Goal: Communication & Community: Answer question/provide support

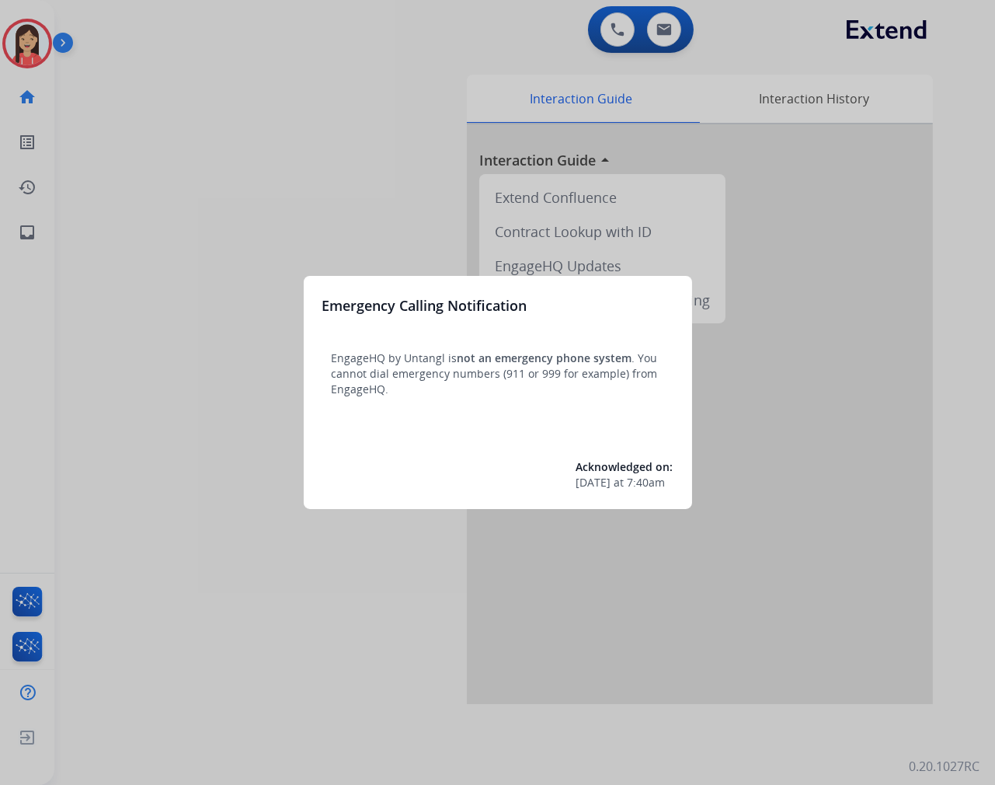
click at [277, 628] on div at bounding box center [497, 392] width 995 height 785
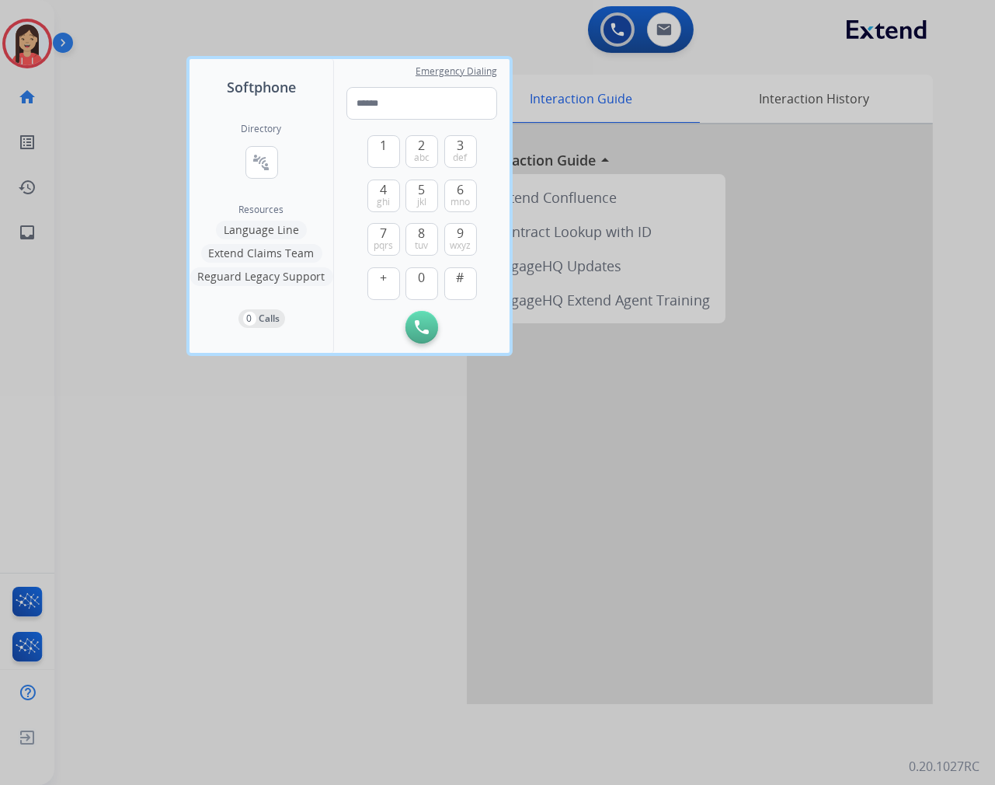
click at [299, 570] on div at bounding box center [497, 392] width 995 height 785
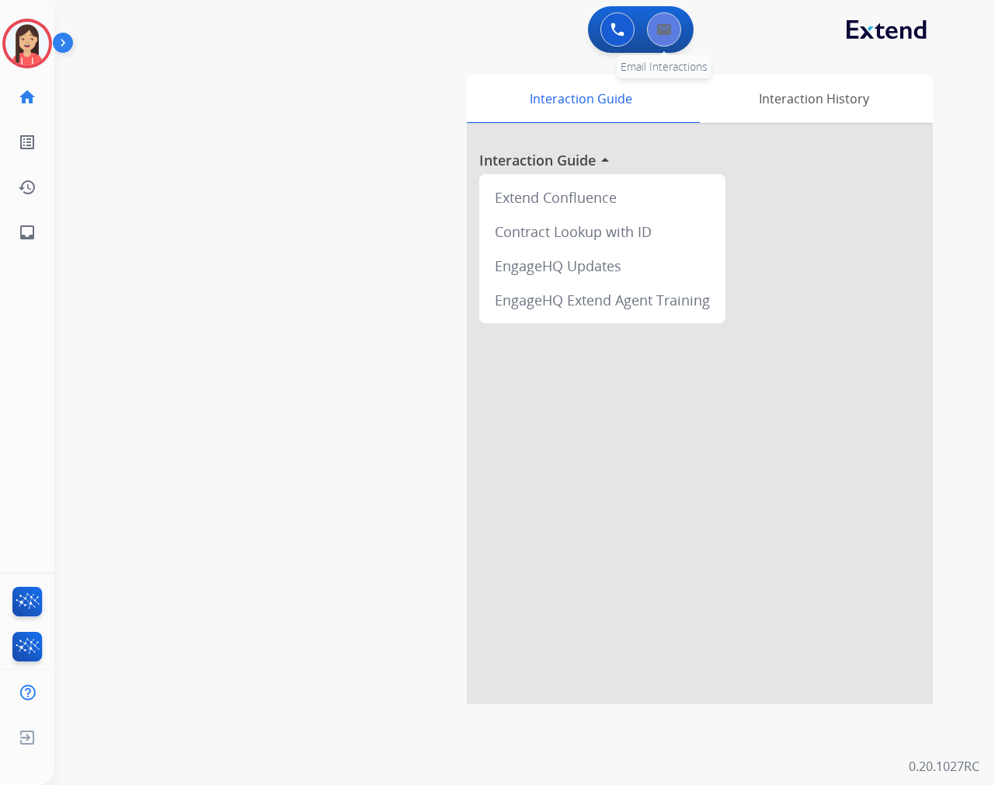
click at [671, 44] on button at bounding box center [664, 29] width 34 height 34
select select "**********"
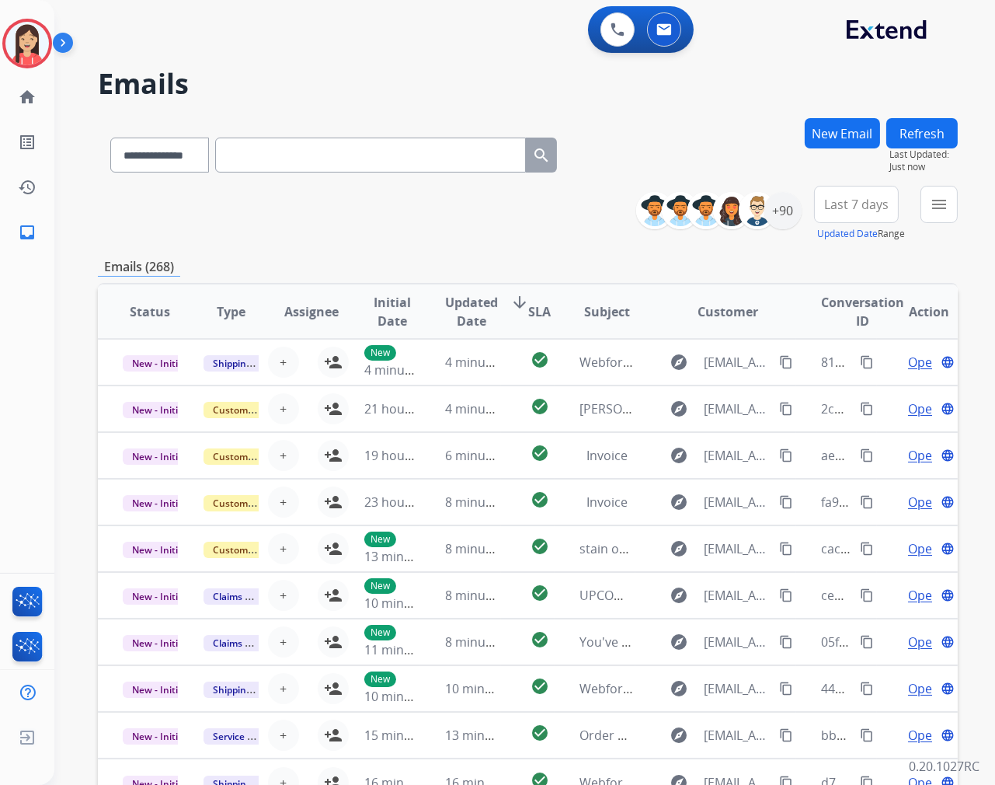
click at [944, 226] on div "menu Type Claims Adjudication Customer Support Escalation Service Support Shipp…" at bounding box center [939, 214] width 37 height 56
click at [943, 221] on div "menu Type Claims Adjudication Customer Support Escalation Service Support Shipp…" at bounding box center [939, 214] width 37 height 56
click at [939, 211] on mat-icon "menu" at bounding box center [939, 204] width 19 height 19
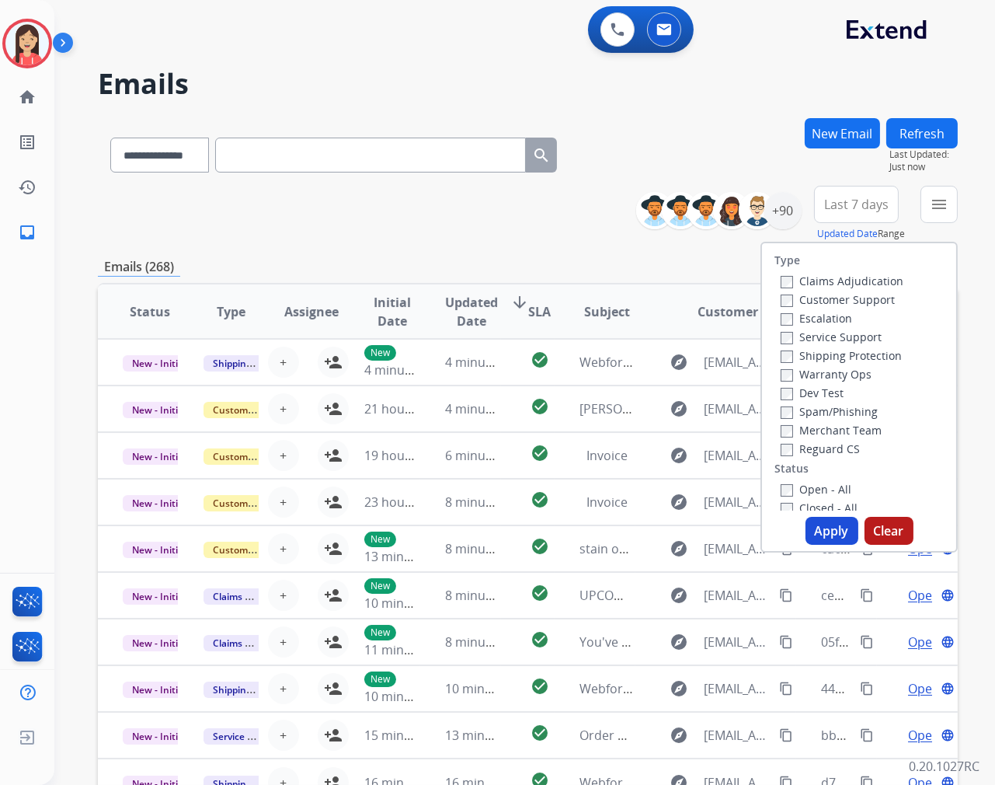
click at [781, 383] on div "Dev Test" at bounding box center [842, 392] width 123 height 19
click at [834, 531] on button "Apply" at bounding box center [832, 531] width 53 height 28
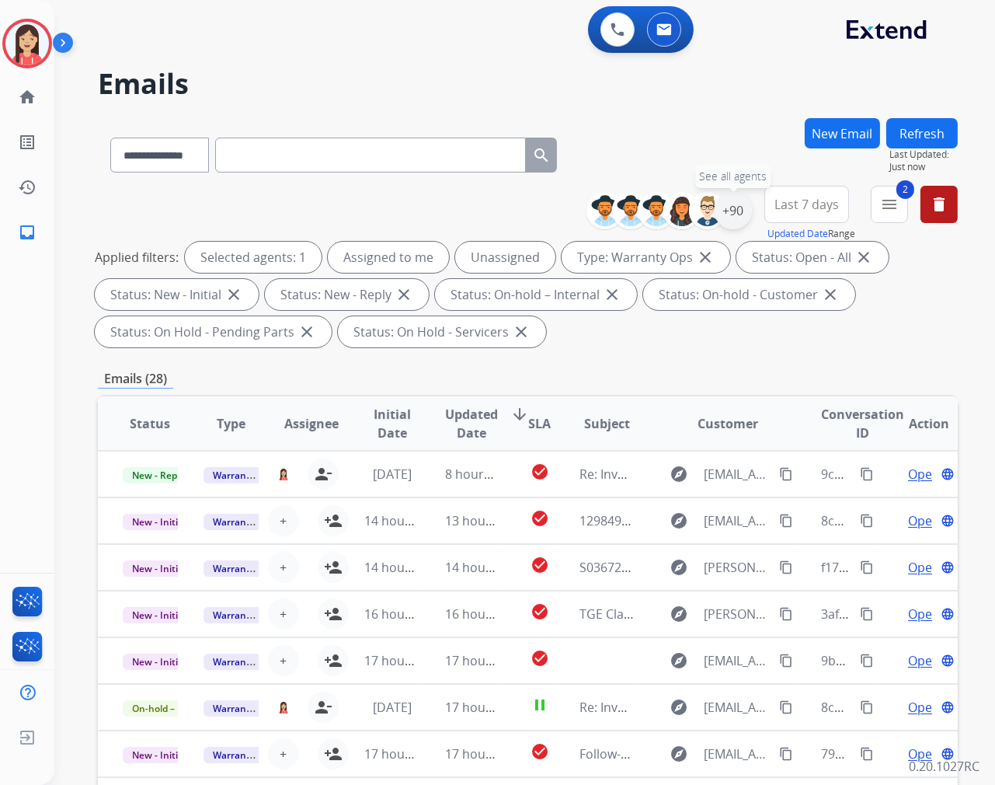
click at [734, 204] on div "+90" at bounding box center [733, 210] width 37 height 37
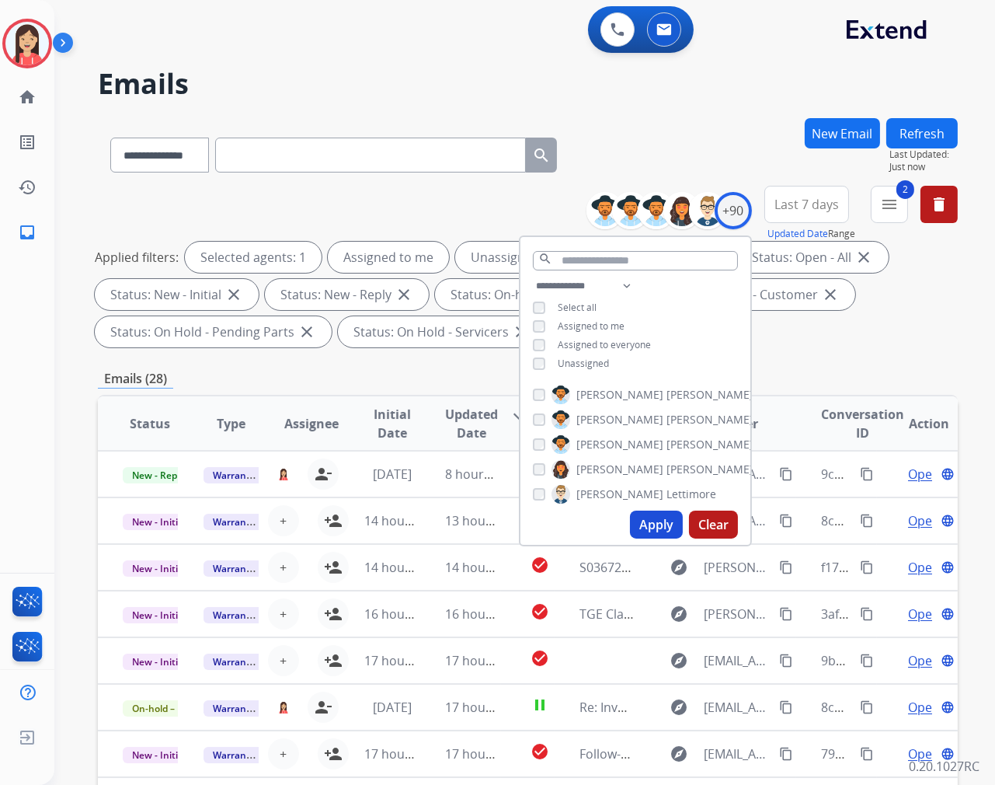
click at [569, 326] on span "Assigned to me" at bounding box center [591, 325] width 67 height 13
click at [649, 524] on button "Apply" at bounding box center [656, 524] width 53 height 28
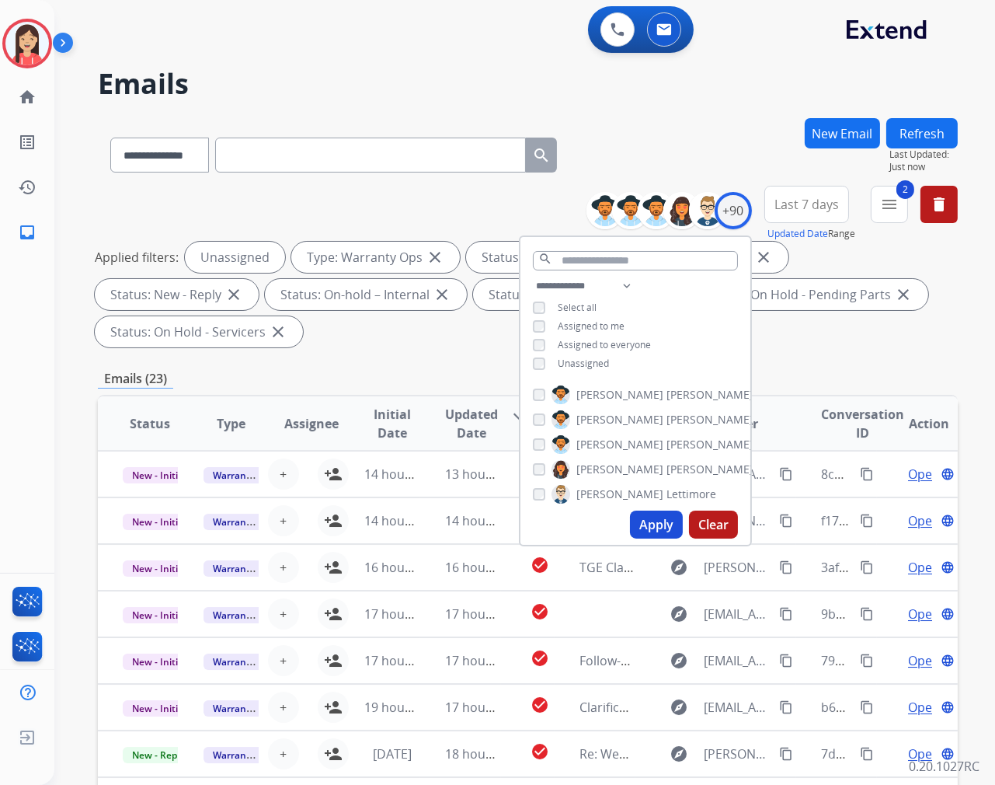
click at [509, 374] on div "Emails (23)" at bounding box center [528, 378] width 860 height 19
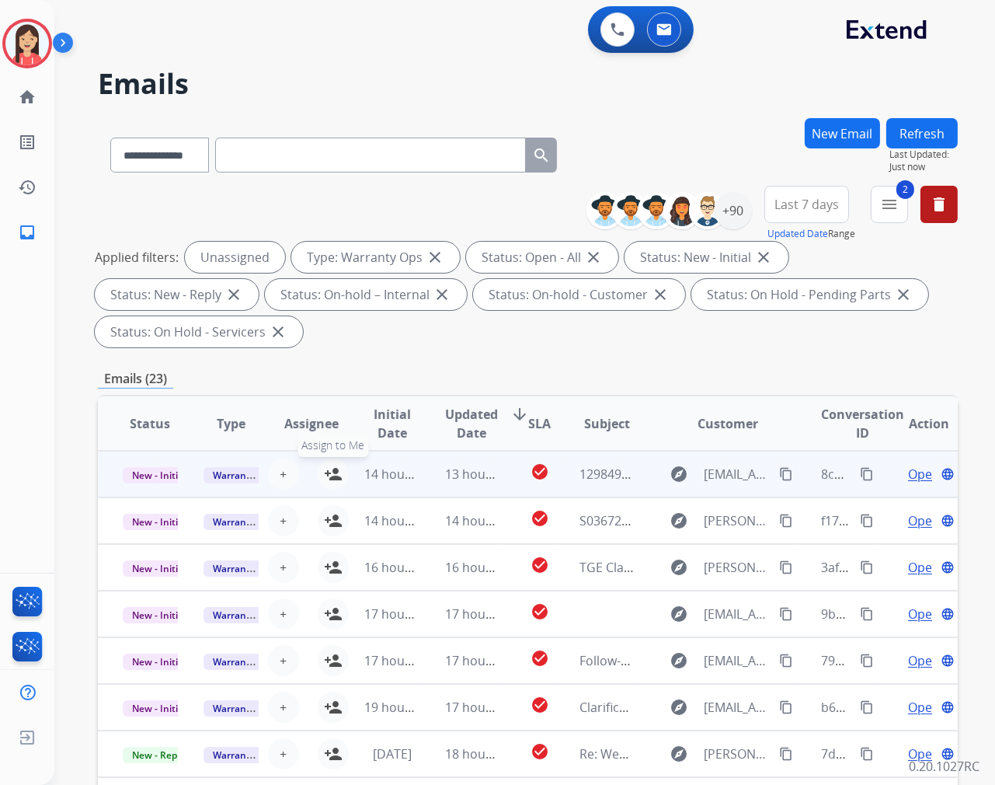
click at [329, 469] on mat-icon "person_add" at bounding box center [333, 474] width 19 height 19
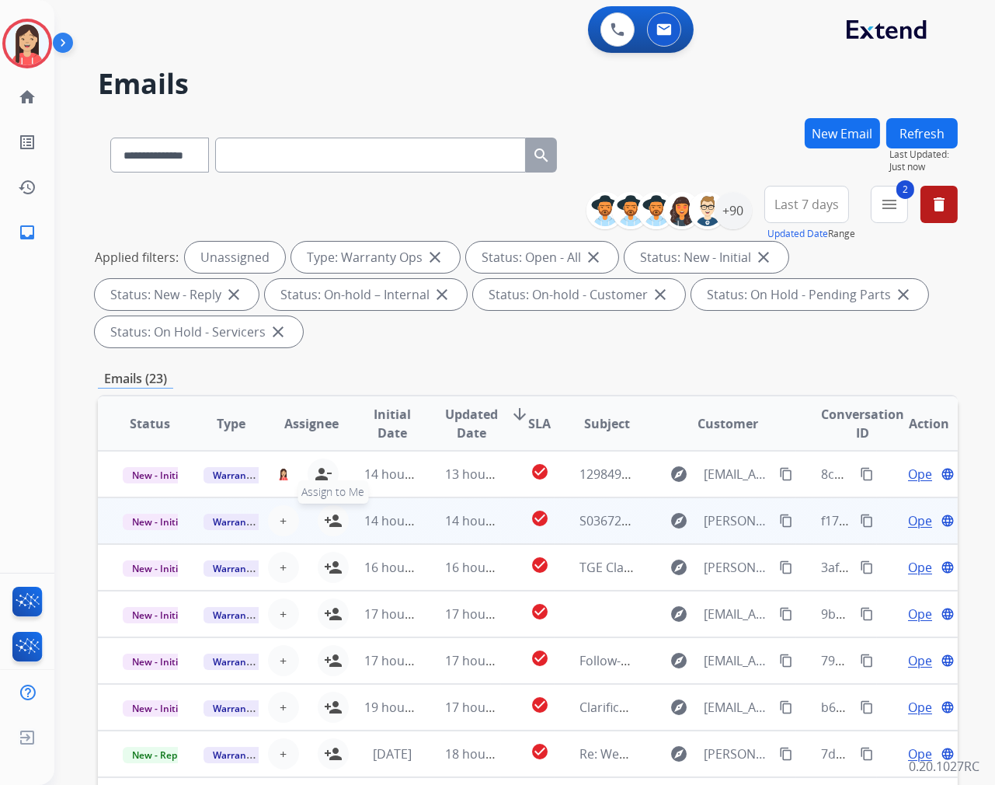
click at [326, 523] on mat-icon "person_add" at bounding box center [333, 520] width 19 height 19
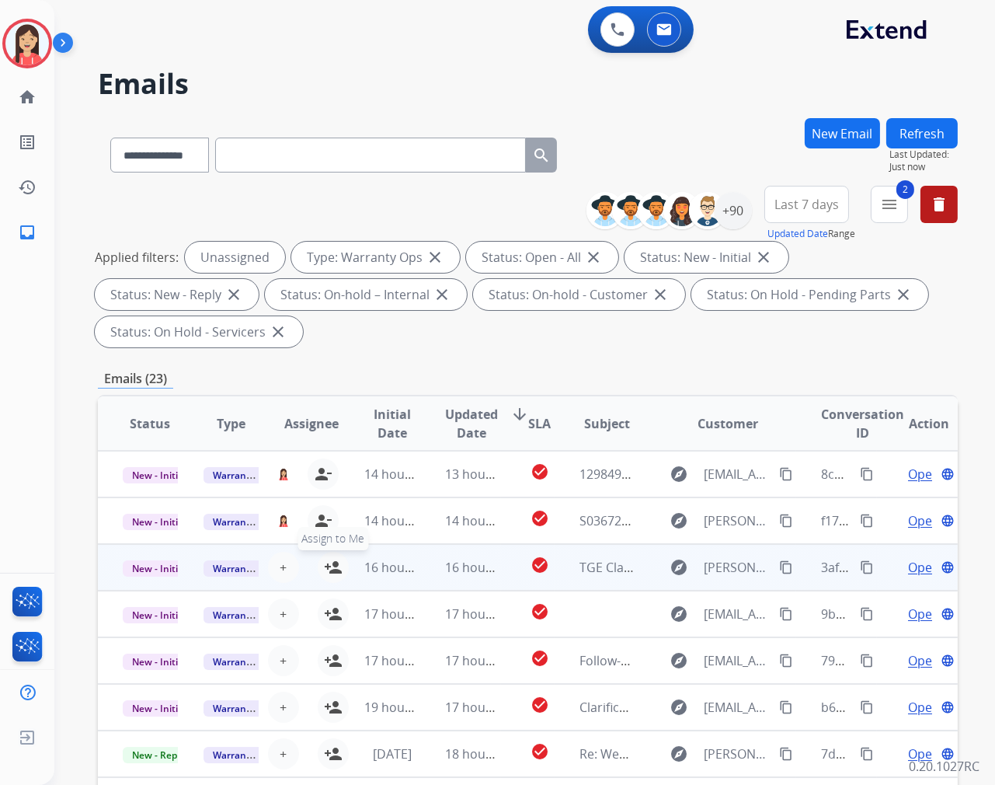
click at [329, 569] on mat-icon "person_add" at bounding box center [333, 567] width 19 height 19
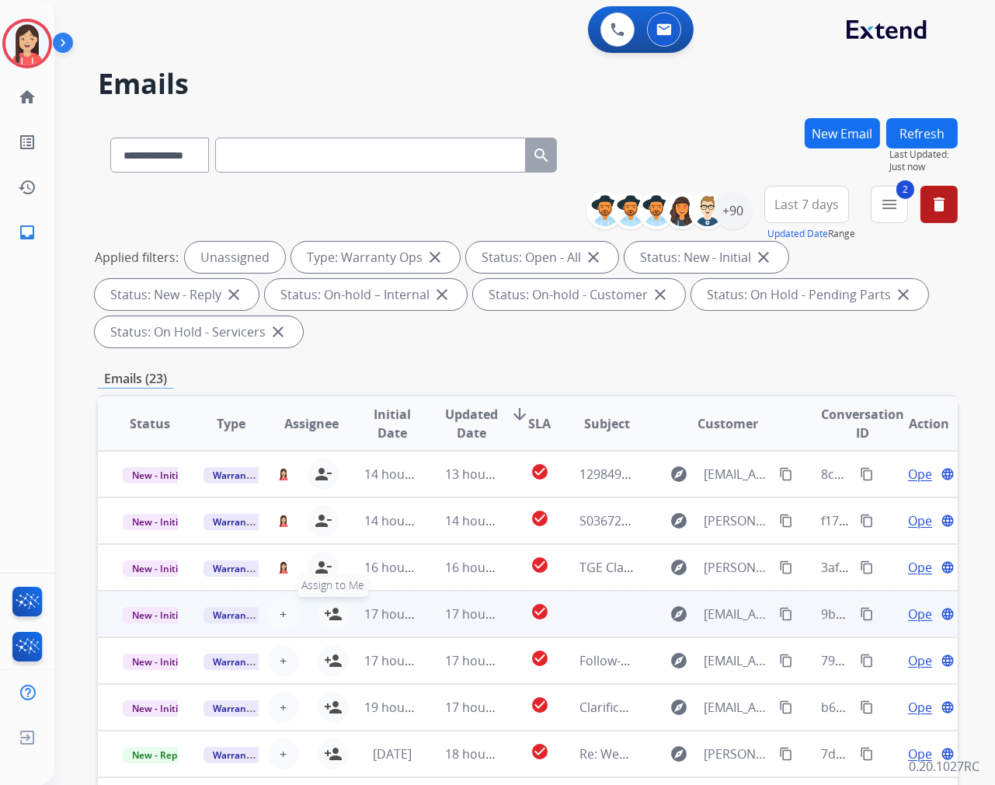
click at [331, 614] on mat-icon "person_add" at bounding box center [333, 613] width 19 height 19
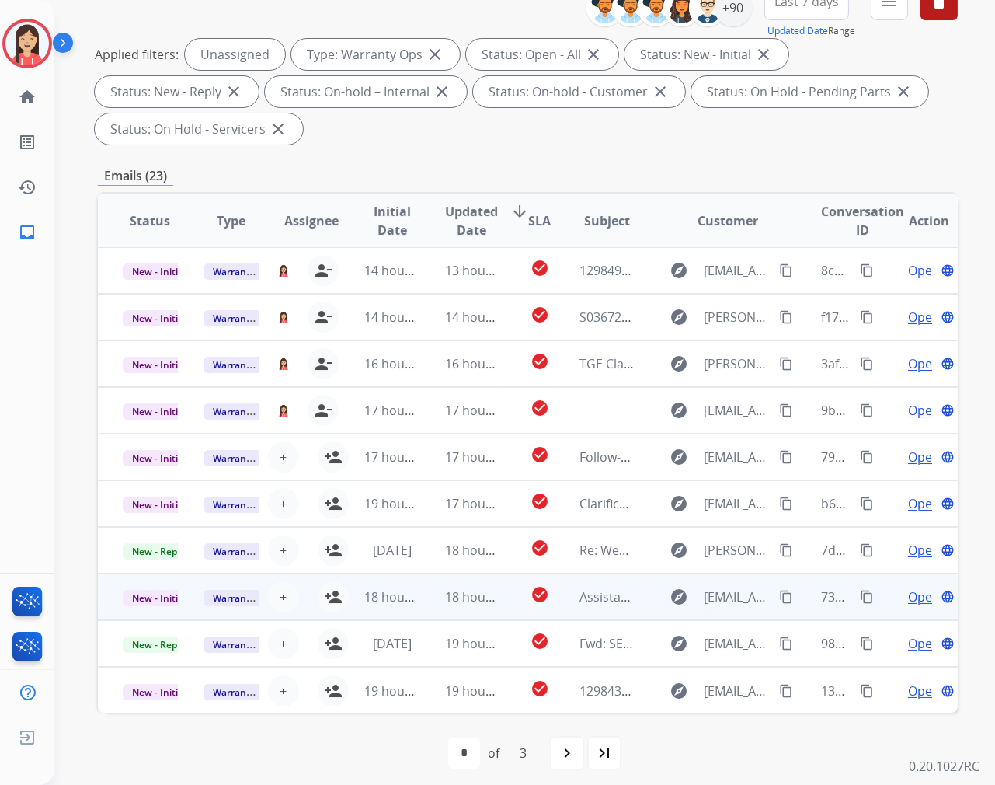
scroll to position [211, 0]
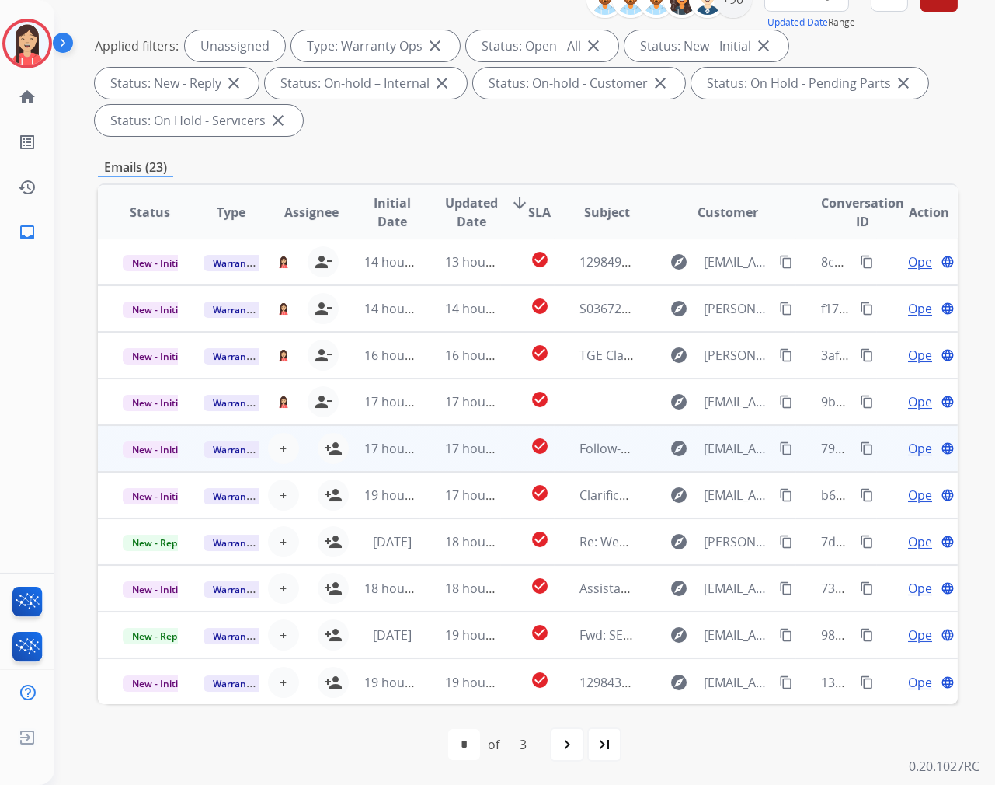
click at [340, 441] on td "17 hours ago" at bounding box center [380, 448] width 81 height 47
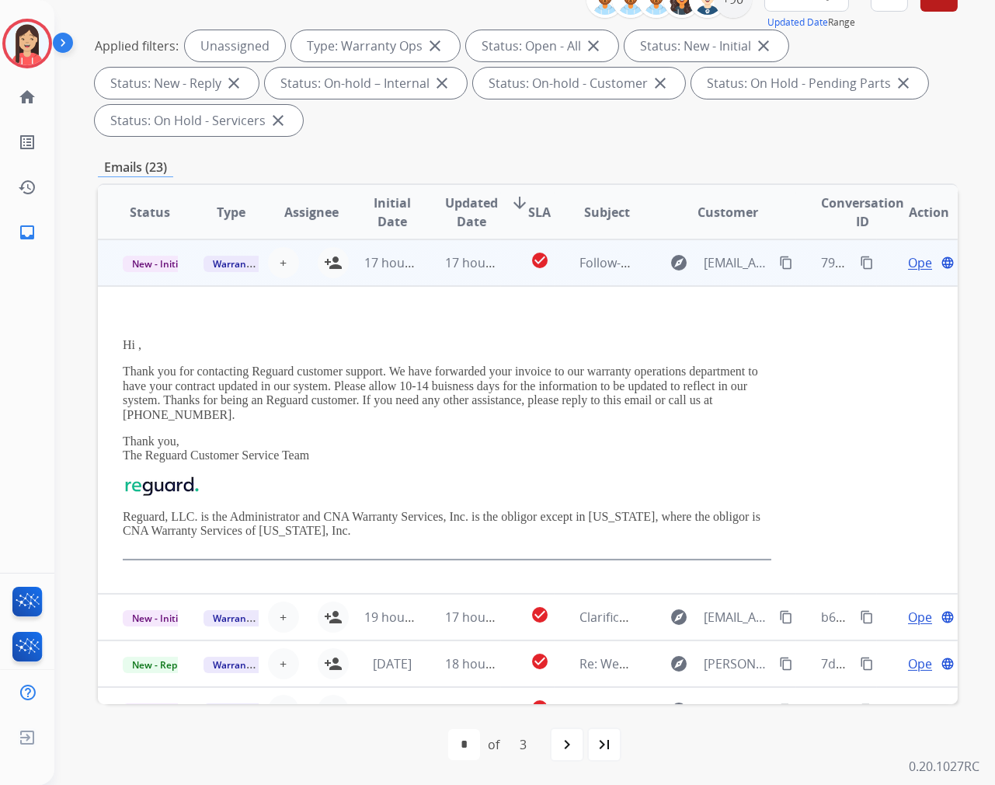
click at [432, 277] on td "17 hours ago" at bounding box center [460, 262] width 81 height 47
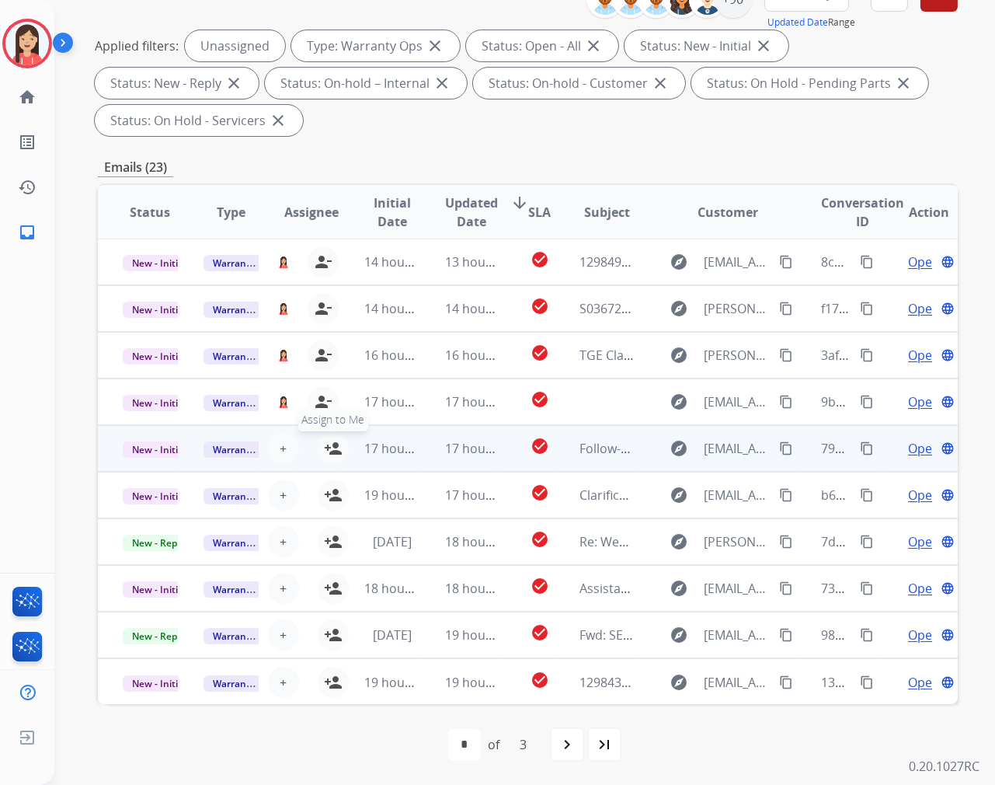
click at [329, 451] on mat-icon "person_add" at bounding box center [333, 448] width 19 height 19
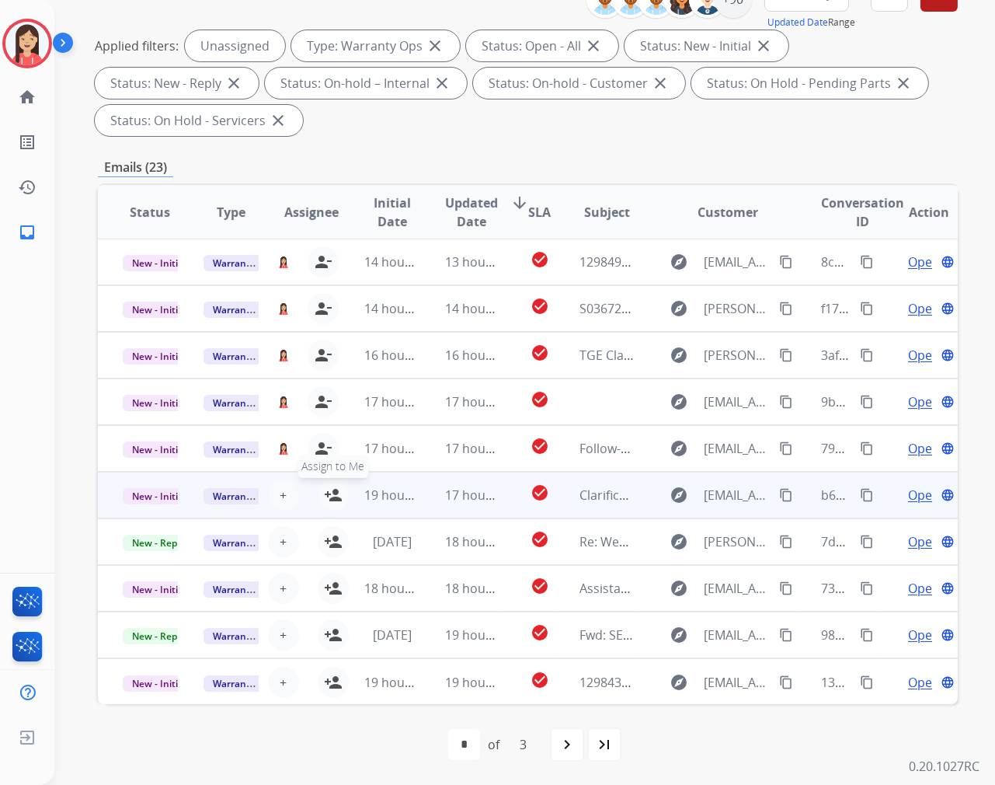
click at [330, 495] on mat-icon "person_add" at bounding box center [333, 495] width 19 height 19
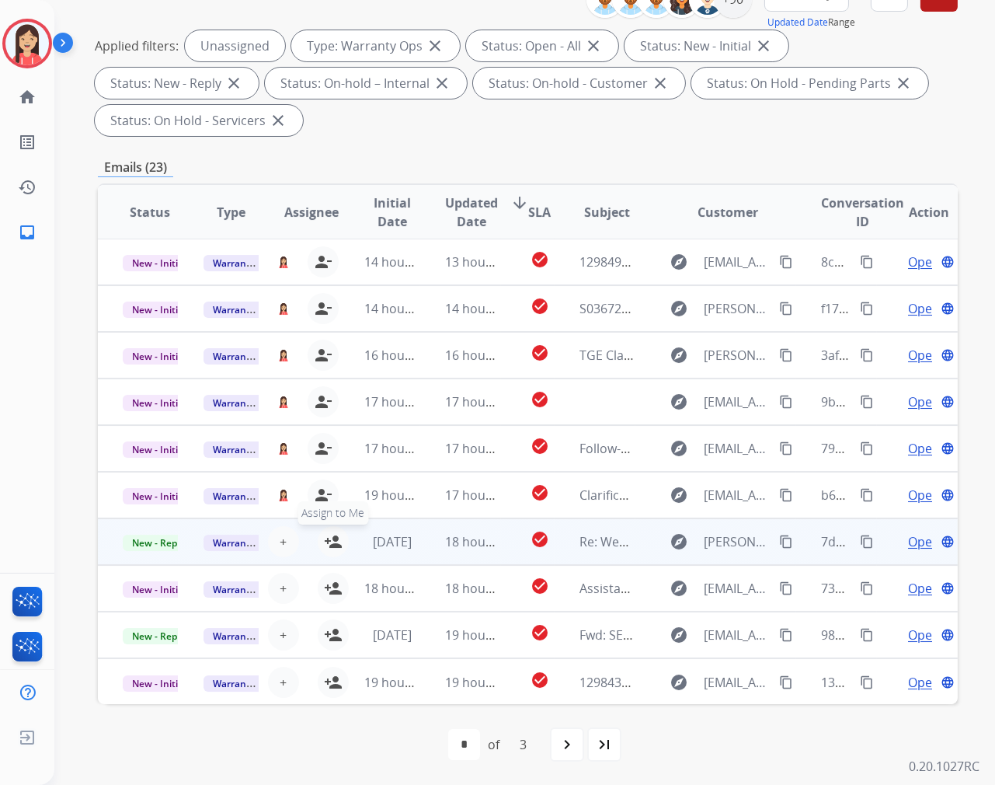
click at [329, 541] on mat-icon "person_add" at bounding box center [333, 541] width 19 height 19
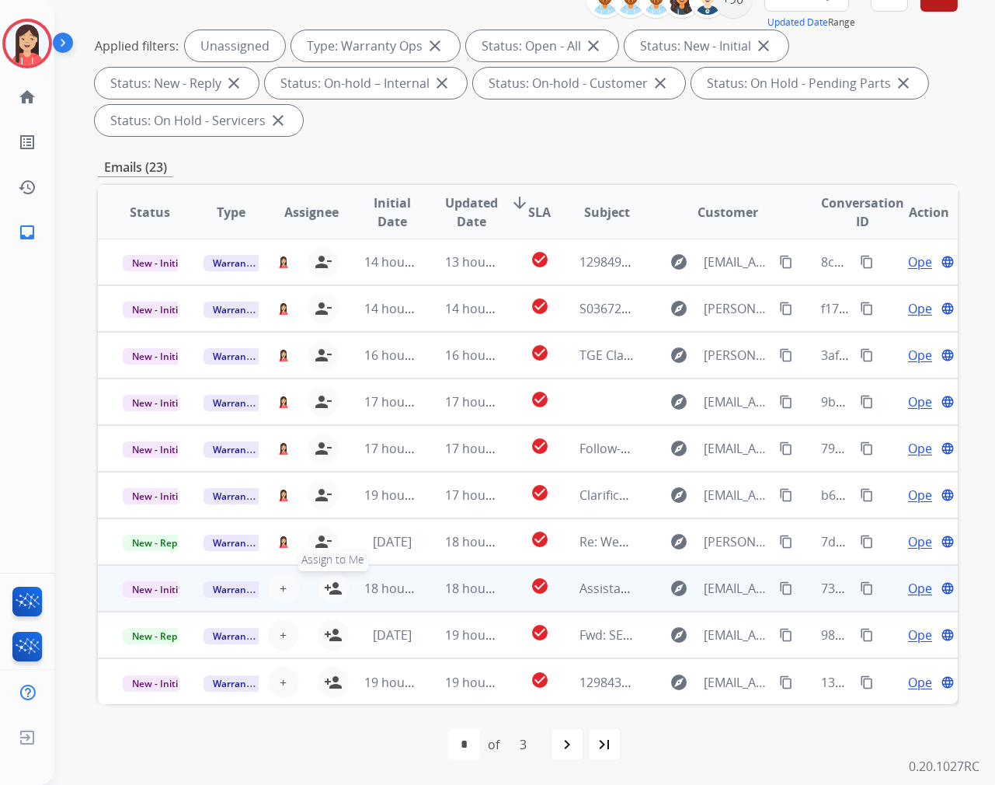
click at [325, 601] on button "person_add Assign to Me" at bounding box center [333, 588] width 31 height 31
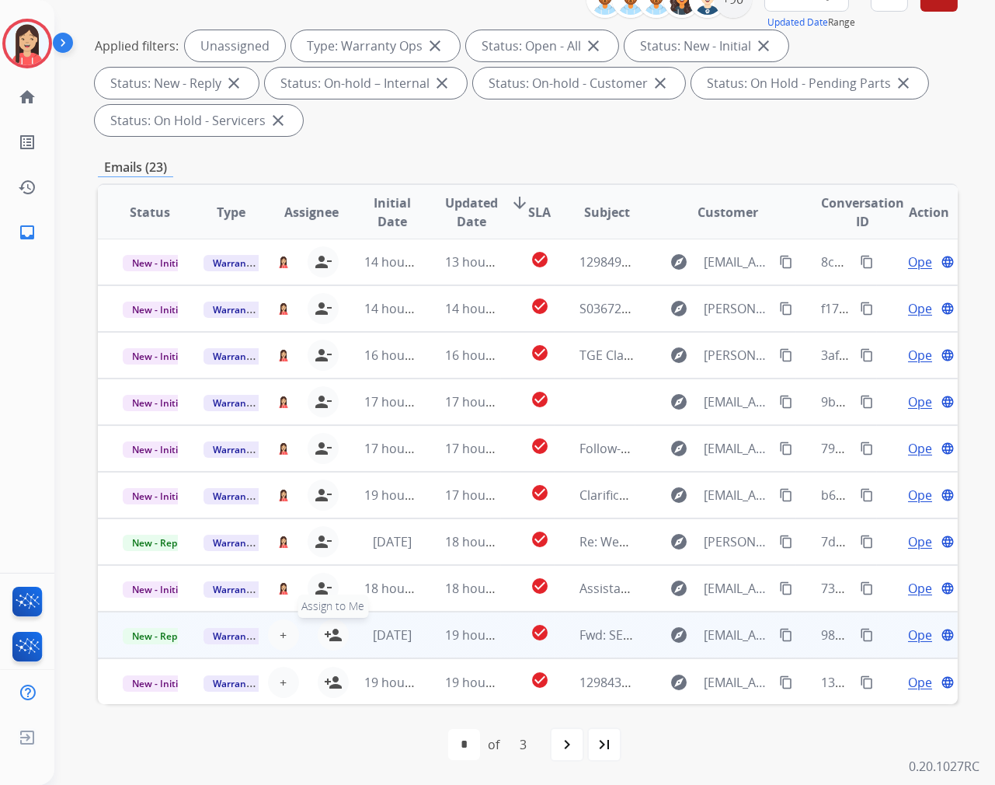
click at [330, 638] on mat-icon "person_add" at bounding box center [333, 634] width 19 height 19
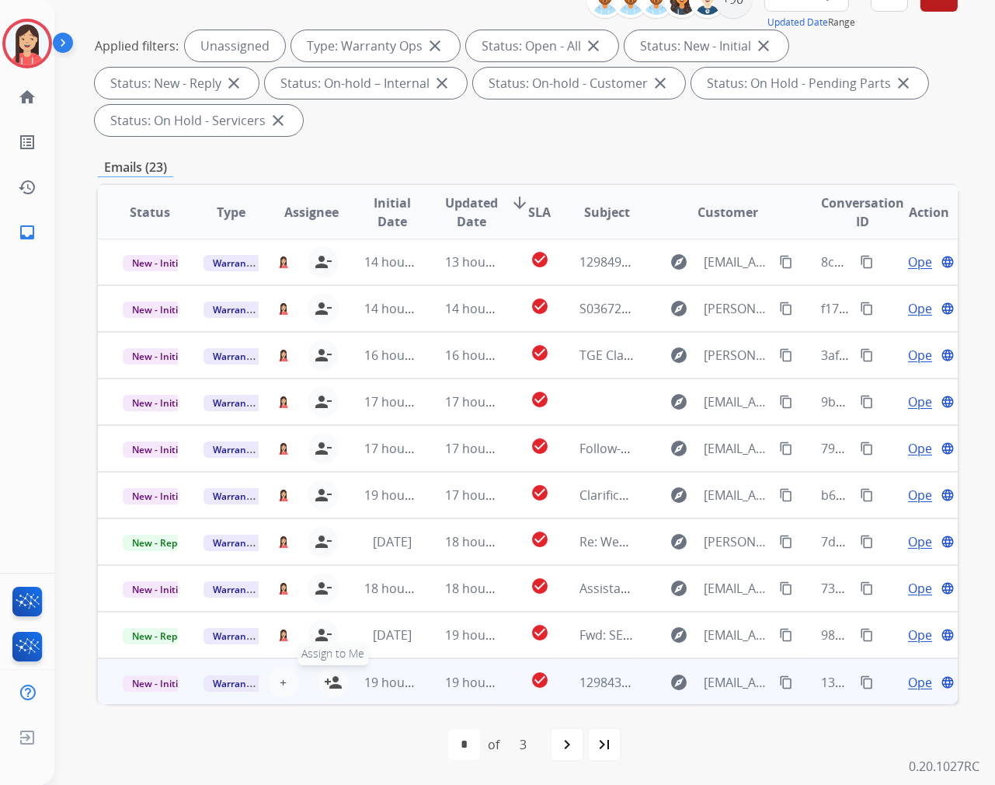
click at [332, 674] on mat-icon "person_add" at bounding box center [333, 682] width 19 height 19
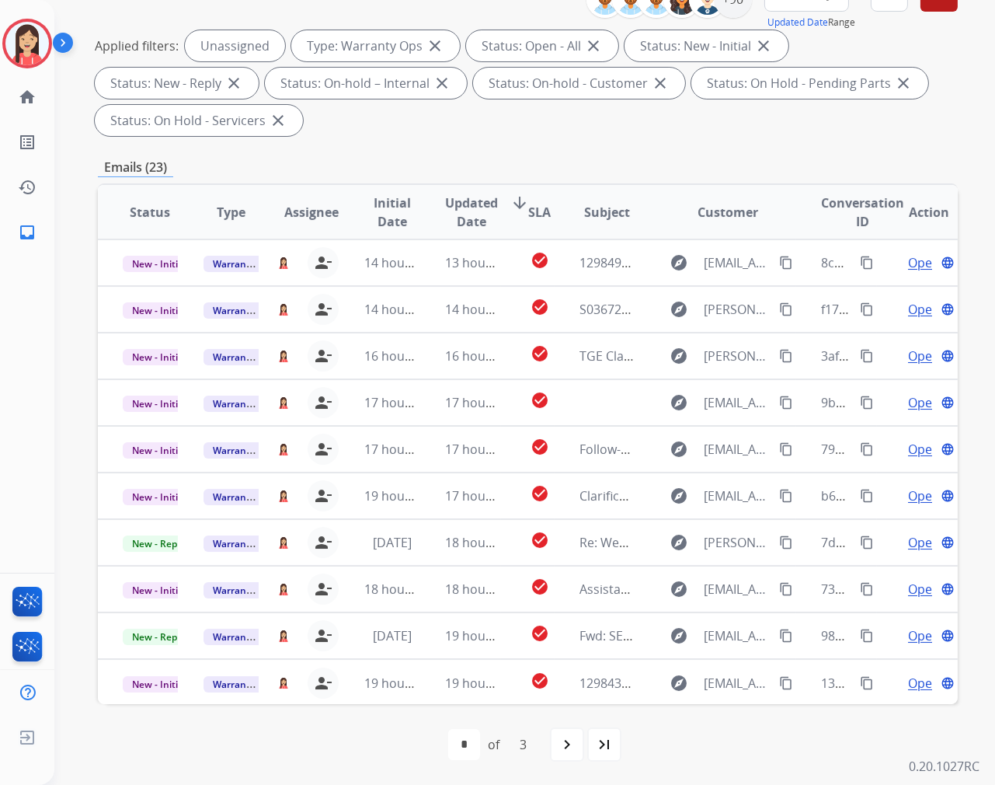
scroll to position [0, 0]
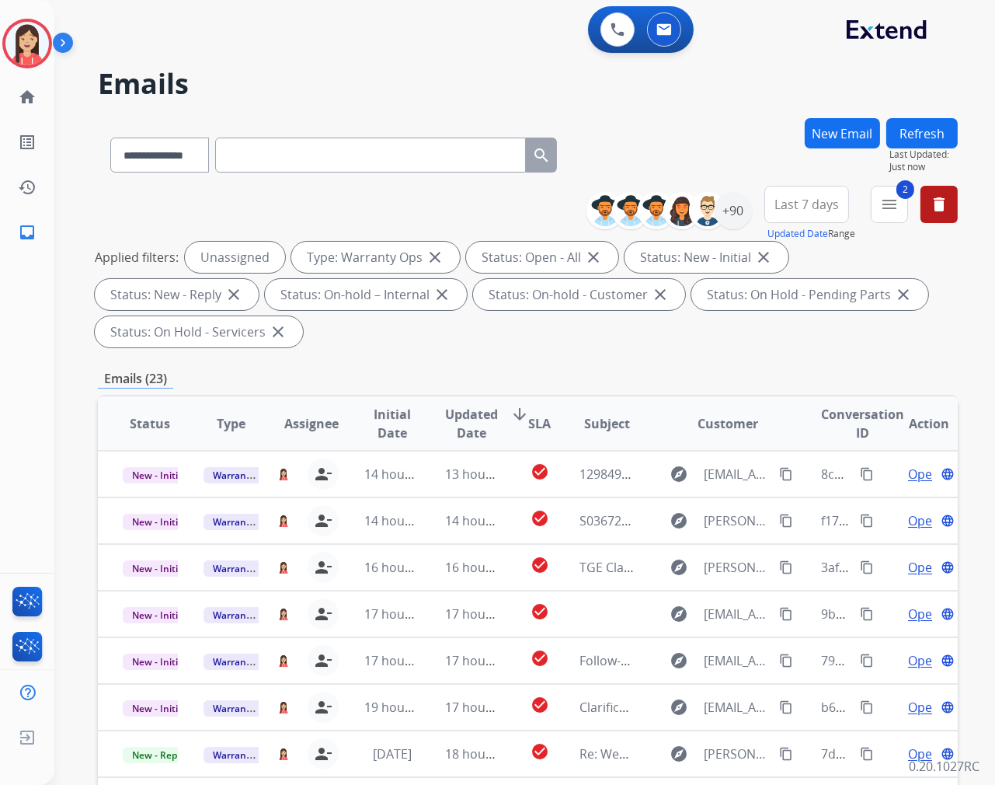
click at [925, 120] on button "Refresh" at bounding box center [921, 133] width 71 height 30
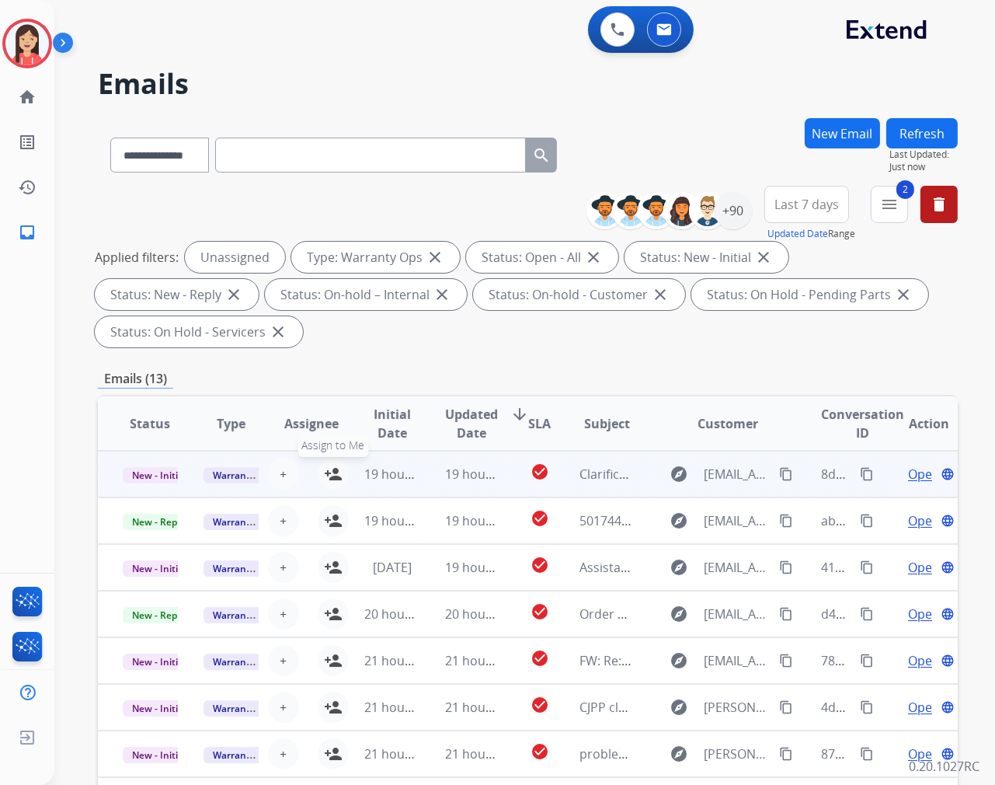
click at [332, 472] on mat-icon "person_add" at bounding box center [333, 474] width 19 height 19
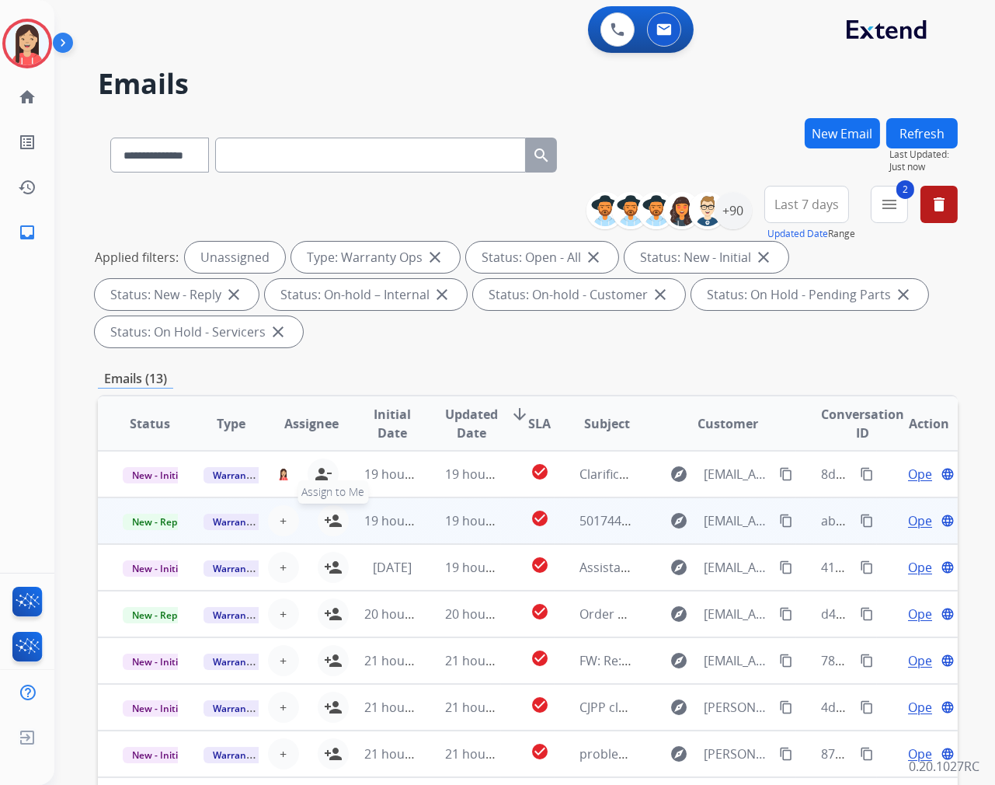
click at [326, 524] on mat-icon "person_add" at bounding box center [333, 520] width 19 height 19
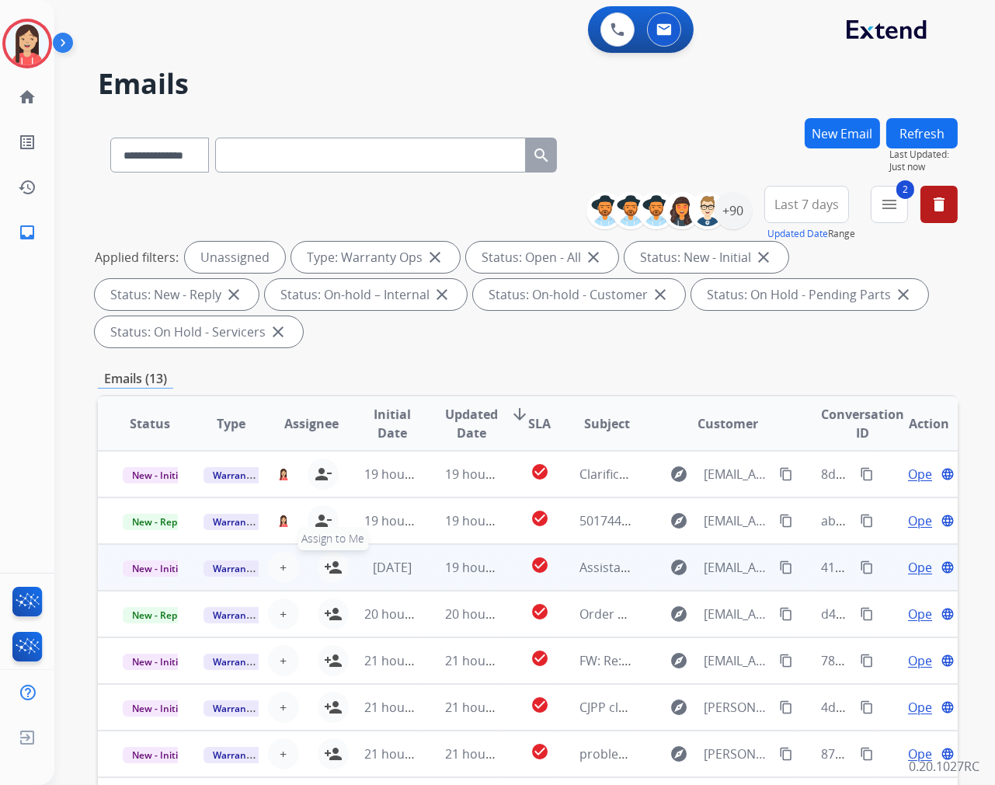
click at [326, 554] on button "person_add Assign to Me" at bounding box center [333, 567] width 31 height 31
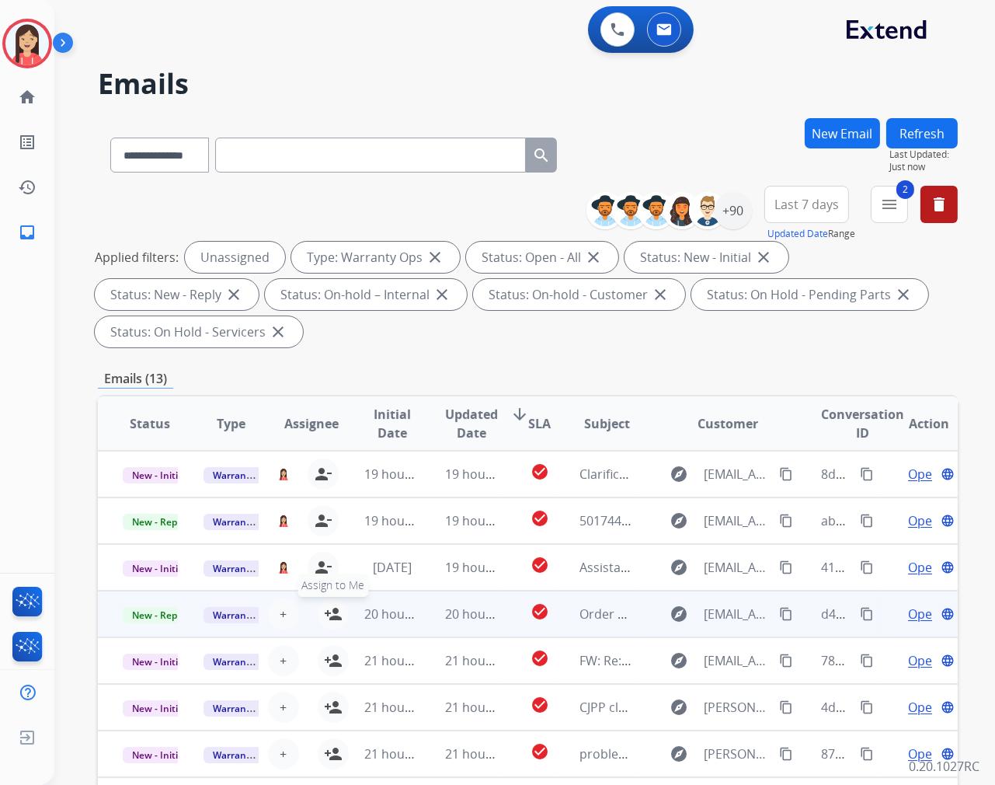
click at [326, 622] on button "person_add Assign to Me" at bounding box center [333, 613] width 31 height 31
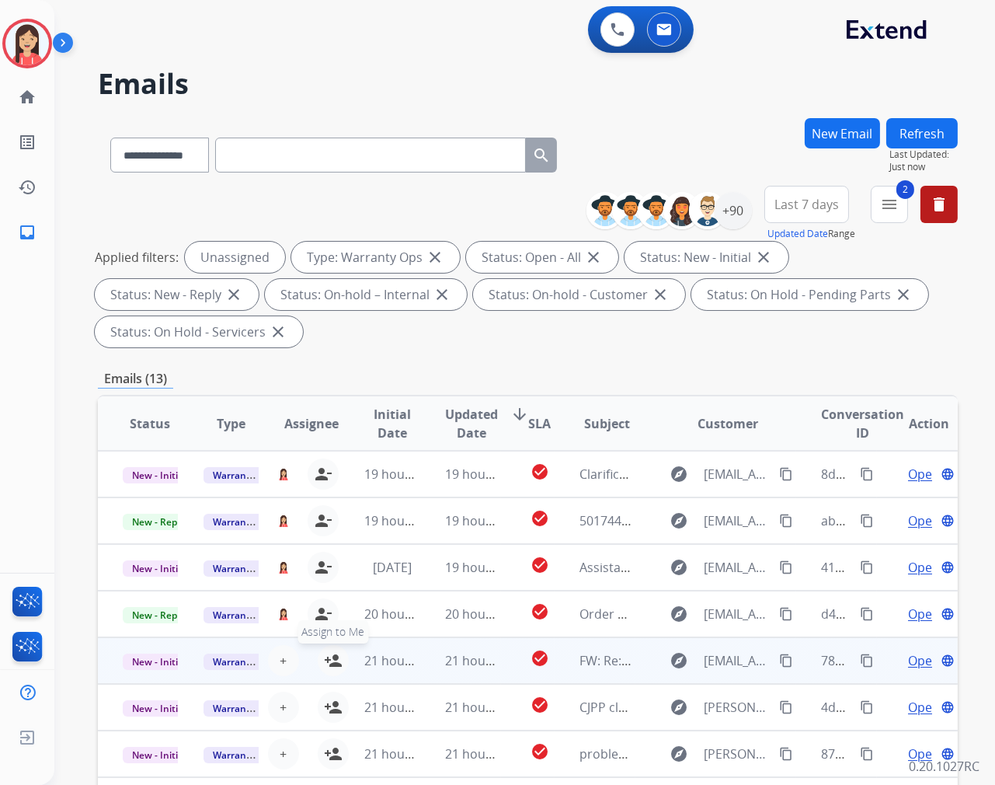
click at [327, 656] on mat-icon "person_add" at bounding box center [333, 660] width 19 height 19
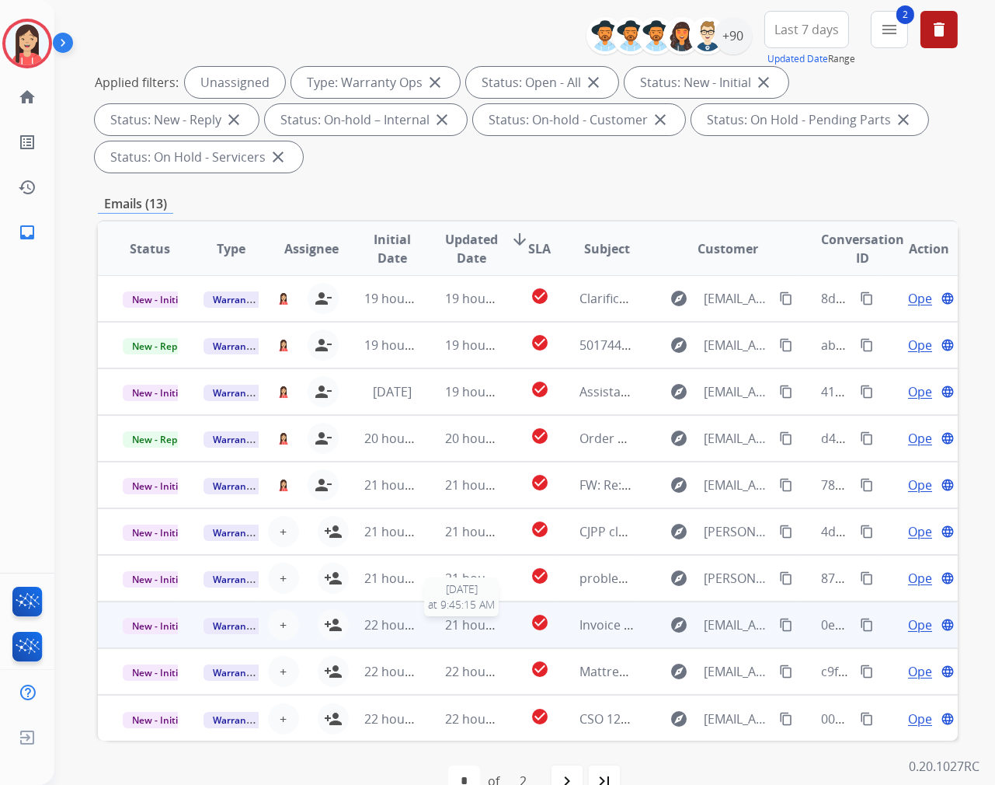
scroll to position [211, 0]
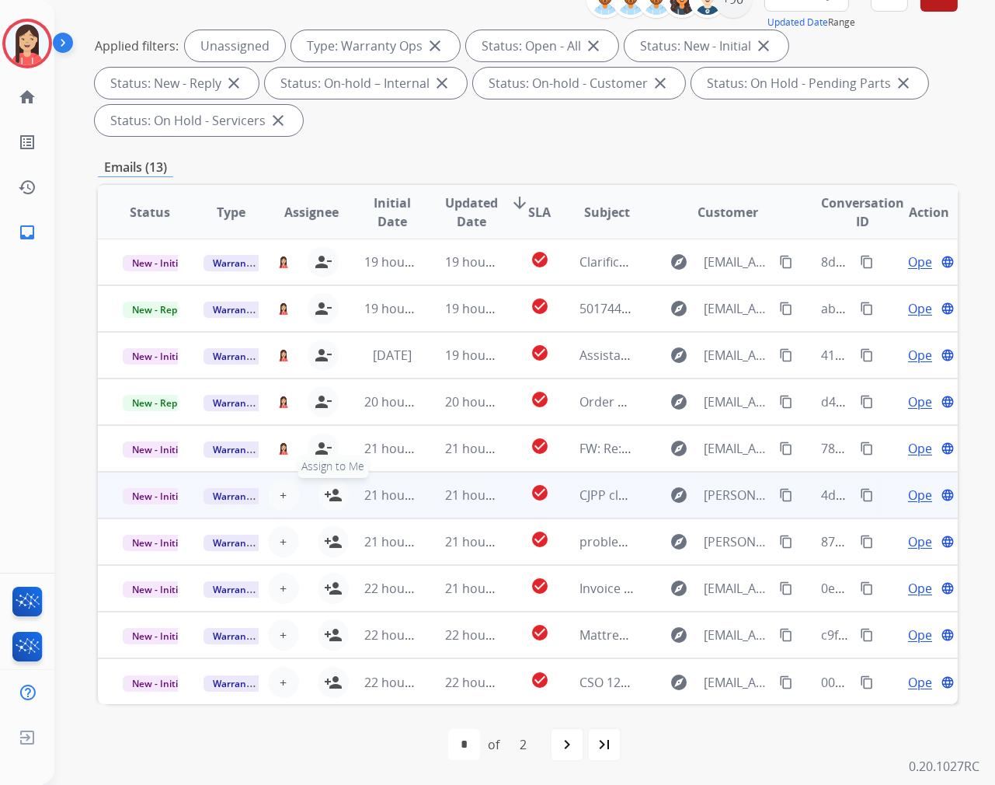
click at [330, 486] on mat-icon "person_add" at bounding box center [333, 495] width 19 height 19
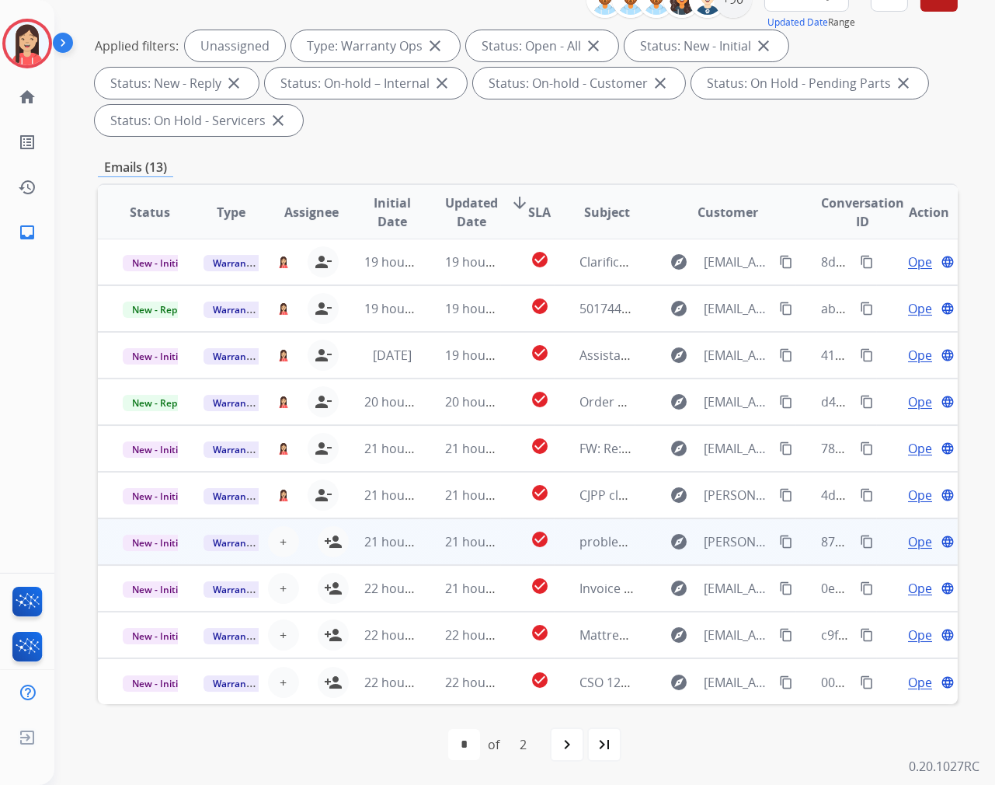
click at [340, 549] on td "21 hours ago" at bounding box center [380, 541] width 81 height 47
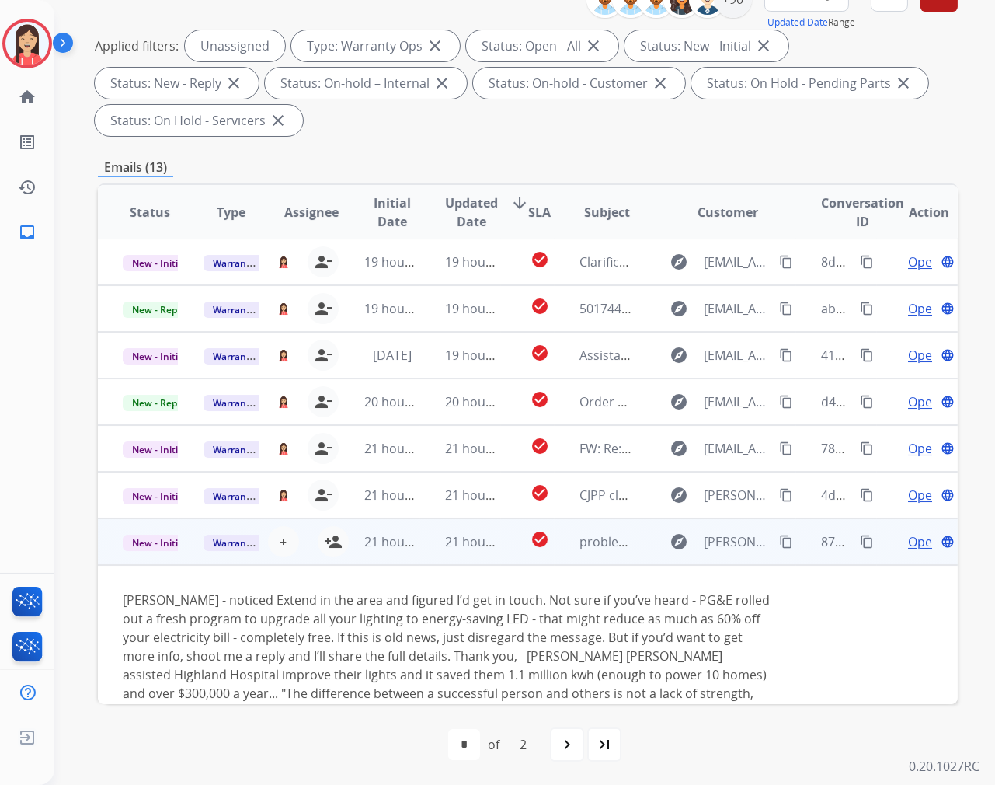
scroll to position [200, 0]
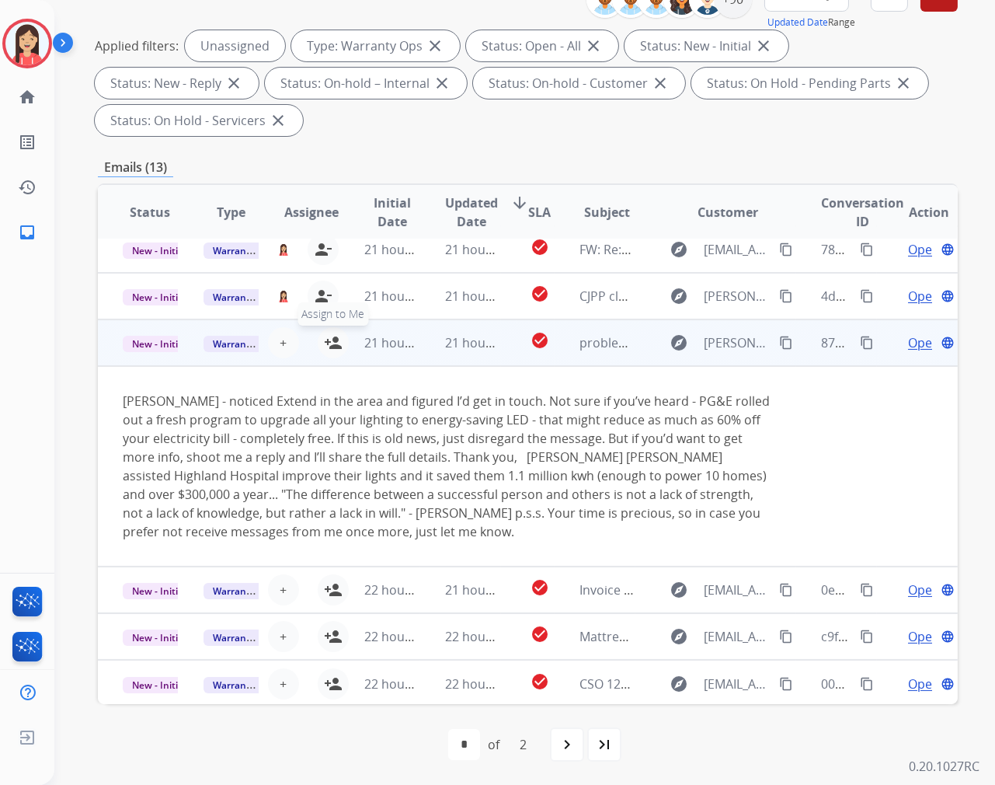
click at [330, 347] on mat-icon "person_add" at bounding box center [333, 342] width 19 height 19
click at [434, 358] on td "21 hours ago" at bounding box center [460, 342] width 81 height 47
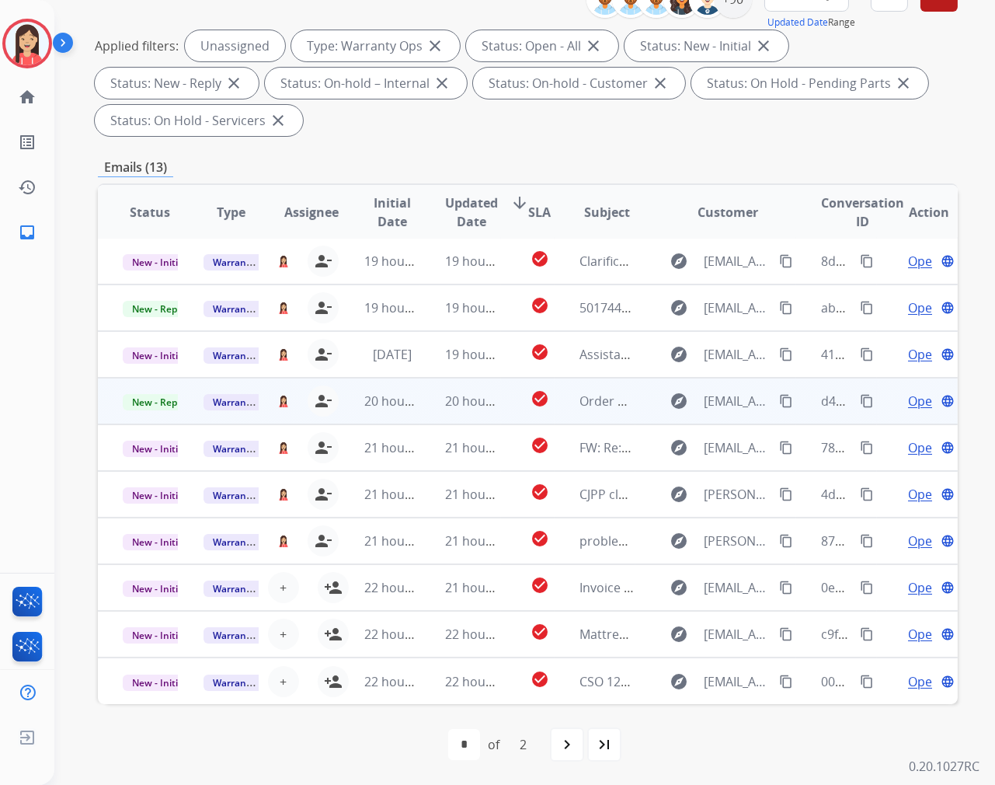
scroll to position [1, 0]
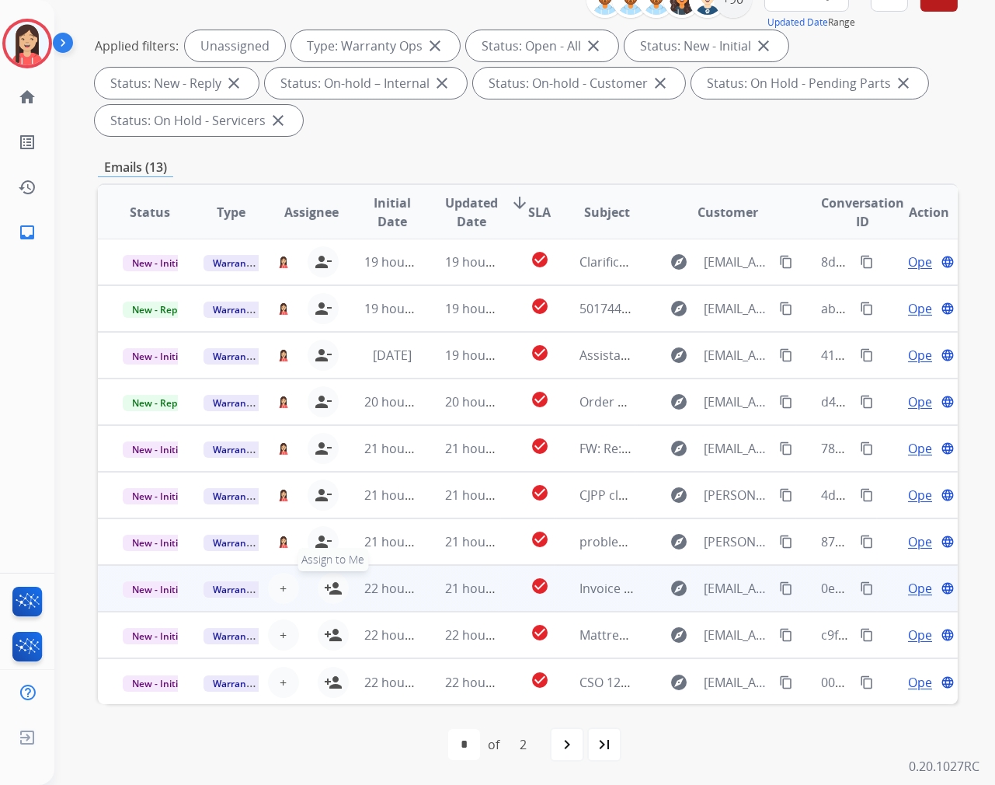
click at [333, 587] on mat-icon "person_add" at bounding box center [333, 588] width 19 height 19
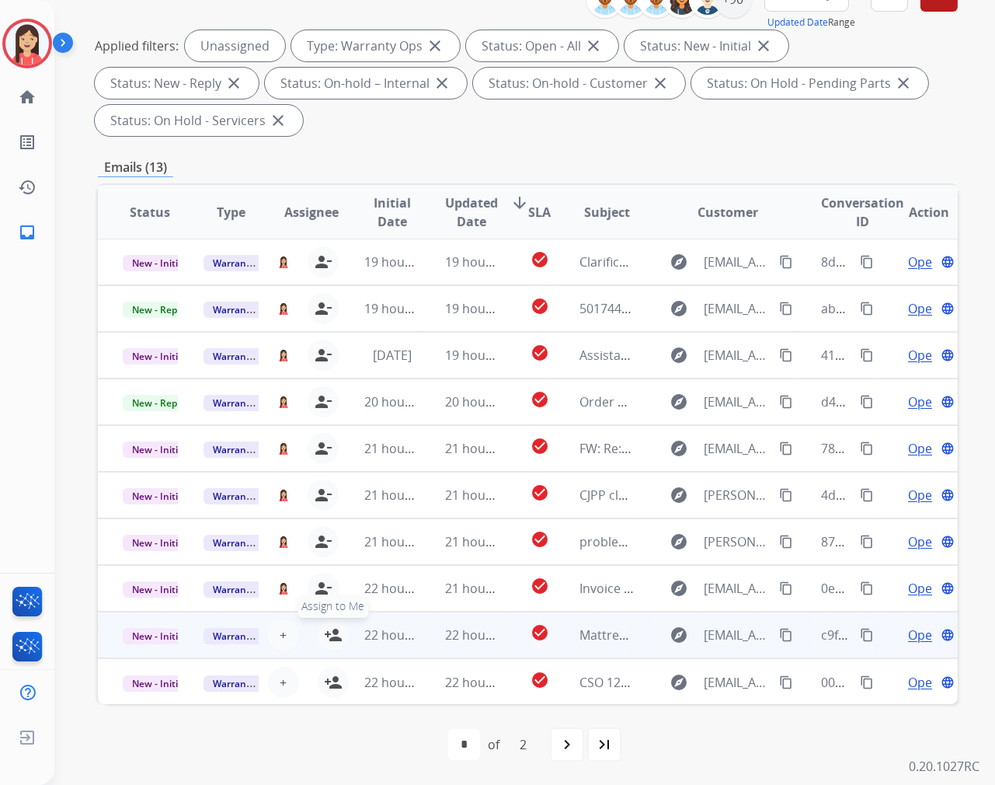
click at [331, 634] on mat-icon "person_add" at bounding box center [333, 634] width 19 height 19
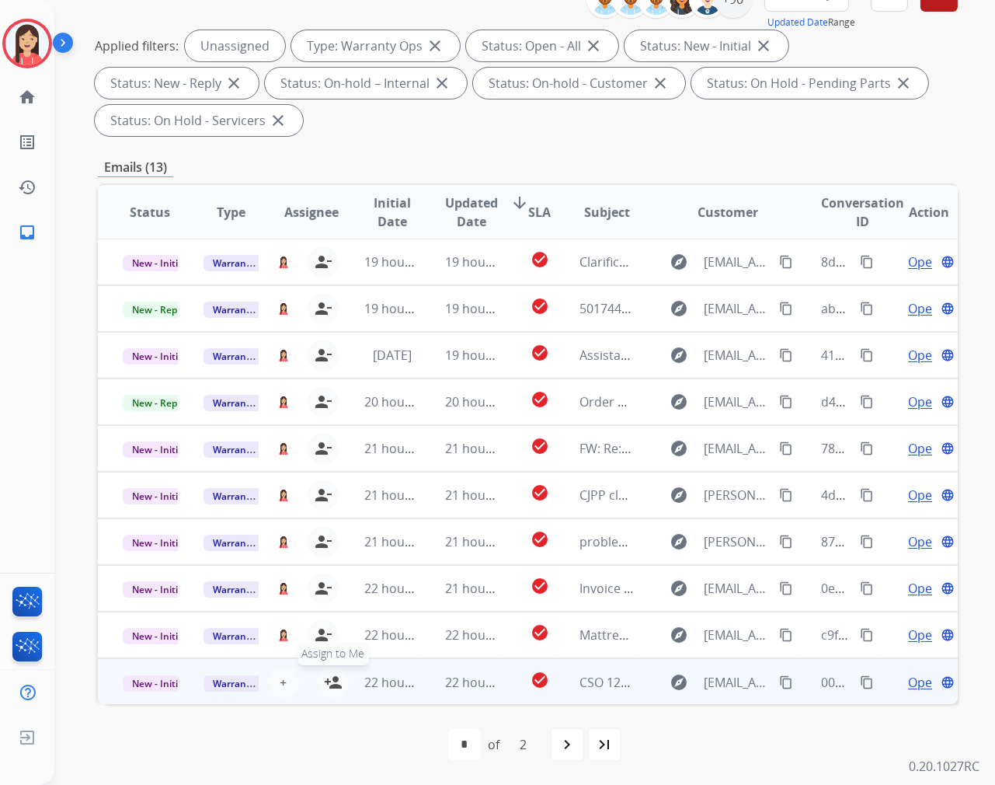
click at [330, 677] on mat-icon "person_add" at bounding box center [333, 682] width 19 height 19
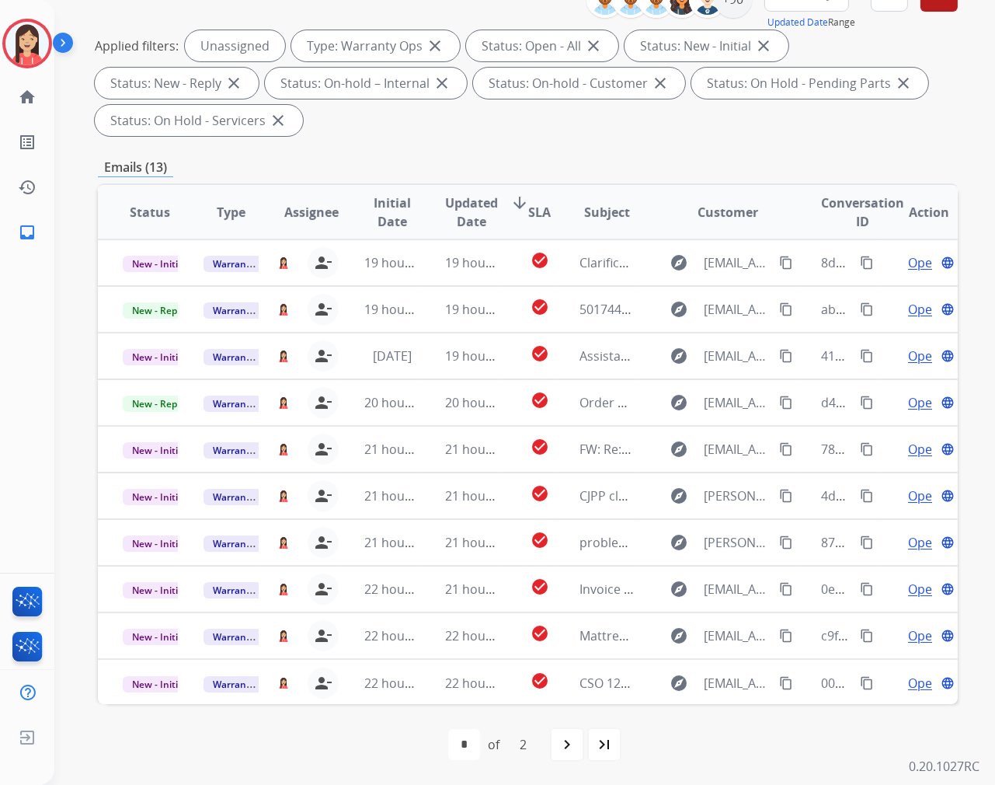
scroll to position [0, 0]
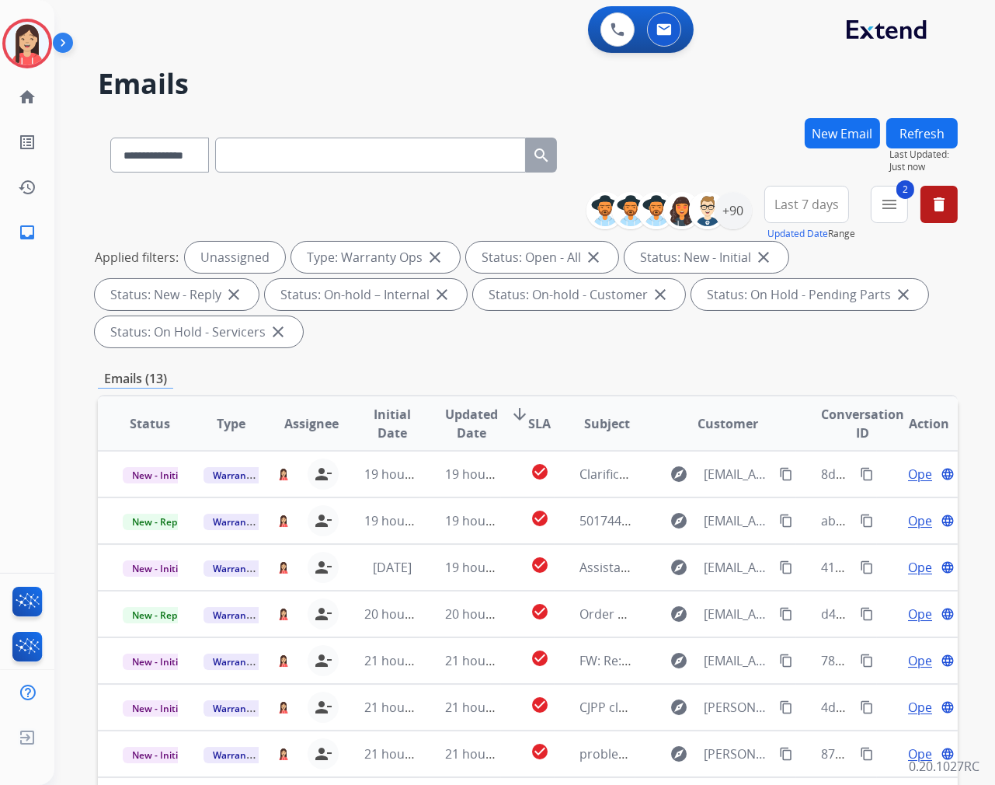
click at [914, 131] on button "Refresh" at bounding box center [921, 133] width 71 height 30
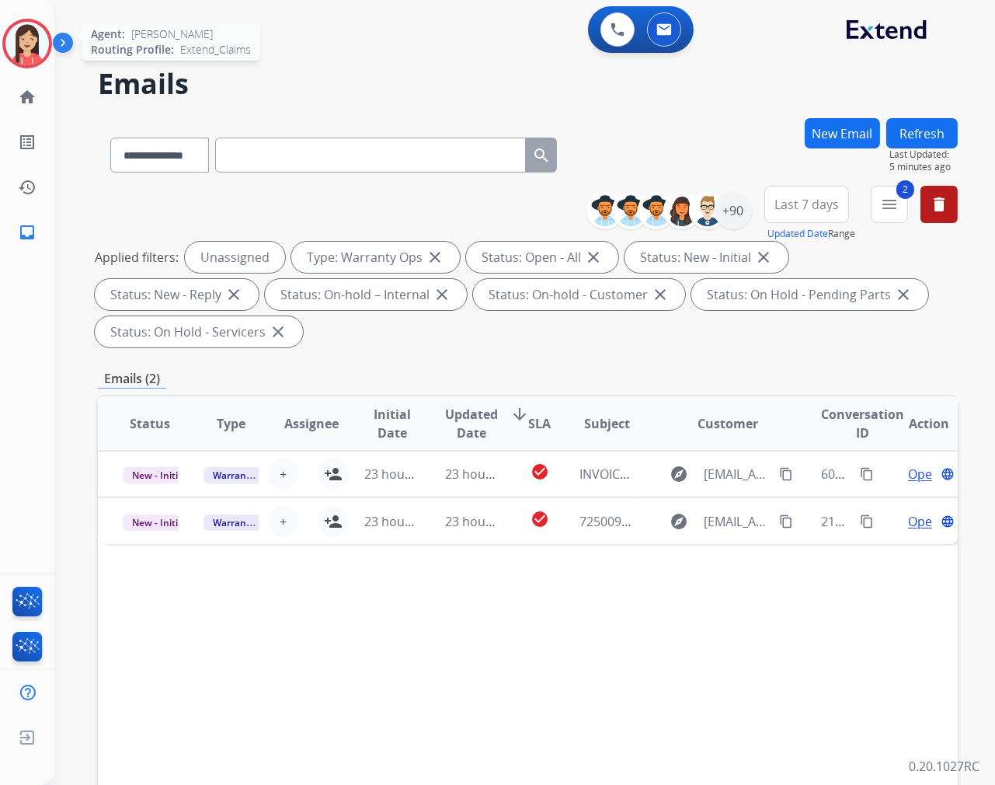
click at [32, 53] on img at bounding box center [27, 44] width 44 height 44
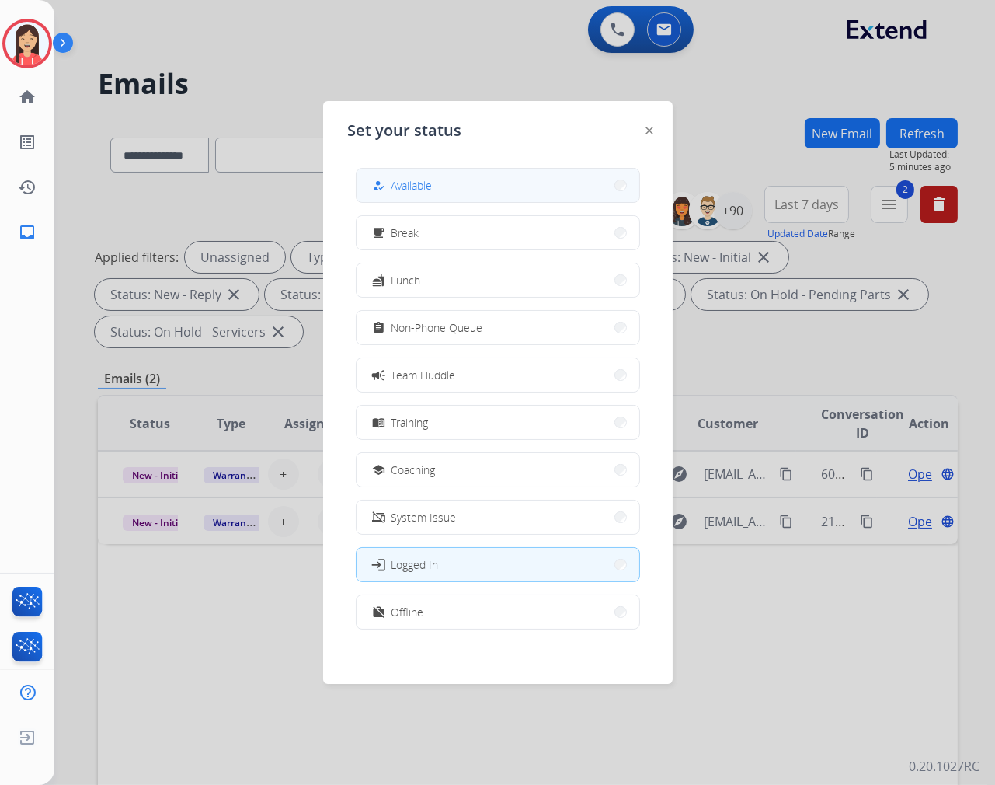
click at [432, 183] on span "Available" at bounding box center [412, 185] width 41 height 16
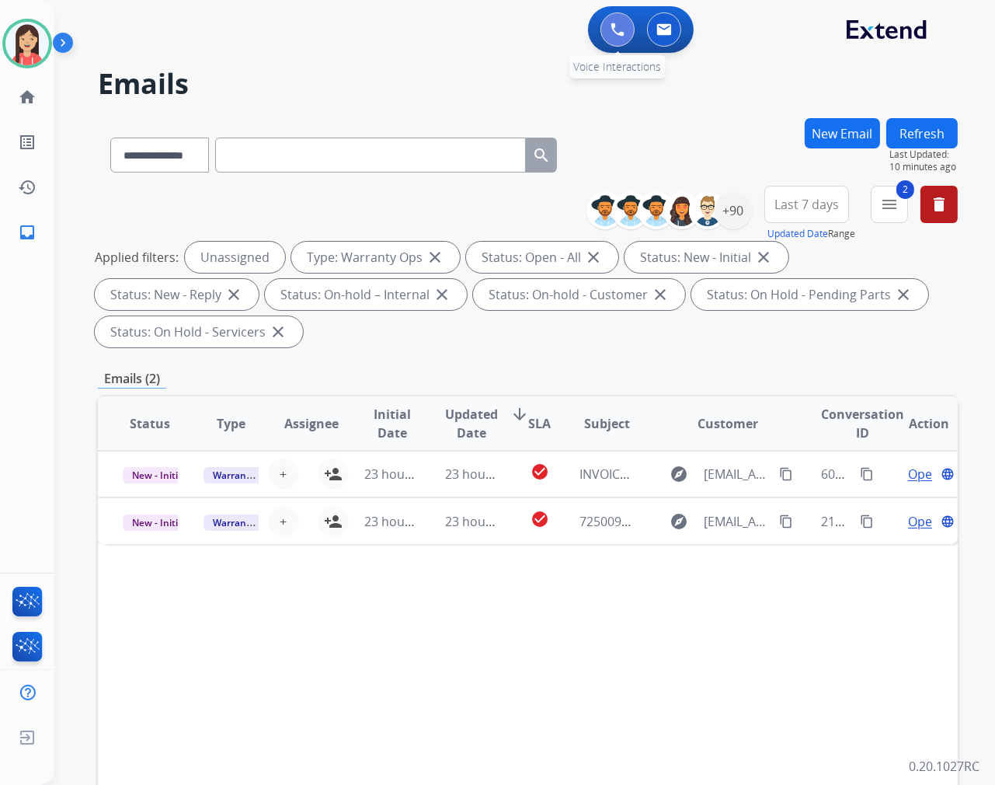
click at [625, 26] on button at bounding box center [618, 29] width 34 height 34
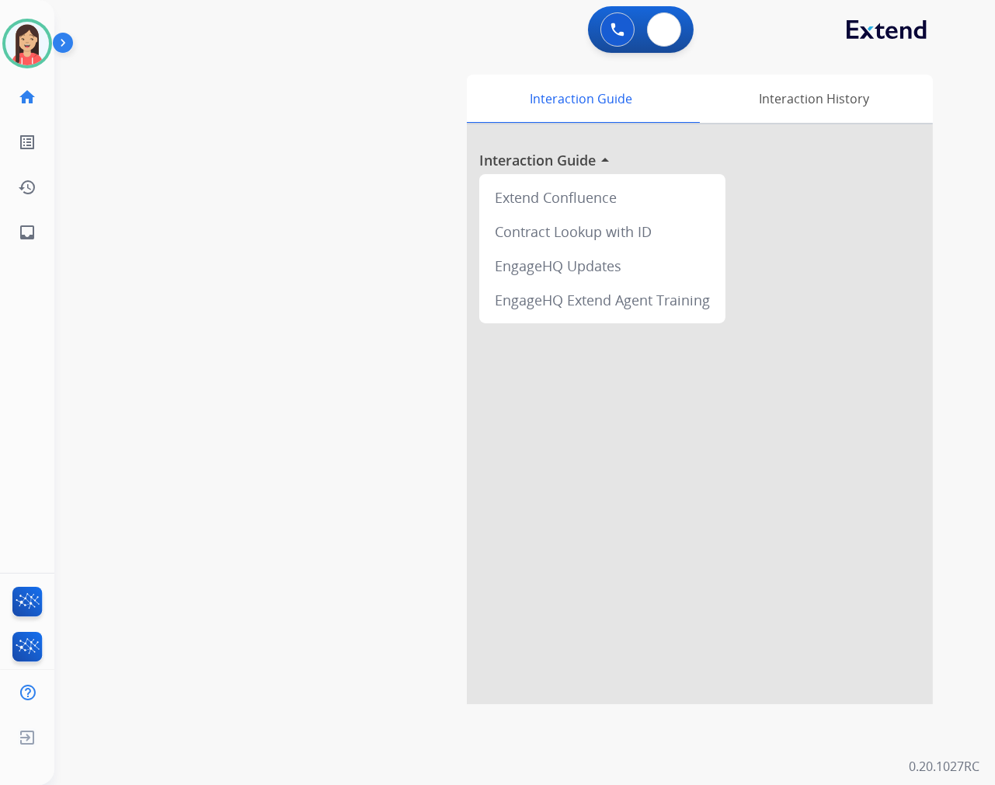
click at [676, 33] on button at bounding box center [664, 29] width 34 height 34
select select "**********"
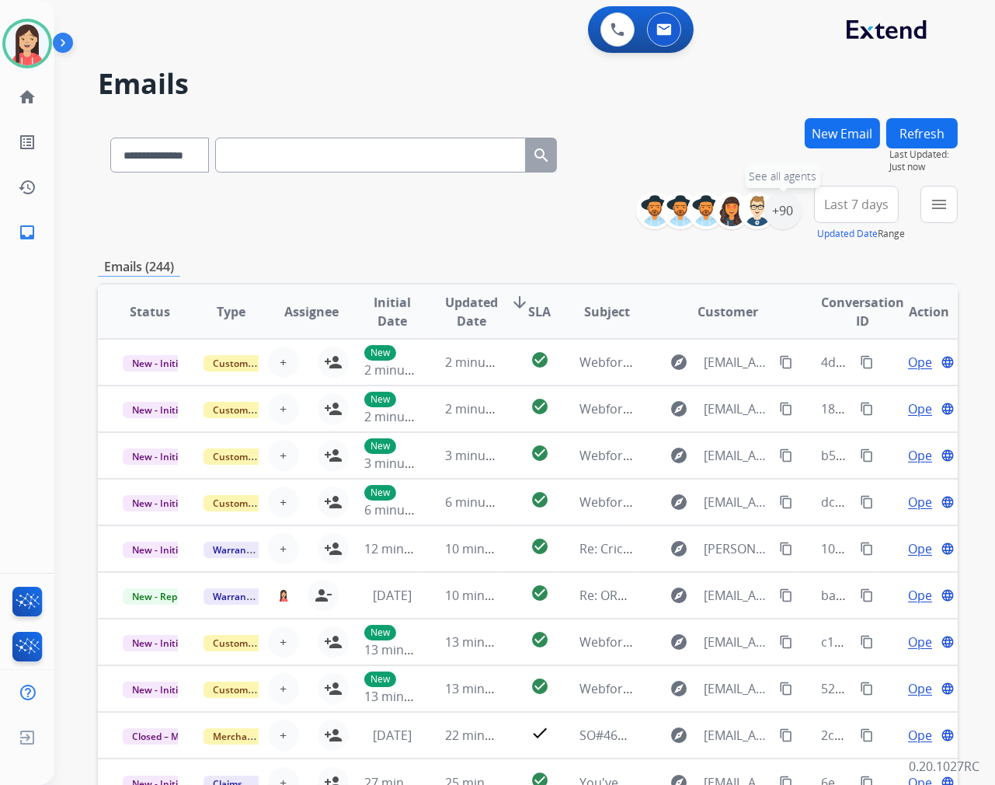
click at [802, 206] on div "**********" at bounding box center [803, 214] width 310 height 56
click at [778, 203] on div "+90" at bounding box center [782, 210] width 37 height 37
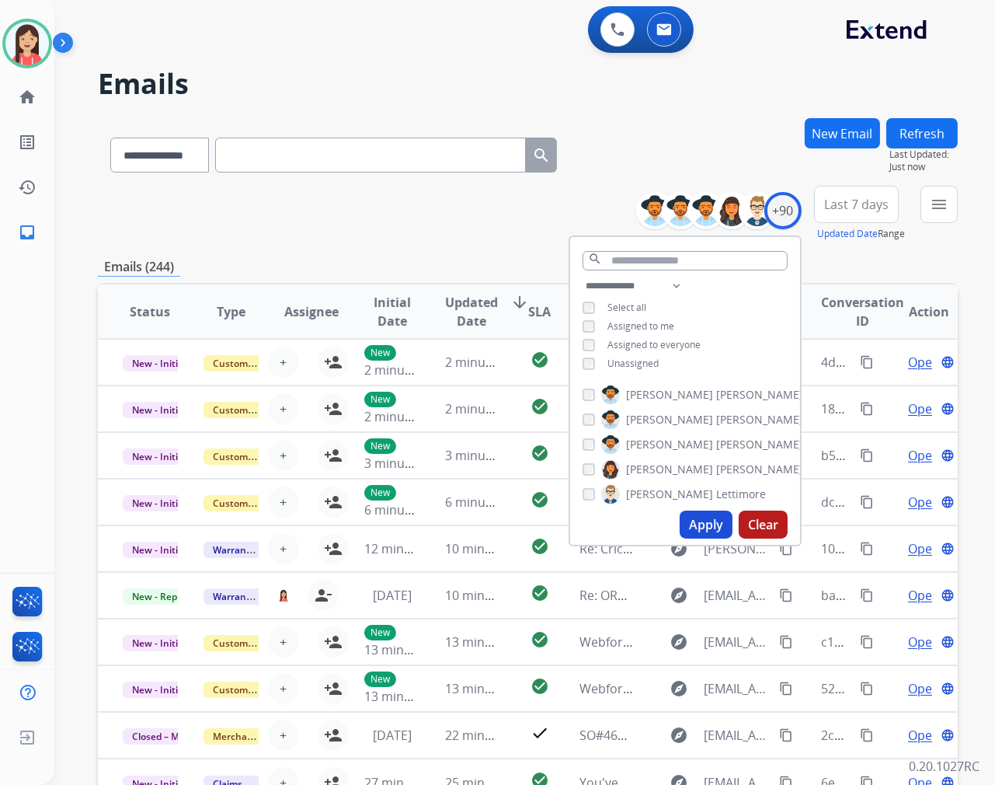
click at [618, 363] on span "Unassigned" at bounding box center [633, 363] width 51 height 13
click at [681, 517] on button "Apply" at bounding box center [706, 524] width 53 height 28
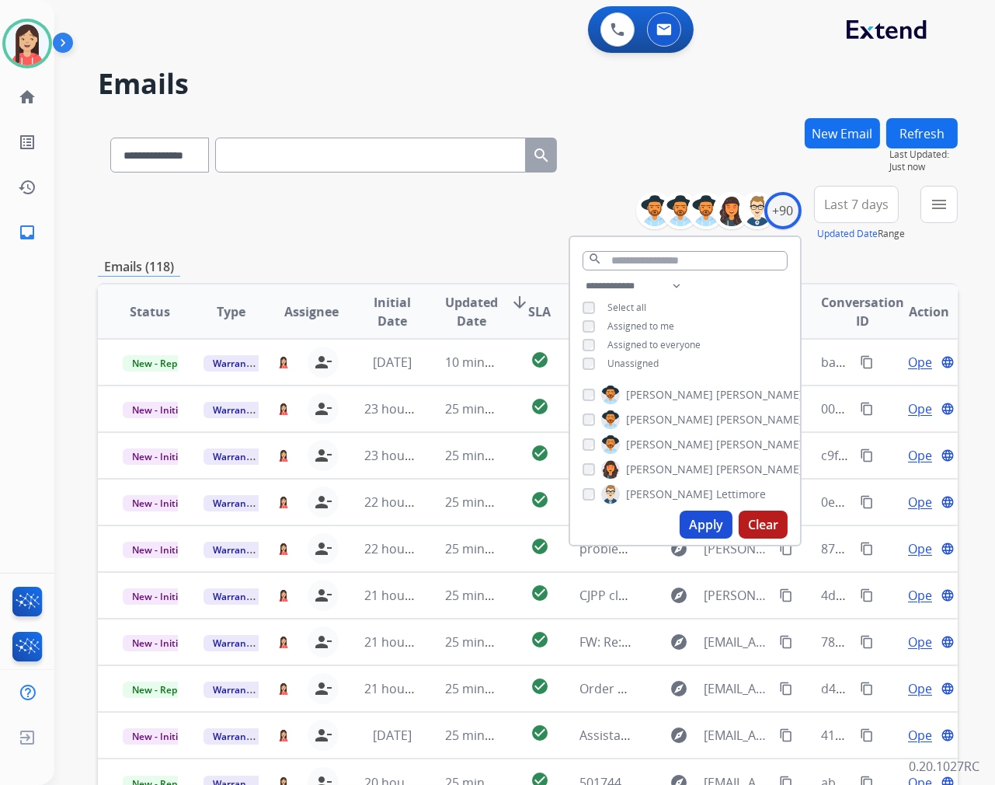
click at [852, 204] on span "Last 7 days" at bounding box center [856, 204] width 64 height 6
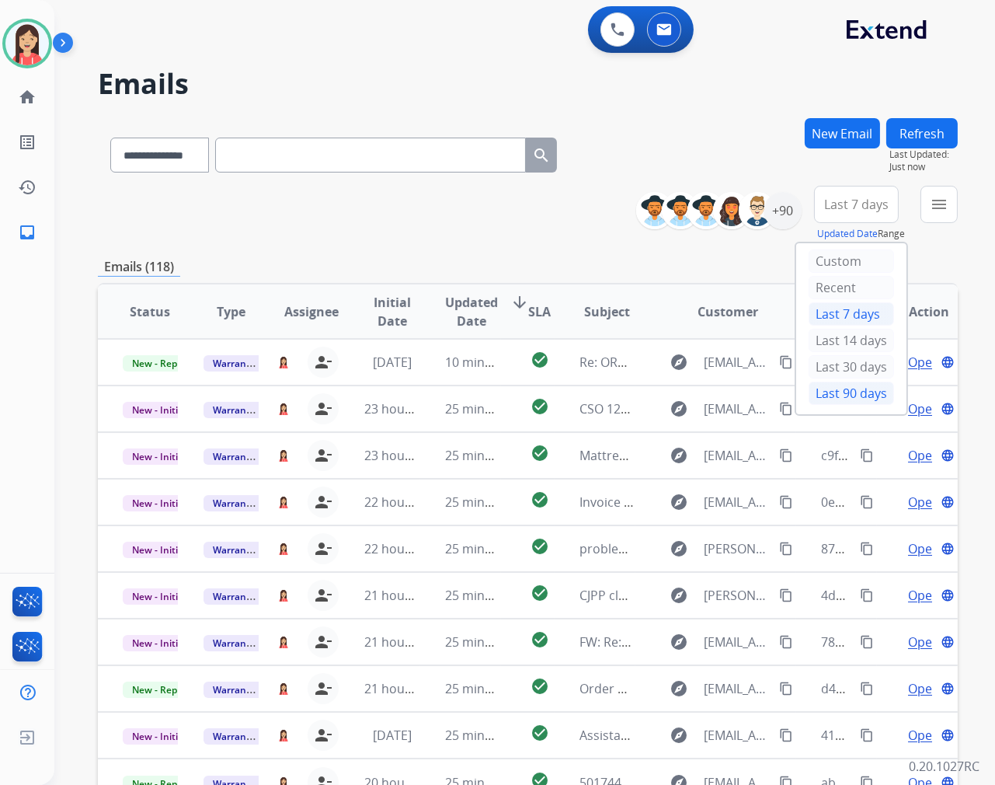
click at [836, 385] on div "Last 90 days" at bounding box center [851, 392] width 85 height 23
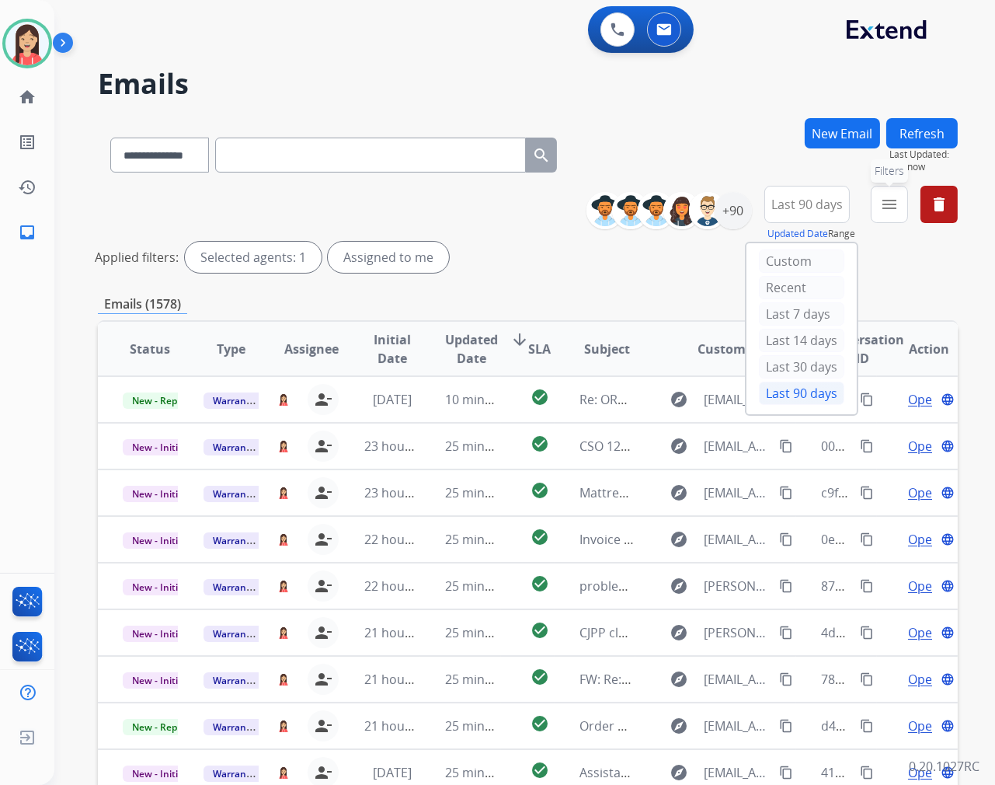
click at [881, 216] on button "menu Filters" at bounding box center [889, 204] width 37 height 37
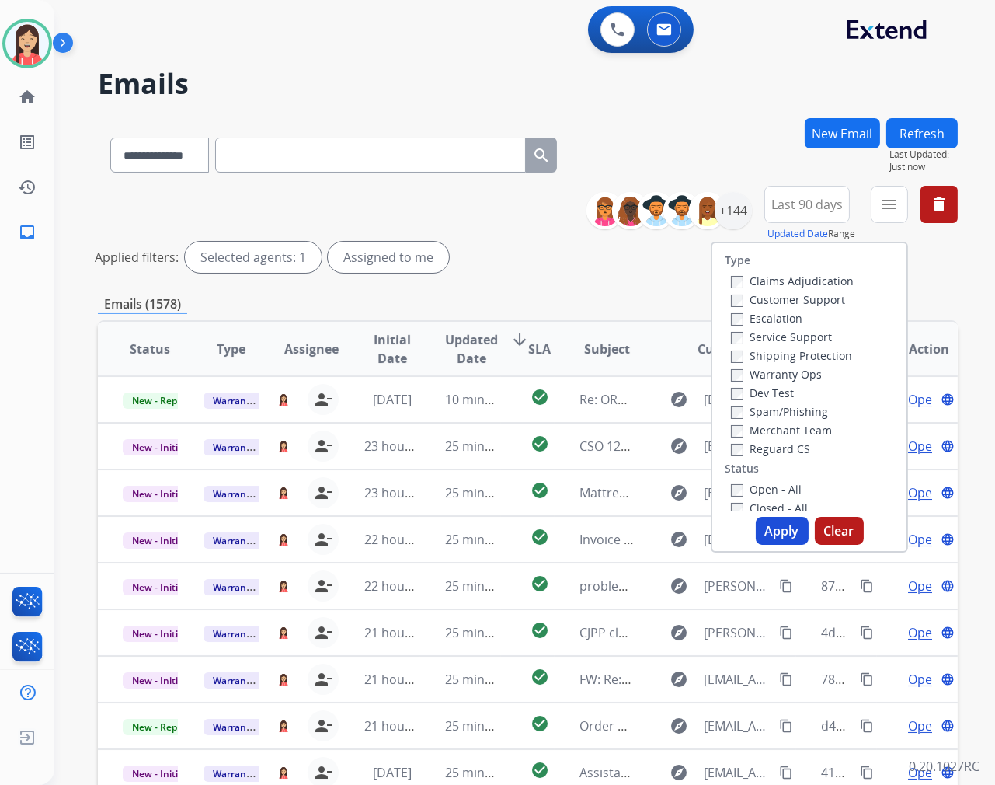
click at [734, 493] on label "Open - All" at bounding box center [766, 489] width 71 height 15
click at [775, 528] on button "Apply" at bounding box center [782, 531] width 53 height 28
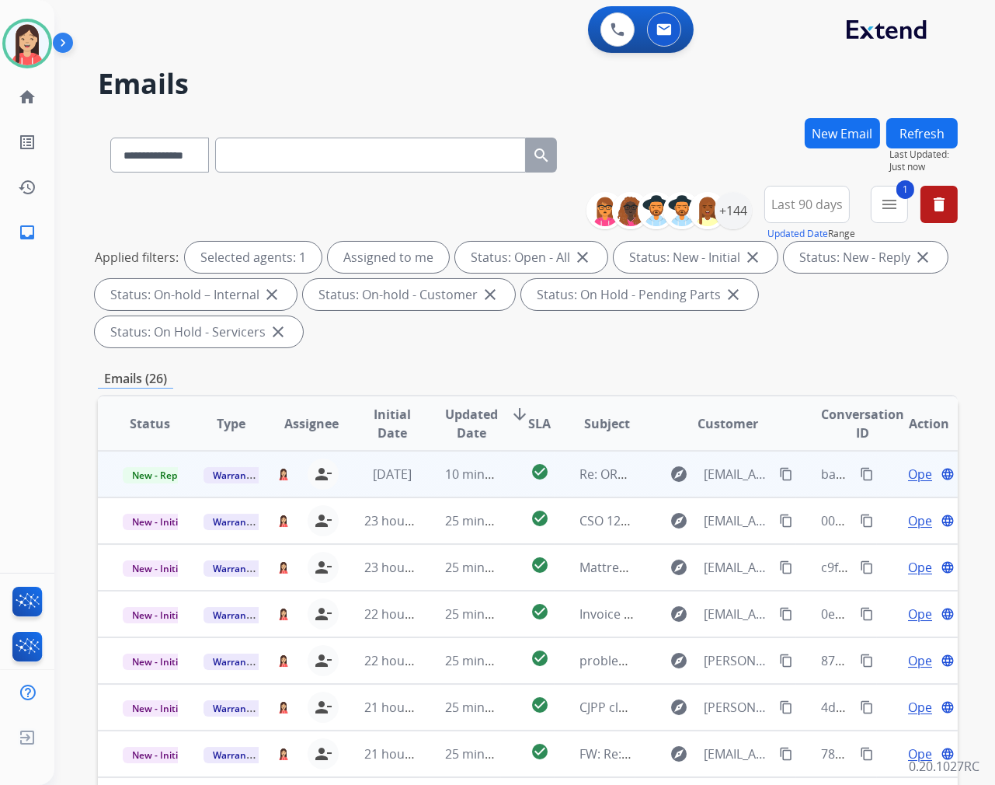
click at [501, 486] on td "check_circle" at bounding box center [528, 474] width 54 height 47
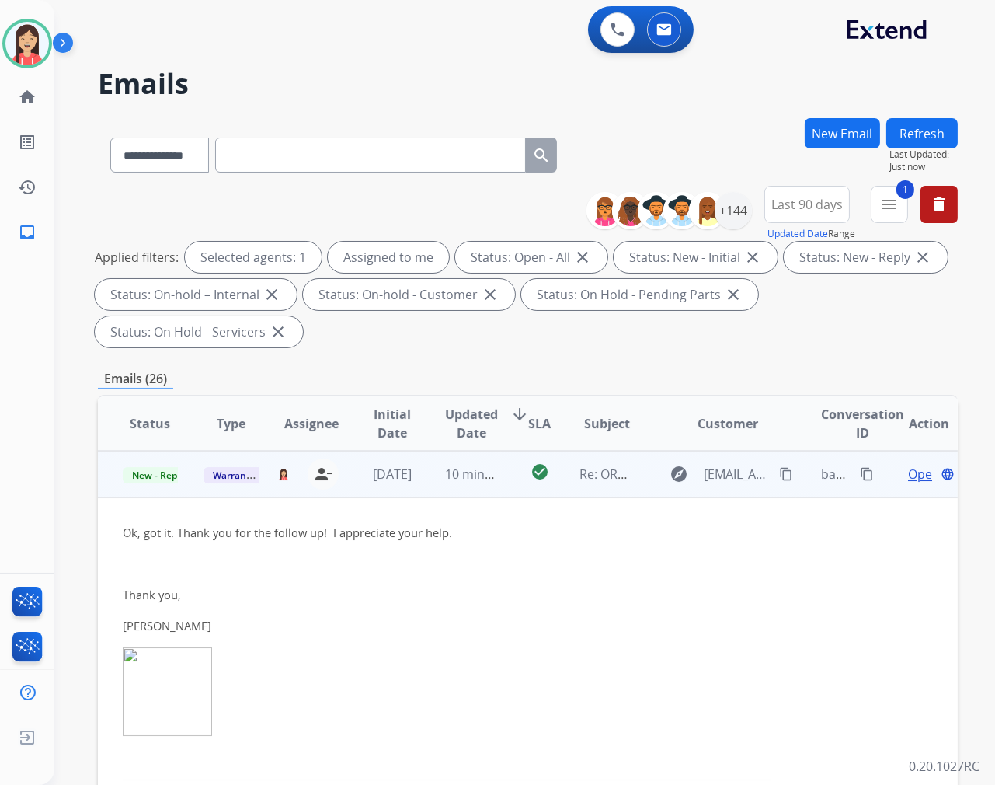
click at [908, 468] on span "Open" at bounding box center [924, 474] width 32 height 19
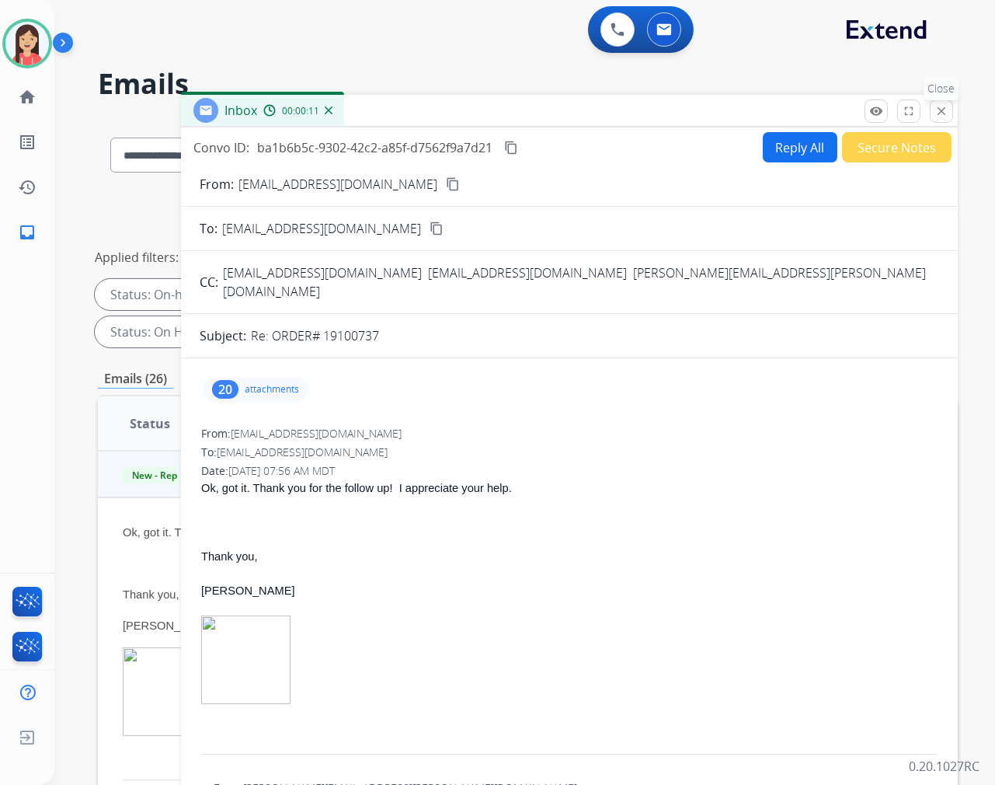
click at [945, 109] on mat-icon "close" at bounding box center [942, 111] width 14 height 14
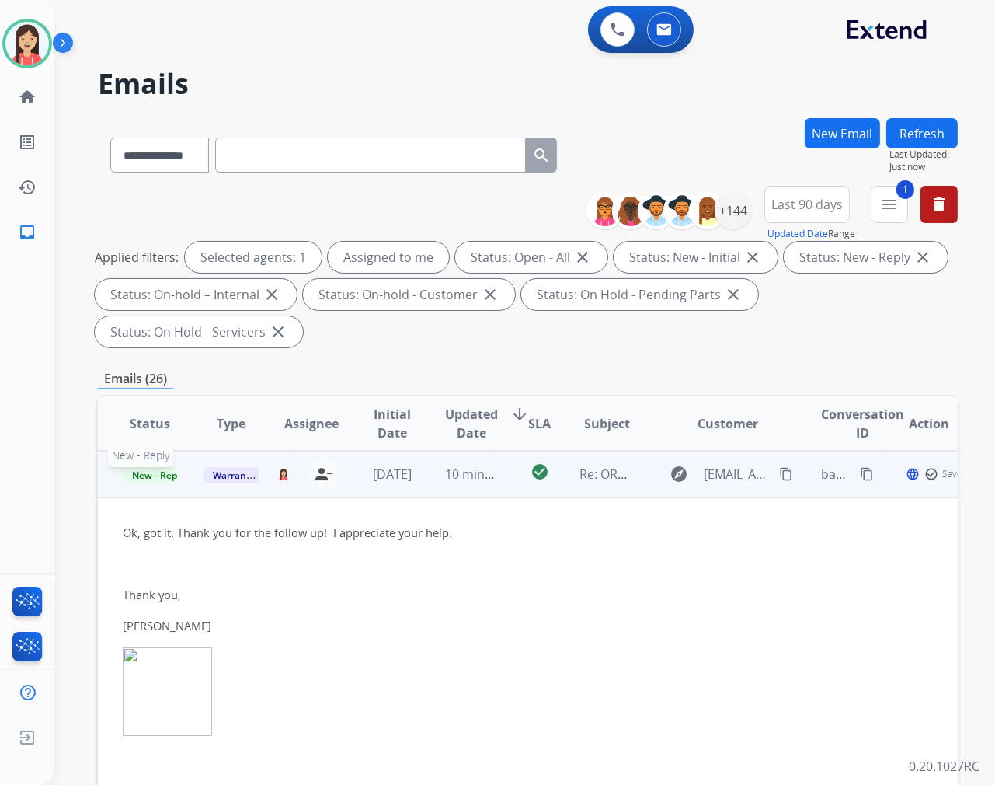
click at [150, 474] on span "New - Reply" at bounding box center [158, 475] width 71 height 16
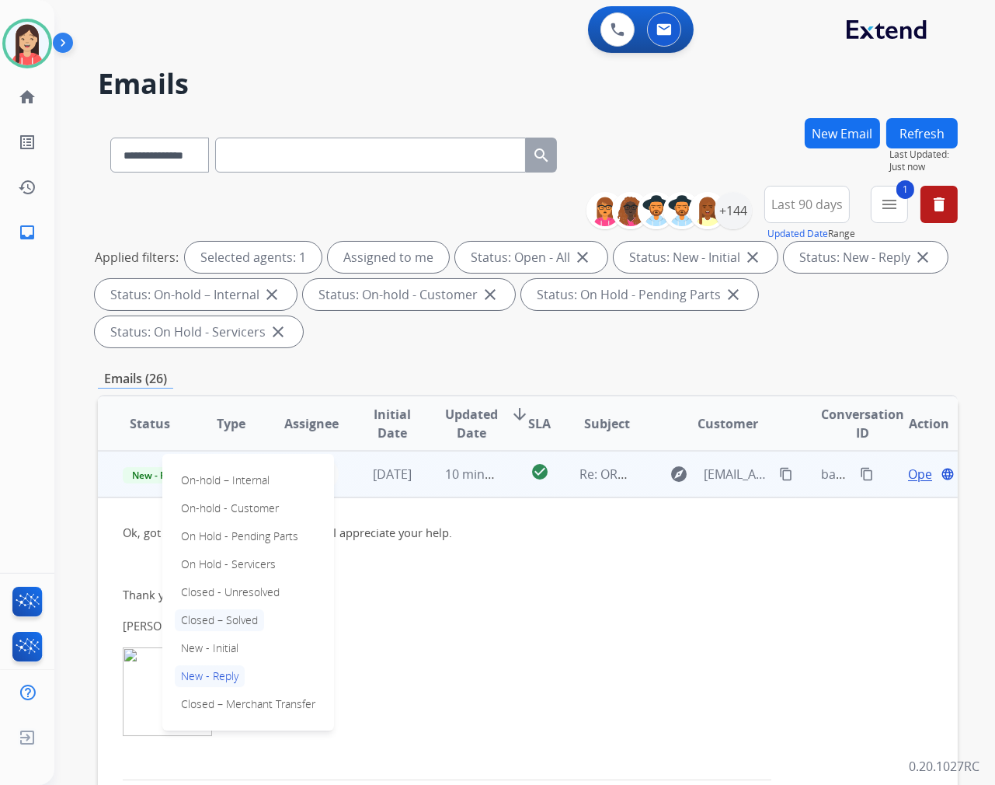
click at [236, 618] on p "Closed – Solved" at bounding box center [219, 620] width 89 height 22
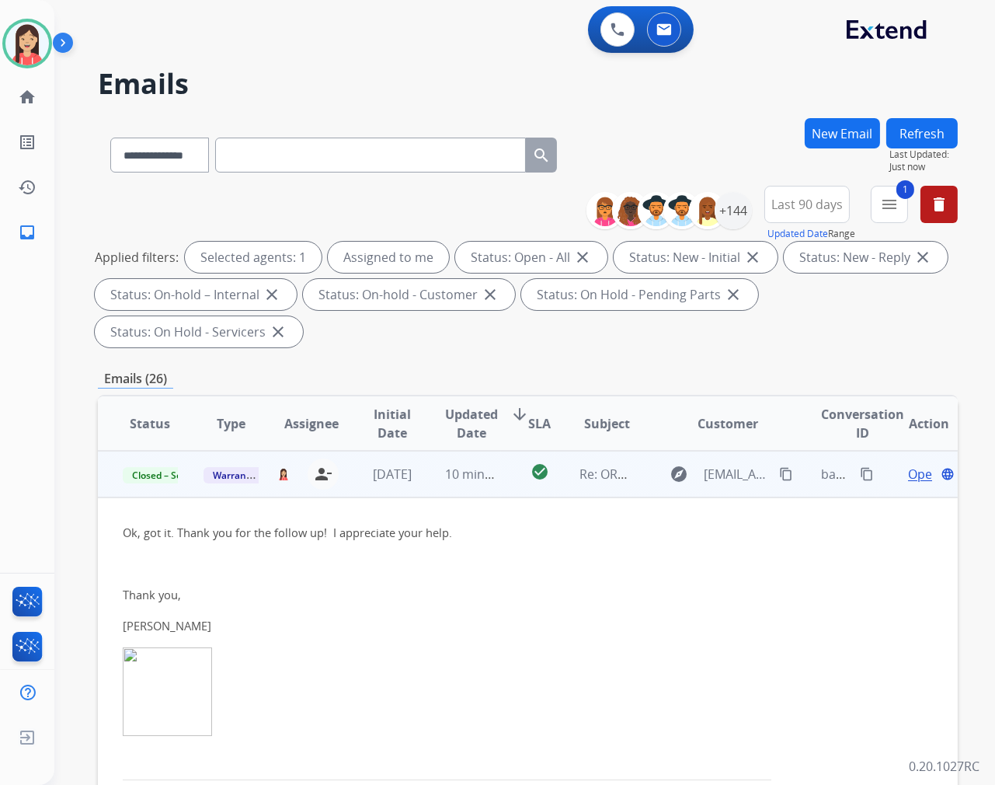
click at [435, 490] on td "10 minutes ago" at bounding box center [460, 474] width 81 height 47
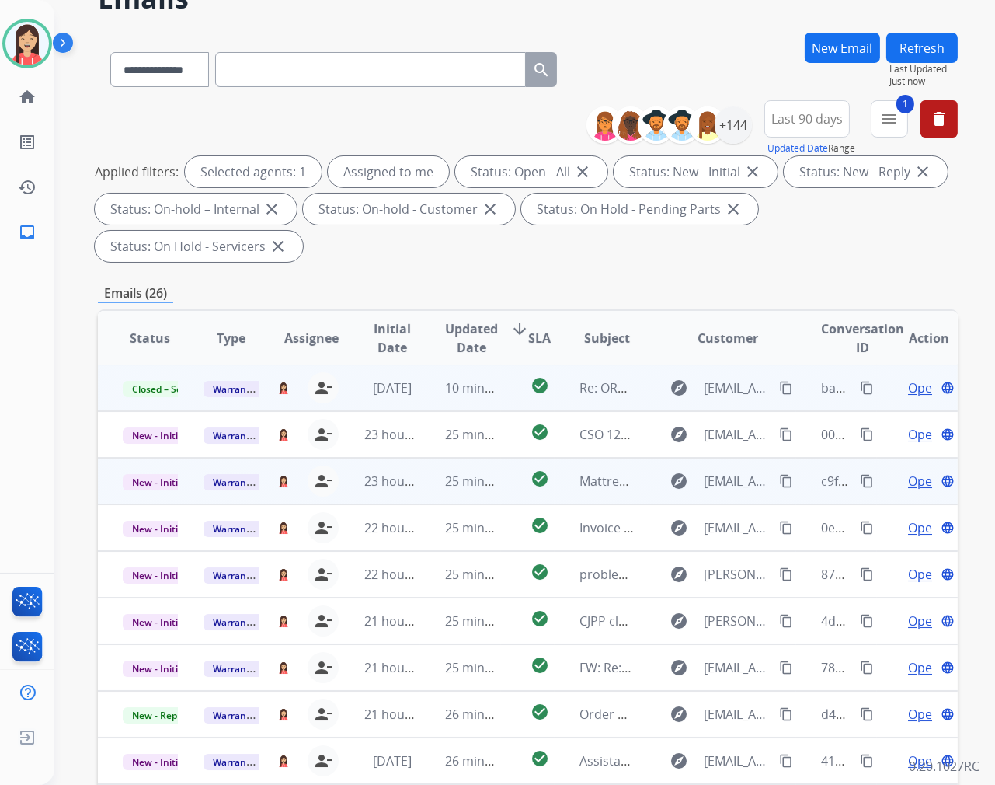
scroll to position [211, 0]
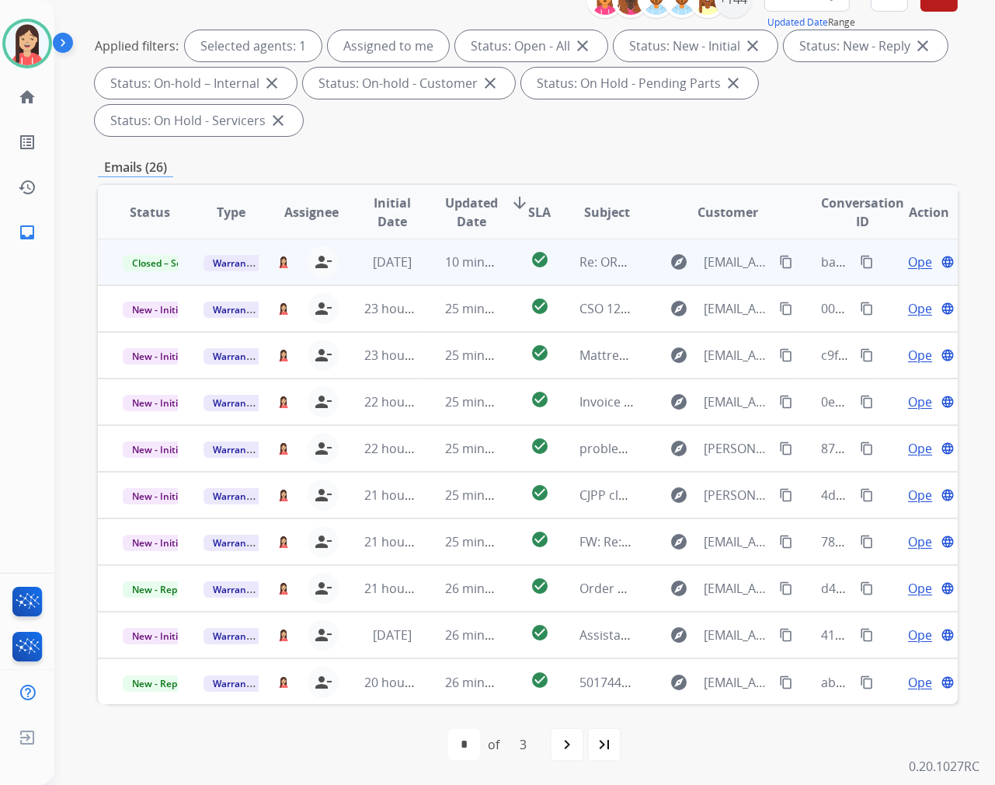
click at [475, 215] on span "Updated Date" at bounding box center [471, 211] width 53 height 37
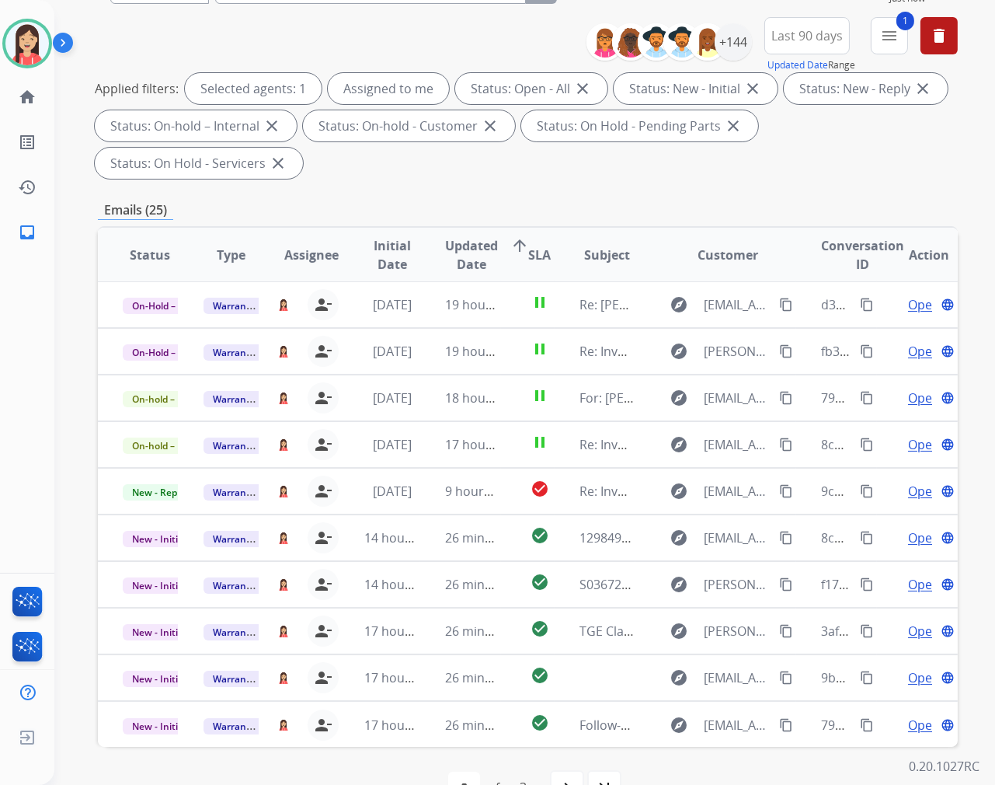
scroll to position [172, 0]
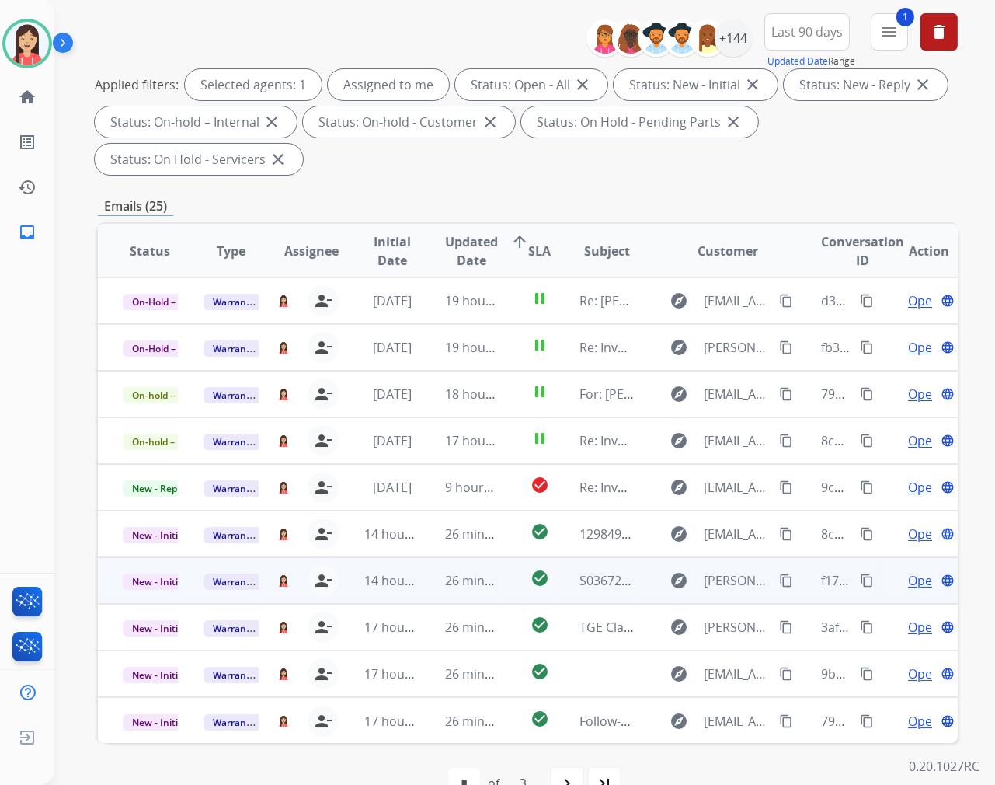
click at [437, 590] on td "26 minutes ago" at bounding box center [460, 580] width 81 height 47
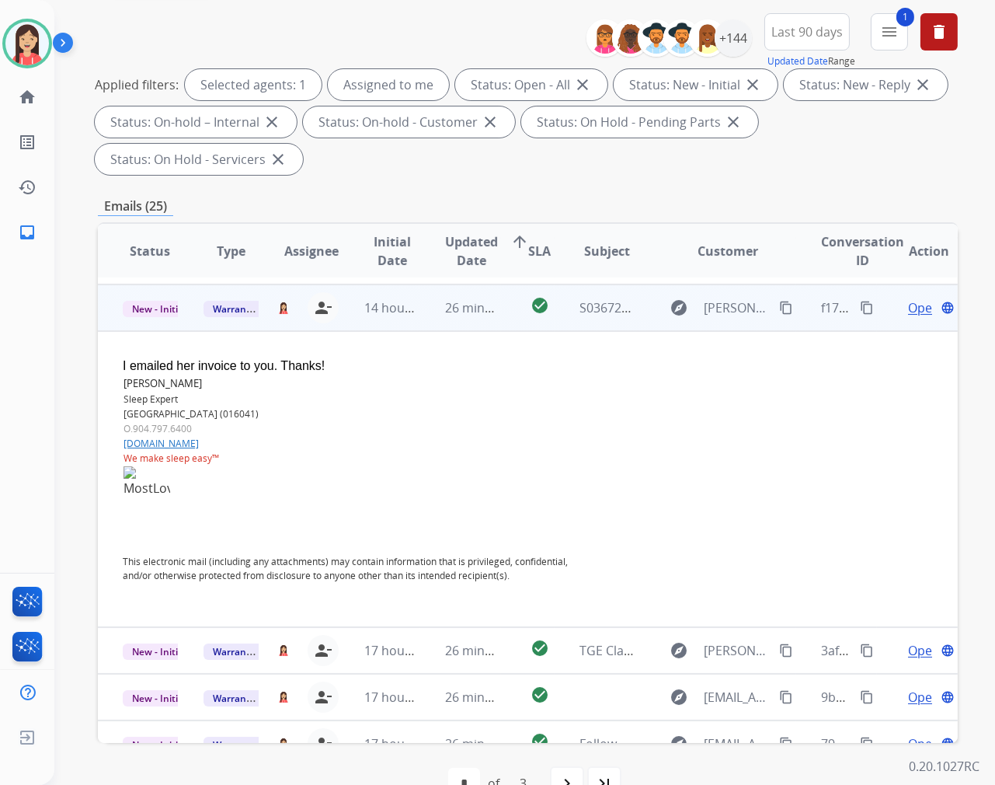
scroll to position [280, 0]
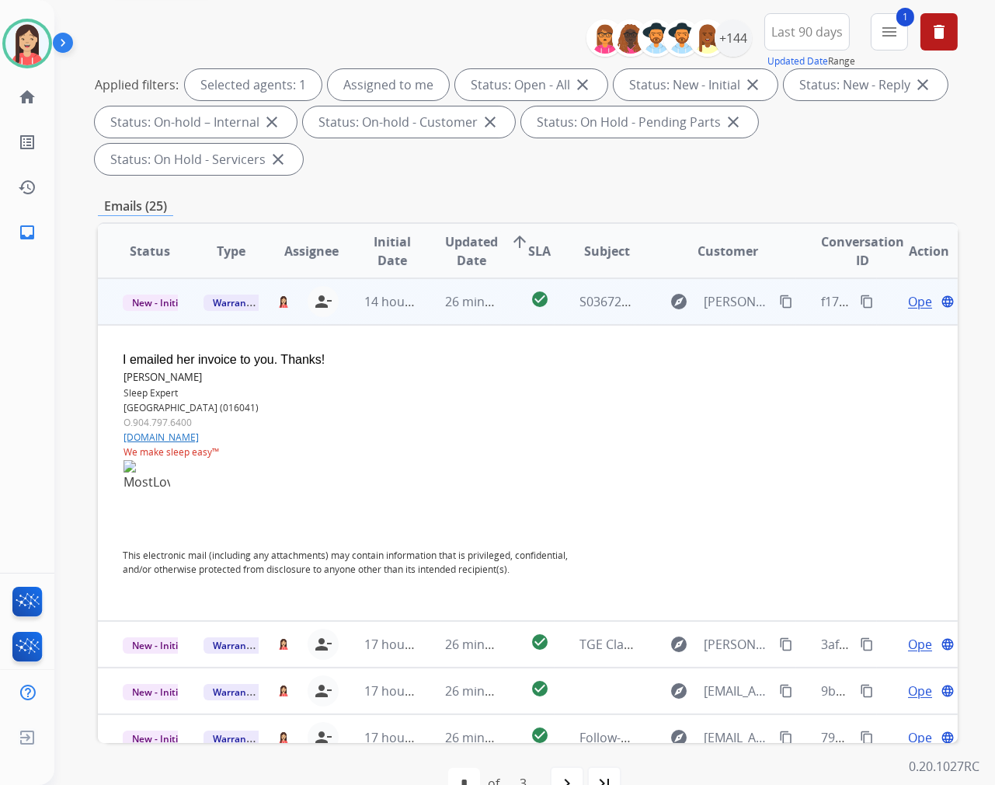
click at [910, 296] on span "Open" at bounding box center [924, 301] width 32 height 19
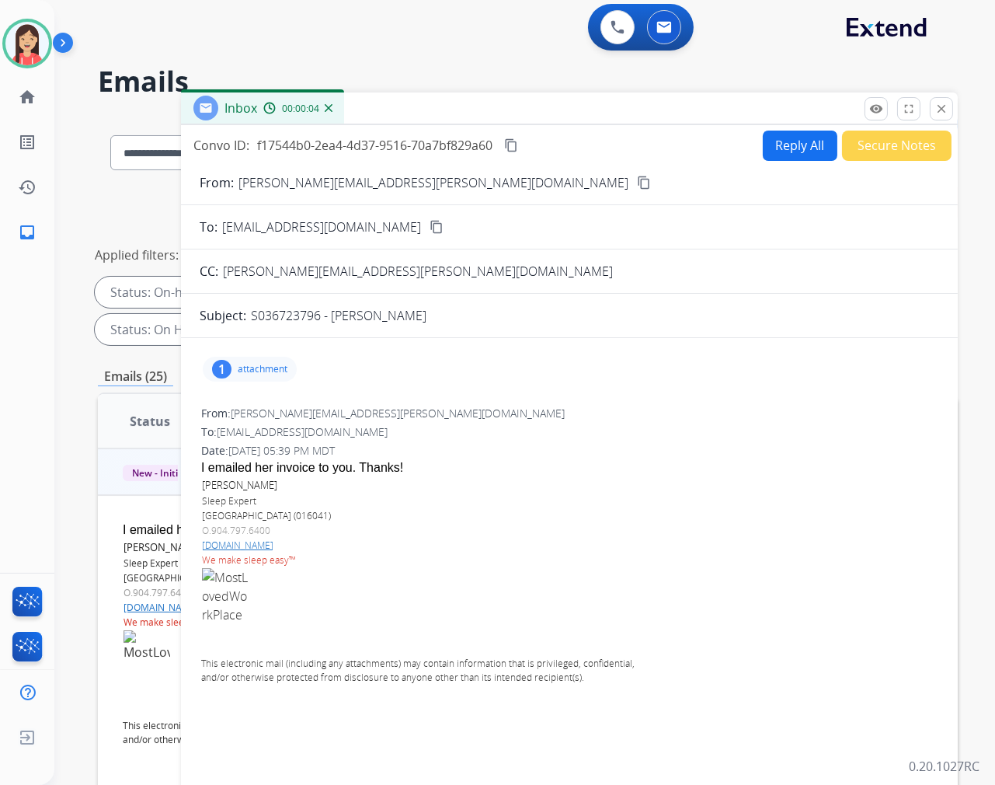
scroll to position [0, 0]
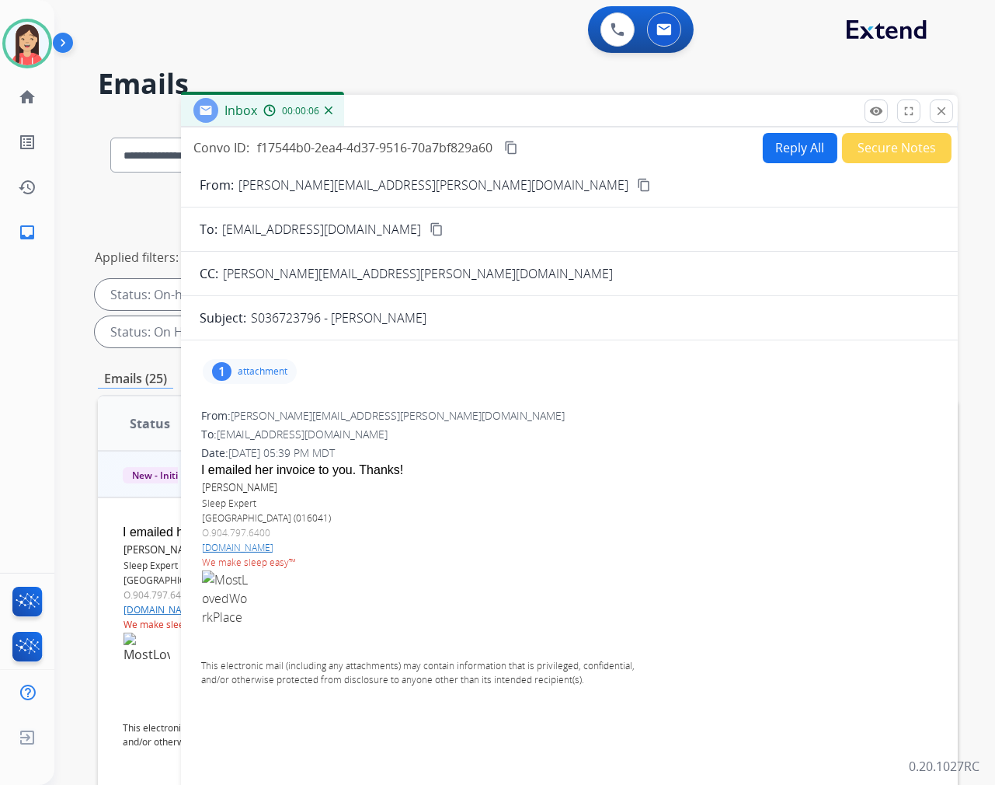
click at [246, 362] on div "1 attachment" at bounding box center [250, 371] width 94 height 25
click at [608, 381] on div "1 attachment MostLovedWorkplace.png download 10/01/2025, 05:39 PM" at bounding box center [570, 371] width 740 height 37
click at [258, 369] on p "attachment" at bounding box center [263, 371] width 50 height 12
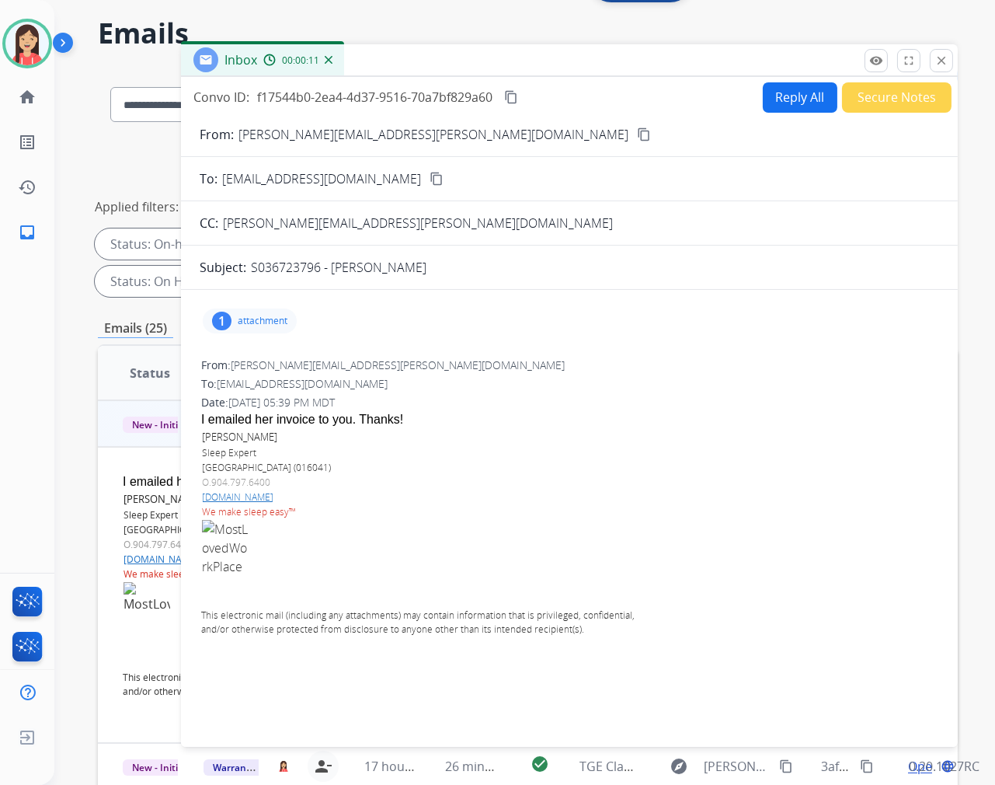
scroll to position [39, 0]
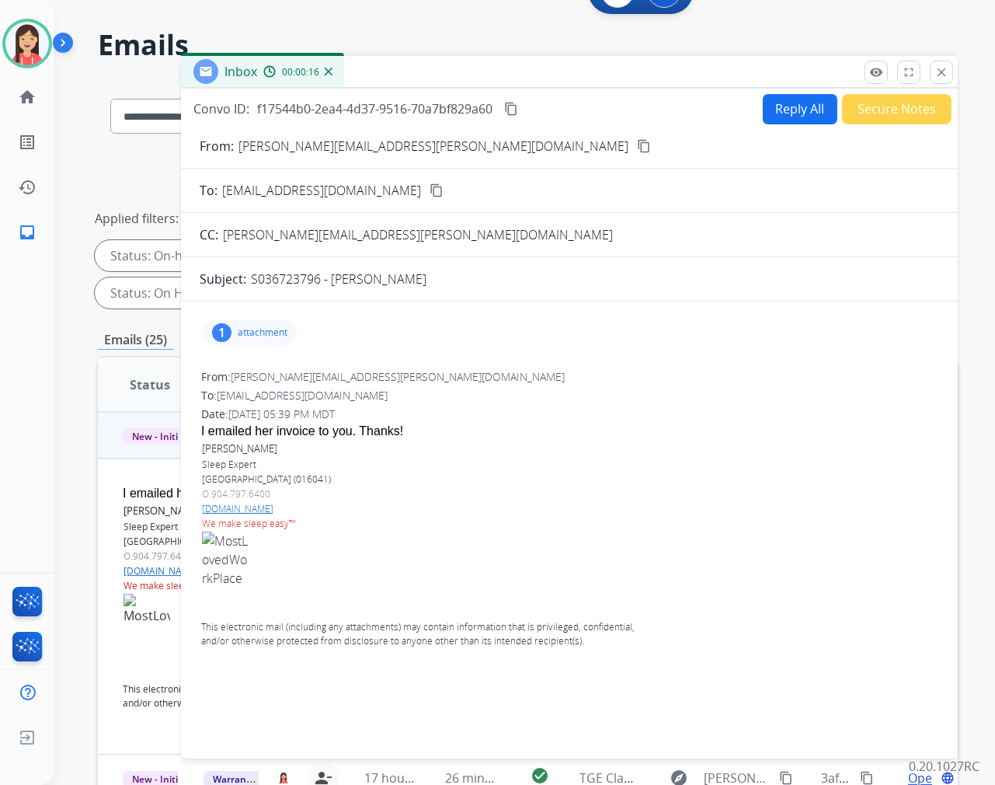
click at [793, 115] on button "Reply All" at bounding box center [800, 109] width 75 height 30
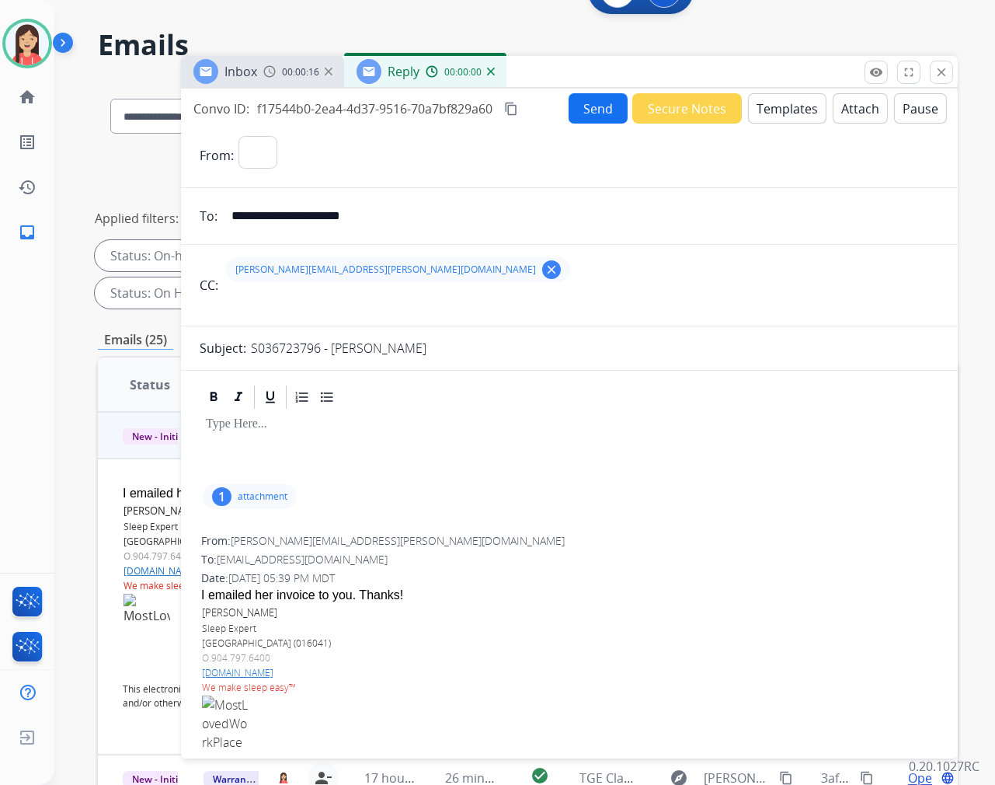
select select "**********"
click at [772, 104] on button "Templates" at bounding box center [787, 108] width 78 height 30
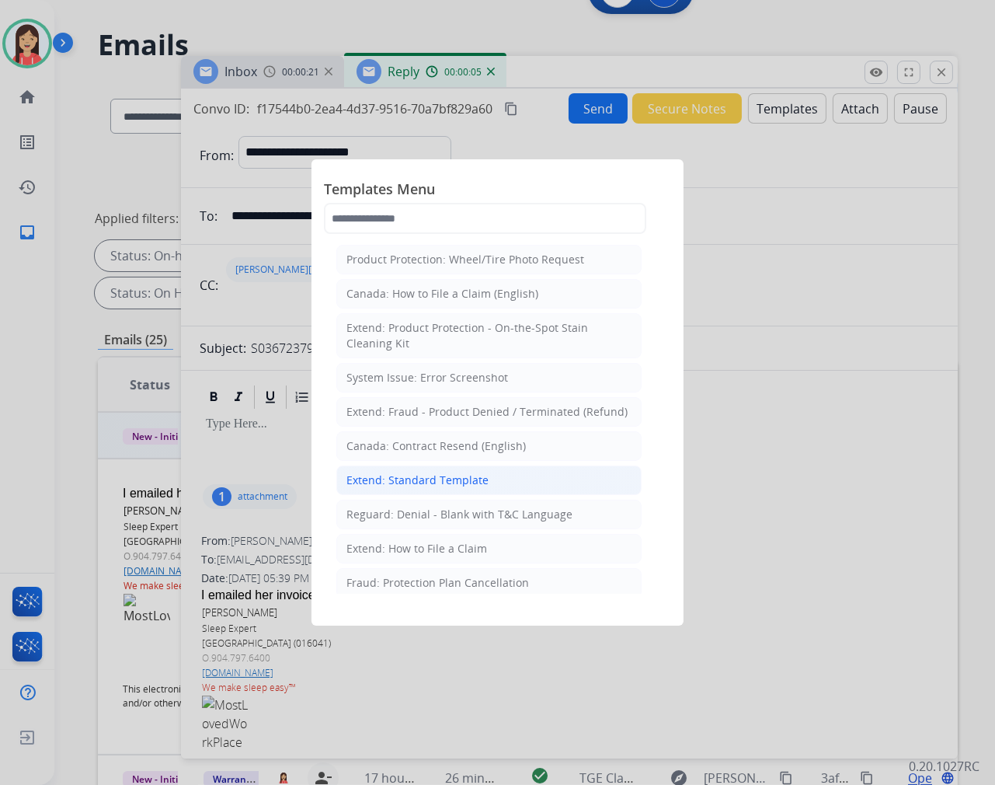
click at [414, 472] on div "Extend: Standard Template" at bounding box center [418, 480] width 142 height 16
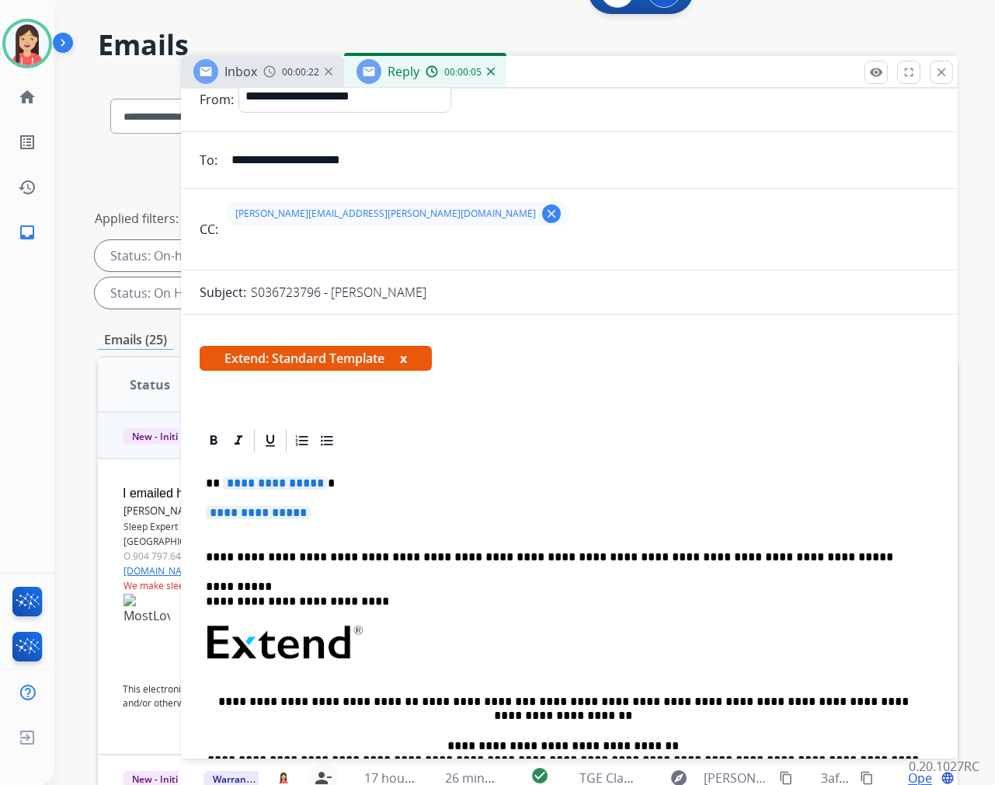
scroll to position [86, 0]
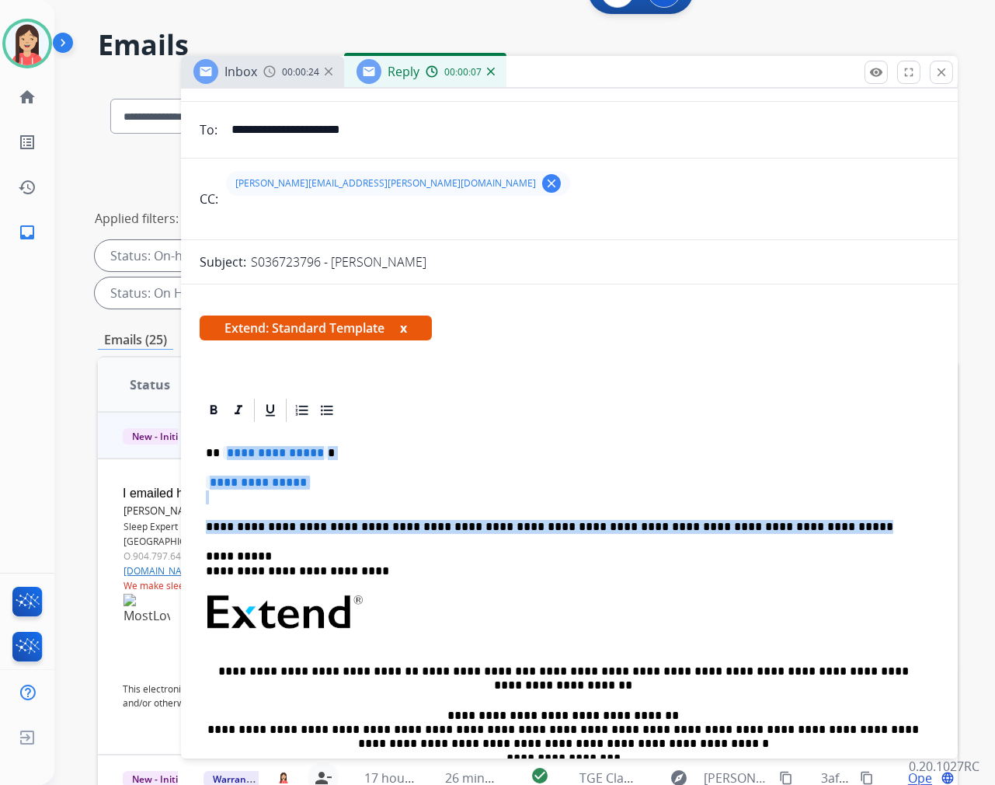
drag, startPoint x: 224, startPoint y: 446, endPoint x: 800, endPoint y: 513, distance: 580.3
click at [800, 513] on div "**********" at bounding box center [570, 648] width 740 height 449
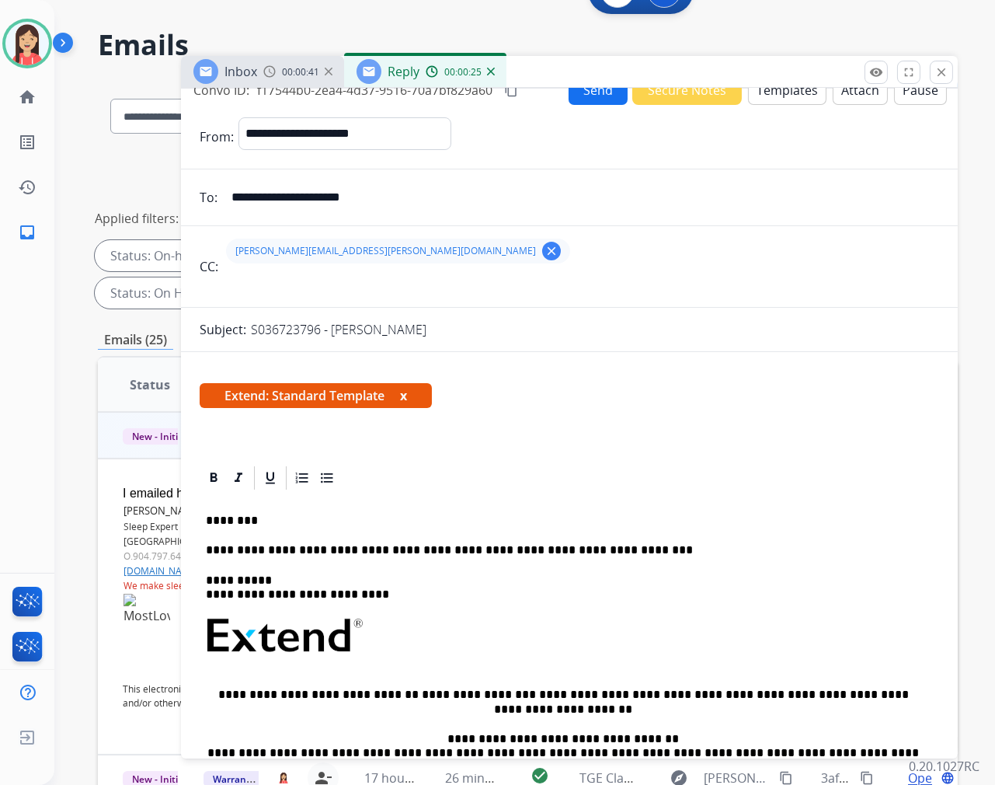
scroll to position [0, 0]
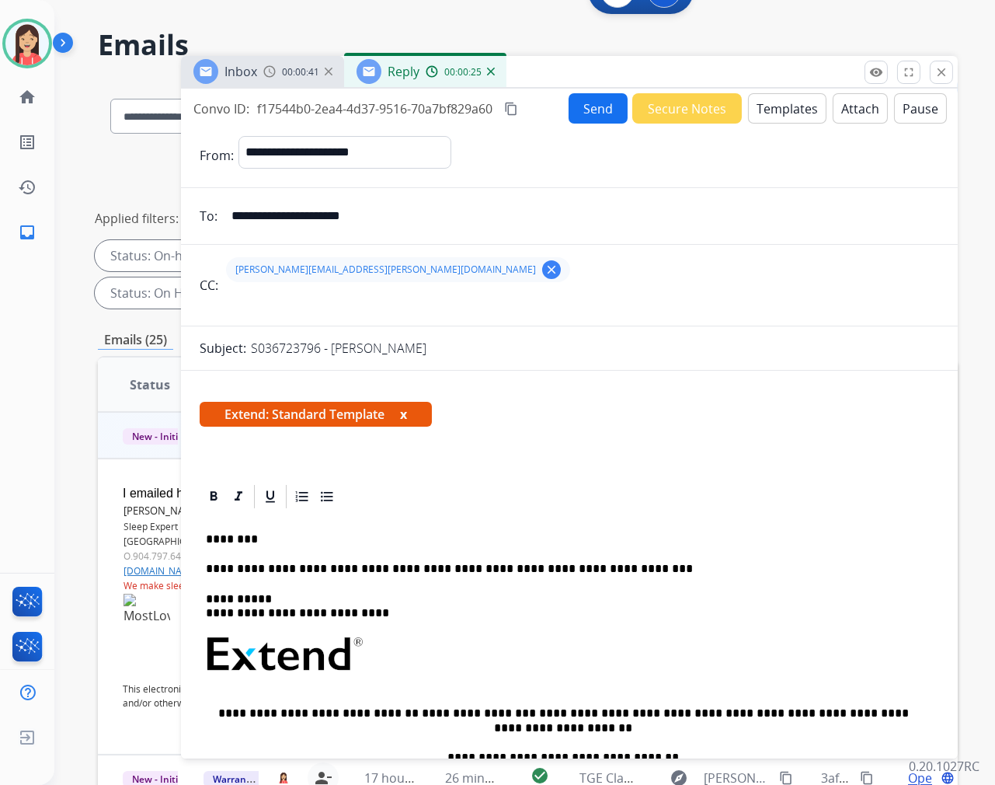
click at [601, 113] on button "Send" at bounding box center [598, 108] width 59 height 30
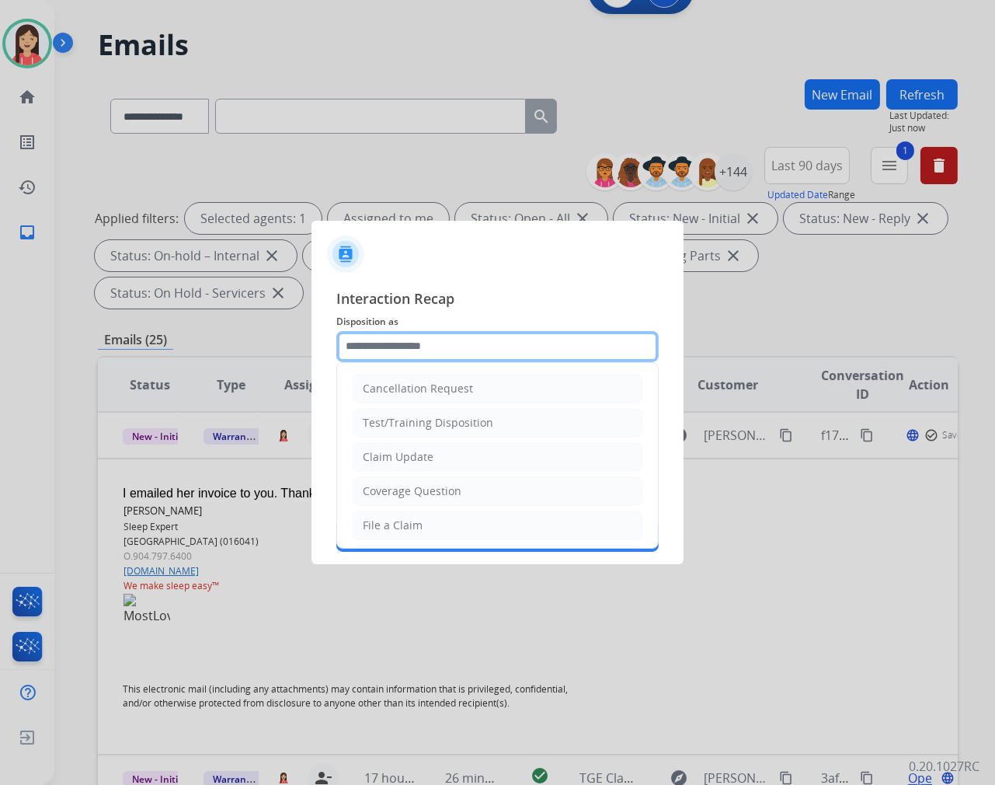
click at [519, 345] on input "text" at bounding box center [497, 346] width 322 height 31
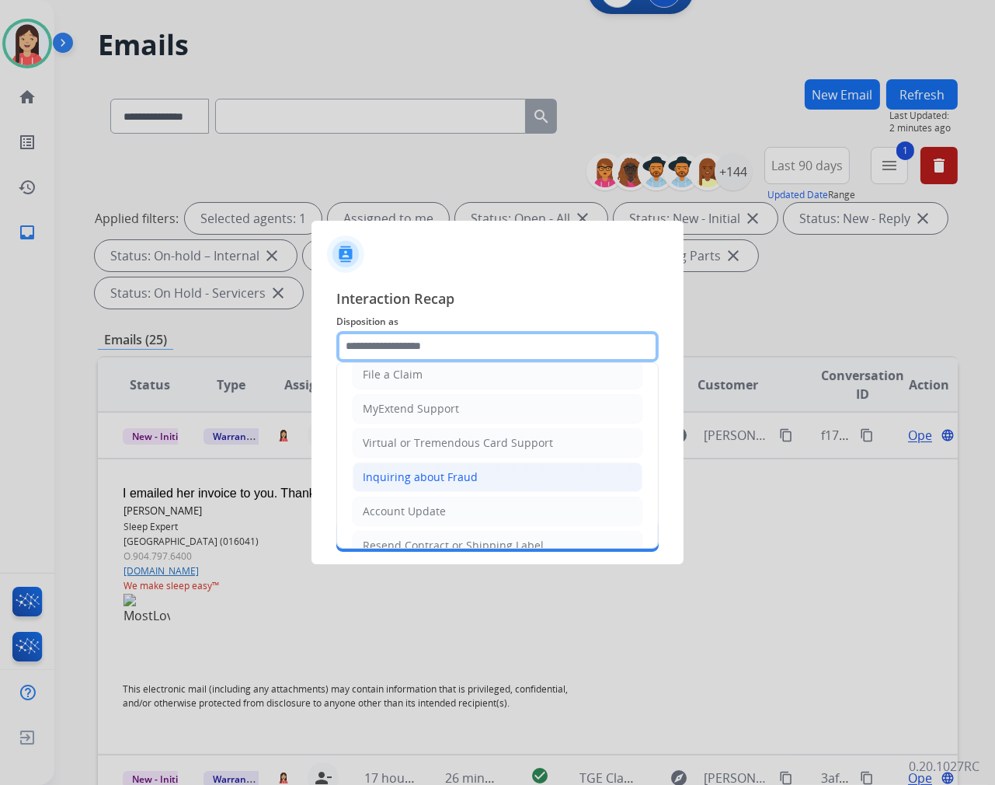
scroll to position [172, 0]
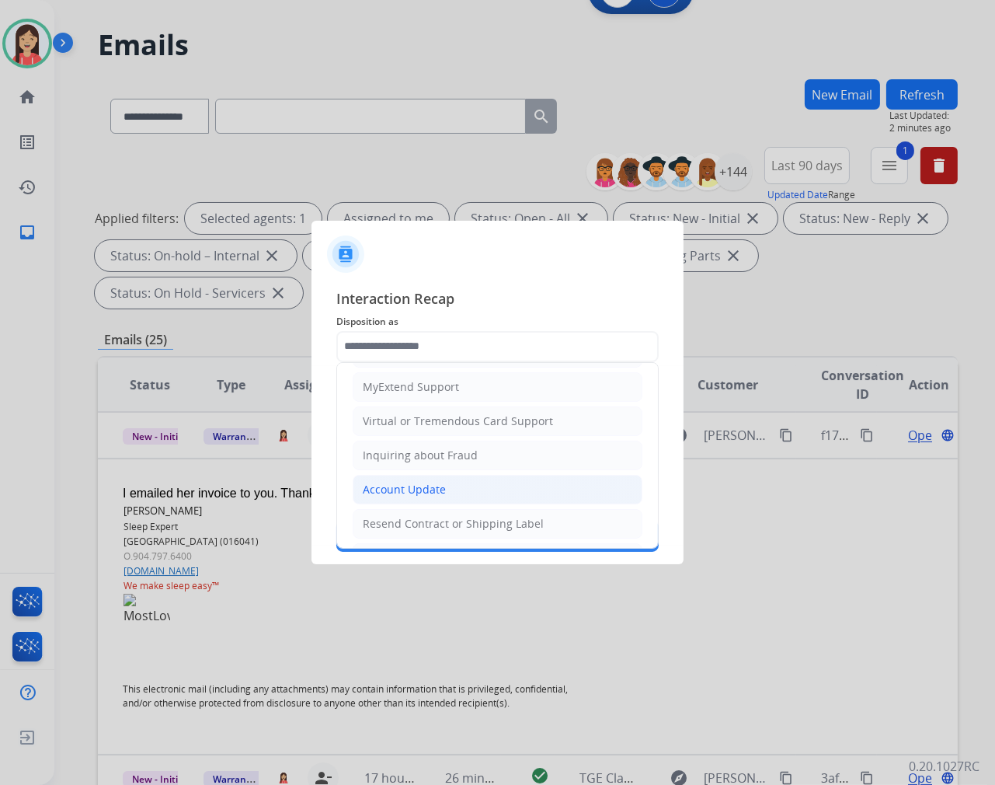
click at [440, 487] on div "Account Update" at bounding box center [404, 490] width 83 height 16
type input "**********"
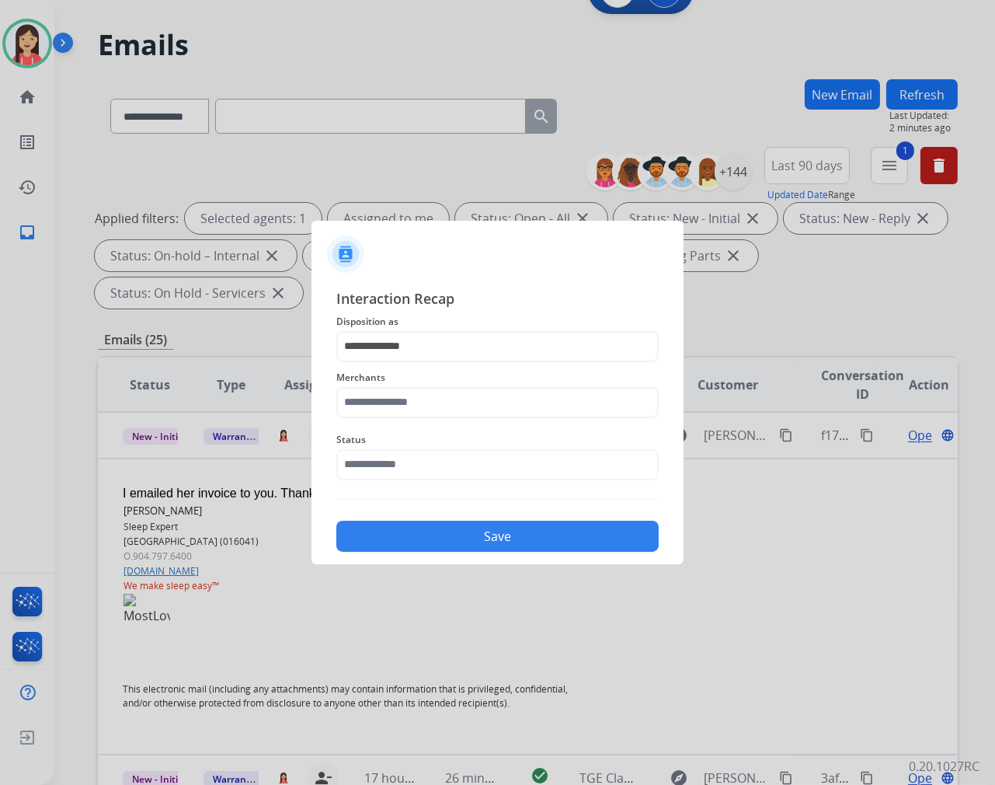
click at [449, 421] on div "Merchants" at bounding box center [497, 393] width 322 height 62
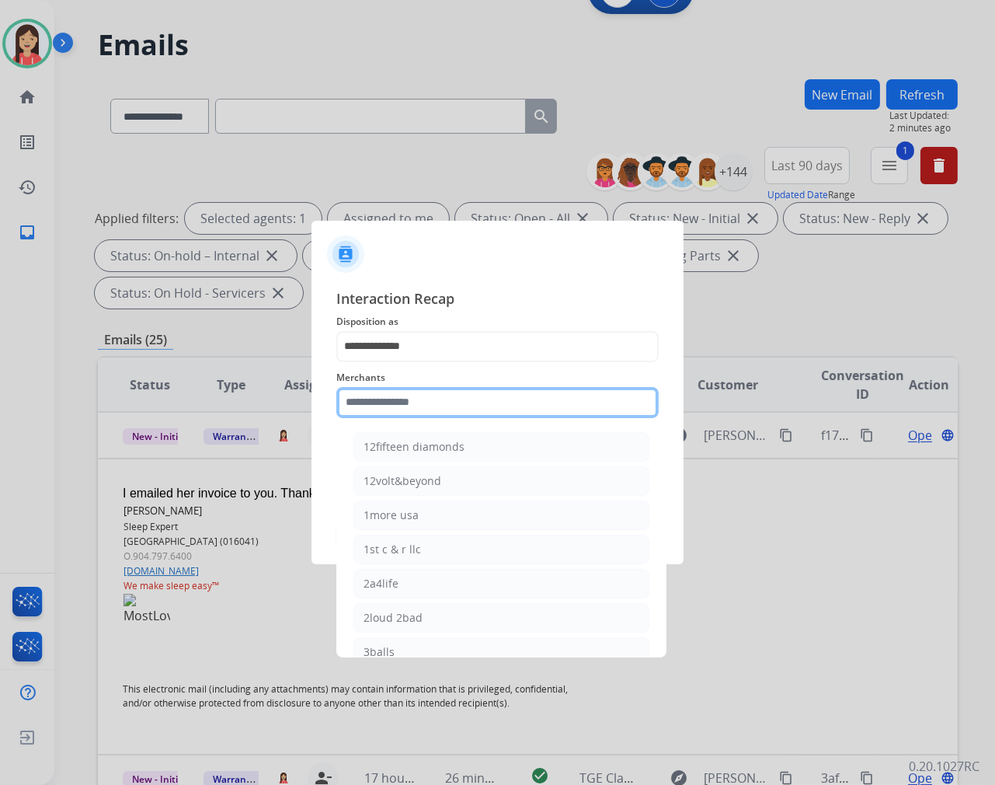
click at [462, 406] on input "text" at bounding box center [497, 402] width 322 height 31
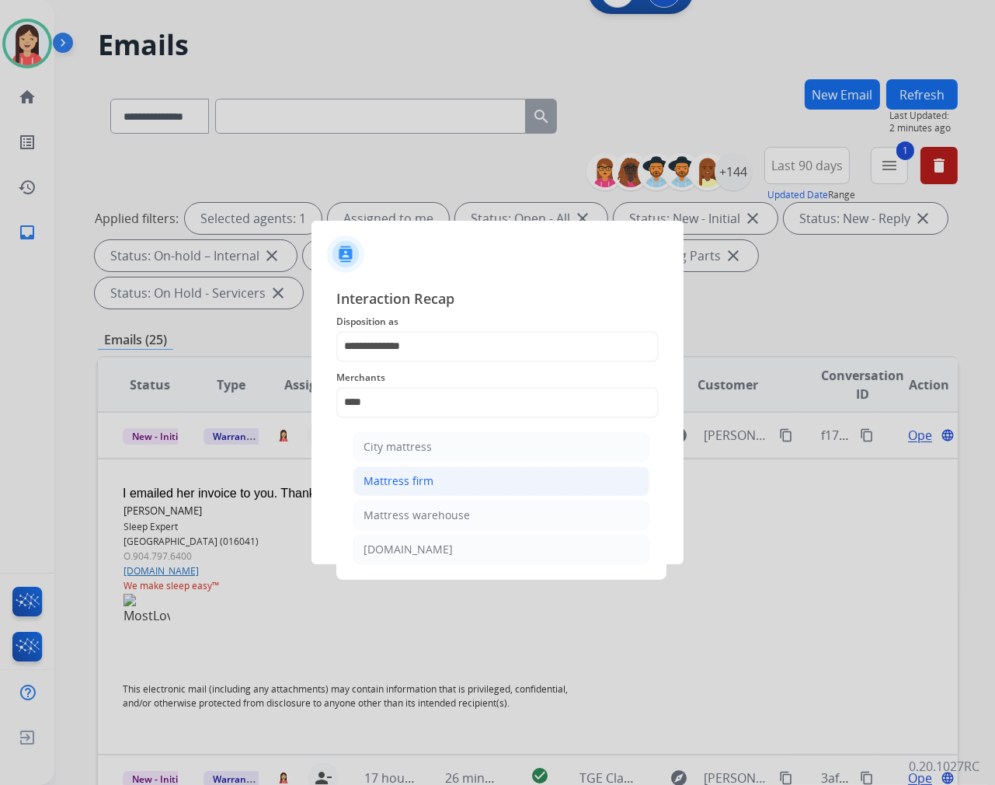
click at [438, 484] on li "Mattress firm" at bounding box center [501, 481] width 296 height 30
type input "**********"
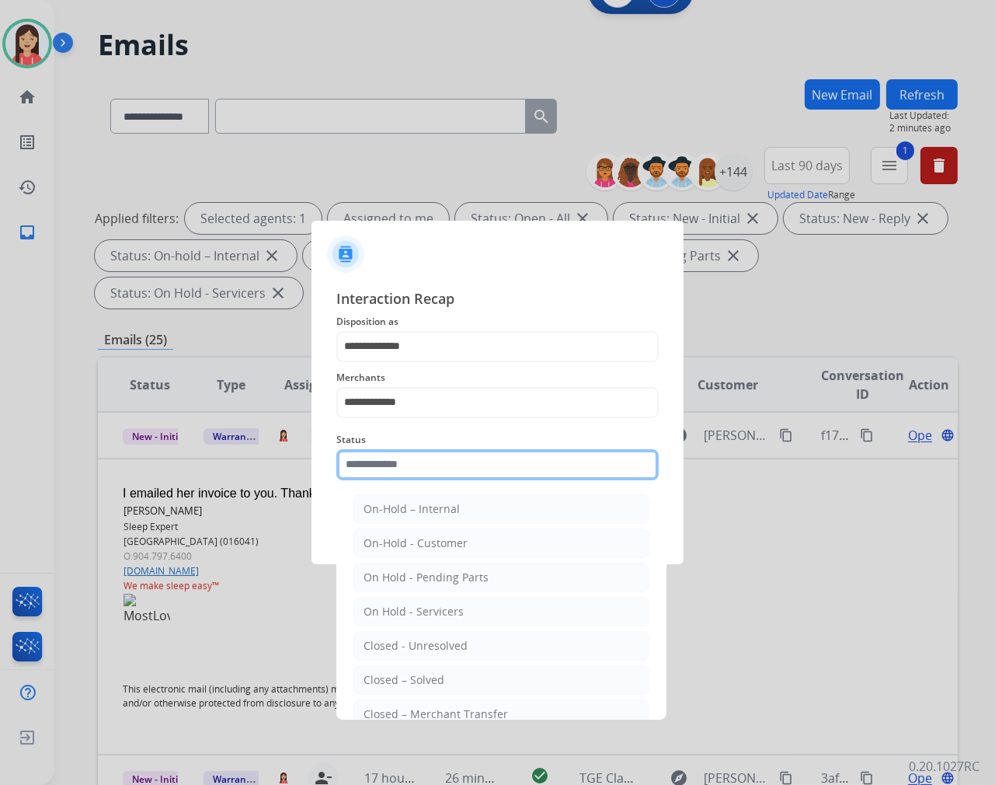
click at [440, 474] on input "text" at bounding box center [497, 464] width 322 height 31
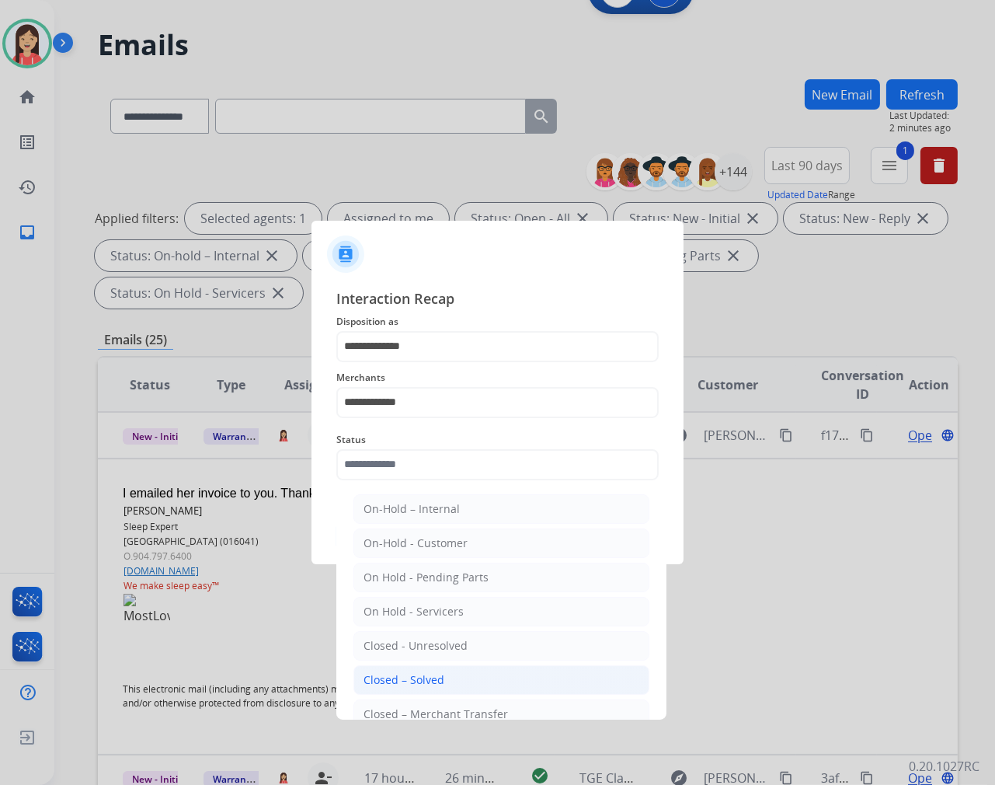
click at [432, 681] on div "Closed – Solved" at bounding box center [404, 680] width 81 height 16
type input "**********"
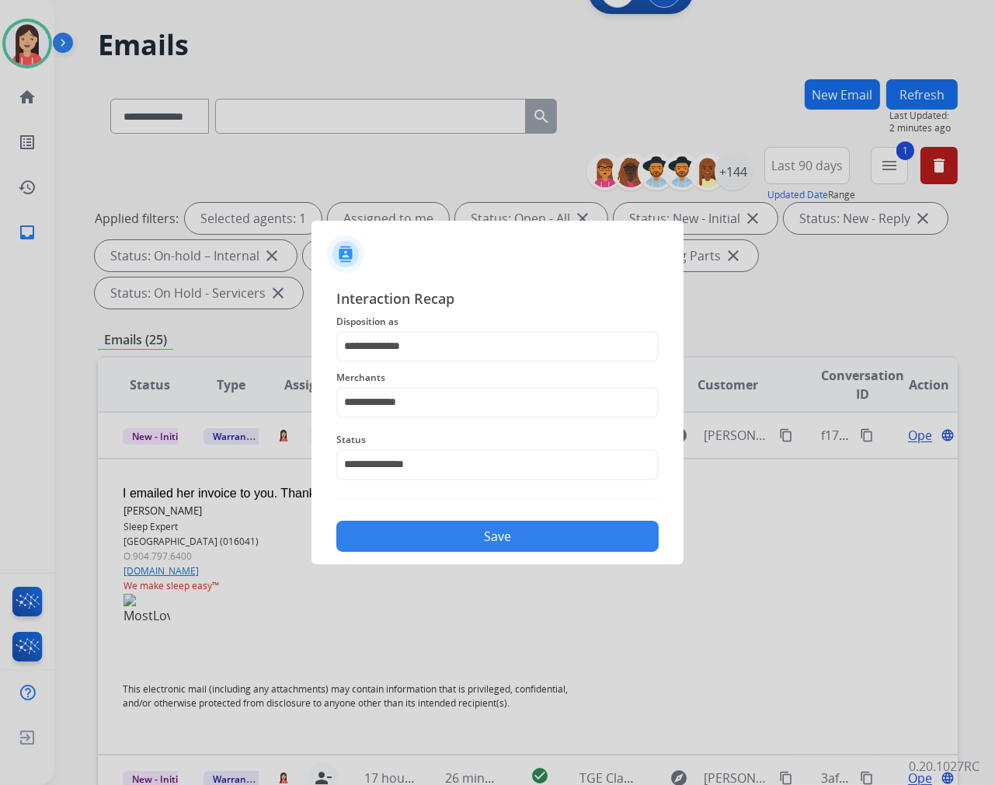
click at [539, 530] on button "Save" at bounding box center [497, 536] width 322 height 31
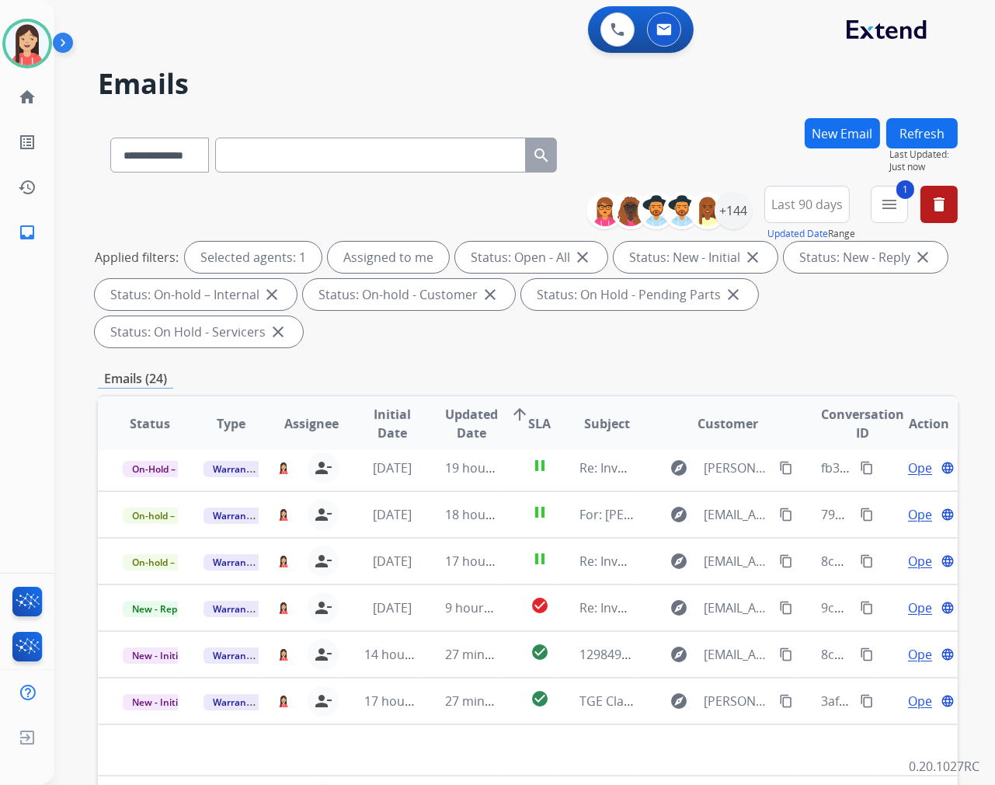
scroll to position [51, 0]
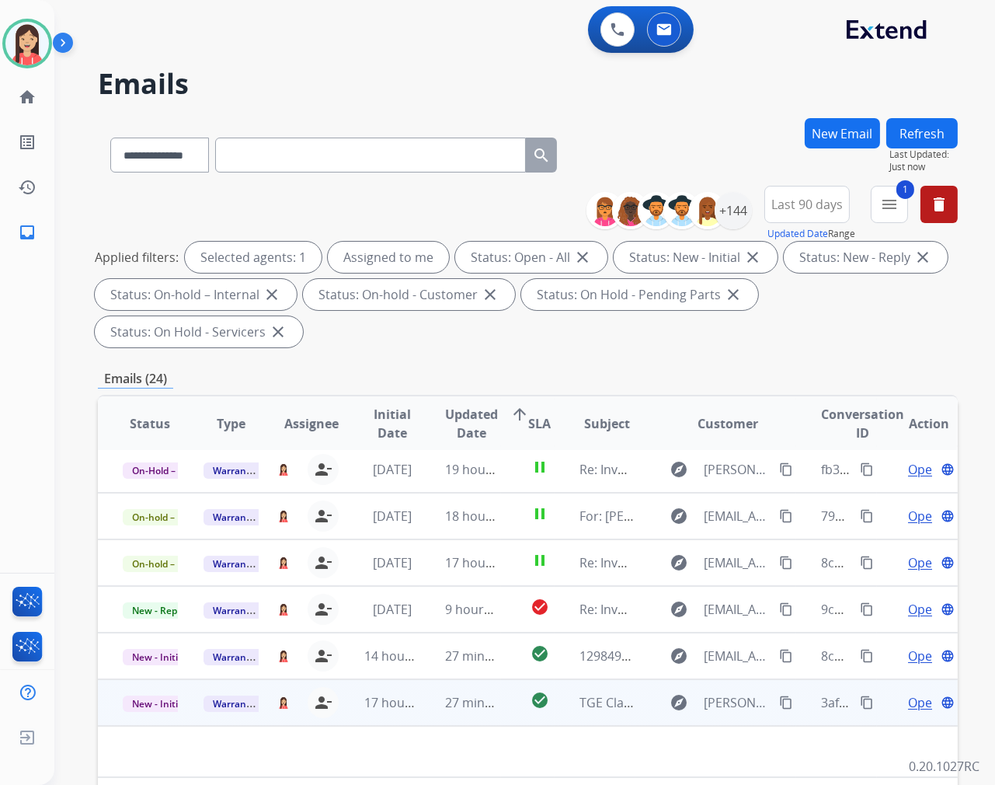
click at [420, 710] on td "27 minutes ago" at bounding box center [460, 702] width 81 height 47
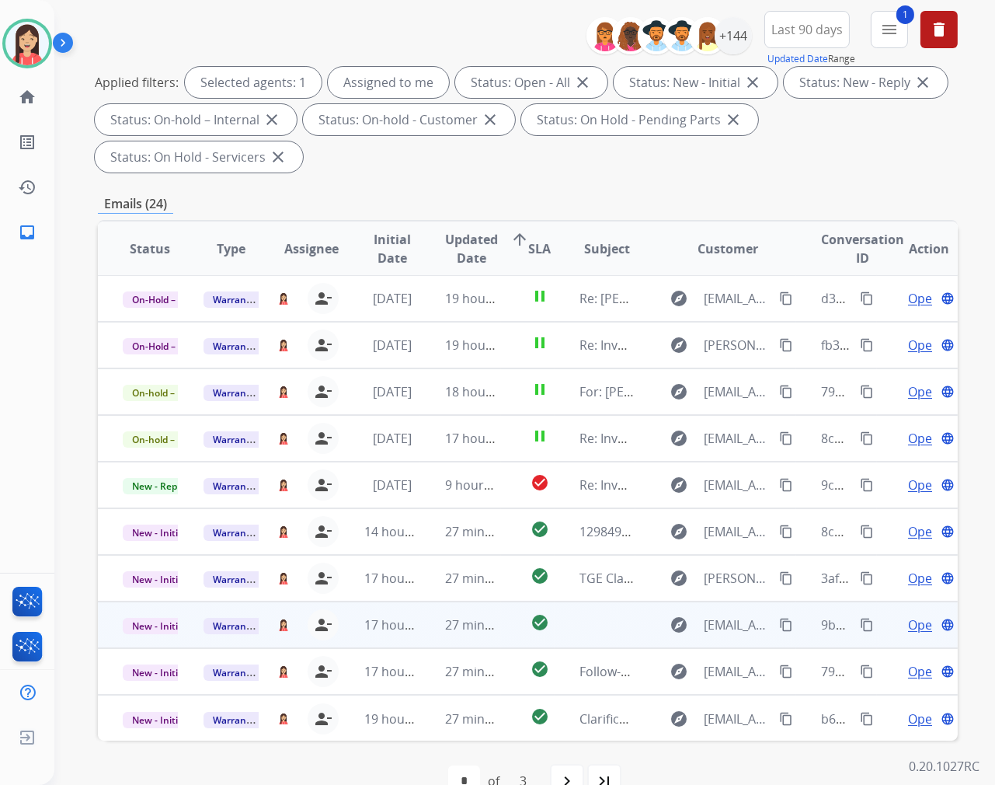
scroll to position [211, 0]
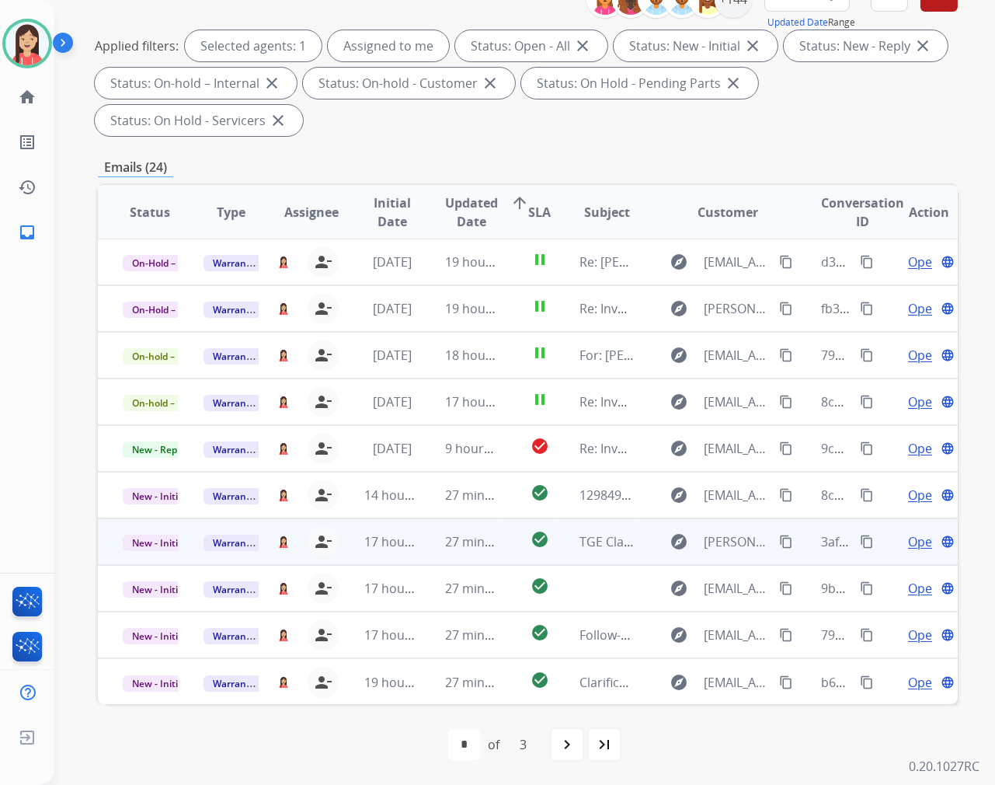
click at [424, 550] on td "27 minutes ago" at bounding box center [460, 541] width 81 height 47
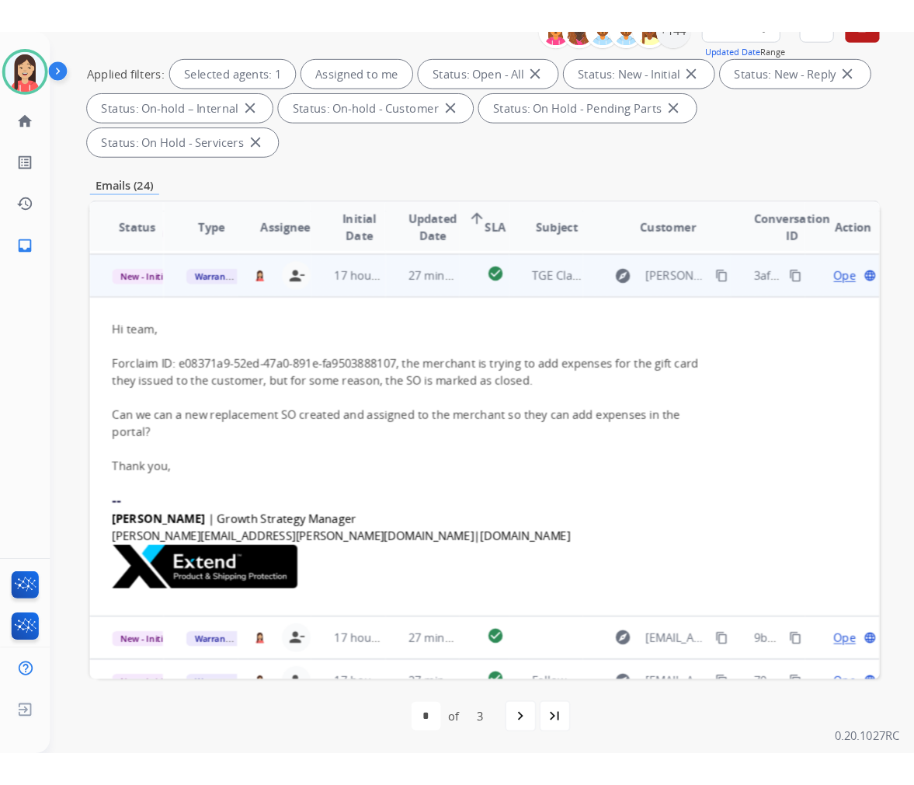
scroll to position [280, 0]
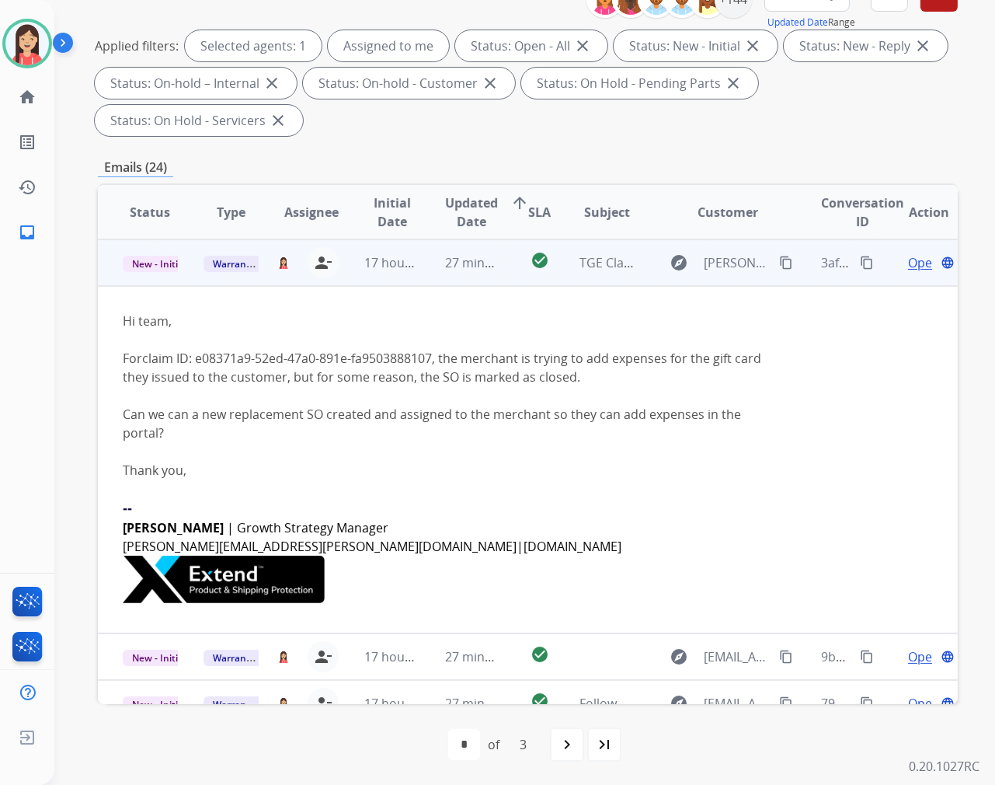
click at [371, 352] on link "claim ID: e08371a9-52ed-47a0-891e-fa9503888107" at bounding box center [287, 358] width 290 height 17
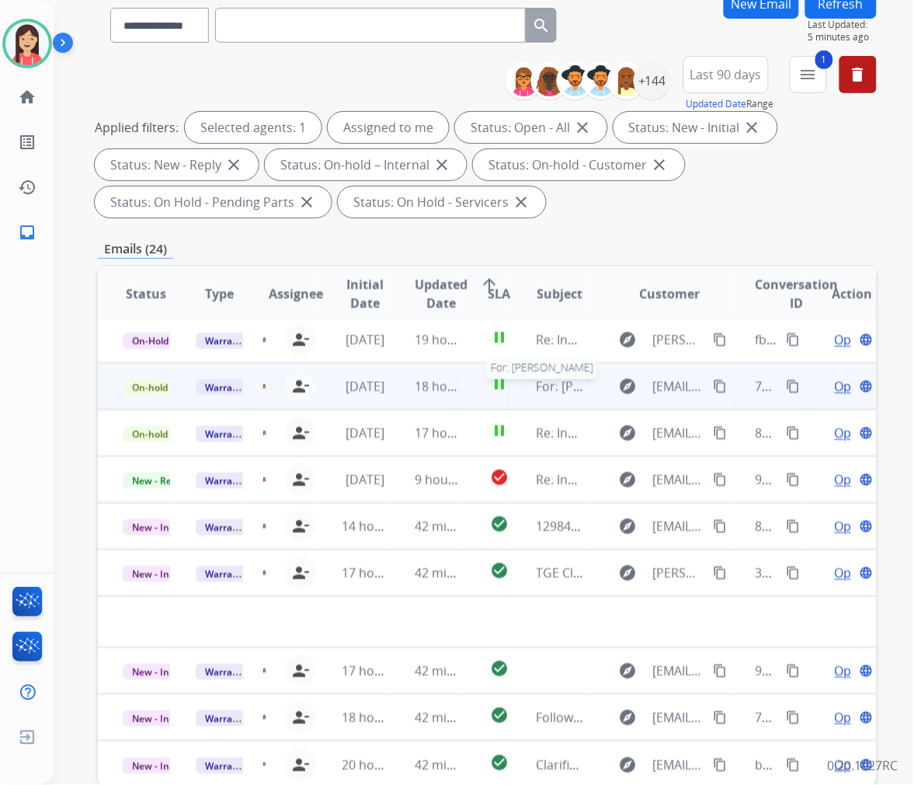
scroll to position [211, 0]
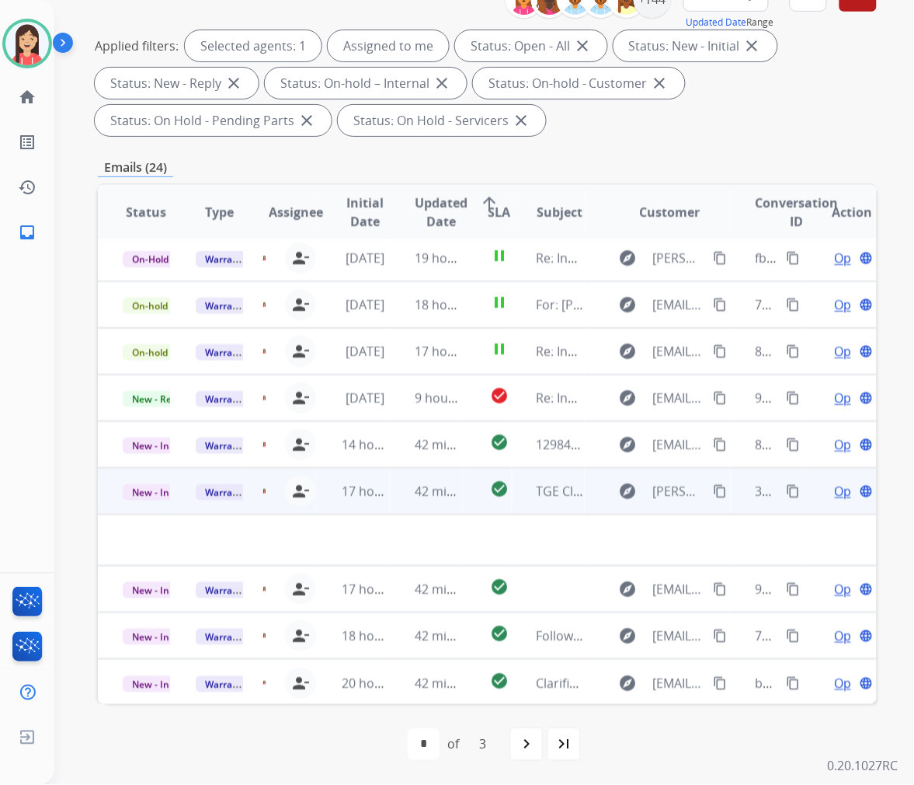
click at [392, 503] on td "42 minutes ago" at bounding box center [426, 491] width 73 height 47
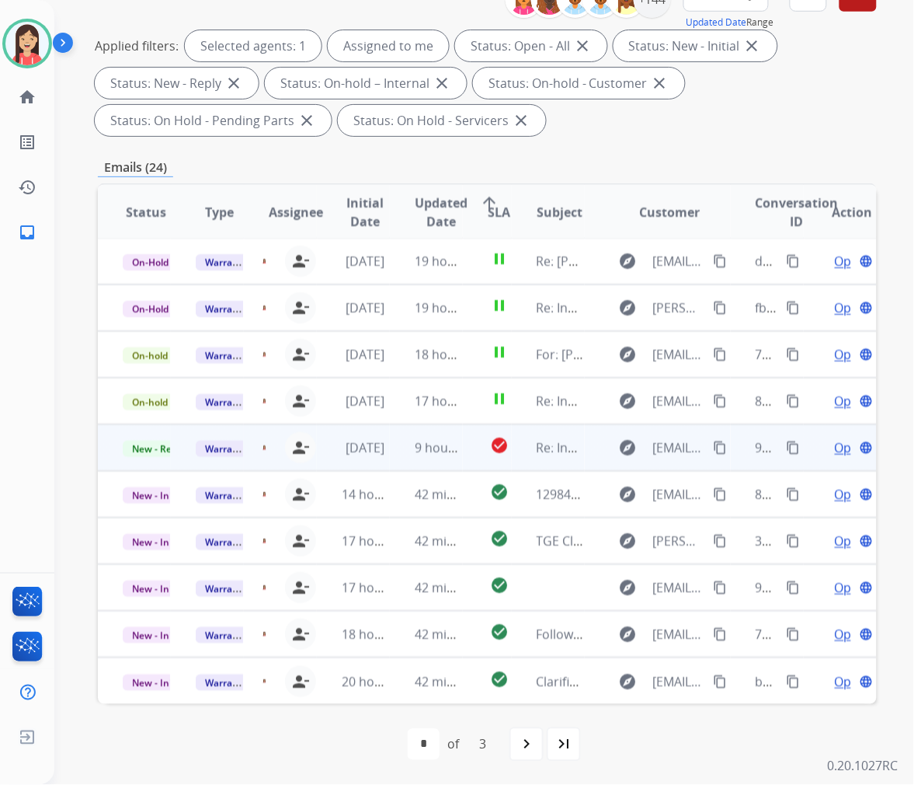
scroll to position [1, 0]
click at [384, 455] on div "[DATE]" at bounding box center [365, 448] width 47 height 19
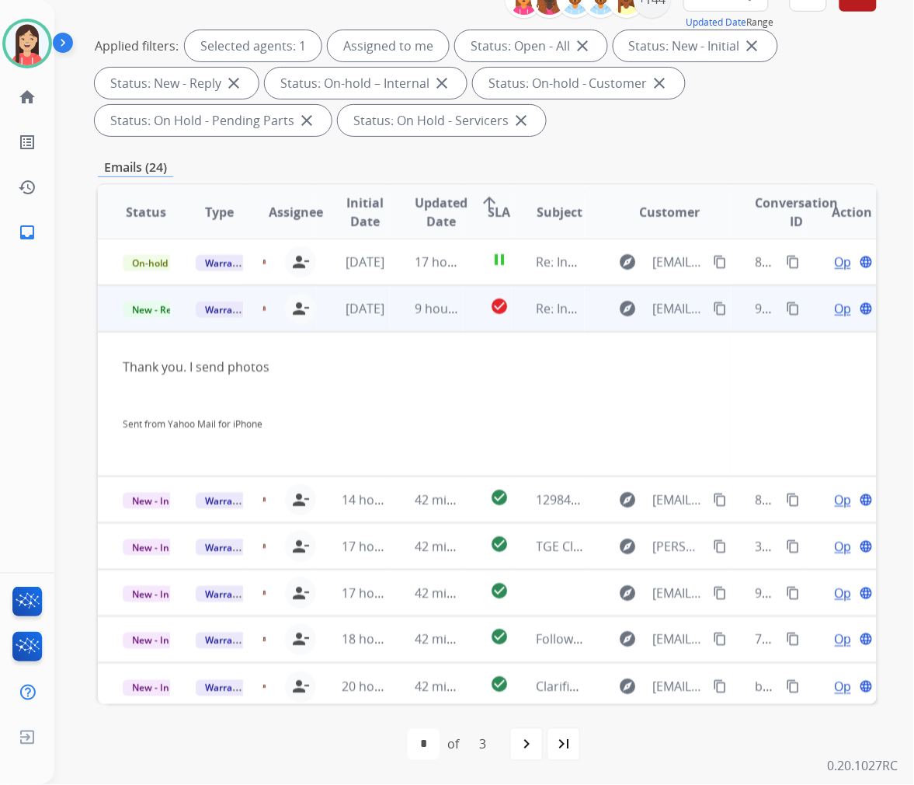
scroll to position [145, 0]
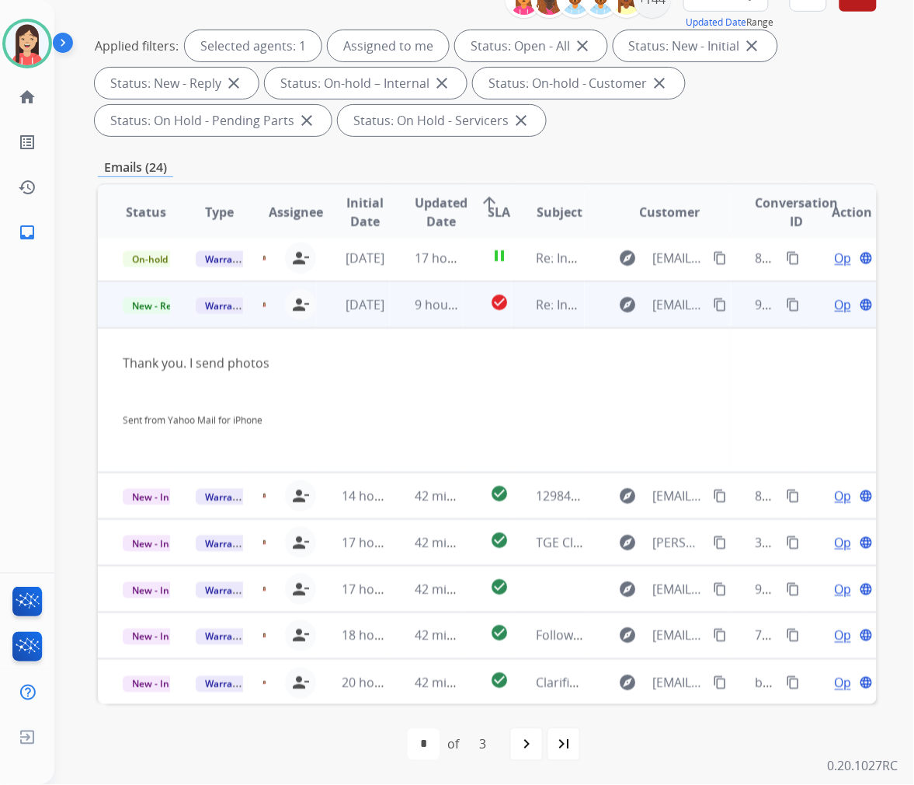
click at [835, 301] on span "Open" at bounding box center [851, 304] width 32 height 19
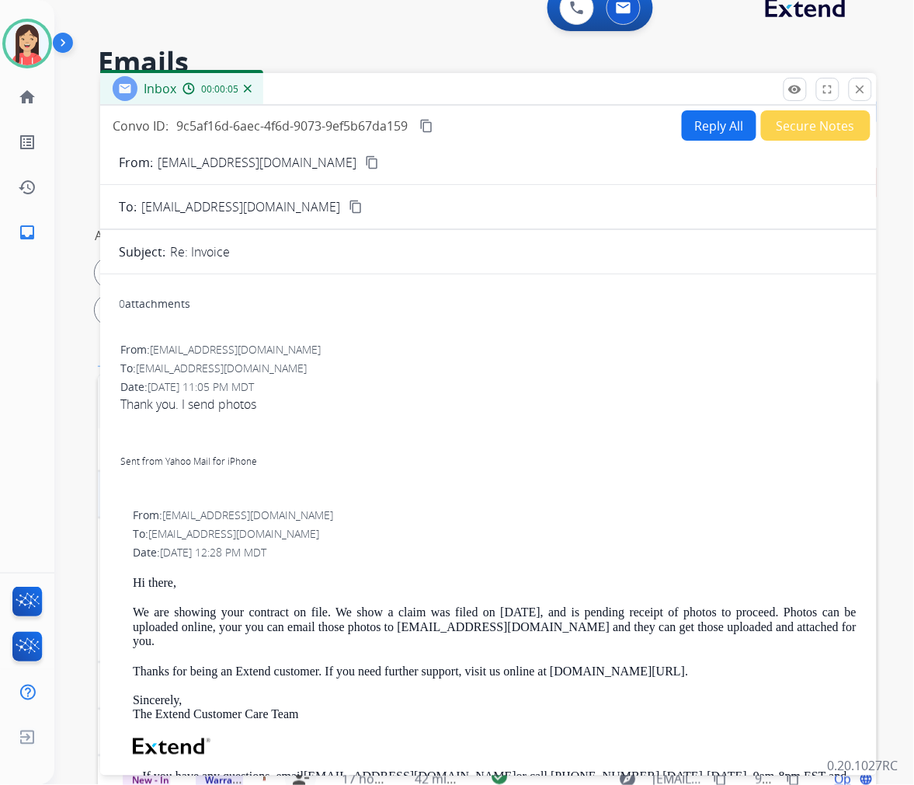
scroll to position [0, 0]
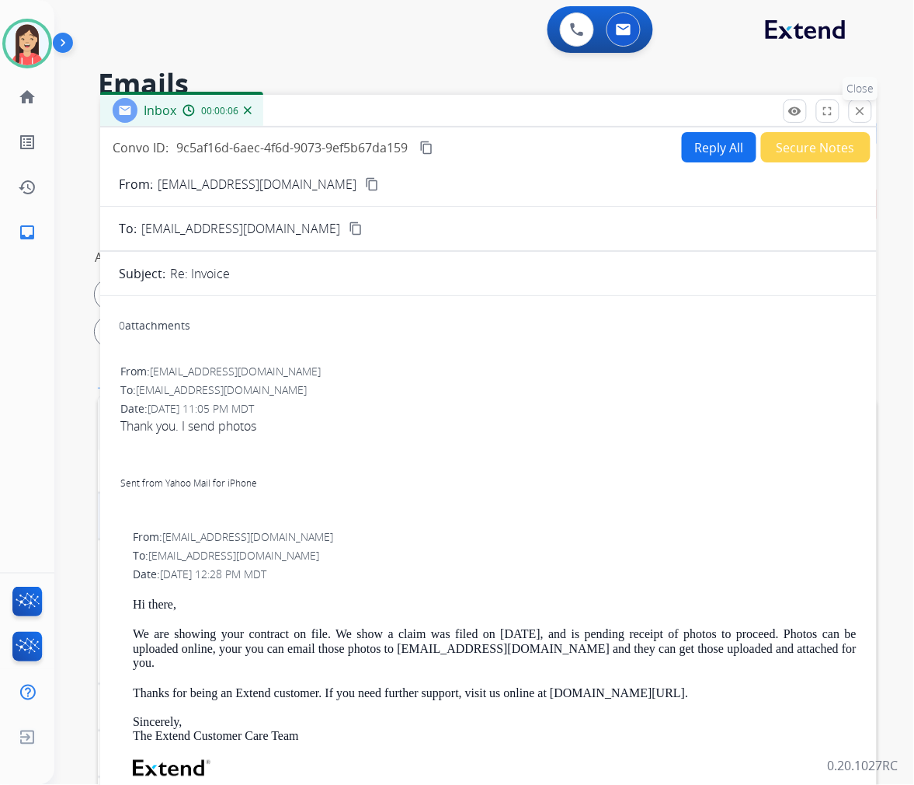
click at [866, 106] on mat-icon "close" at bounding box center [861, 111] width 14 height 14
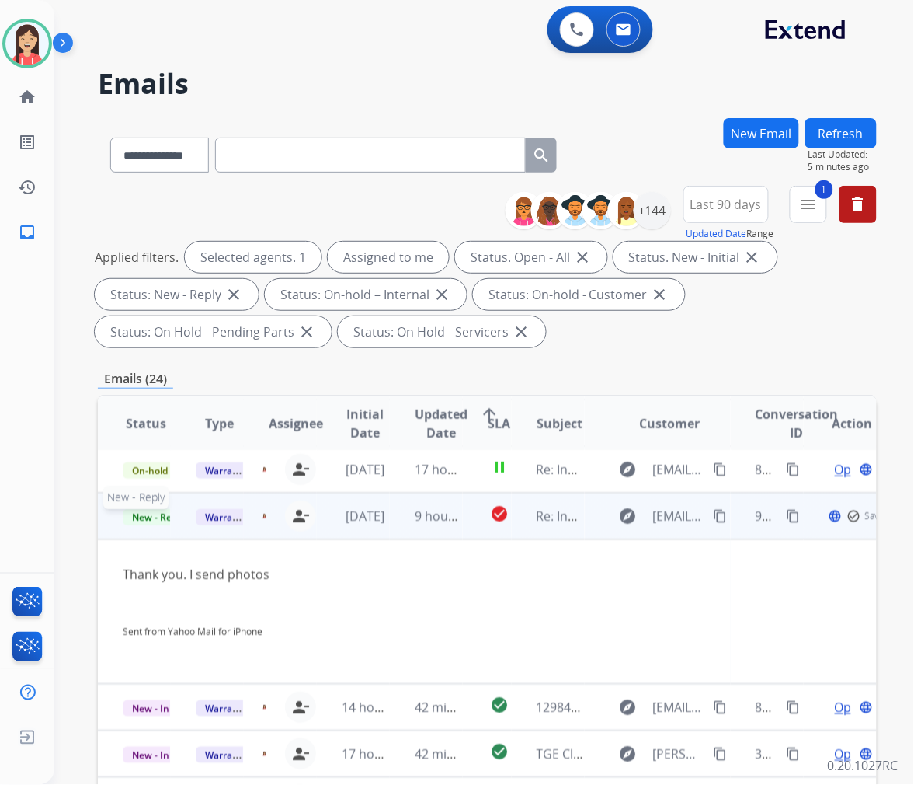
click at [156, 517] on span "New - Reply" at bounding box center [158, 517] width 71 height 16
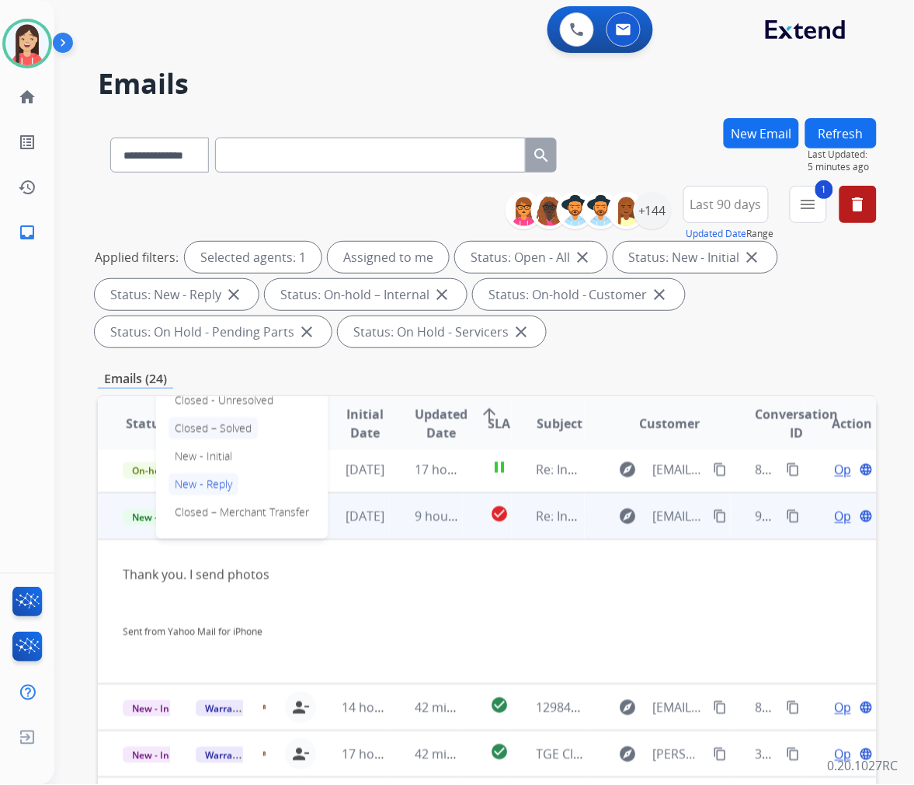
click at [246, 427] on p "Closed – Solved" at bounding box center [213, 428] width 89 height 22
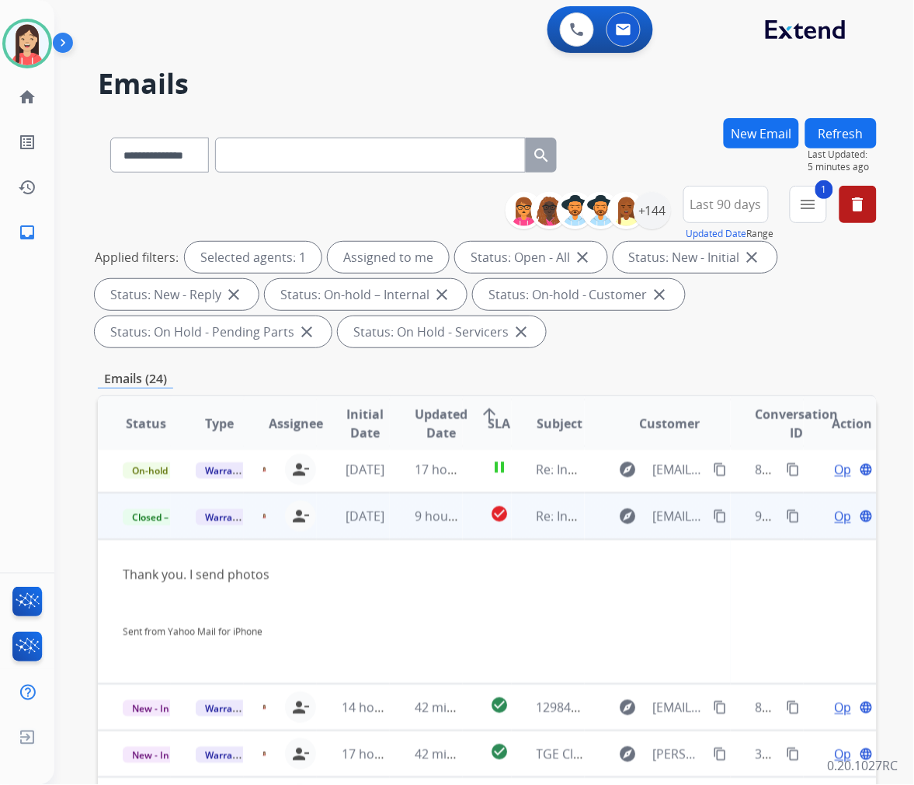
click at [402, 535] on td "9 hours ago" at bounding box center [426, 516] width 73 height 47
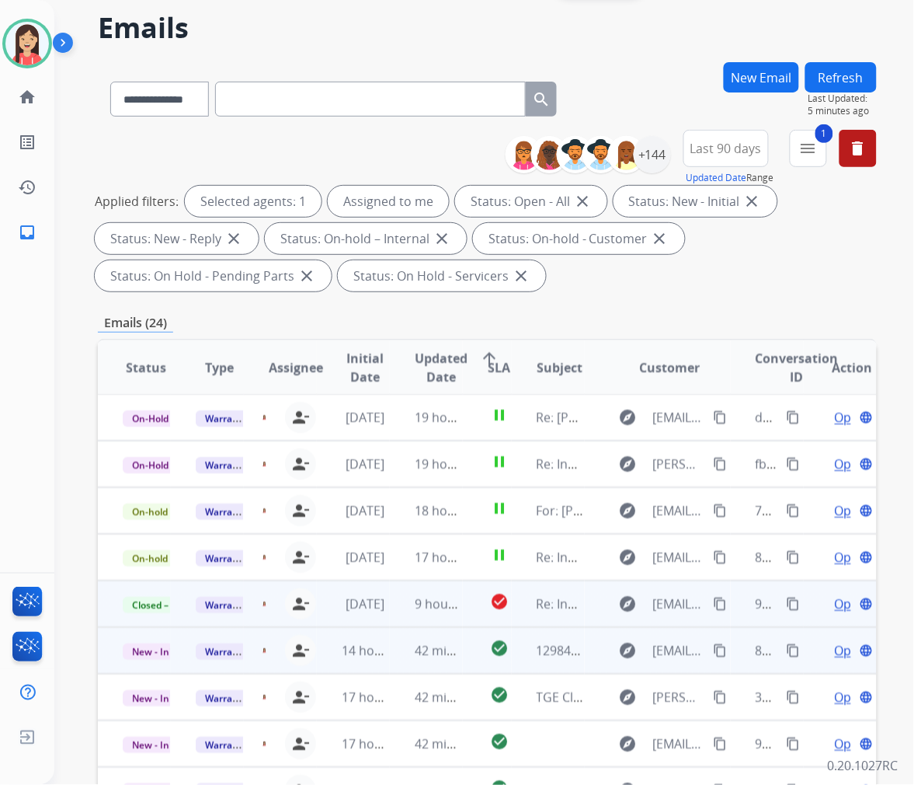
scroll to position [172, 0]
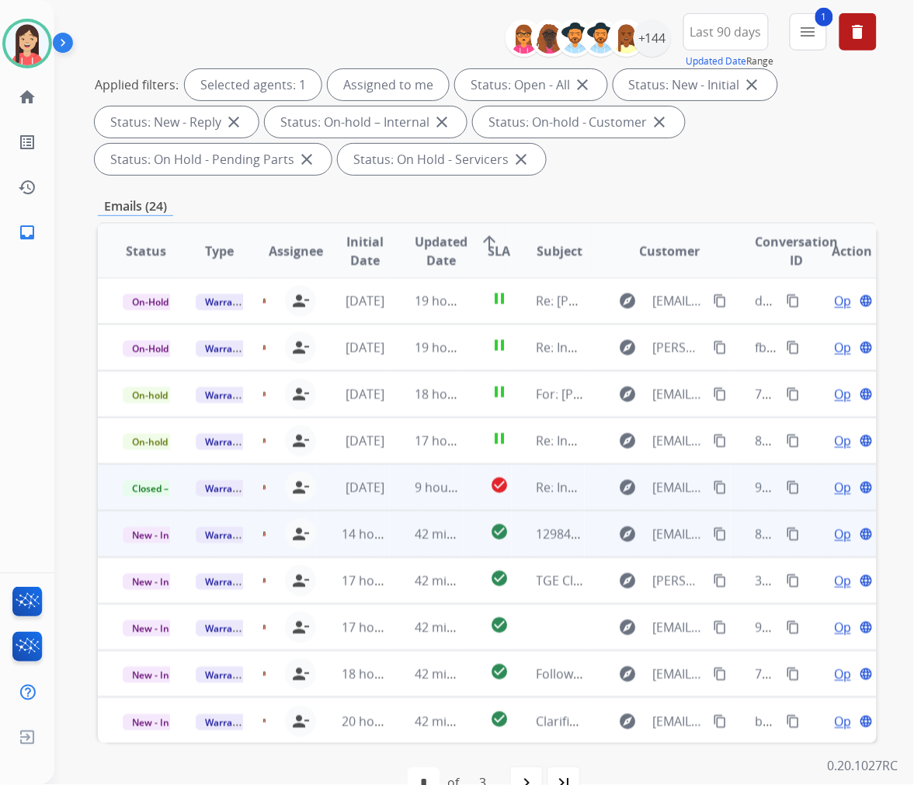
click at [392, 545] on td "42 minutes ago" at bounding box center [426, 533] width 73 height 47
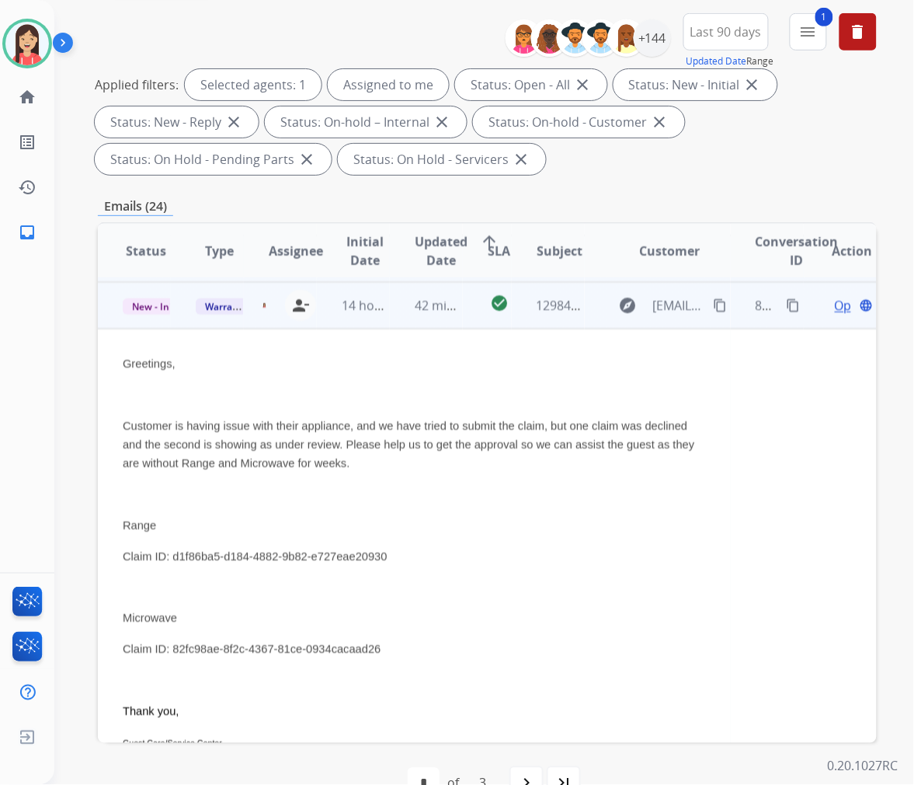
scroll to position [233, 0]
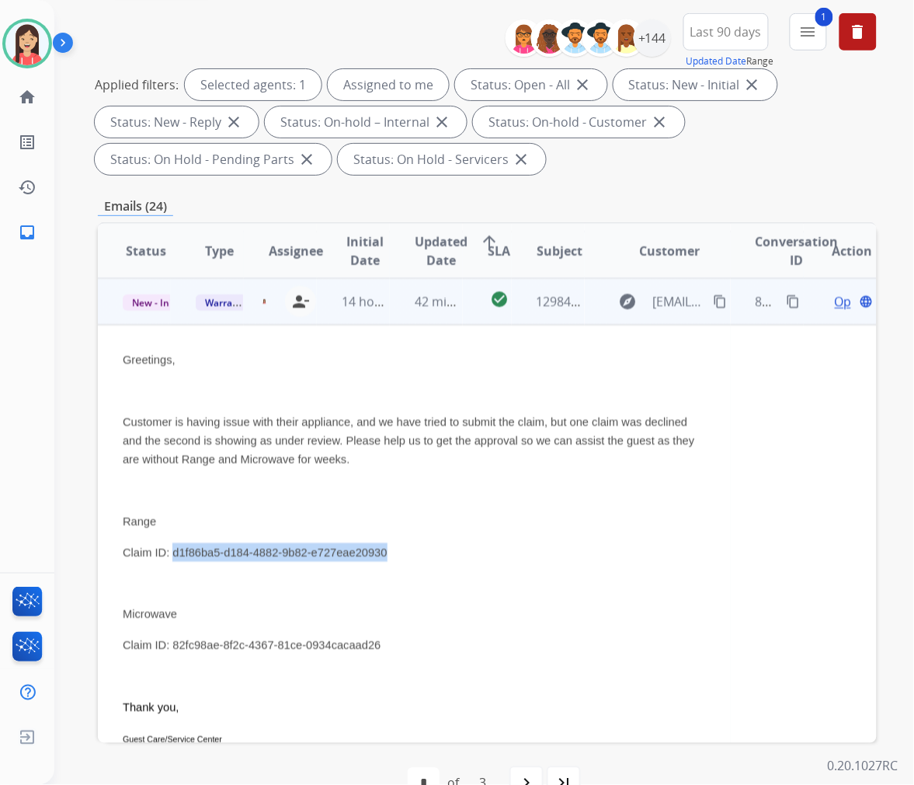
drag, startPoint x: 173, startPoint y: 545, endPoint x: 417, endPoint y: 555, distance: 244.1
click at [417, 555] on p "Claim ID: d1f86ba5-d184-4882-9b82-e727eae20930" at bounding box center [414, 552] width 583 height 19
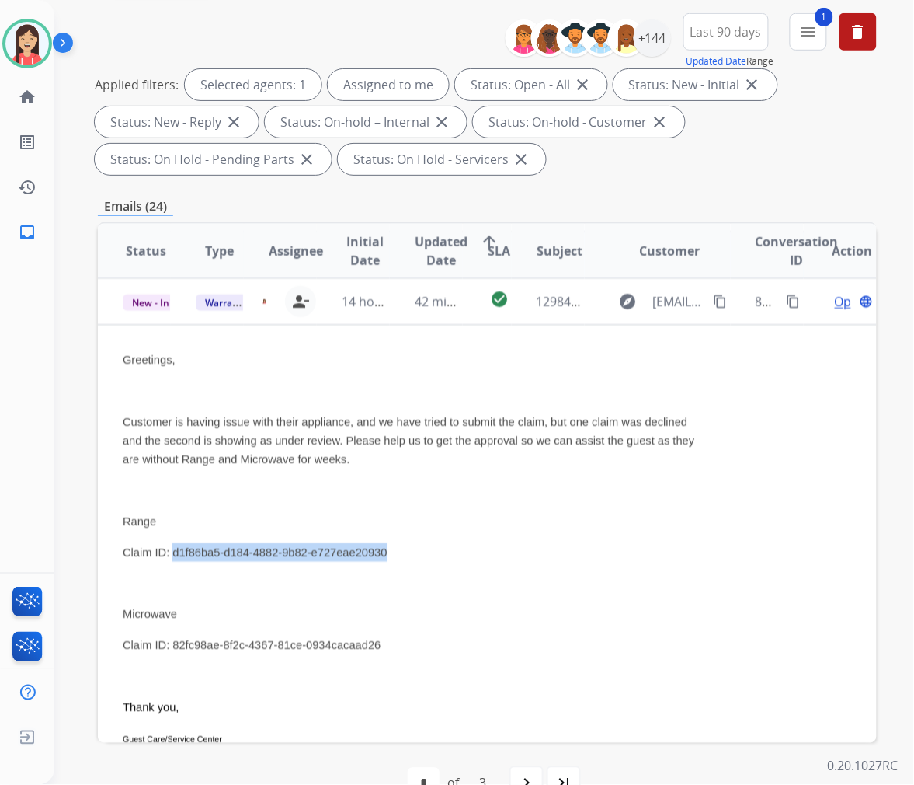
copy span "d1f86ba5-d184-4882-9b82-e727eae20930"
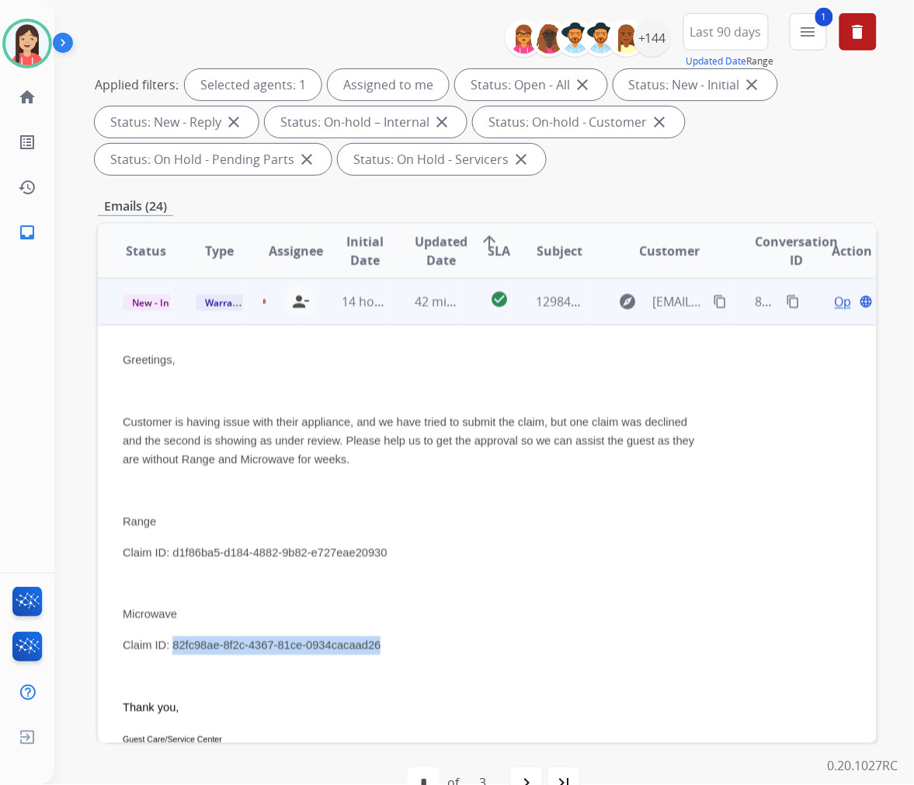
drag, startPoint x: 388, startPoint y: 651, endPoint x: 174, endPoint y: 647, distance: 214.5
click at [174, 647] on p "Claim ID: 82fc98ae-8f2c-4367-81ce-0934cacaad26" at bounding box center [414, 645] width 583 height 19
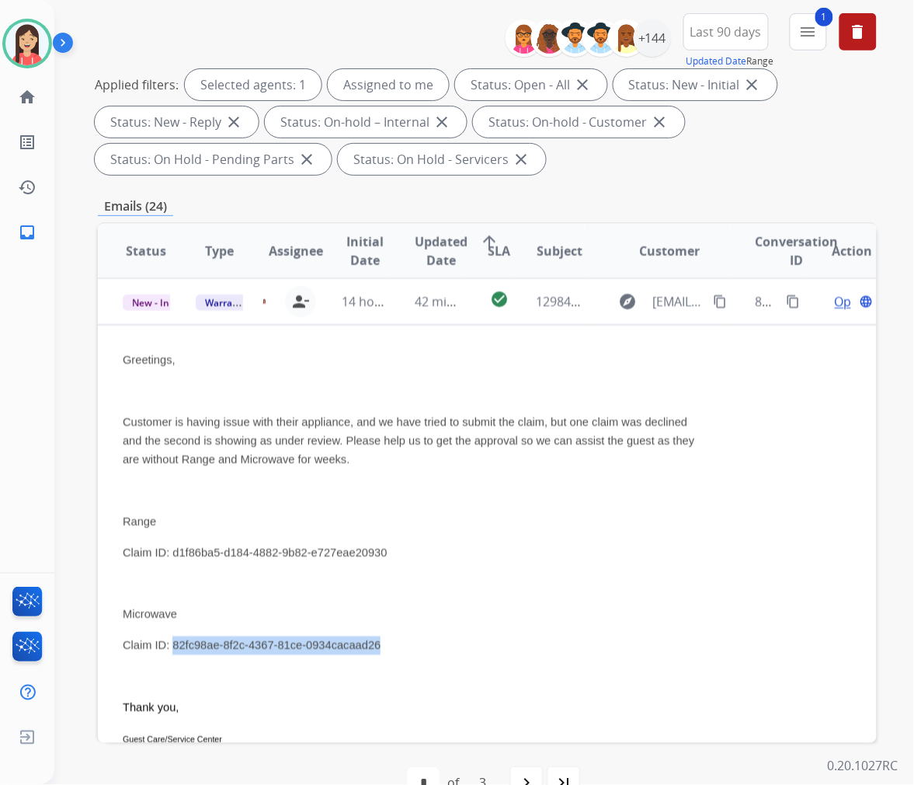
copy span "82fc98ae-8f2c-4367-81ce-0934cacaad26"
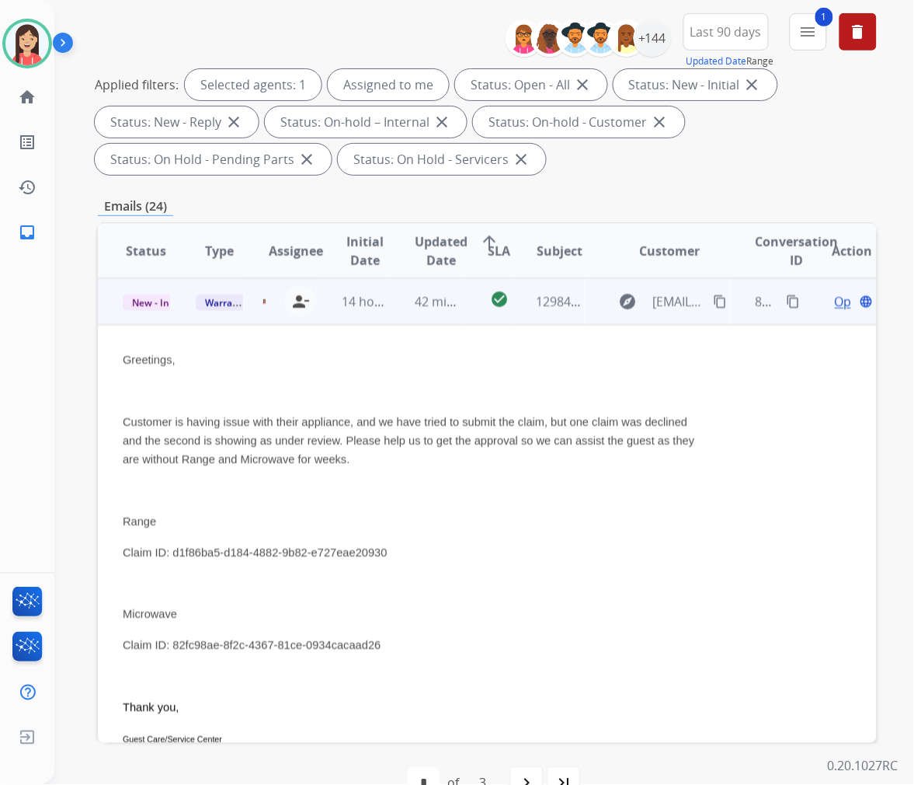
click at [590, 579] on p at bounding box center [414, 583] width 583 height 19
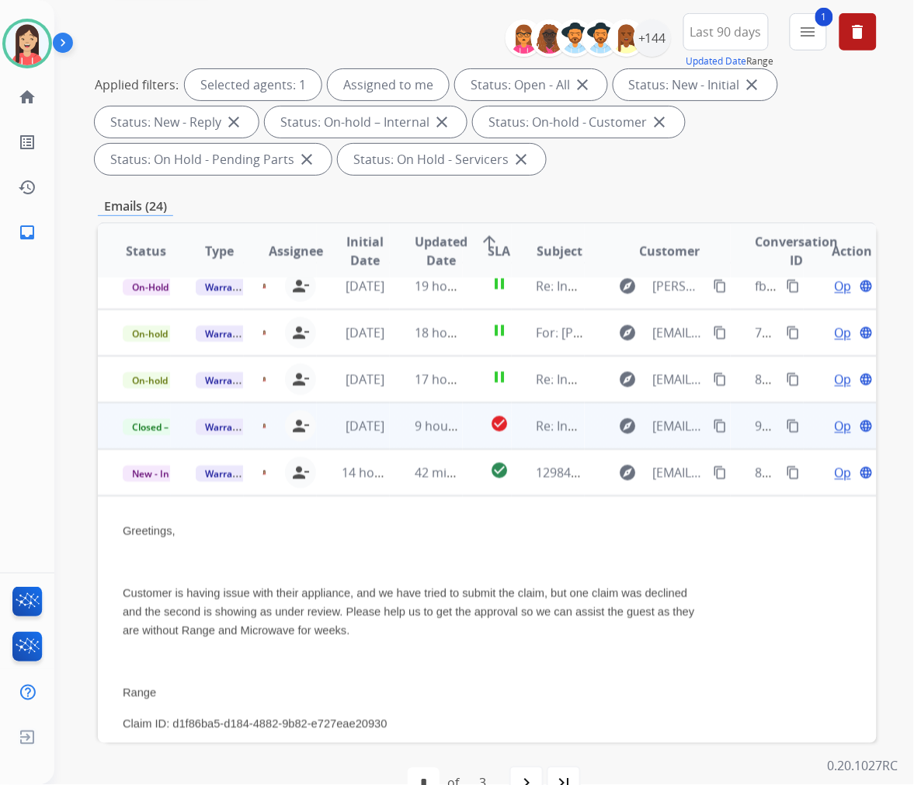
scroll to position [60, 0]
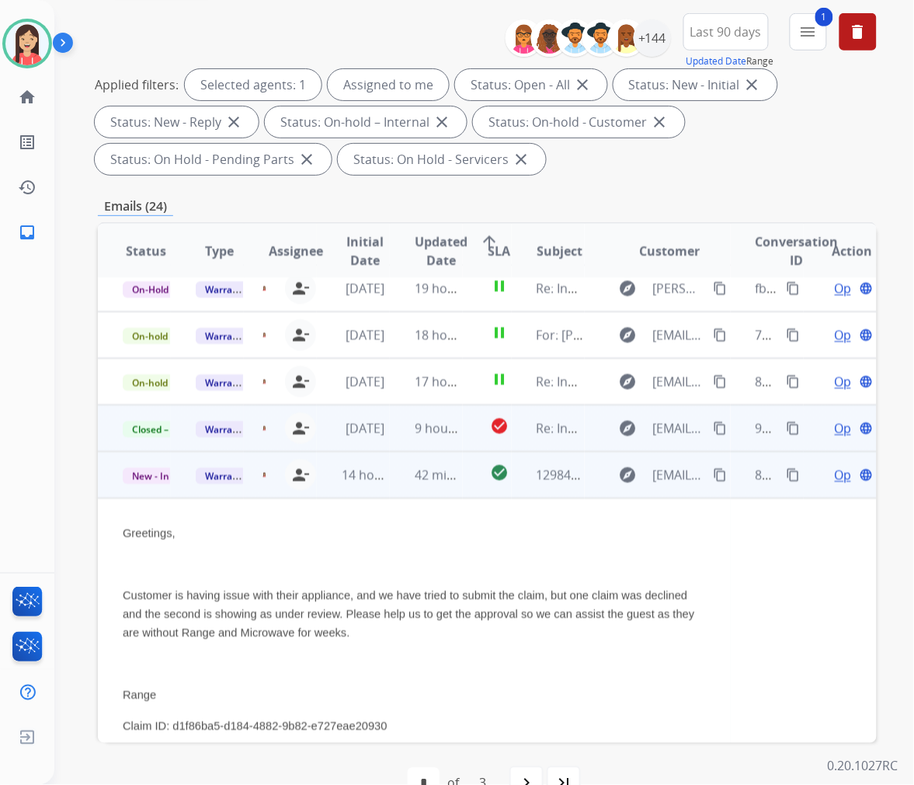
click at [835, 472] on span "Open" at bounding box center [851, 474] width 32 height 19
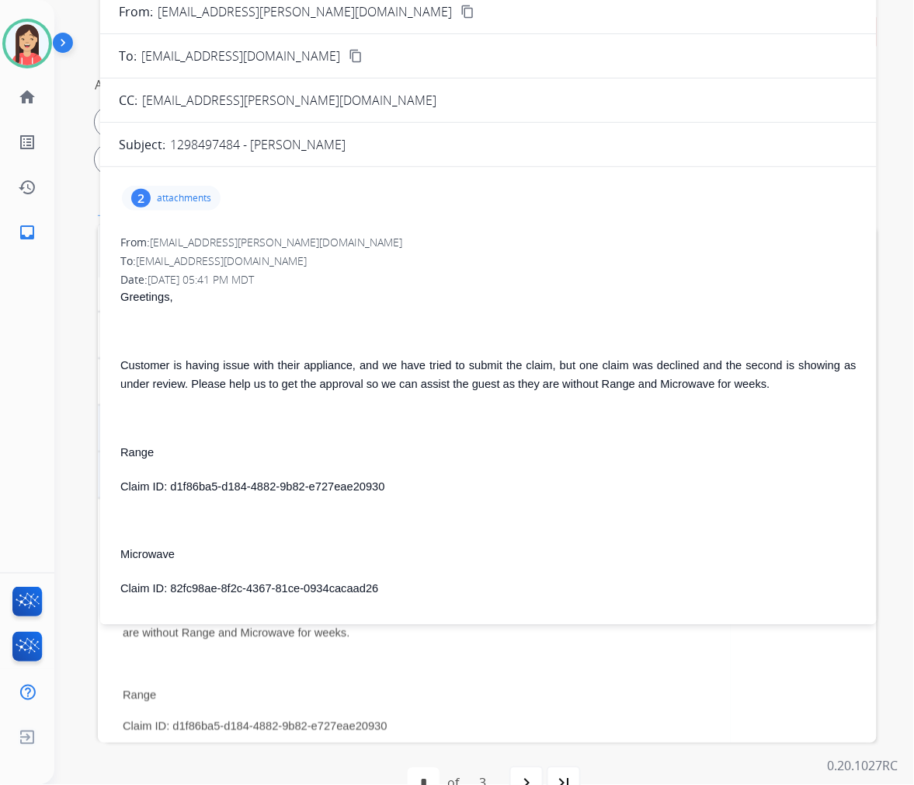
scroll to position [86, 0]
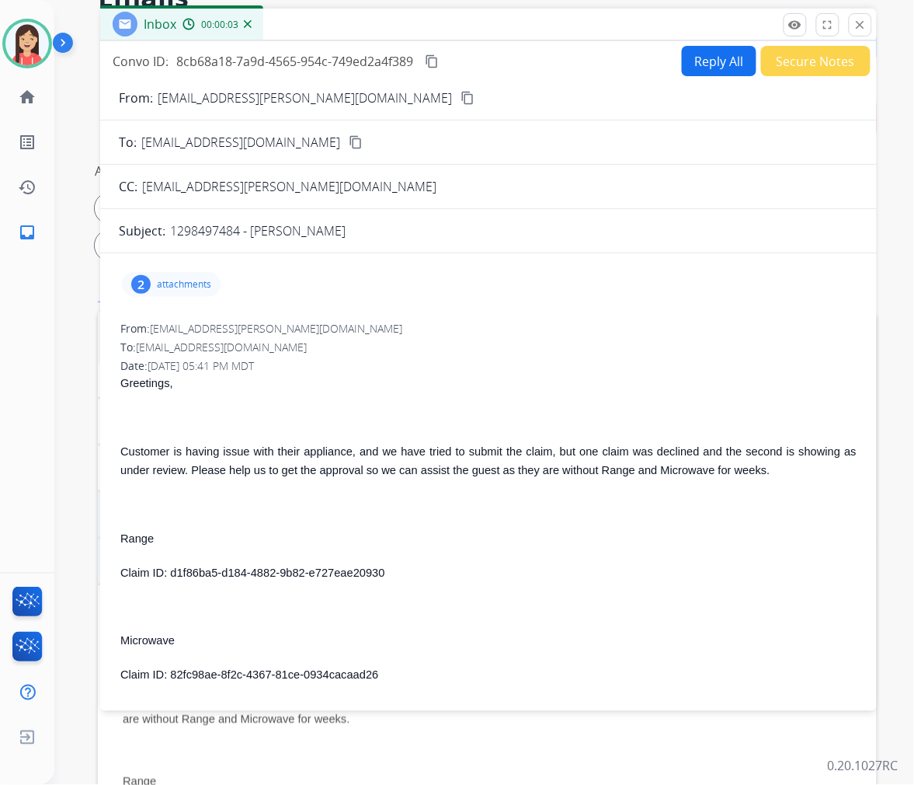
click at [712, 64] on button "Reply All" at bounding box center [719, 61] width 75 height 30
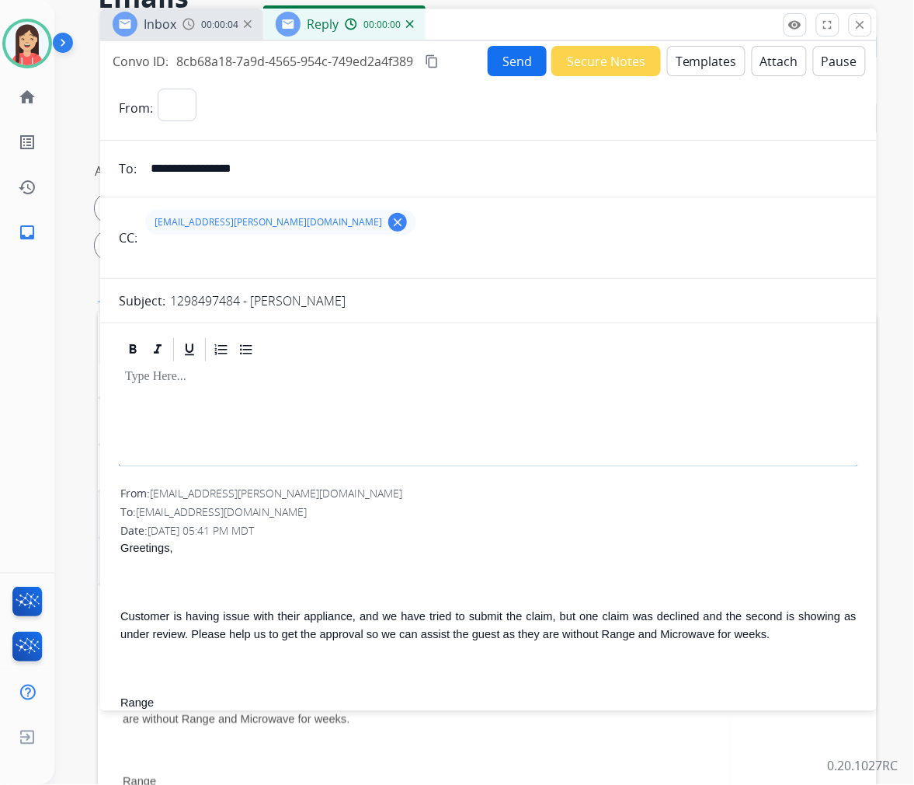
select select "**********"
click at [712, 64] on button "Templates" at bounding box center [706, 61] width 78 height 30
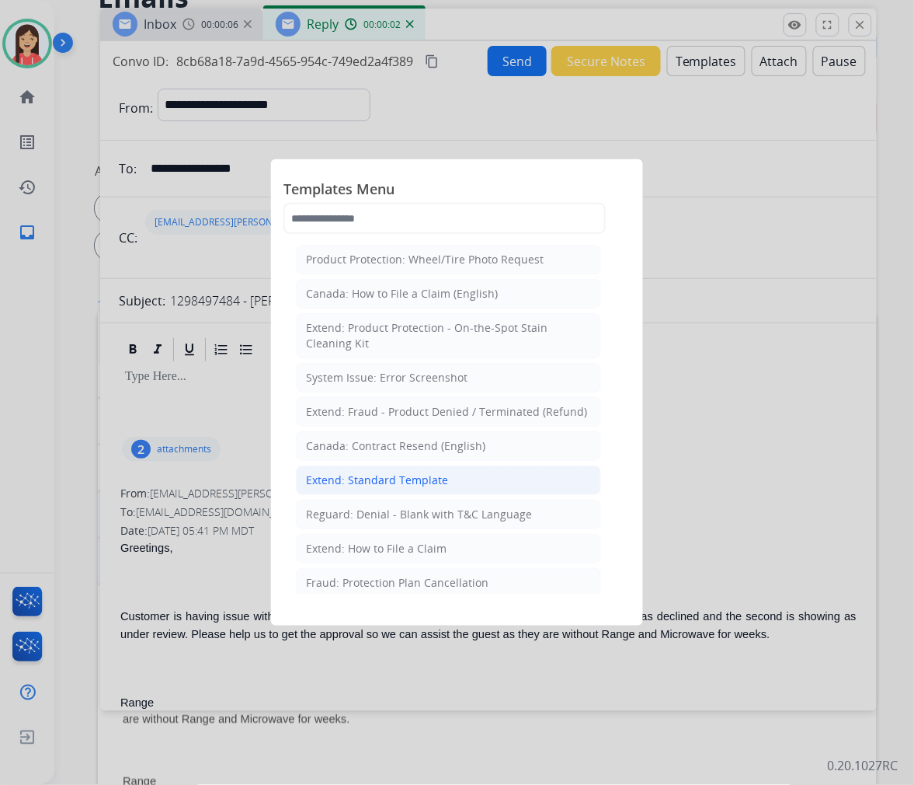
click at [395, 479] on div "Extend: Standard Template" at bounding box center [377, 480] width 142 height 16
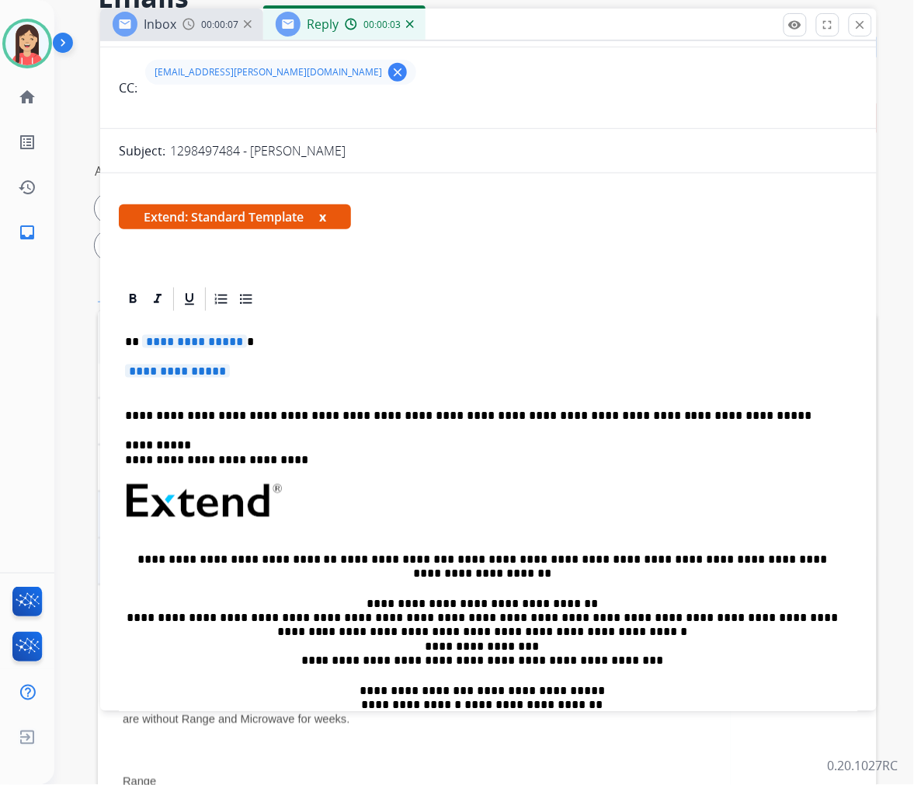
scroll to position [172, 0]
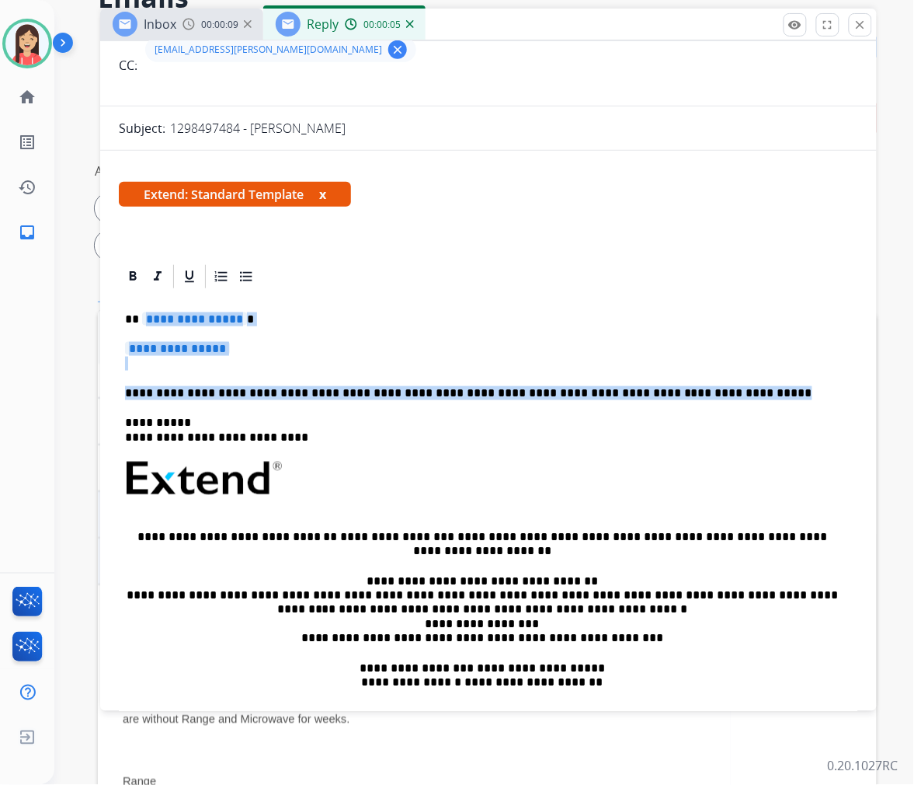
drag, startPoint x: 145, startPoint y: 313, endPoint x: 734, endPoint y: 388, distance: 593.7
click at [734, 388] on div "**********" at bounding box center [489, 515] width 740 height 449
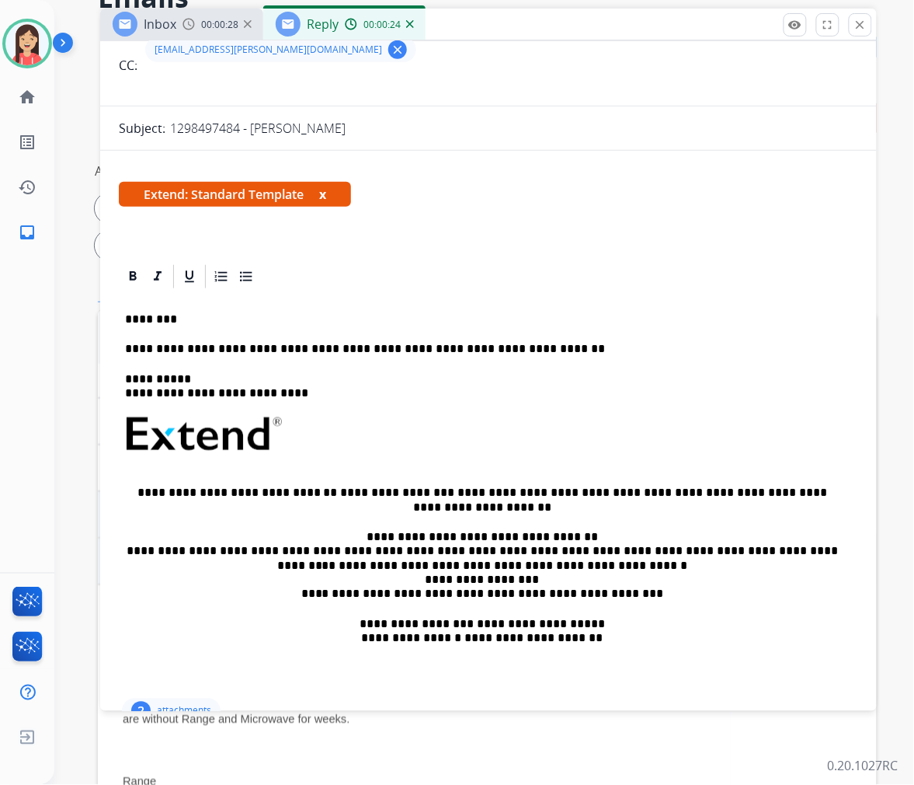
scroll to position [0, 0]
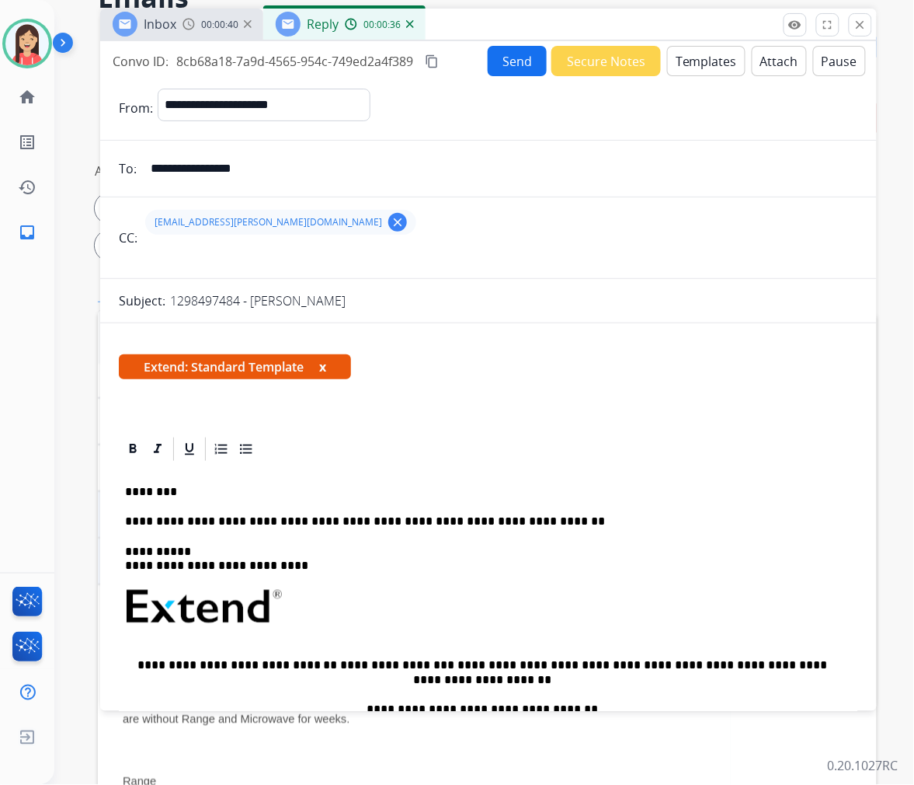
click at [513, 60] on button "Send" at bounding box center [517, 61] width 59 height 30
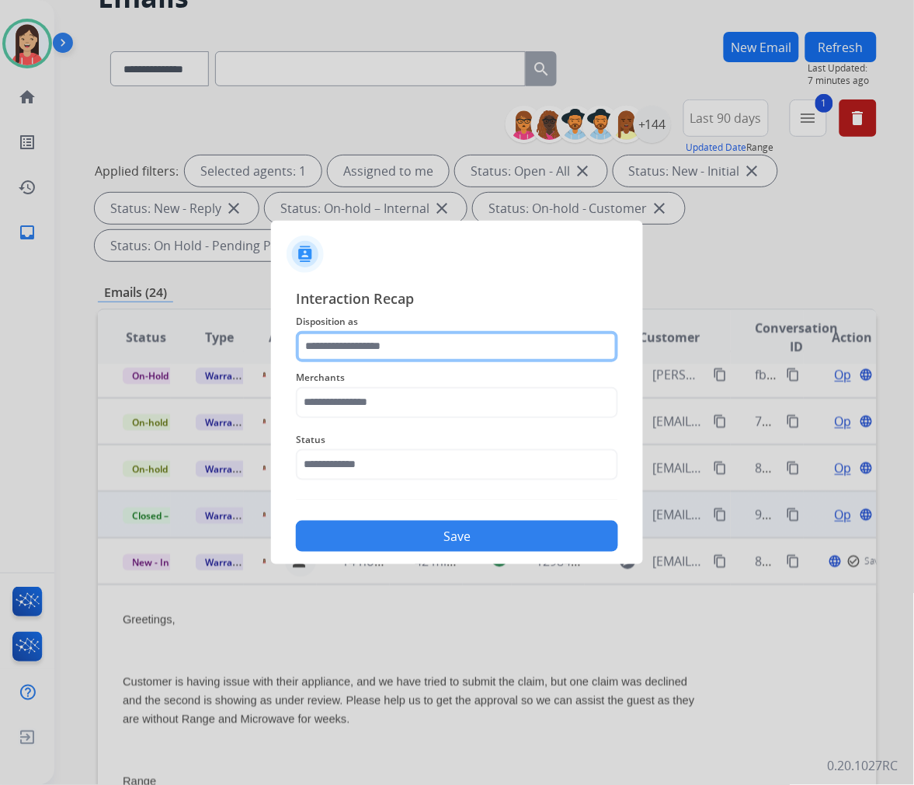
click at [364, 359] on input "text" at bounding box center [457, 346] width 322 height 31
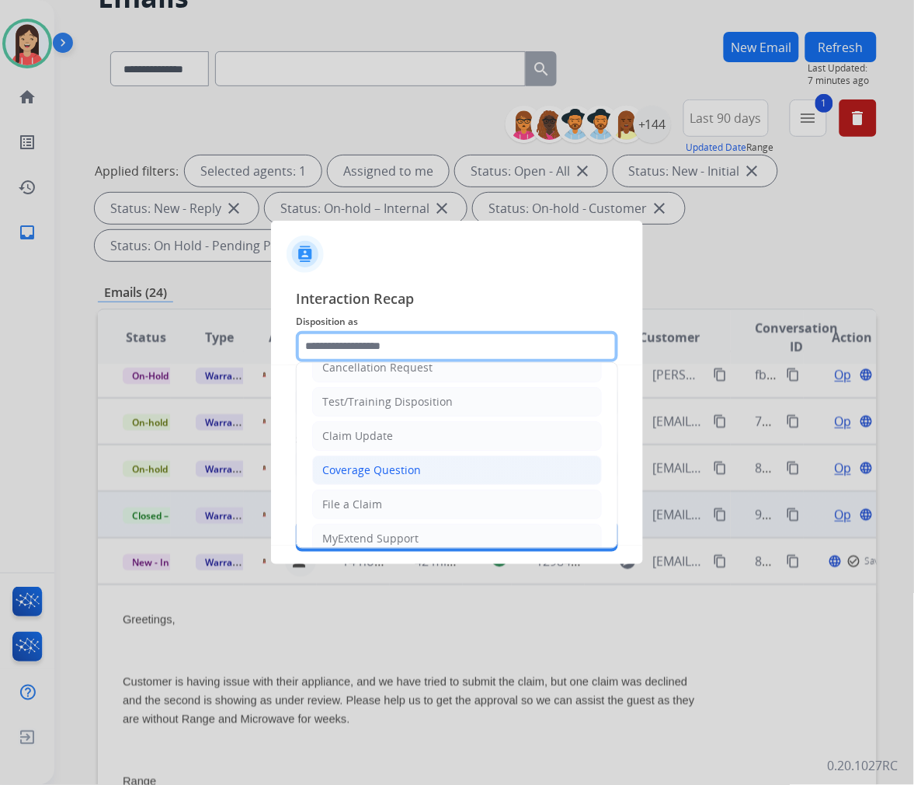
scroll to position [86, 0]
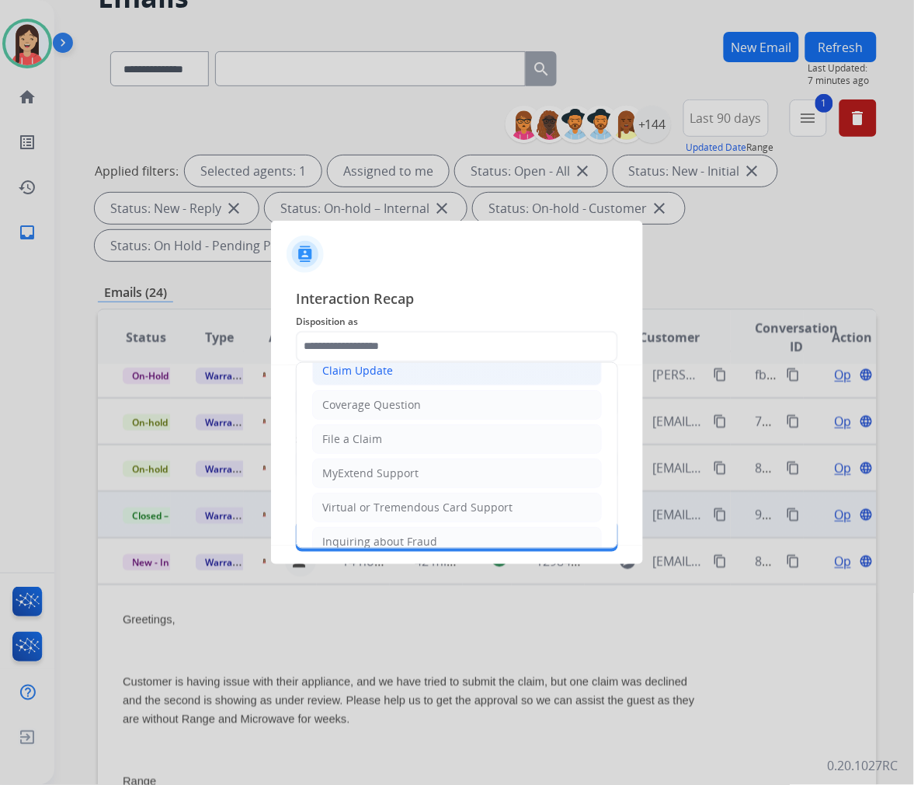
click at [401, 374] on li "Claim Update" at bounding box center [457, 371] width 290 height 30
type input "**********"
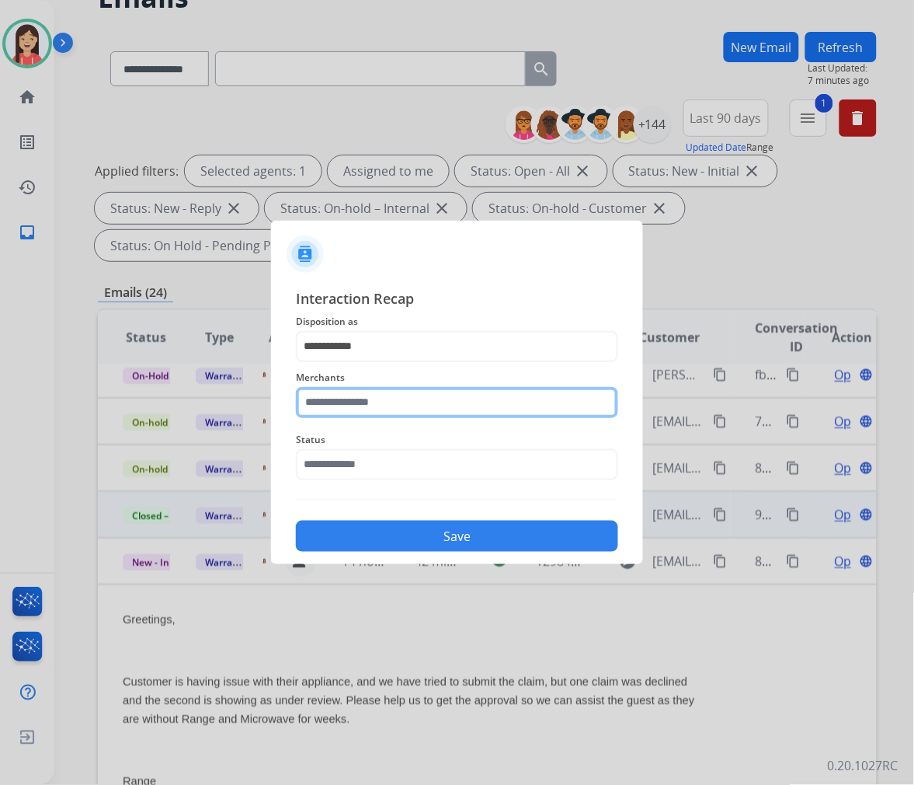
click at [384, 409] on input "text" at bounding box center [457, 402] width 322 height 31
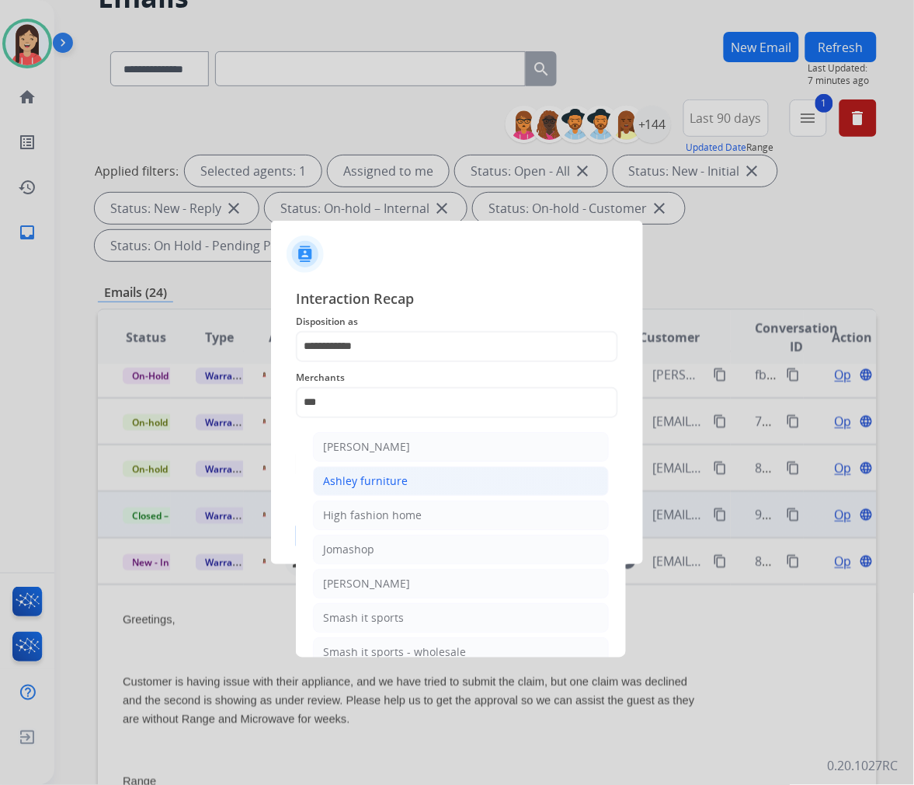
click at [379, 473] on div "Ashley furniture" at bounding box center [365, 481] width 85 height 16
type input "**********"
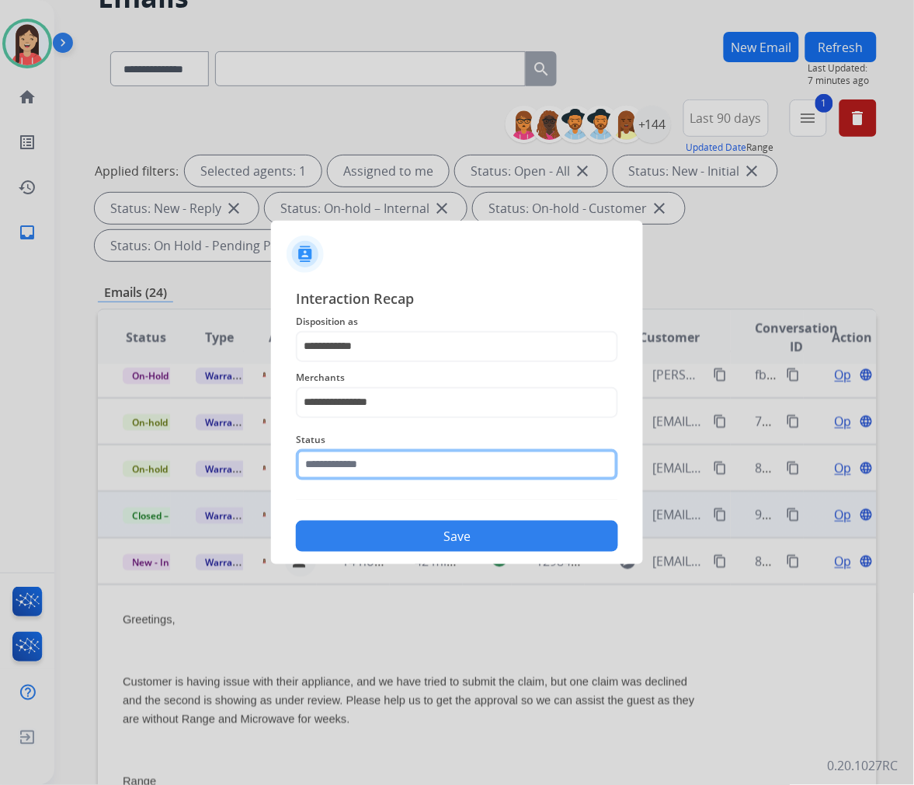
click at [379, 472] on input "text" at bounding box center [457, 464] width 322 height 31
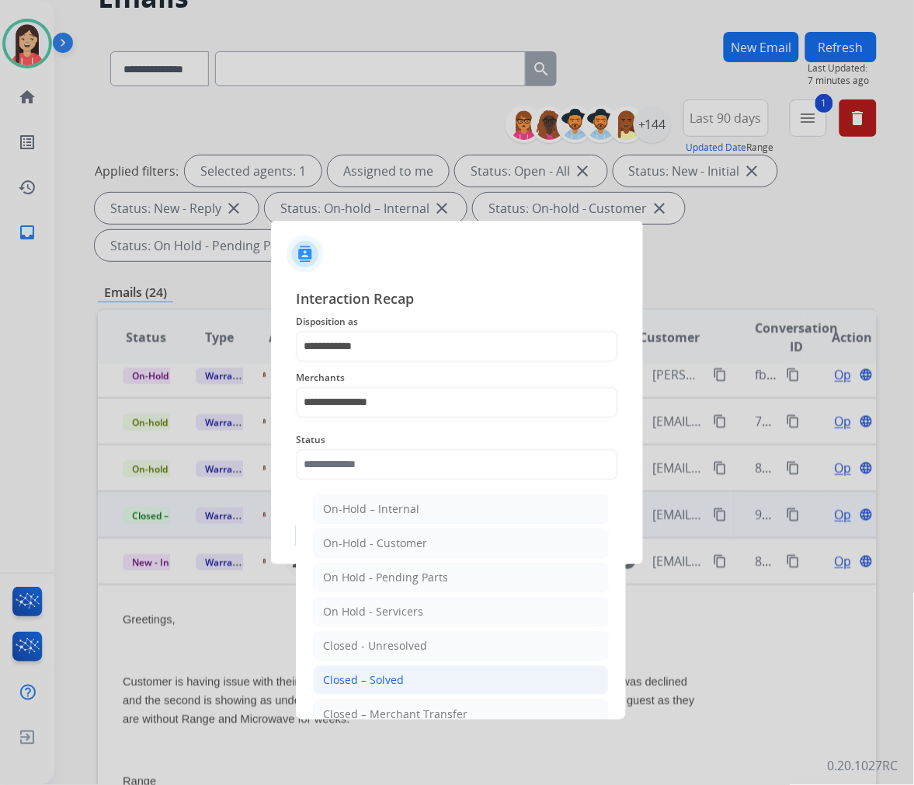
click at [409, 680] on li "Closed – Solved" at bounding box center [461, 680] width 296 height 30
type input "**********"
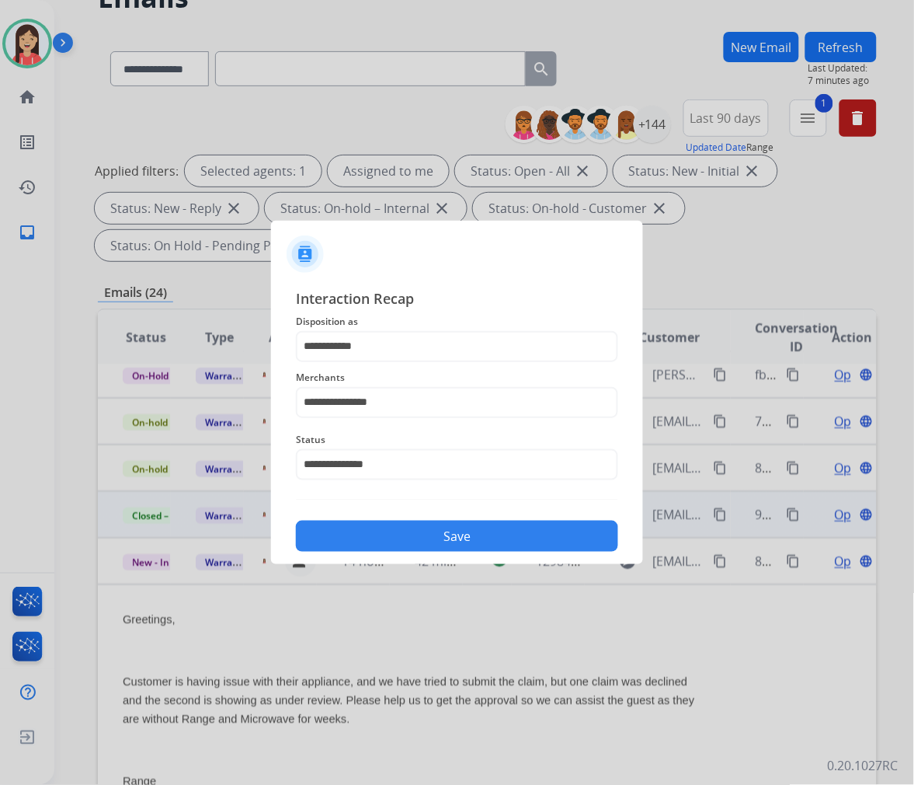
click at [448, 536] on button "Save" at bounding box center [457, 536] width 322 height 31
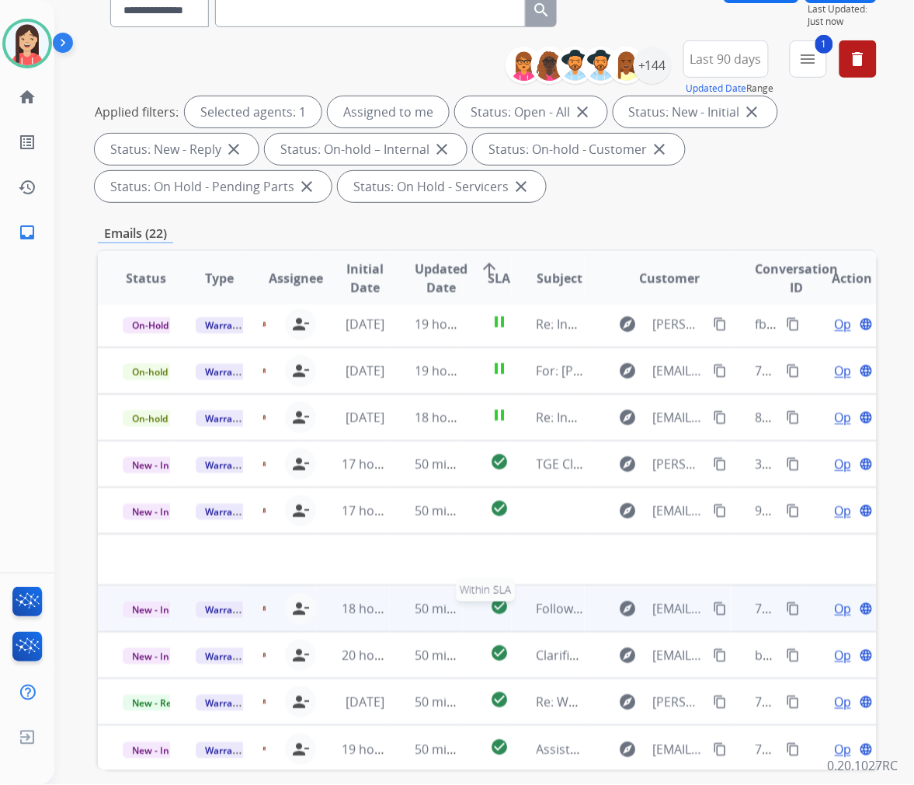
scroll to position [172, 0]
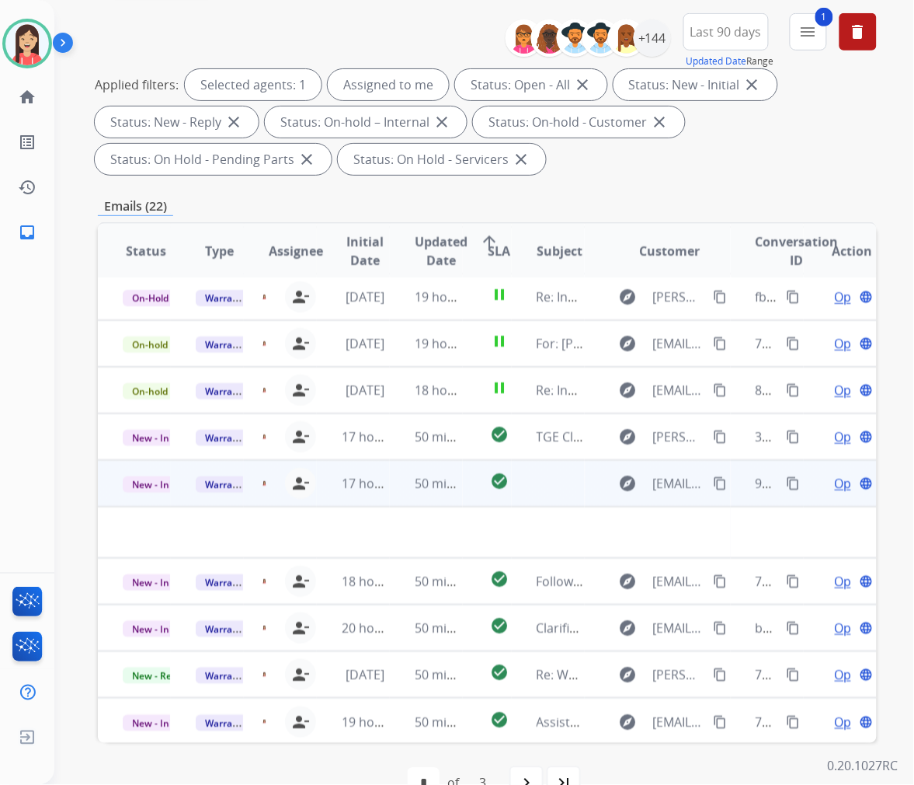
click at [390, 490] on td "50 minutes ago" at bounding box center [426, 483] width 73 height 47
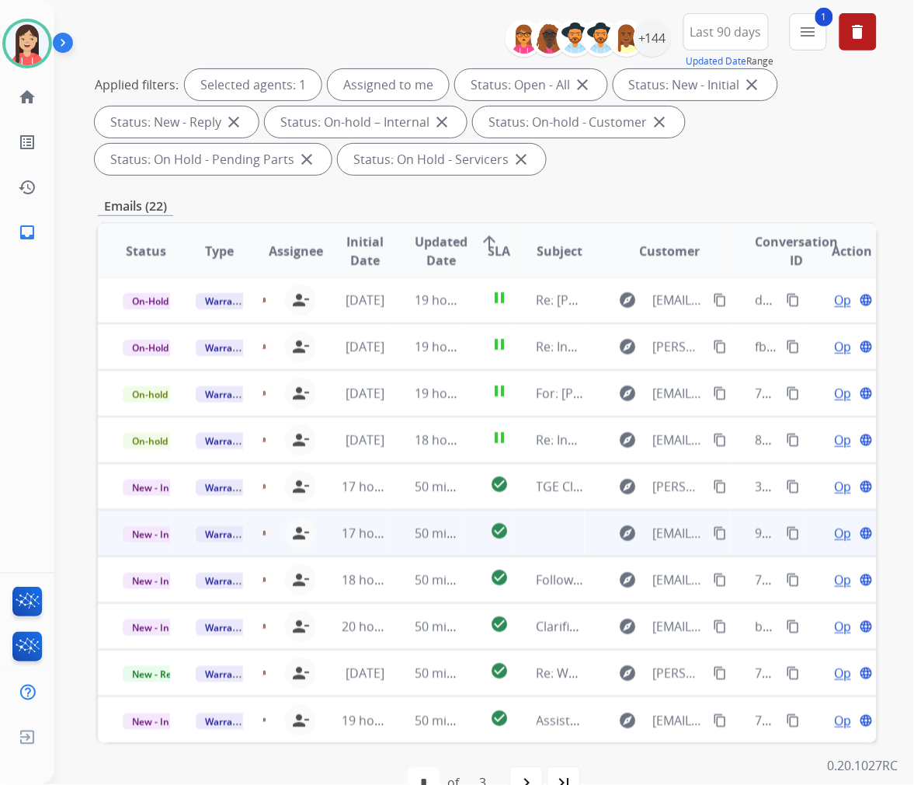
scroll to position [1, 0]
click at [392, 538] on td "50 minutes ago" at bounding box center [426, 533] width 73 height 47
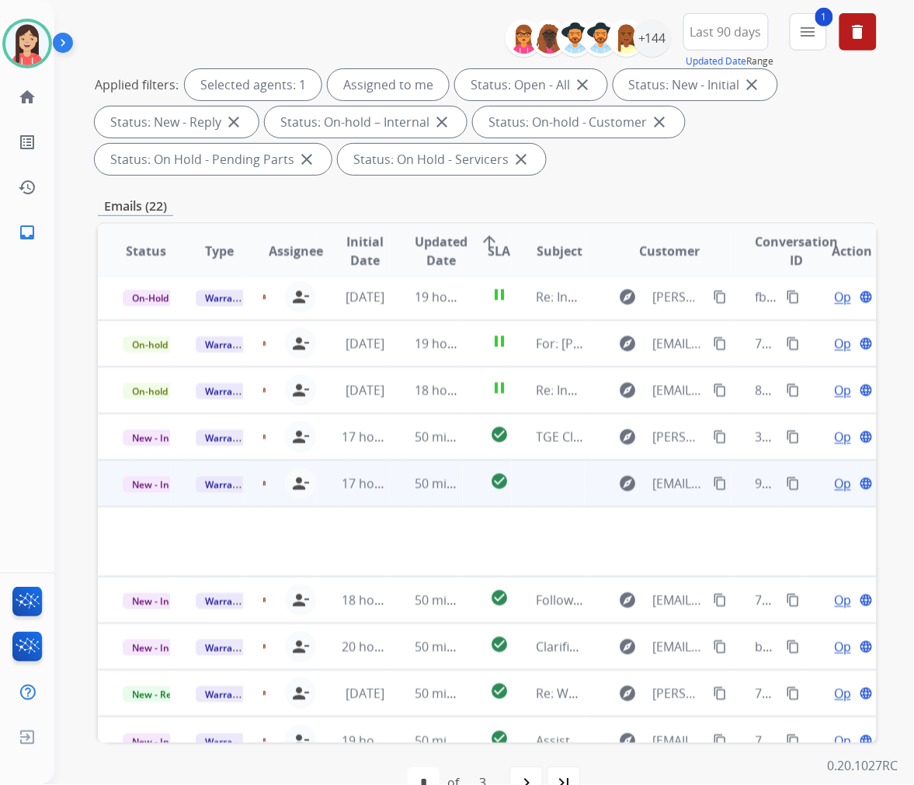
scroll to position [70, 0]
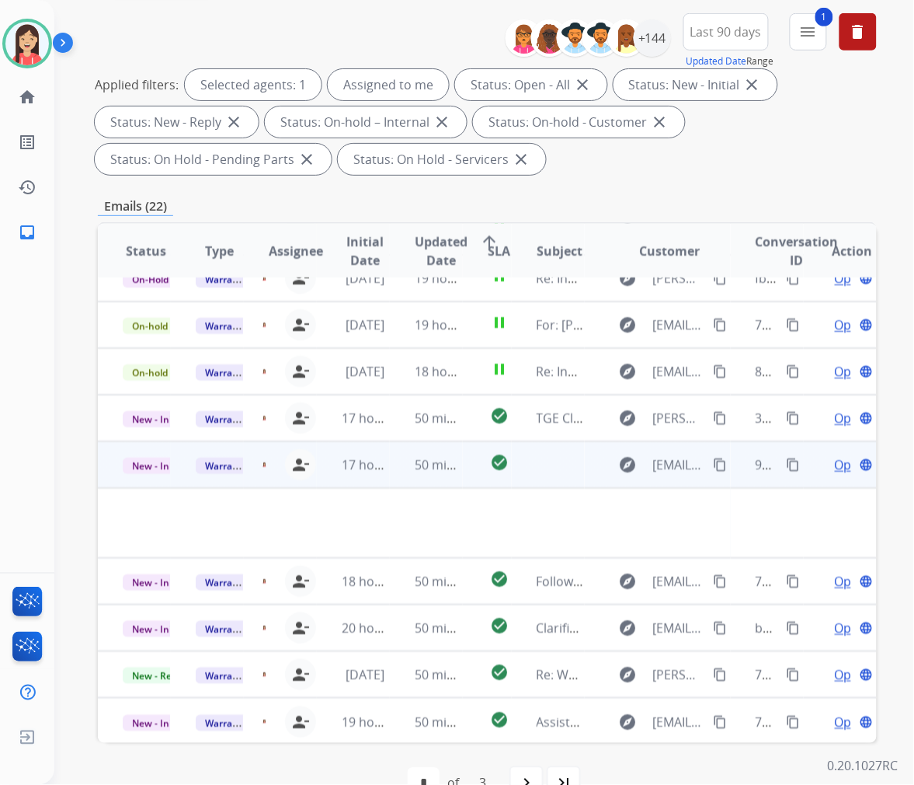
click at [835, 464] on span "Open" at bounding box center [851, 464] width 32 height 19
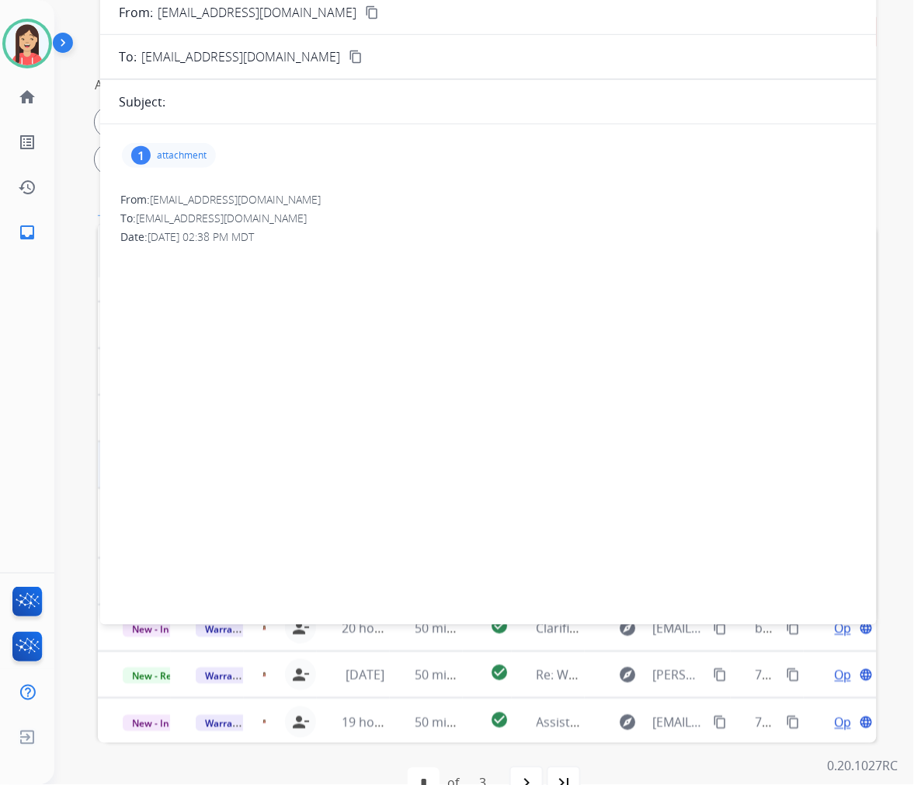
click at [174, 151] on p "attachment" at bounding box center [182, 155] width 50 height 12
click at [360, 190] on mat-icon "download" at bounding box center [360, 192] width 14 height 14
click at [576, 290] on div "1 attachment picture_as_pdf Shailendra Borad.pdf download 10/01/2025, 02:38 PM …" at bounding box center [488, 371] width 777 height 469
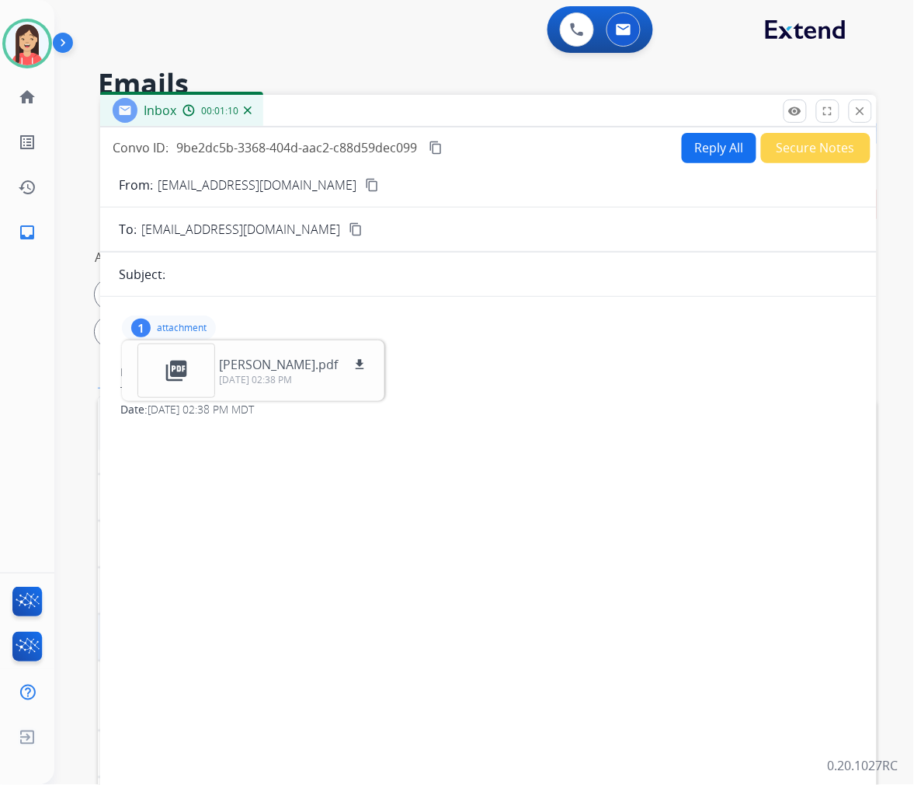
click at [710, 138] on button "Reply All" at bounding box center [719, 148] width 75 height 30
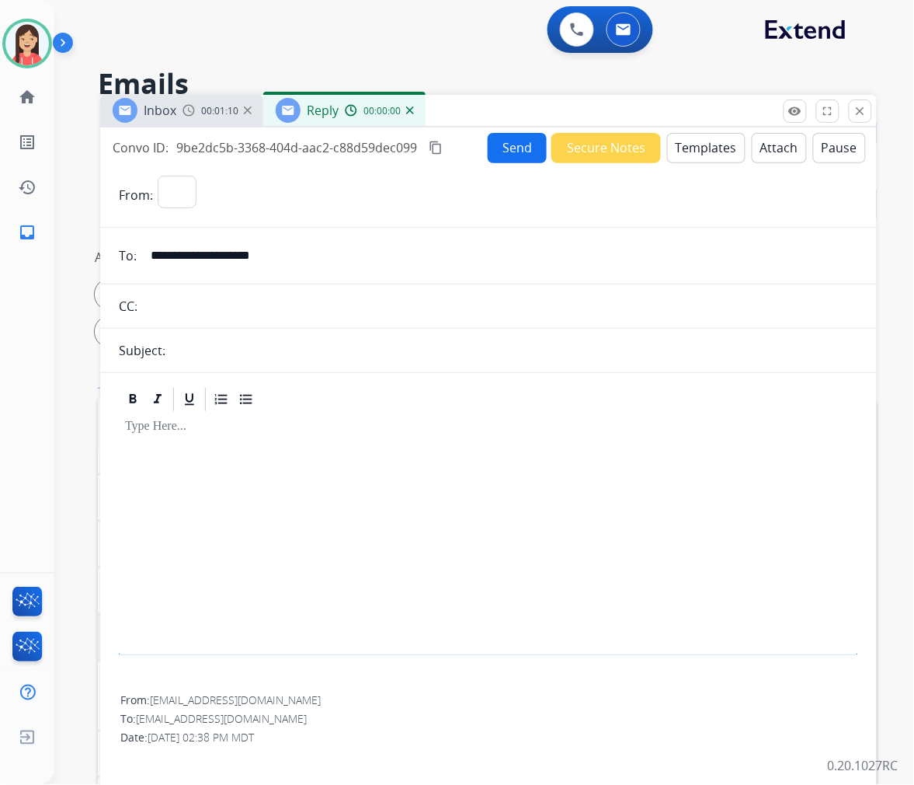
click at [702, 148] on button "Templates" at bounding box center [706, 148] width 78 height 30
select select "**********"
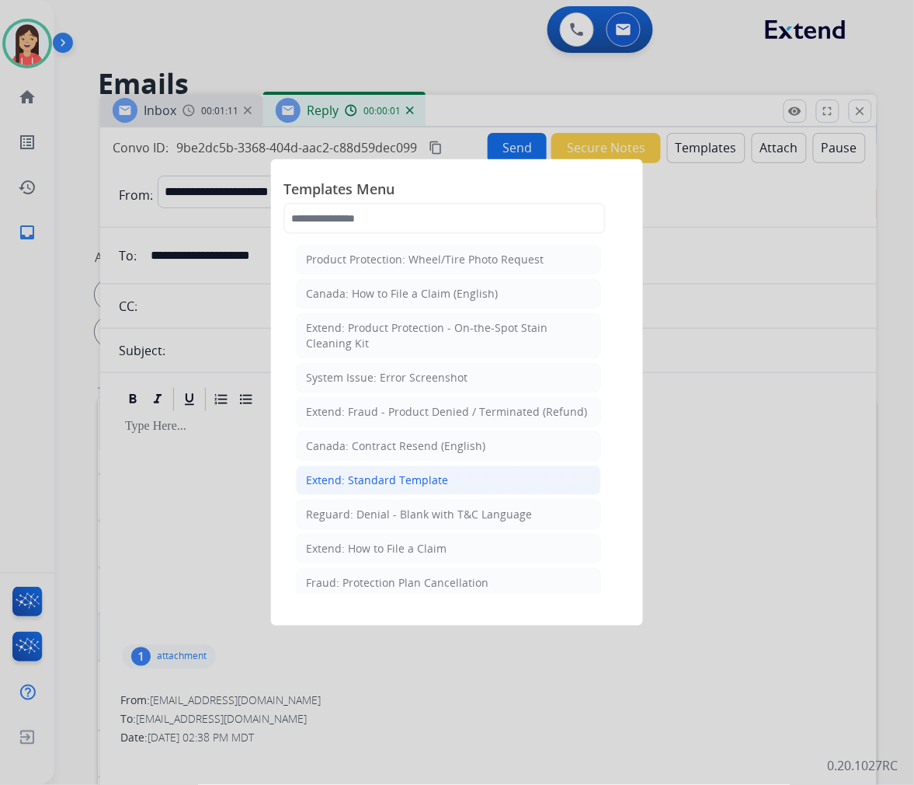
click at [376, 477] on div "Extend: Standard Template" at bounding box center [377, 480] width 142 height 16
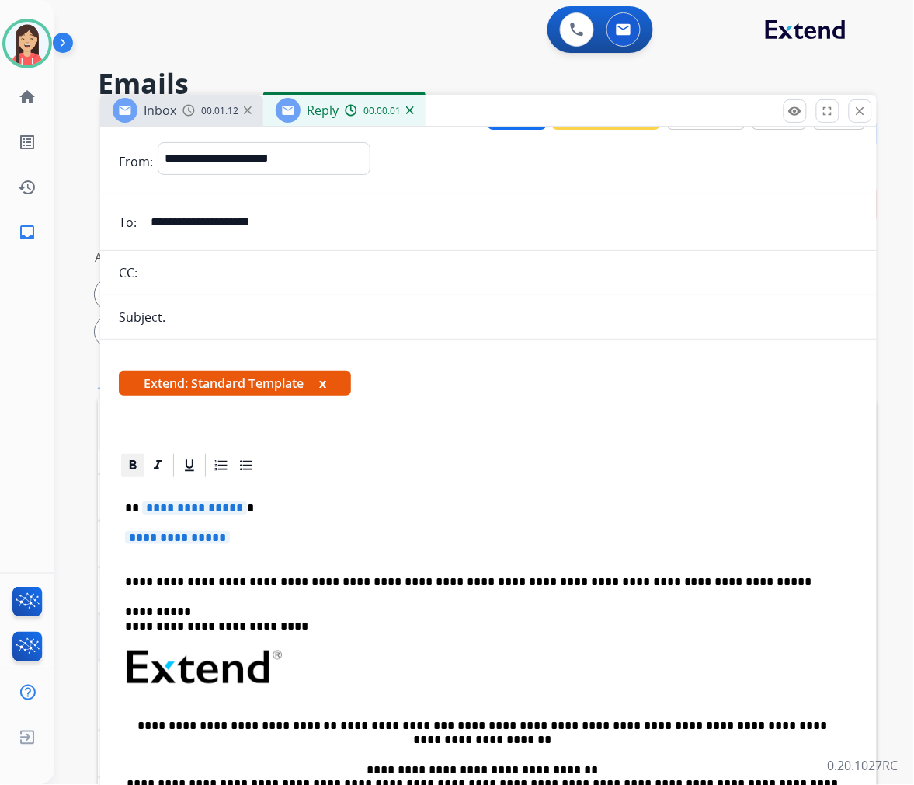
scroll to position [86, 0]
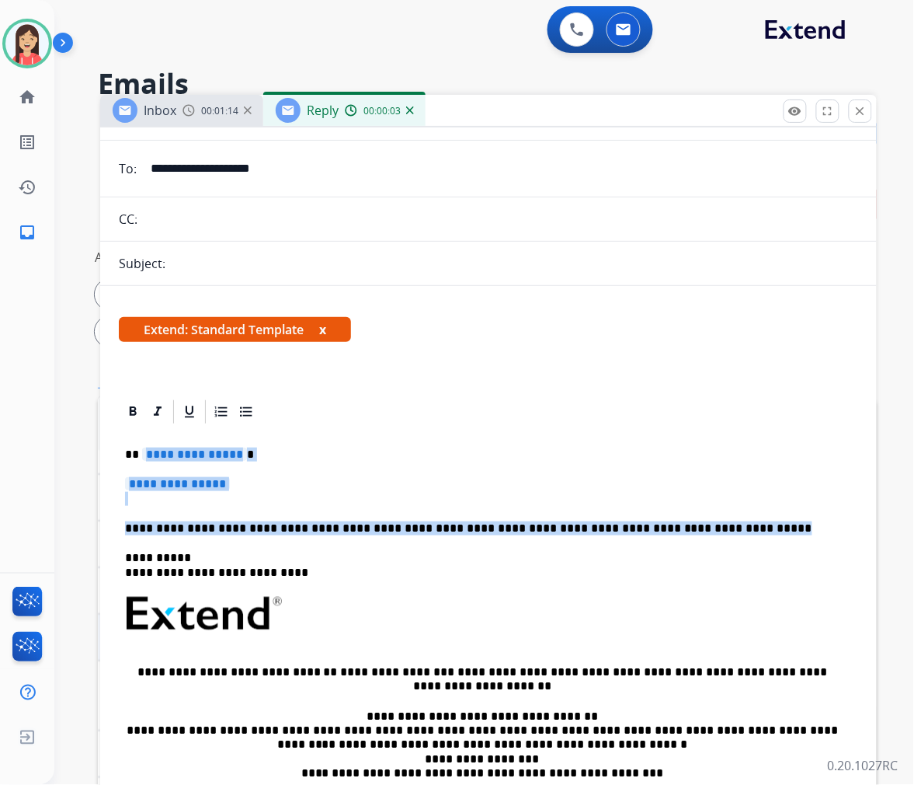
drag, startPoint x: 142, startPoint y: 461, endPoint x: 716, endPoint y: 523, distance: 577.5
click at [716, 523] on div "**********" at bounding box center [489, 650] width 740 height 449
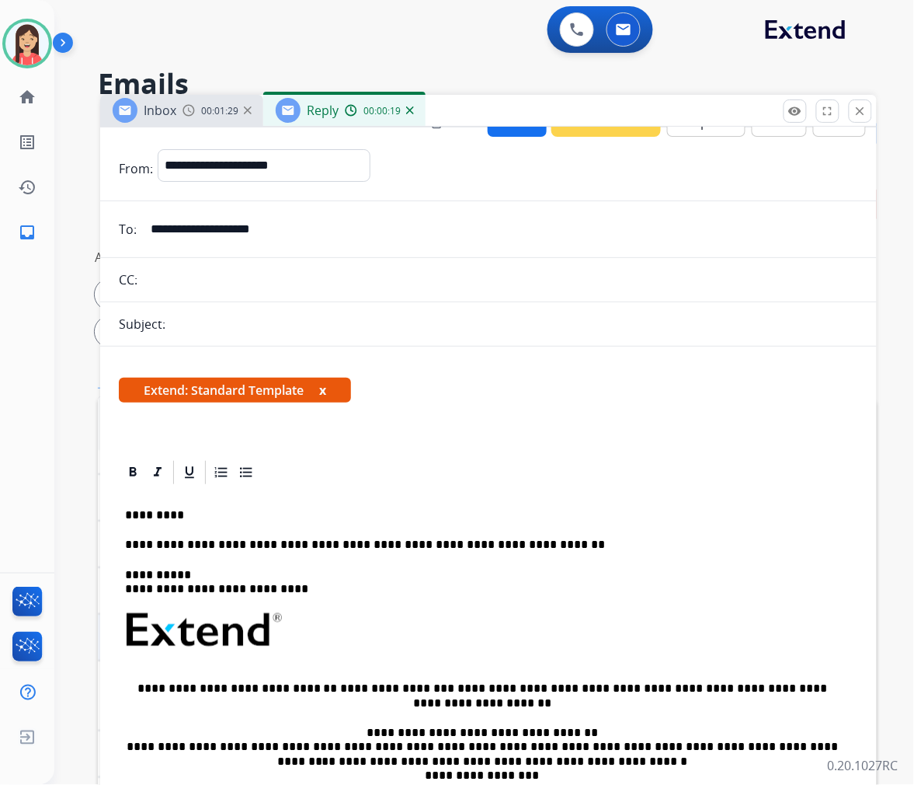
scroll to position [0, 0]
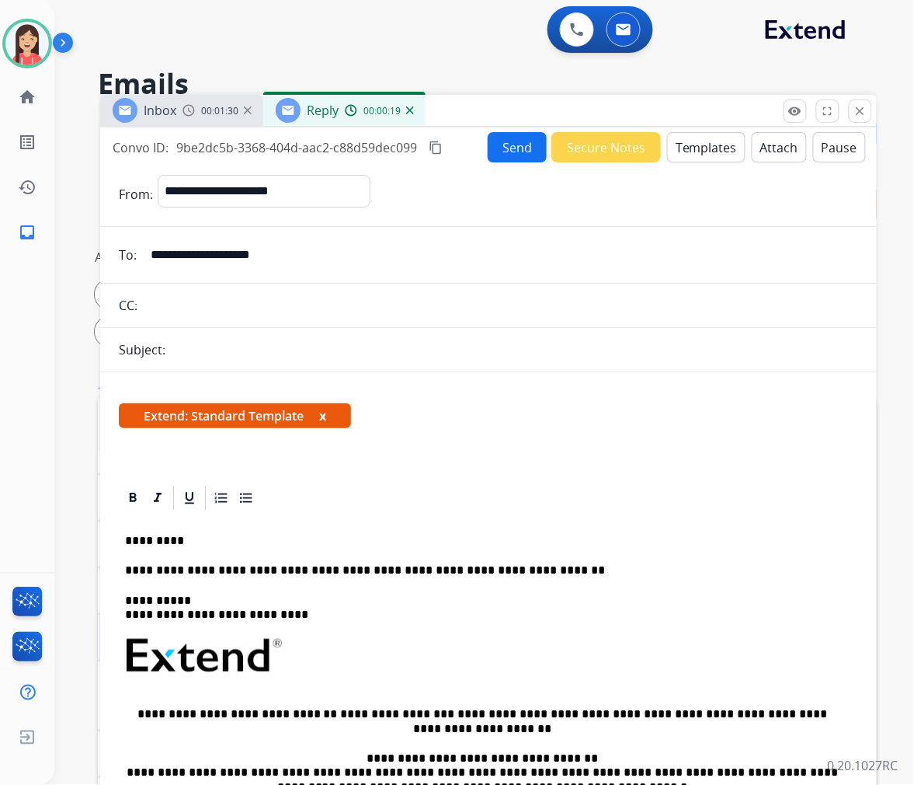
click at [499, 140] on button "Send" at bounding box center [517, 147] width 59 height 30
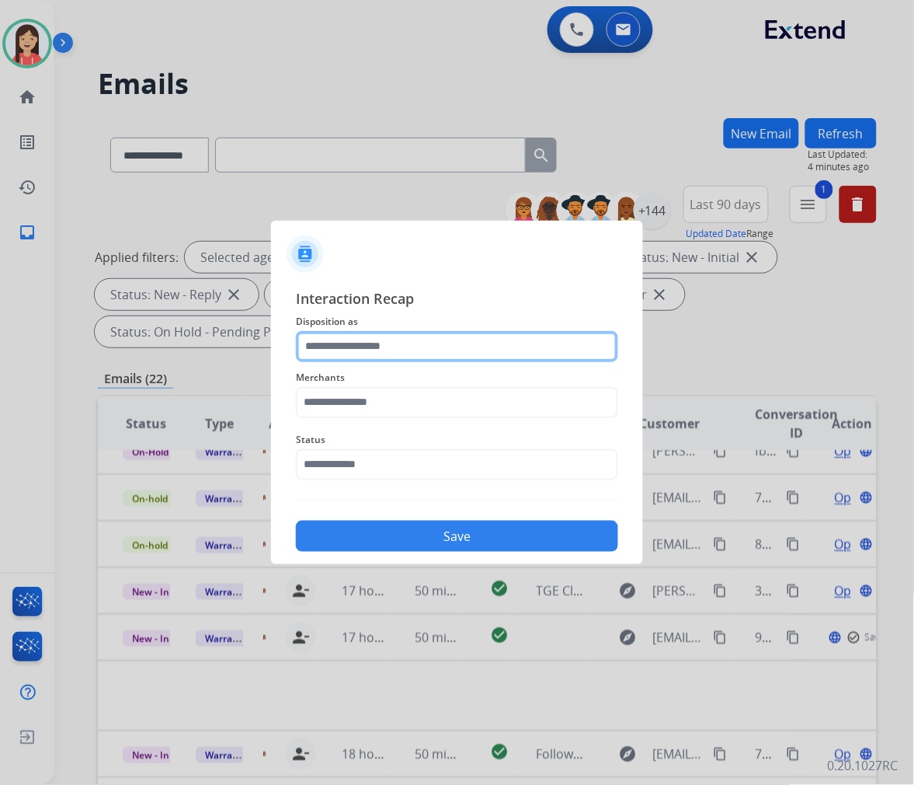
click at [517, 346] on input "text" at bounding box center [457, 346] width 322 height 31
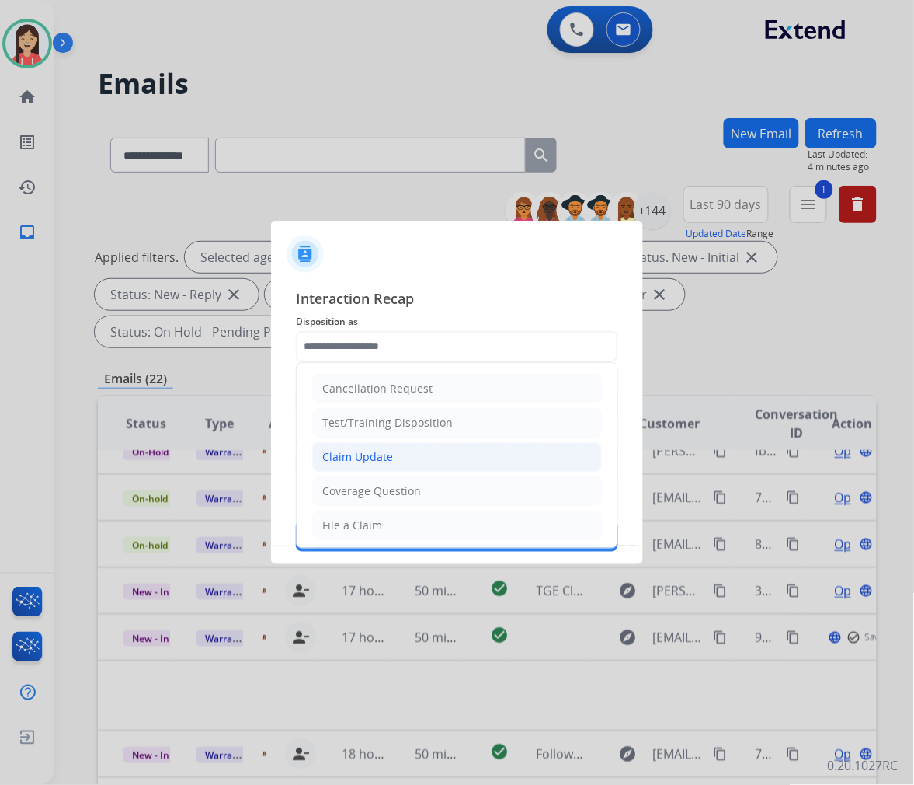
click at [405, 448] on li "Claim Update" at bounding box center [457, 457] width 290 height 30
type input "**********"
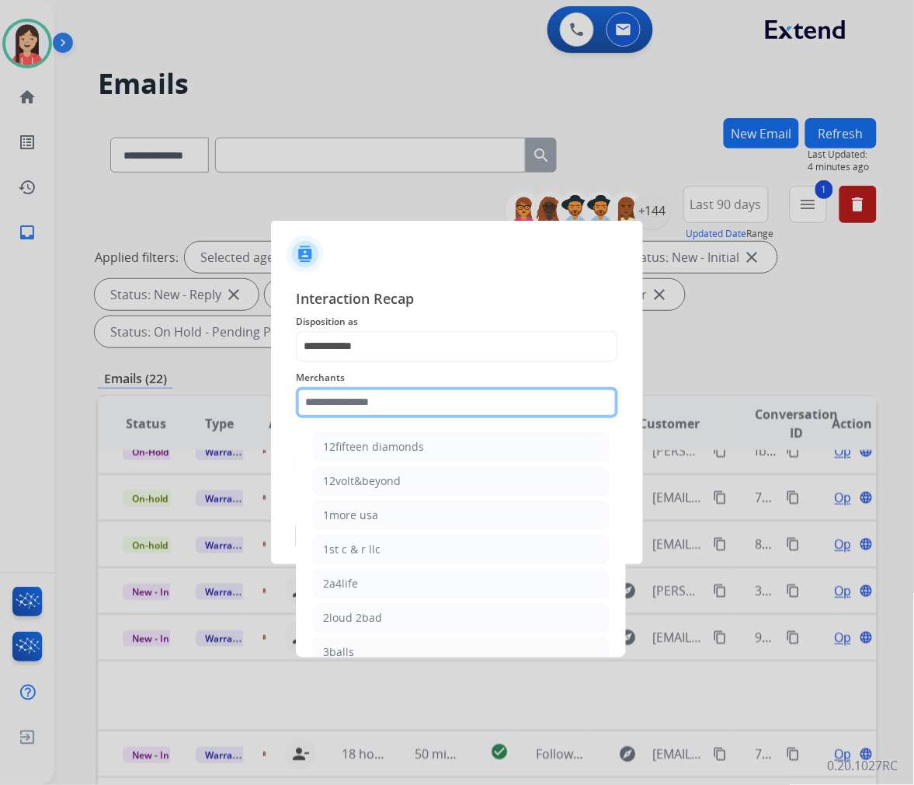
click at [385, 402] on input "text" at bounding box center [457, 402] width 322 height 31
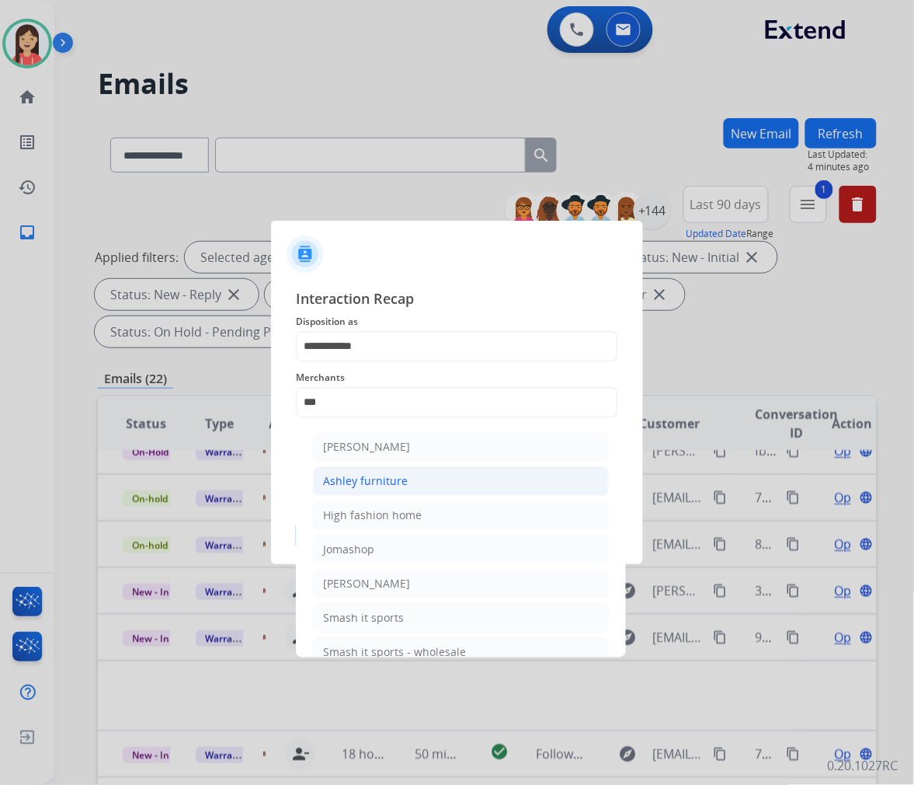
click at [393, 483] on div "Ashley furniture" at bounding box center [365, 481] width 85 height 16
type input "**********"
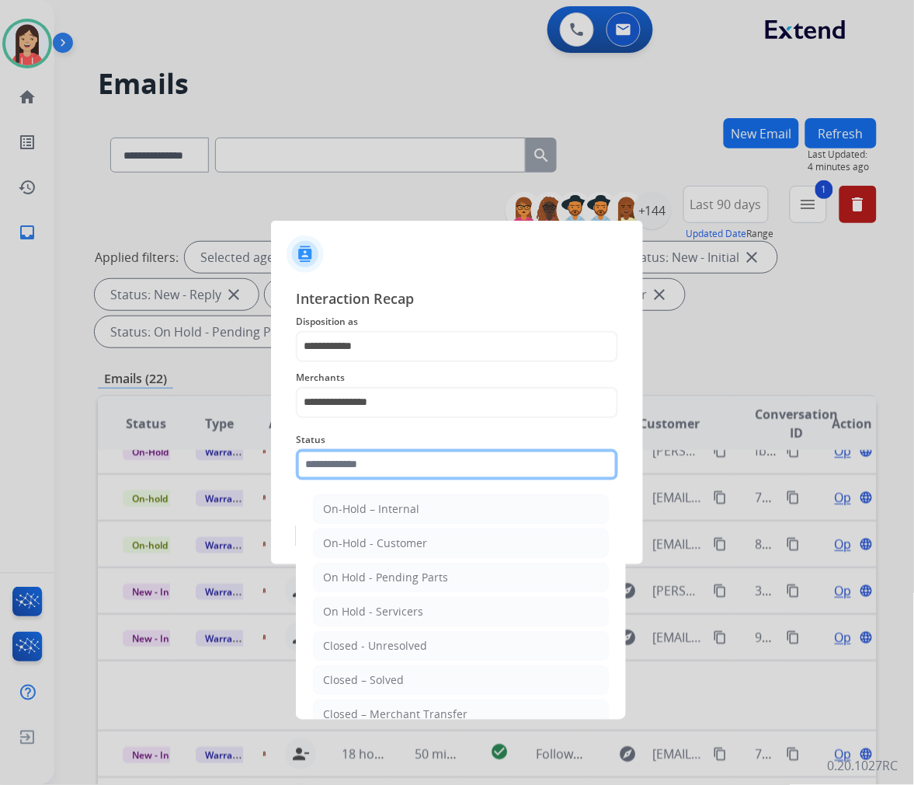
click at [385, 464] on input "text" at bounding box center [457, 464] width 322 height 31
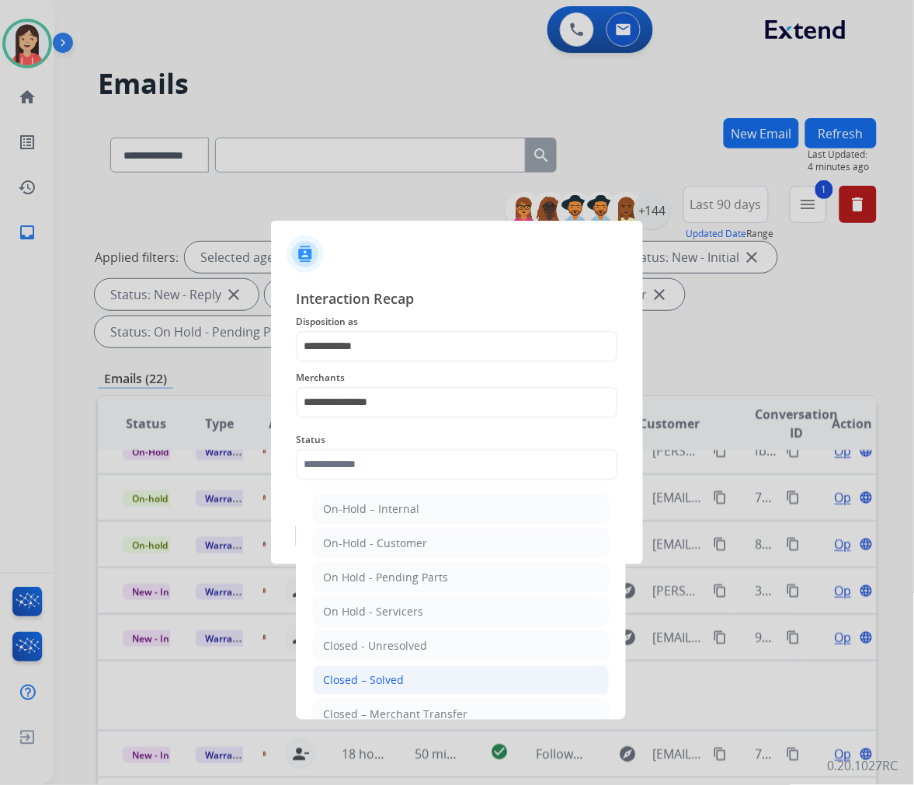
click at [410, 677] on li "Closed – Solved" at bounding box center [461, 680] width 296 height 30
type input "**********"
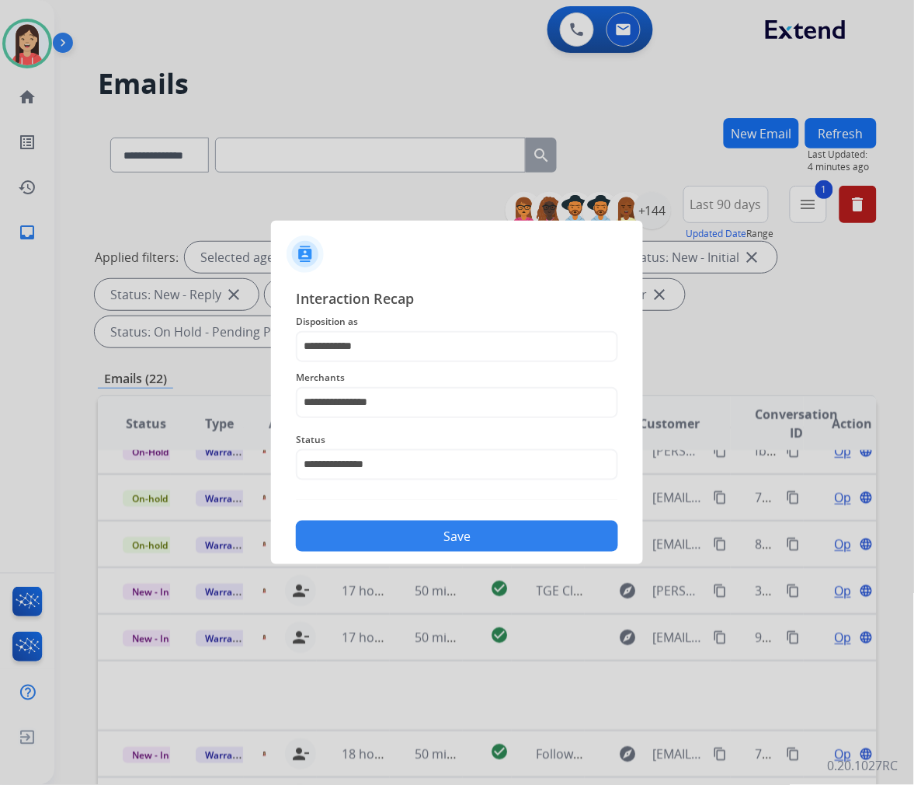
click at [437, 537] on button "Save" at bounding box center [457, 536] width 322 height 31
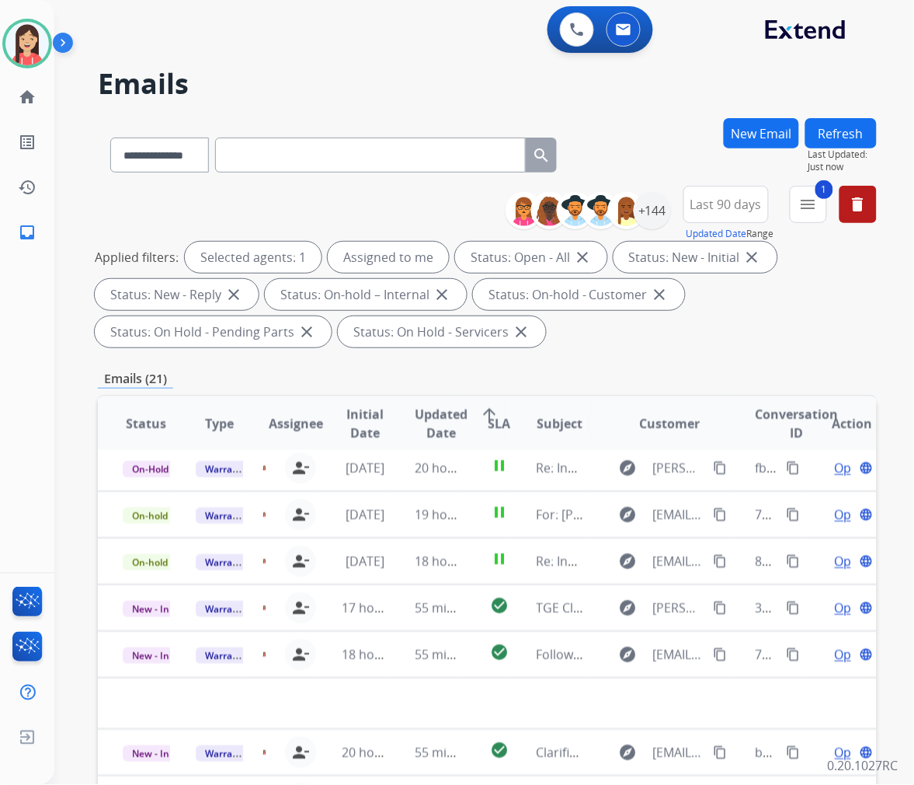
scroll to position [51, 0]
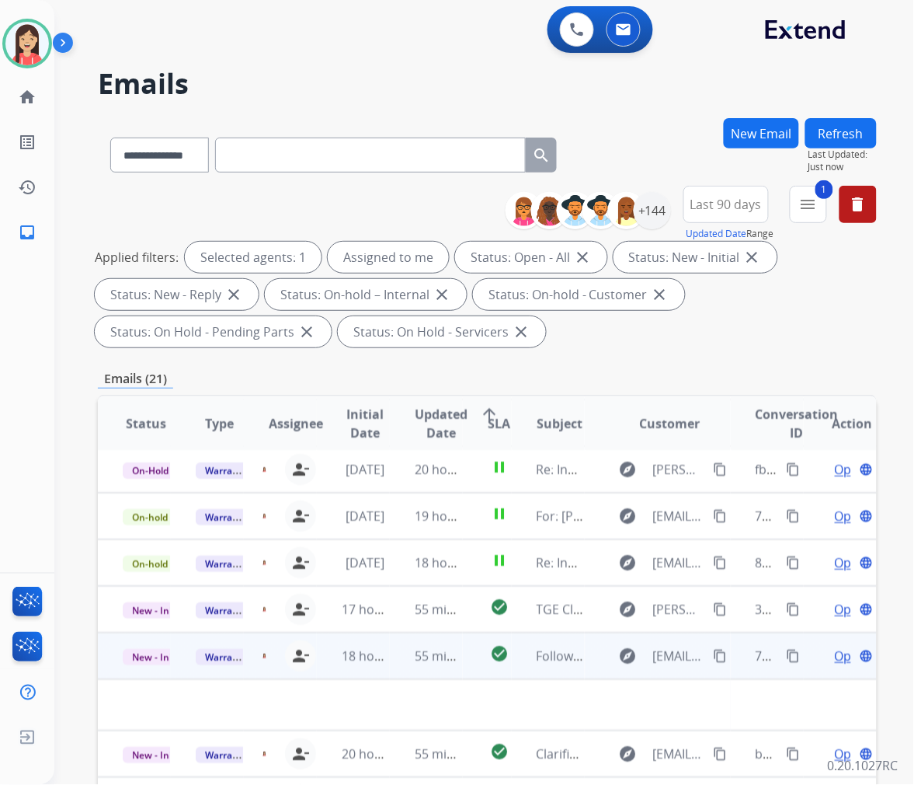
click at [402, 661] on td "55 minutes ago" at bounding box center [426, 655] width 73 height 47
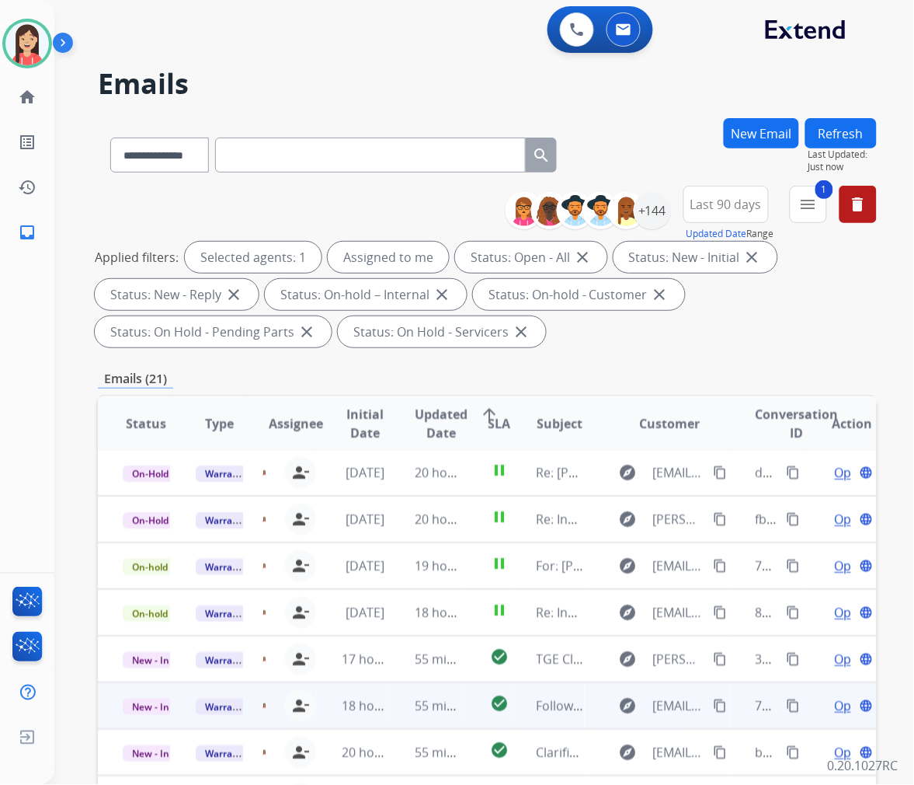
scroll to position [1, 0]
click at [408, 708] on td "55 minutes ago" at bounding box center [426, 706] width 73 height 47
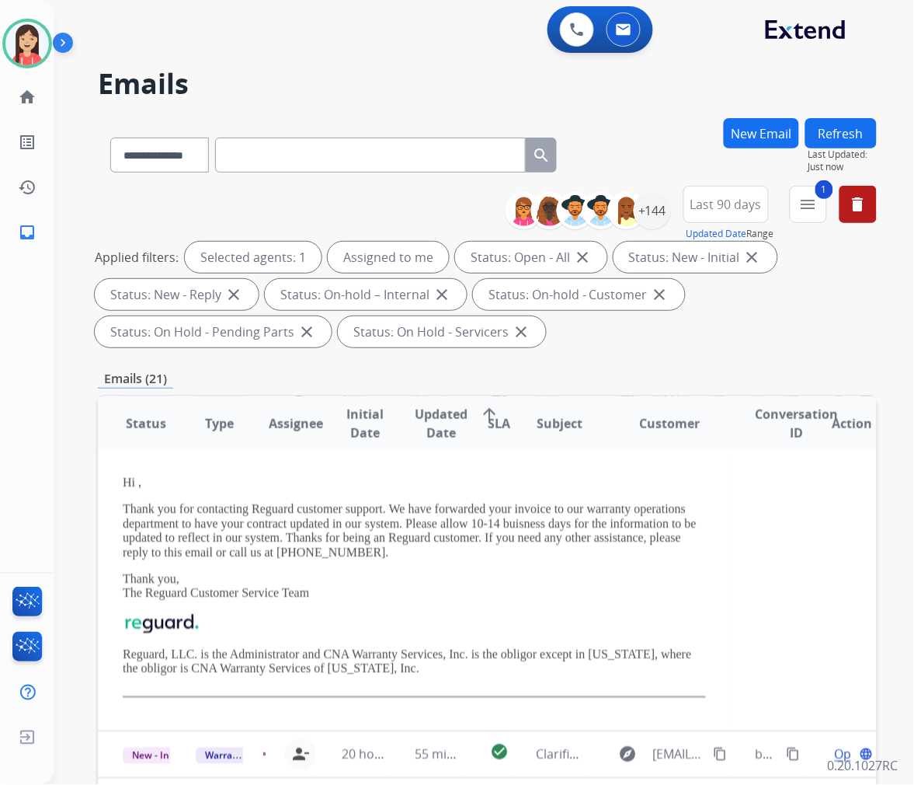
scroll to position [221, 0]
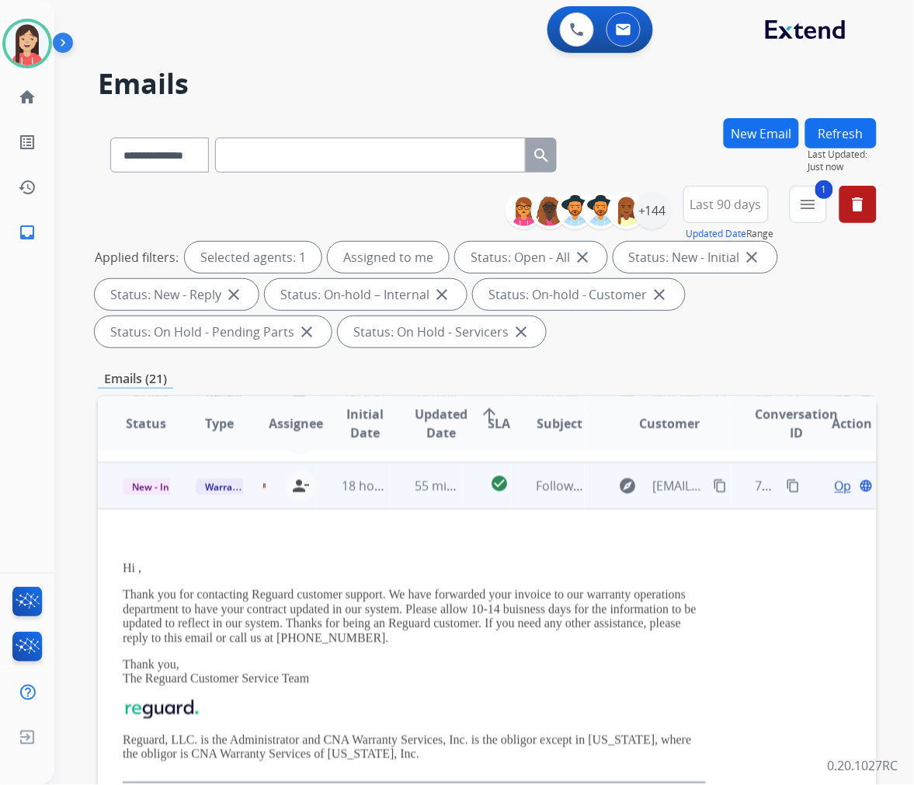
click at [835, 485] on span "Open" at bounding box center [851, 485] width 32 height 19
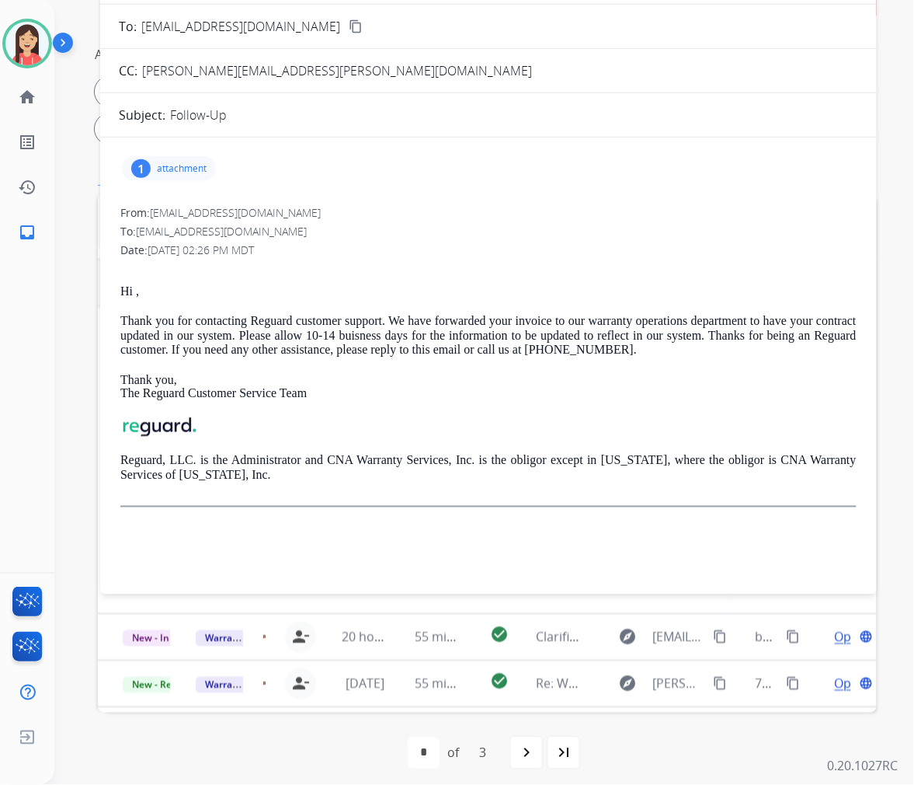
scroll to position [211, 0]
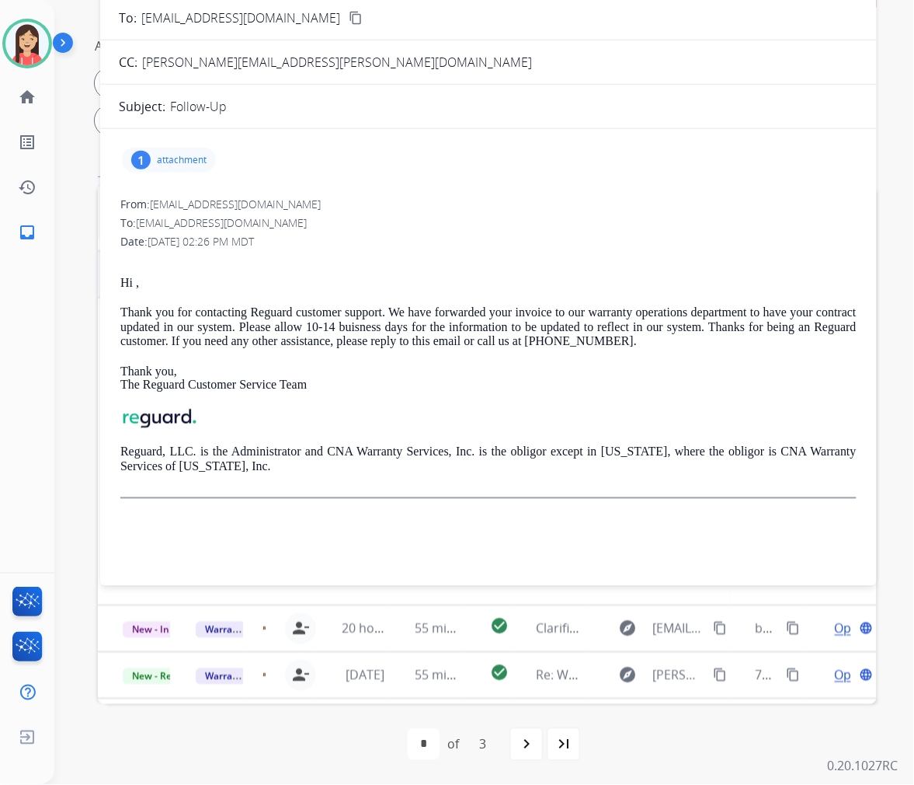
click at [179, 157] on p "attachment" at bounding box center [182, 160] width 50 height 12
click at [392, 193] on mat-icon "download" at bounding box center [399, 197] width 14 height 14
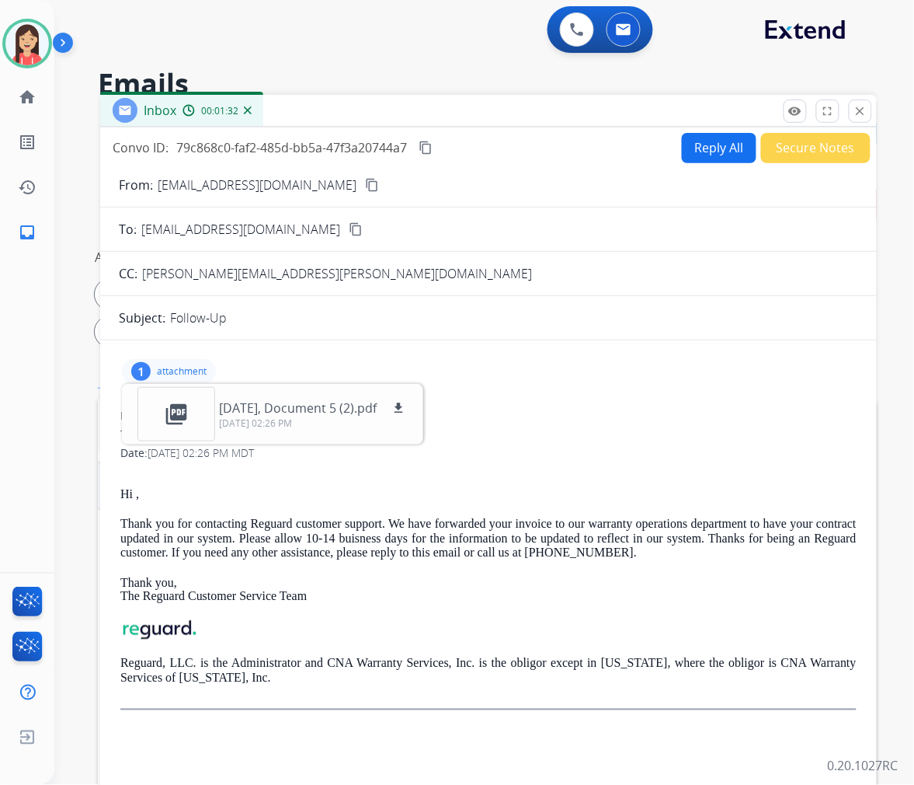
drag, startPoint x: 152, startPoint y: 510, endPoint x: 167, endPoint y: 489, distance: 25.7
click at [152, 510] on div "Hi , Thank you for contacting Reguard customer support. We have forwarded your …" at bounding box center [488, 589] width 737 height 242
click at [708, 144] on button "Reply All" at bounding box center [719, 148] width 75 height 30
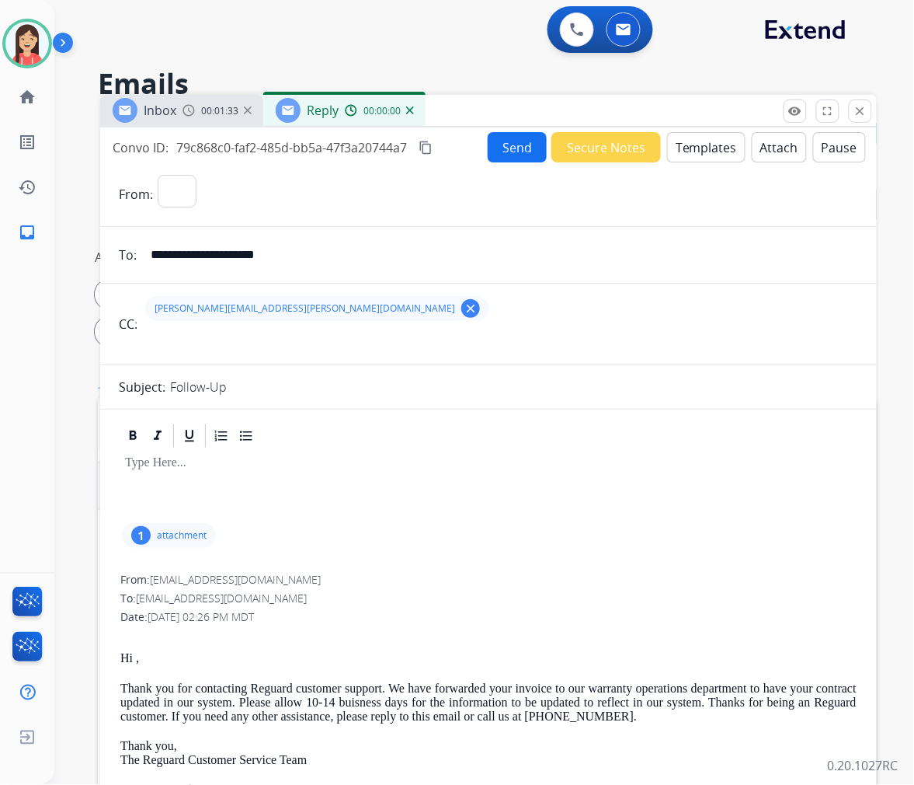
select select "**********"
click at [280, 254] on input "**********" at bounding box center [499, 254] width 717 height 31
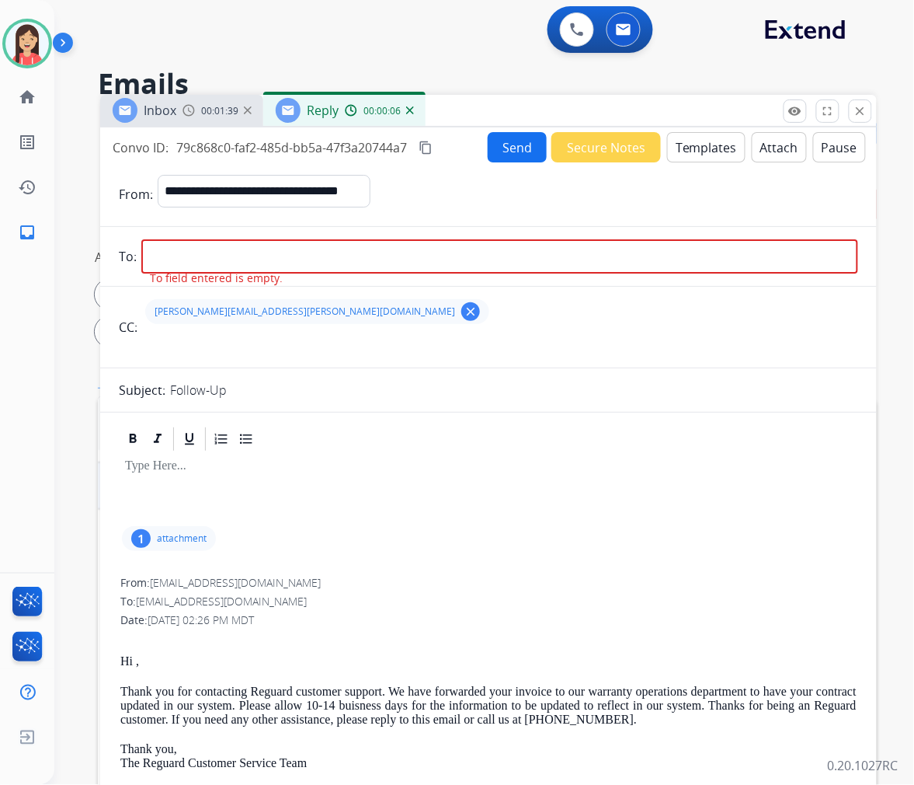
click at [211, 312] on span "[PERSON_NAME][EMAIL_ADDRESS][PERSON_NAME][DOMAIN_NAME]" at bounding box center [305, 311] width 301 height 12
click at [464, 308] on mat-icon "clear" at bounding box center [471, 312] width 14 height 14
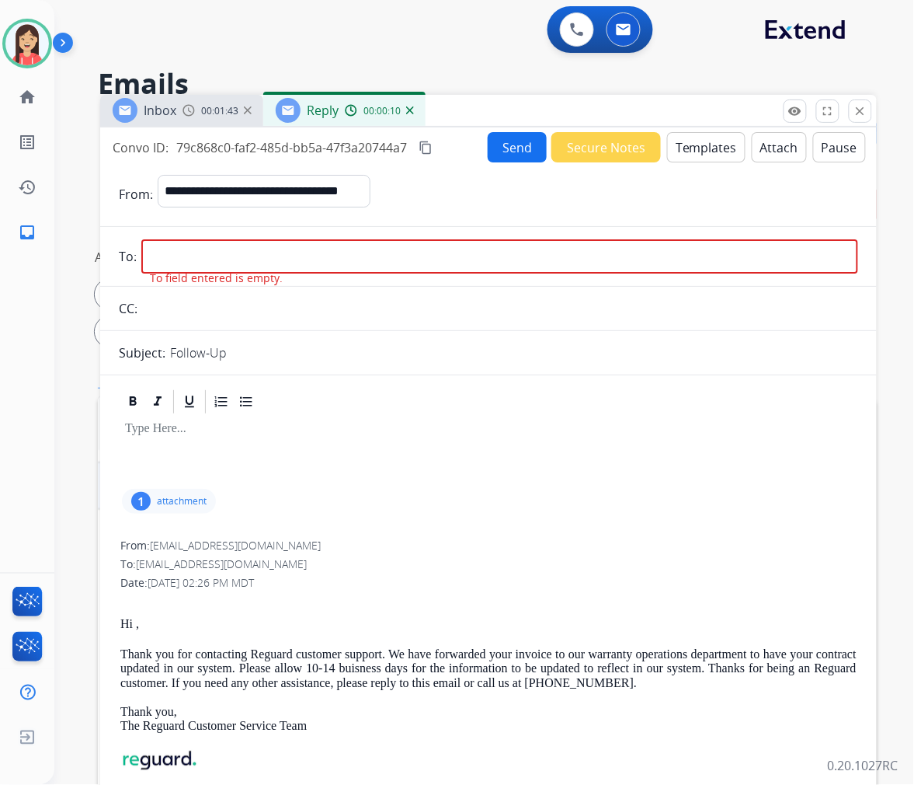
click at [196, 247] on input "email" at bounding box center [499, 256] width 717 height 34
paste input "**********"
type input "**********"
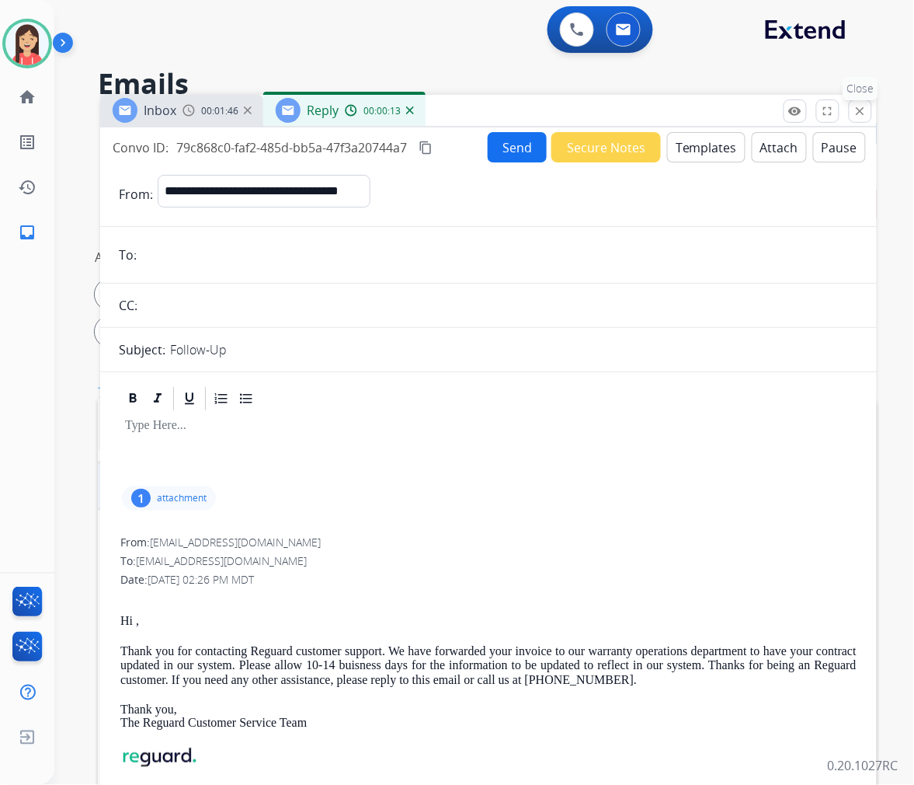
click at [864, 112] on mat-icon "close" at bounding box center [861, 111] width 14 height 14
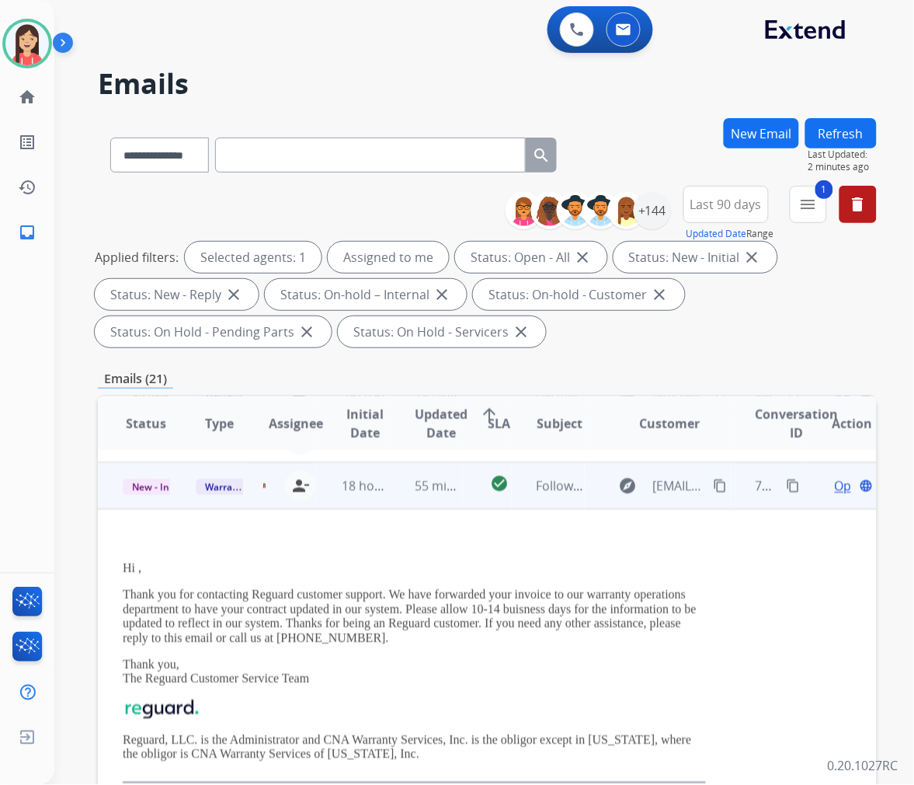
click at [835, 483] on span "Open" at bounding box center [851, 485] width 32 height 19
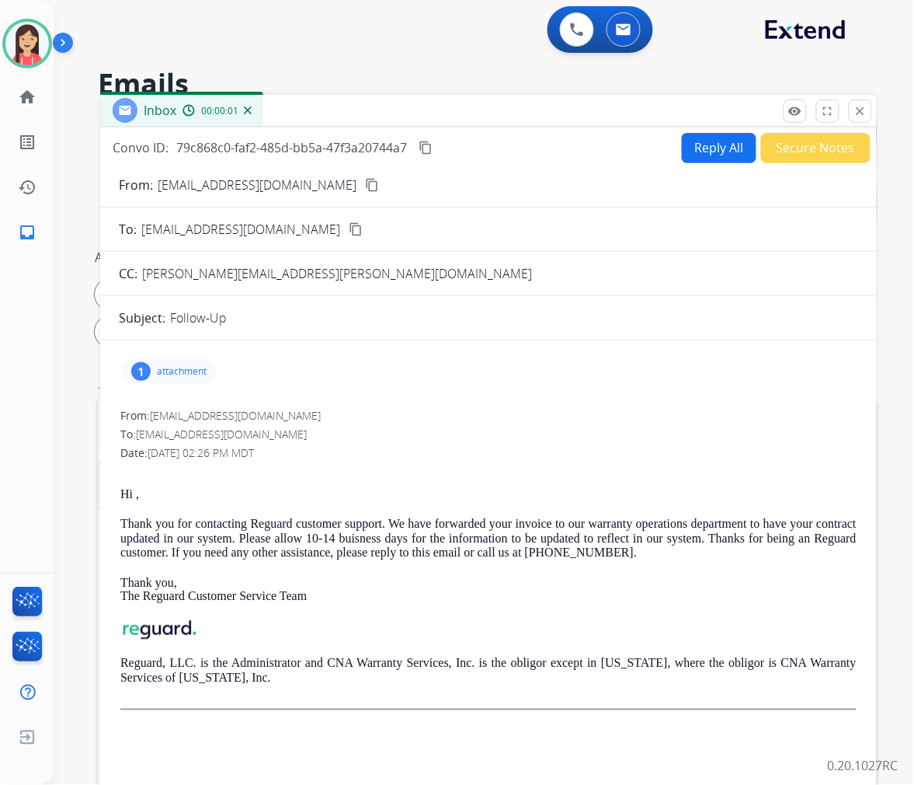
click at [223, 272] on span "[PERSON_NAME][EMAIL_ADDRESS][PERSON_NAME][DOMAIN_NAME]" at bounding box center [337, 273] width 390 height 17
copy span "gmail"
click at [715, 143] on button "Reply All" at bounding box center [719, 148] width 75 height 30
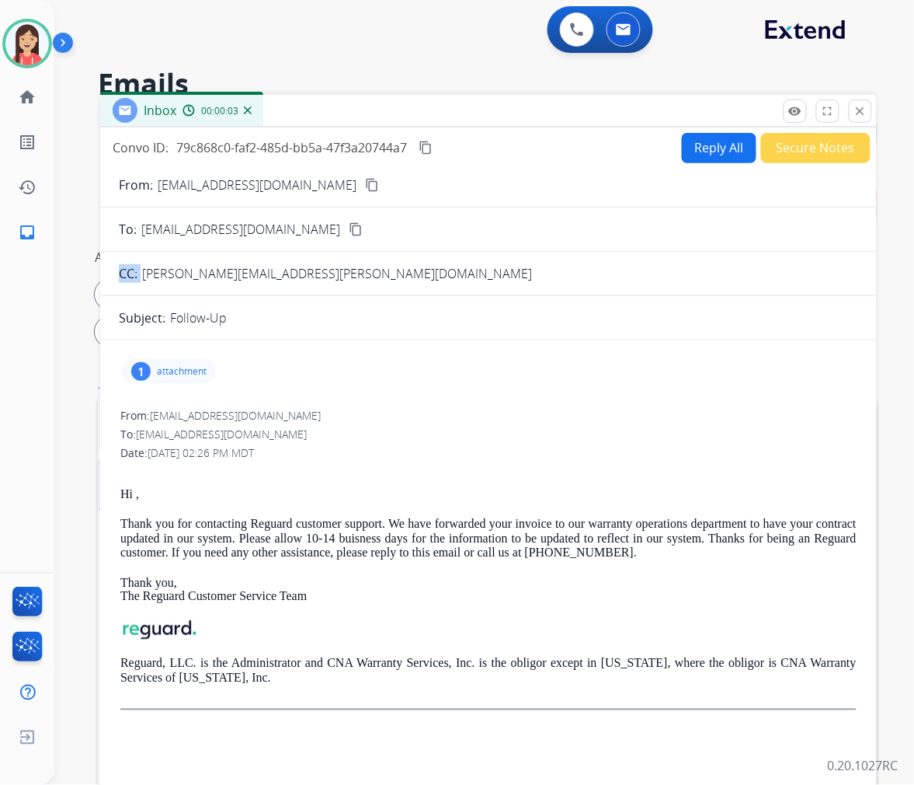
select select "**********"
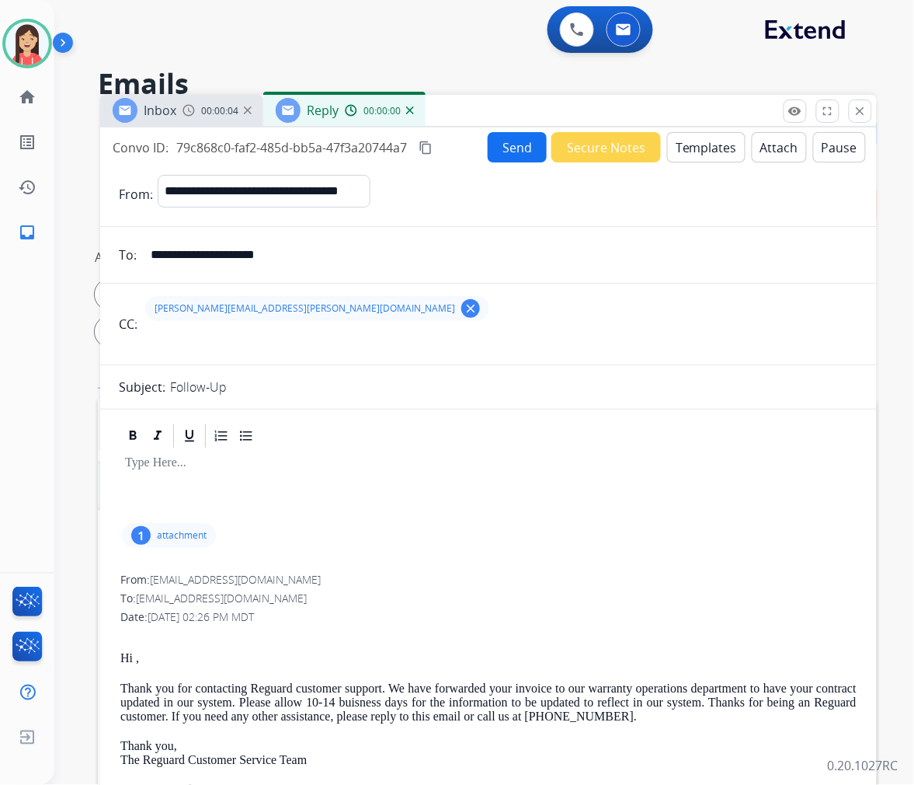
click at [303, 256] on input "**********" at bounding box center [499, 254] width 717 height 31
paste input "email"
type input "**********"
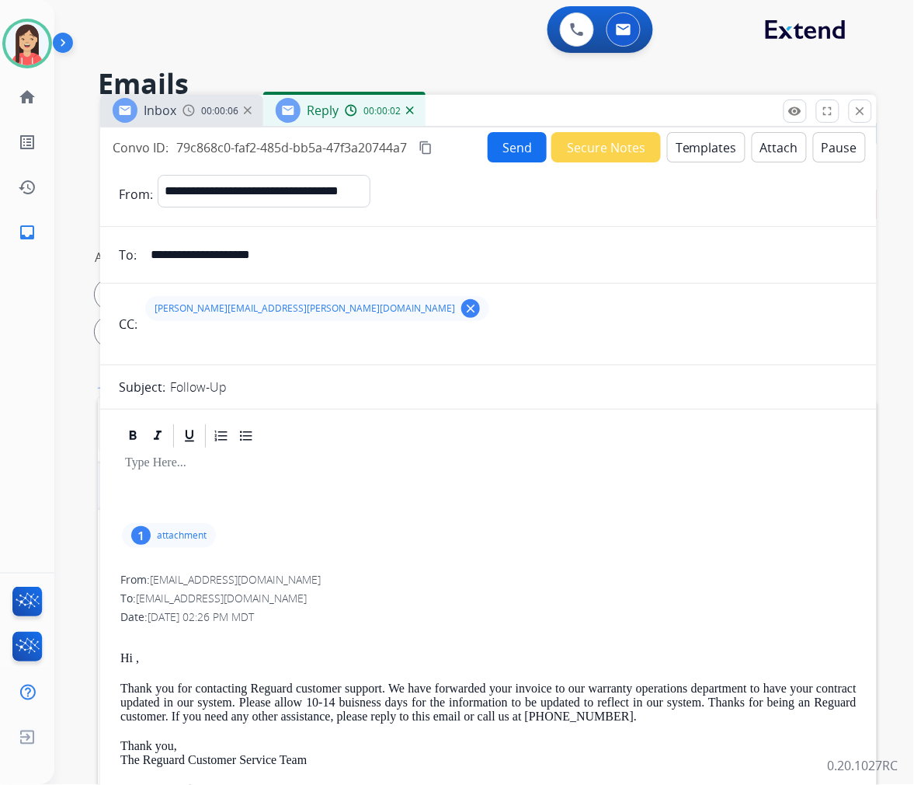
click at [464, 305] on mat-icon "clear" at bounding box center [471, 308] width 14 height 14
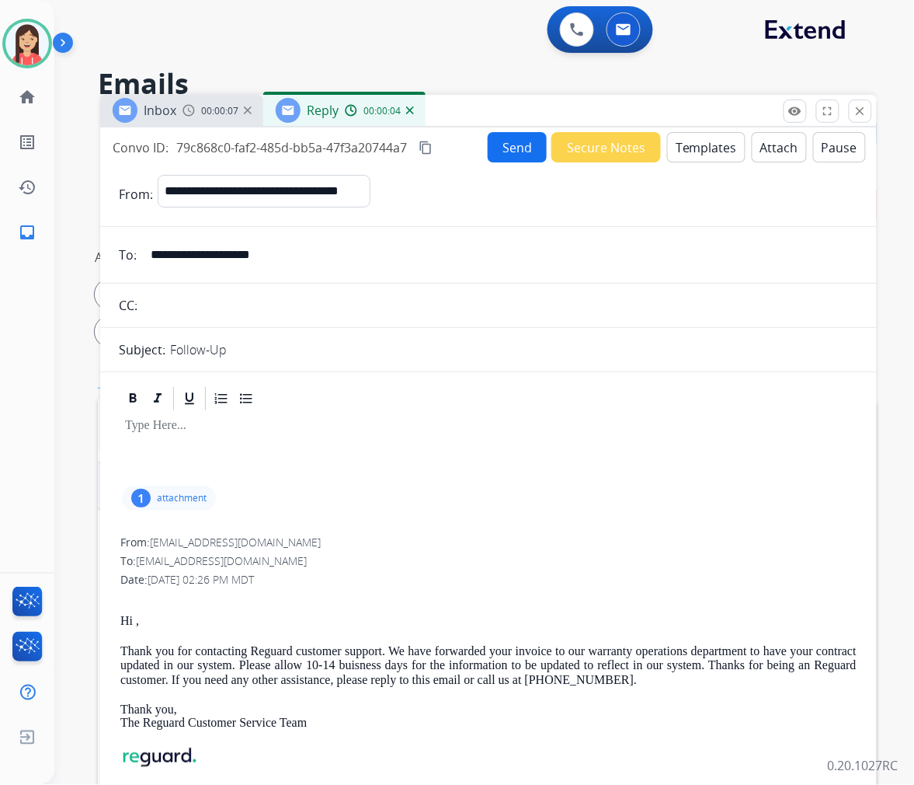
click at [684, 141] on button "Templates" at bounding box center [706, 147] width 78 height 30
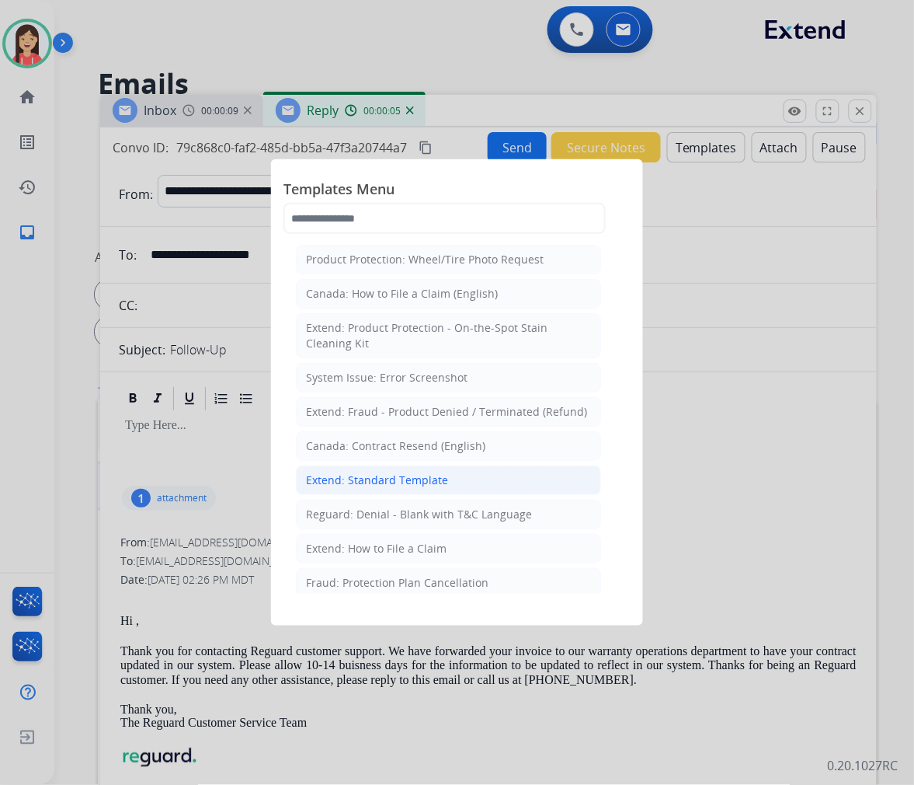
click at [367, 479] on div "Extend: Standard Template" at bounding box center [377, 480] width 142 height 16
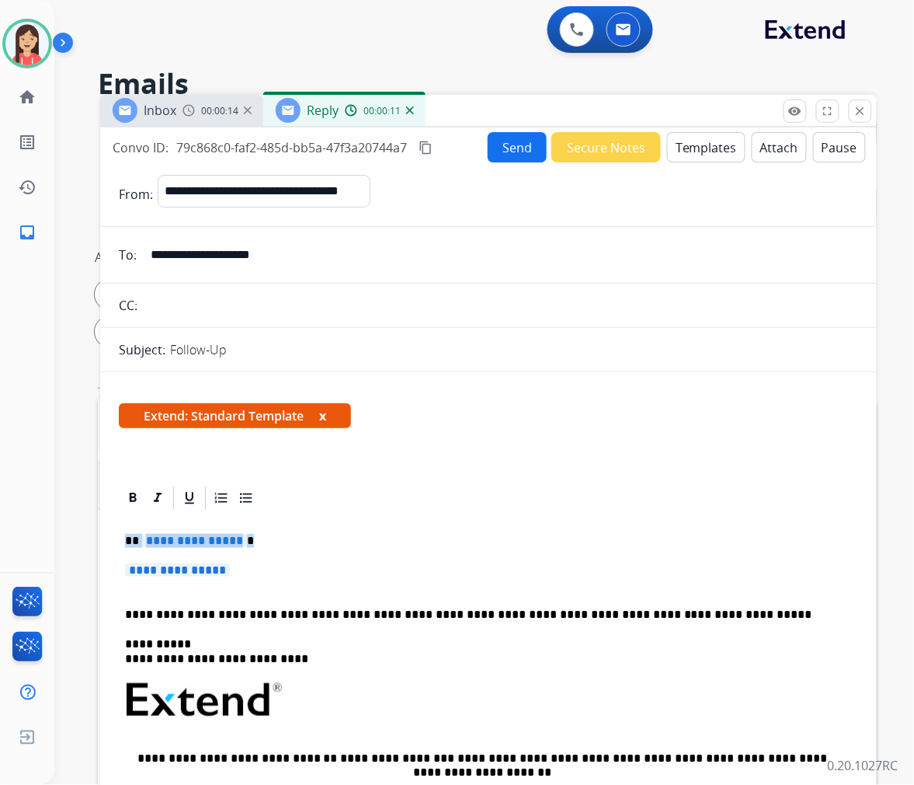
drag, startPoint x: 122, startPoint y: 542, endPoint x: 287, endPoint y: 571, distance: 168.1
click at [287, 571] on div "**********" at bounding box center [489, 736] width 740 height 449
paste div
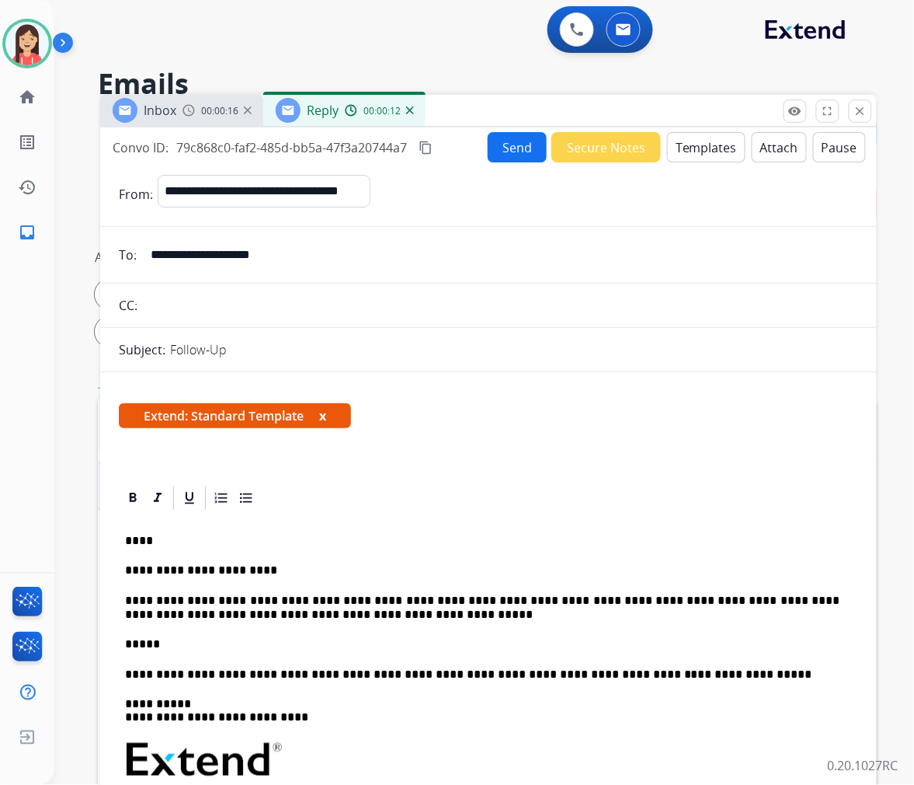
click at [138, 545] on p "****" at bounding box center [482, 541] width 715 height 14
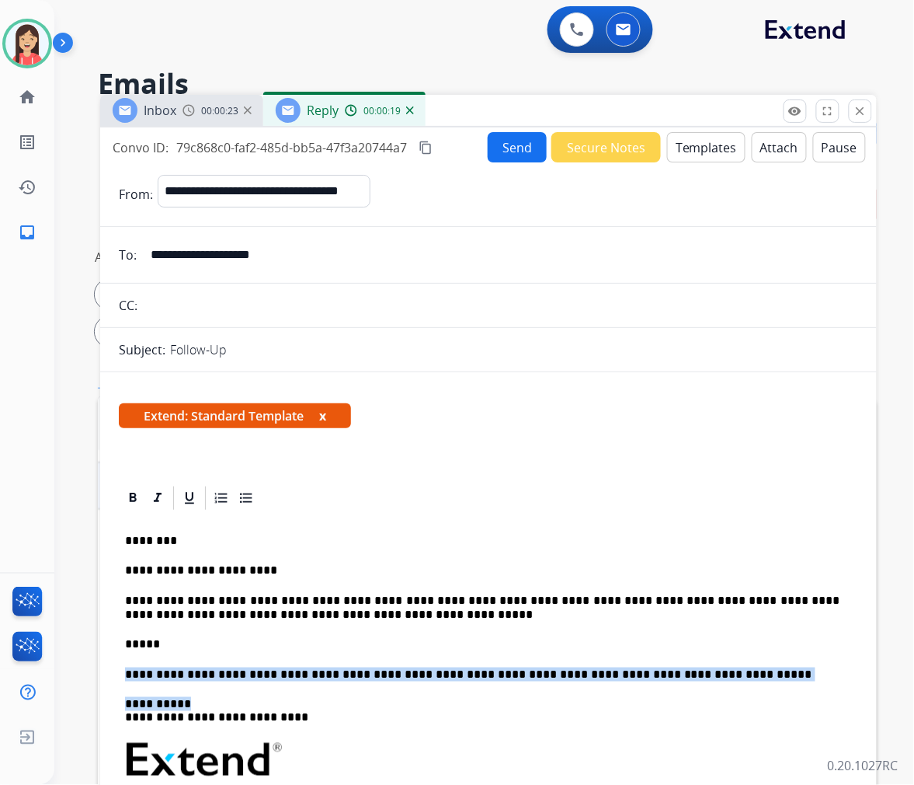
drag, startPoint x: 121, startPoint y: 670, endPoint x: 230, endPoint y: 695, distance: 111.8
click at [230, 695] on div "**********" at bounding box center [489, 766] width 740 height 509
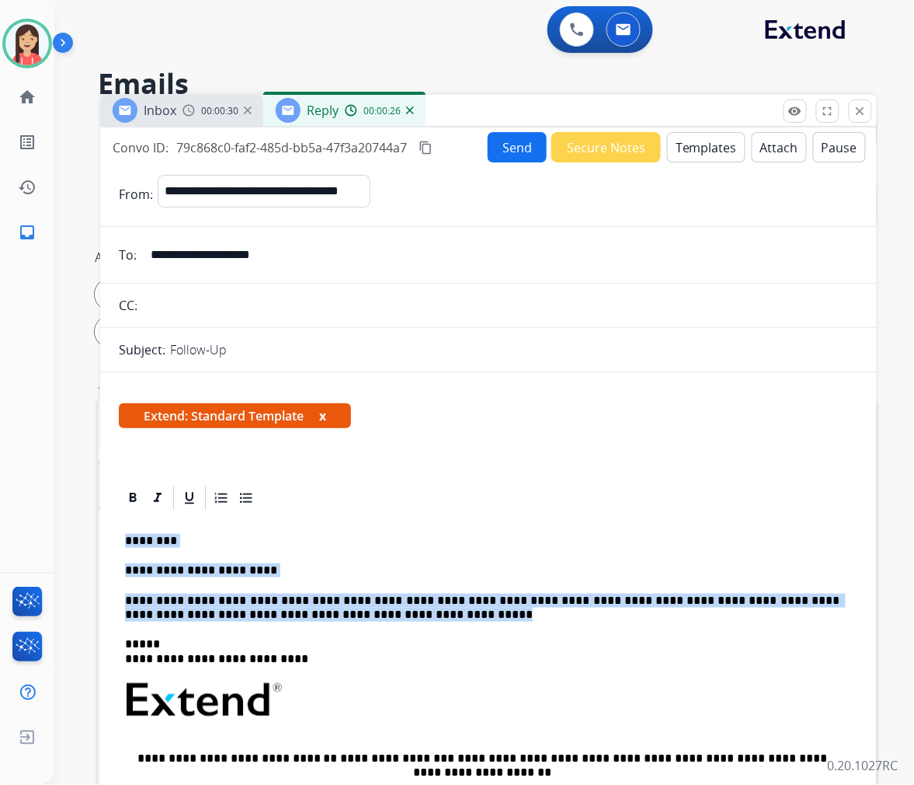
drag, startPoint x: 127, startPoint y: 538, endPoint x: 350, endPoint y: 608, distance: 234.7
click at [350, 608] on div "**********" at bounding box center [489, 736] width 740 height 449
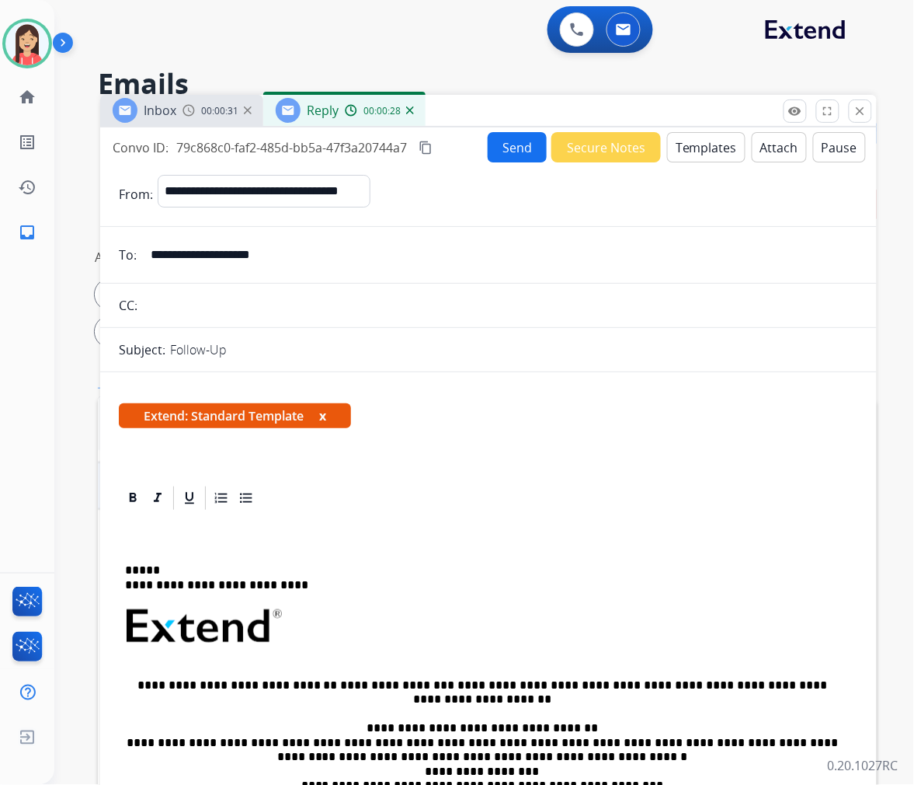
click at [709, 119] on div "Inbox 00:00:31 Reply 00:00:28" at bounding box center [488, 111] width 777 height 33
click at [702, 141] on button "Templates" at bounding box center [706, 147] width 78 height 30
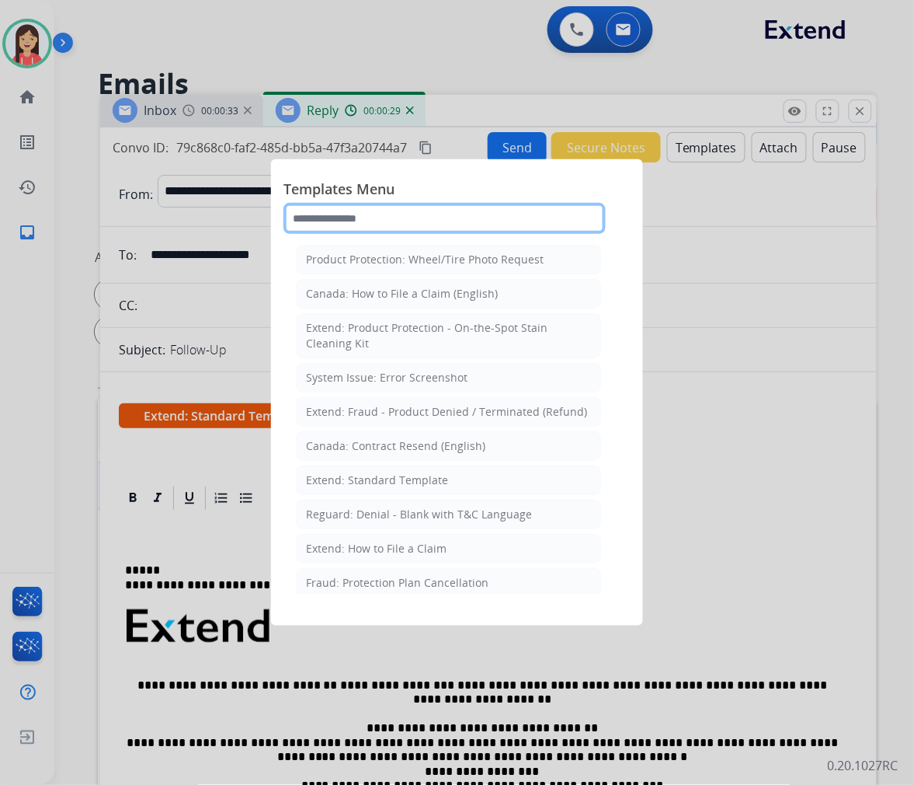
click at [420, 227] on input "text" at bounding box center [445, 218] width 322 height 31
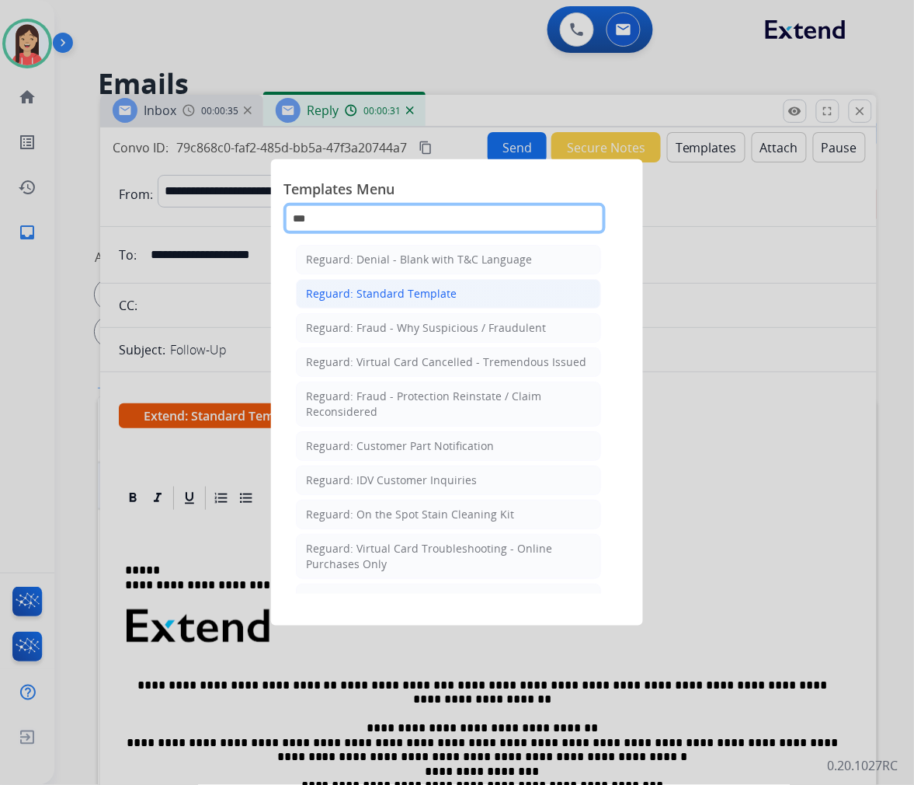
type input "***"
click at [421, 298] on div "Reguard: Standard Template" at bounding box center [381, 294] width 151 height 16
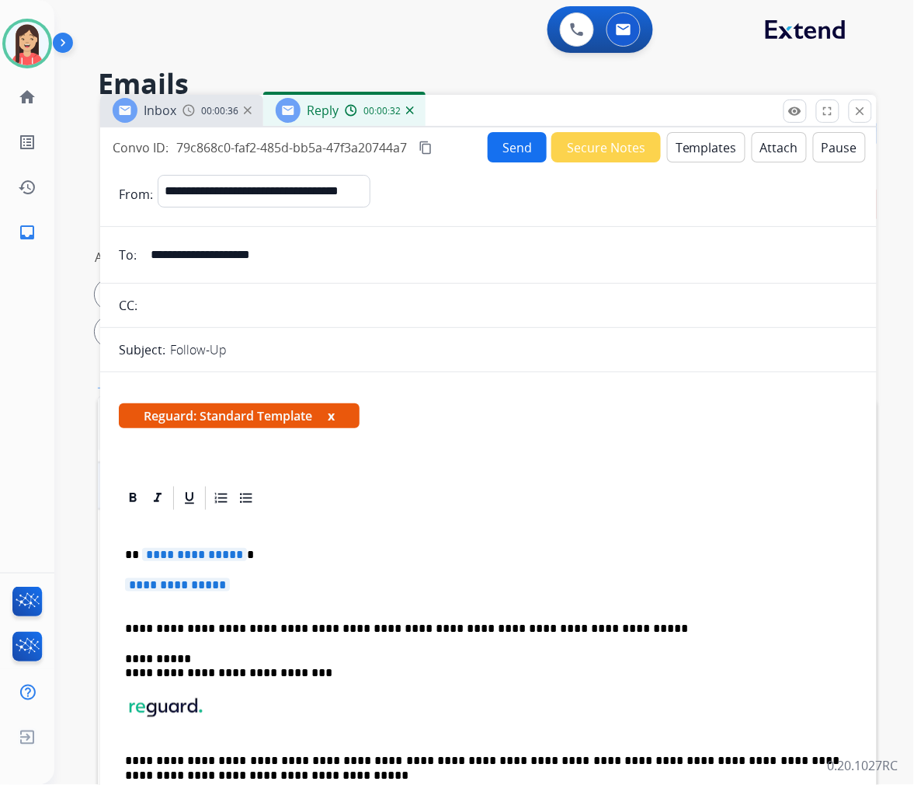
click at [141, 546] on div "**********" at bounding box center [489, 672] width 740 height 321
drag, startPoint x: 115, startPoint y: 548, endPoint x: 128, endPoint y: 549, distance: 13.2
drag, startPoint x: 127, startPoint y: 549, endPoint x: 308, endPoint y: 600, distance: 187.9
click at [308, 600] on div "**********" at bounding box center [489, 672] width 740 height 321
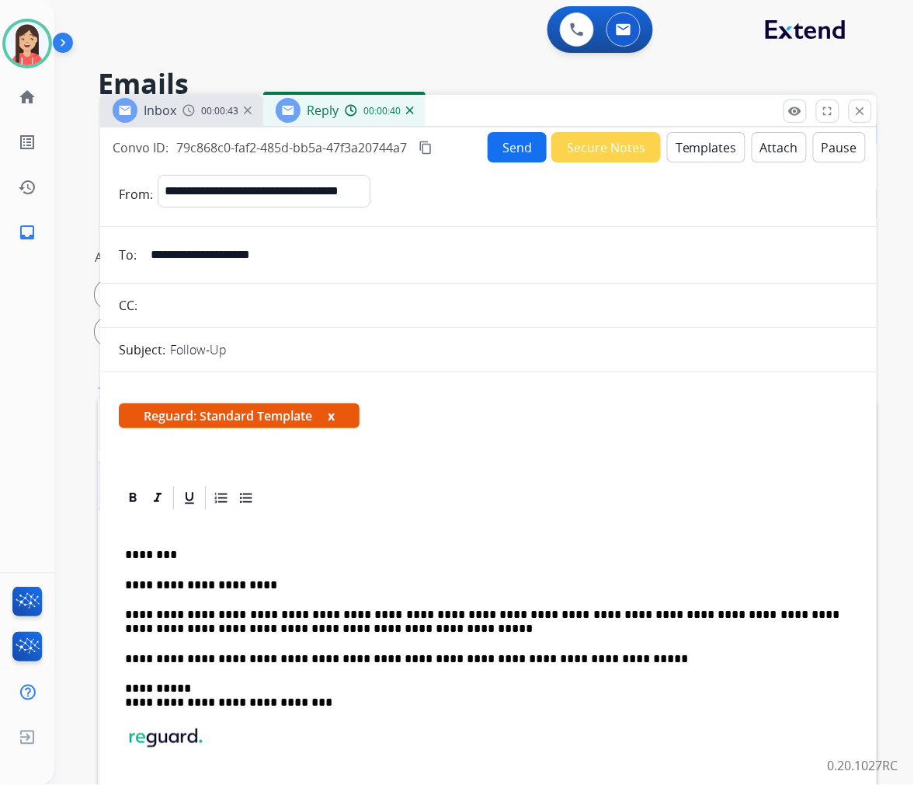
click at [503, 148] on button "Send" at bounding box center [517, 147] width 59 height 30
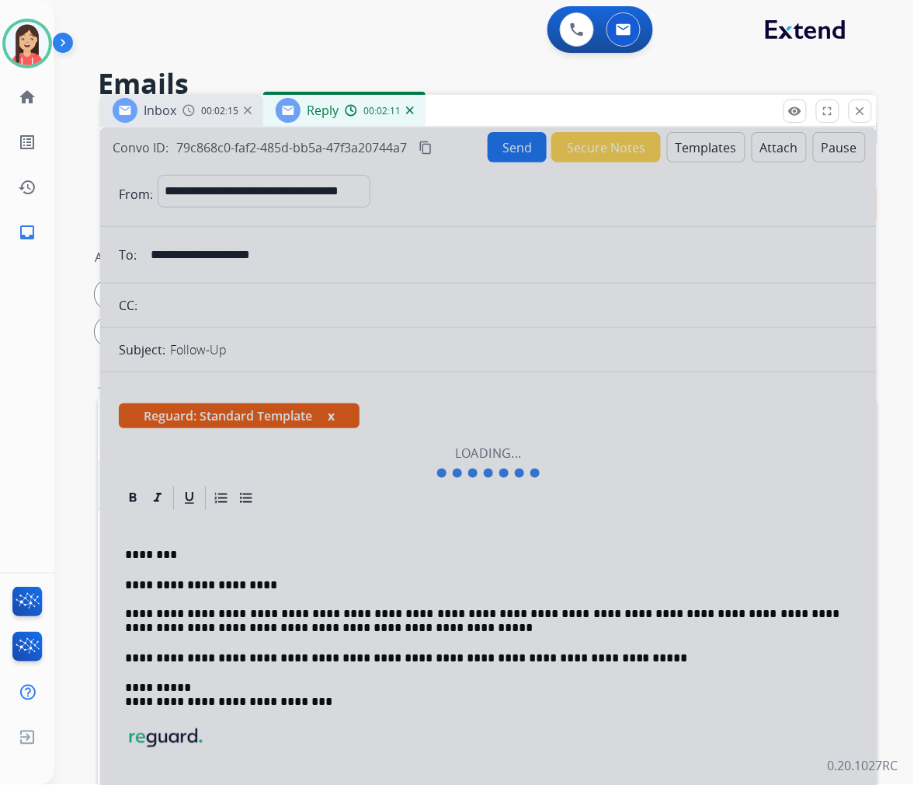
click at [555, 413] on div at bounding box center [488, 462] width 777 height 670
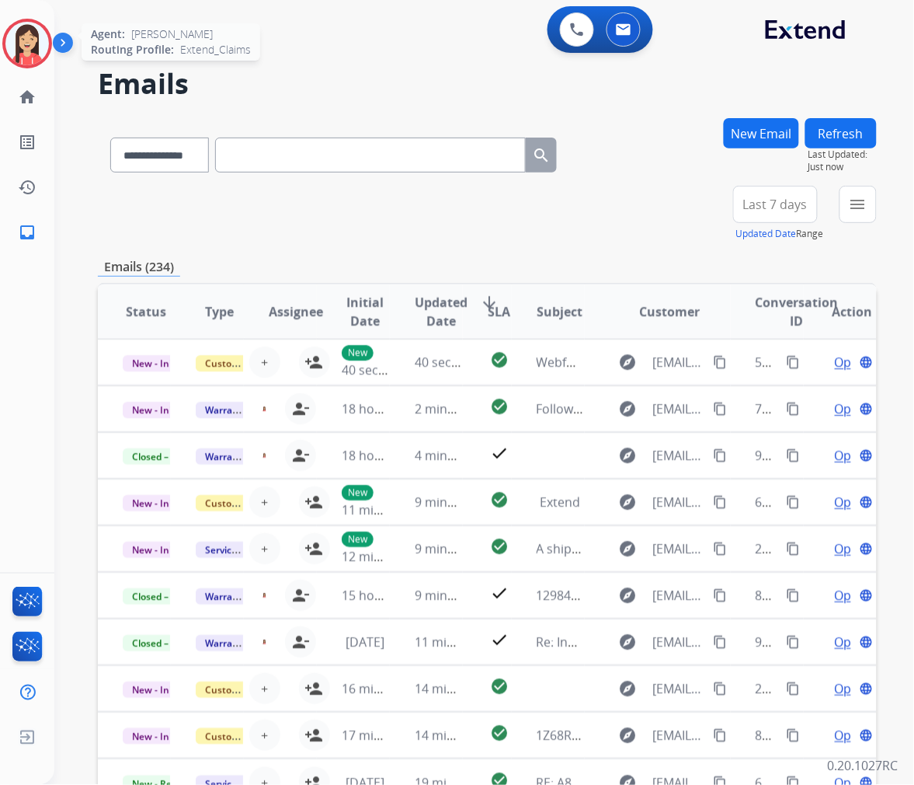
click at [31, 59] on img at bounding box center [27, 44] width 44 height 44
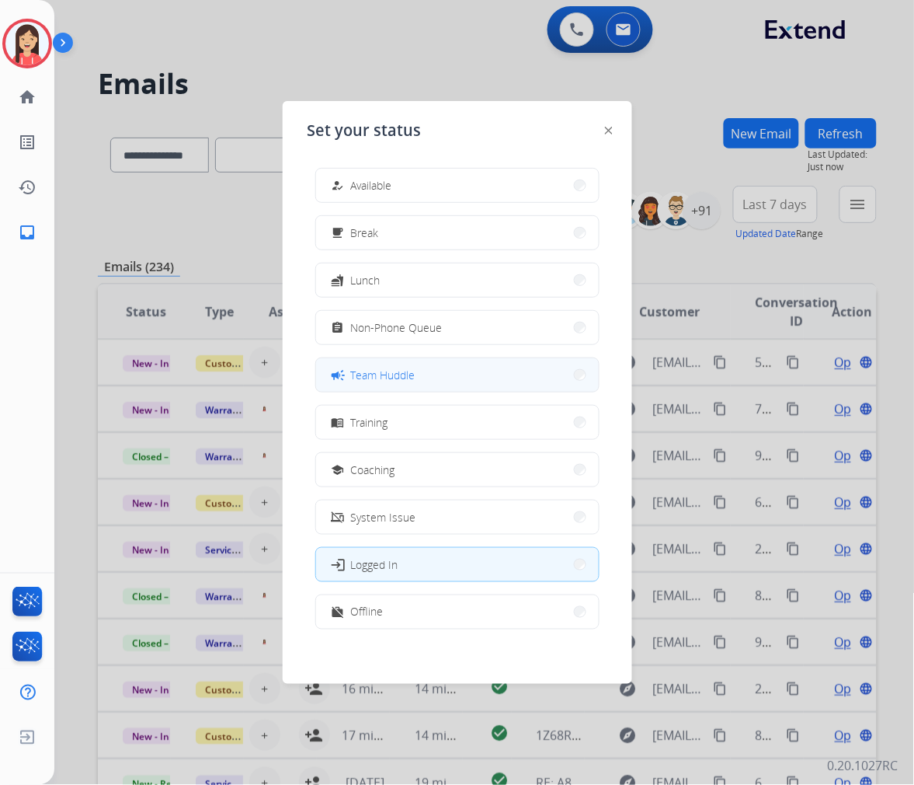
click at [381, 375] on span "Team Huddle" at bounding box center [383, 375] width 64 height 16
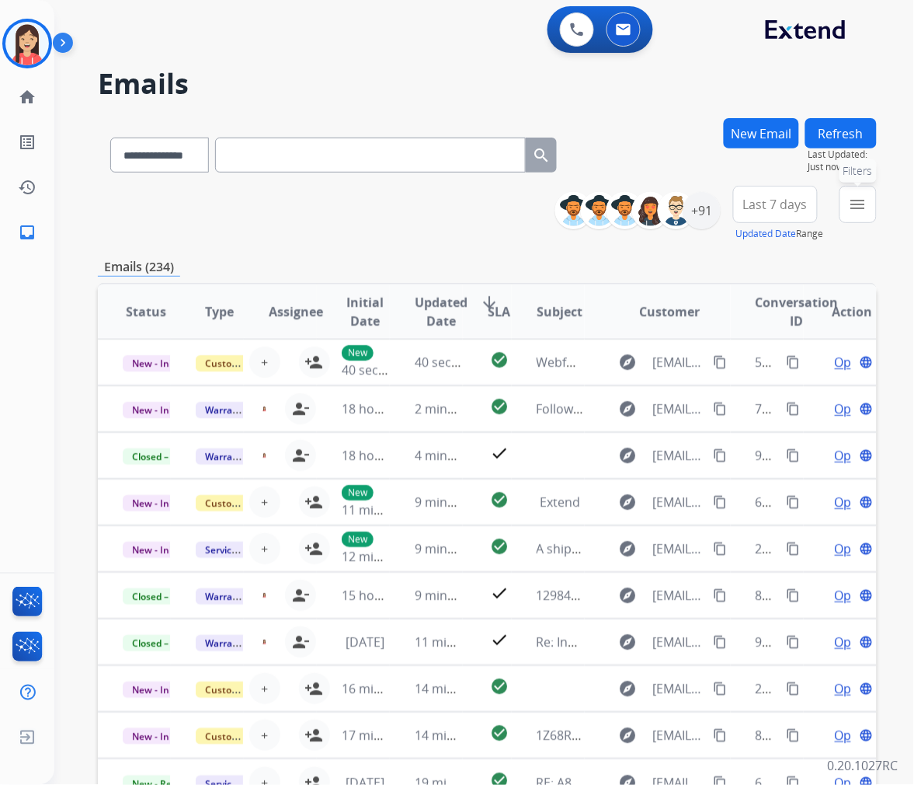
click at [863, 204] on mat-icon "menu" at bounding box center [858, 204] width 19 height 19
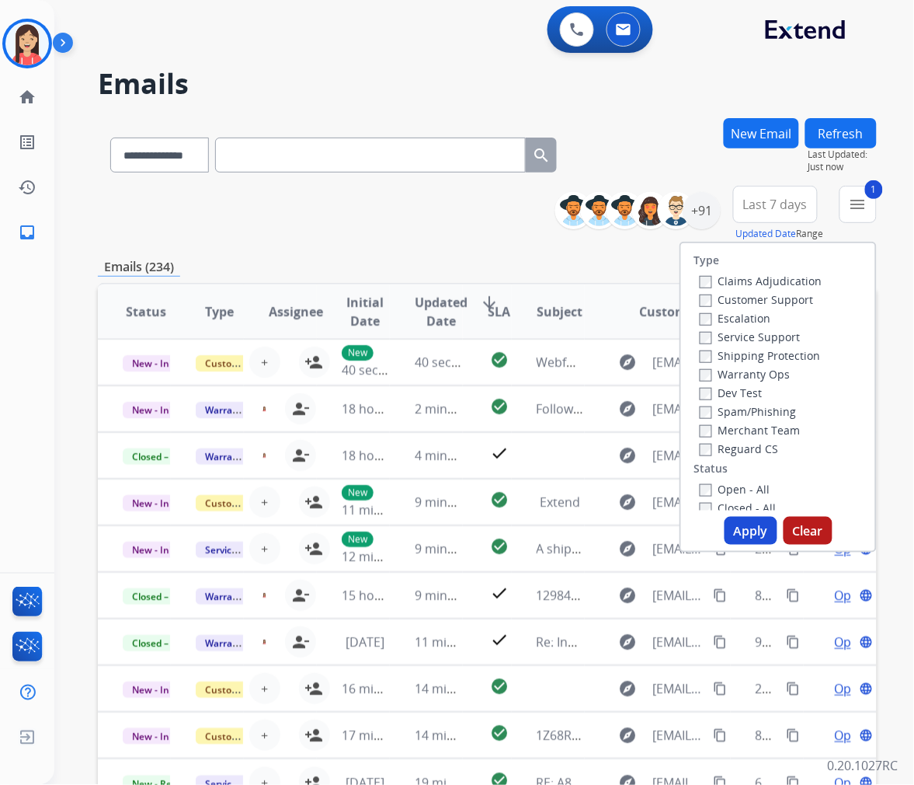
click at [741, 534] on button "Apply" at bounding box center [751, 531] width 53 height 28
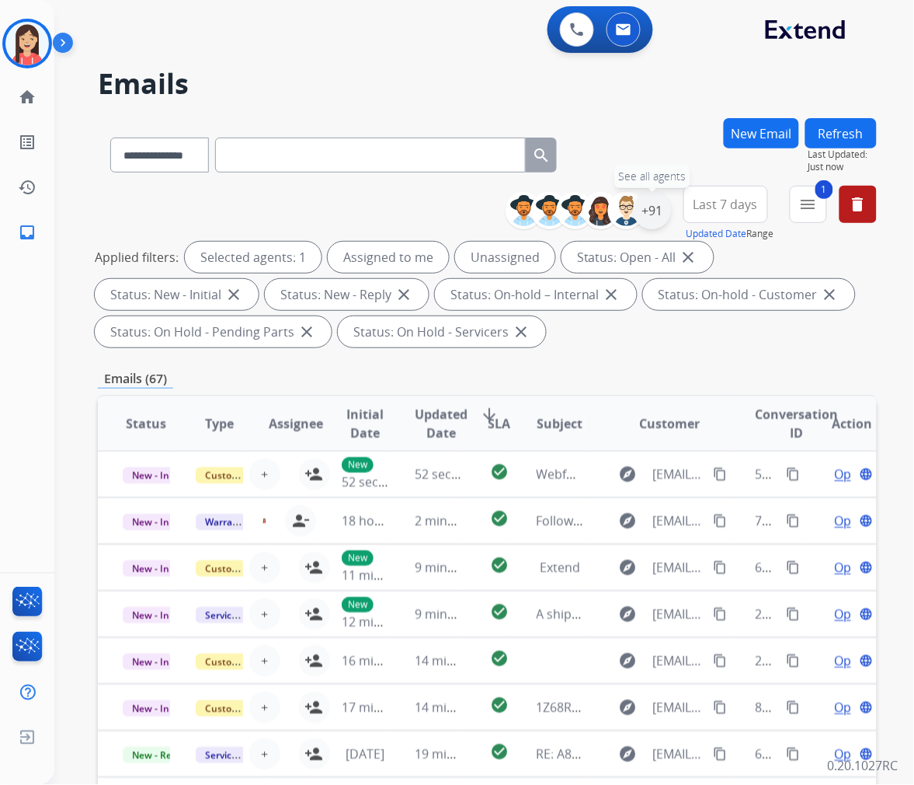
click at [659, 211] on div "+91" at bounding box center [652, 210] width 37 height 37
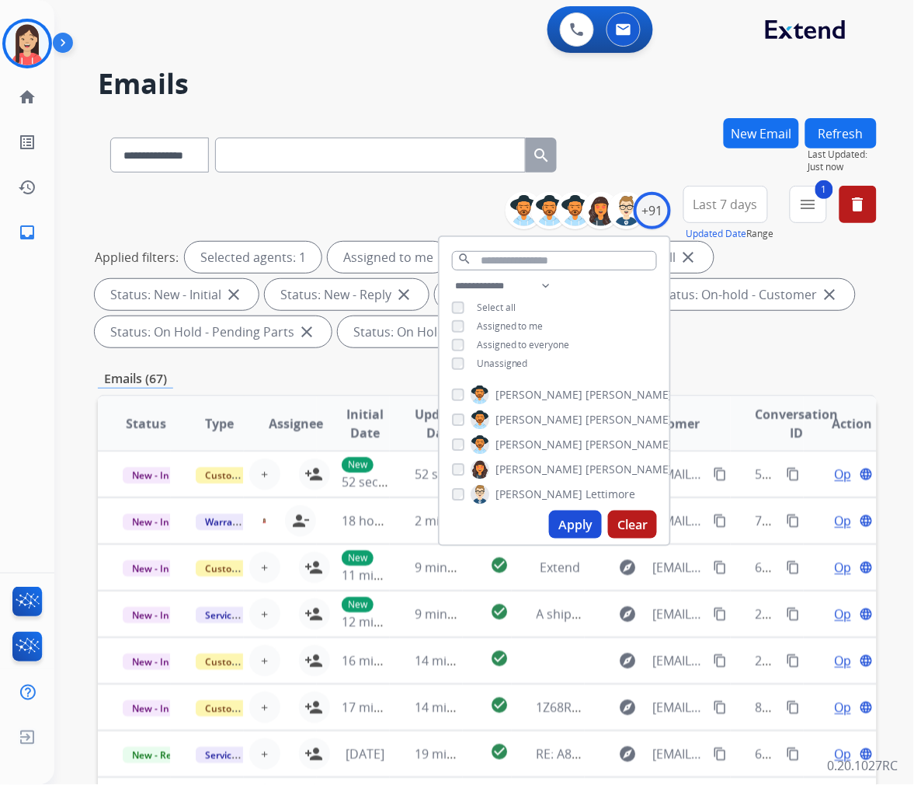
click at [500, 362] on span "Unassigned" at bounding box center [502, 363] width 51 height 13
click at [562, 518] on button "Apply" at bounding box center [575, 524] width 53 height 28
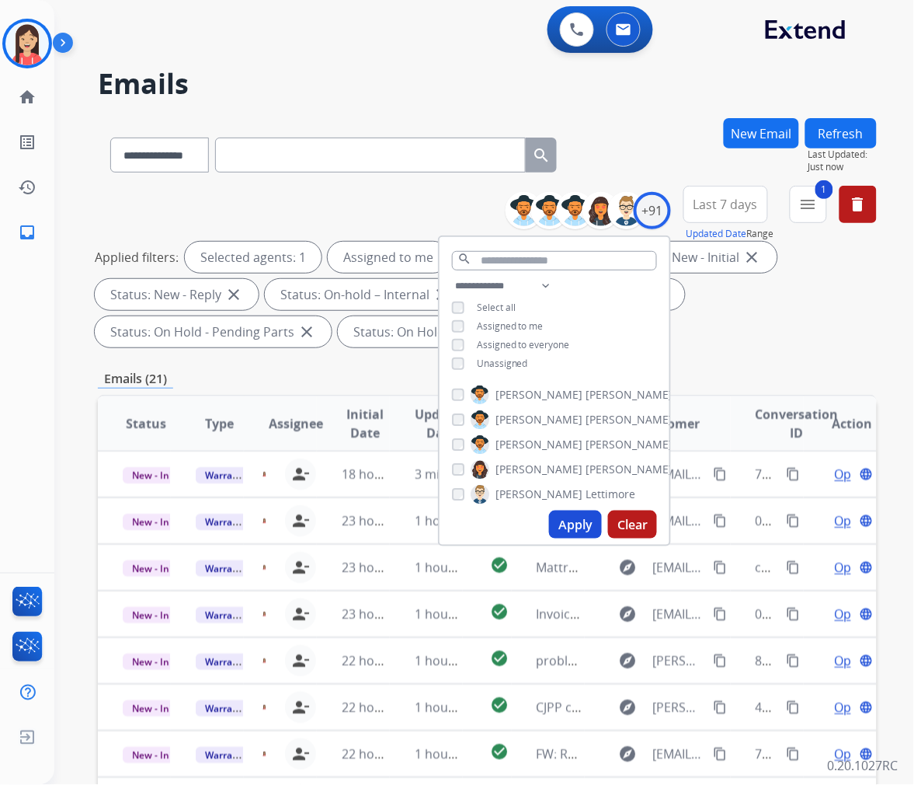
click at [575, 524] on button "Apply" at bounding box center [575, 524] width 53 height 28
click at [726, 354] on div "**********" at bounding box center [487, 557] width 779 height 878
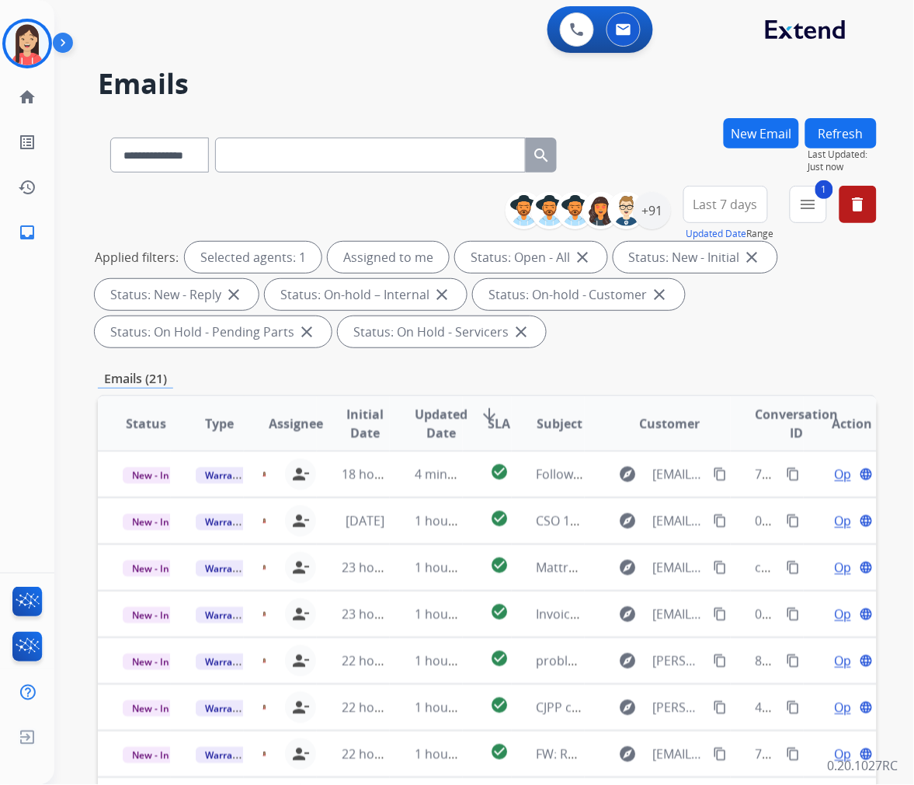
click at [435, 433] on span "Updated Date" at bounding box center [441, 423] width 53 height 37
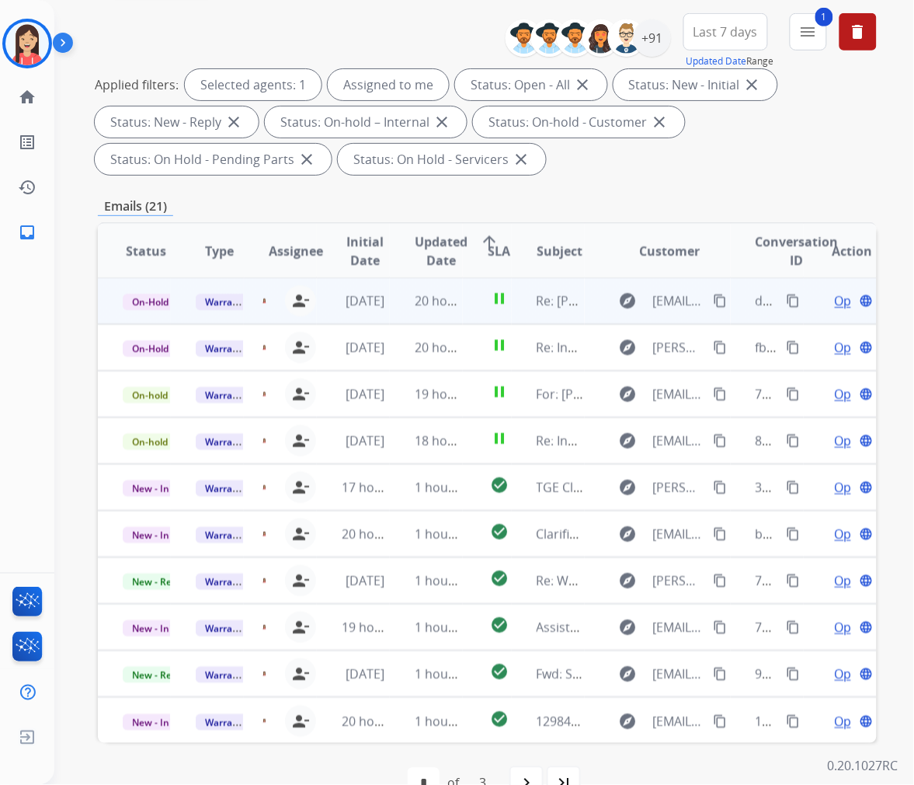
scroll to position [211, 0]
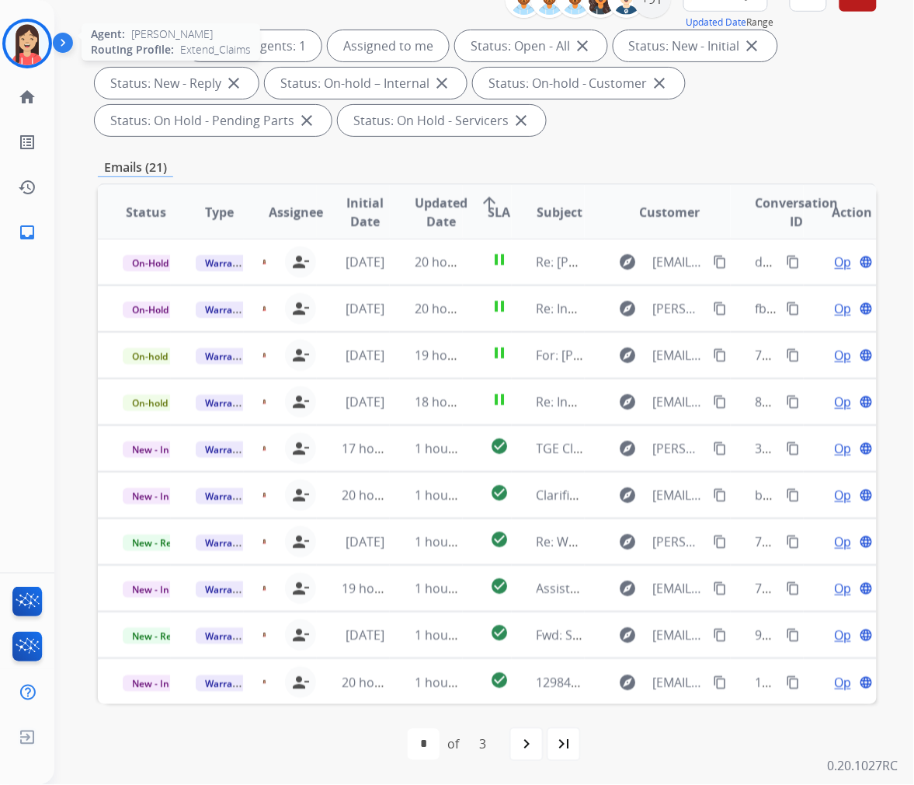
click at [29, 58] on img at bounding box center [27, 44] width 44 height 44
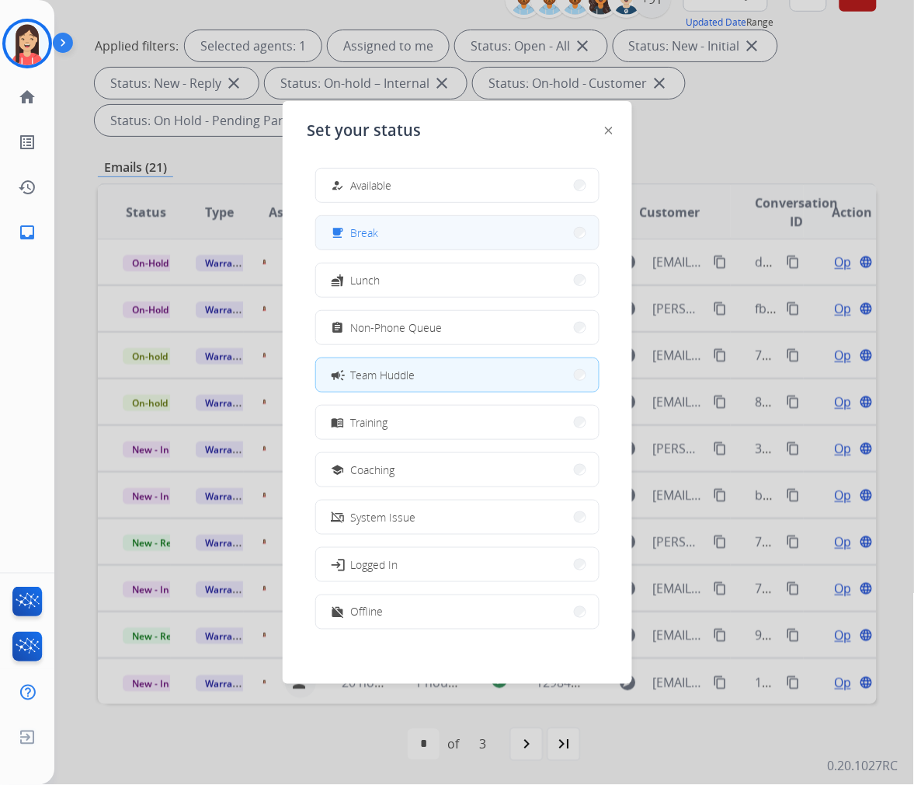
click at [429, 241] on button "free_breakfast Break" at bounding box center [457, 232] width 283 height 33
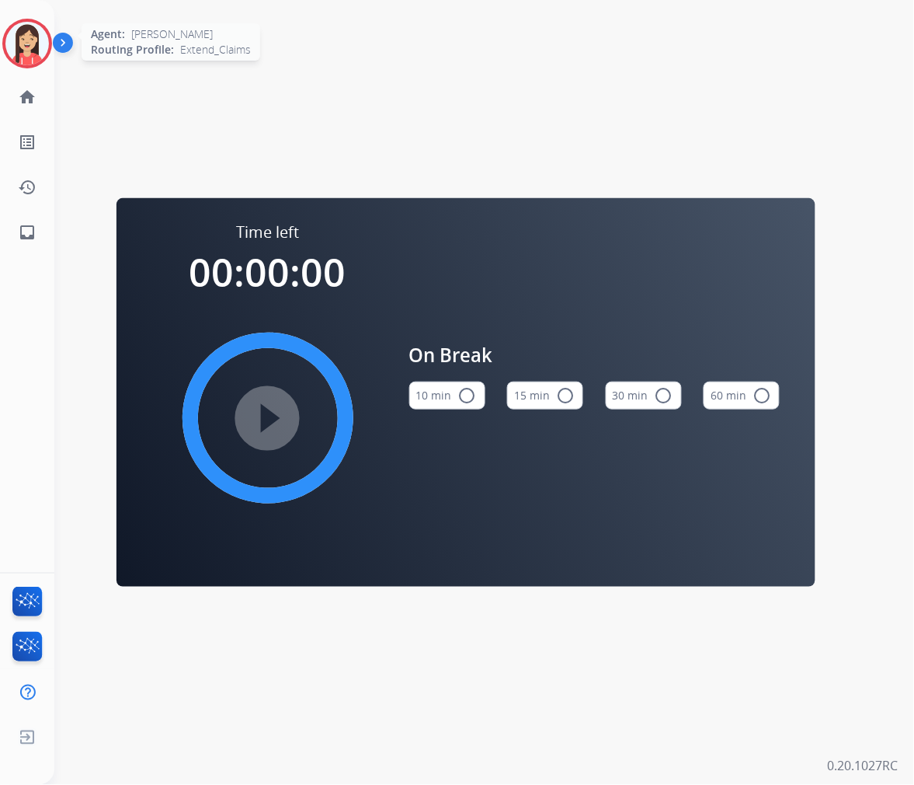
click at [29, 45] on img at bounding box center [27, 44] width 44 height 44
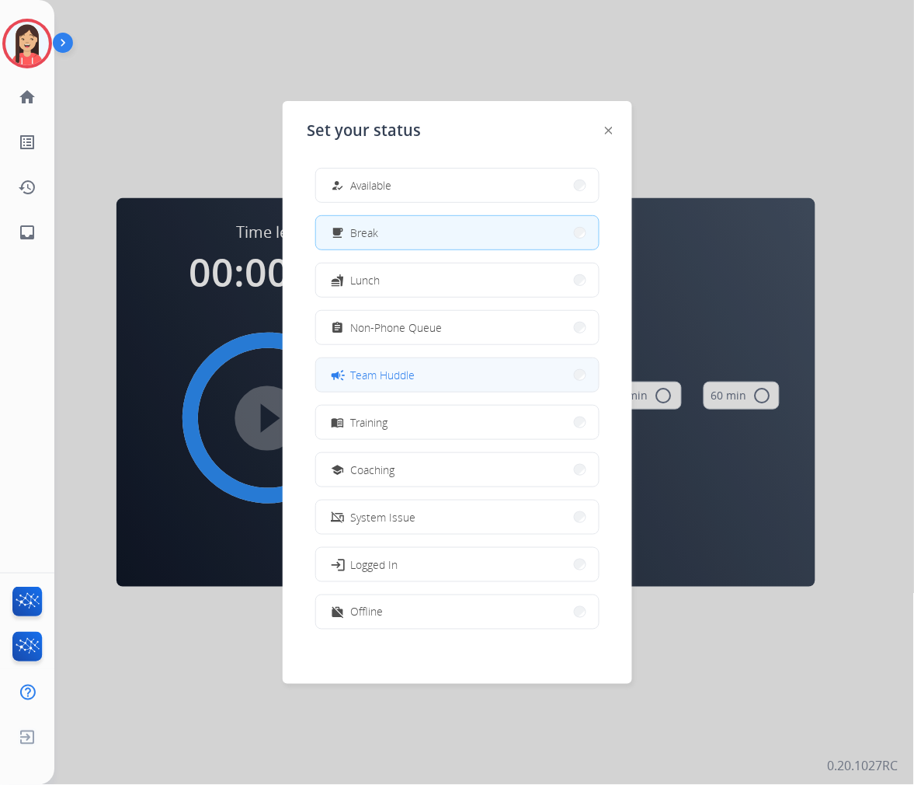
click at [413, 373] on span "Team Huddle" at bounding box center [383, 375] width 64 height 16
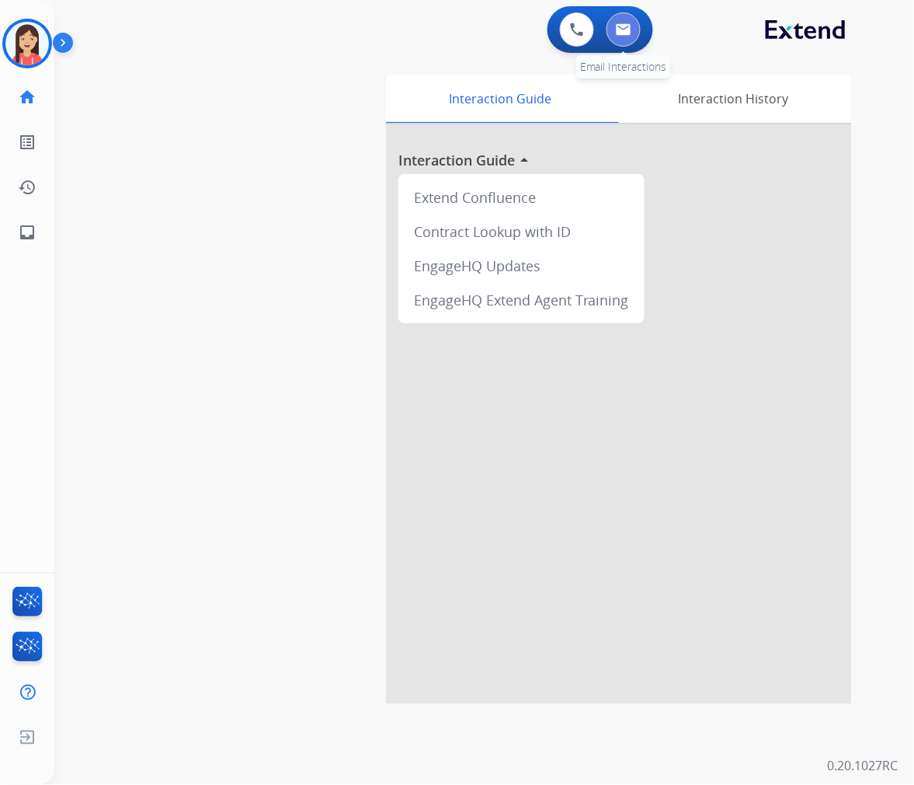
click at [618, 37] on button at bounding box center [624, 29] width 34 height 34
select select "**********"
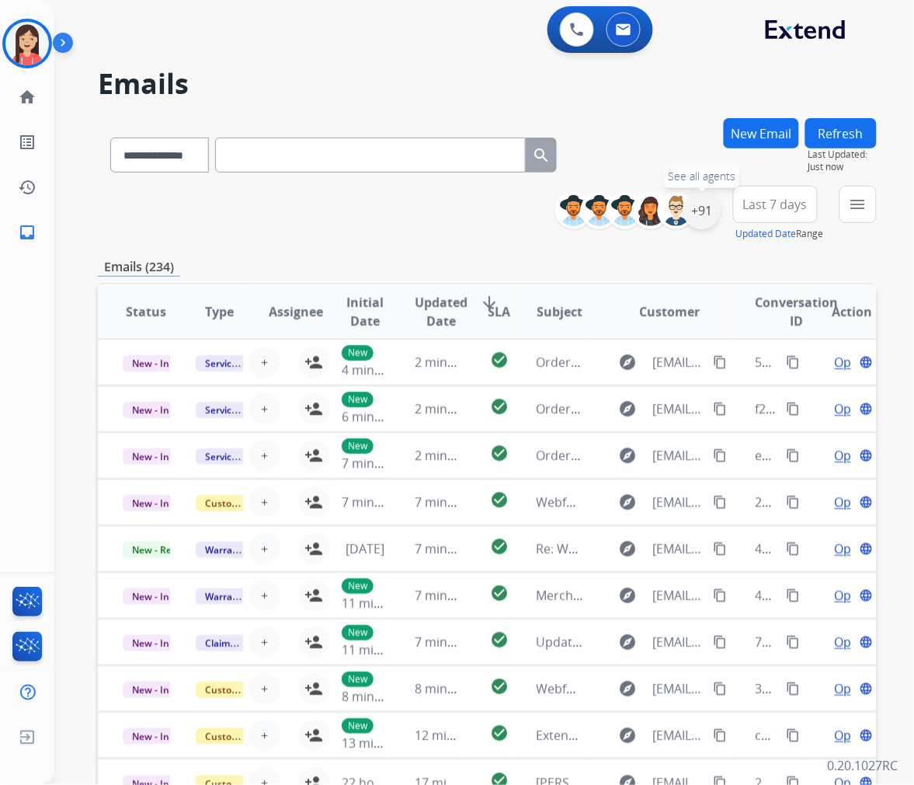
click at [711, 208] on div "+91" at bounding box center [702, 210] width 37 height 37
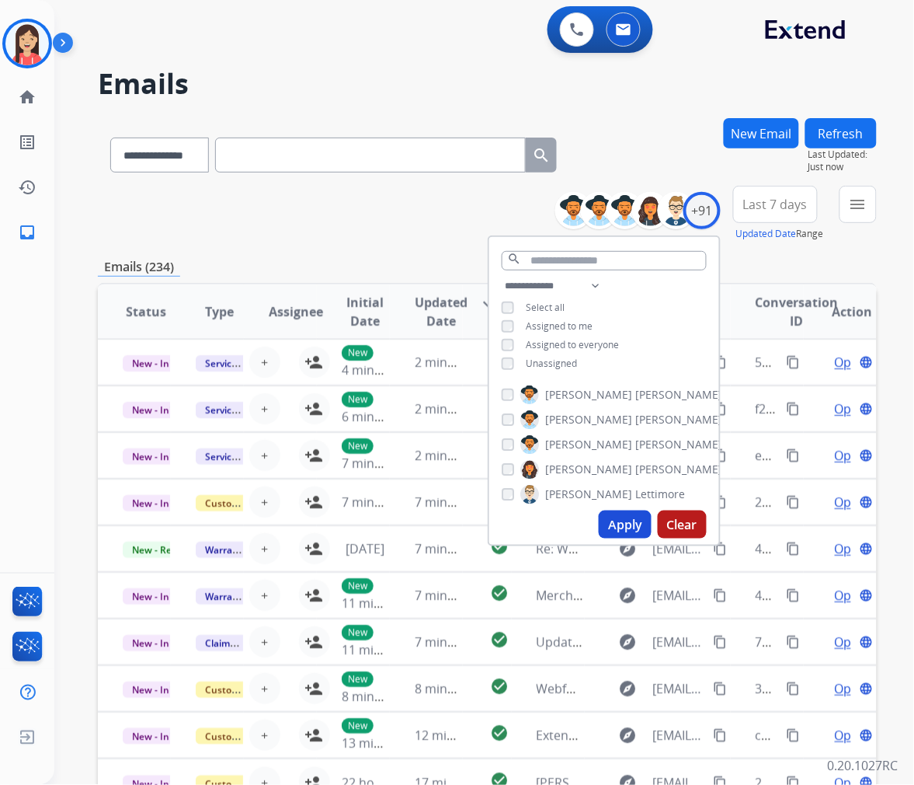
click at [550, 366] on span "Unassigned" at bounding box center [552, 363] width 51 height 13
click at [616, 531] on button "Apply" at bounding box center [625, 524] width 53 height 28
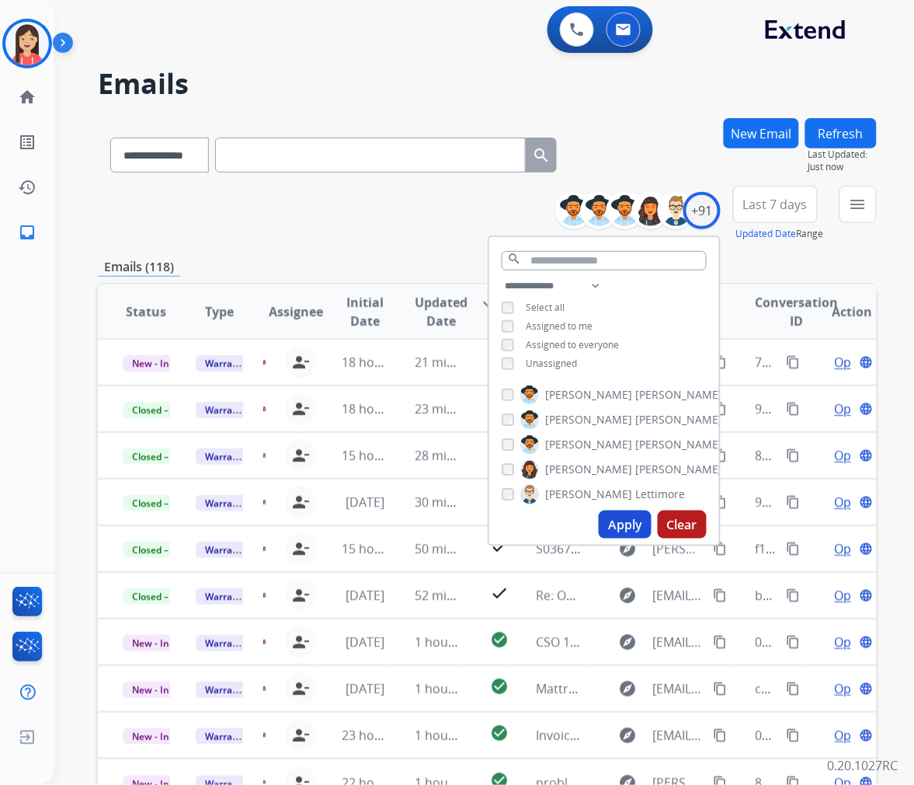
click at [399, 198] on div "**********" at bounding box center [487, 214] width 779 height 56
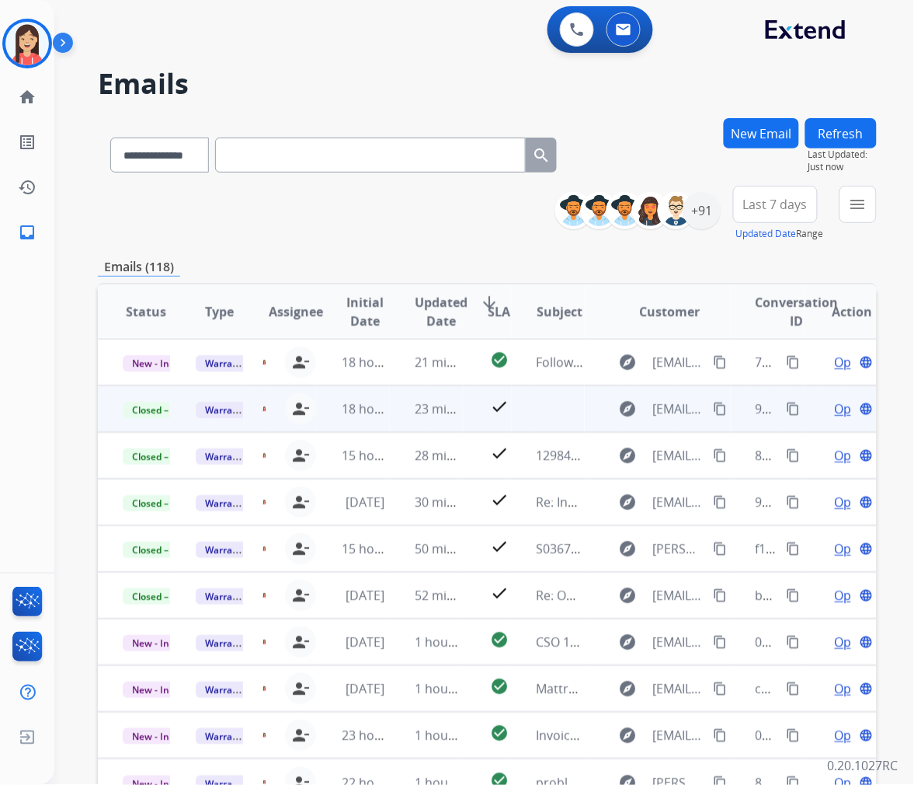
click at [401, 415] on td "23 minutes ago" at bounding box center [426, 408] width 73 height 47
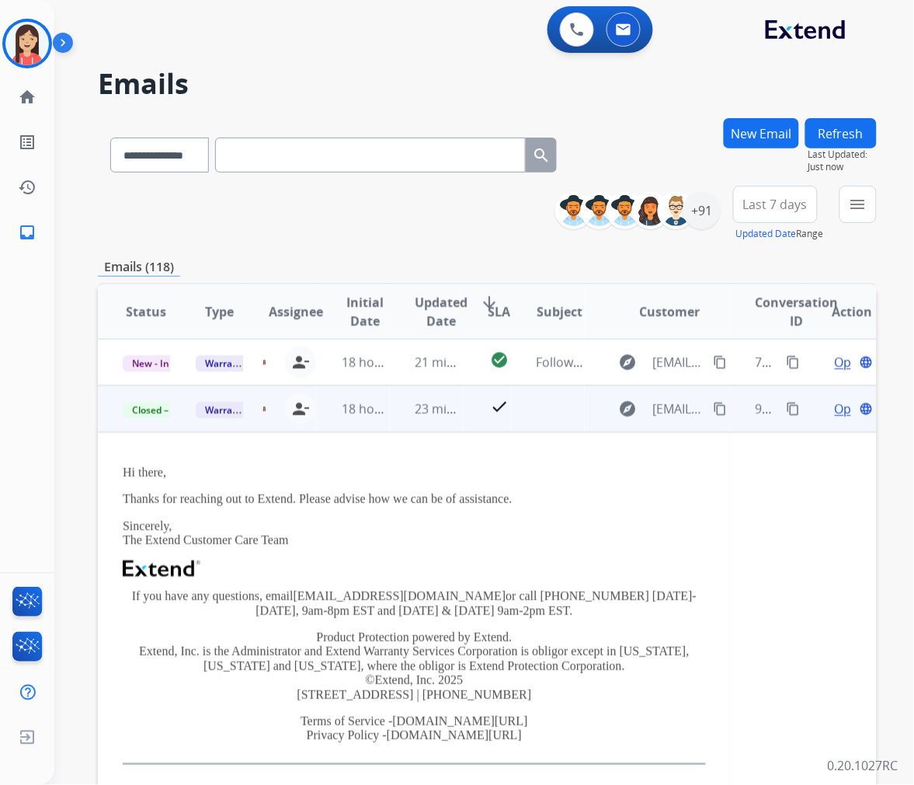
scroll to position [47, 0]
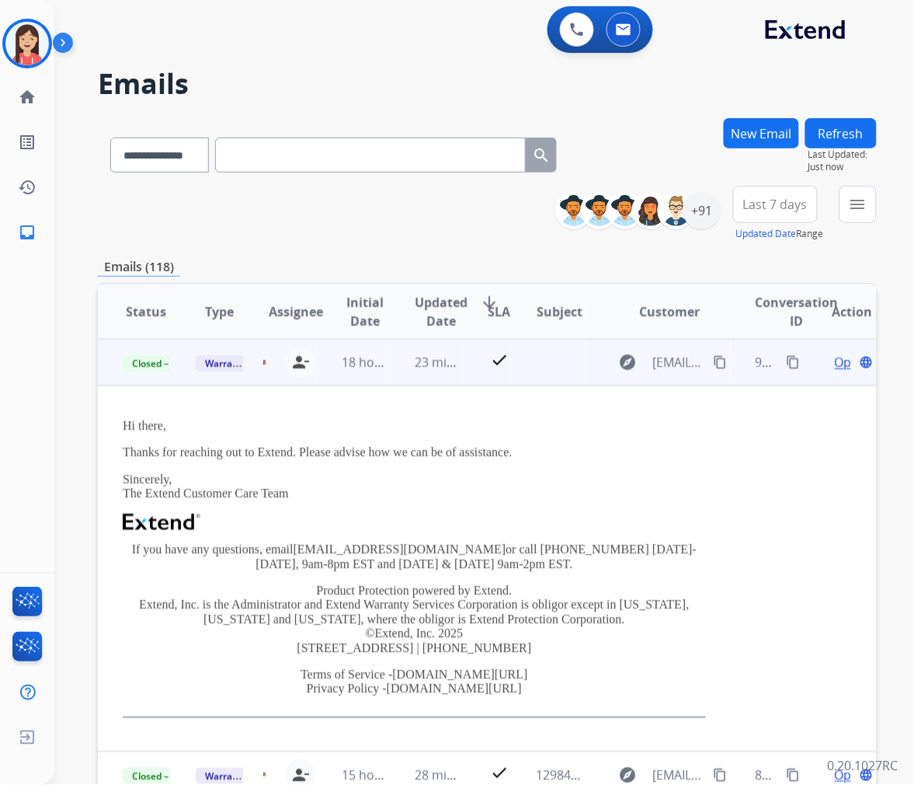
click at [390, 371] on td "23 minutes ago" at bounding box center [426, 362] width 73 height 47
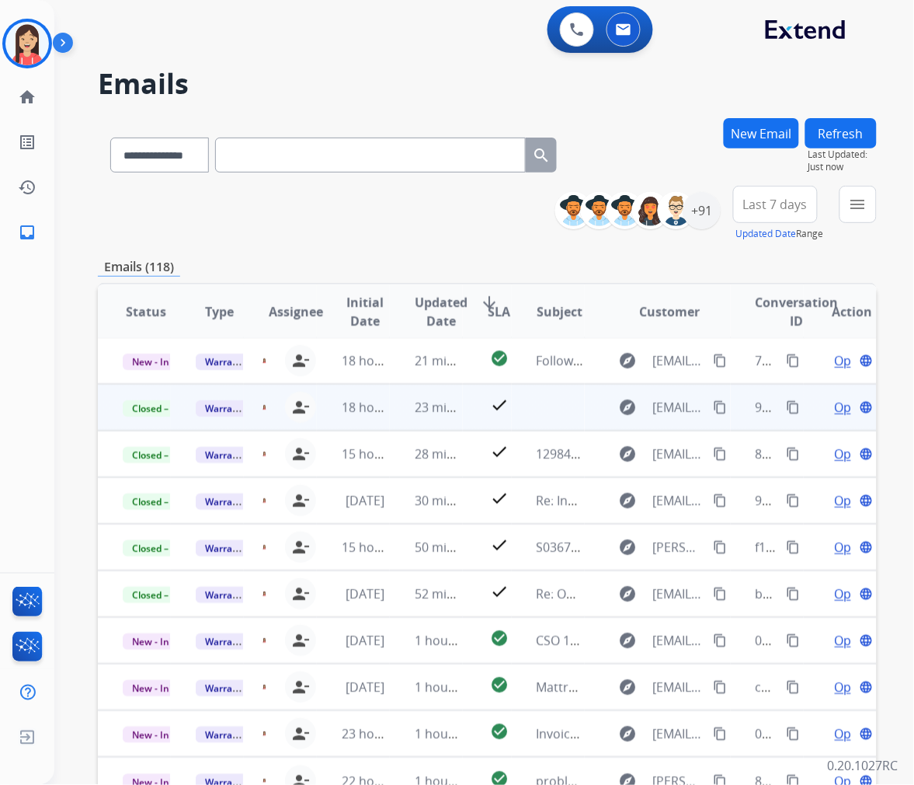
scroll to position [1, 0]
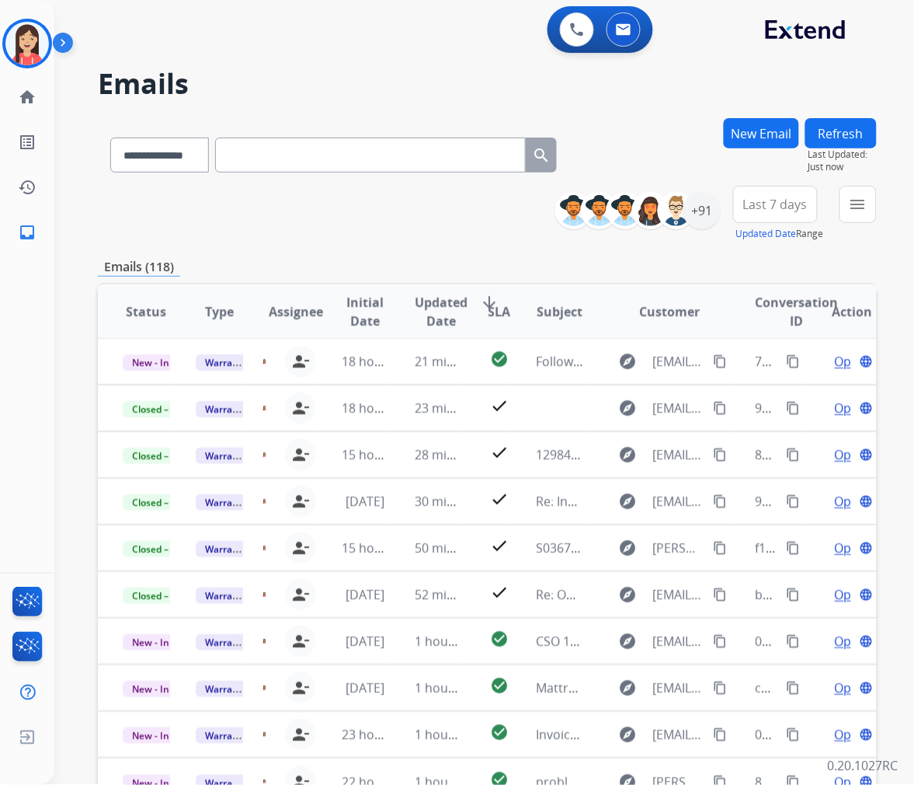
click at [861, 207] on mat-icon "menu" at bounding box center [858, 204] width 19 height 19
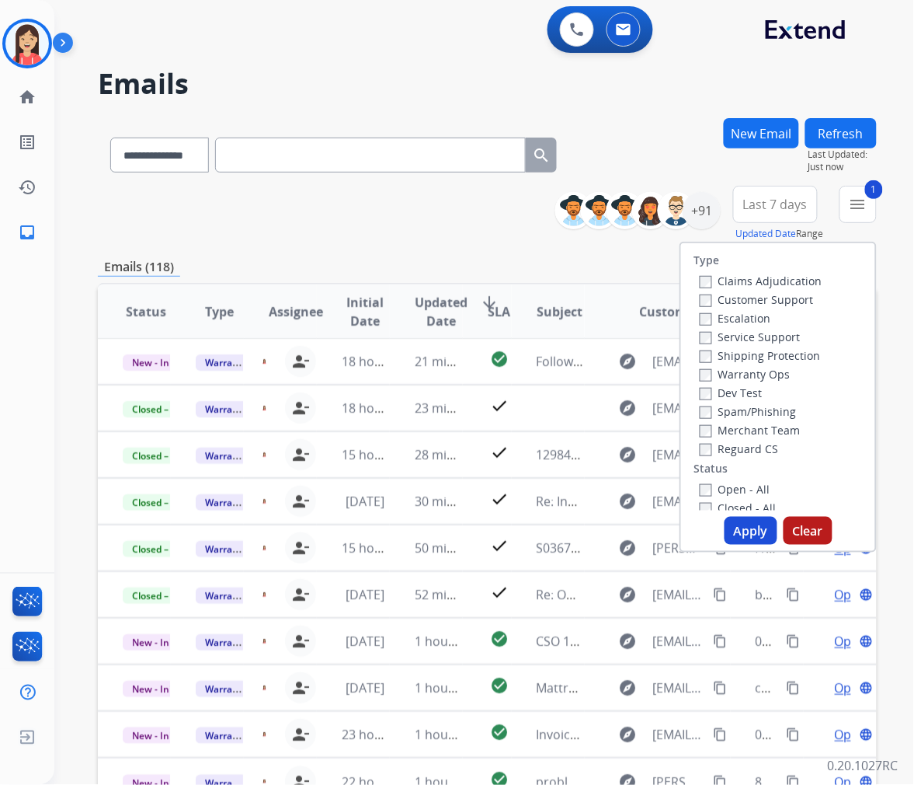
click at [737, 532] on button "Apply" at bounding box center [751, 531] width 53 height 28
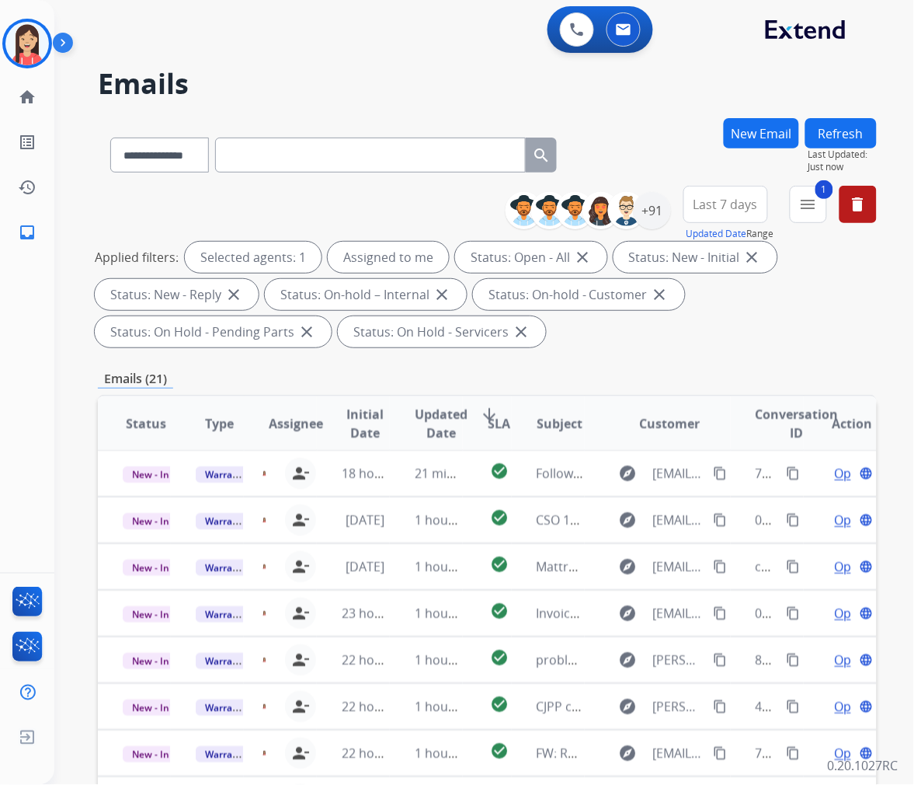
click at [746, 207] on span "Last 7 days" at bounding box center [726, 204] width 64 height 6
click at [703, 387] on div "Last 90 days" at bounding box center [720, 392] width 85 height 23
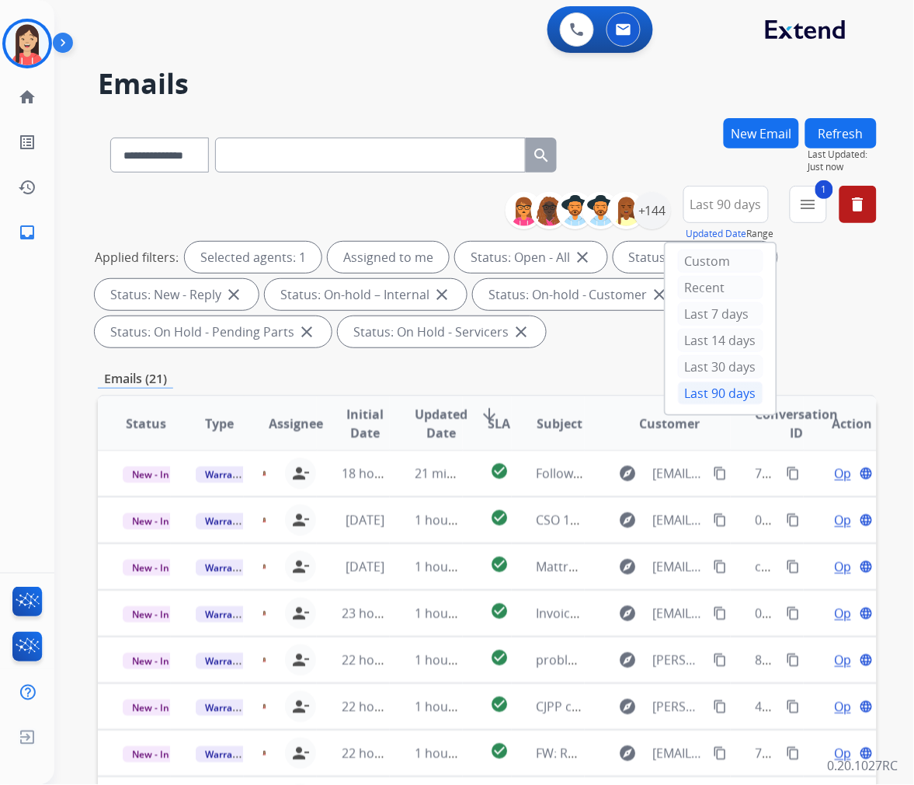
click at [437, 420] on span "Updated Date" at bounding box center [441, 423] width 53 height 37
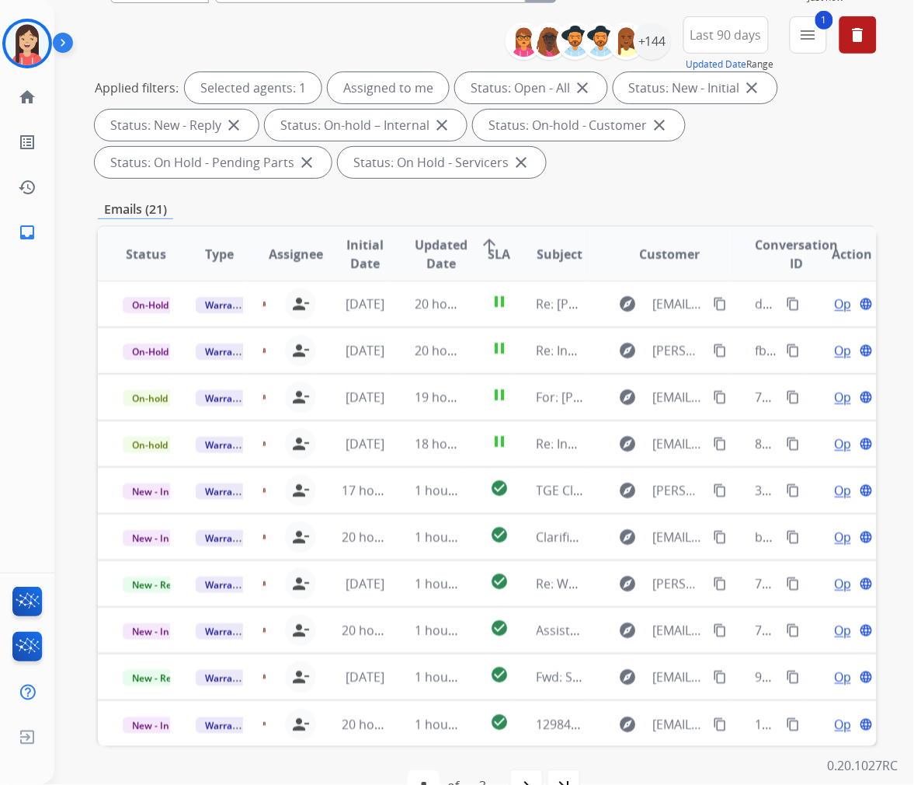
scroll to position [172, 0]
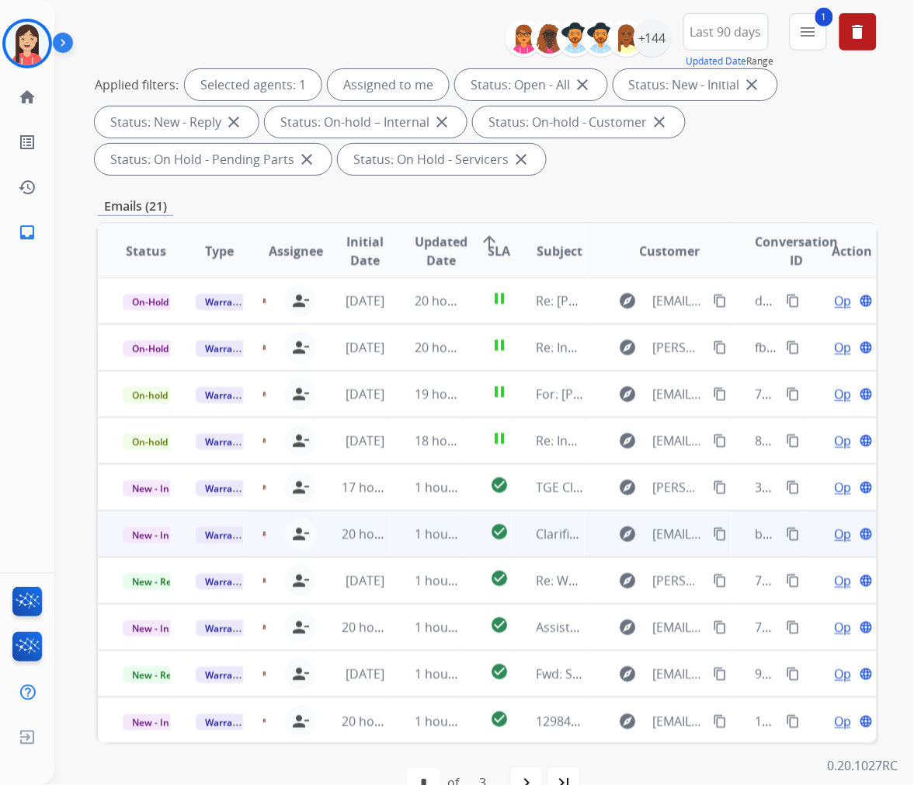
click at [395, 540] on td "1 hour ago" at bounding box center [426, 533] width 73 height 47
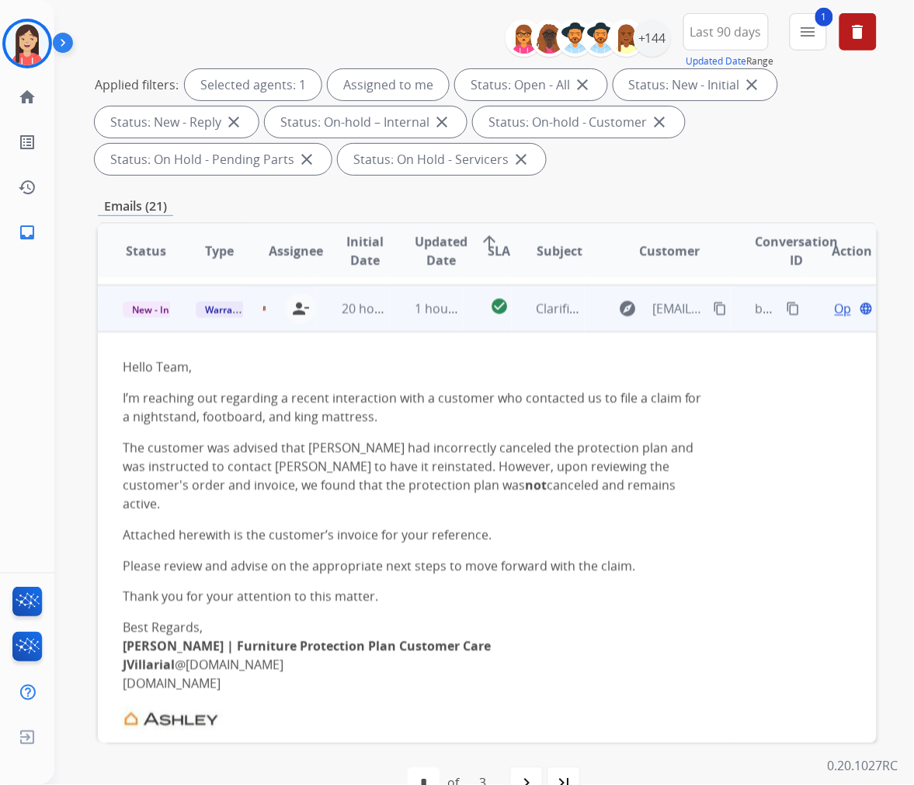
scroll to position [233, 0]
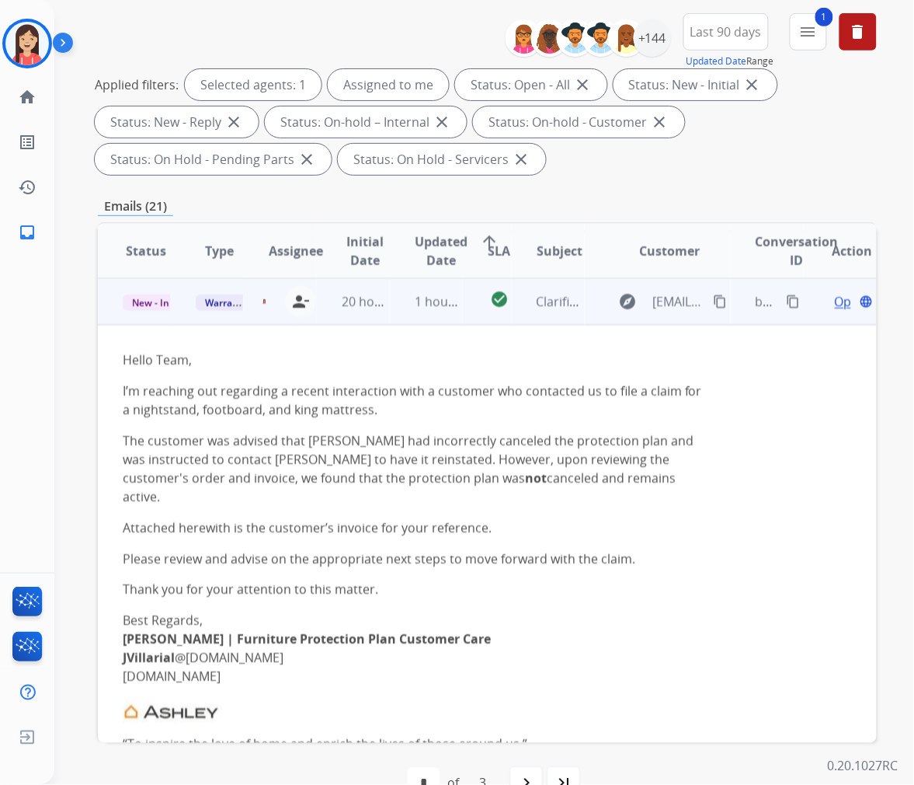
click at [835, 304] on span "Open" at bounding box center [851, 301] width 32 height 19
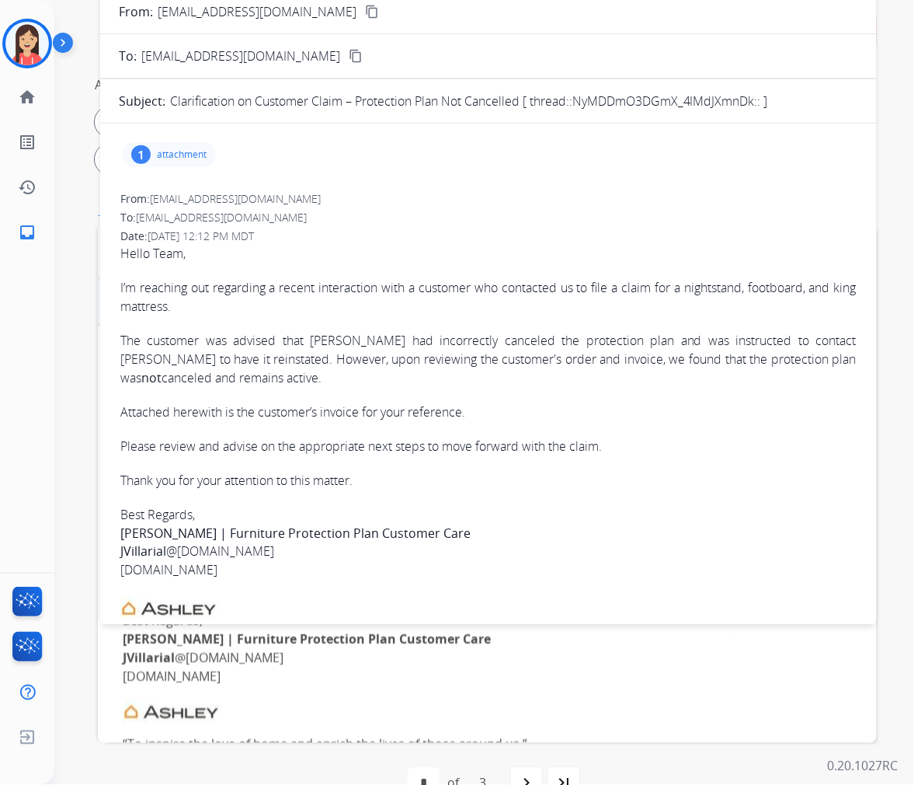
click at [202, 157] on p "attachment" at bounding box center [182, 154] width 50 height 12
click at [421, 196] on mat-icon "download" at bounding box center [419, 191] width 14 height 14
click at [422, 196] on mat-icon "download" at bounding box center [419, 191] width 14 height 14
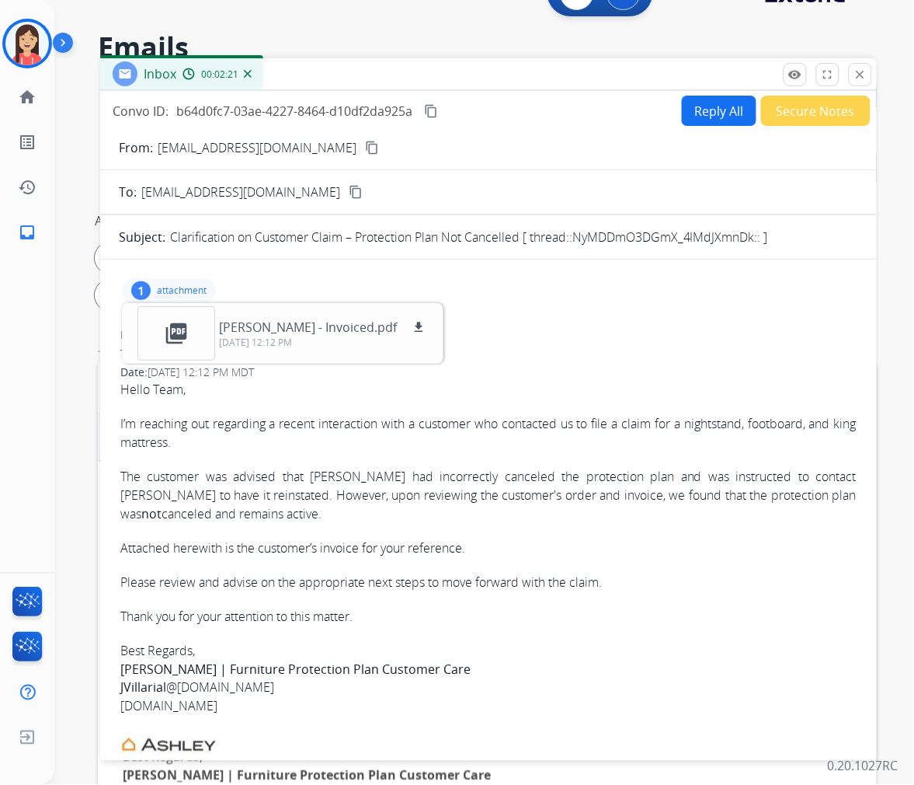
scroll to position [0, 0]
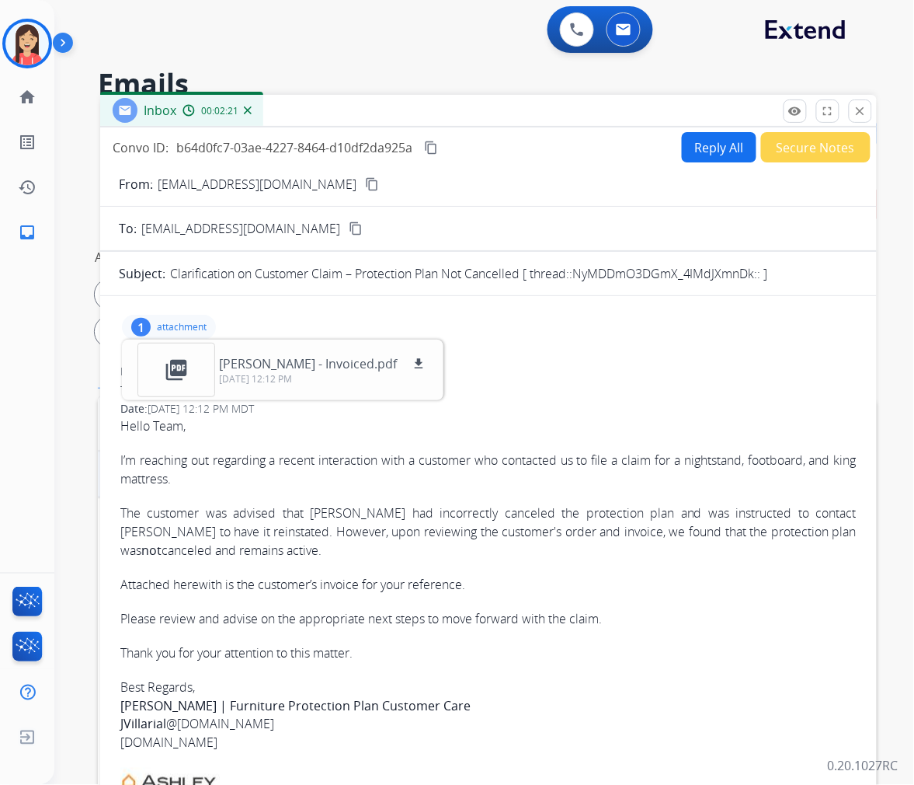
click at [708, 144] on button "Reply All" at bounding box center [719, 147] width 75 height 30
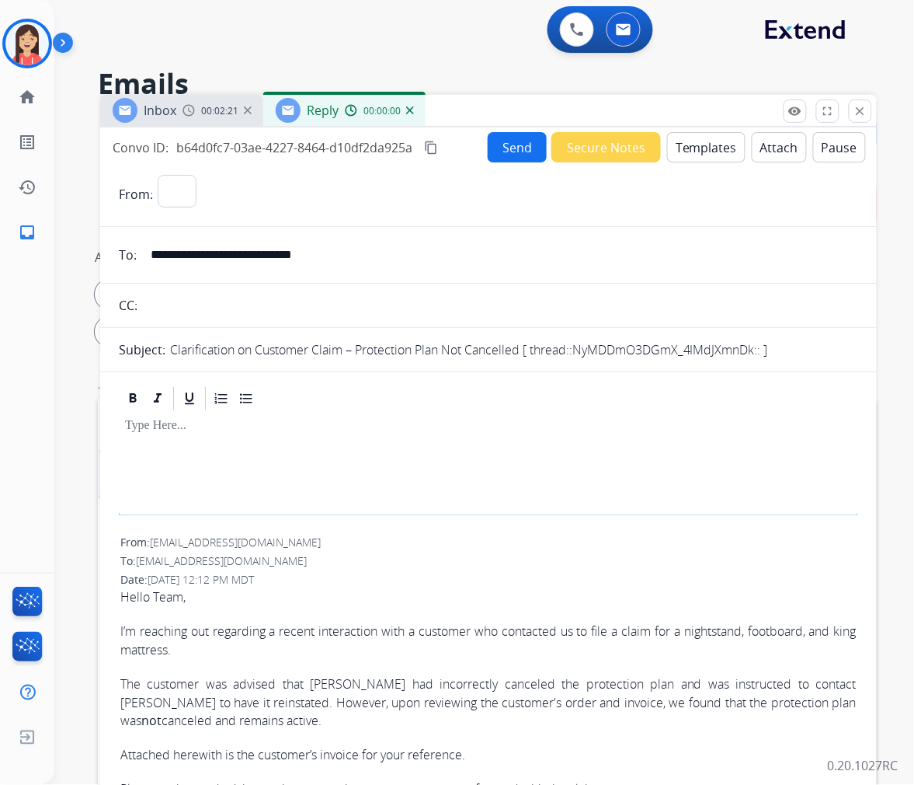
click at [696, 146] on button "Templates" at bounding box center [706, 147] width 78 height 30
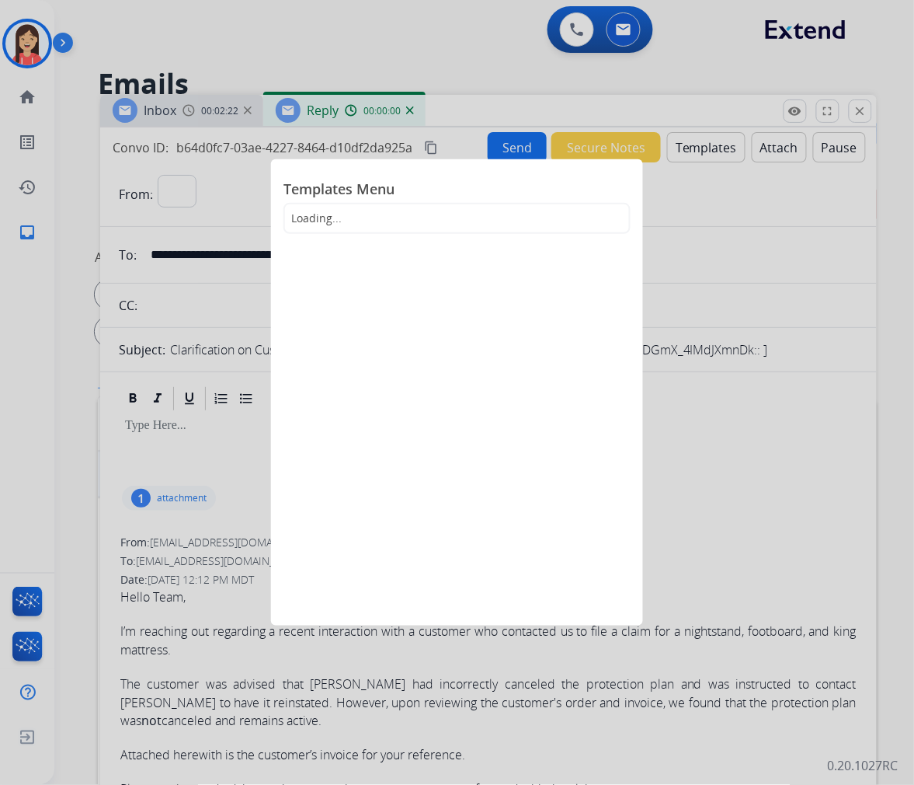
select select "**********"
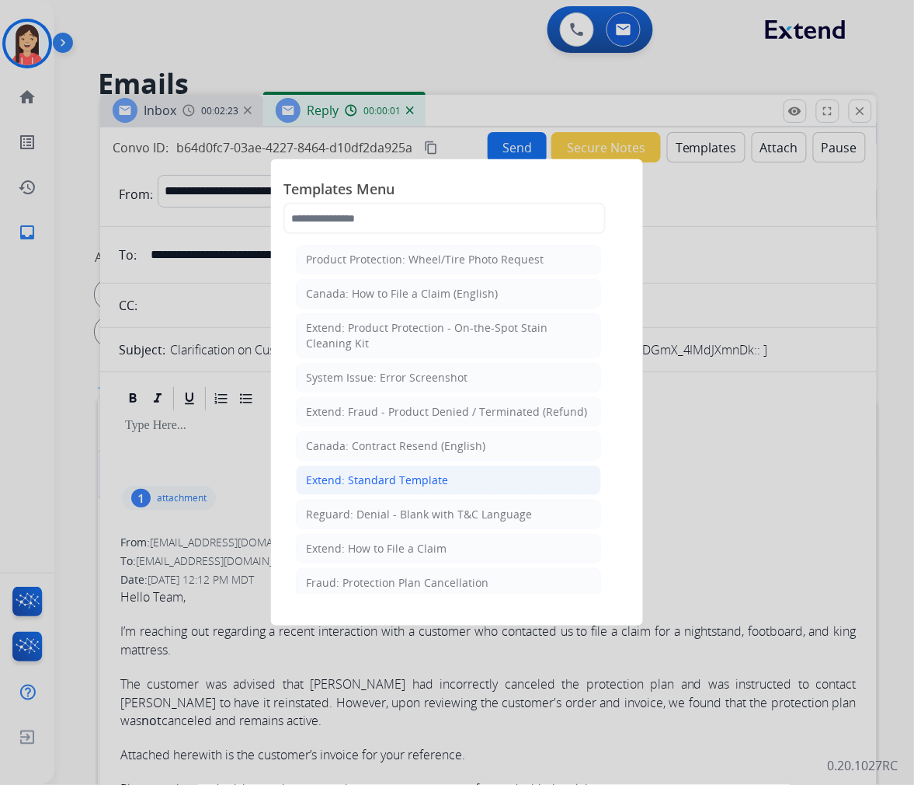
click at [383, 469] on li "Extend: Standard Template" at bounding box center [448, 480] width 305 height 30
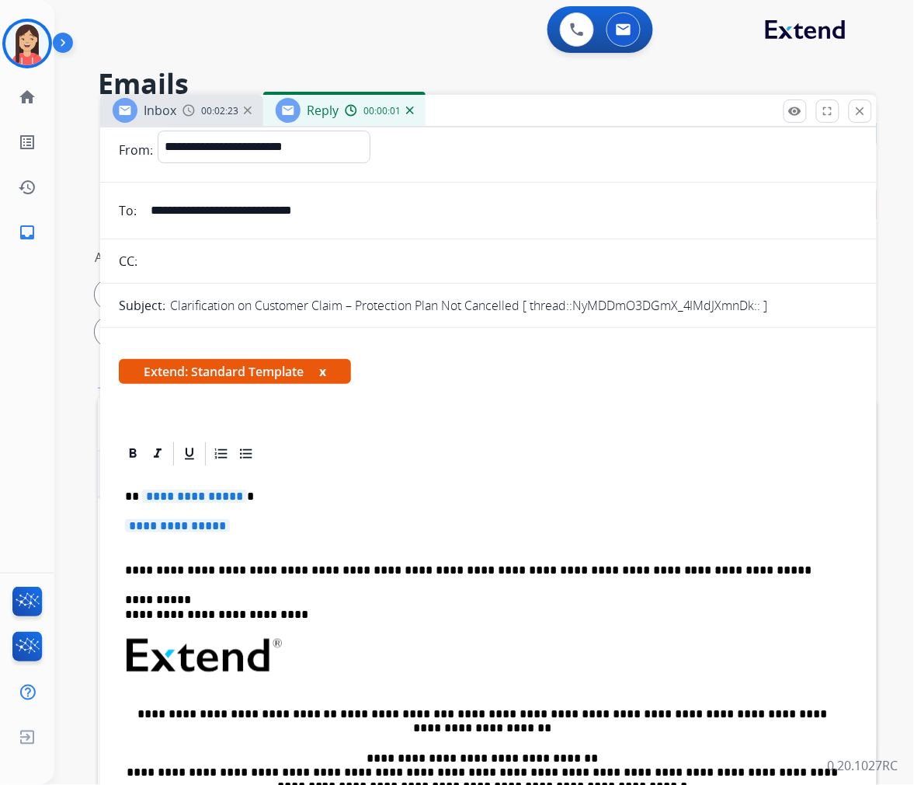
scroll to position [86, 0]
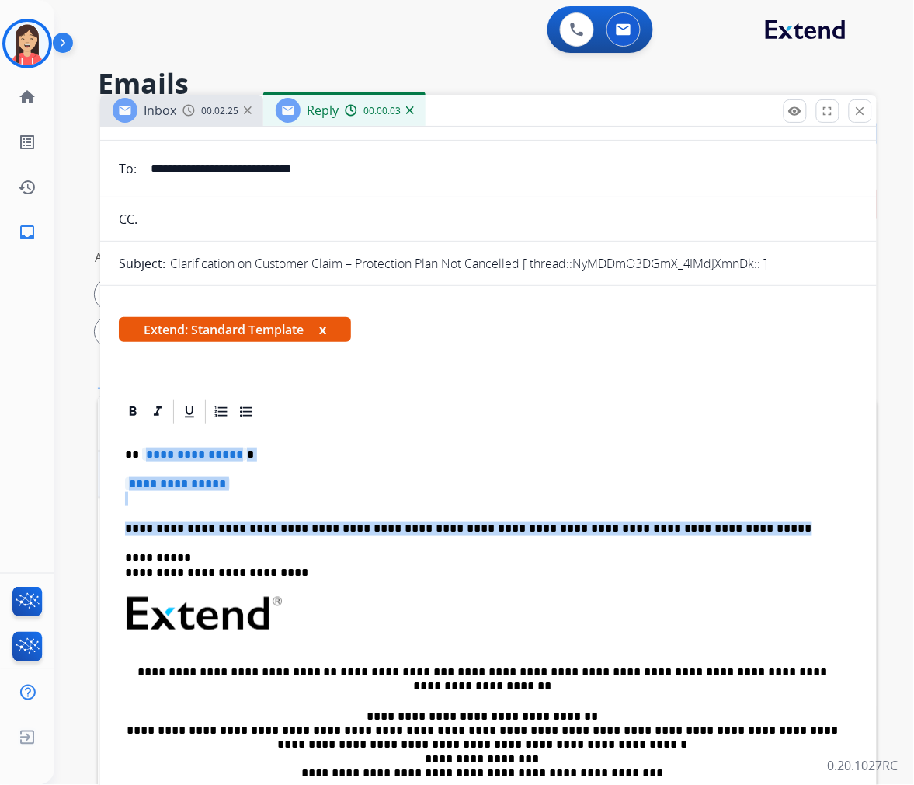
drag, startPoint x: 141, startPoint y: 451, endPoint x: 698, endPoint y: 526, distance: 562.0
click at [698, 526] on div "**********" at bounding box center [489, 650] width 740 height 449
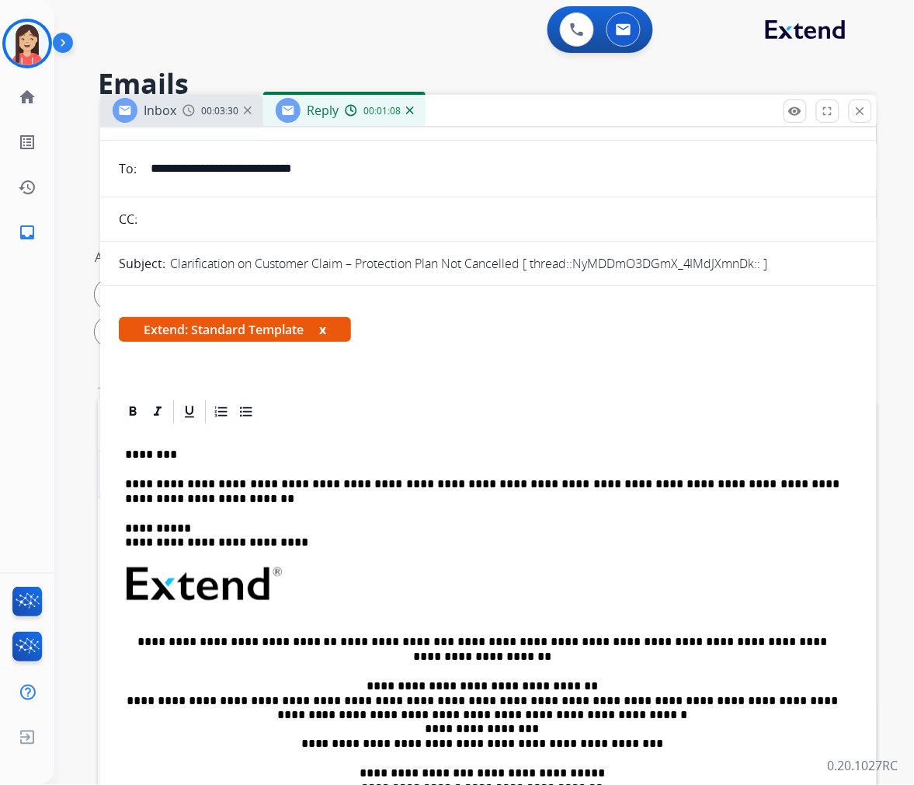
click at [200, 502] on p "**********" at bounding box center [482, 491] width 715 height 29
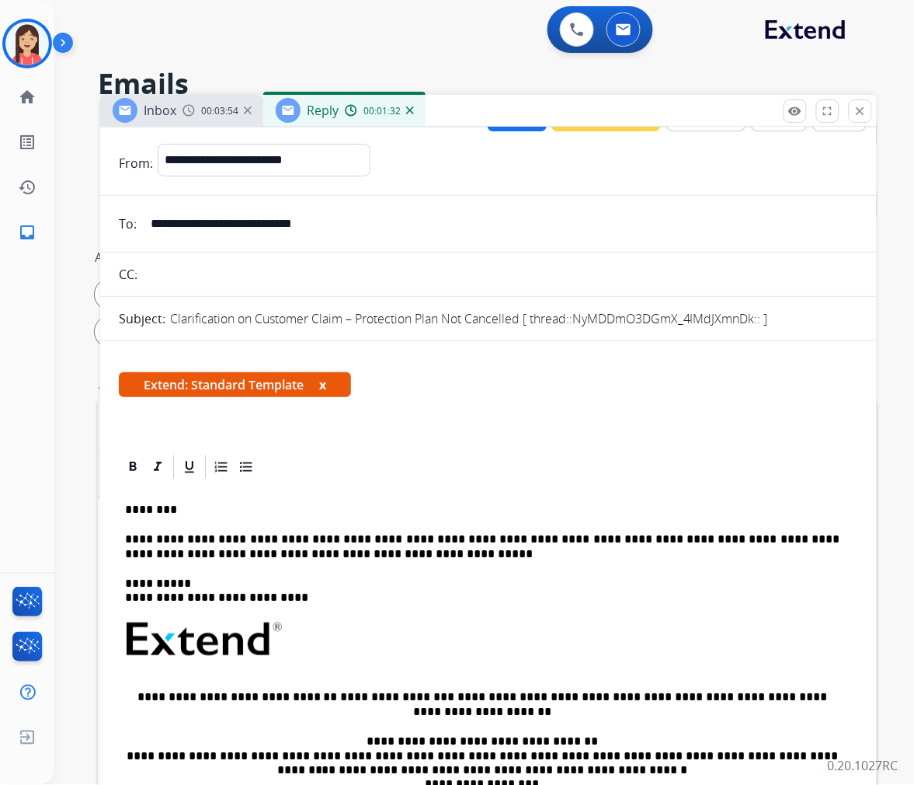
scroll to position [0, 0]
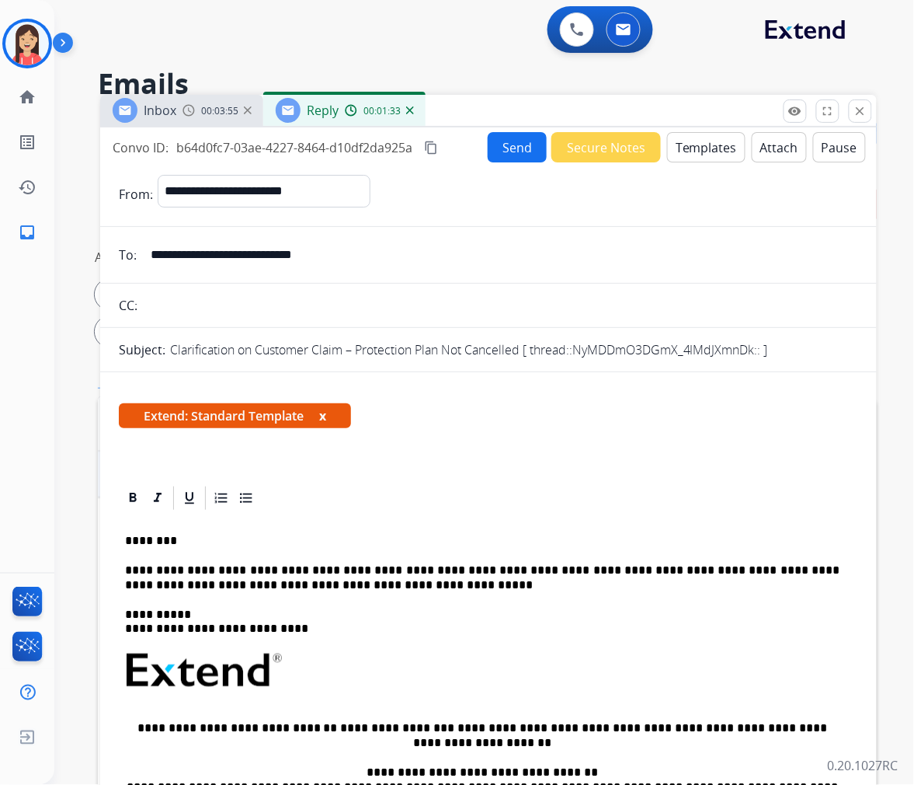
click at [510, 150] on button "Send" at bounding box center [517, 147] width 59 height 30
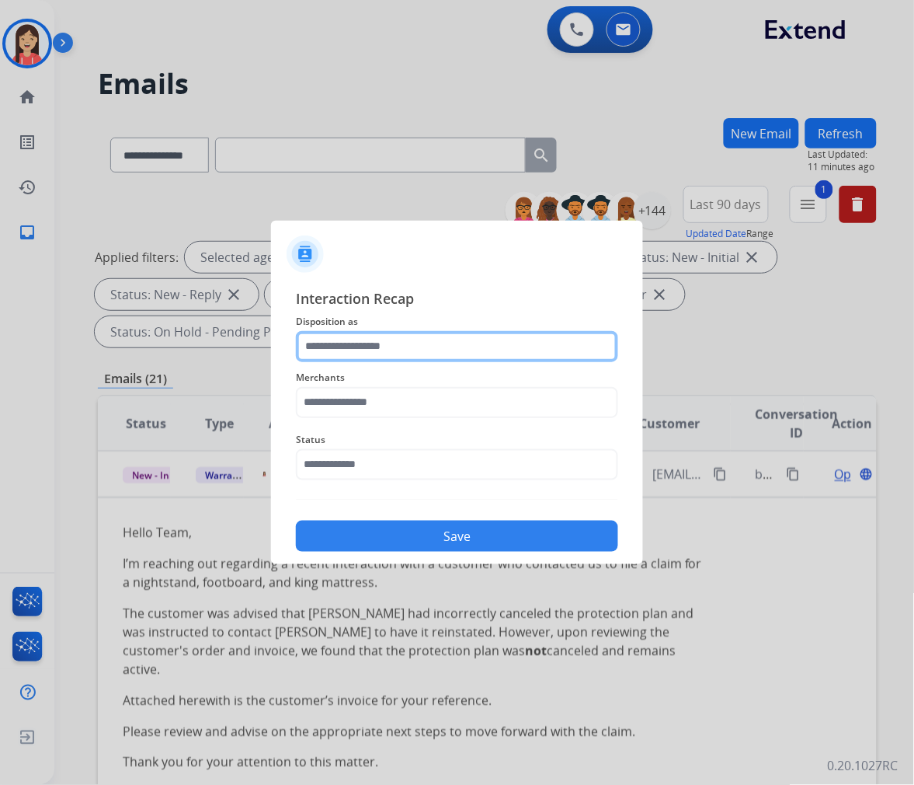
click at [410, 354] on input "text" at bounding box center [457, 346] width 322 height 31
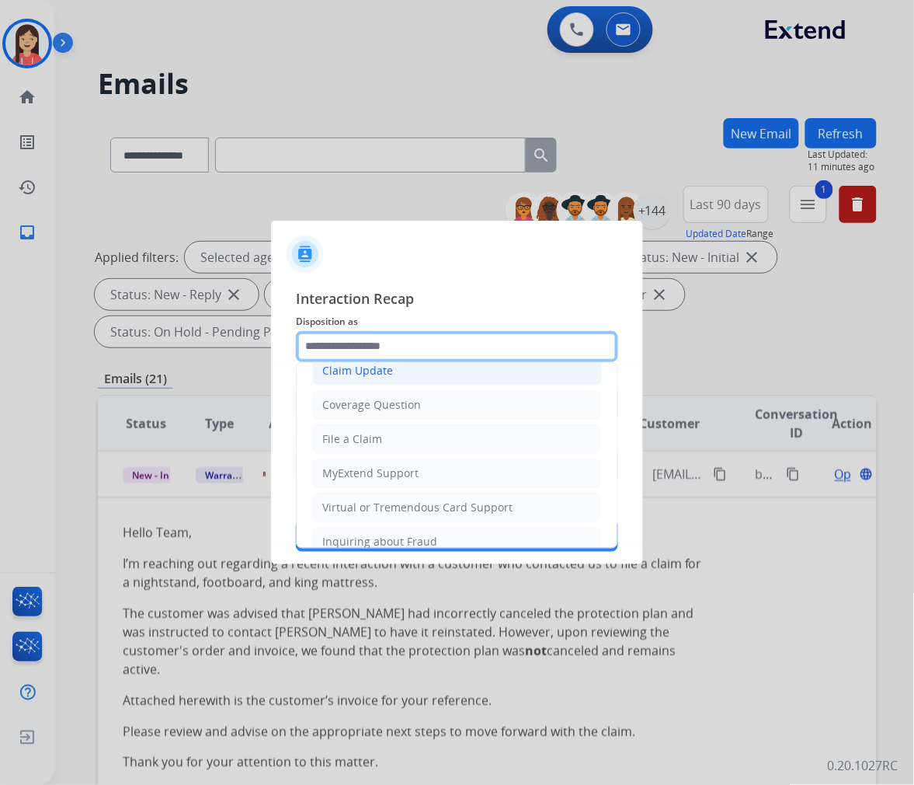
scroll to position [172, 0]
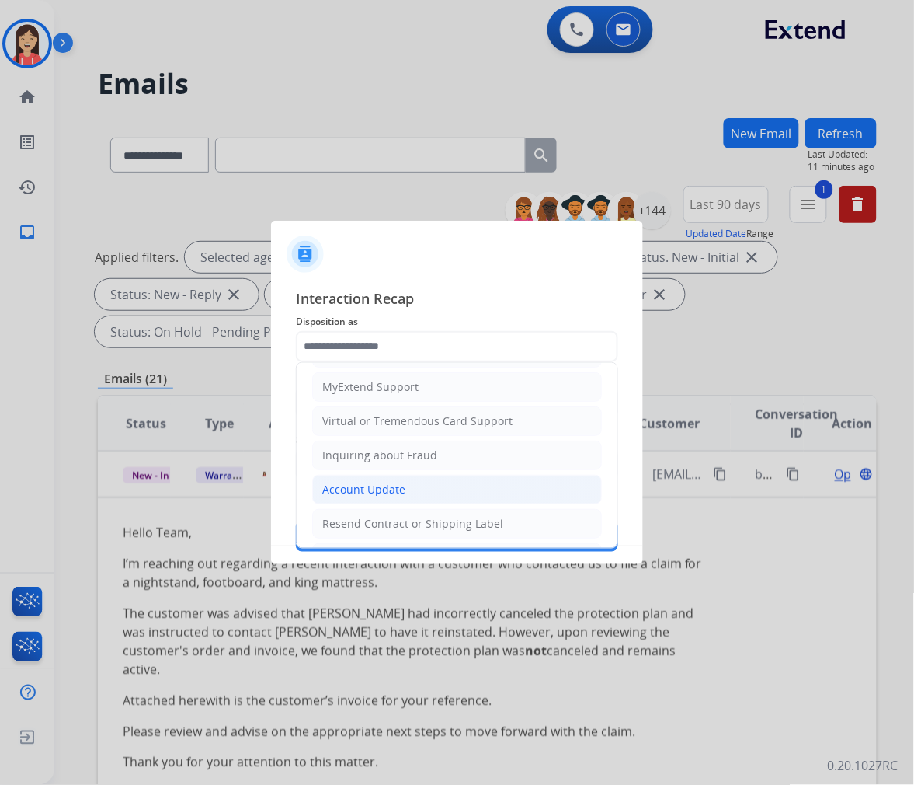
click at [385, 482] on div "Account Update" at bounding box center [363, 490] width 83 height 16
type input "**********"
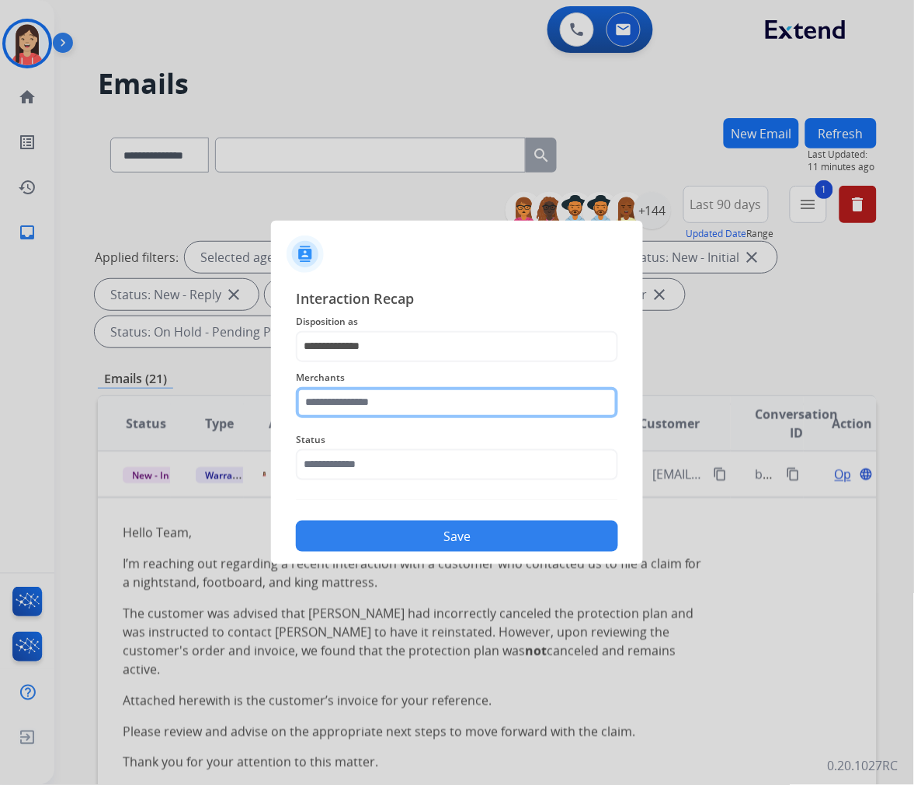
click at [436, 399] on input "text" at bounding box center [457, 402] width 322 height 31
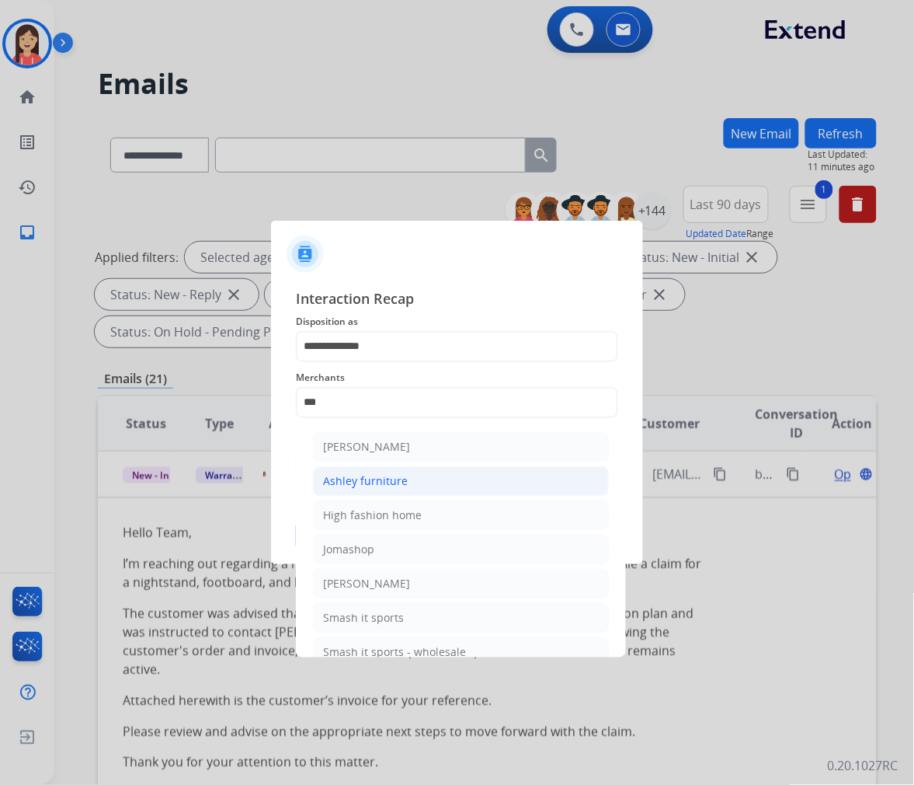
click at [396, 477] on div "Ashley furniture" at bounding box center [365, 481] width 85 height 16
type input "**********"
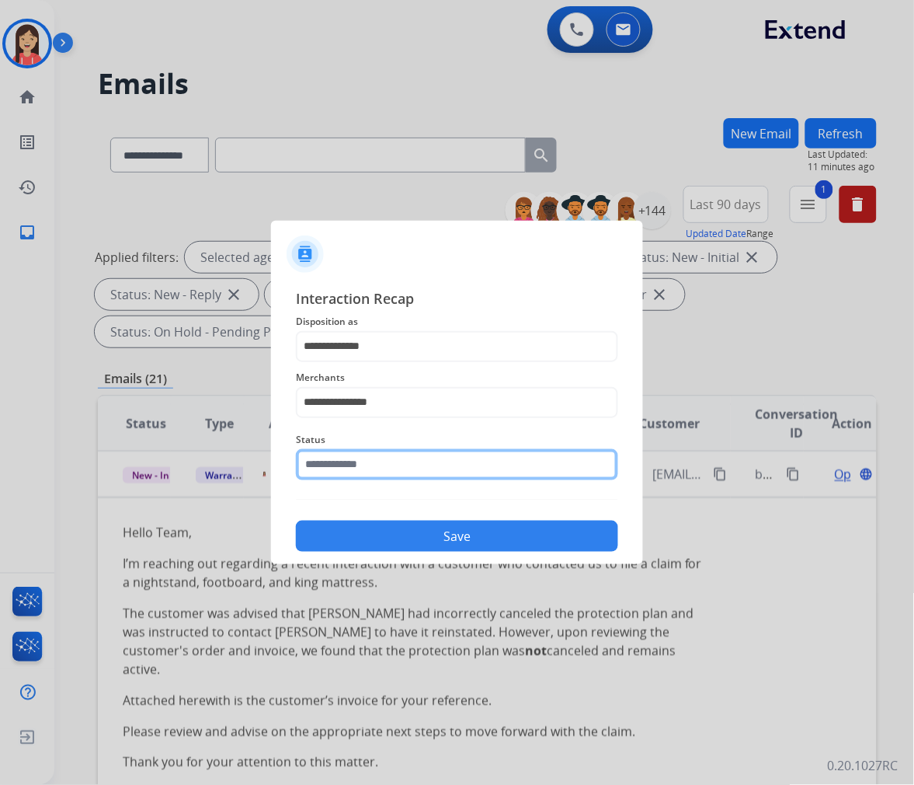
click at [396, 462] on input "text" at bounding box center [457, 464] width 322 height 31
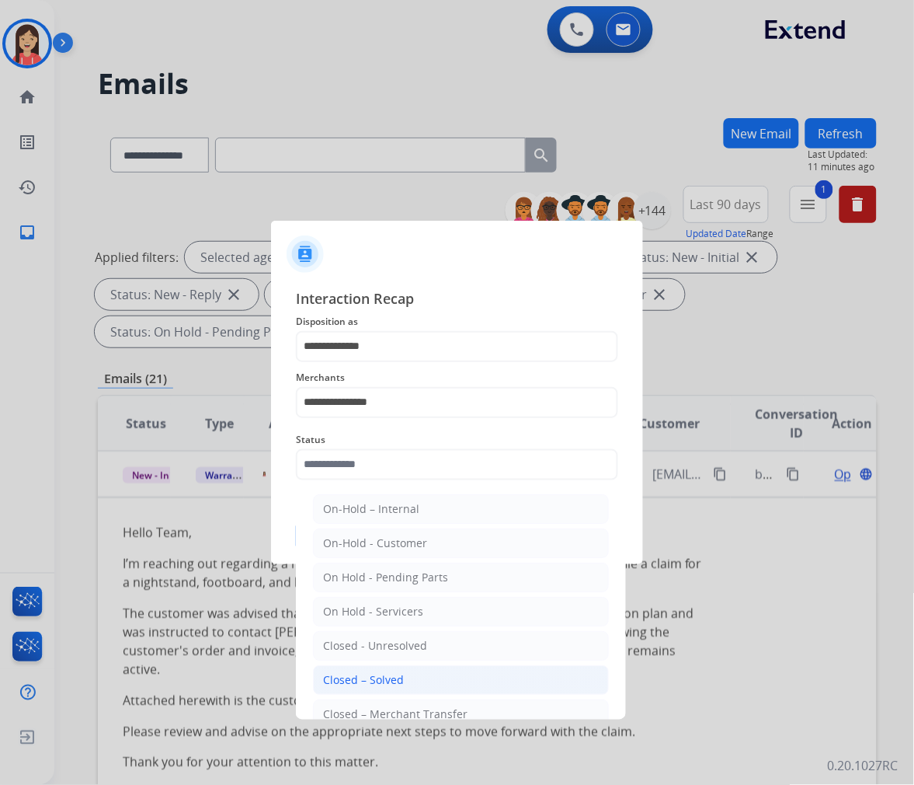
click at [390, 677] on div "Closed – Solved" at bounding box center [363, 680] width 81 height 16
type input "**********"
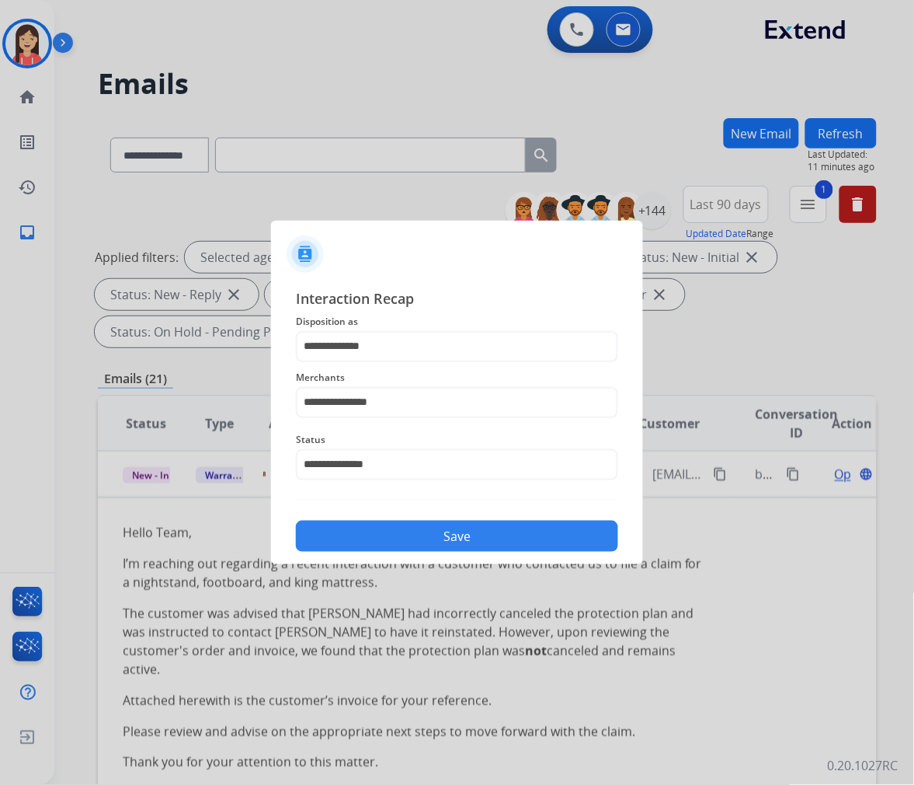
click at [430, 532] on button "Save" at bounding box center [457, 536] width 322 height 31
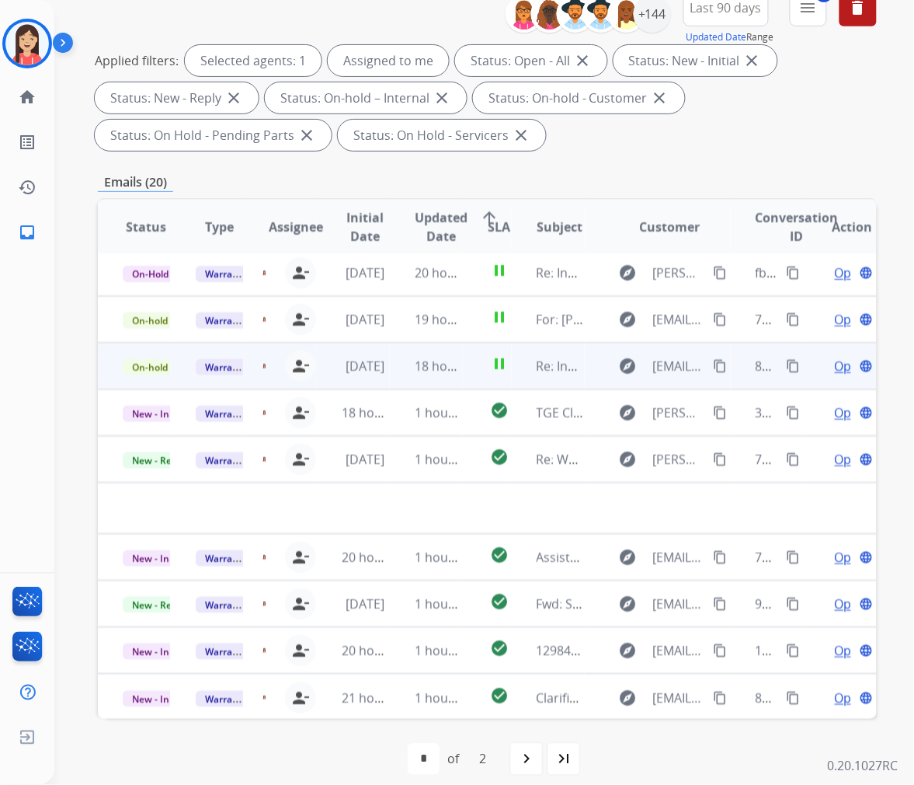
scroll to position [211, 0]
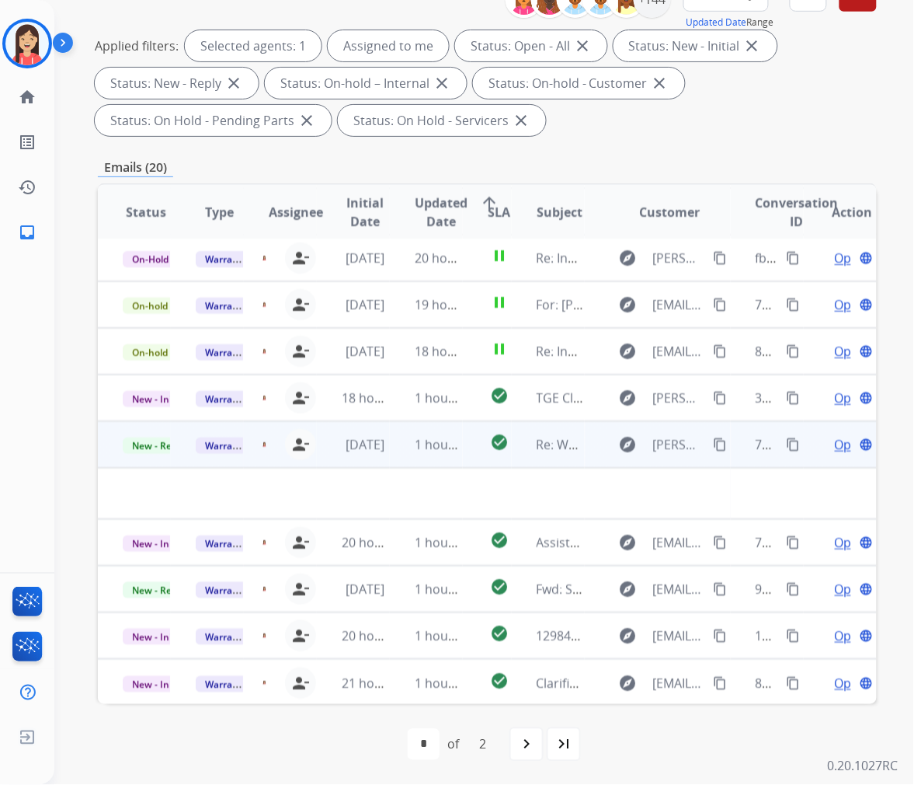
click at [463, 454] on td "check_circle" at bounding box center [487, 444] width 49 height 47
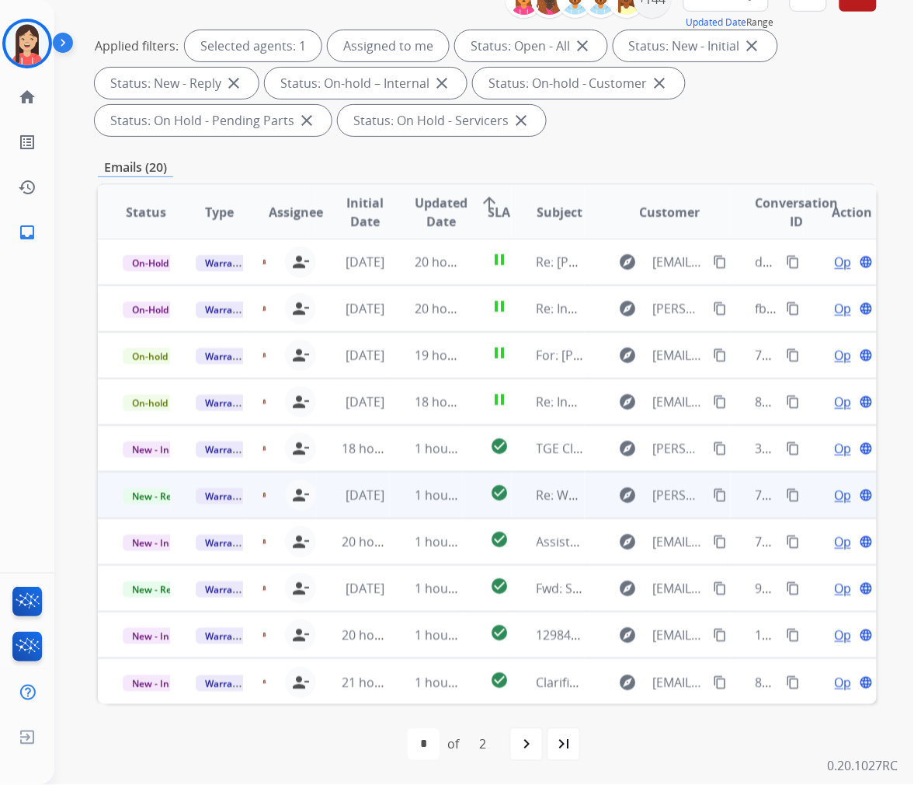
click at [410, 506] on td "1 hour ago" at bounding box center [426, 495] width 73 height 47
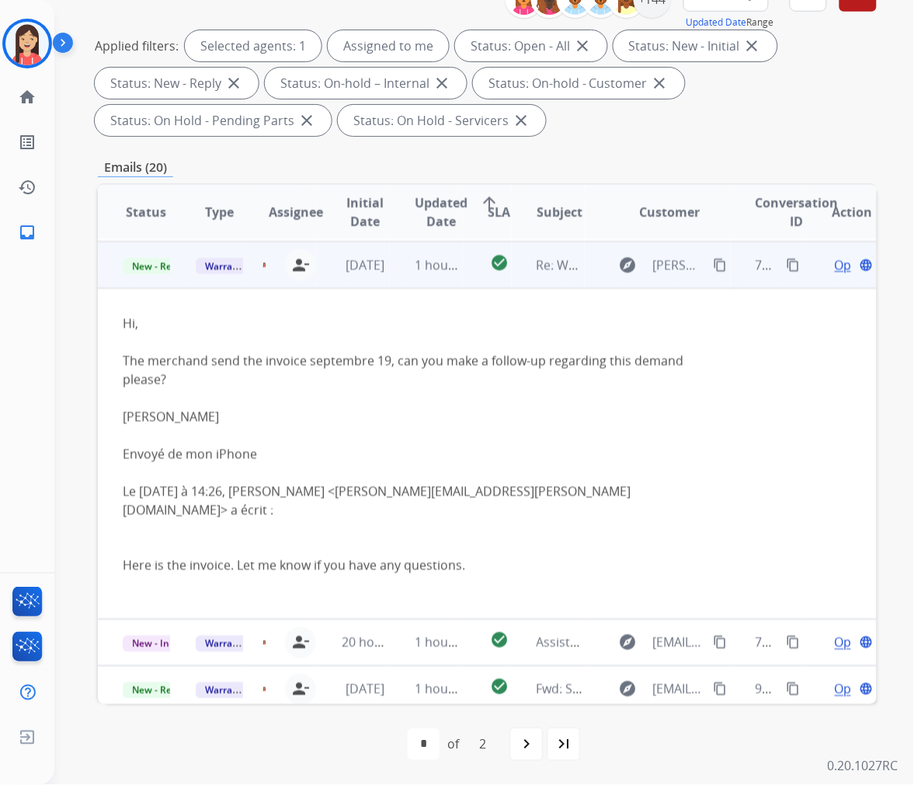
scroll to position [233, 0]
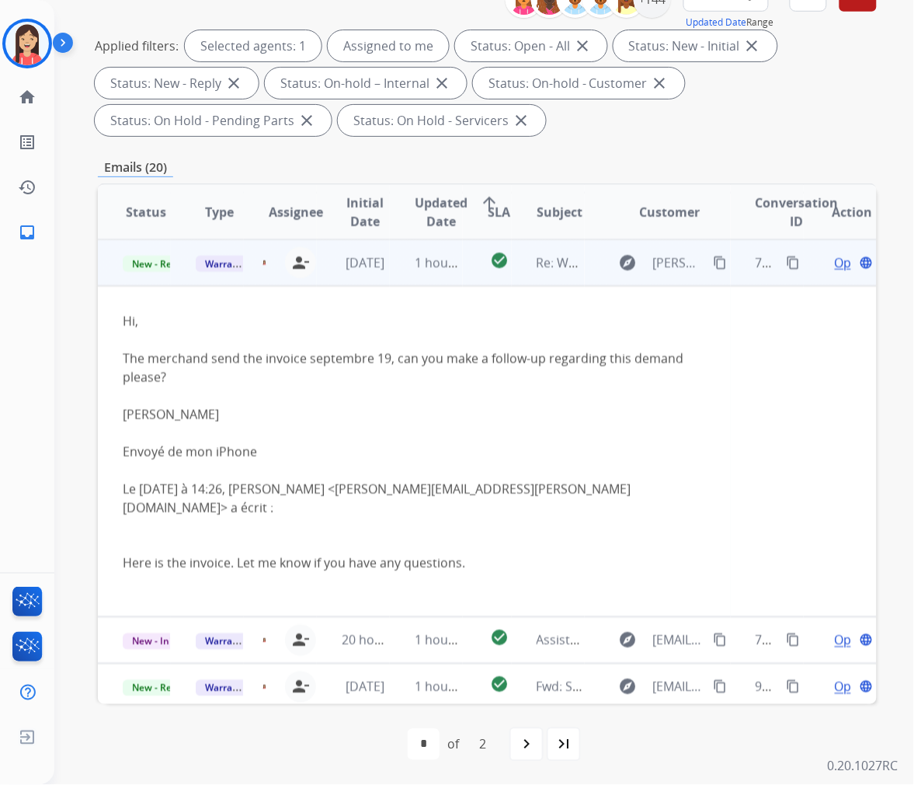
click at [835, 263] on span "Open" at bounding box center [851, 262] width 32 height 19
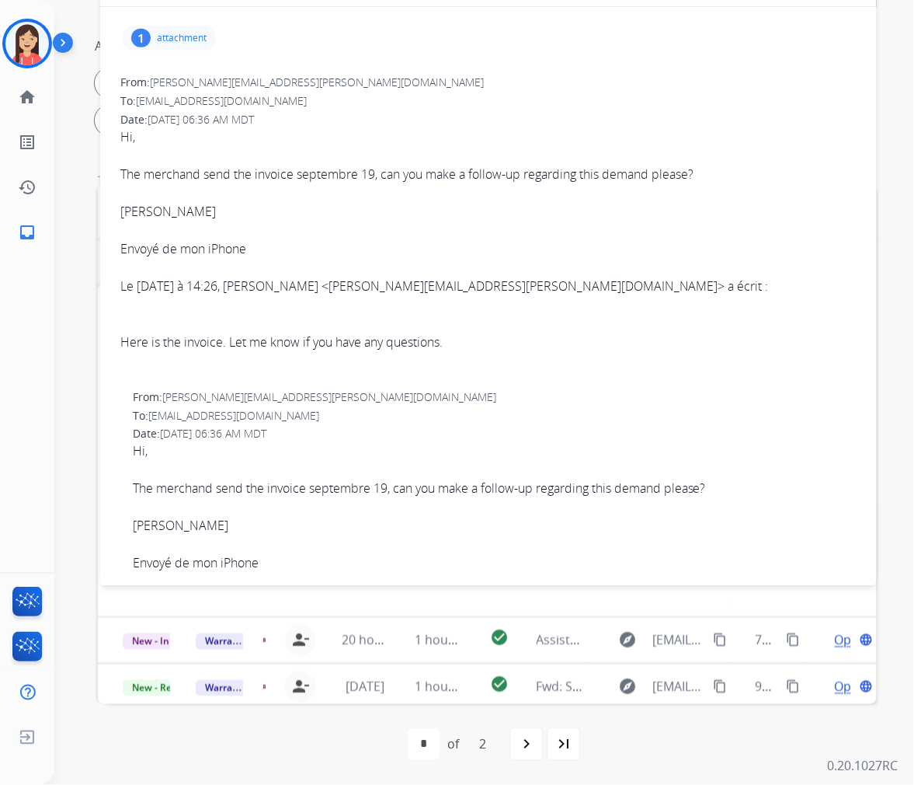
scroll to position [0, 0]
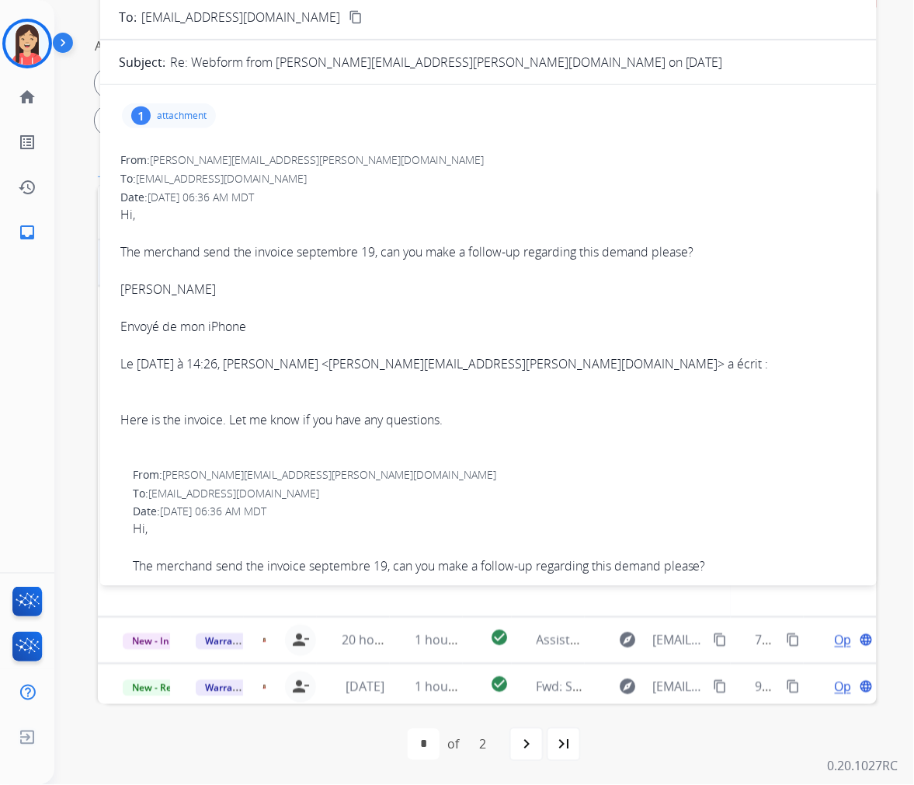
click at [207, 119] on p "attachment" at bounding box center [182, 116] width 50 height 12
click at [420, 155] on mat-icon "download" at bounding box center [418, 152] width 14 height 14
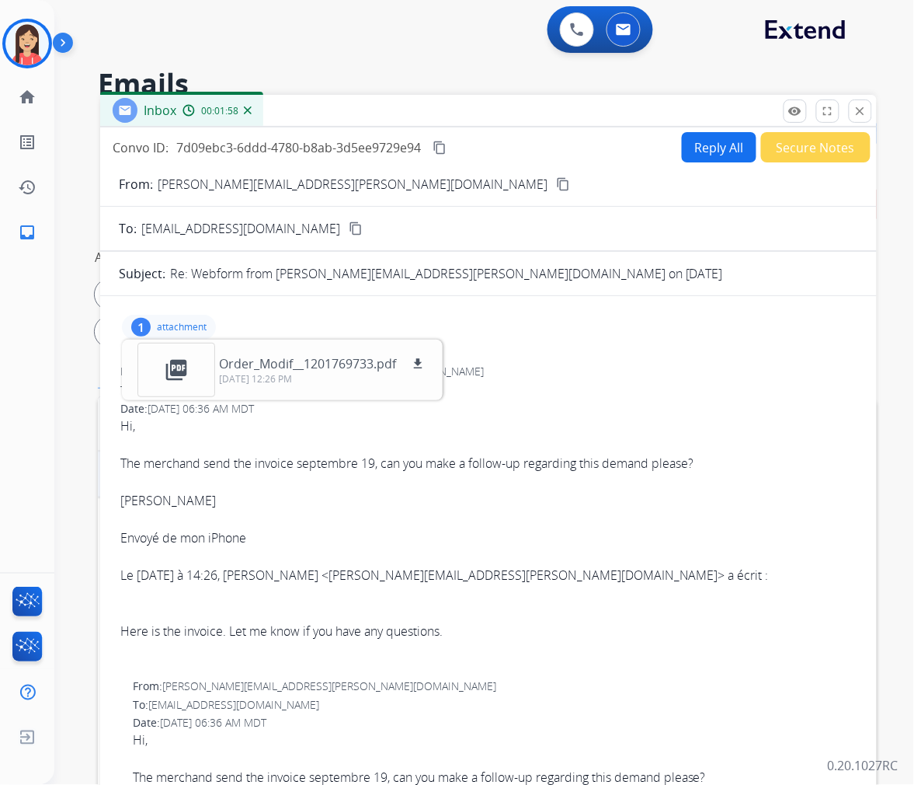
click at [703, 148] on button "Reply All" at bounding box center [719, 147] width 75 height 30
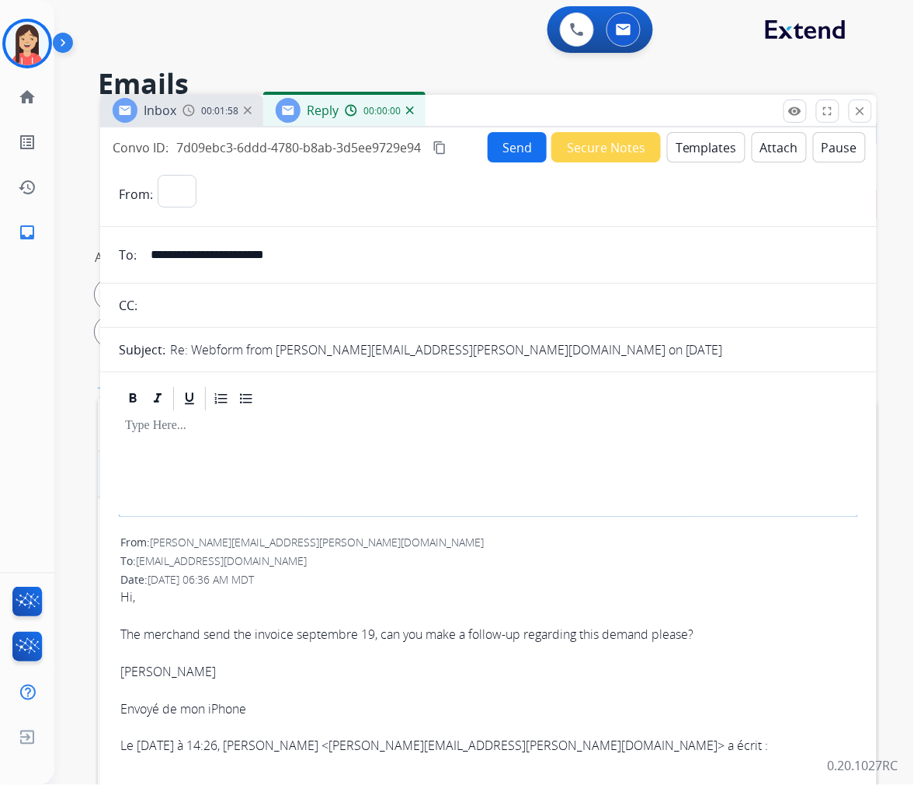
select select "**********"
click at [703, 148] on button "Templates" at bounding box center [706, 147] width 78 height 30
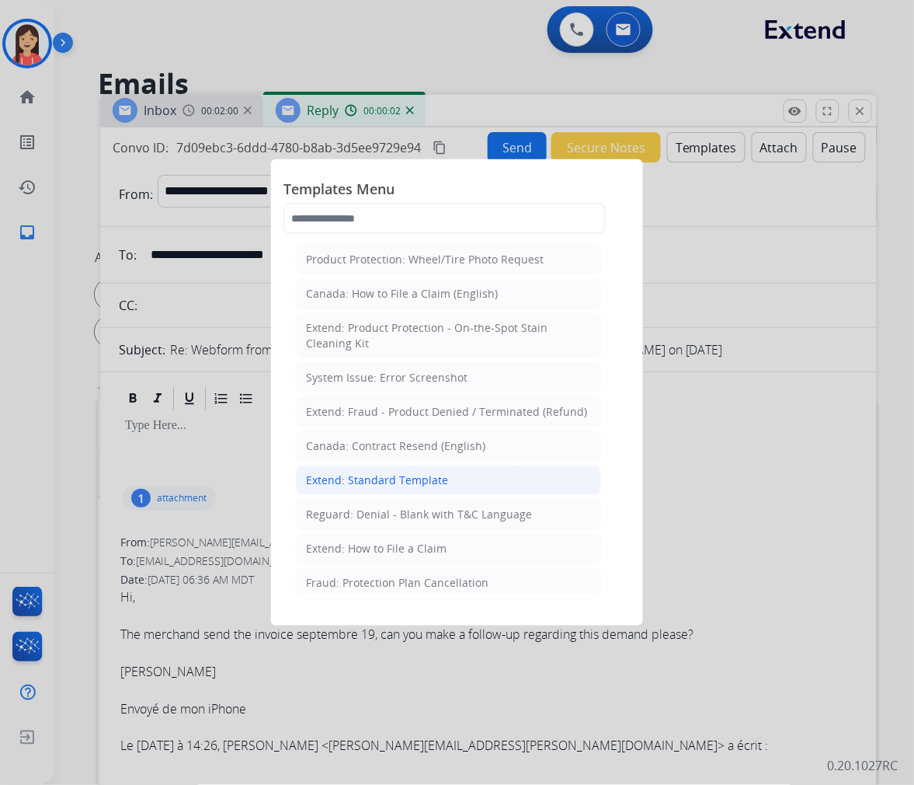
click at [392, 477] on div "Extend: Standard Template" at bounding box center [377, 480] width 142 height 16
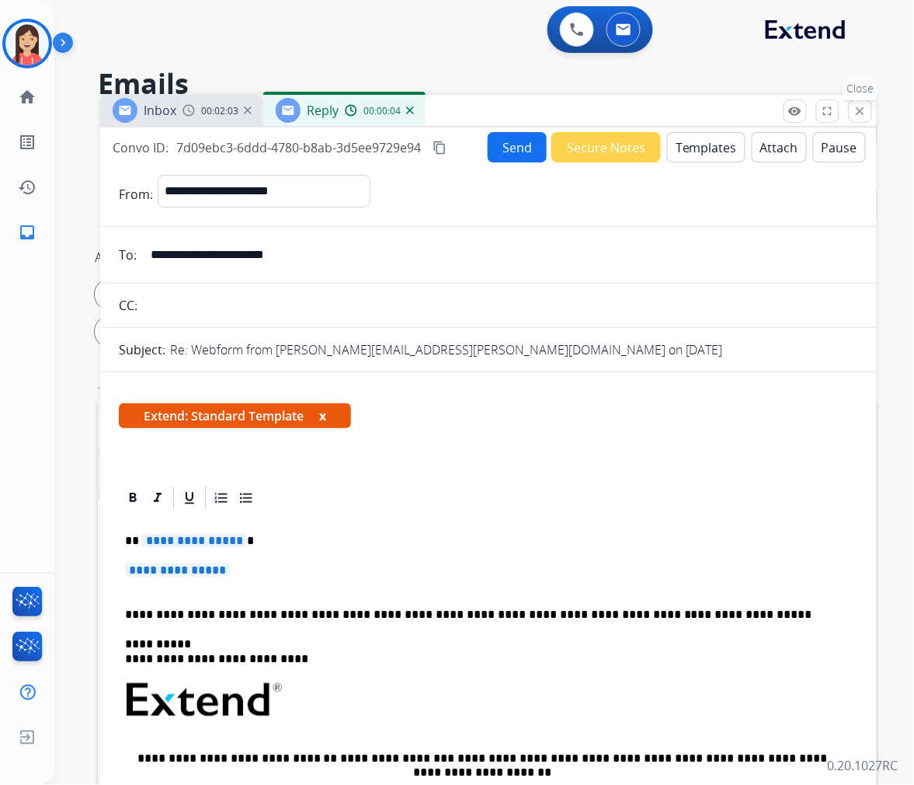
click at [858, 120] on button "close Close" at bounding box center [860, 110] width 23 height 23
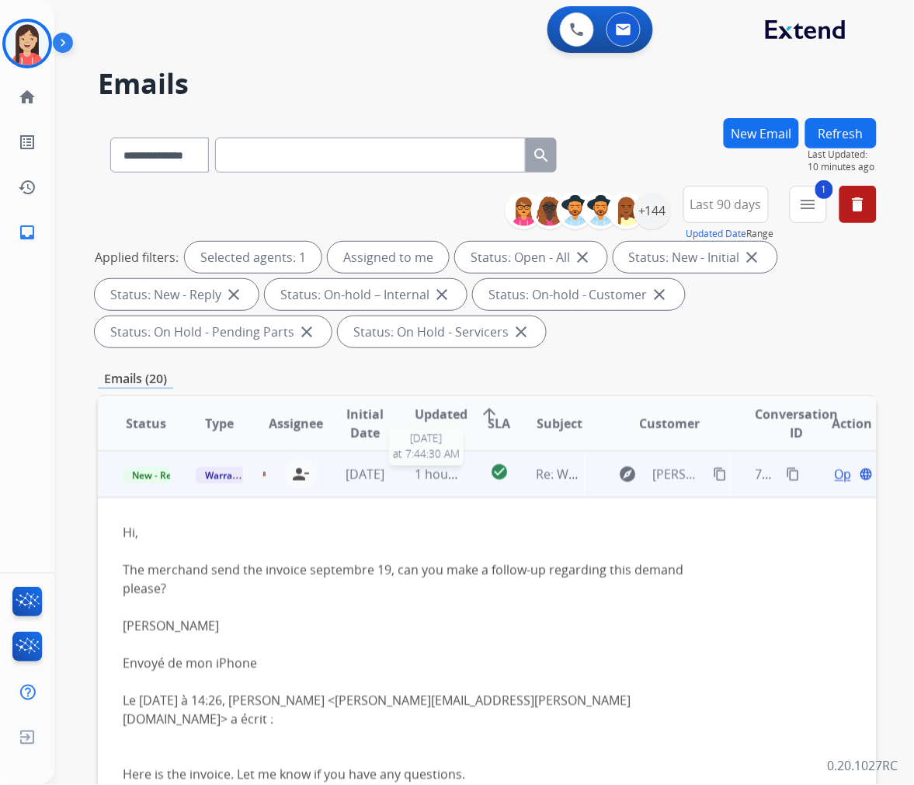
click at [444, 479] on span "1 hour ago" at bounding box center [447, 473] width 64 height 17
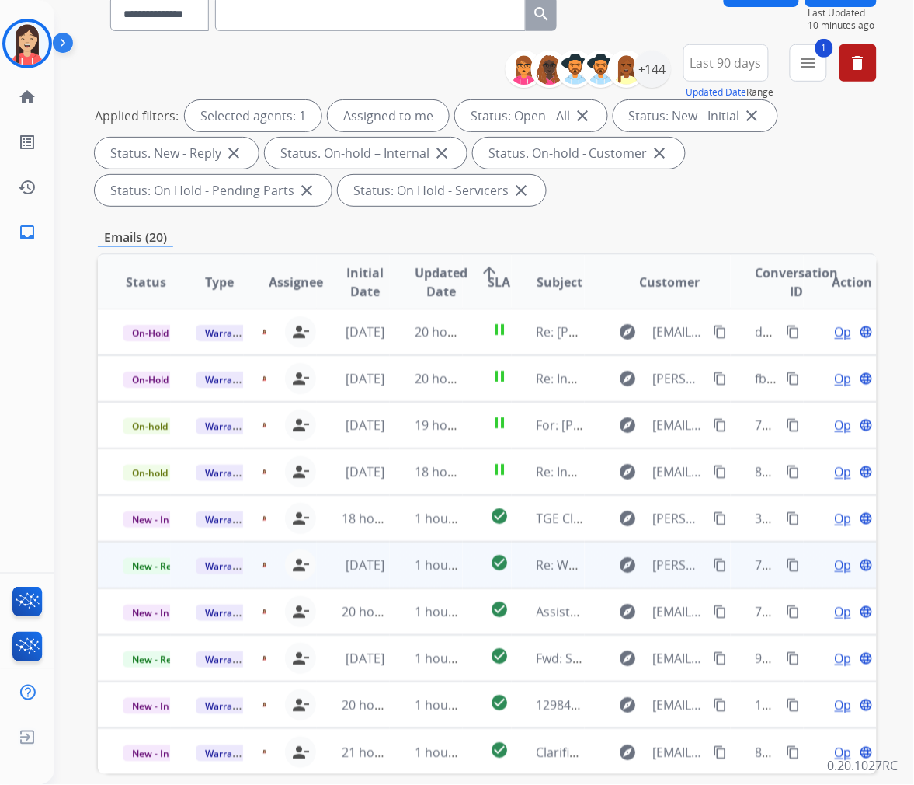
scroll to position [172, 0]
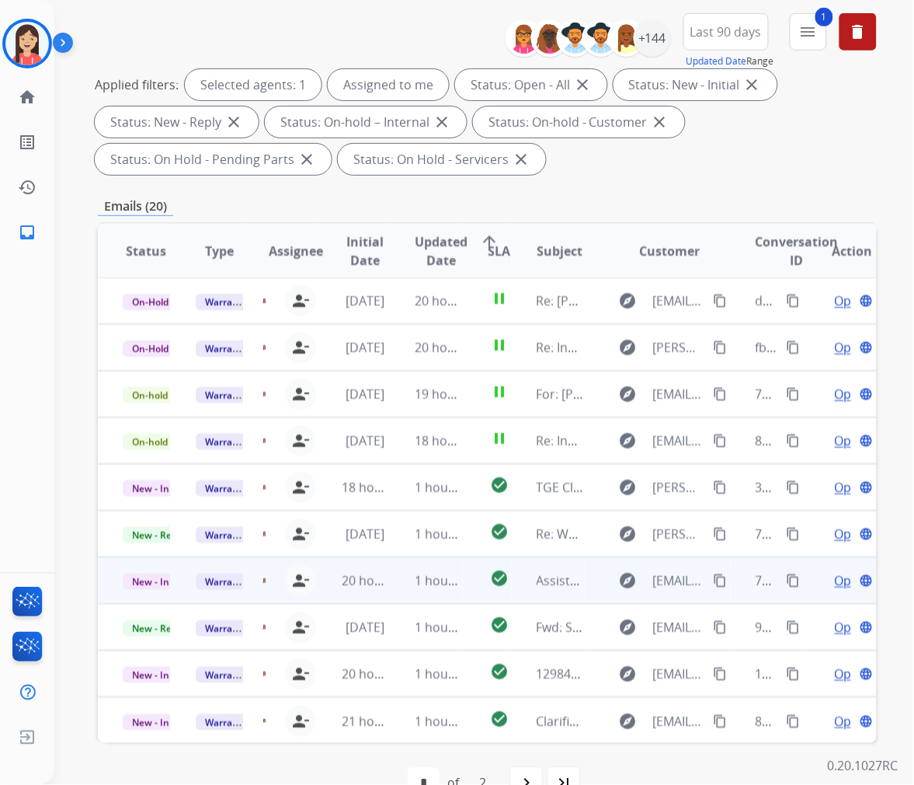
click at [397, 587] on td "1 hour ago" at bounding box center [426, 580] width 73 height 47
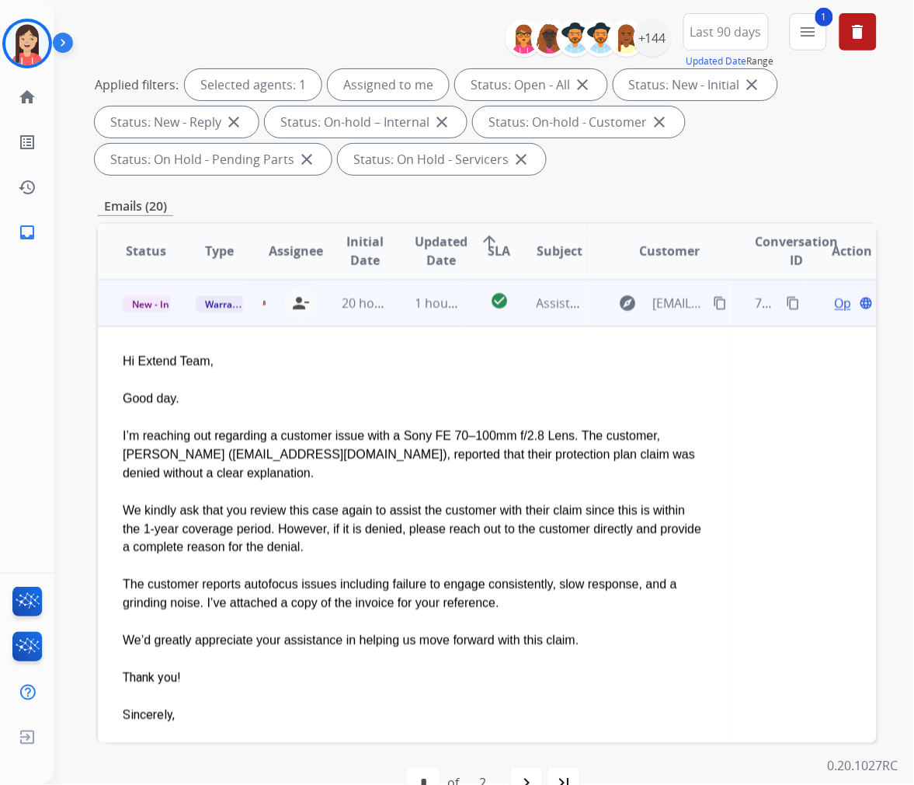
scroll to position [280, 0]
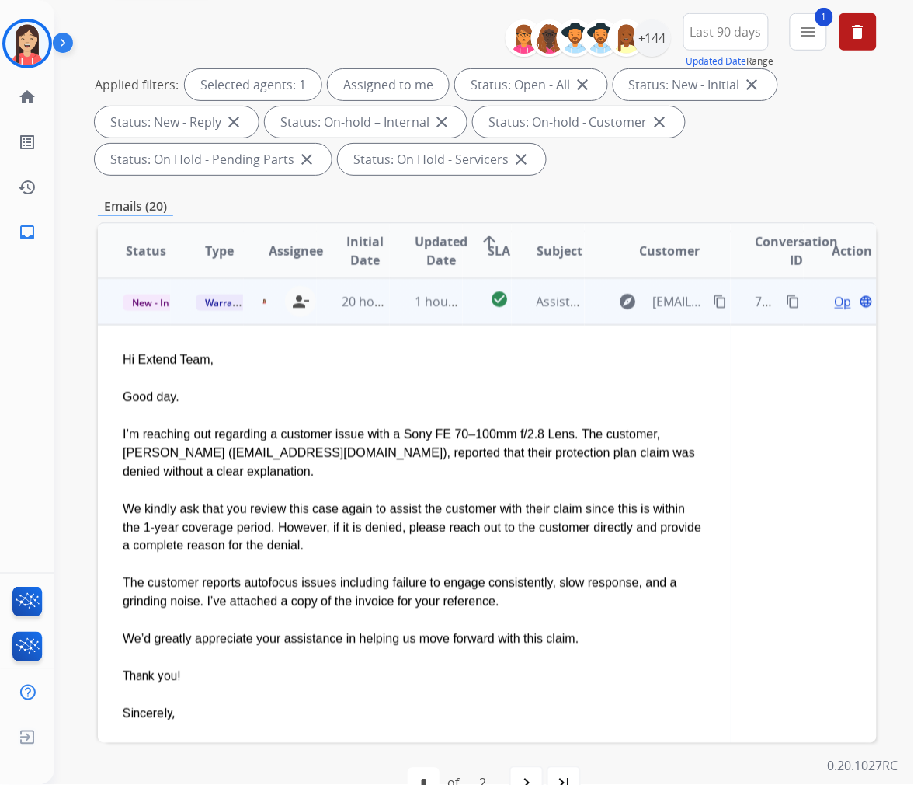
click at [835, 298] on span "Open" at bounding box center [851, 301] width 32 height 19
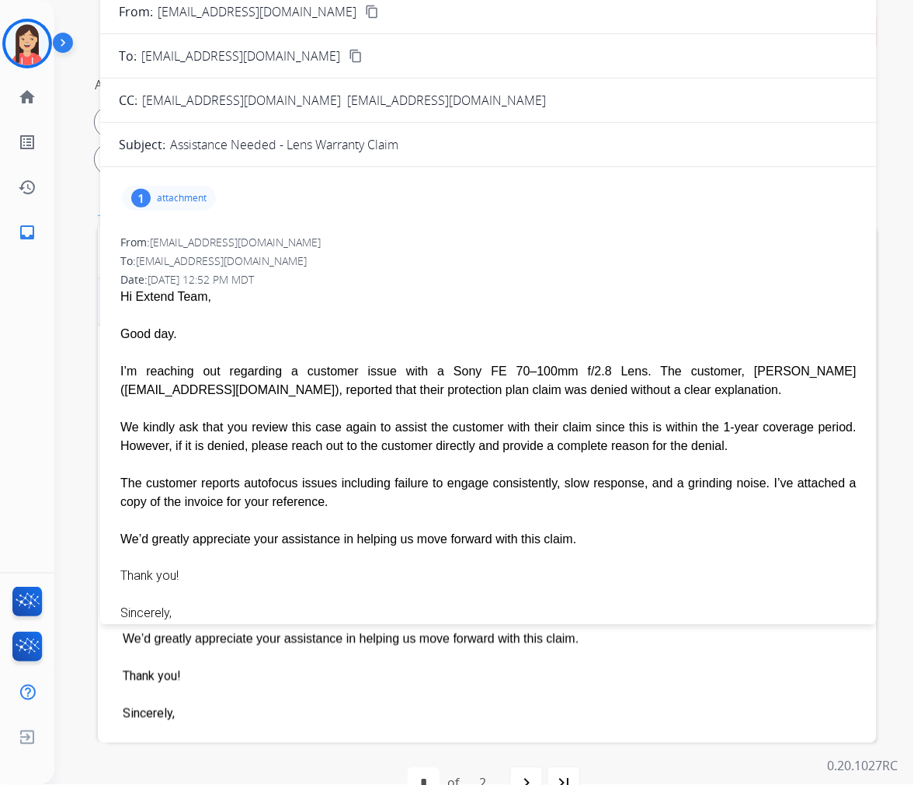
scroll to position [97, 0]
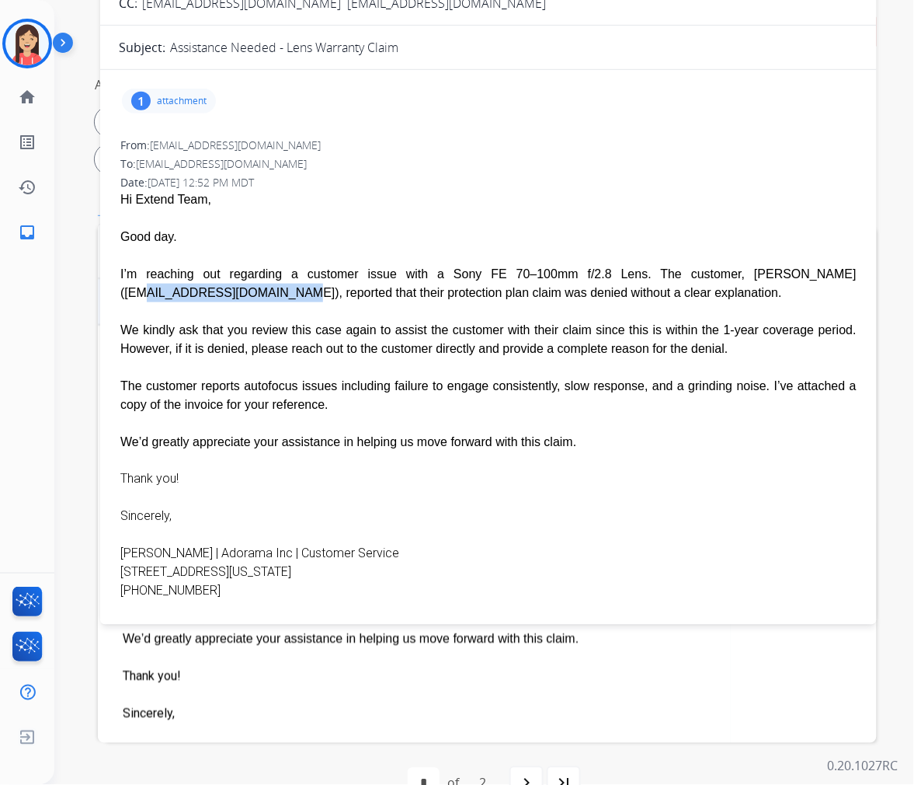
drag, startPoint x: 709, startPoint y: 272, endPoint x: 835, endPoint y: 280, distance: 126.9
click at [835, 280] on div "I’m reaching out regarding a customer issue with a Sony FE 70–100mm f/2.8 Lens.…" at bounding box center [488, 283] width 737 height 37
copy div "[EMAIL_ADDRESS][DOMAIN_NAME]"
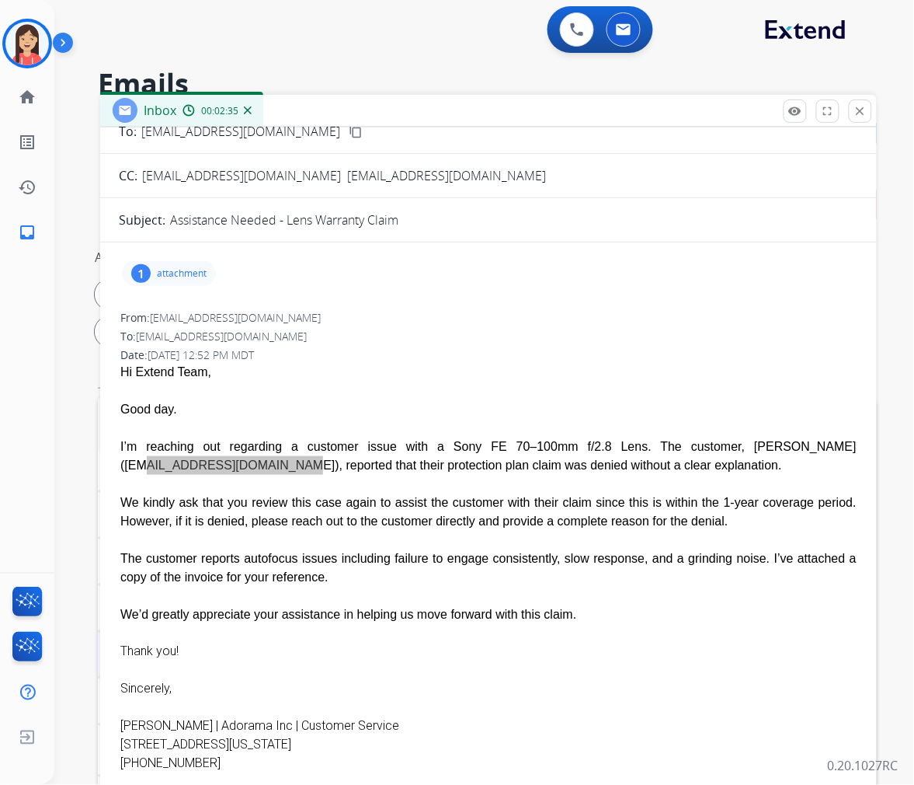
scroll to position [51, 0]
click at [559, 312] on div "From: [EMAIL_ADDRESS][DOMAIN_NAME]" at bounding box center [488, 318] width 737 height 16
click at [583, 354] on div "Date: [DATE] 12:52 PM MDT" at bounding box center [488, 355] width 737 height 16
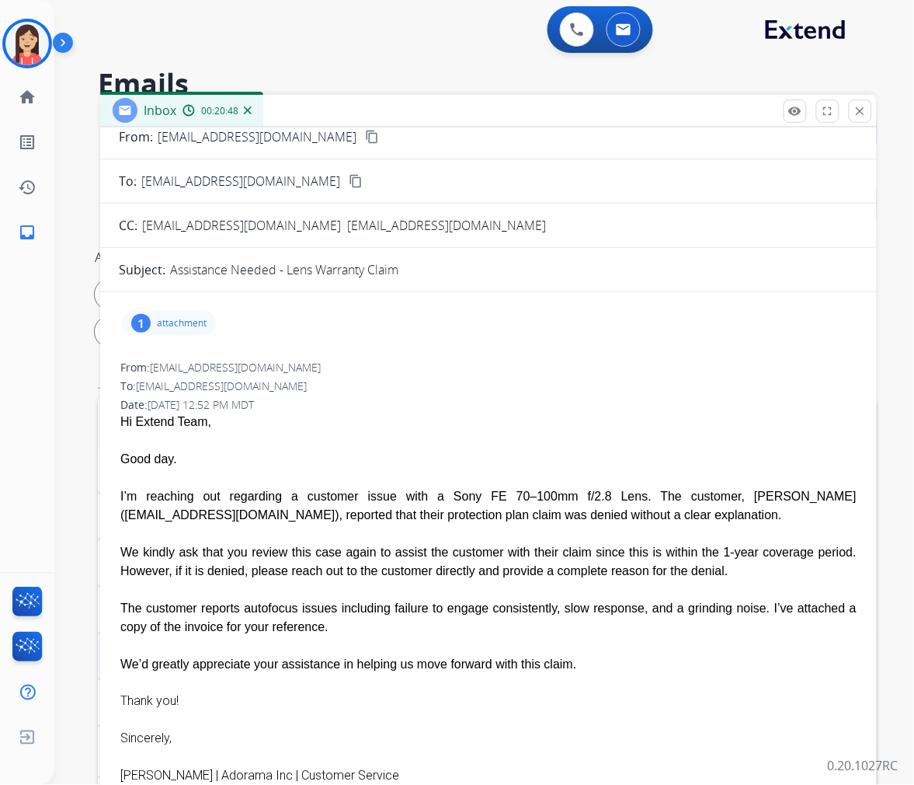
scroll to position [0, 0]
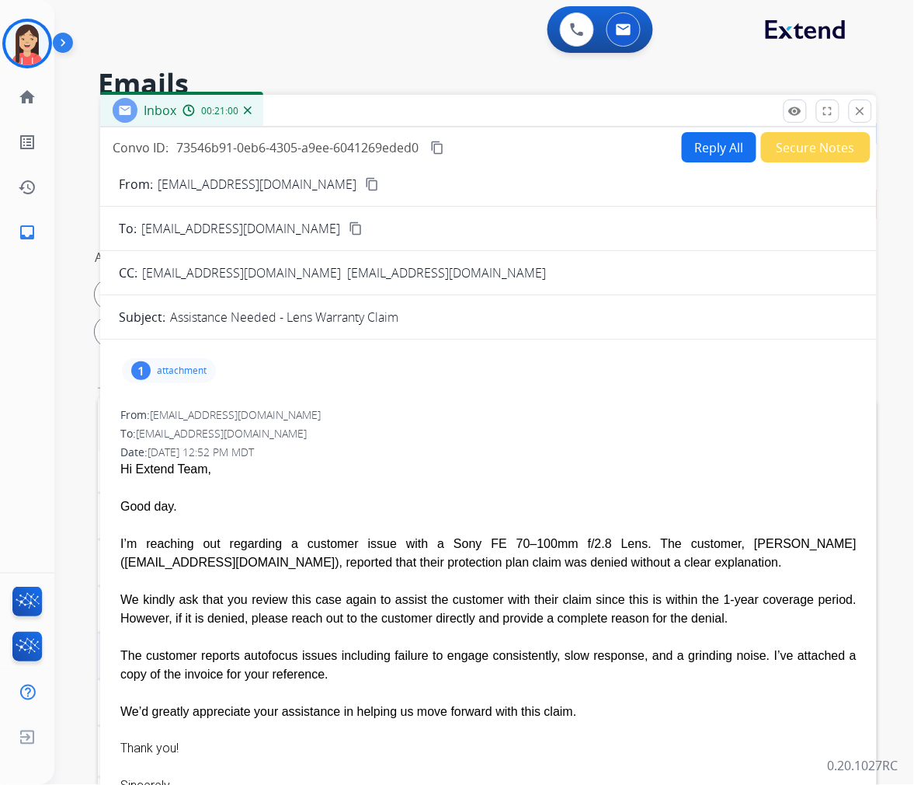
click at [712, 158] on button "Reply All" at bounding box center [719, 147] width 75 height 30
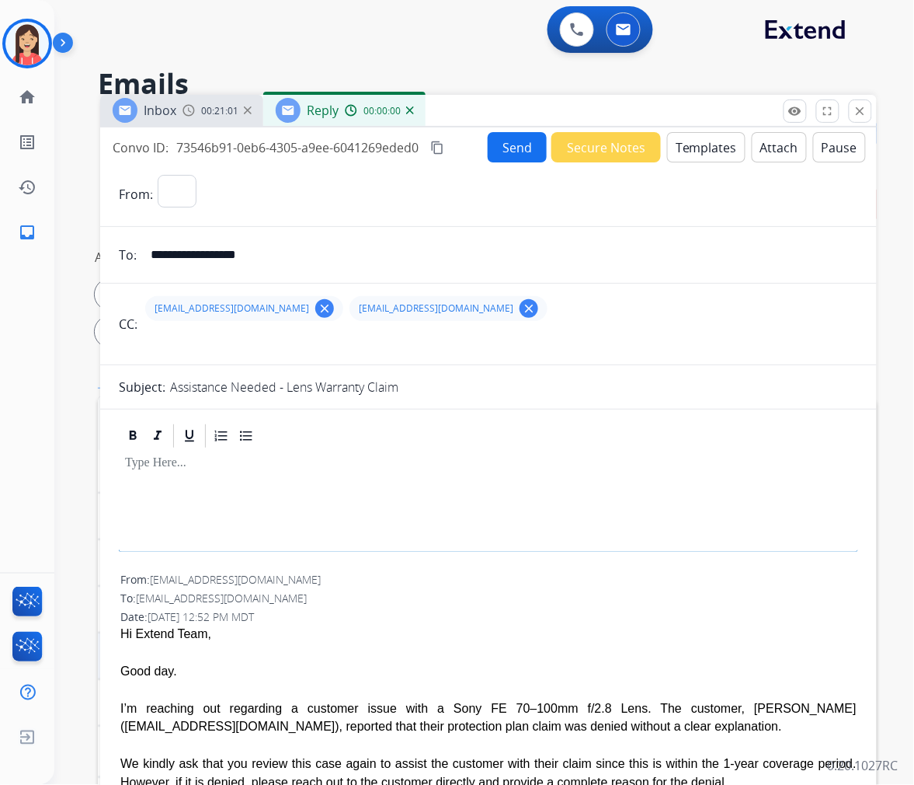
select select "**********"
click at [702, 151] on button "Templates" at bounding box center [706, 147] width 78 height 30
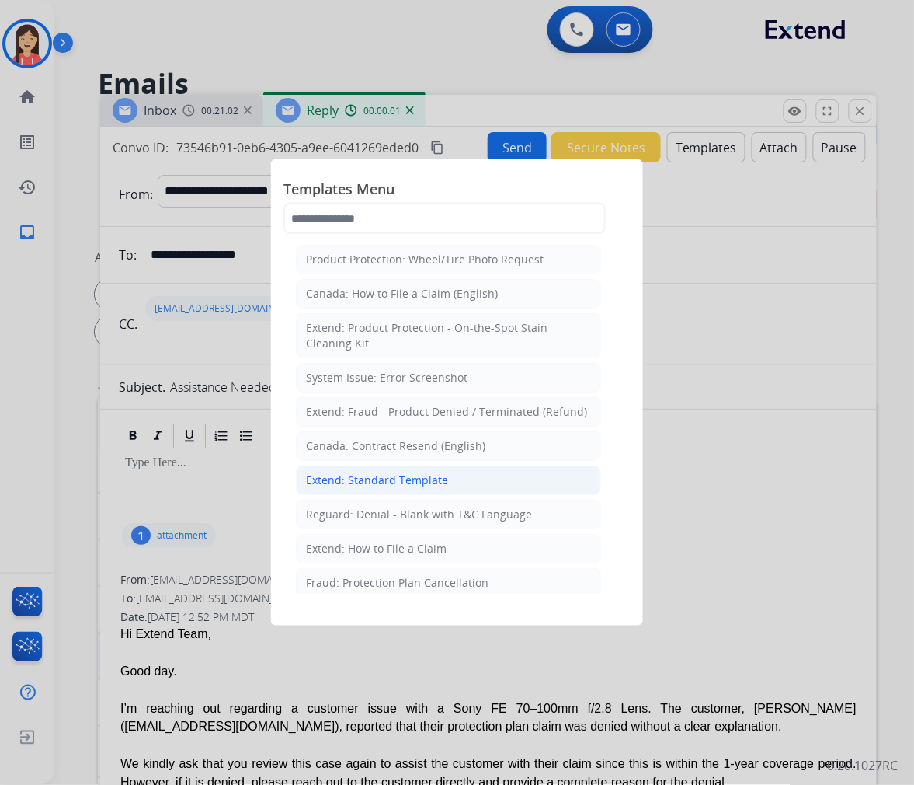
click at [354, 482] on div "Extend: Standard Template" at bounding box center [377, 480] width 142 height 16
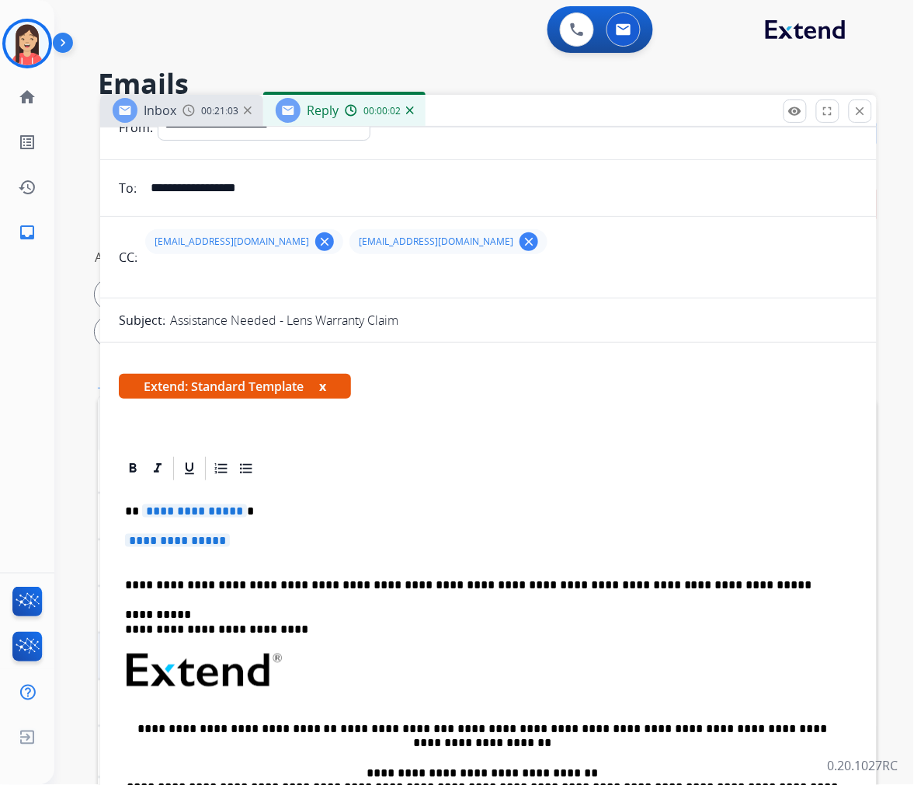
scroll to position [259, 0]
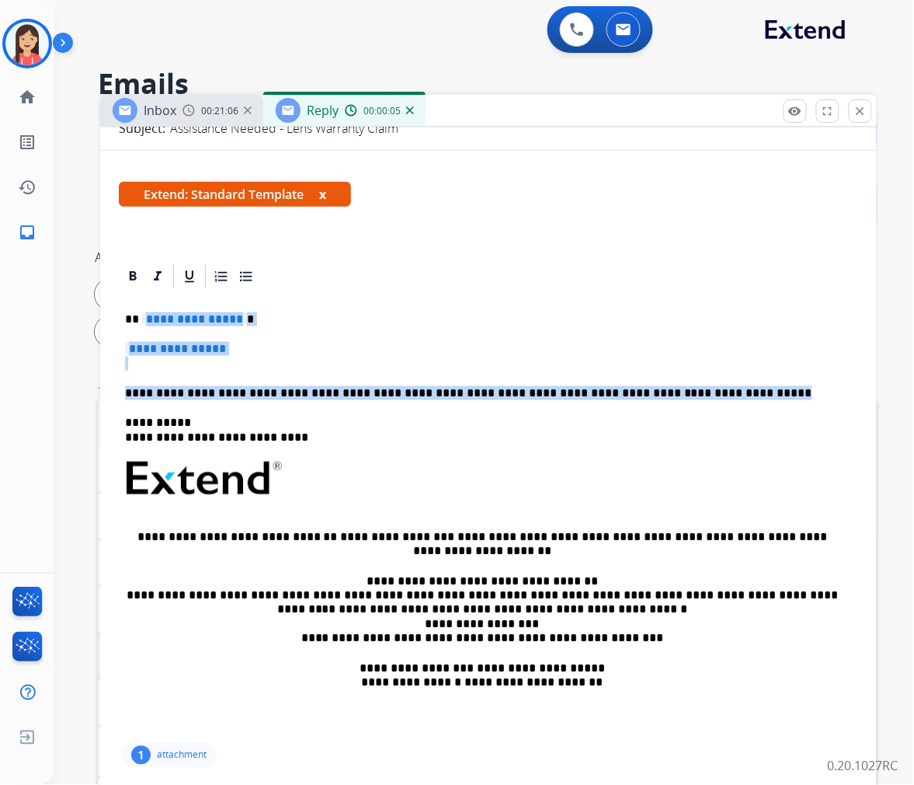
drag, startPoint x: 141, startPoint y: 316, endPoint x: 694, endPoint y: 393, distance: 558.5
click at [694, 393] on div "**********" at bounding box center [489, 515] width 740 height 449
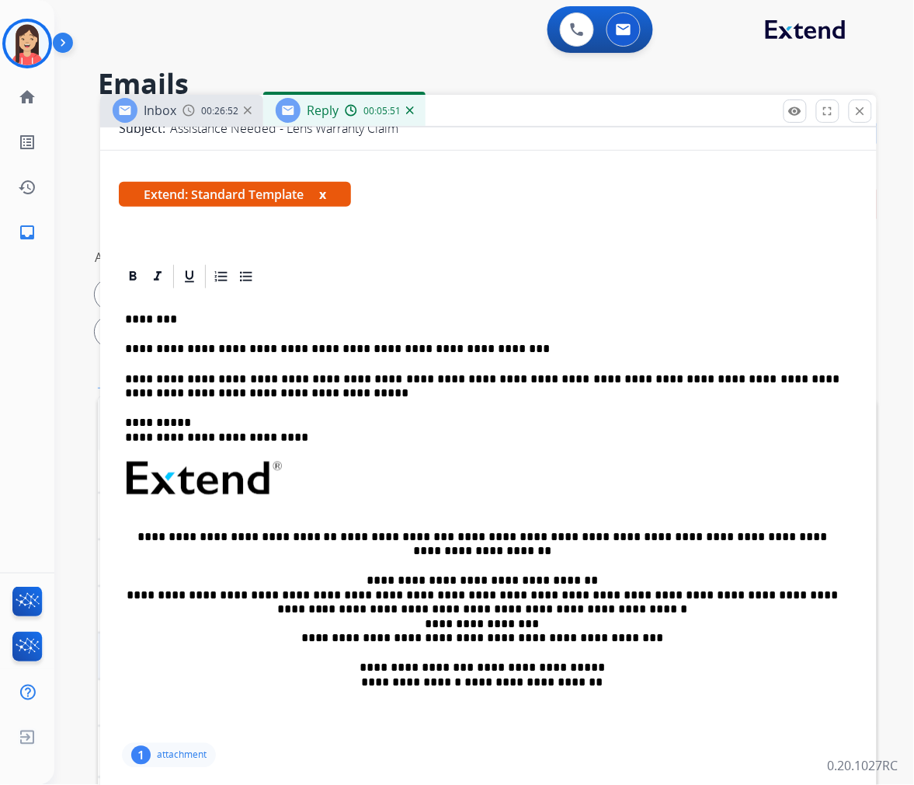
click at [252, 392] on p "**********" at bounding box center [482, 386] width 715 height 29
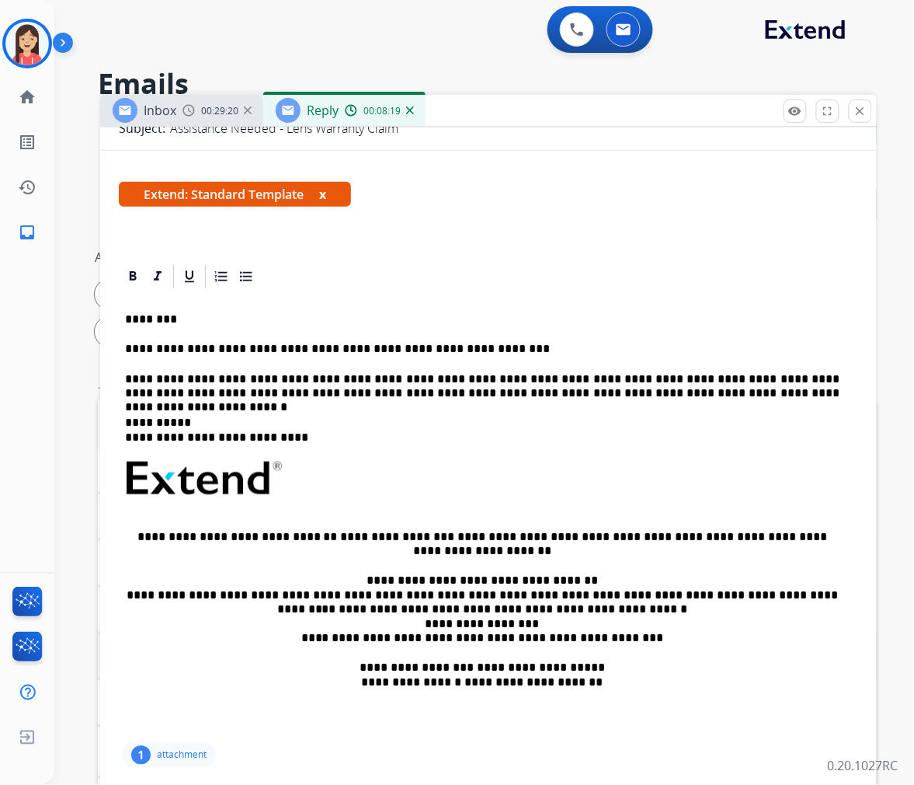
click at [479, 342] on p "**********" at bounding box center [482, 349] width 715 height 14
click at [509, 350] on p "**********" at bounding box center [482, 349] width 715 height 14
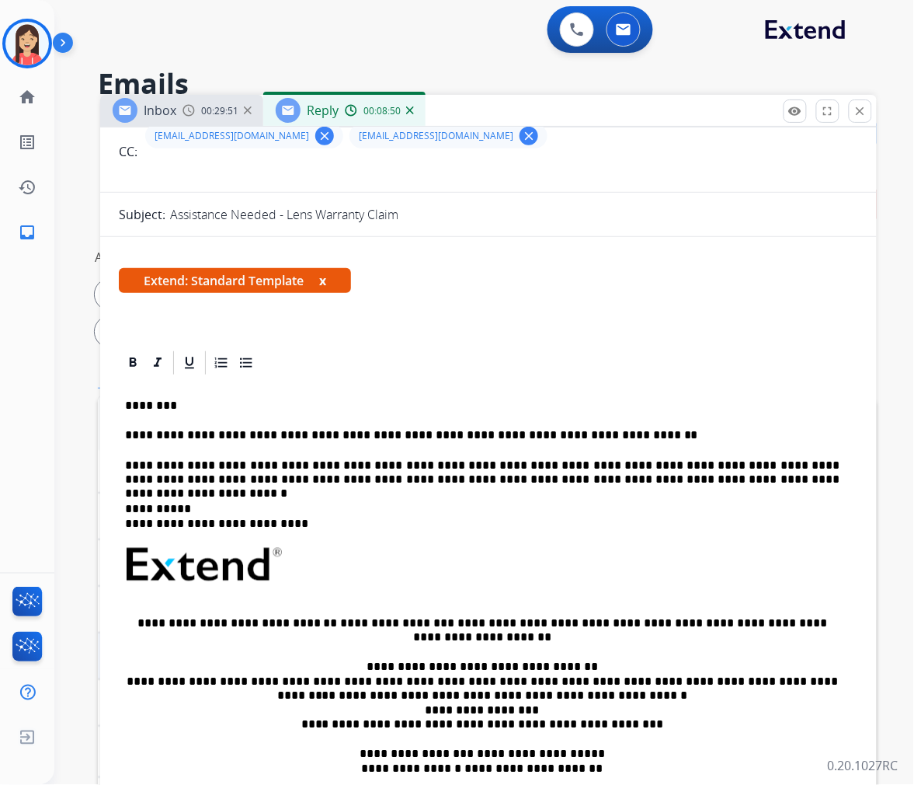
click at [712, 477] on p "**********" at bounding box center [482, 472] width 715 height 29
drag, startPoint x: 127, startPoint y: 433, endPoint x: 242, endPoint y: 436, distance: 115.8
click at [242, 436] on p "**********" at bounding box center [482, 435] width 715 height 14
click at [231, 431] on p "**********" at bounding box center [482, 435] width 715 height 14
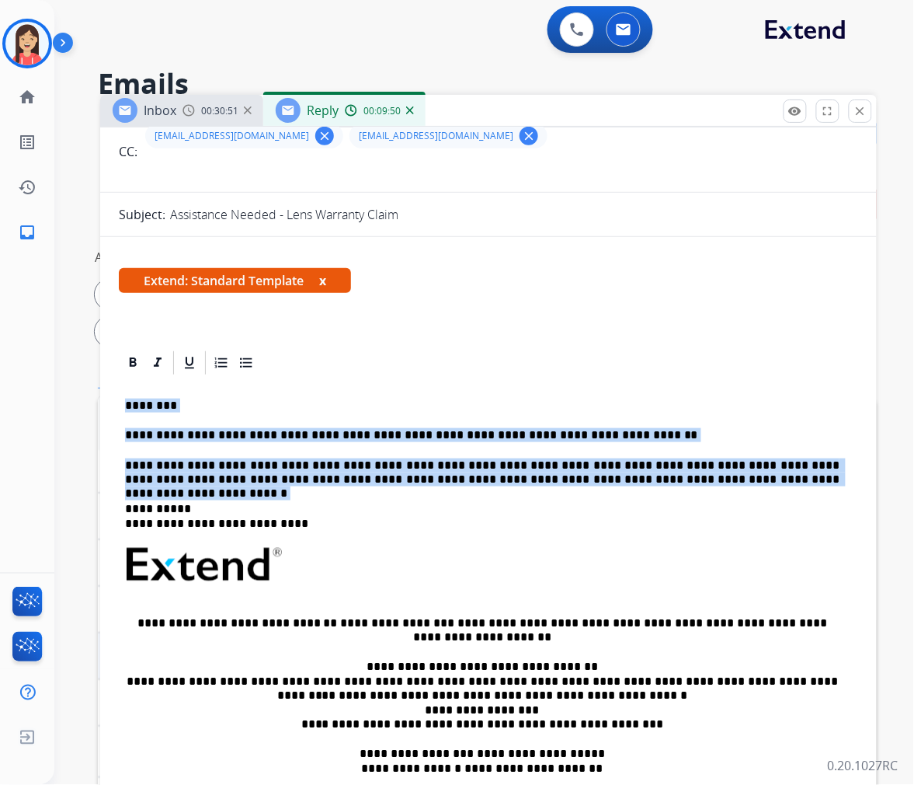
drag, startPoint x: 123, startPoint y: 406, endPoint x: 723, endPoint y: 479, distance: 604.3
click at [723, 479] on div "**********" at bounding box center [489, 601] width 740 height 449
copy div "**********"
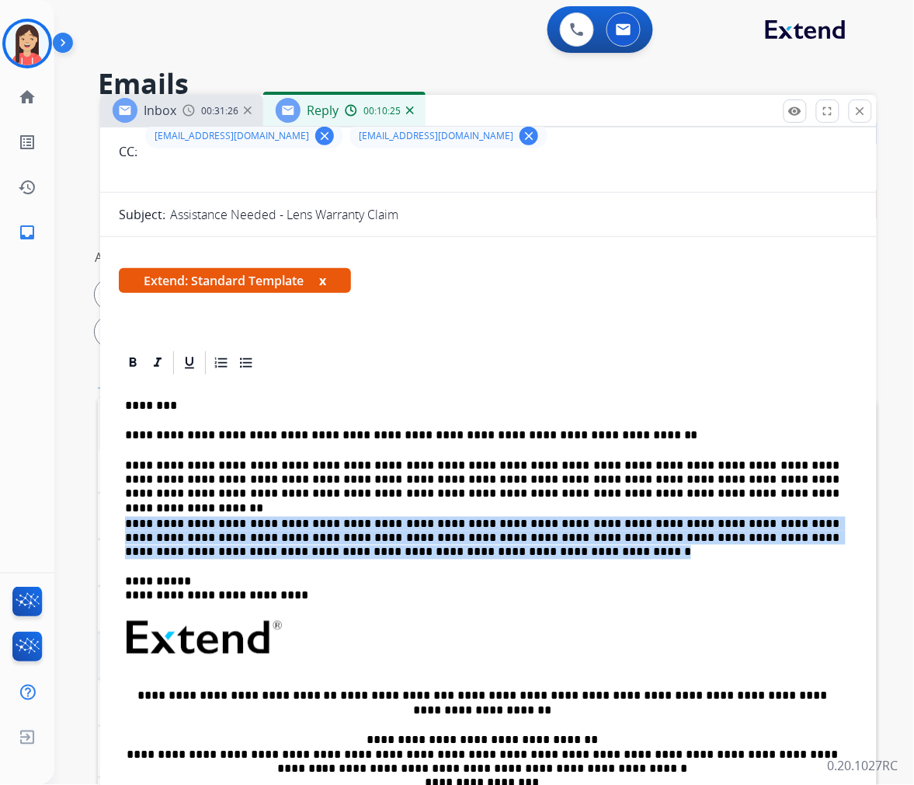
drag, startPoint x: 337, startPoint y: 555, endPoint x: 117, endPoint y: 524, distance: 222.9
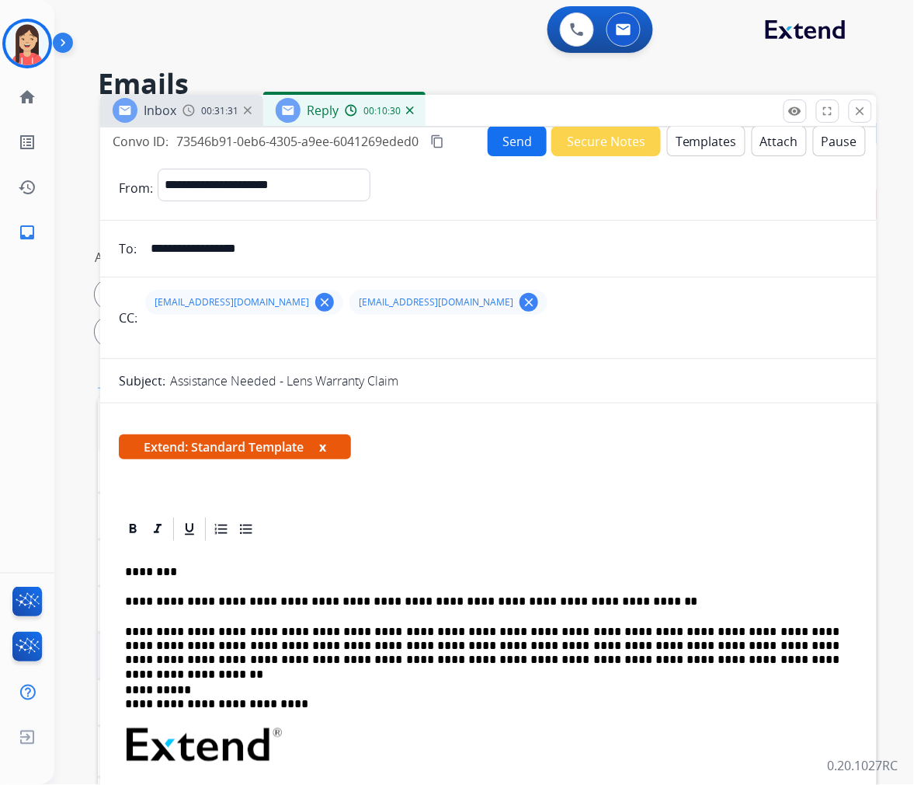
scroll to position [0, 0]
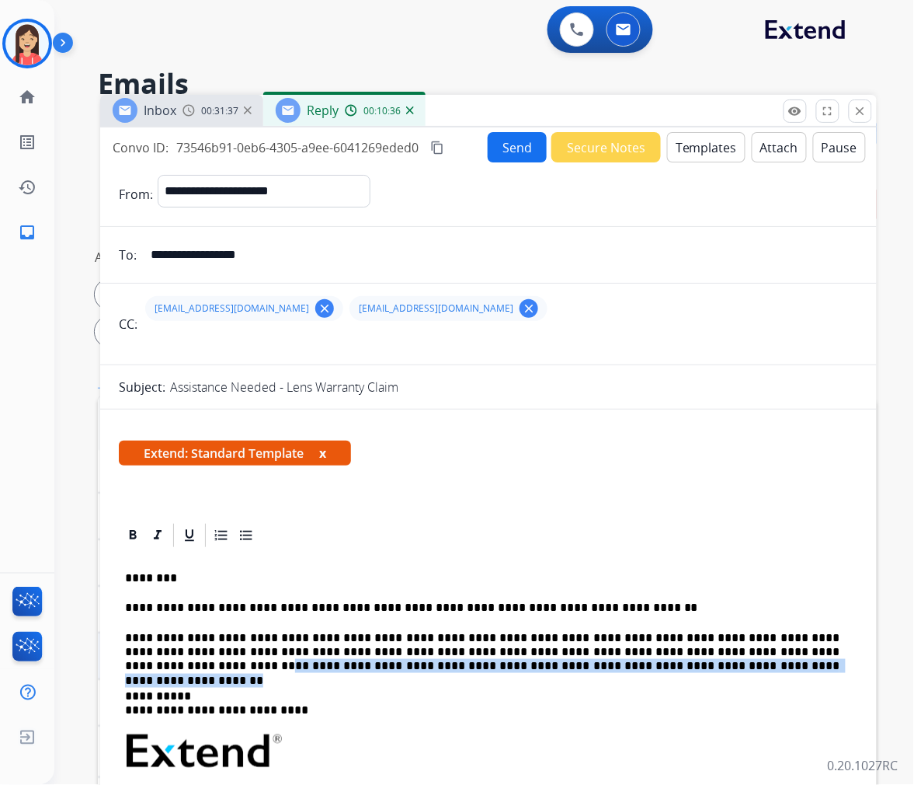
drag, startPoint x: 732, startPoint y: 651, endPoint x: 744, endPoint y: 667, distance: 19.4
click at [744, 667] on p "**********" at bounding box center [482, 652] width 715 height 43
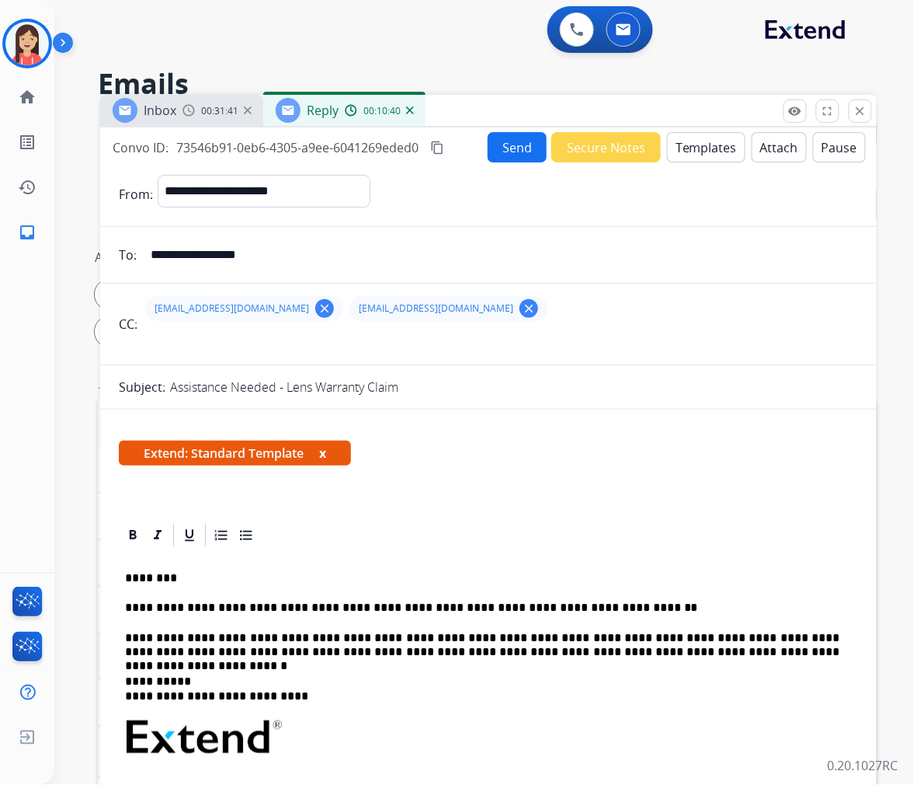
click at [503, 157] on button "Send" at bounding box center [517, 147] width 59 height 30
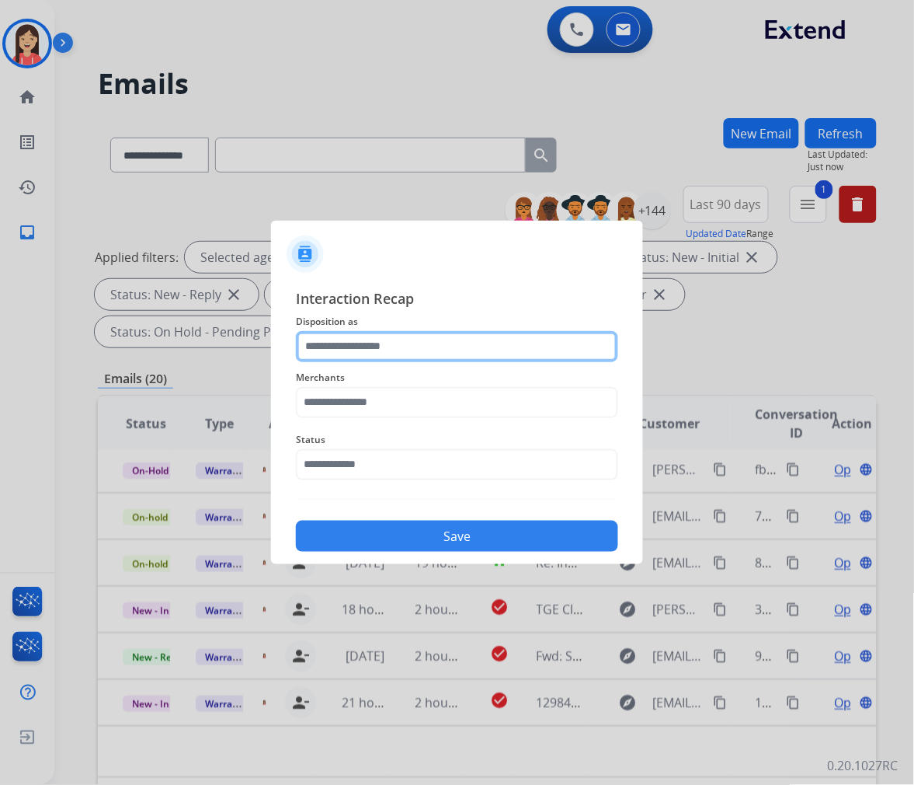
click at [391, 348] on input "text" at bounding box center [457, 346] width 322 height 31
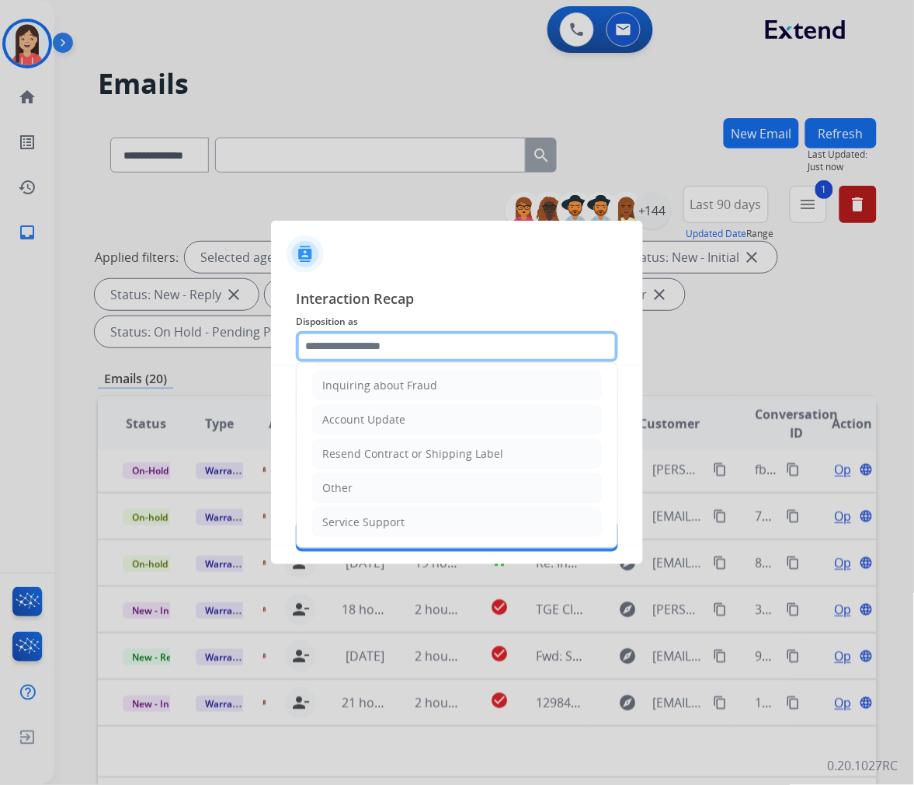
scroll to position [244, 0]
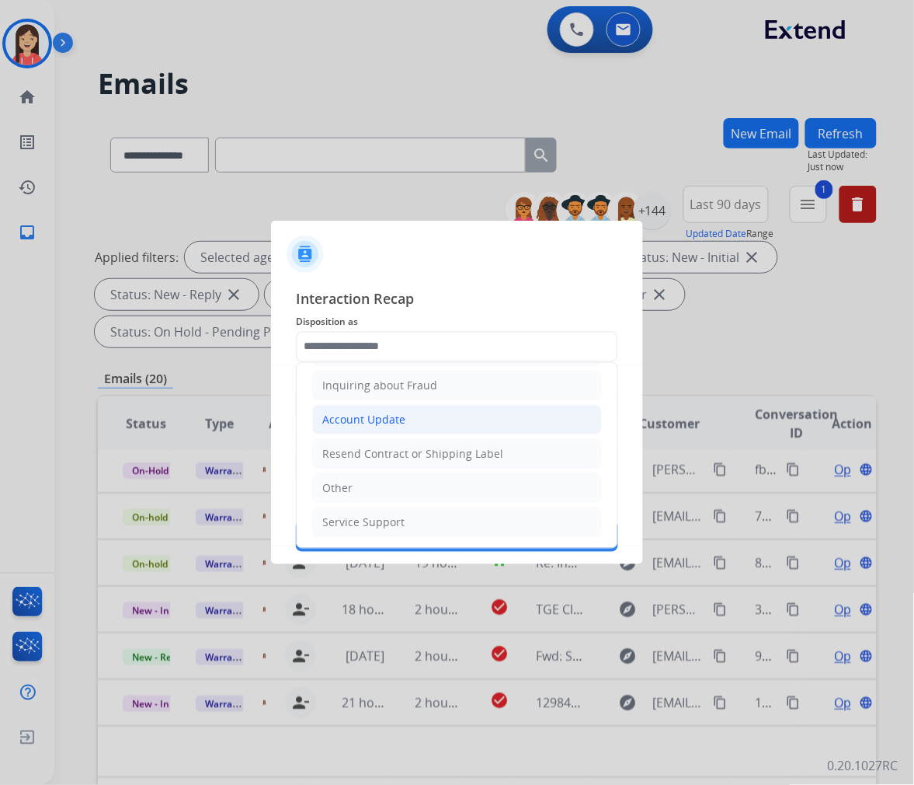
click at [384, 423] on div "Account Update" at bounding box center [363, 420] width 83 height 16
type input "**********"
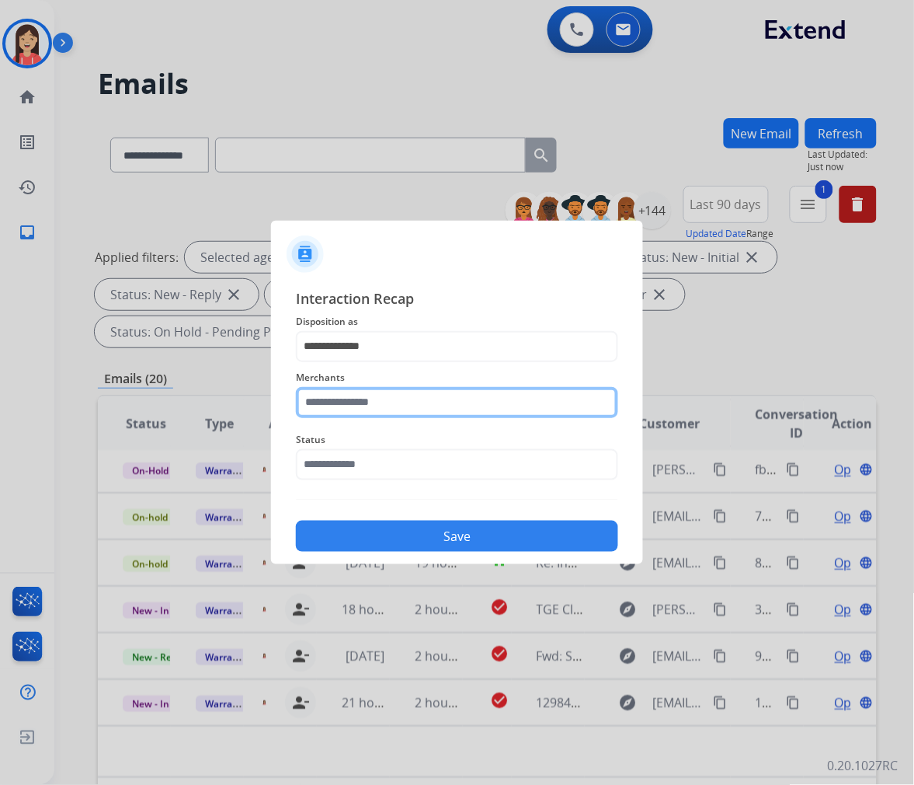
click at [401, 387] on input "text" at bounding box center [457, 402] width 322 height 31
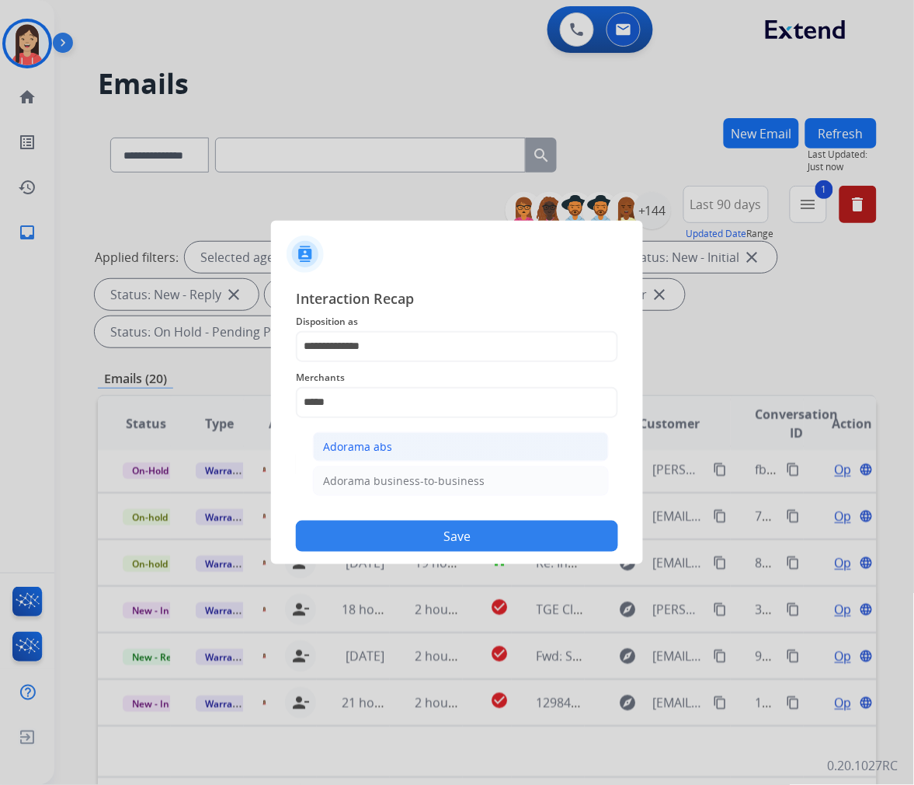
click at [395, 441] on li "Adorama abs" at bounding box center [461, 447] width 296 height 30
type input "**********"
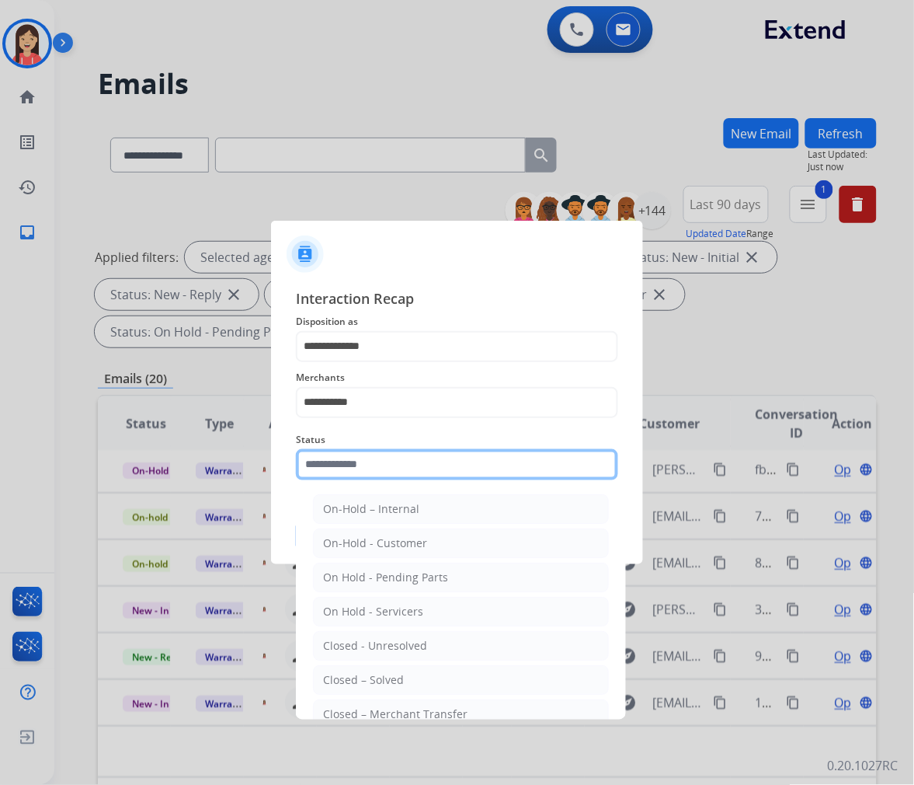
click at [399, 472] on input "text" at bounding box center [457, 464] width 322 height 31
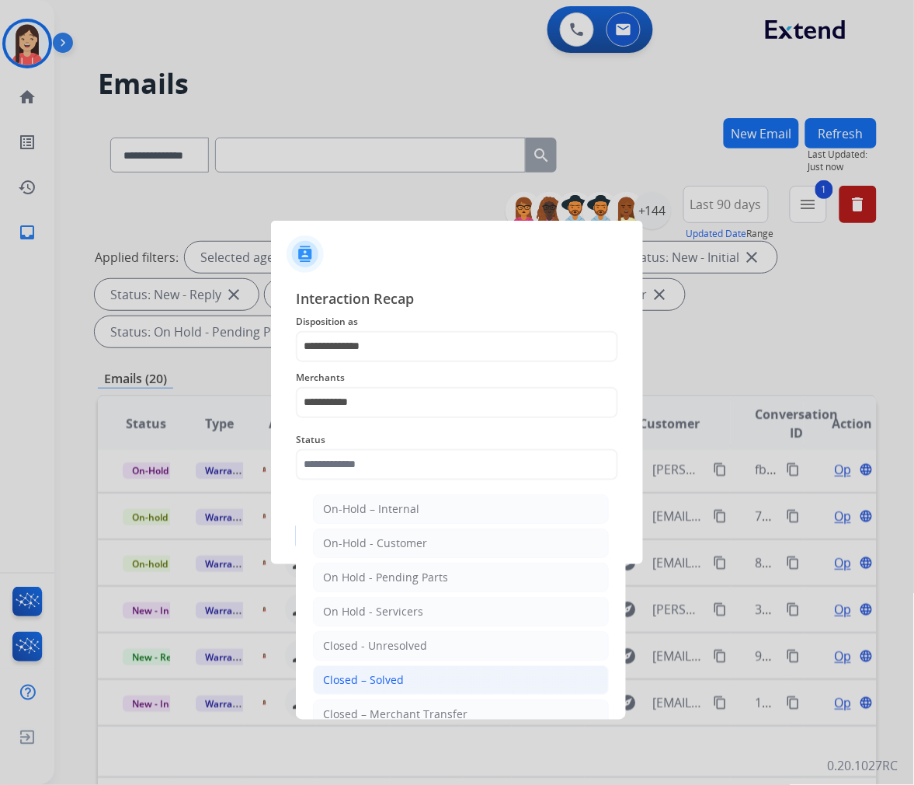
click at [399, 670] on li "Closed – Solved" at bounding box center [461, 680] width 296 height 30
type input "**********"
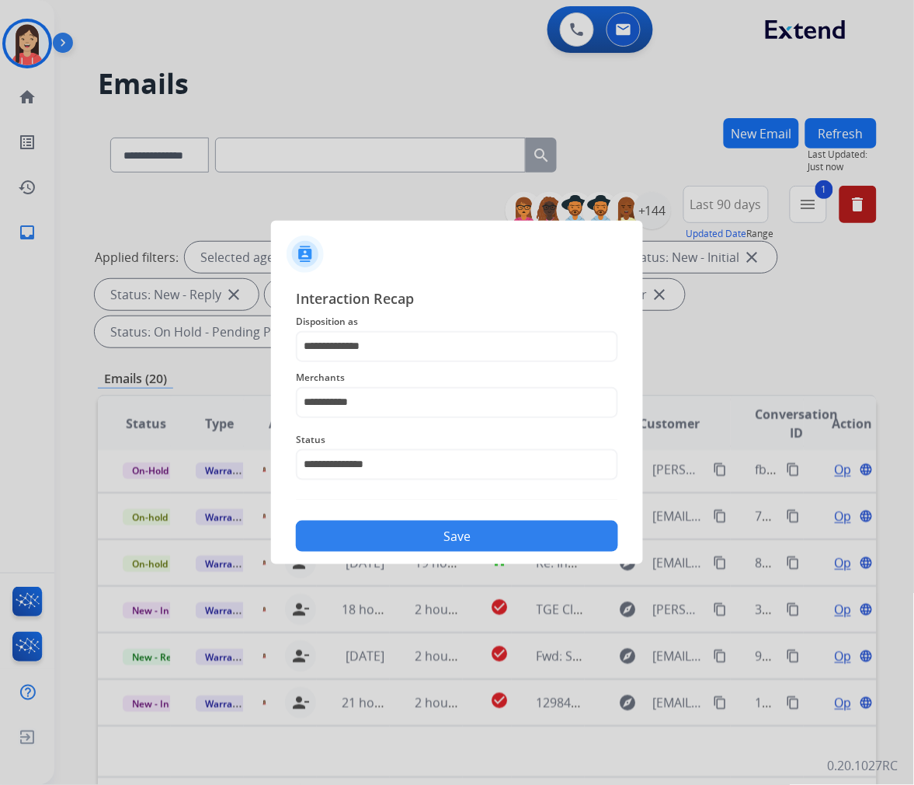
click at [463, 541] on button "Save" at bounding box center [457, 536] width 322 height 31
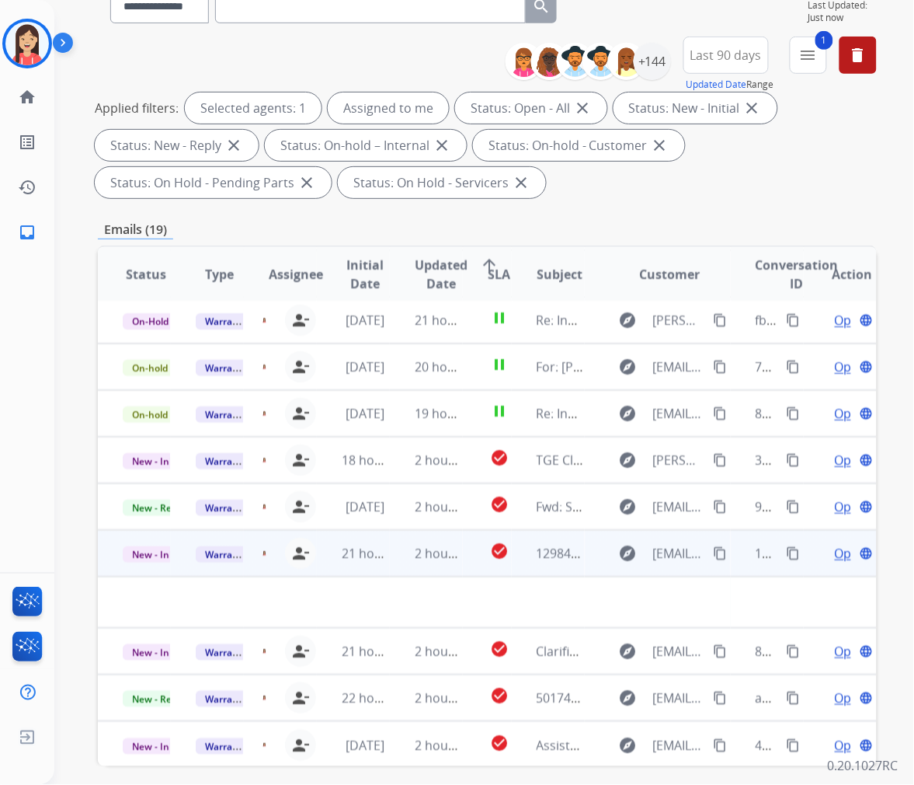
scroll to position [211, 0]
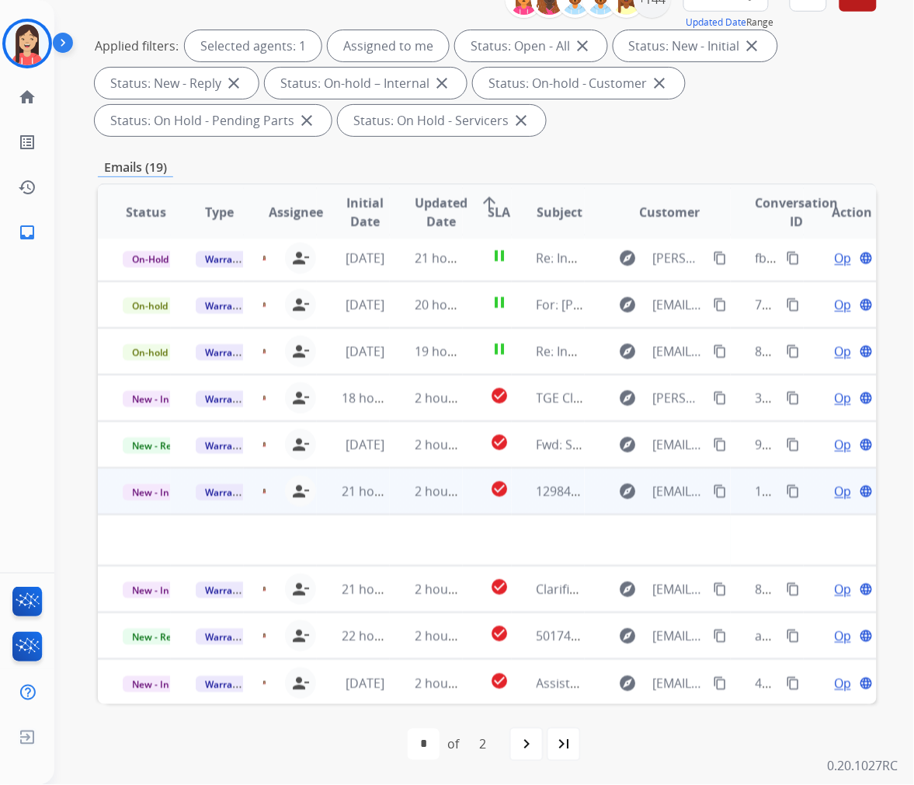
click at [391, 505] on td "2 hours ago" at bounding box center [426, 491] width 73 height 47
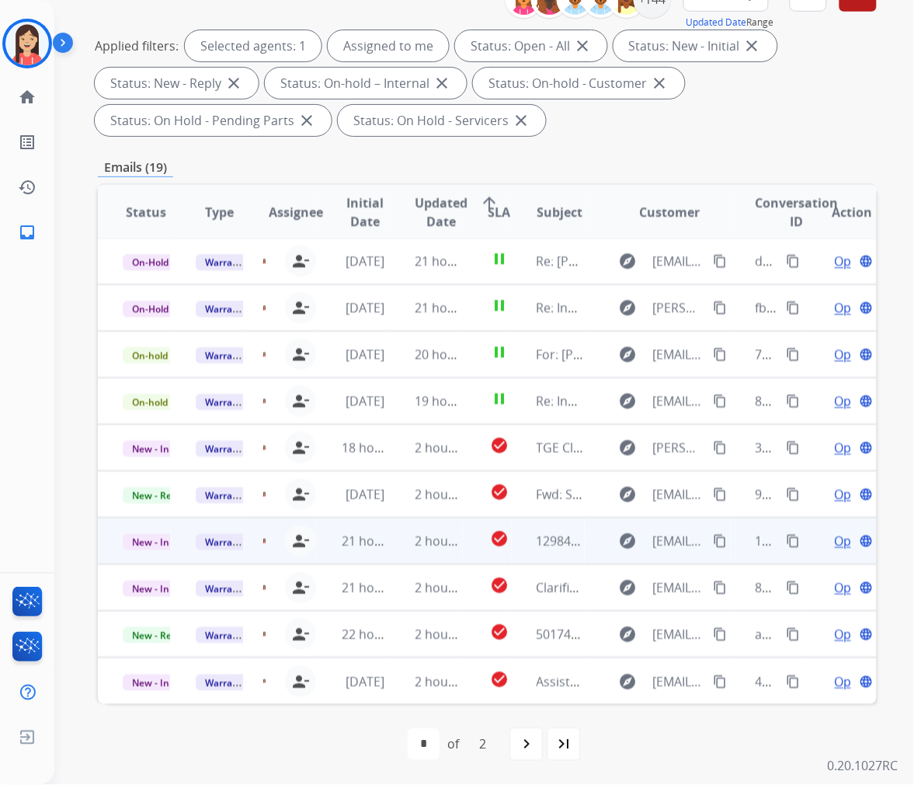
scroll to position [1, 0]
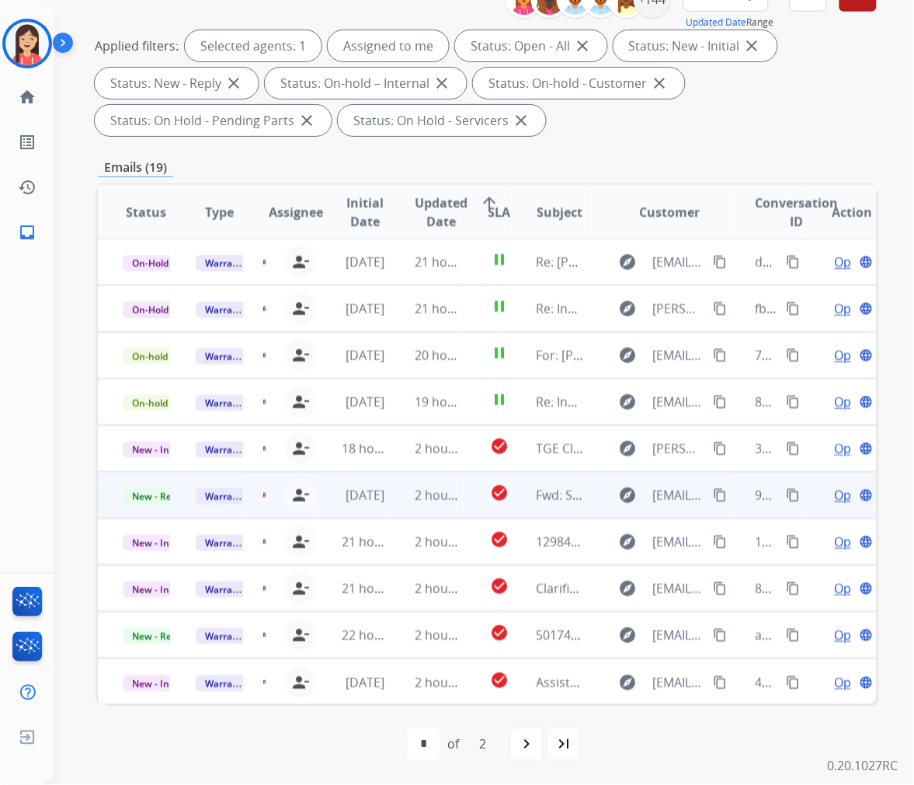
click at [402, 510] on td "2 hours ago" at bounding box center [426, 495] width 73 height 47
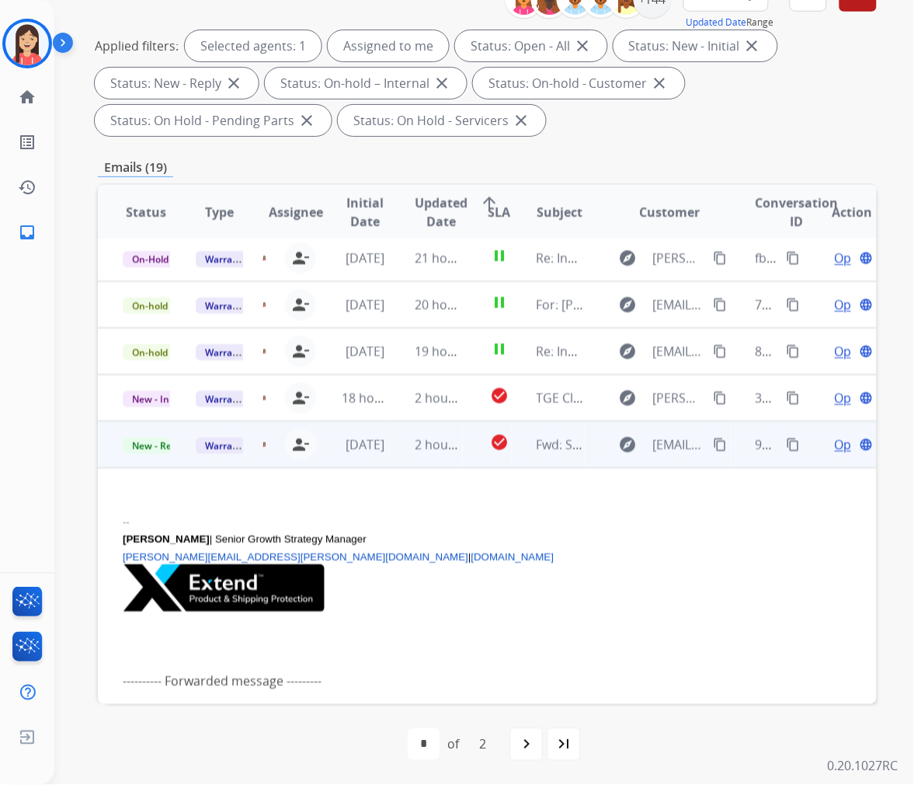
scroll to position [233, 0]
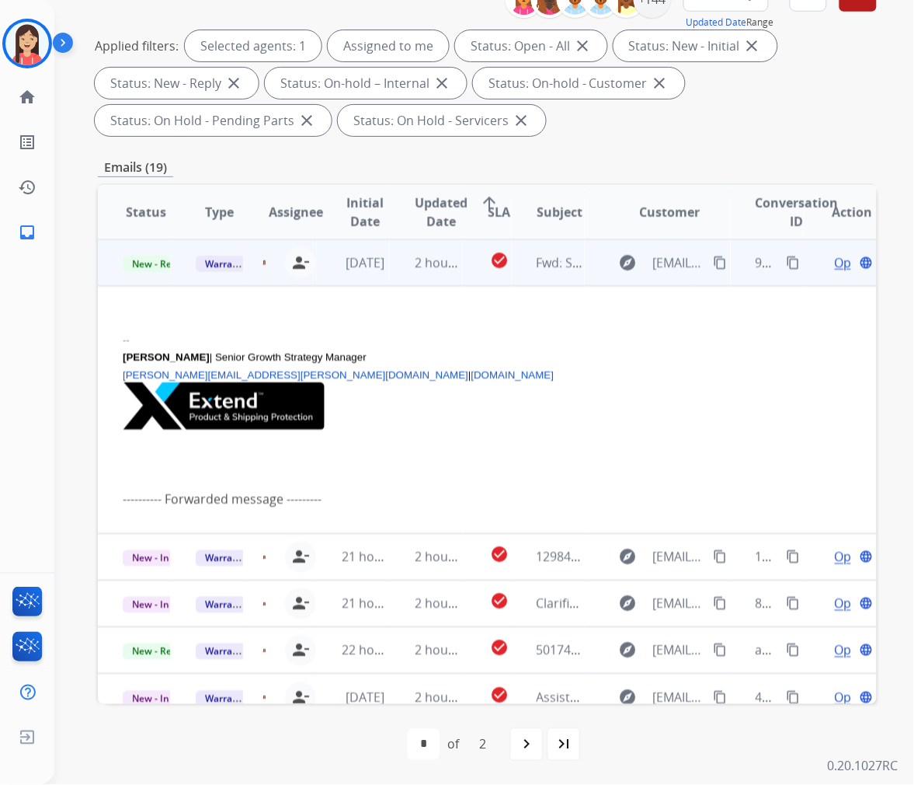
click at [835, 259] on span "Open" at bounding box center [851, 262] width 32 height 19
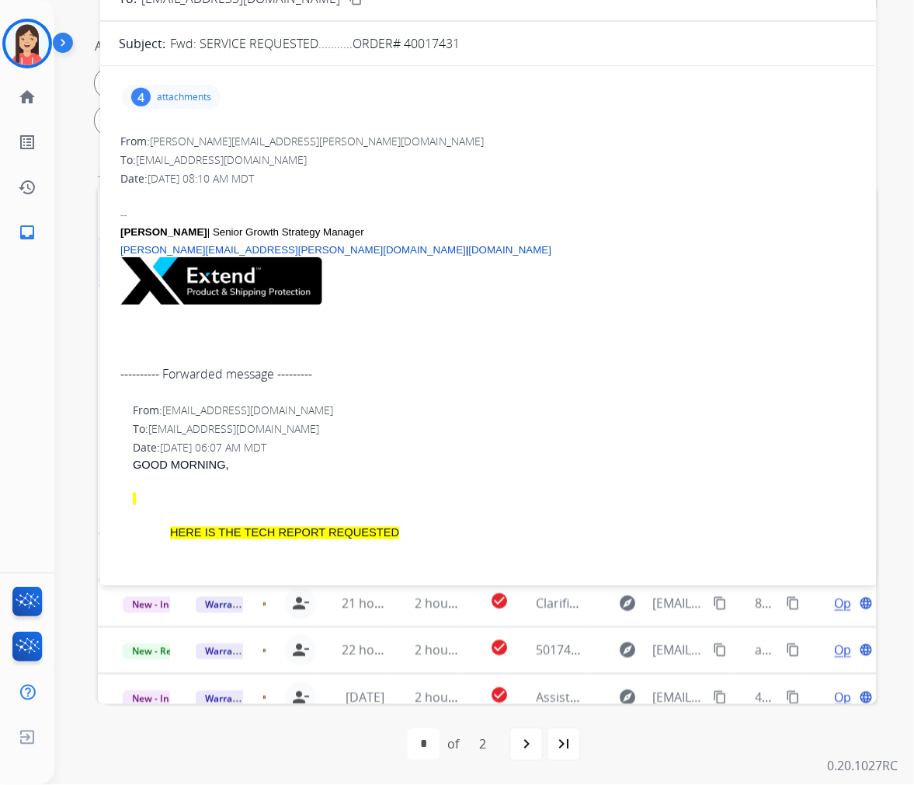
scroll to position [0, 0]
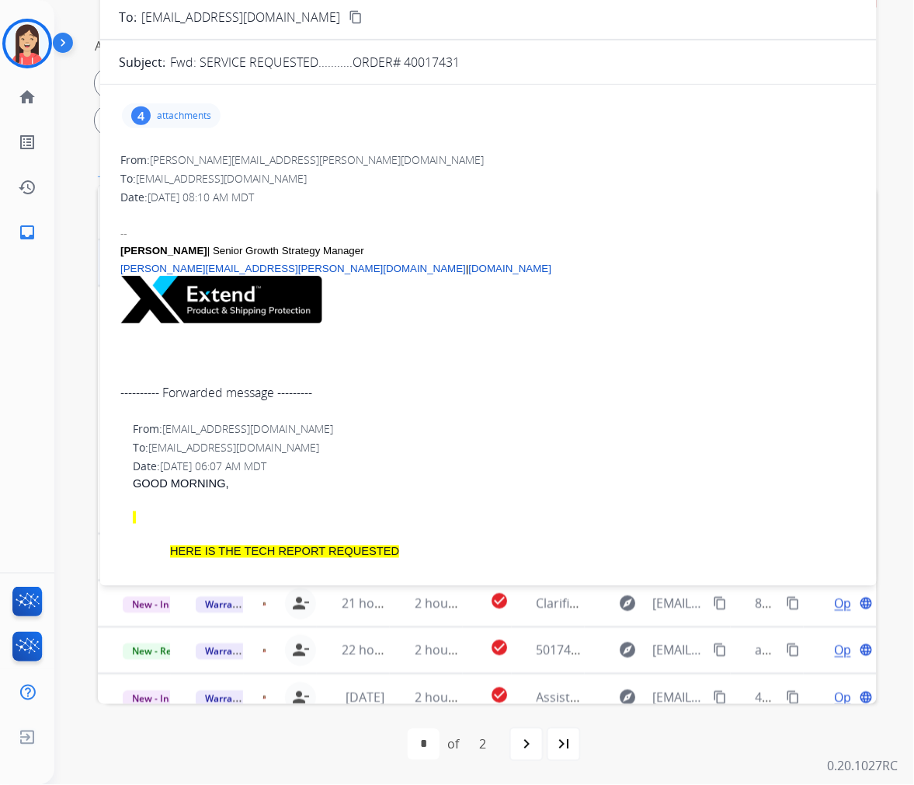
click at [193, 111] on p "attachments" at bounding box center [184, 116] width 54 height 12
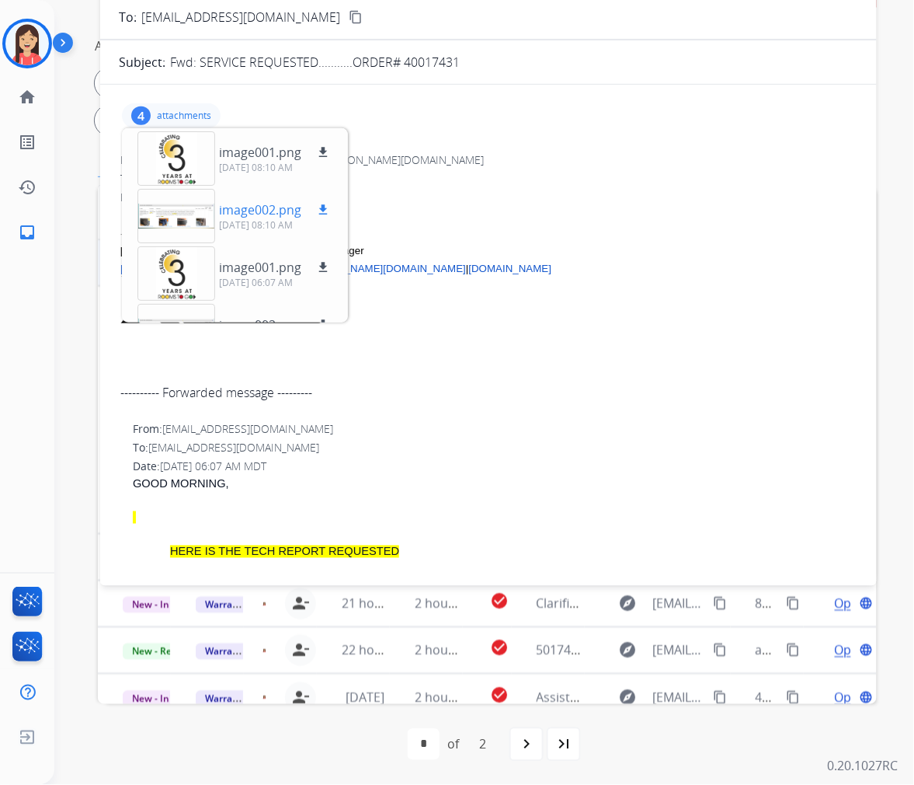
click at [322, 205] on mat-icon "download" at bounding box center [323, 210] width 14 height 14
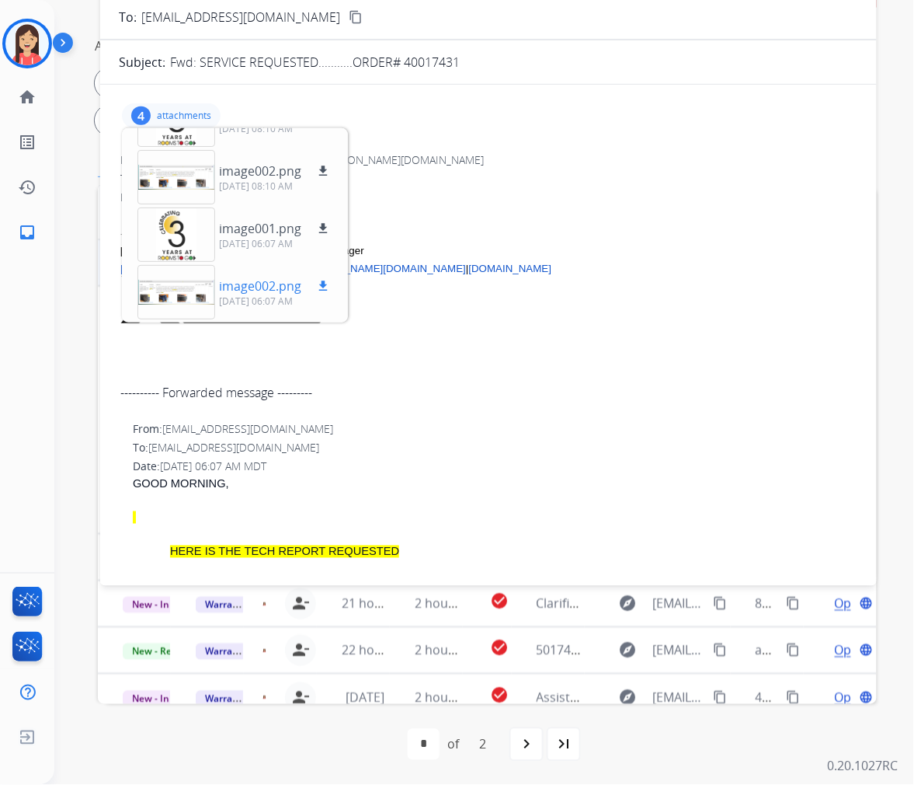
click at [242, 286] on p "image002.png" at bounding box center [260, 286] width 82 height 19
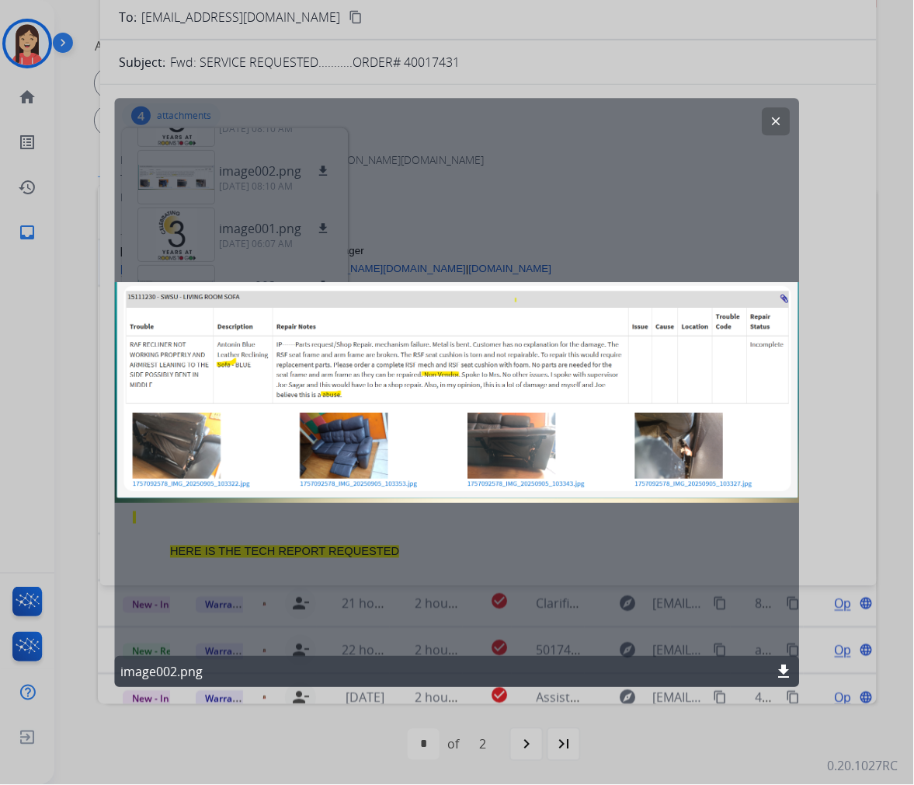
click at [764, 128] on button "clear" at bounding box center [777, 121] width 28 height 28
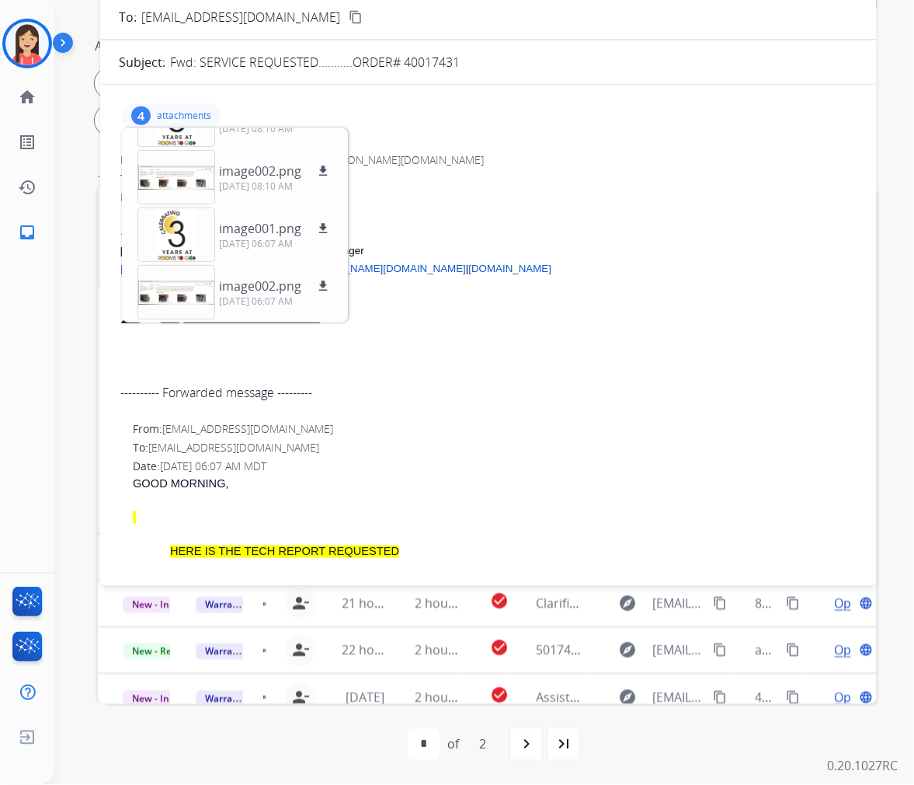
click at [421, 53] on p "Fwd: SERVICE REQUESTED...........ORDER# 40017431" at bounding box center [315, 62] width 290 height 19
copy p "40017431"
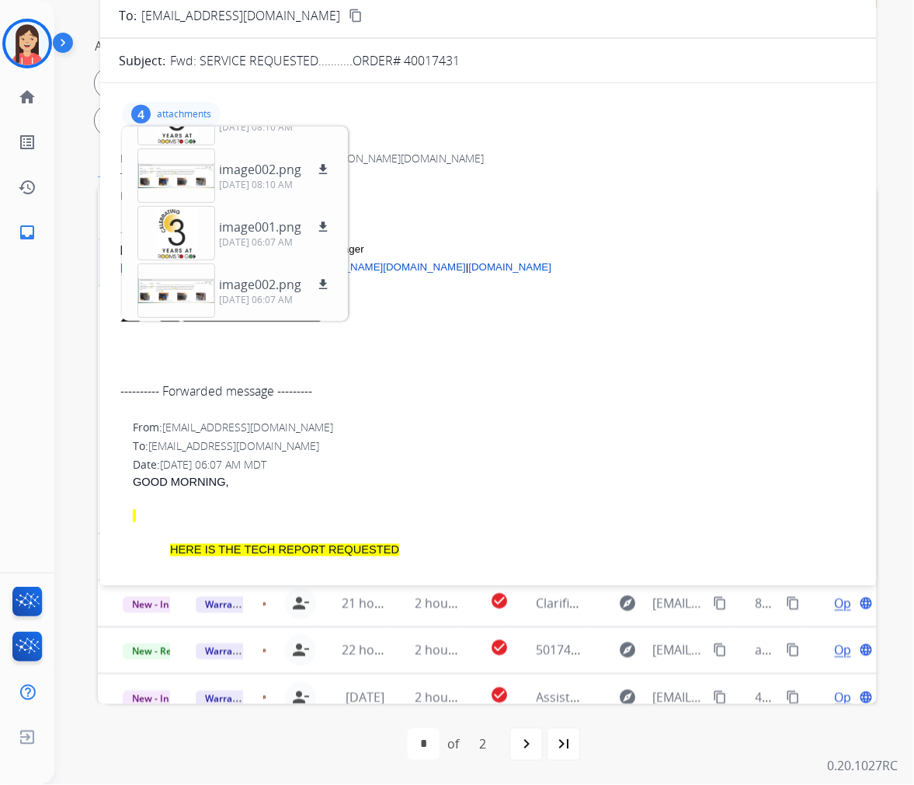
scroll to position [0, 0]
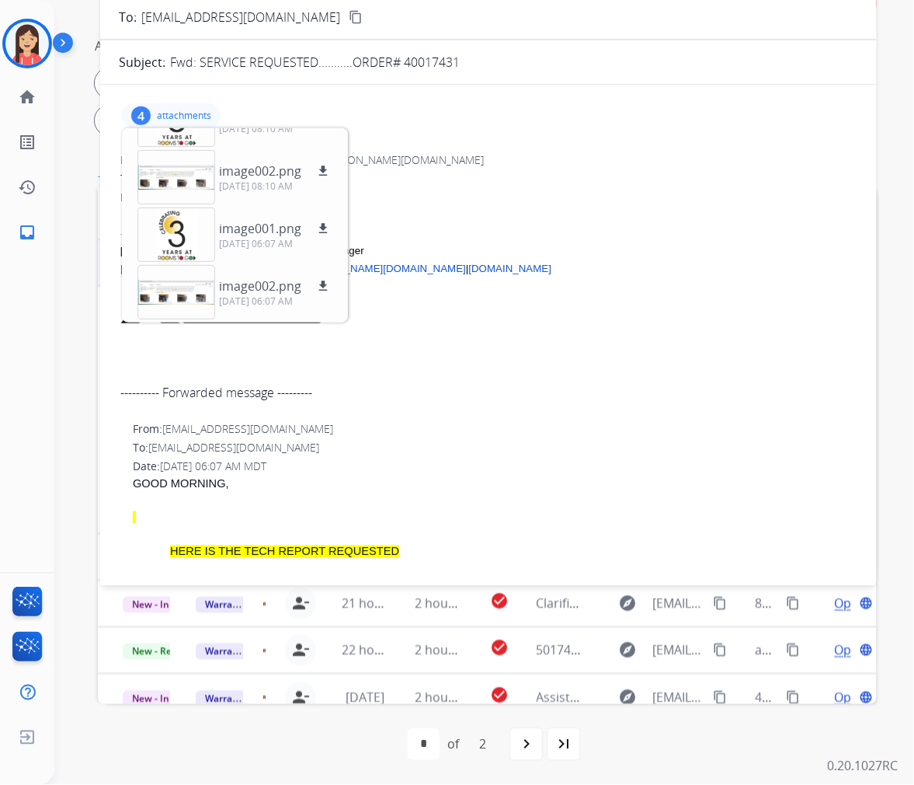
drag, startPoint x: 503, startPoint y: 179, endPoint x: 603, endPoint y: 135, distance: 108.9
click at [503, 179] on div "To: [EMAIL_ADDRESS][DOMAIN_NAME]" at bounding box center [488, 179] width 737 height 16
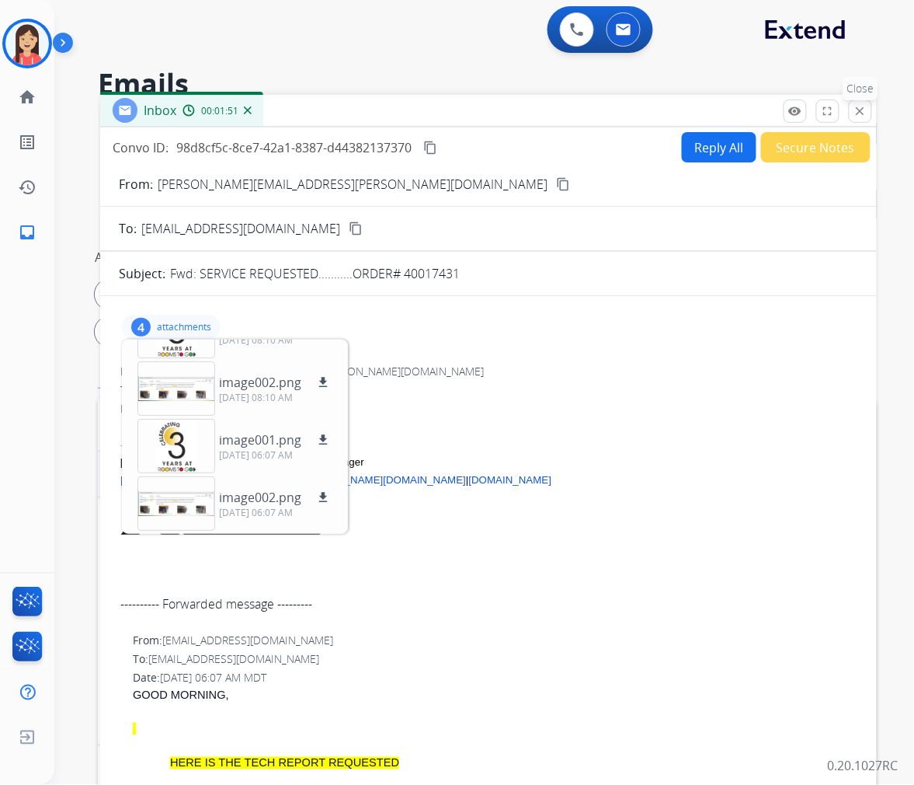
click at [858, 107] on mat-icon "close" at bounding box center [861, 111] width 14 height 14
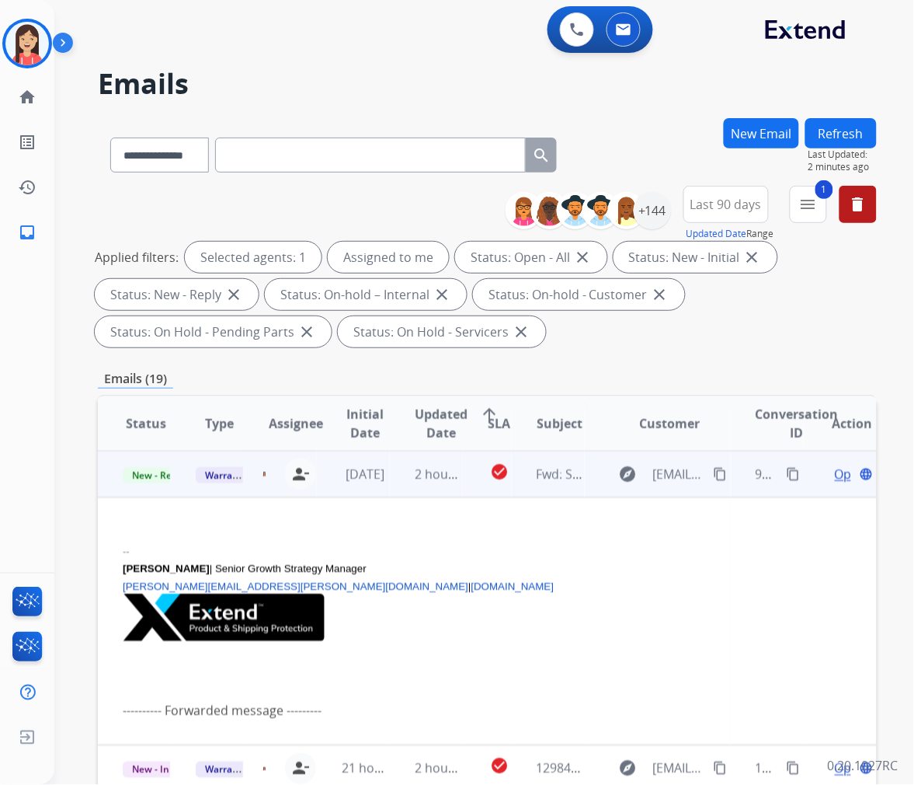
click at [463, 483] on td "check_circle" at bounding box center [487, 474] width 49 height 47
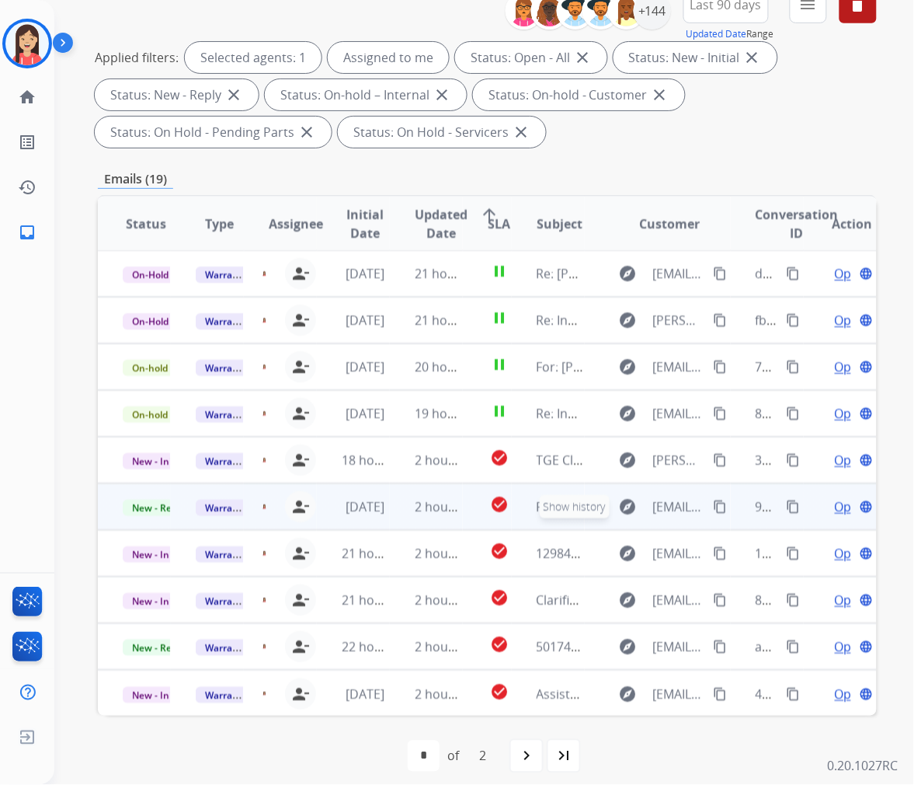
scroll to position [211, 0]
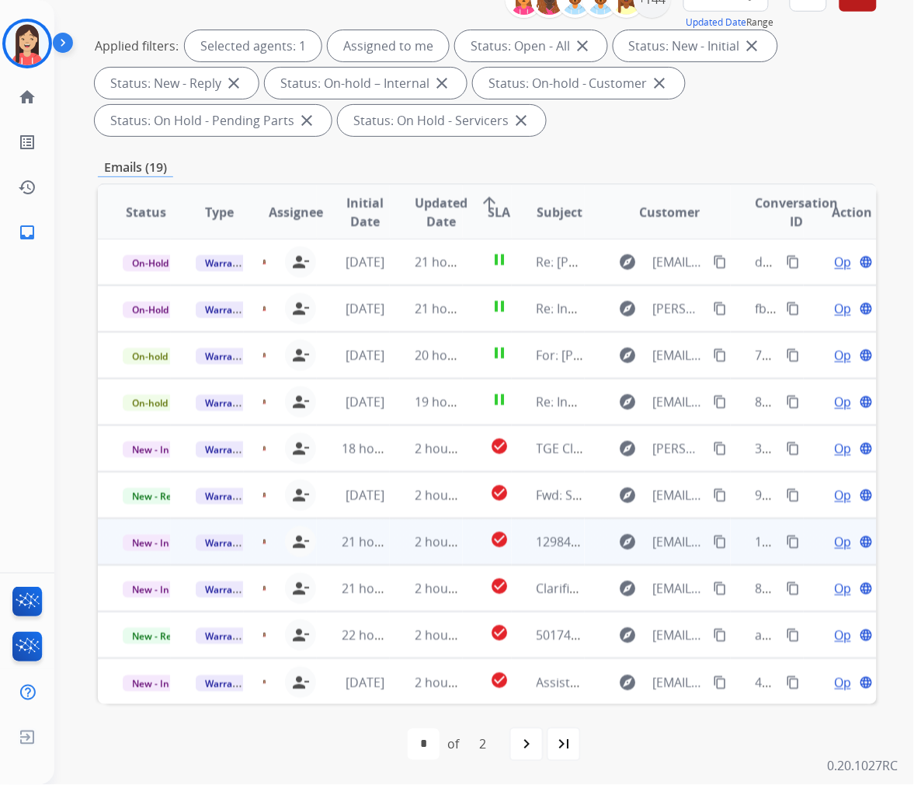
click at [390, 553] on td "2 hours ago" at bounding box center [426, 541] width 73 height 47
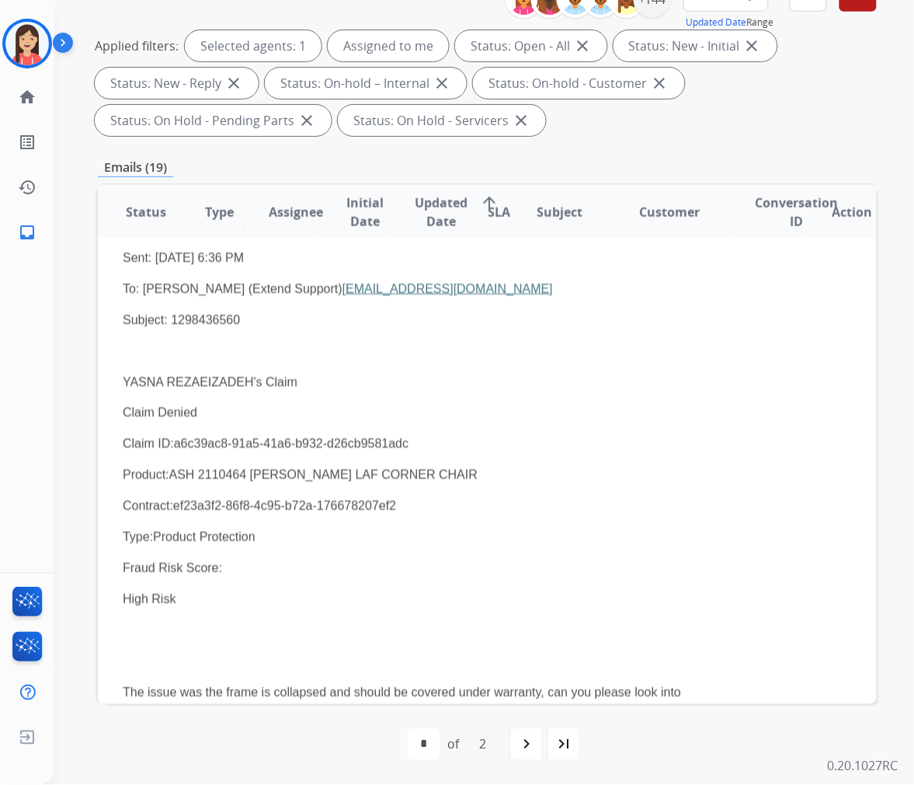
scroll to position [366, 0]
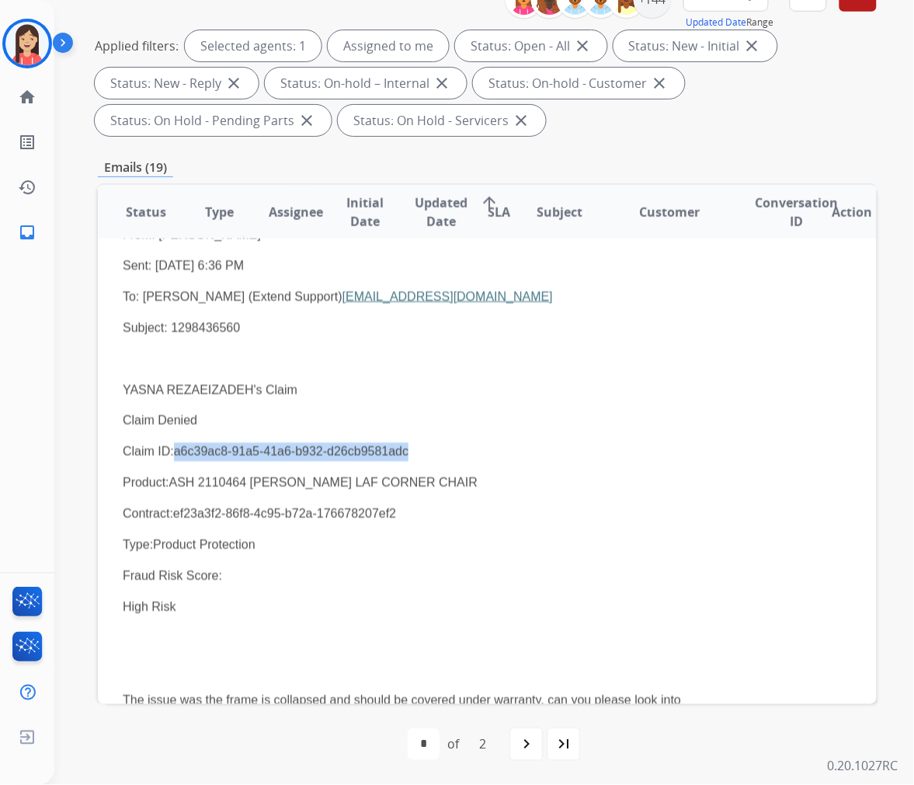
drag, startPoint x: 172, startPoint y: 454, endPoint x: 437, endPoint y: 449, distance: 264.2
click at [437, 449] on p "Claim ID:a6c39ac8-91a5-41a6-b932-d26cb9581adc" at bounding box center [414, 452] width 583 height 19
copy p "a6c39ac8-91a5-41a6-b932-d26cb9581adc"
click at [598, 451] on p "Claim ID:a6c39ac8-91a5-41a6-b932-d26cb9581adc" at bounding box center [414, 452] width 583 height 19
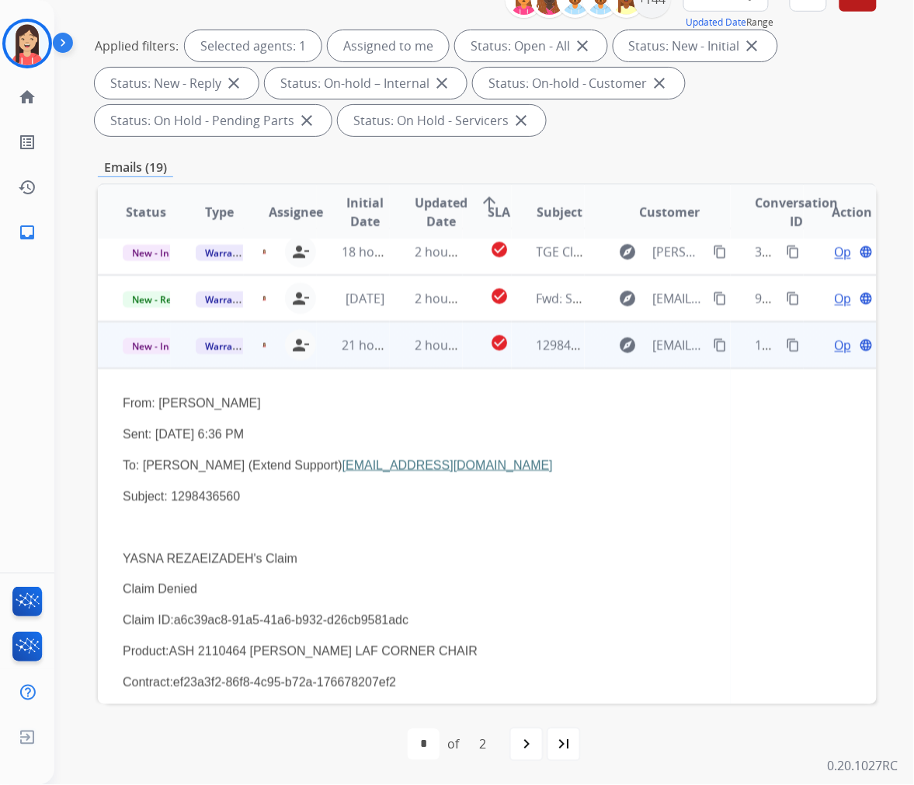
scroll to position [193, 0]
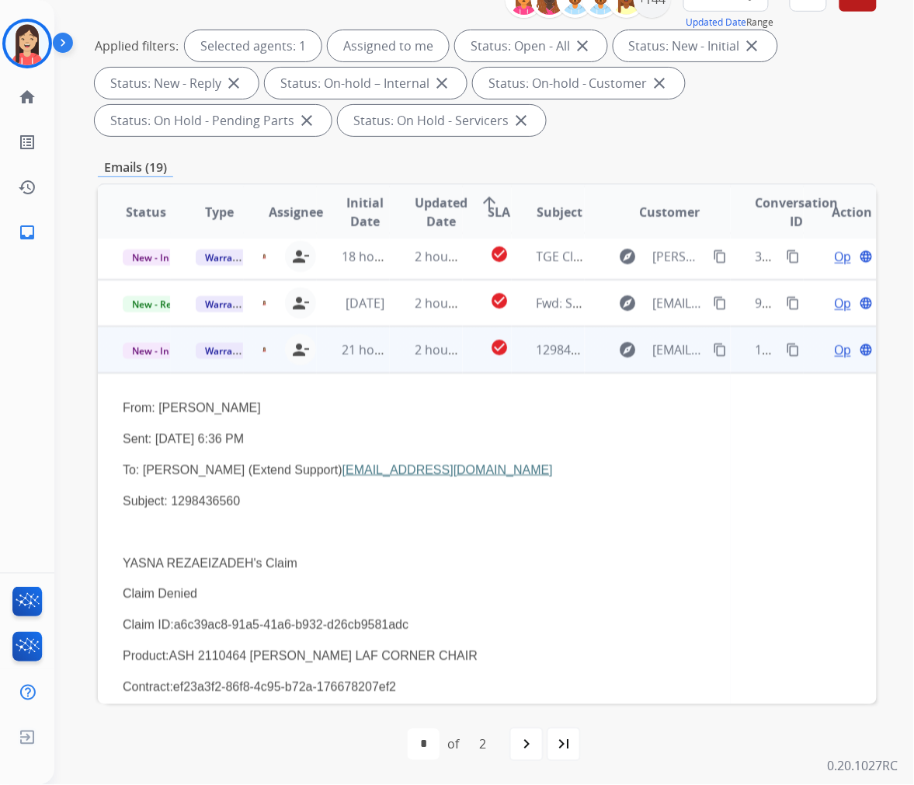
click at [836, 347] on span "Open" at bounding box center [851, 349] width 32 height 19
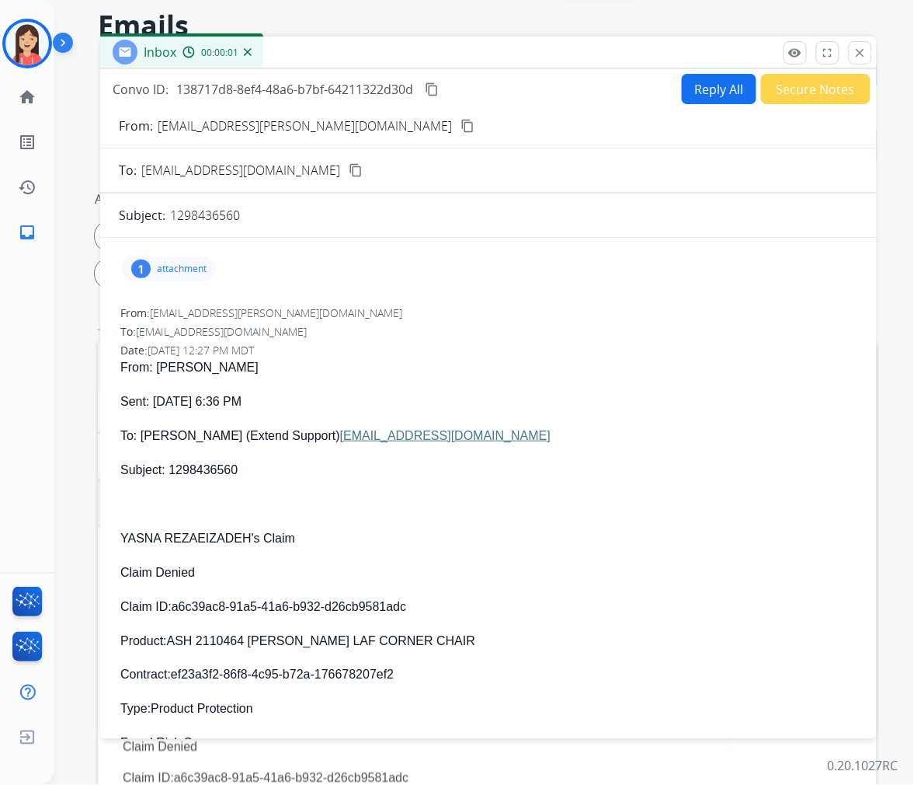
scroll to position [39, 0]
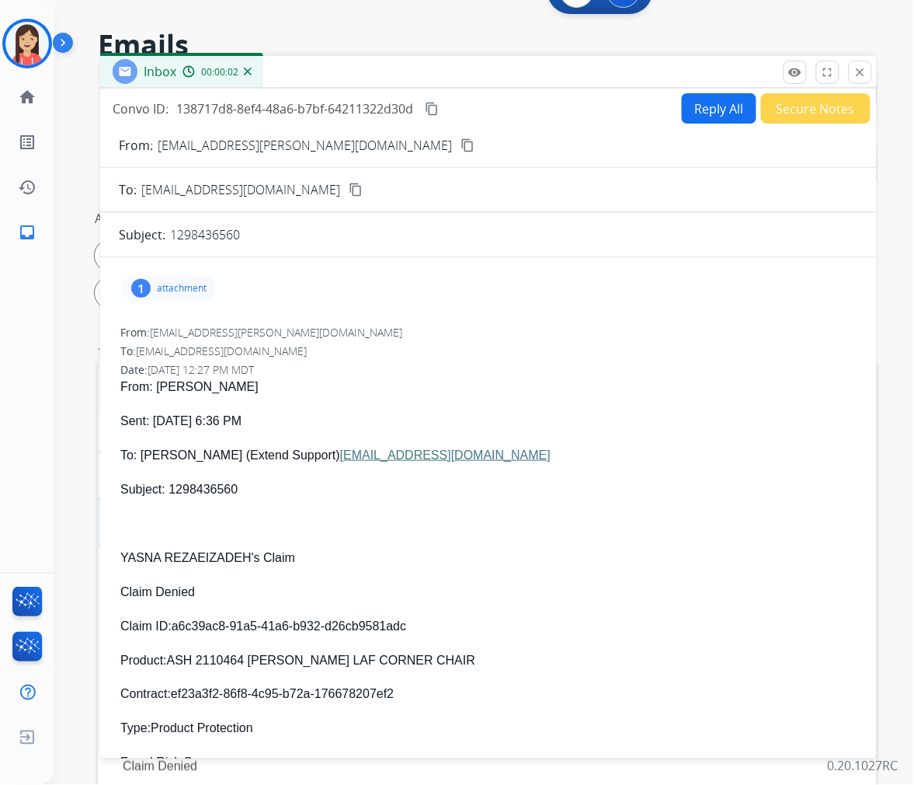
click at [695, 93] on button "Reply All" at bounding box center [719, 108] width 75 height 30
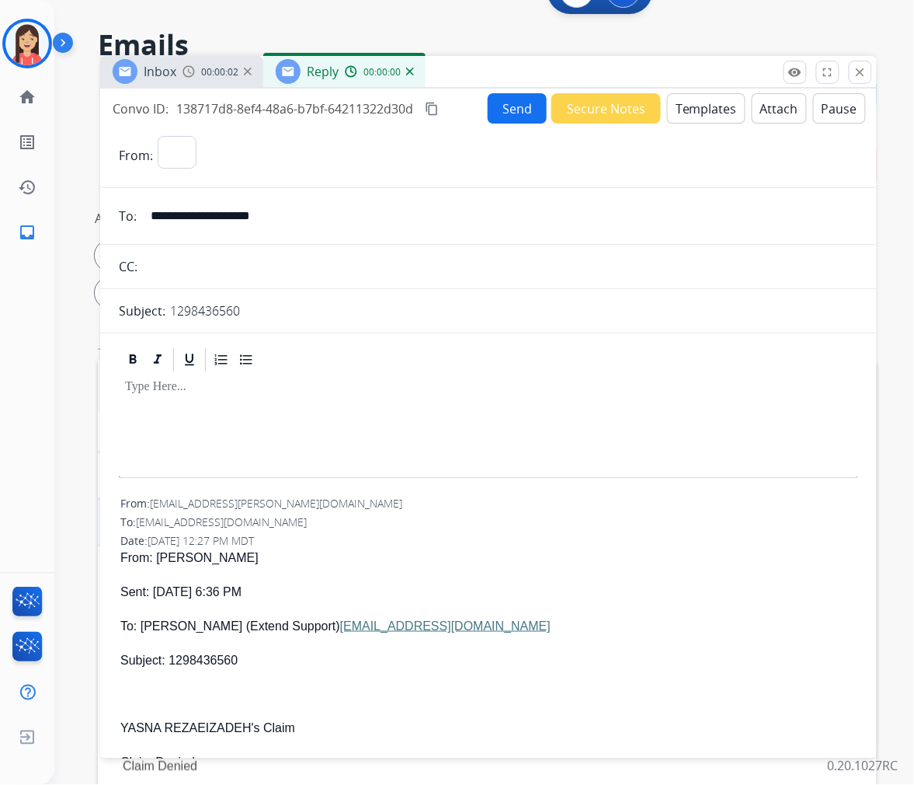
select select "**********"
click at [710, 111] on button "Templates" at bounding box center [706, 108] width 78 height 30
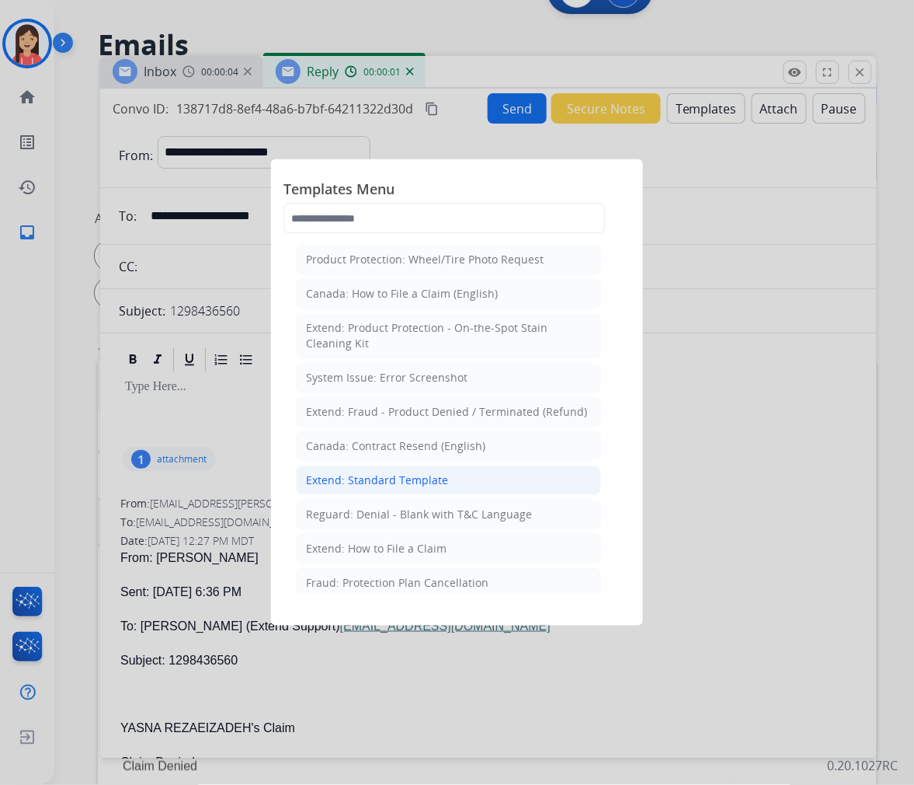
click at [354, 482] on div "Extend: Standard Template" at bounding box center [377, 480] width 142 height 16
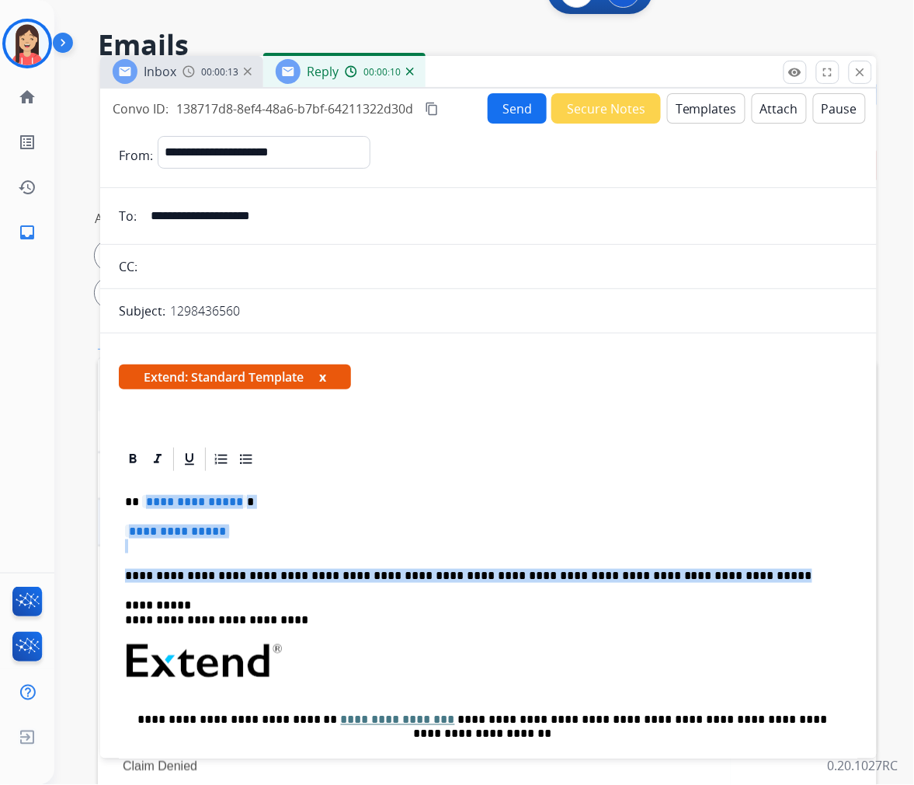
drag, startPoint x: 142, startPoint y: 499, endPoint x: 703, endPoint y: 568, distance: 565.2
click at [703, 568] on div "**********" at bounding box center [489, 697] width 740 height 449
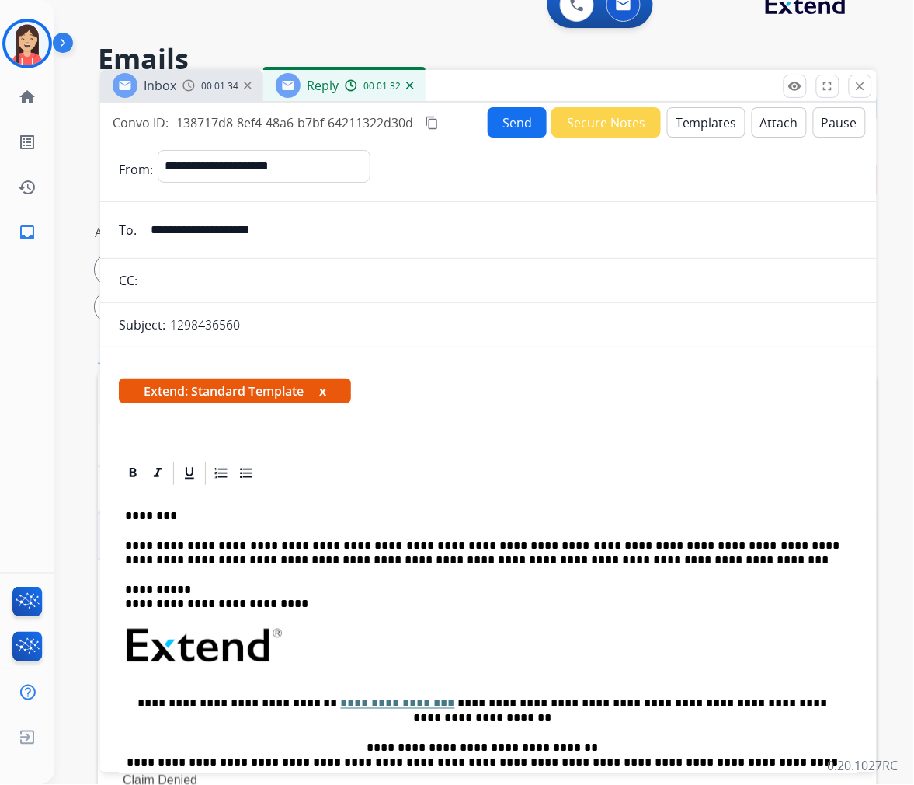
scroll to position [0, 0]
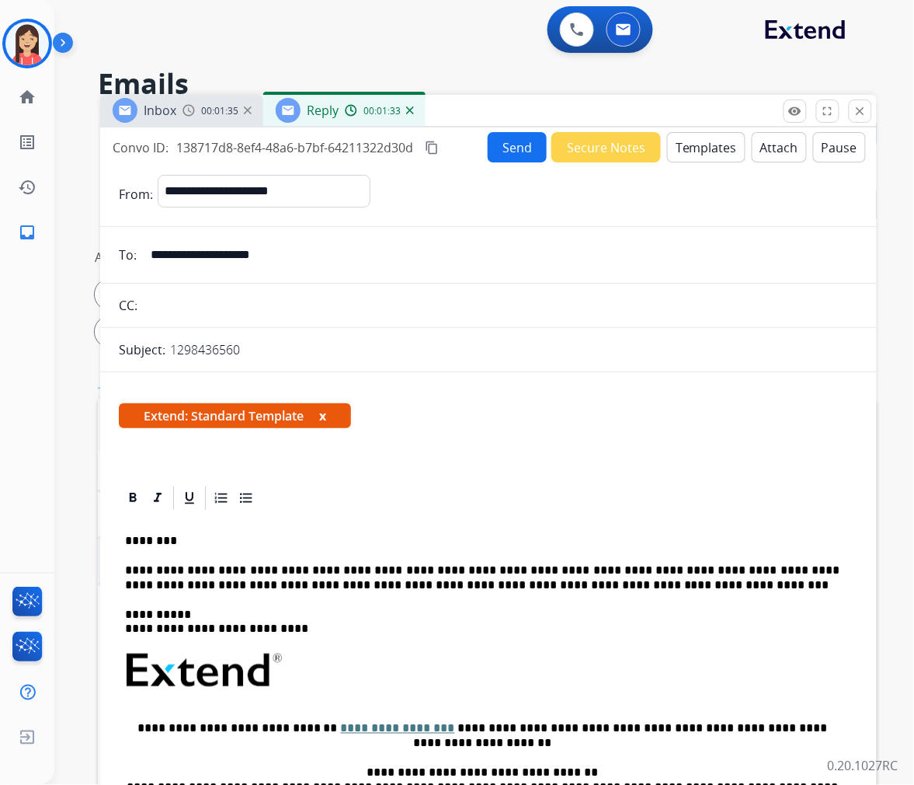
click at [505, 151] on button "Send" at bounding box center [517, 147] width 59 height 30
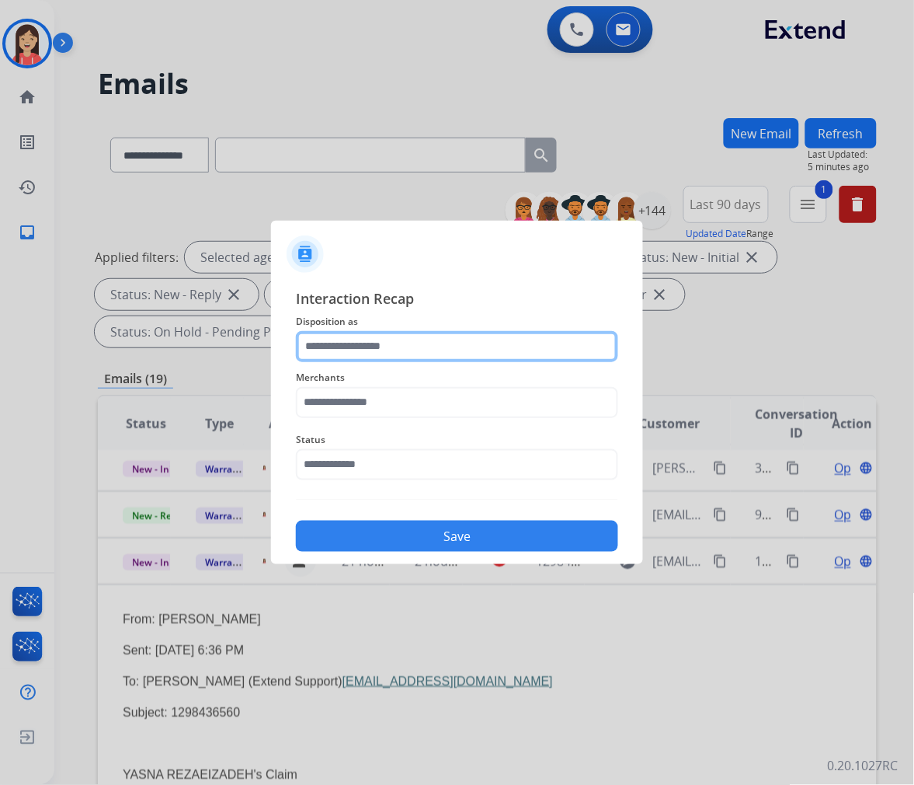
click at [501, 336] on input "text" at bounding box center [457, 346] width 322 height 31
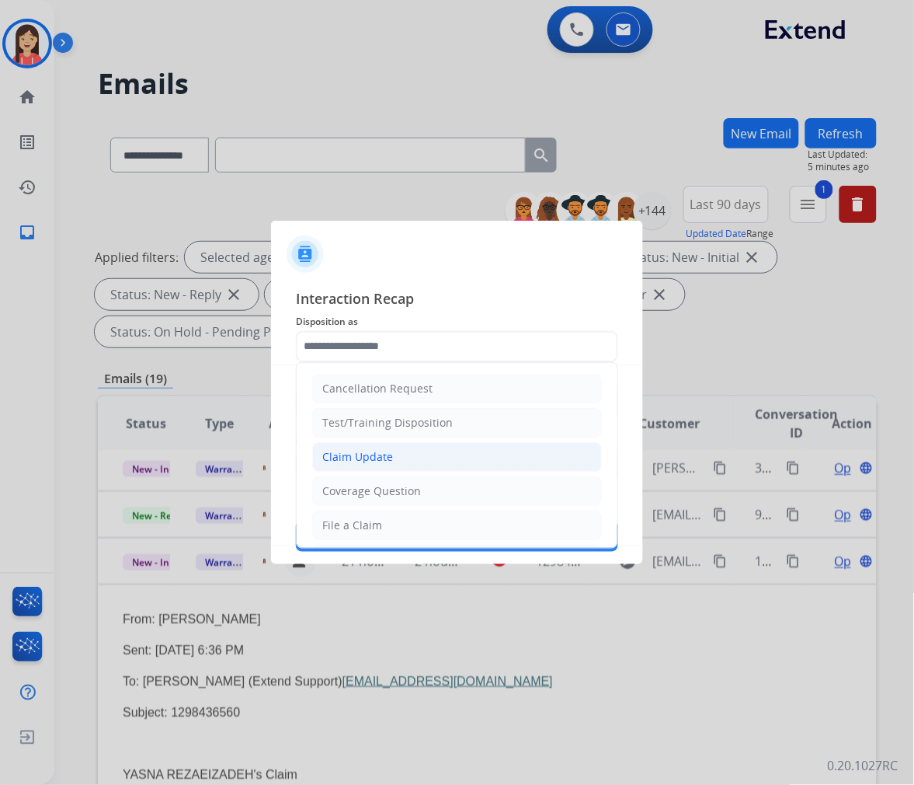
click at [366, 462] on div "Claim Update" at bounding box center [357, 457] width 71 height 16
type input "**********"
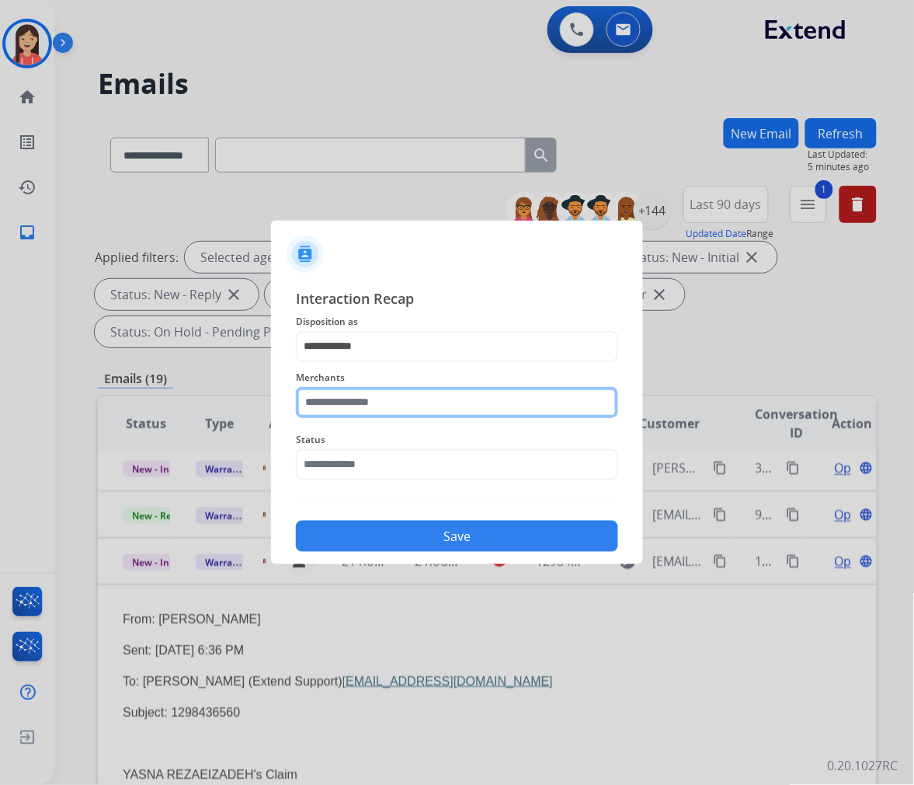
click at [410, 402] on input "text" at bounding box center [457, 402] width 322 height 31
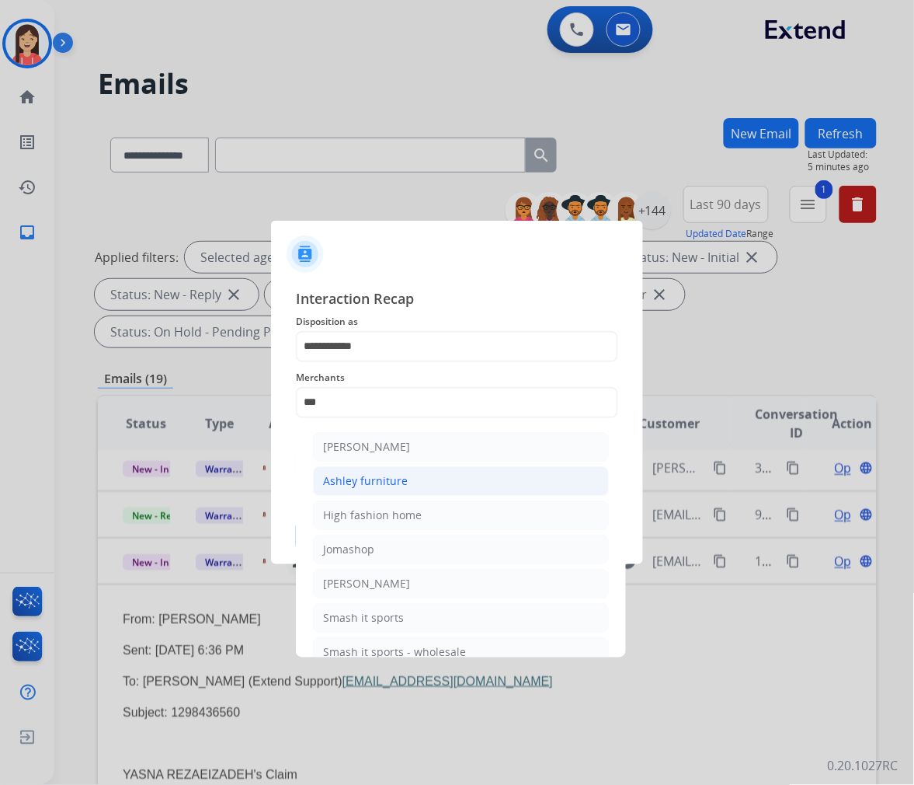
click at [389, 475] on div "Ashley furniture" at bounding box center [365, 481] width 85 height 16
type input "**********"
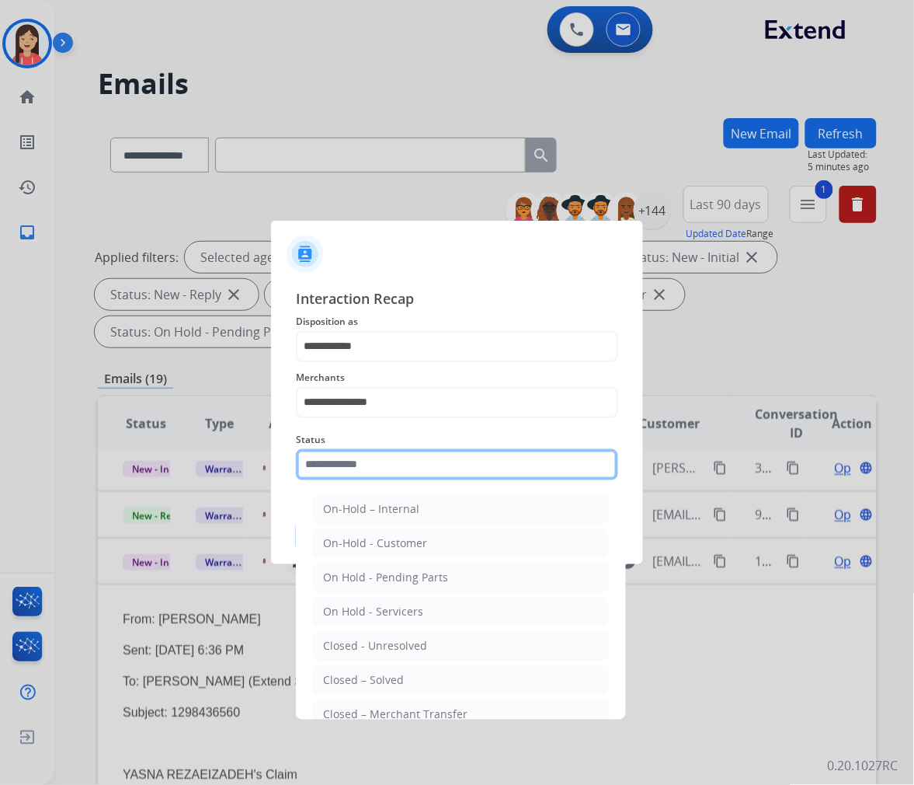
click at [381, 467] on input "text" at bounding box center [457, 464] width 322 height 31
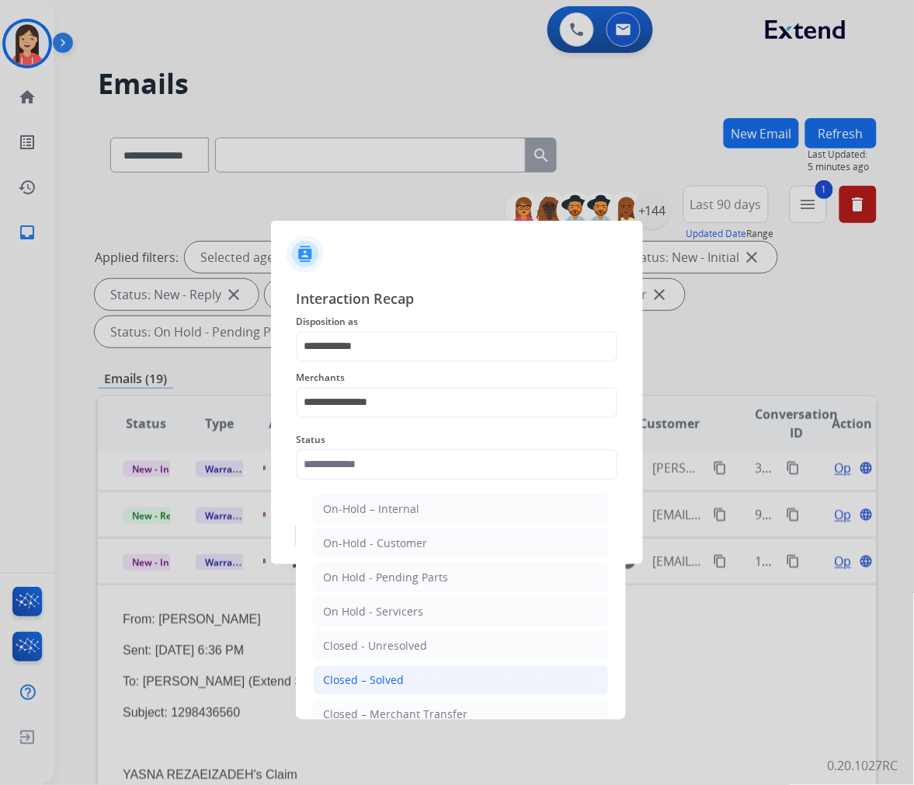
click at [390, 673] on div "Closed – Solved" at bounding box center [363, 680] width 81 height 16
type input "**********"
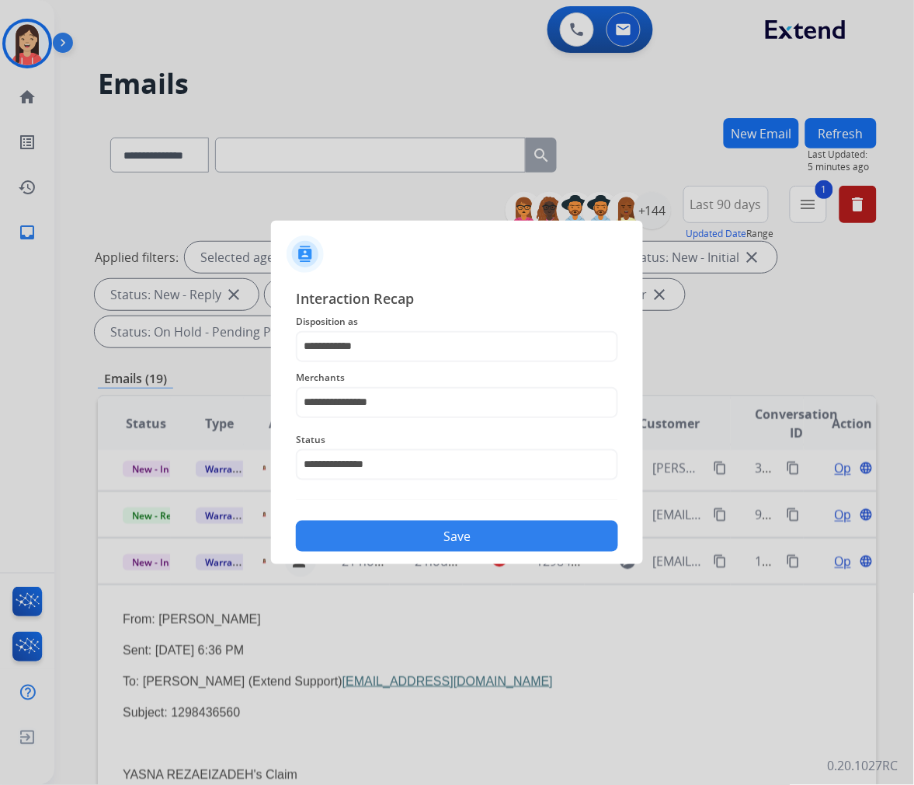
click at [464, 541] on button "Save" at bounding box center [457, 536] width 322 height 31
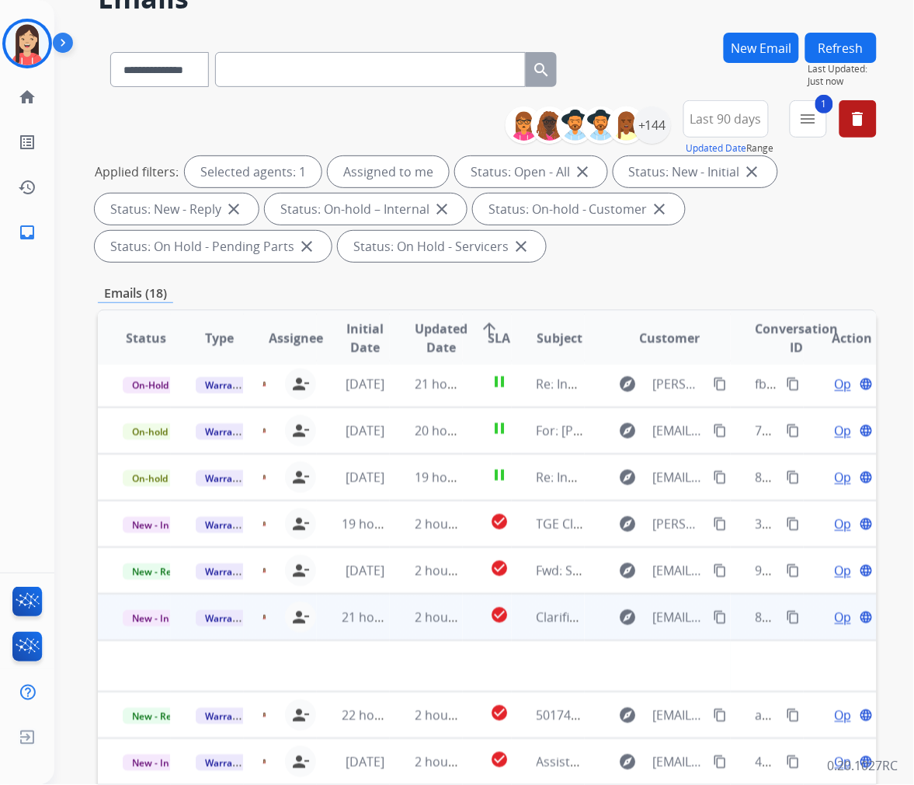
scroll to position [86, 0]
click at [393, 627] on td "2 hours ago" at bounding box center [426, 616] width 73 height 47
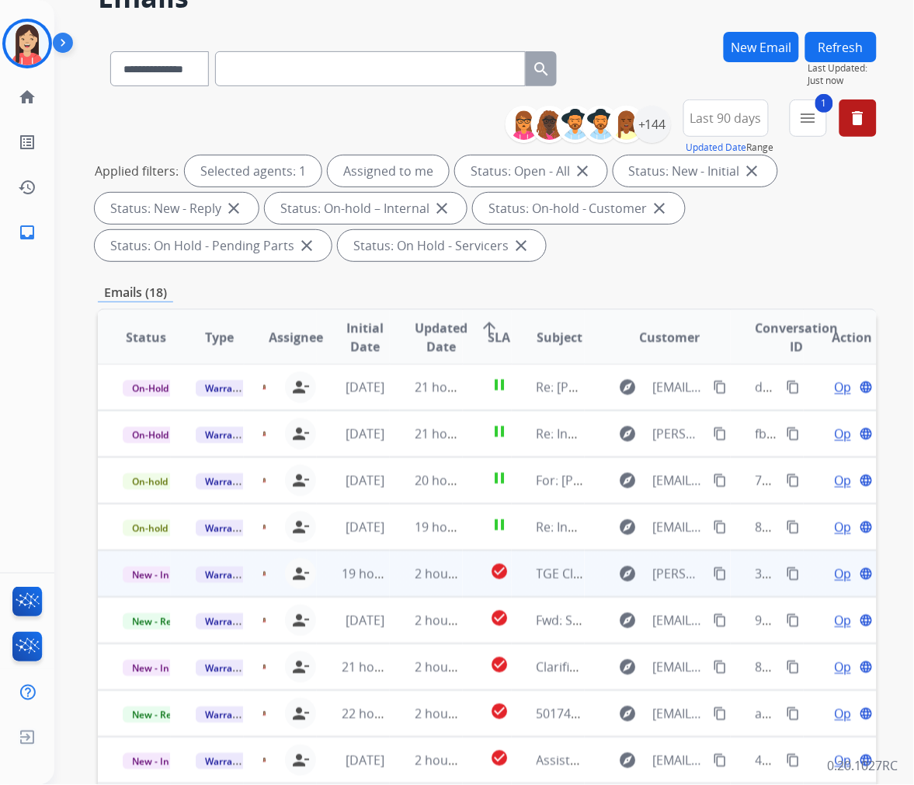
scroll to position [172, 0]
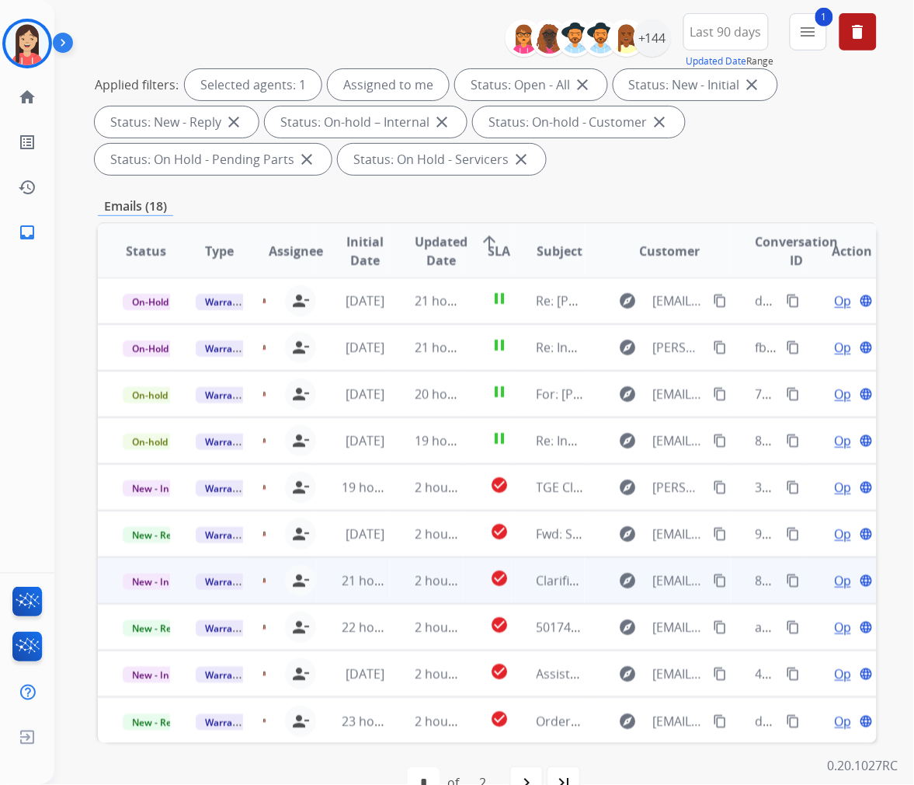
click at [390, 594] on td "2 hours ago" at bounding box center [426, 580] width 73 height 47
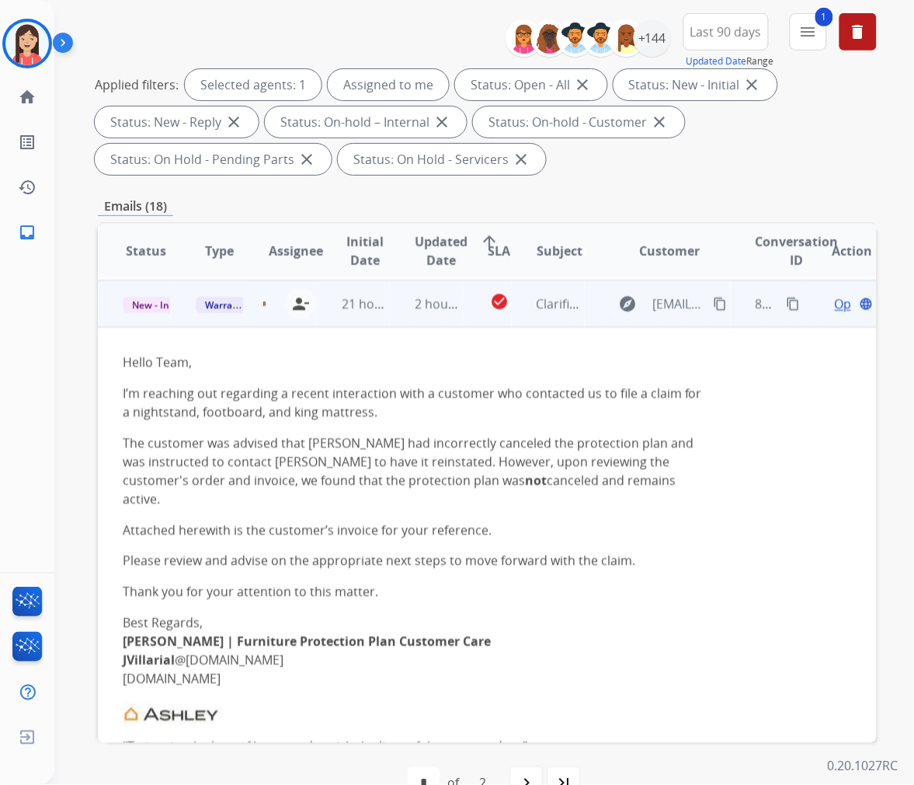
scroll to position [280, 0]
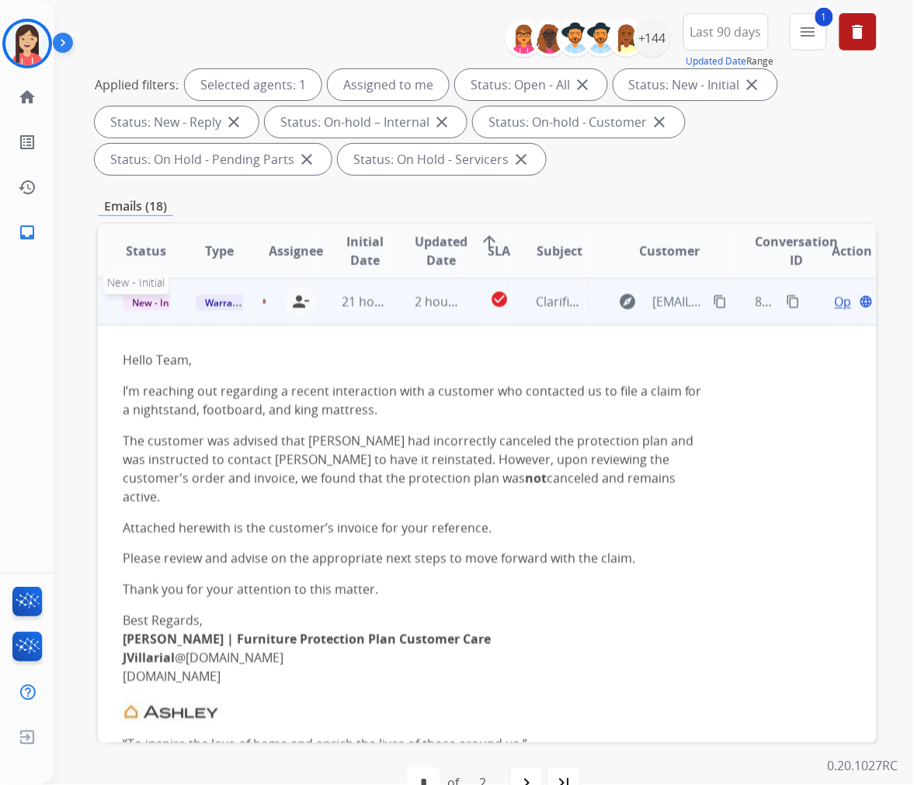
click at [163, 305] on span "New - Initial" at bounding box center [159, 302] width 72 height 16
click at [835, 301] on span "Open" at bounding box center [851, 301] width 32 height 19
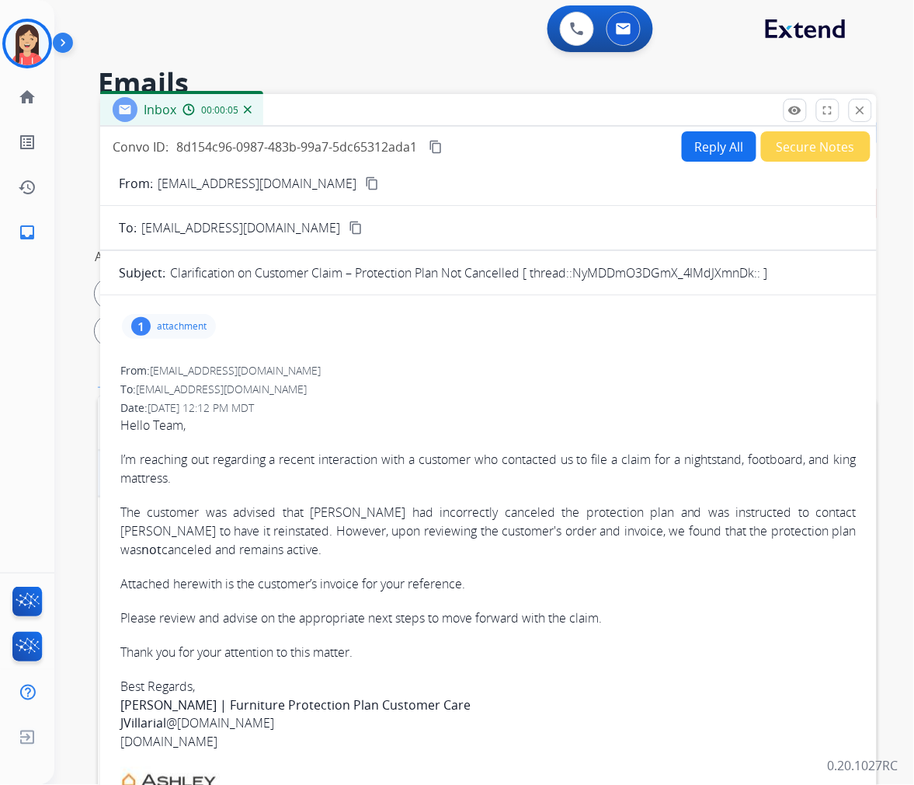
scroll to position [0, 0]
click at [723, 148] on button "Reply All" at bounding box center [719, 147] width 75 height 30
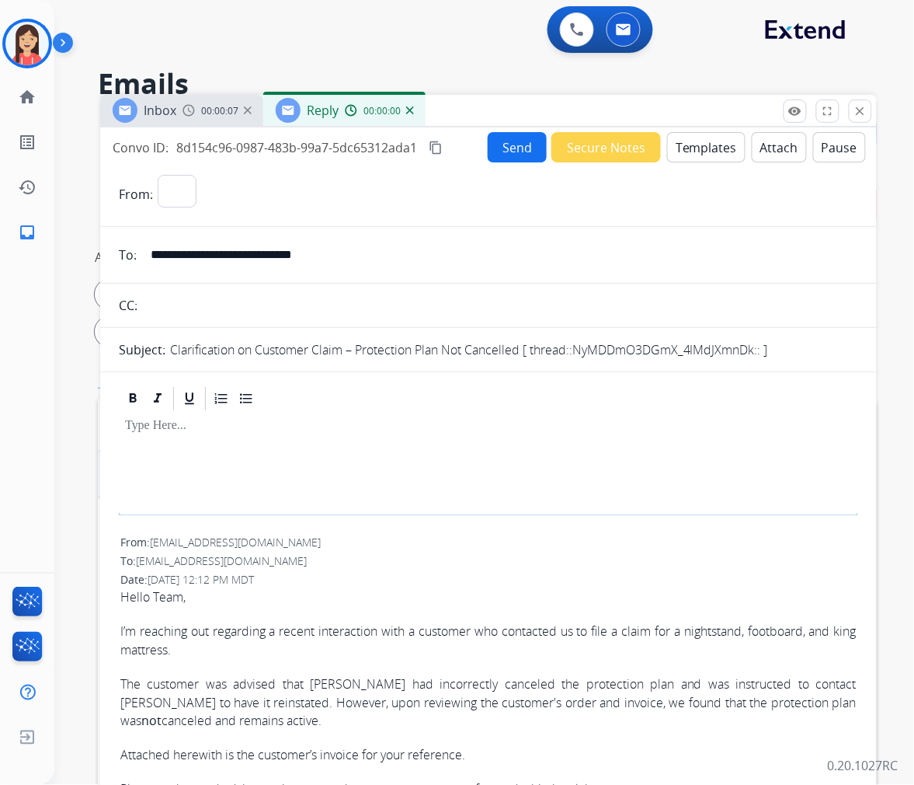
select select "**********"
click at [699, 153] on button "Templates" at bounding box center [706, 147] width 78 height 30
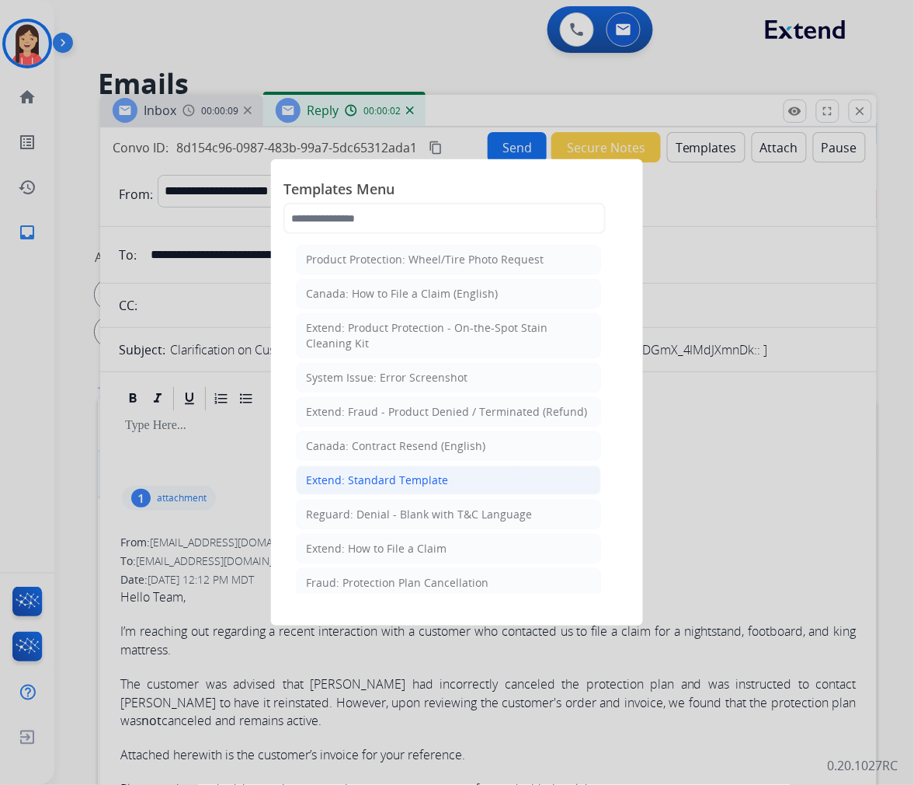
click at [404, 478] on div "Extend: Standard Template" at bounding box center [377, 480] width 142 height 16
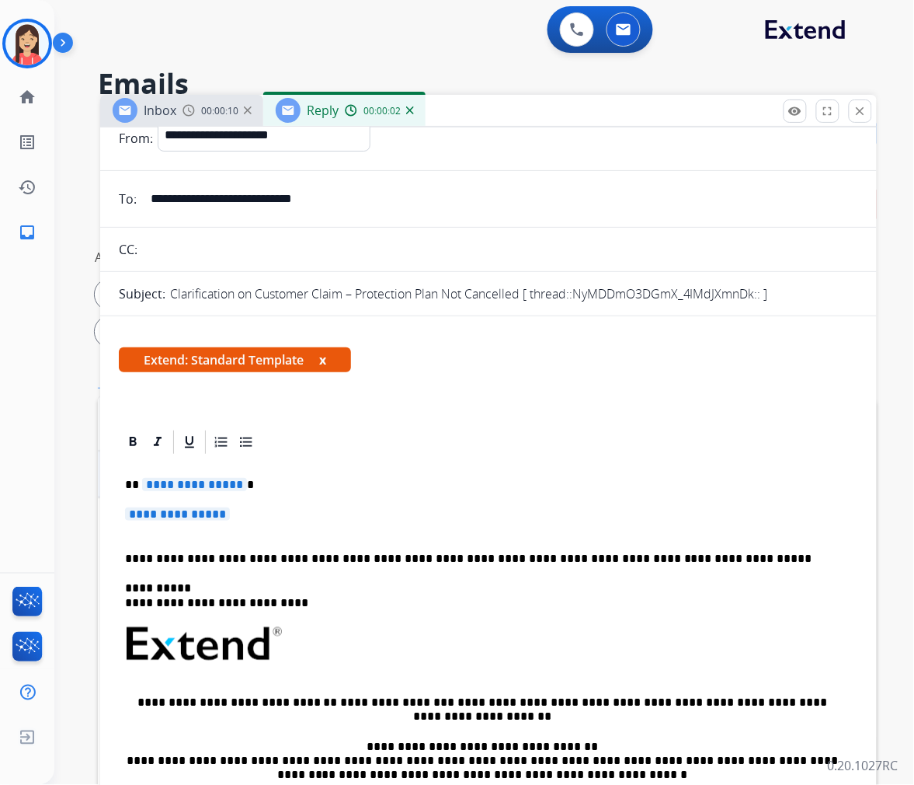
scroll to position [86, 0]
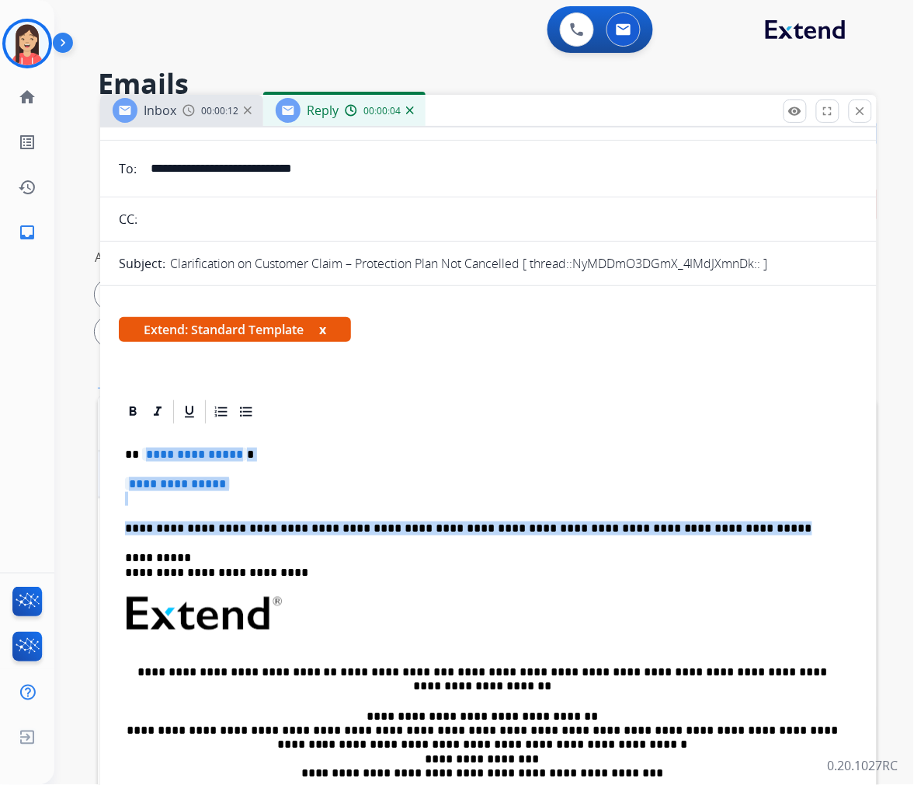
drag, startPoint x: 146, startPoint y: 453, endPoint x: 775, endPoint y: 513, distance: 631.4
click at [775, 513] on div "**********" at bounding box center [489, 650] width 740 height 449
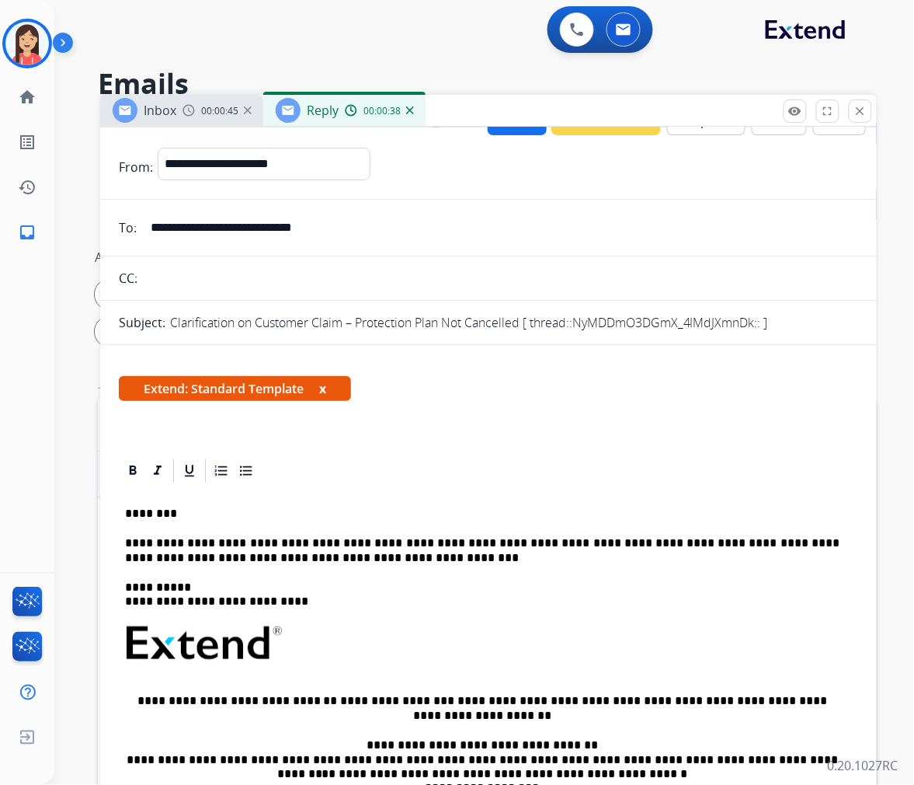
scroll to position [0, 0]
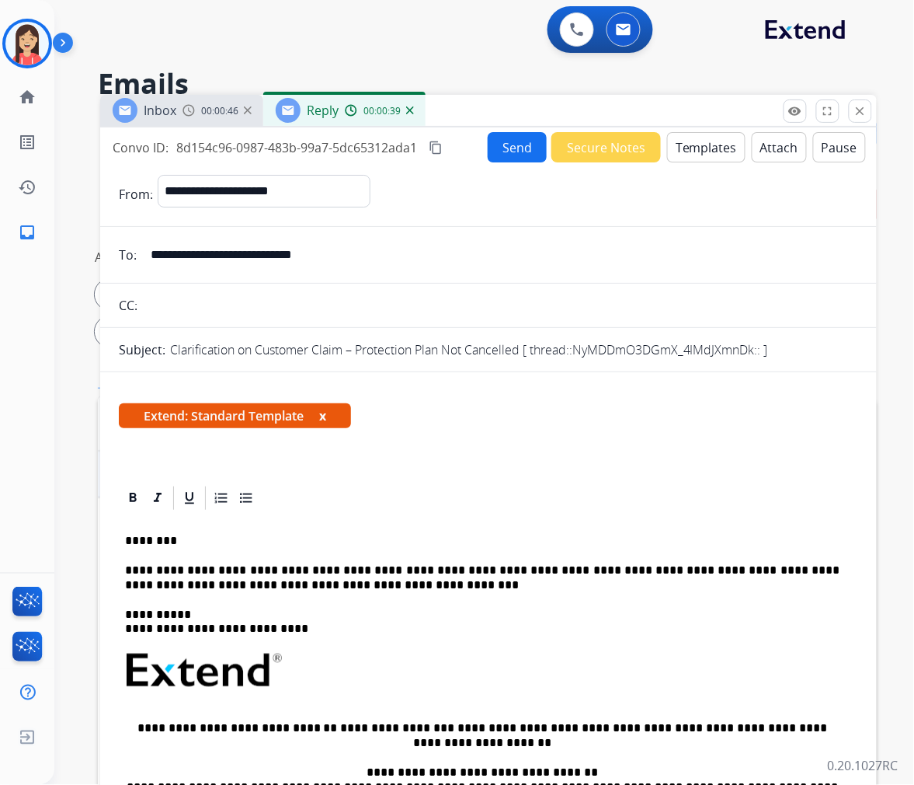
click at [503, 144] on button "Send" at bounding box center [517, 147] width 59 height 30
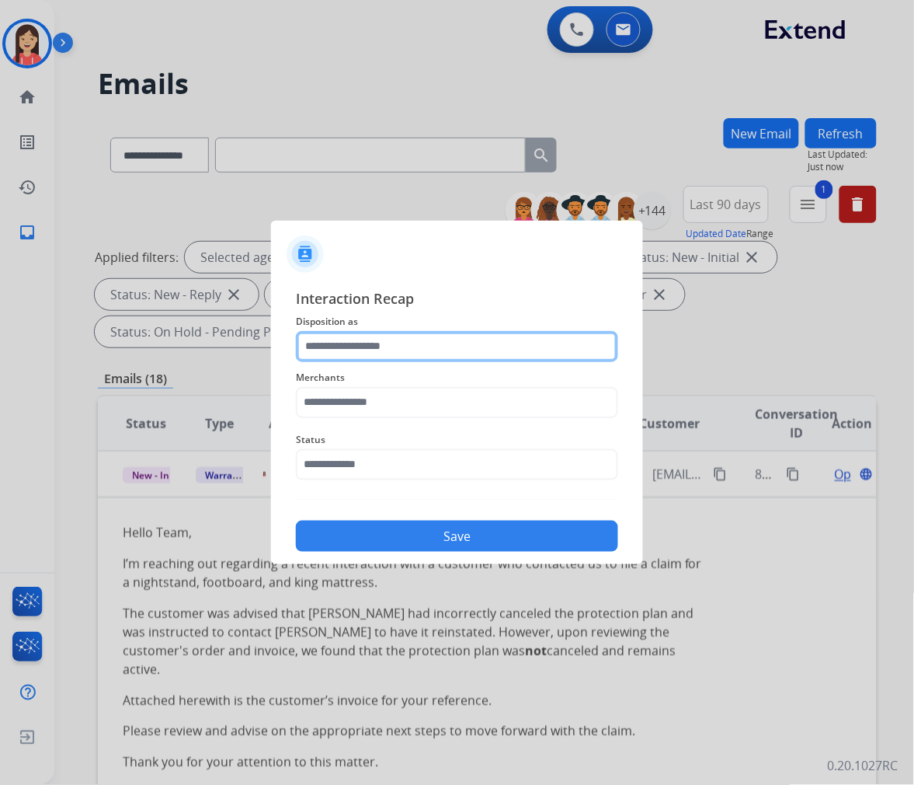
click at [361, 347] on input "text" at bounding box center [457, 346] width 322 height 31
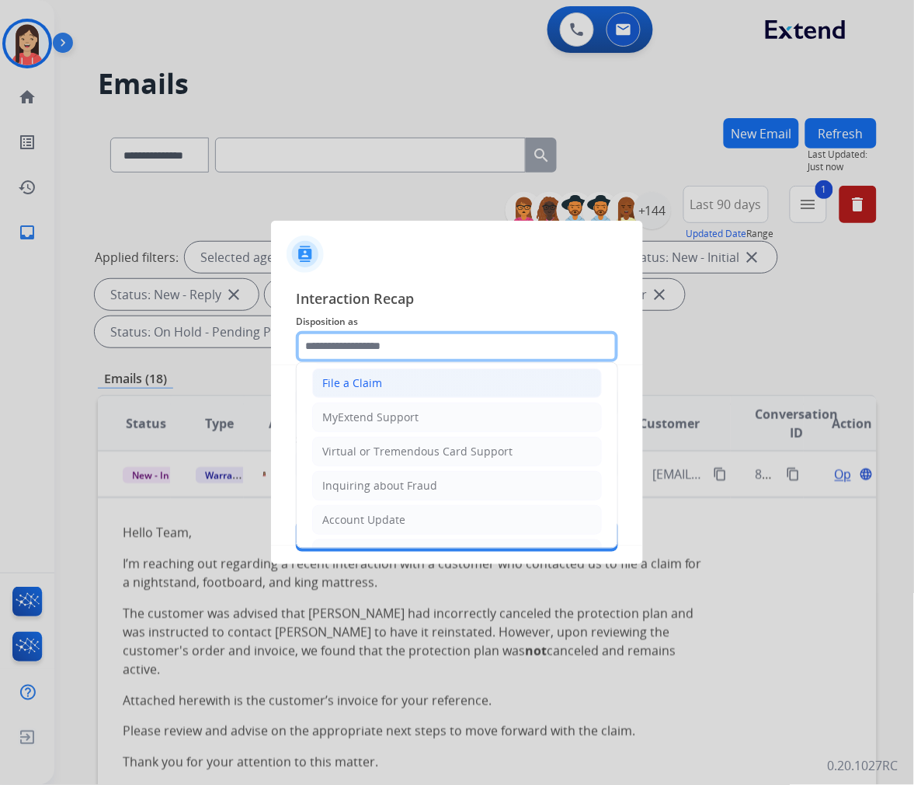
scroll to position [172, 0]
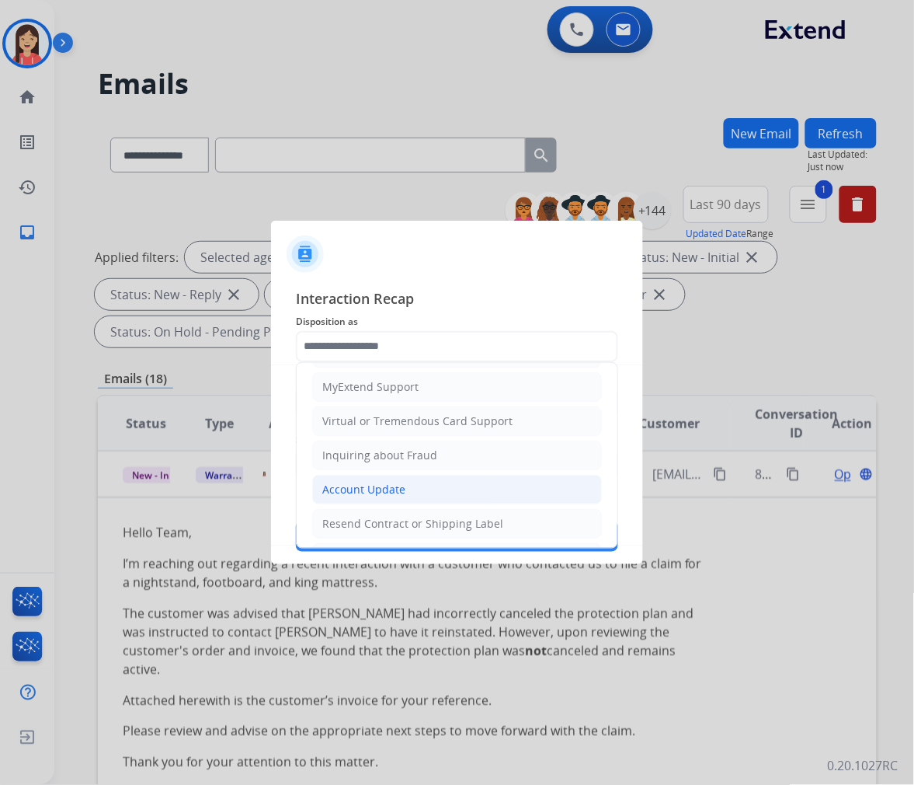
click at [376, 485] on div "Account Update" at bounding box center [363, 490] width 83 height 16
type input "**********"
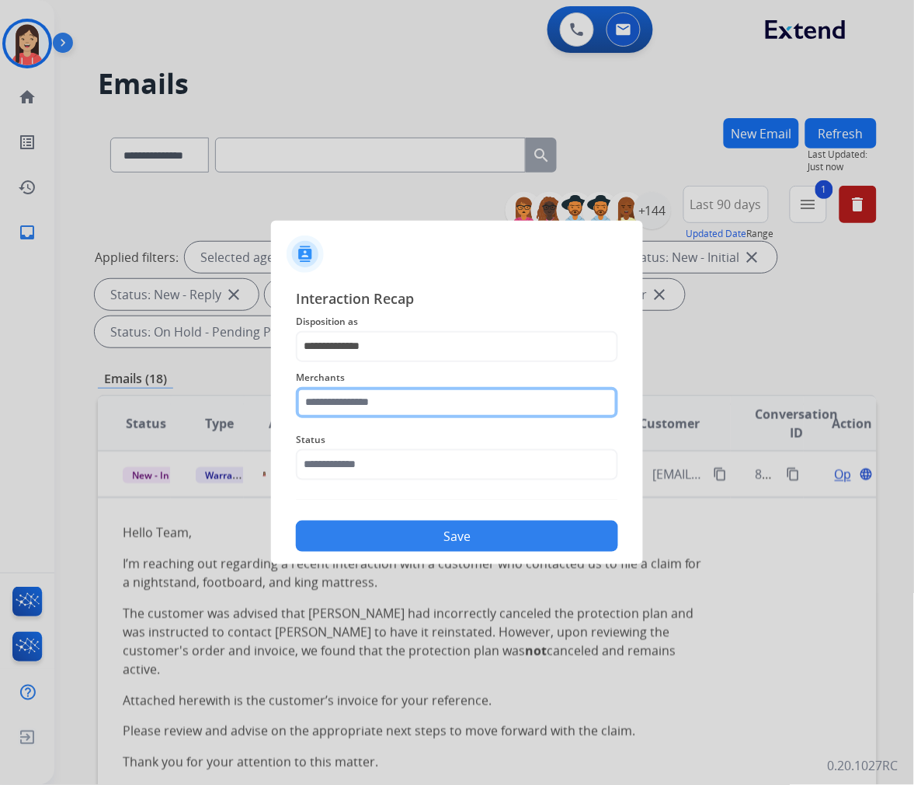
click at [409, 406] on input "text" at bounding box center [457, 402] width 322 height 31
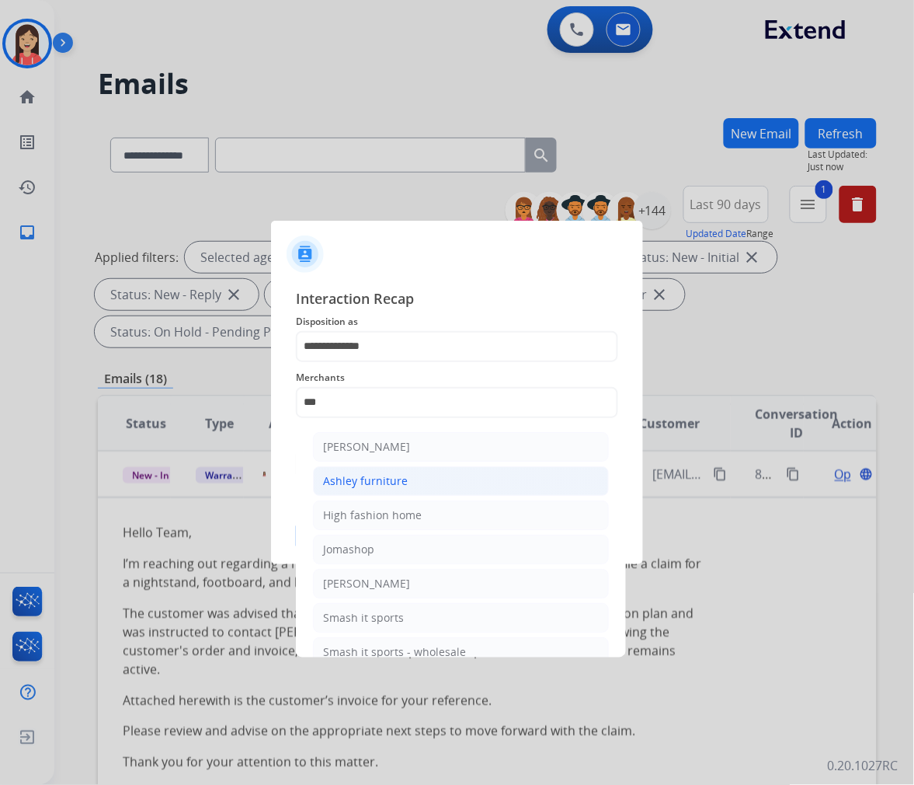
click at [391, 473] on div "Ashley furniture" at bounding box center [365, 481] width 85 height 16
type input "**********"
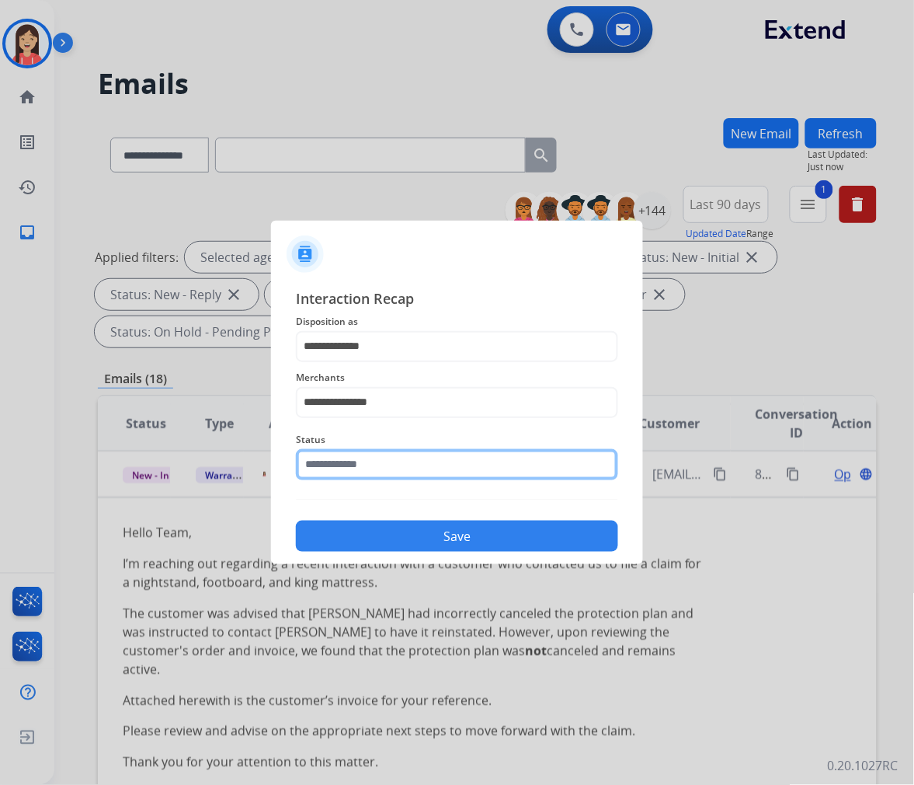
click at [391, 469] on input "text" at bounding box center [457, 464] width 322 height 31
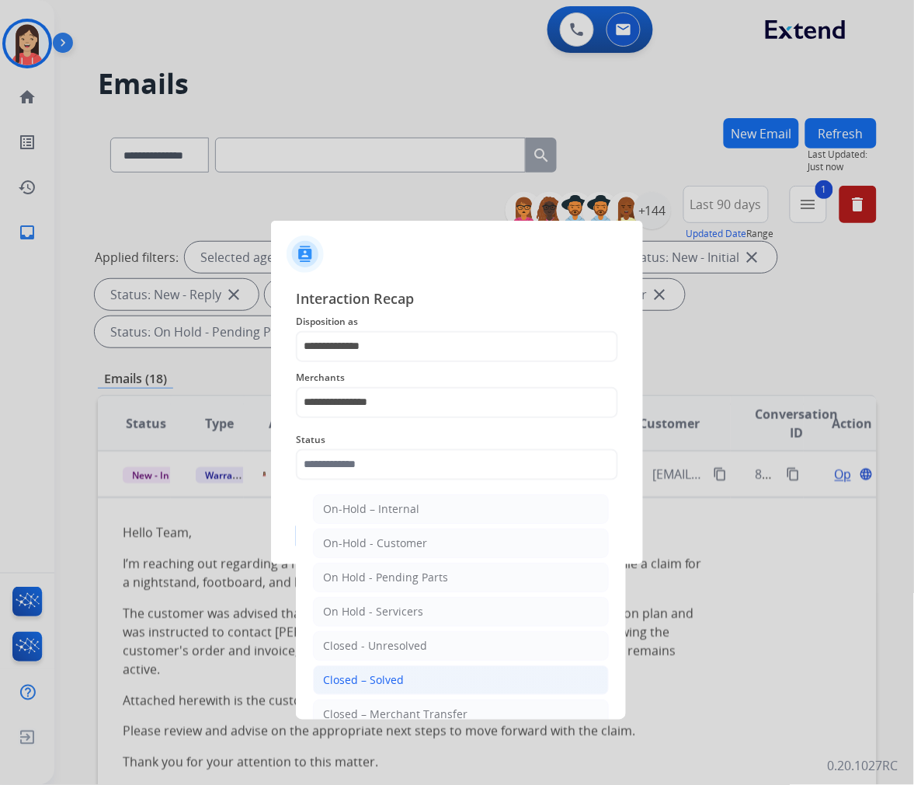
click at [397, 682] on div "Closed – Solved" at bounding box center [363, 680] width 81 height 16
type input "**********"
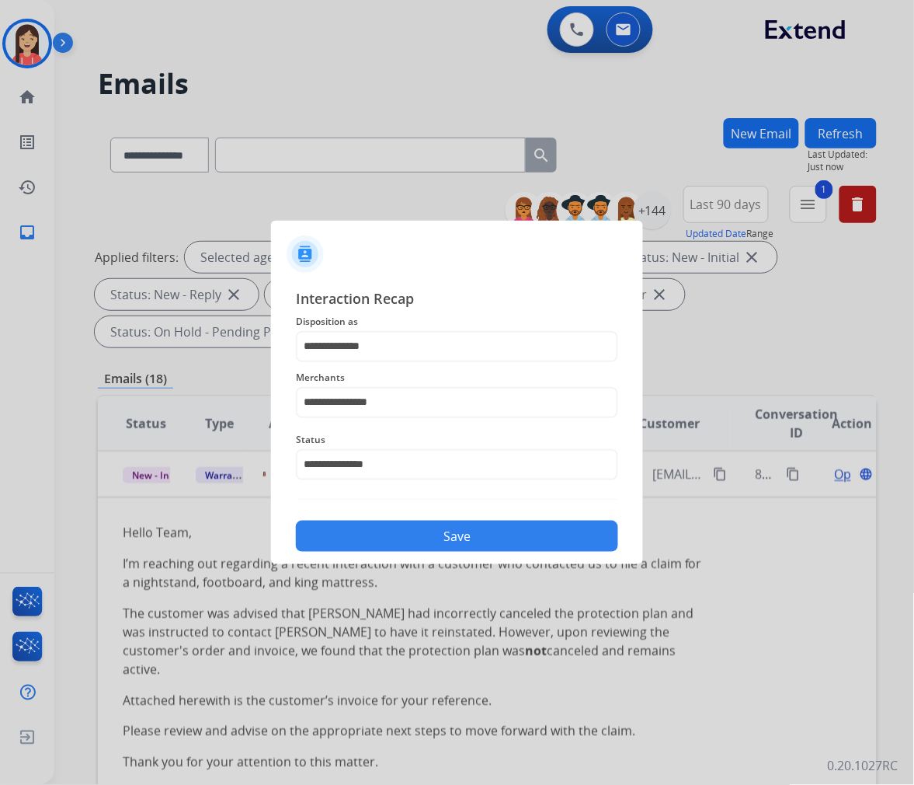
click at [454, 535] on button "Save" at bounding box center [457, 536] width 322 height 31
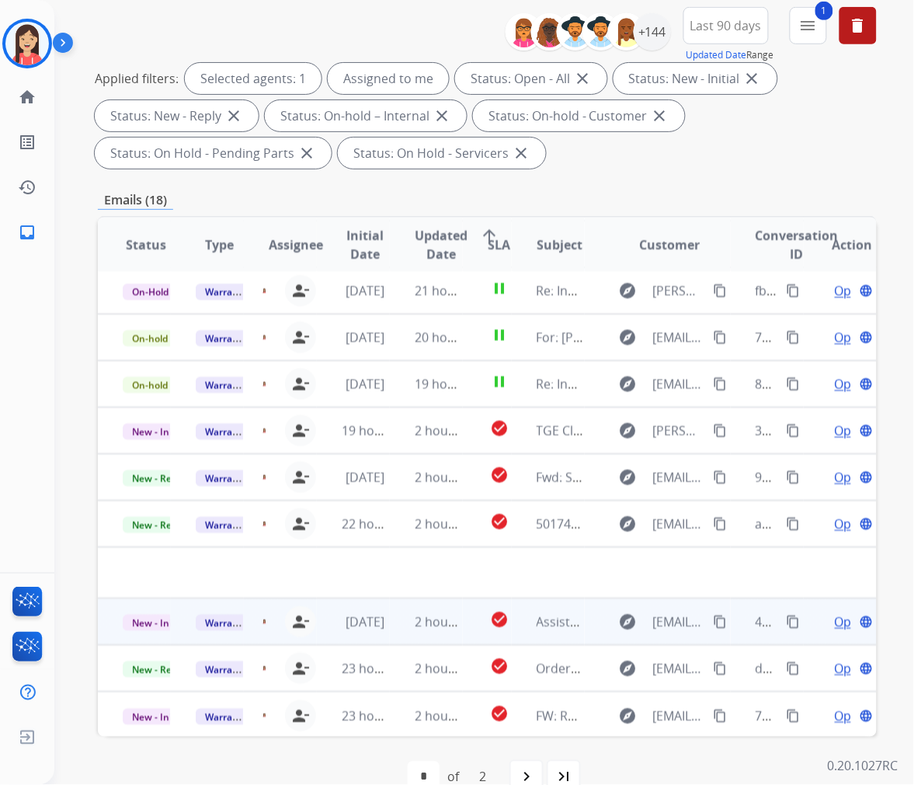
scroll to position [211, 0]
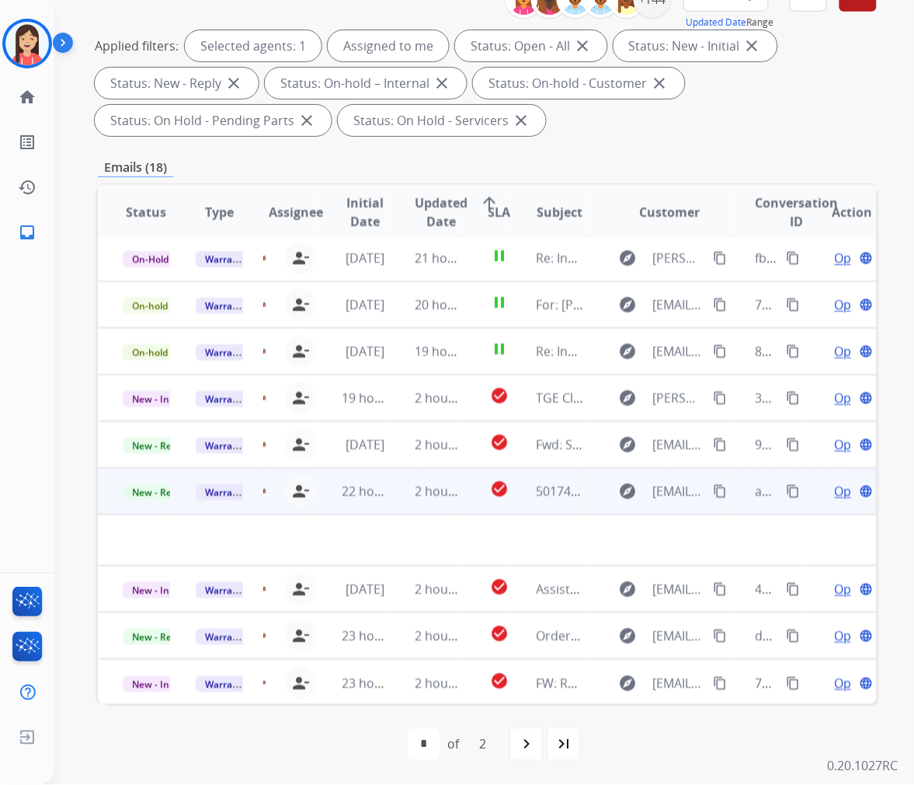
click at [406, 502] on td "2 hours ago" at bounding box center [426, 491] width 73 height 47
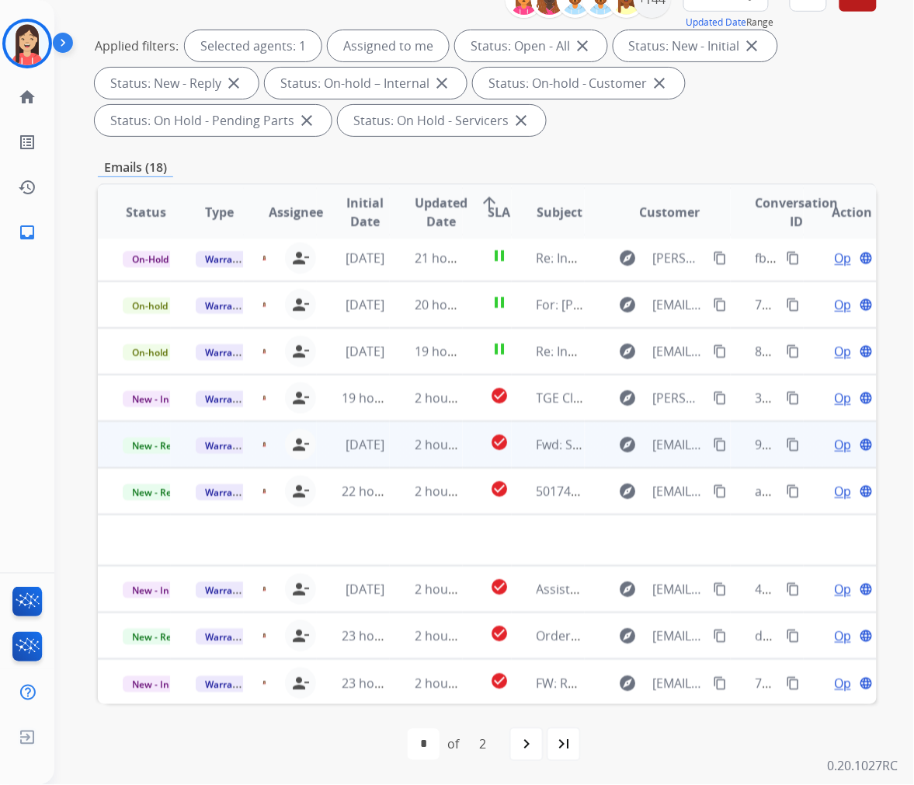
scroll to position [1, 0]
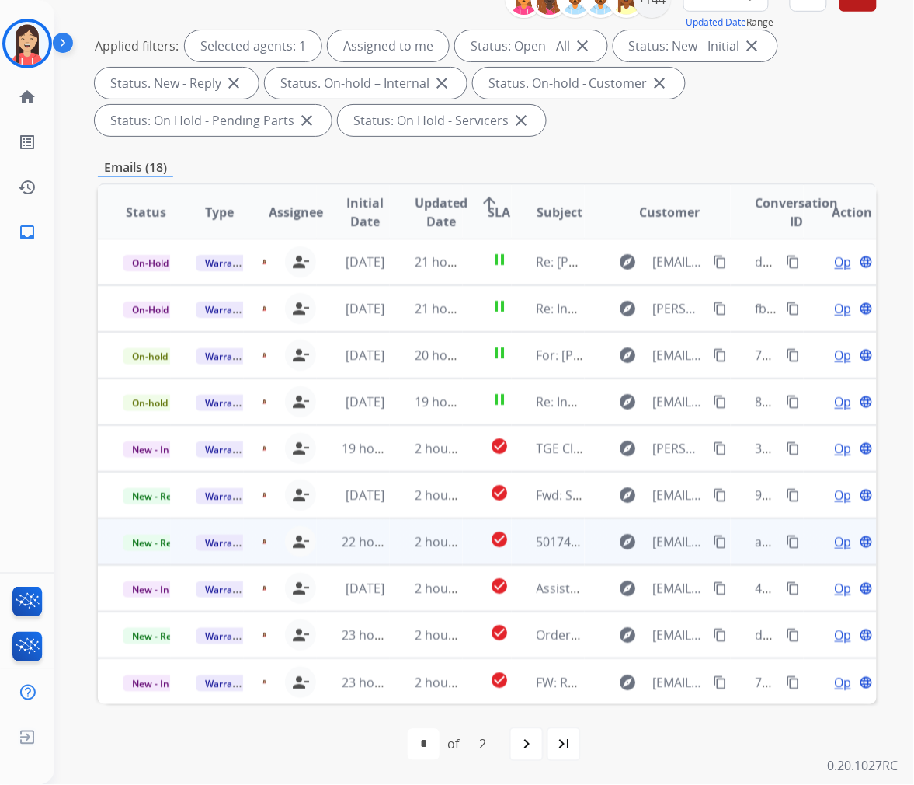
click at [395, 552] on td "2 hours ago" at bounding box center [426, 541] width 73 height 47
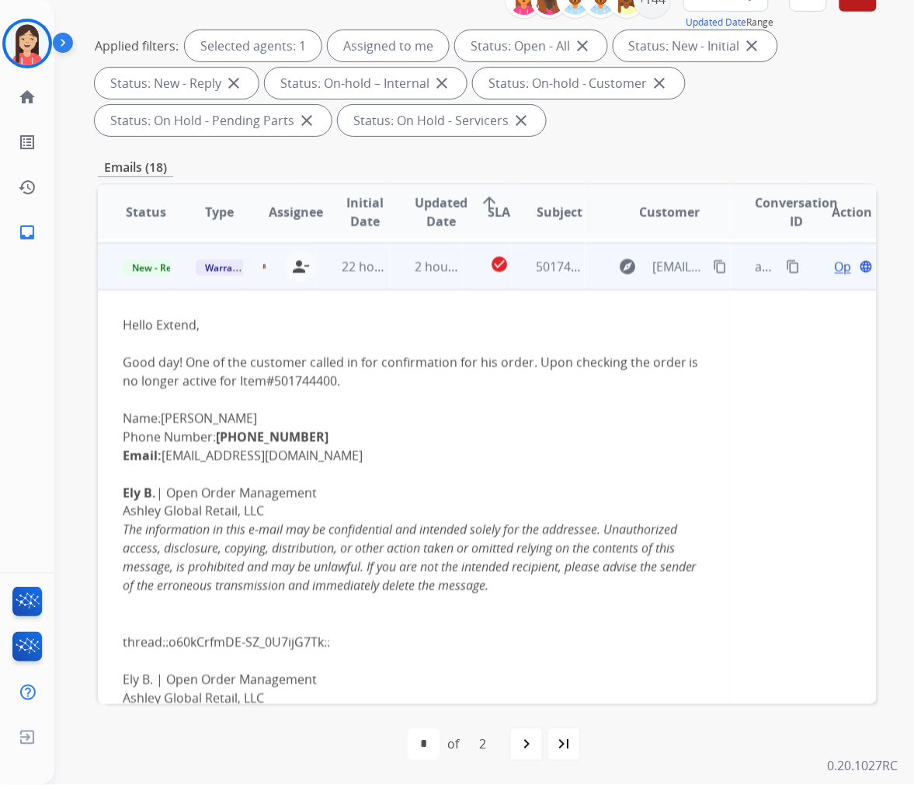
scroll to position [280, 0]
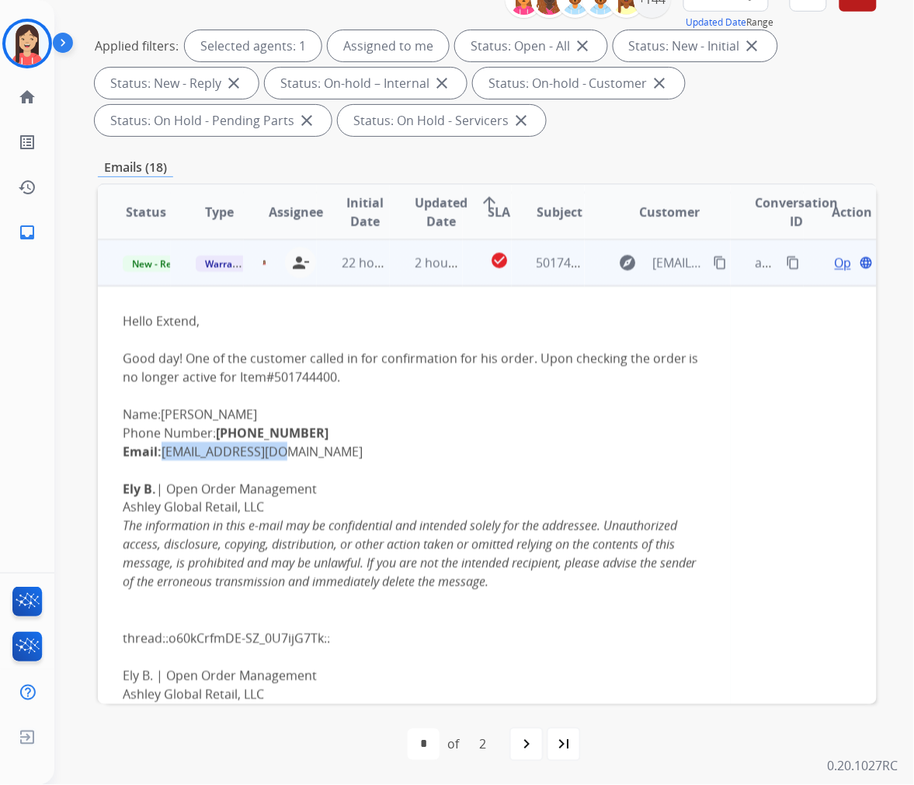
drag, startPoint x: 296, startPoint y: 455, endPoint x: 165, endPoint y: 453, distance: 130.5
click at [165, 453] on div "Hello Extend, Good day! One of the customer called in for confirmation for his …" at bounding box center [414, 564] width 583 height 505
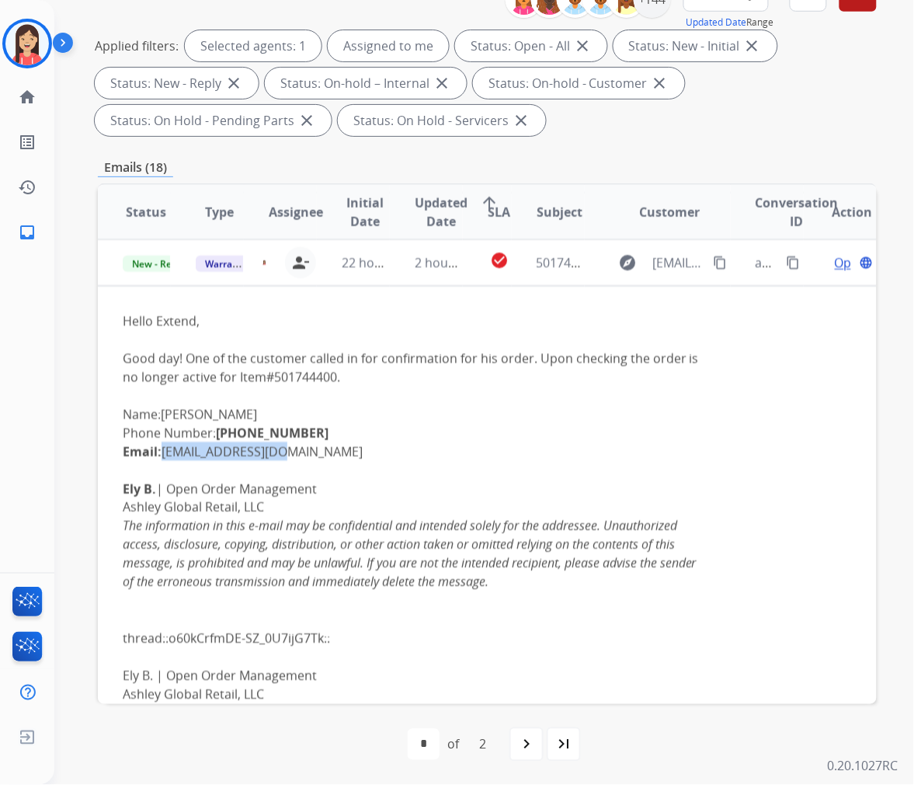
copy link "[EMAIL_ADDRESS][DOMAIN_NAME]"
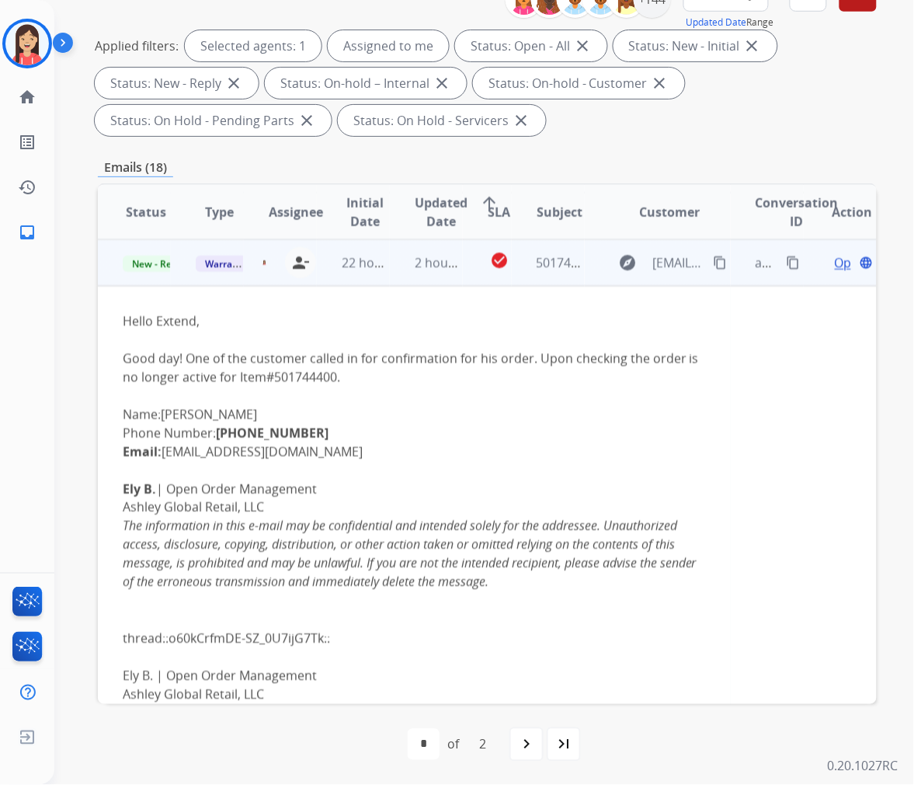
click at [556, 416] on div "Hello Extend, Good day! One of the customer called in for confirmation for his …" at bounding box center [414, 564] width 583 height 505
click at [835, 259] on span "Open" at bounding box center [851, 262] width 32 height 19
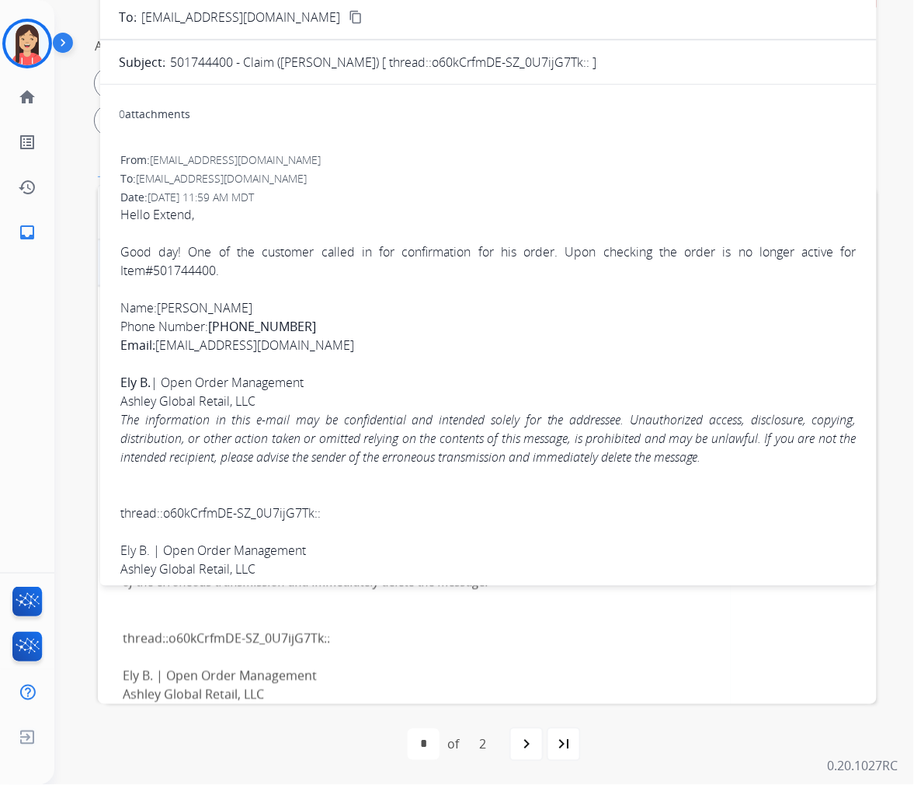
click at [594, 256] on span "Hello Extend, Good day! One of the customer called in for confirmation for his …" at bounding box center [488, 429] width 737 height 449
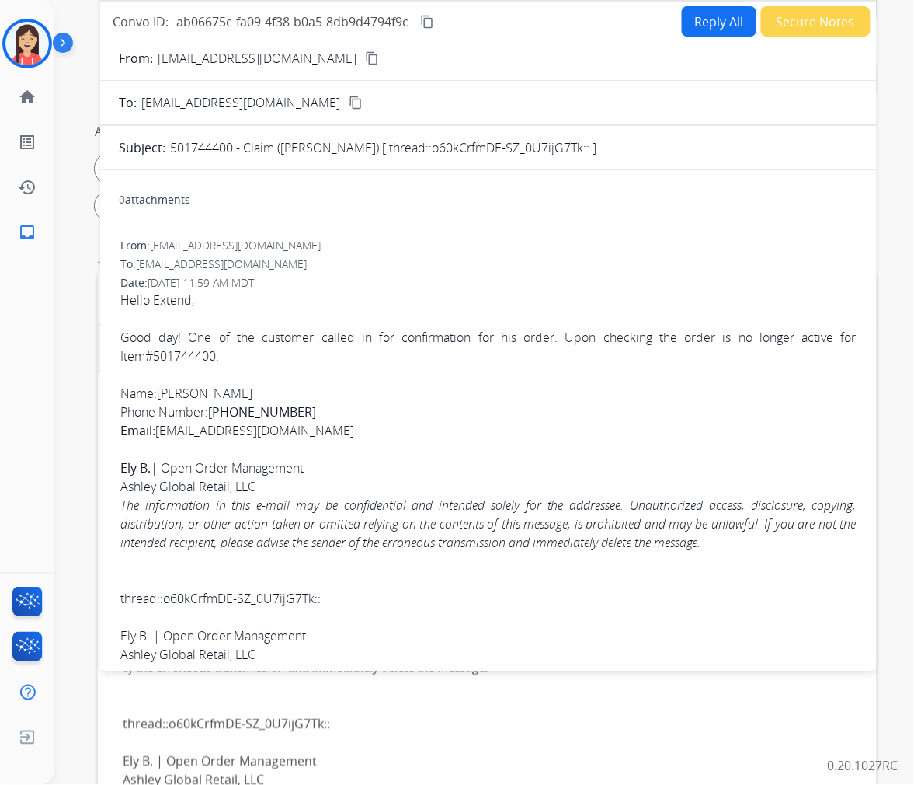
scroll to position [0, 0]
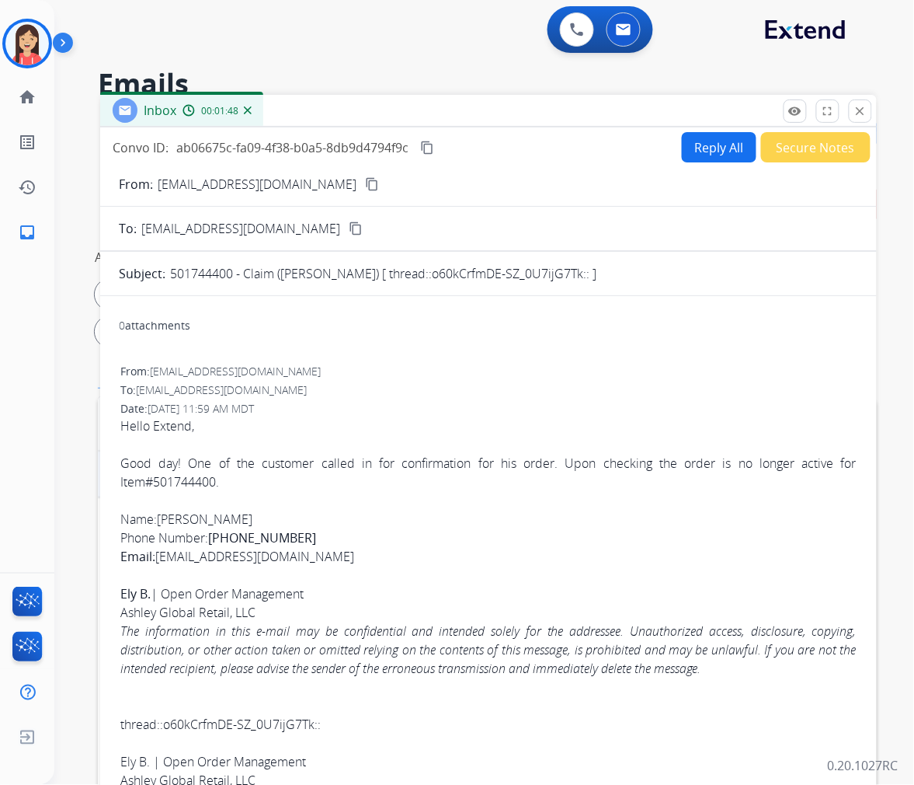
click at [575, 410] on div "Date: [DATE] 11:59 AM MDT" at bounding box center [488, 409] width 737 height 16
click at [689, 156] on button "Reply All" at bounding box center [719, 147] width 75 height 30
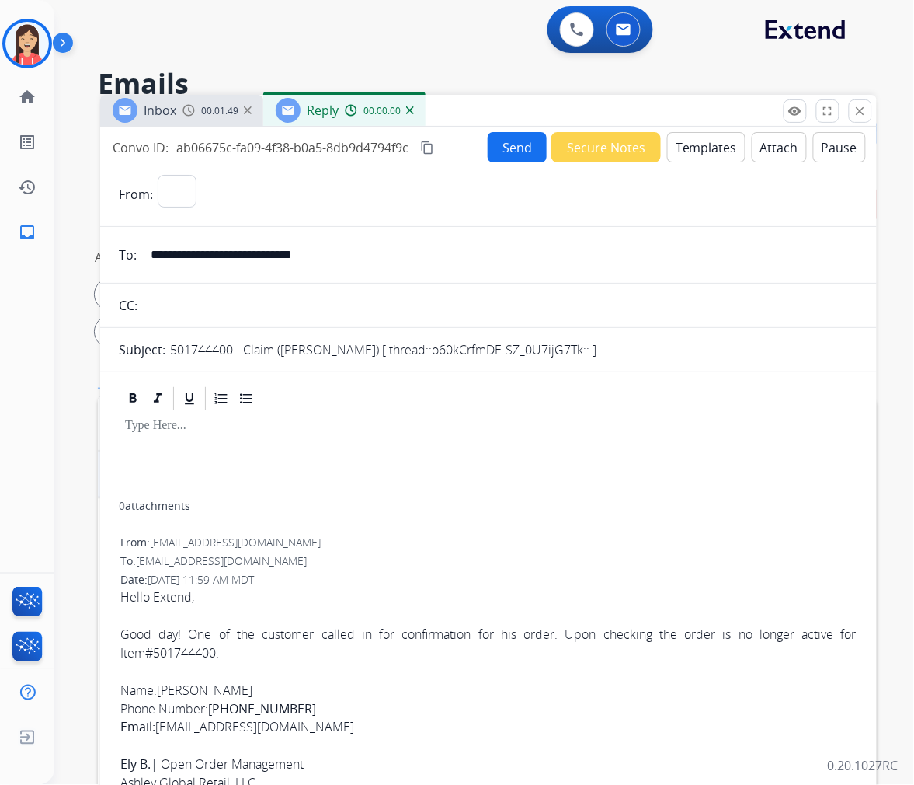
select select "**********"
click at [689, 156] on button "Templates" at bounding box center [706, 147] width 78 height 30
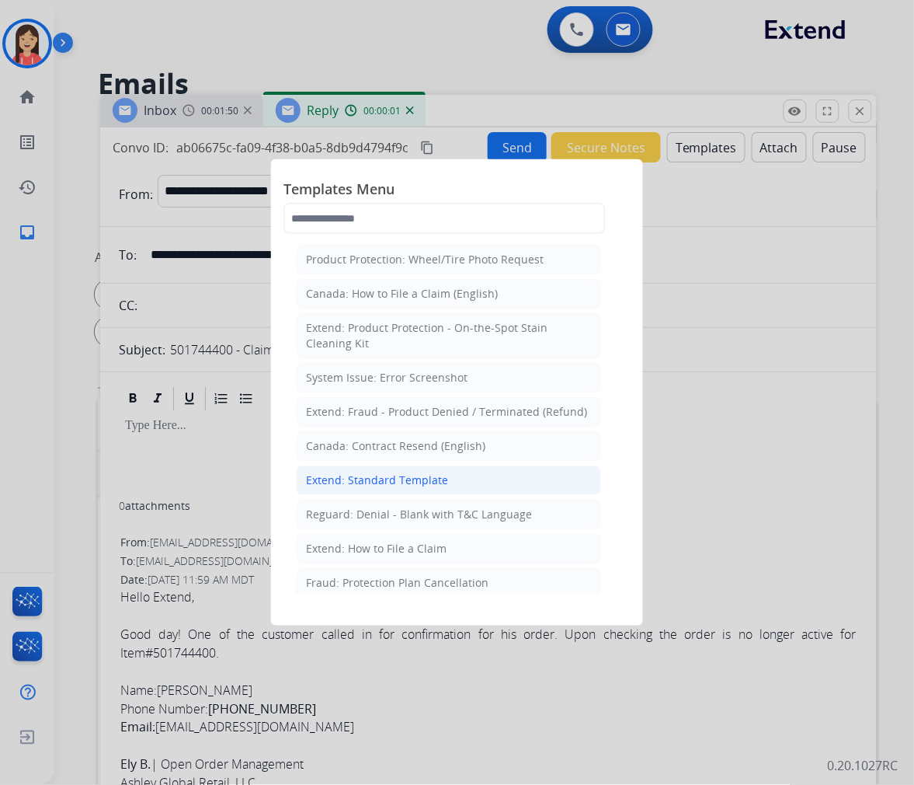
click at [353, 478] on div "Extend: Standard Template" at bounding box center [377, 480] width 142 height 16
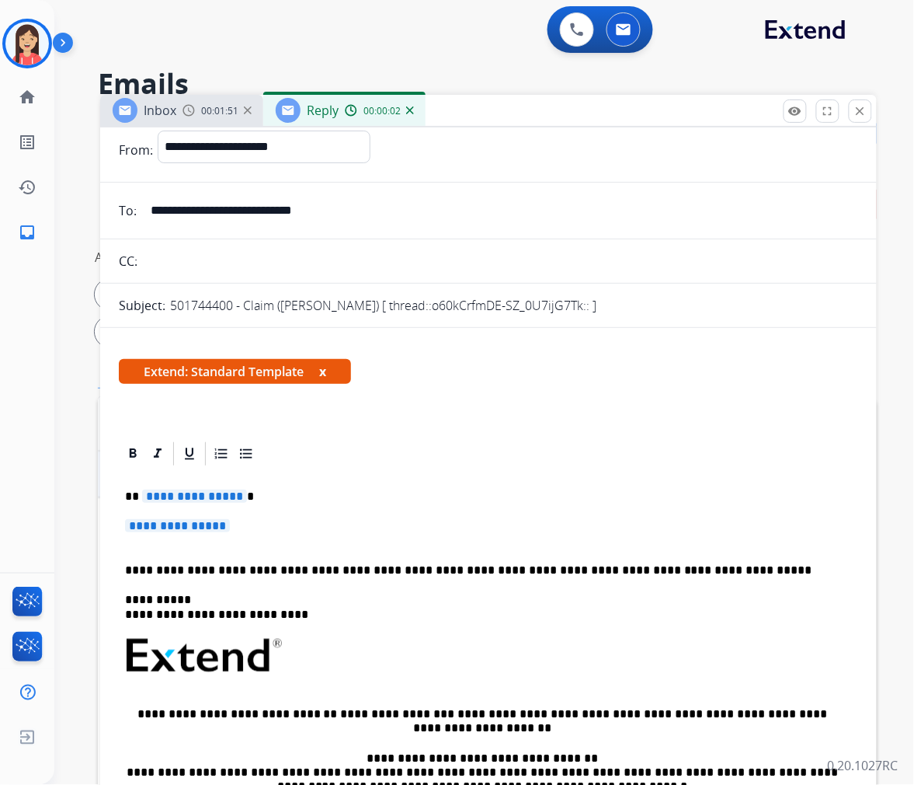
scroll to position [86, 0]
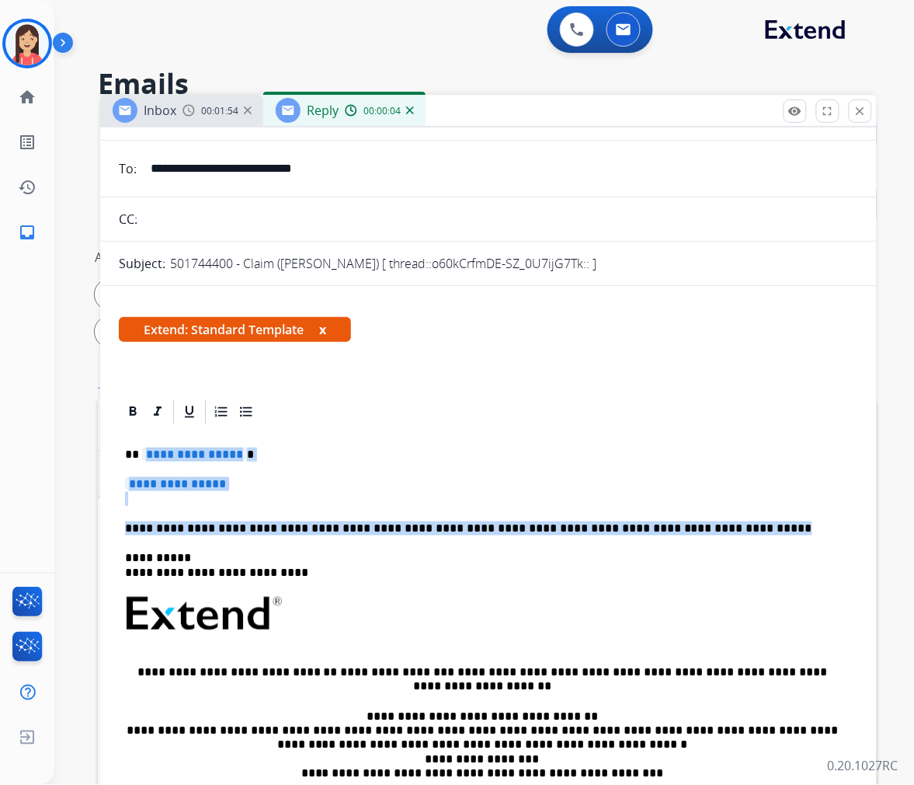
drag, startPoint x: 143, startPoint y: 452, endPoint x: 723, endPoint y: 524, distance: 584.7
click at [723, 524] on div "**********" at bounding box center [489, 660] width 740 height 468
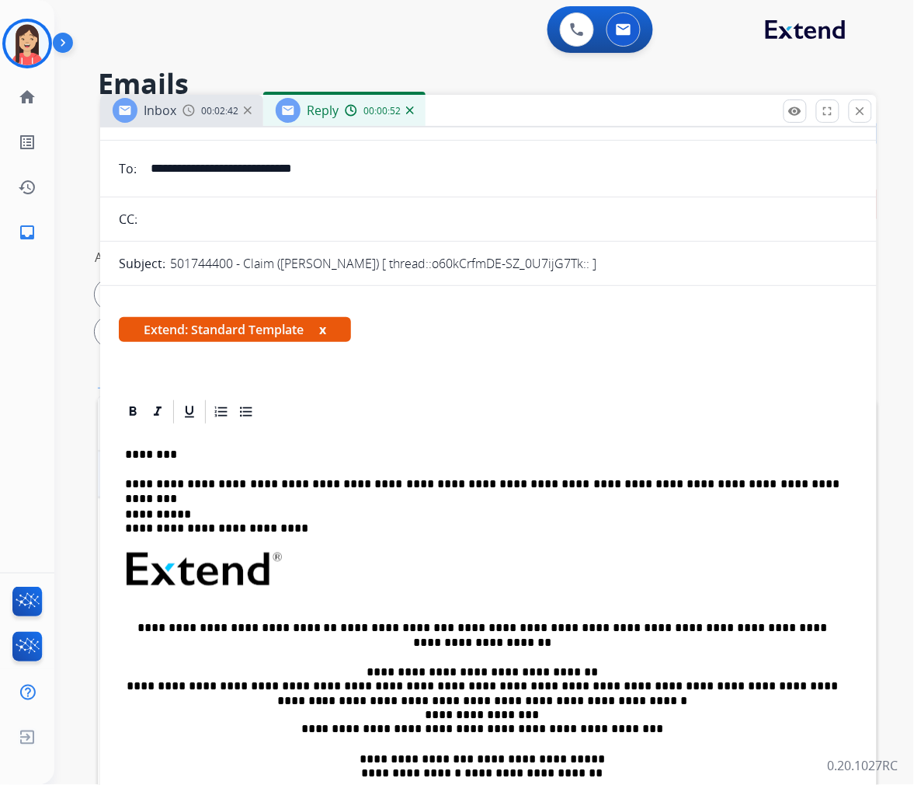
scroll to position [0, 0]
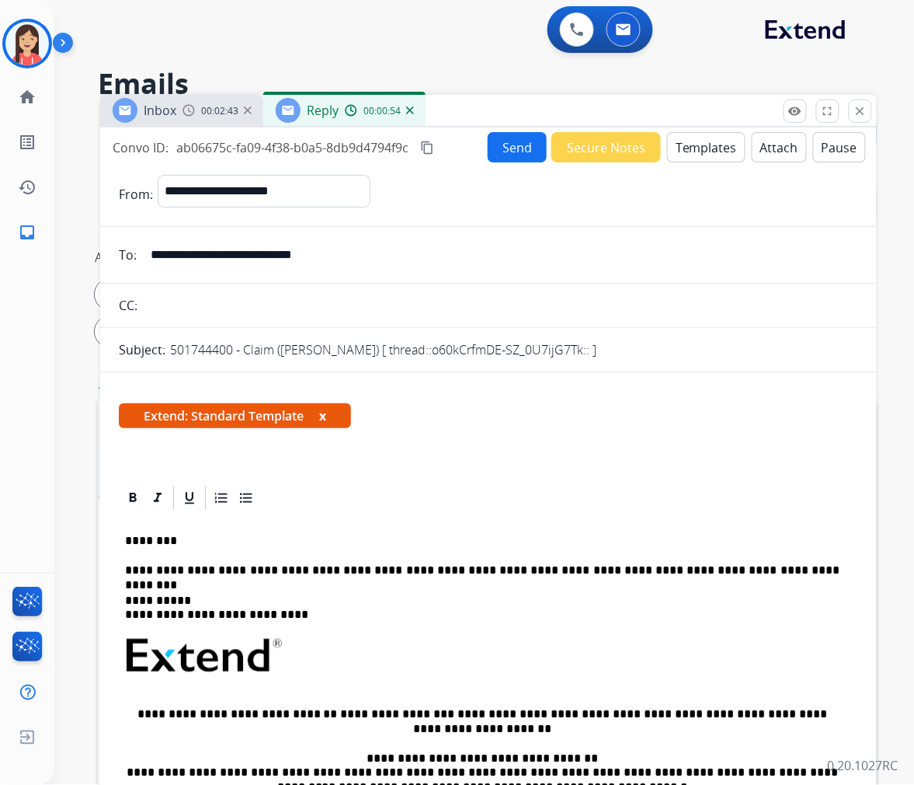
click at [519, 155] on button "Send" at bounding box center [517, 147] width 59 height 30
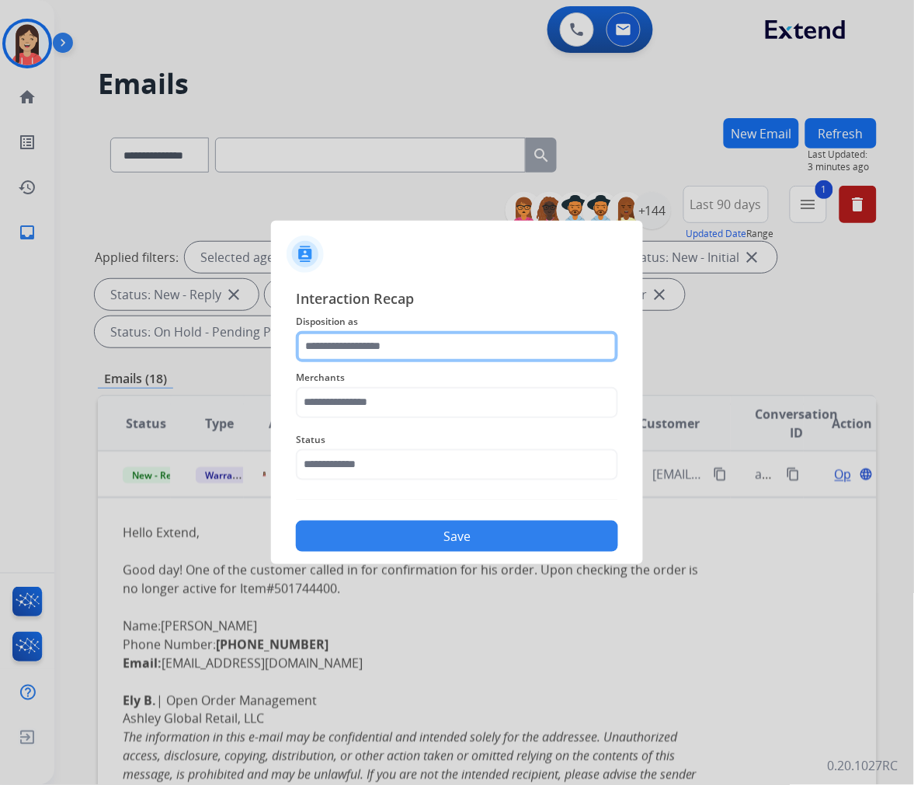
click at [370, 334] on input "text" at bounding box center [457, 346] width 322 height 31
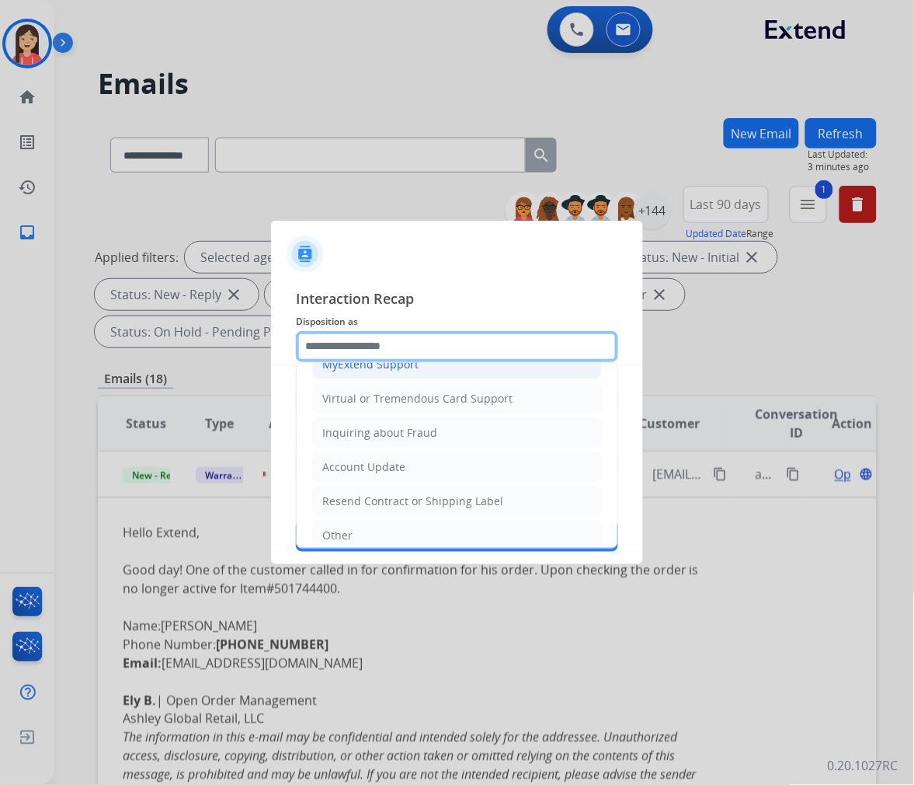
scroll to position [244, 0]
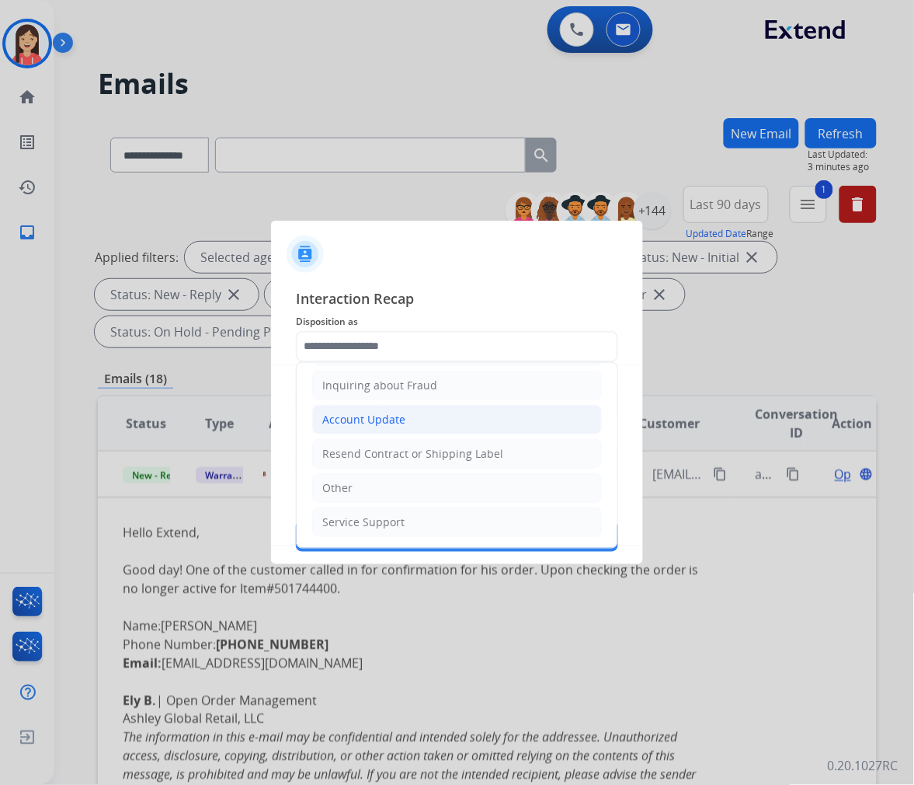
click at [374, 415] on div "Account Update" at bounding box center [363, 420] width 83 height 16
type input "**********"
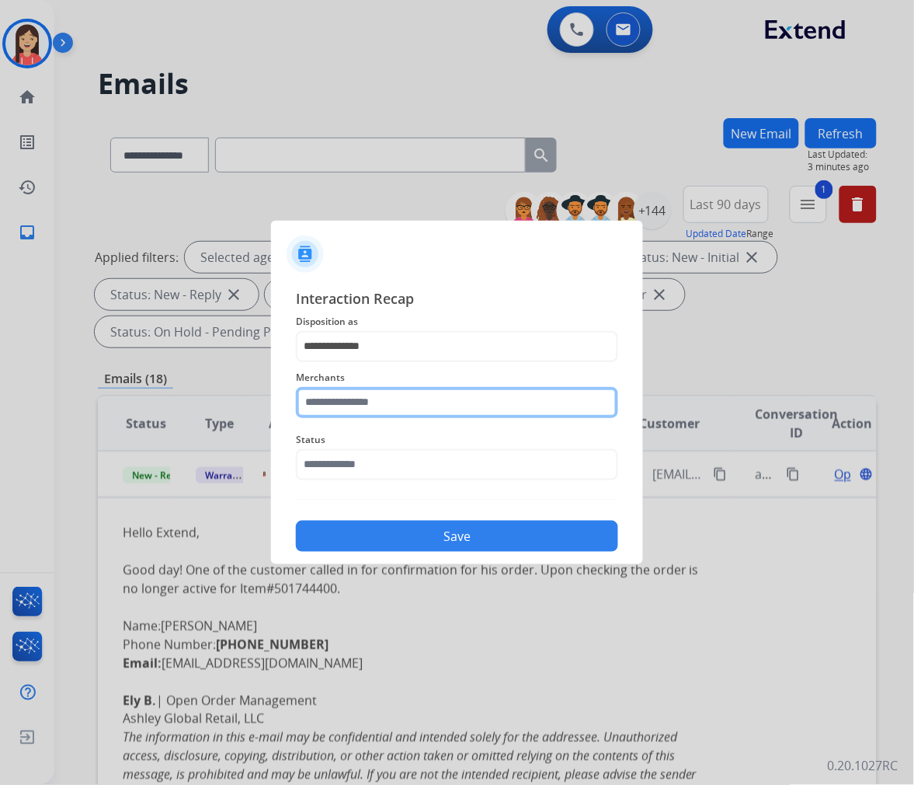
click at [377, 406] on input "text" at bounding box center [457, 402] width 322 height 31
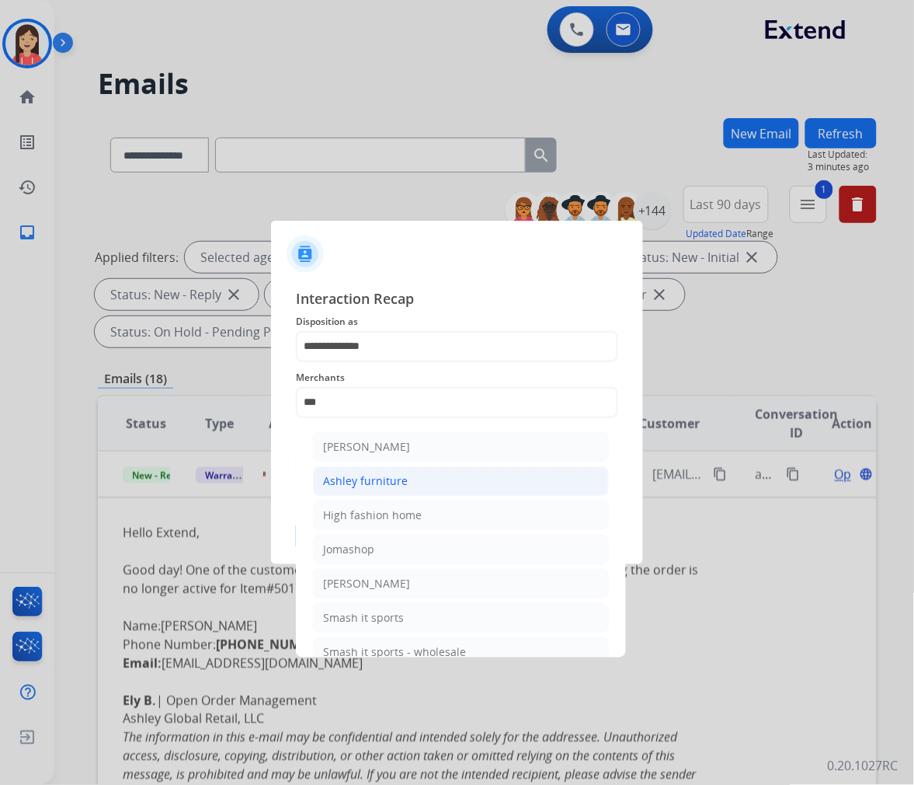
click at [351, 477] on div "Ashley furniture" at bounding box center [365, 481] width 85 height 16
type input "**********"
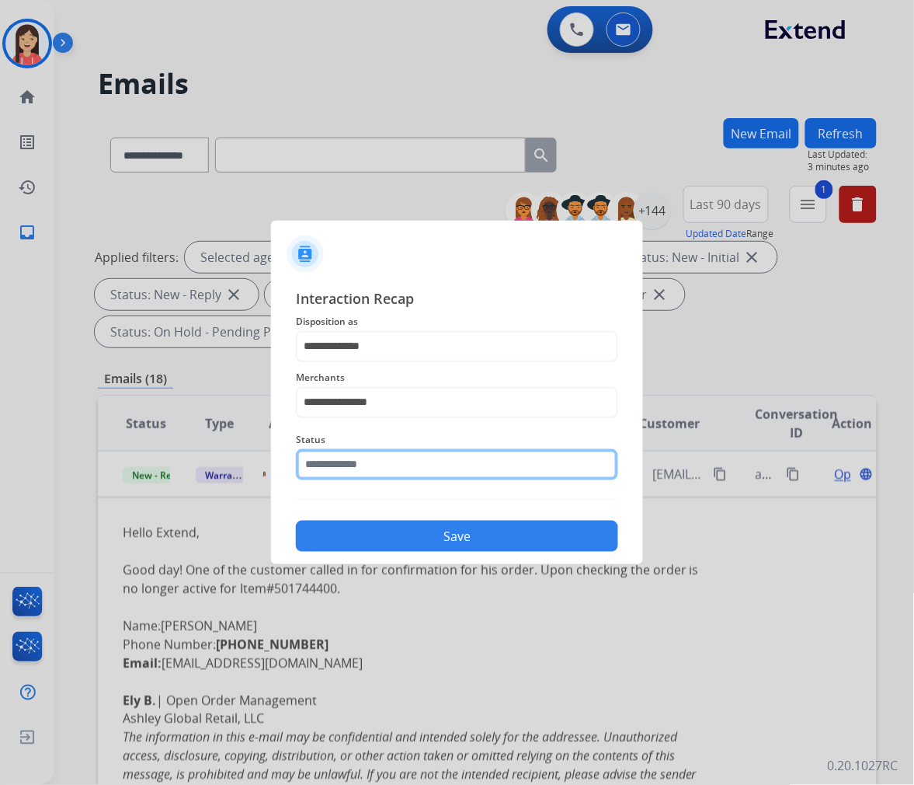
click at [353, 469] on input "text" at bounding box center [457, 464] width 322 height 31
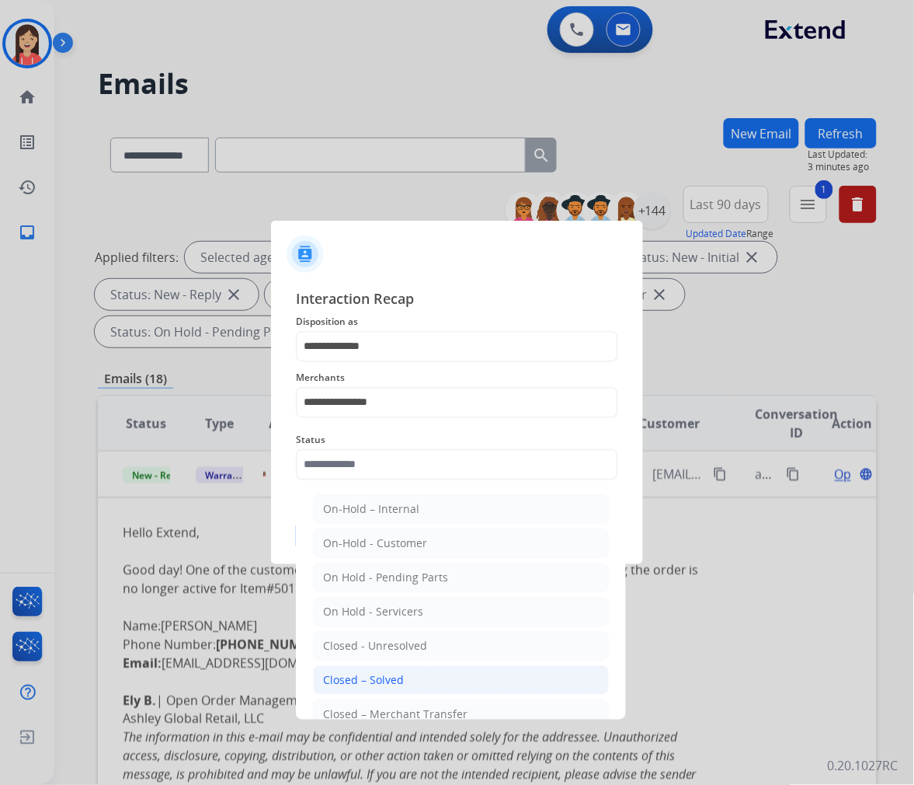
click at [407, 678] on li "Closed – Solved" at bounding box center [461, 680] width 296 height 30
type input "**********"
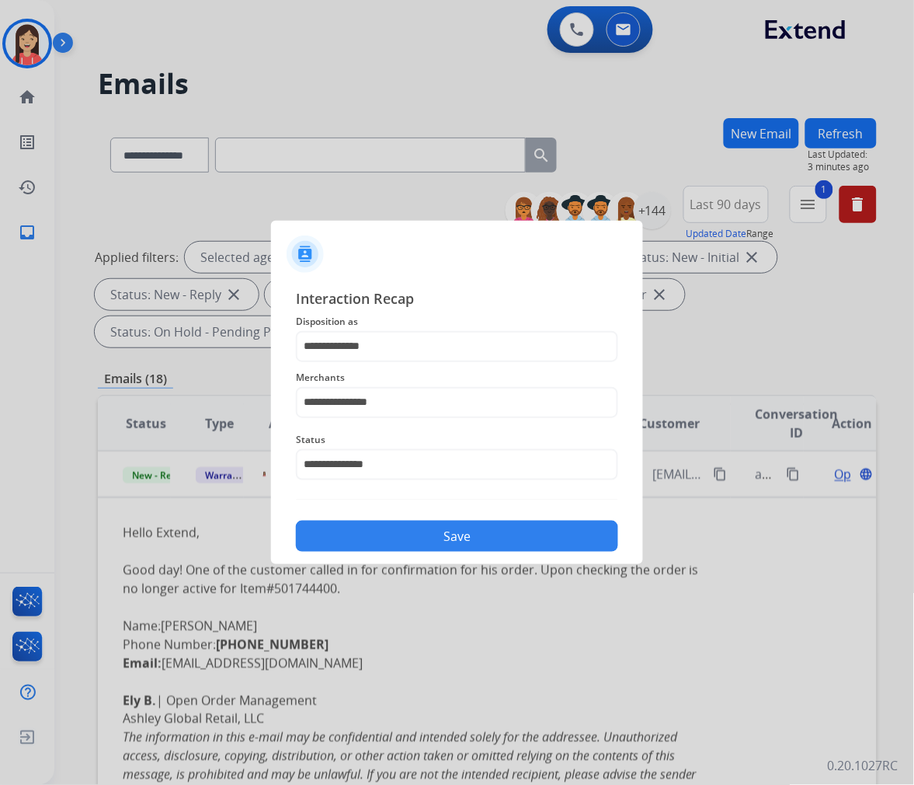
click at [444, 542] on button "Save" at bounding box center [457, 536] width 322 height 31
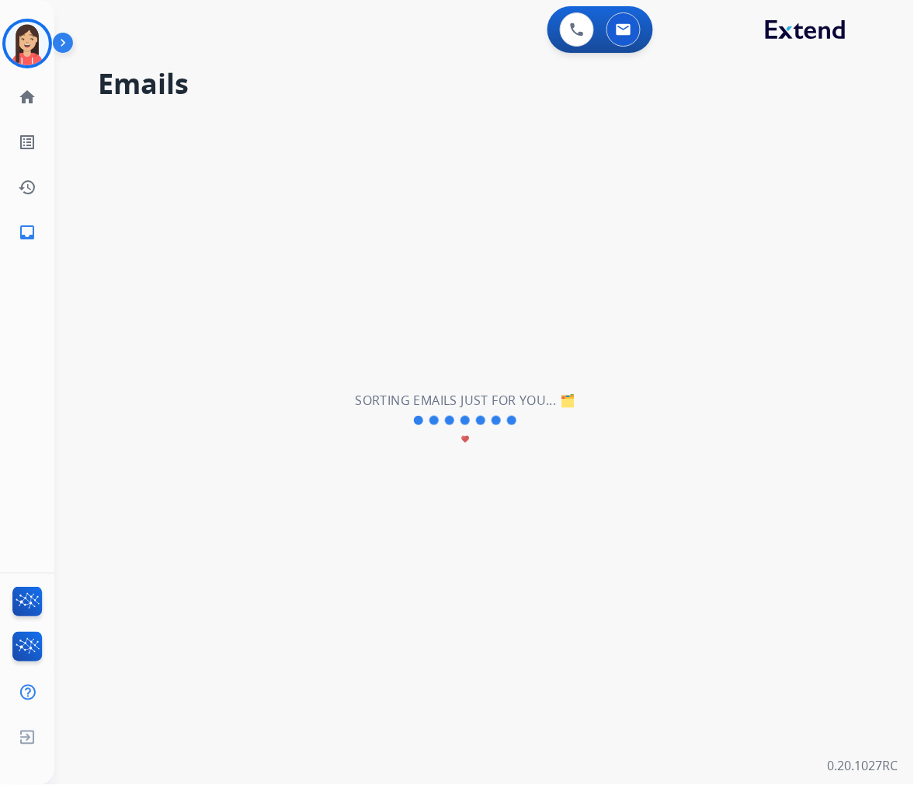
scroll to position [51, 0]
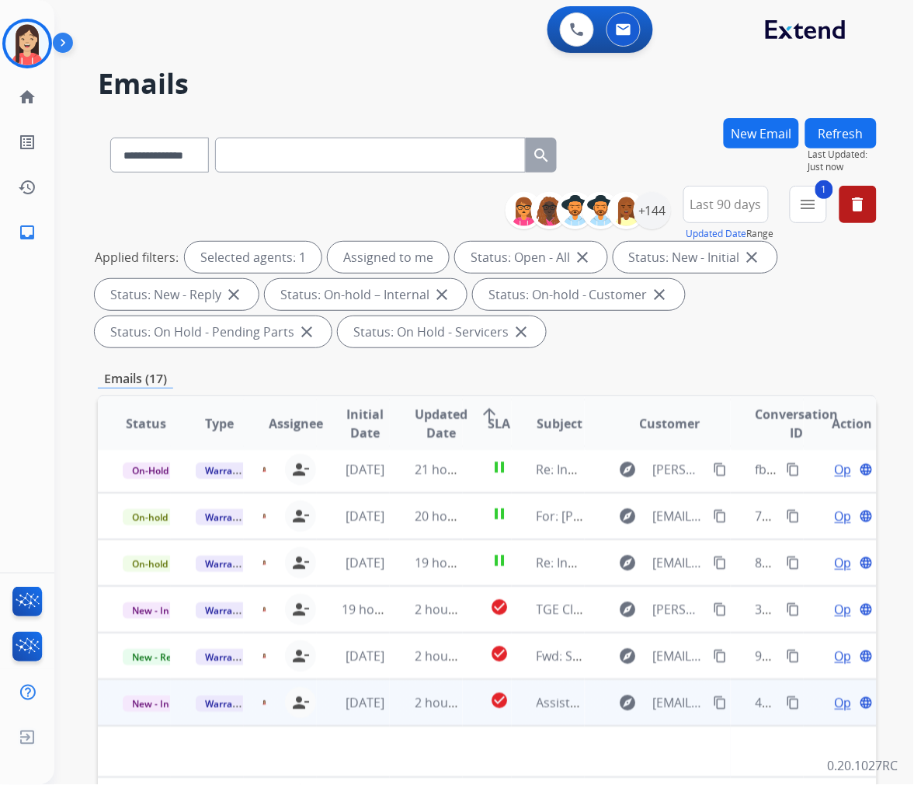
click at [397, 716] on td "2 hours ago" at bounding box center [426, 702] width 73 height 47
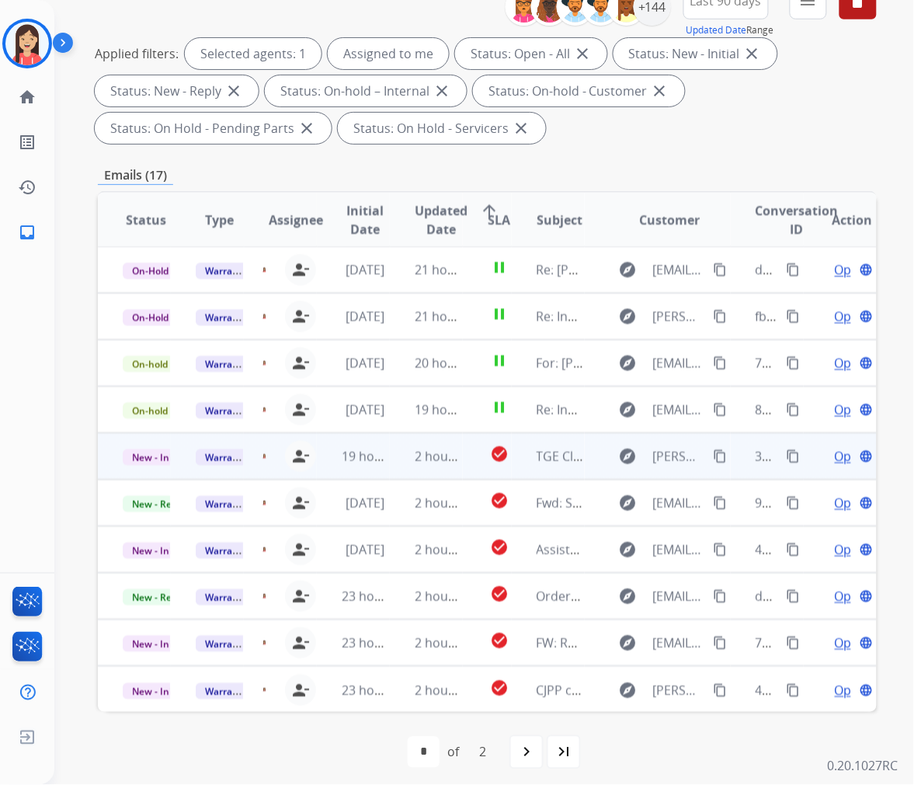
scroll to position [211, 0]
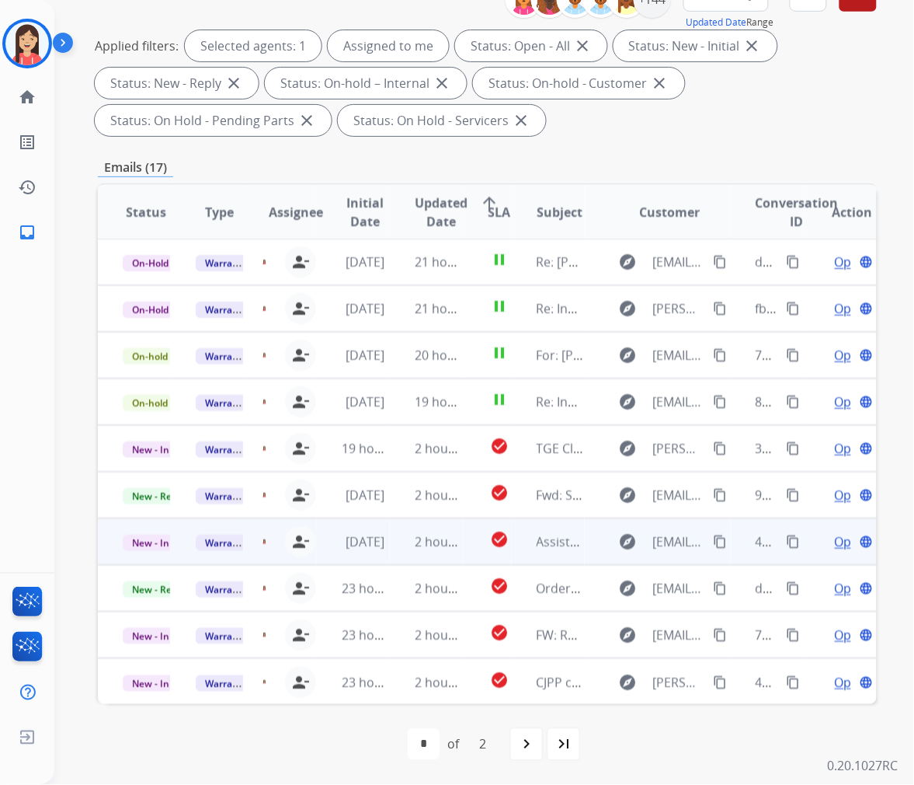
click at [393, 545] on td "2 hours ago" at bounding box center [426, 541] width 73 height 47
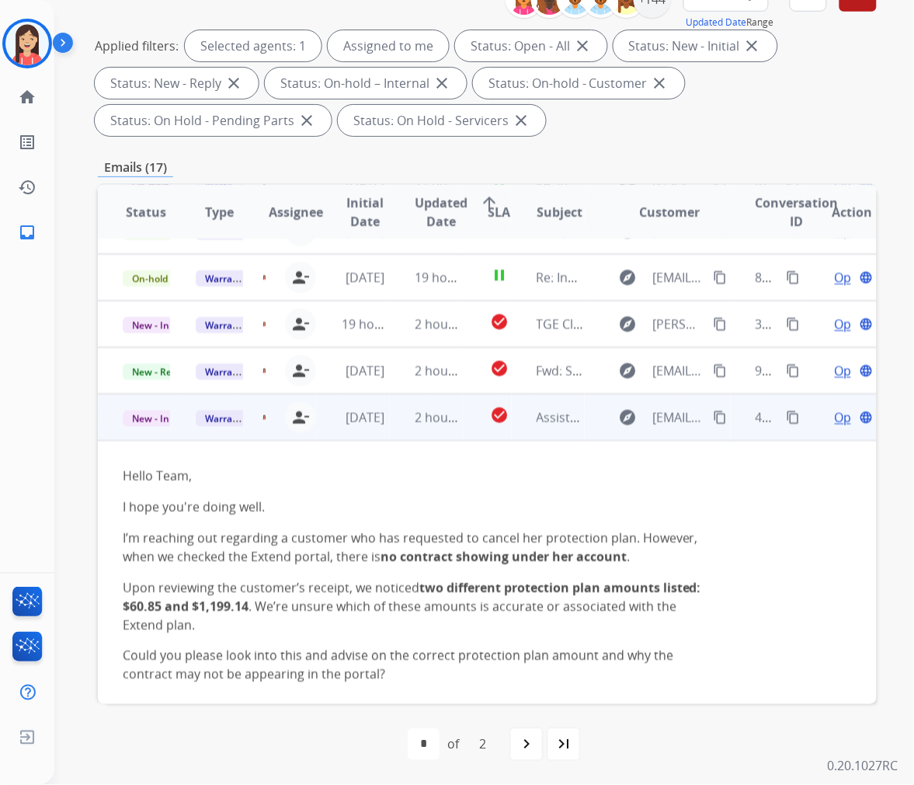
scroll to position [106, 0]
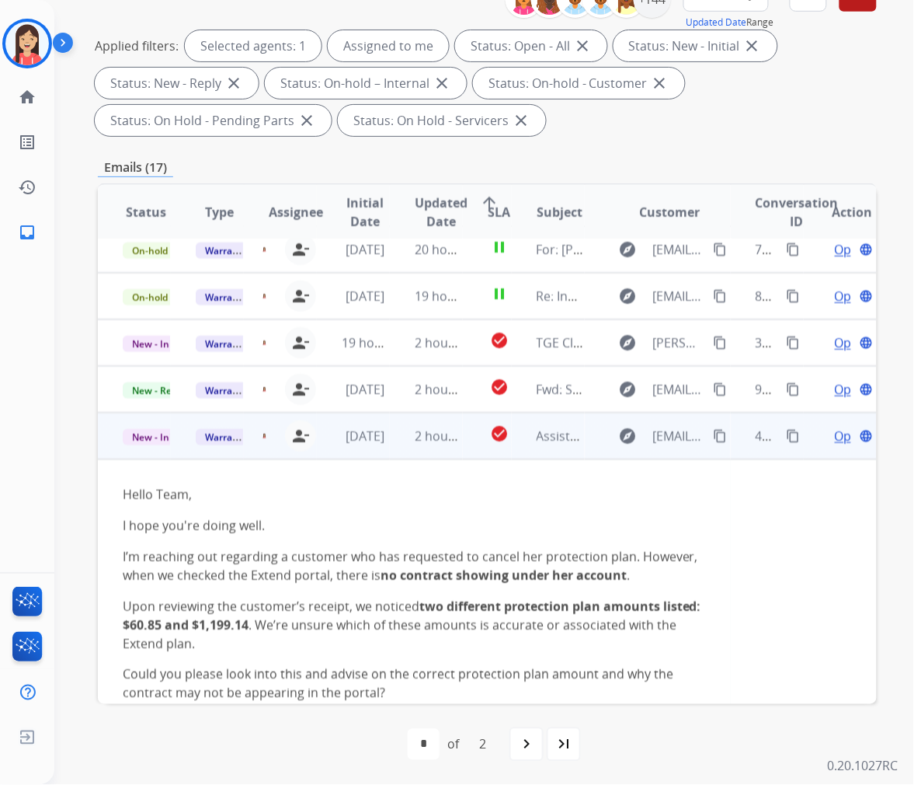
click at [835, 432] on span "Open" at bounding box center [851, 436] width 32 height 19
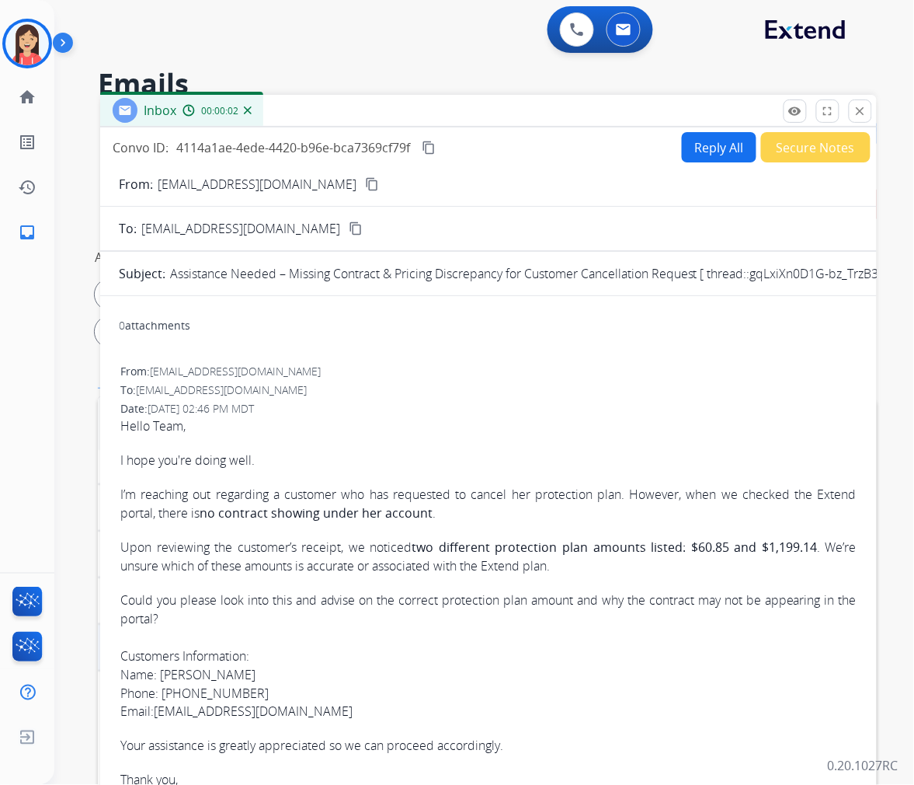
scroll to position [86, 0]
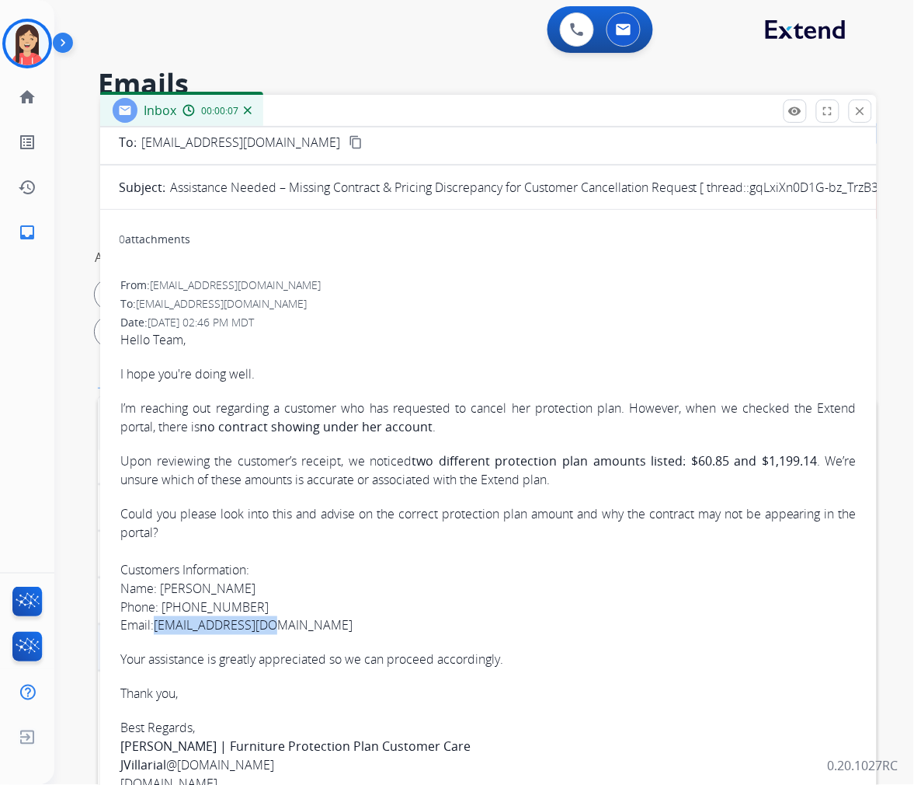
drag, startPoint x: 284, startPoint y: 624, endPoint x: 156, endPoint y: 618, distance: 127.5
click at [156, 618] on p "Could you please look into this and advise on the correct protection plan amoun…" at bounding box center [488, 569] width 737 height 131
copy link "[EMAIL_ADDRESS][DOMAIN_NAME]"
drag, startPoint x: 253, startPoint y: 608, endPoint x: 164, endPoint y: 608, distance: 89.3
click at [164, 608] on p "Could you please look into this and advise on the correct protection plan amoun…" at bounding box center [488, 569] width 737 height 131
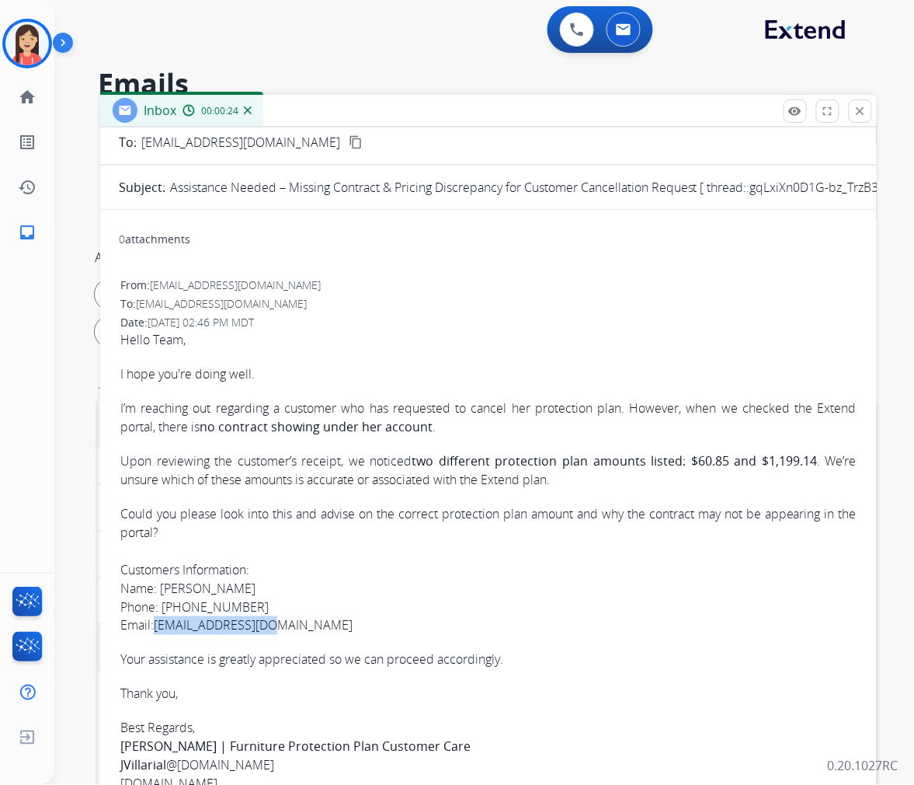
copy p "[PHONE_NUMBER]"
click at [261, 477] on p "Upon reviewing the customer’s receipt, we noticed two different protection plan…" at bounding box center [488, 469] width 737 height 37
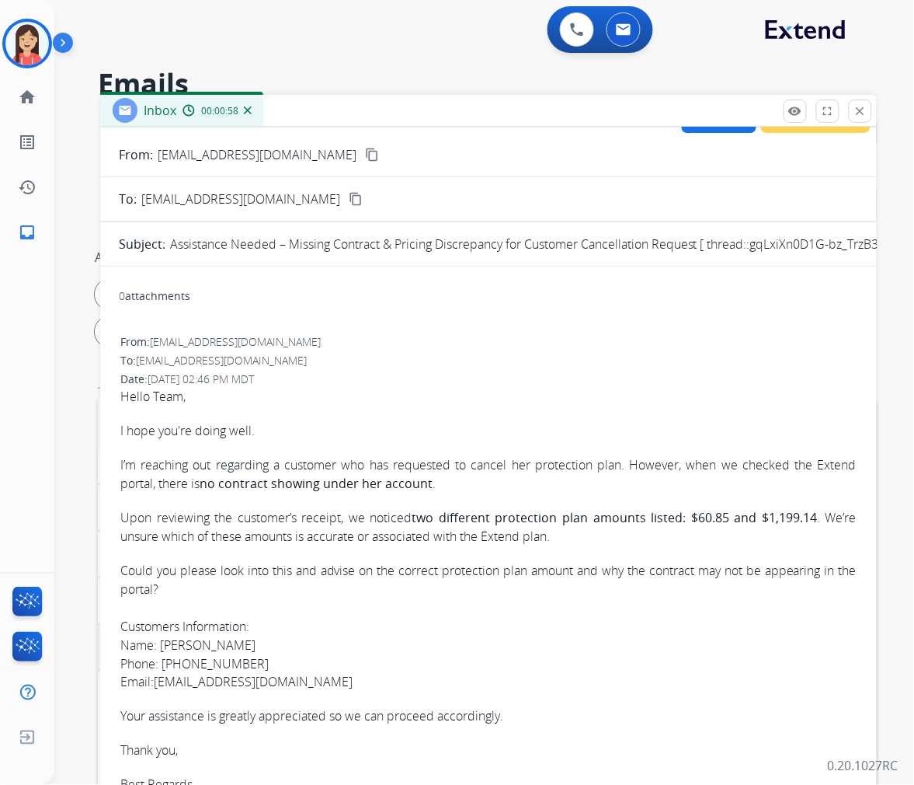
scroll to position [0, 0]
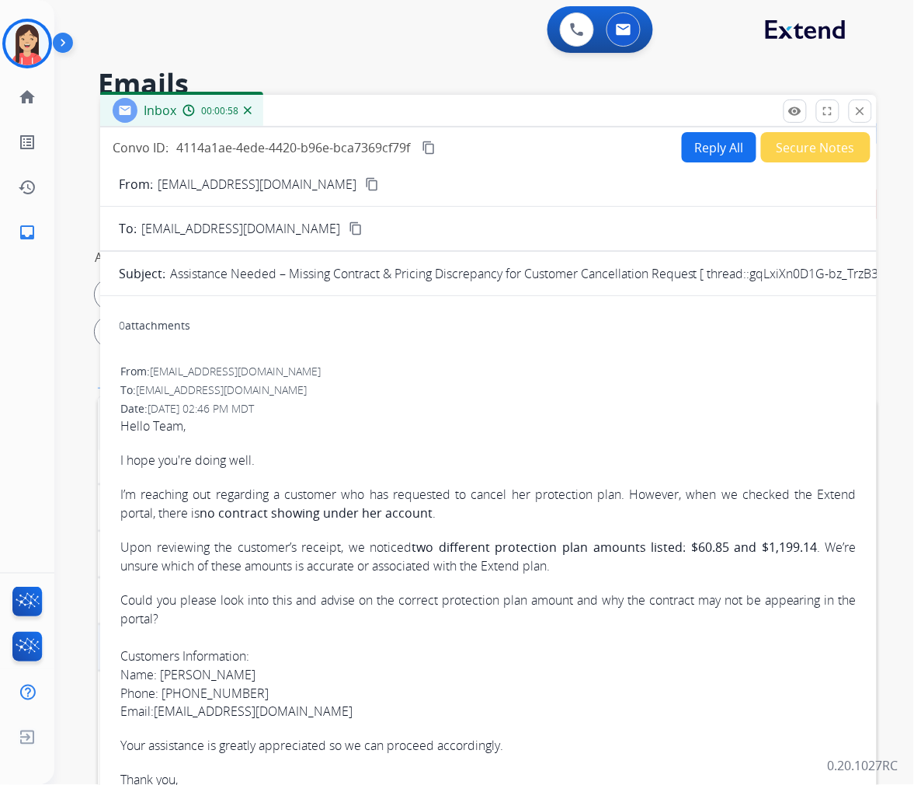
click at [698, 140] on button "Reply All" at bounding box center [719, 147] width 75 height 30
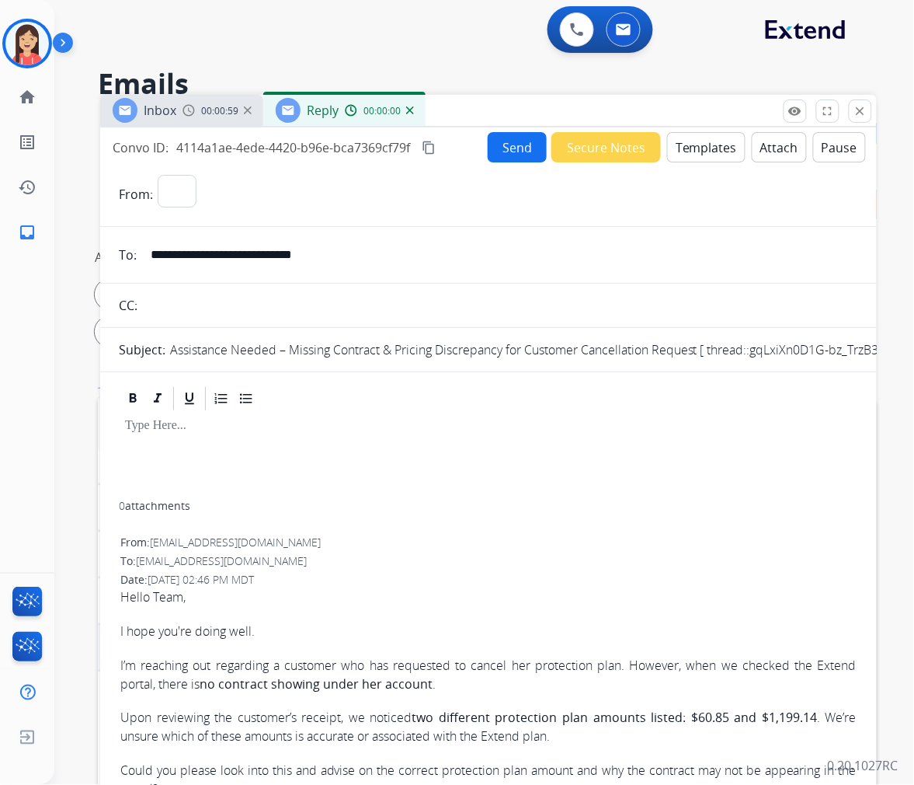
select select "**********"
click at [712, 145] on button "Templates" at bounding box center [706, 147] width 78 height 30
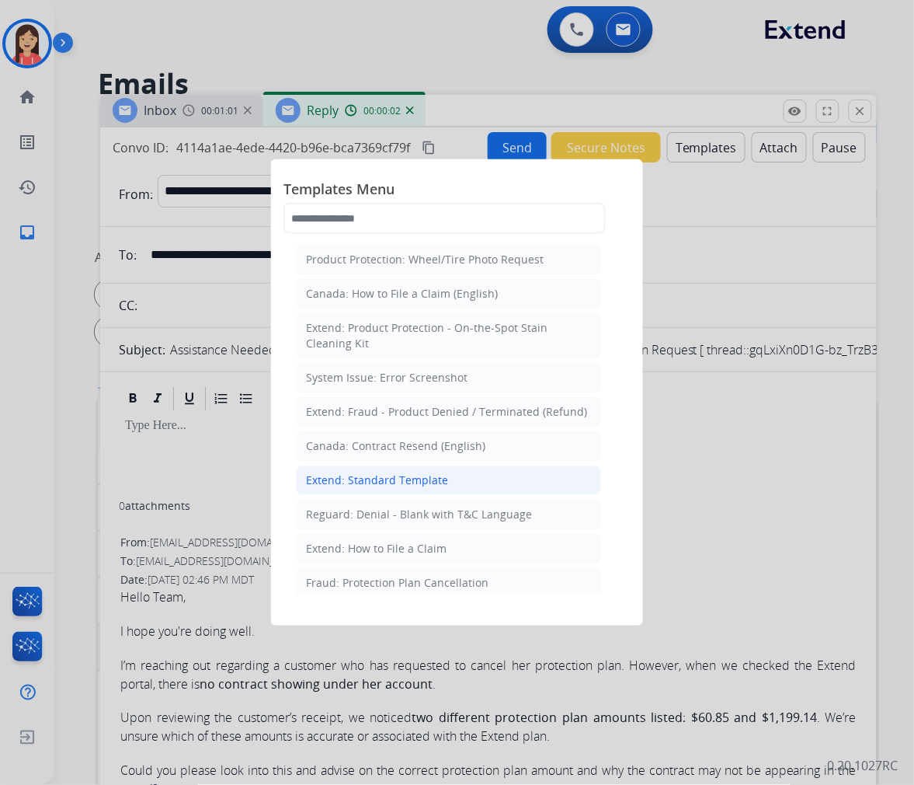
click at [392, 475] on div "Extend: Standard Template" at bounding box center [377, 480] width 142 height 16
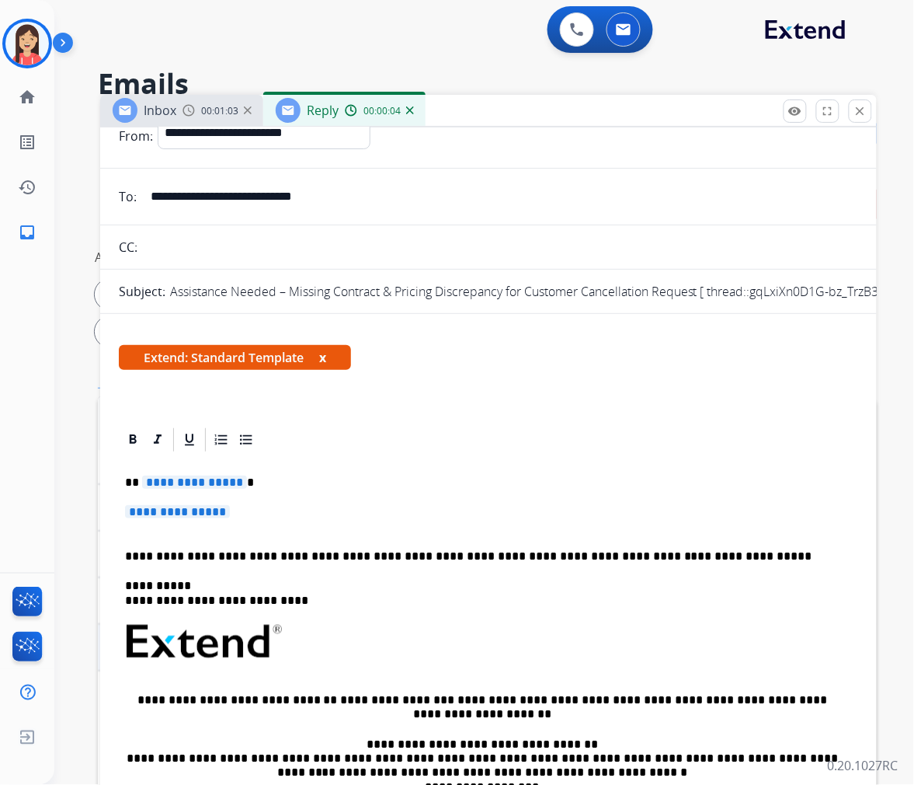
scroll to position [86, 0]
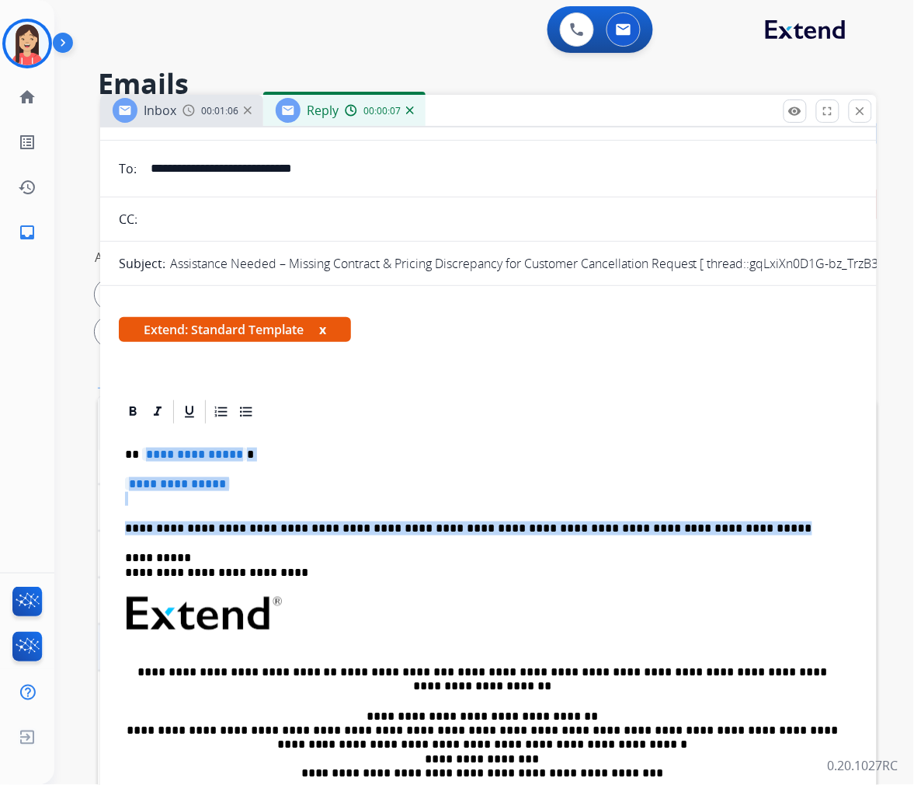
drag, startPoint x: 141, startPoint y: 451, endPoint x: 690, endPoint y: 517, distance: 552.6
click at [690, 517] on div "**********" at bounding box center [489, 660] width 740 height 468
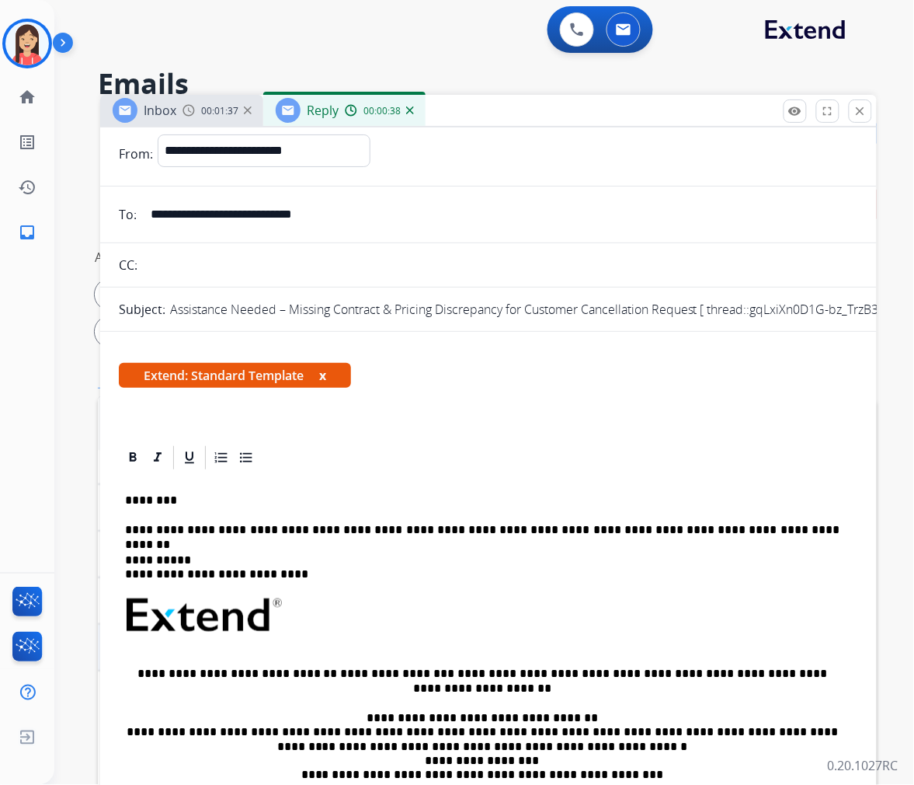
scroll to position [0, 0]
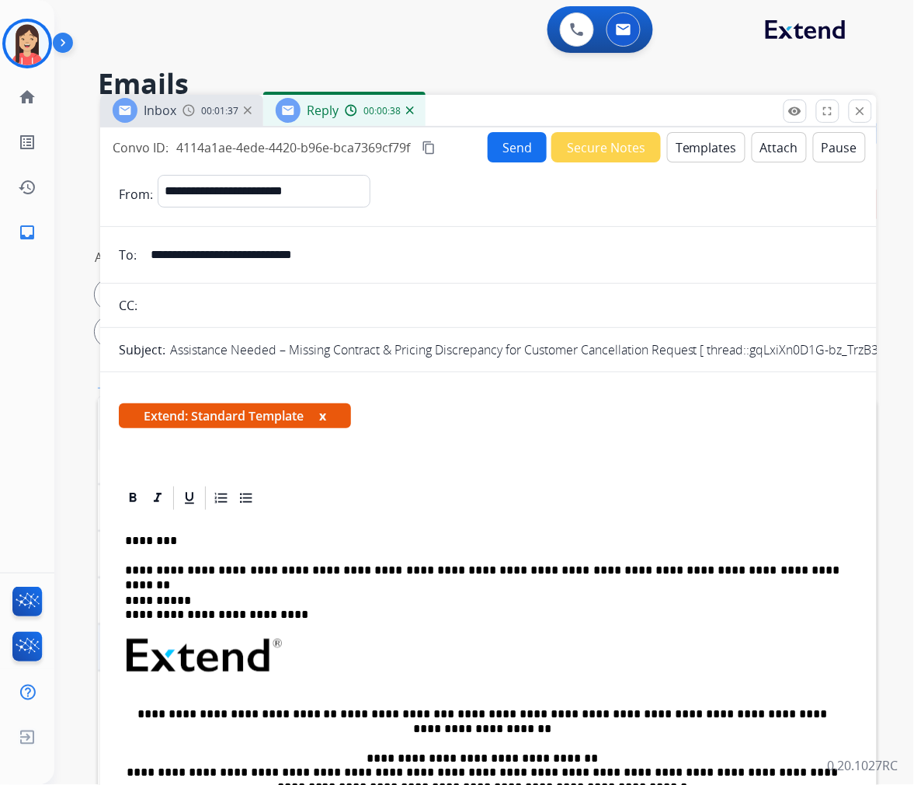
click at [528, 152] on button "Send" at bounding box center [517, 147] width 59 height 30
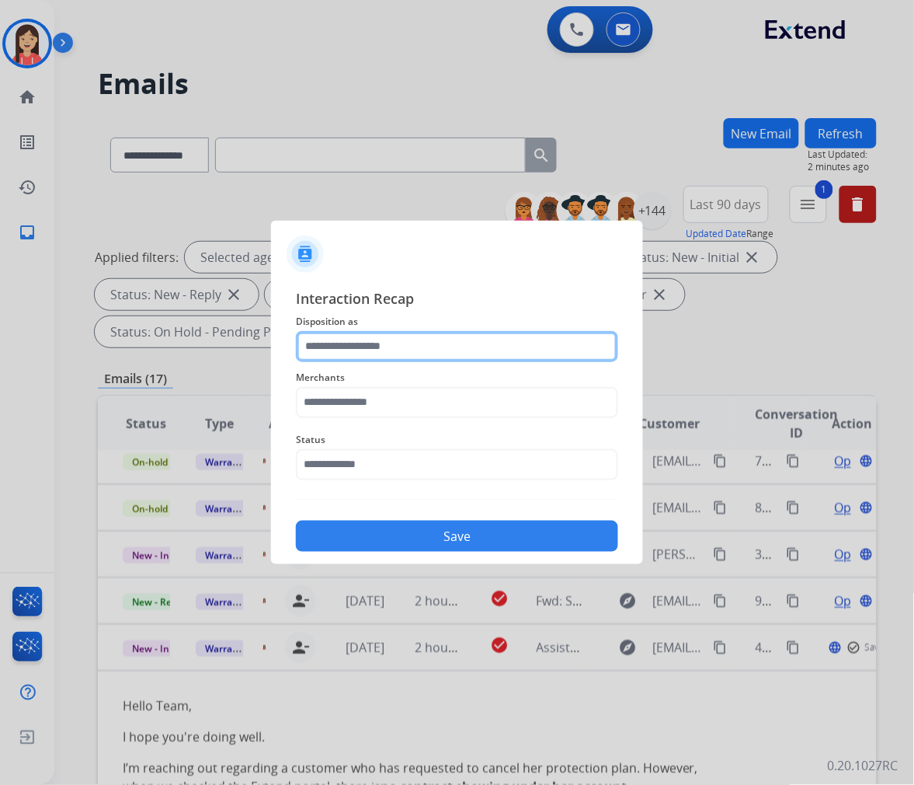
click at [461, 350] on input "text" at bounding box center [457, 346] width 322 height 31
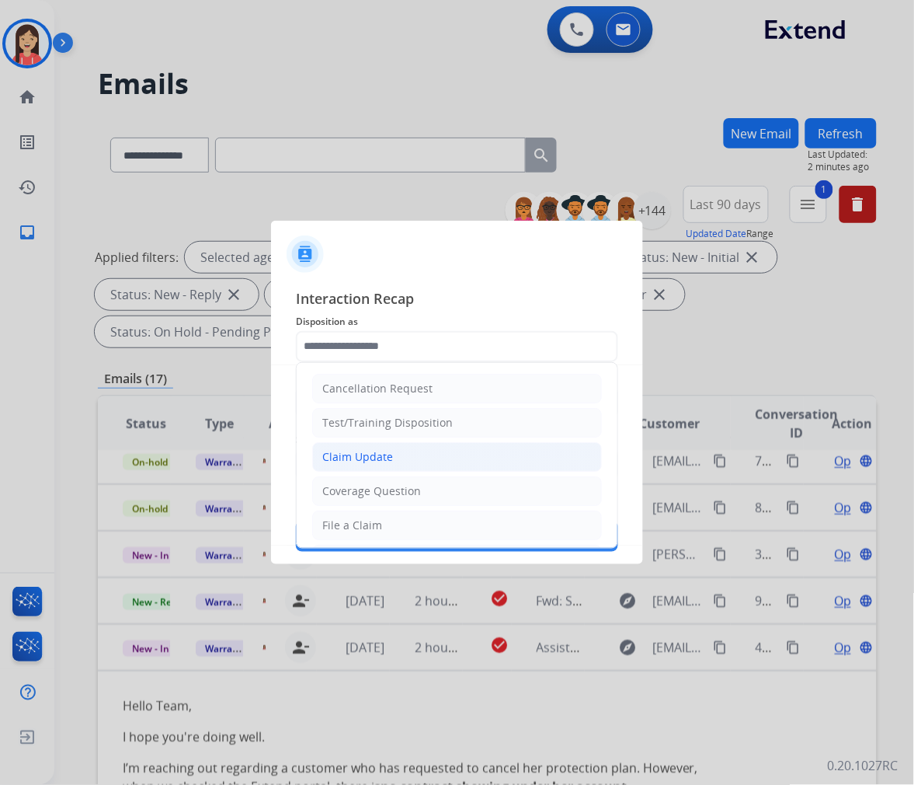
click at [374, 461] on div "Claim Update" at bounding box center [357, 457] width 71 height 16
type input "**********"
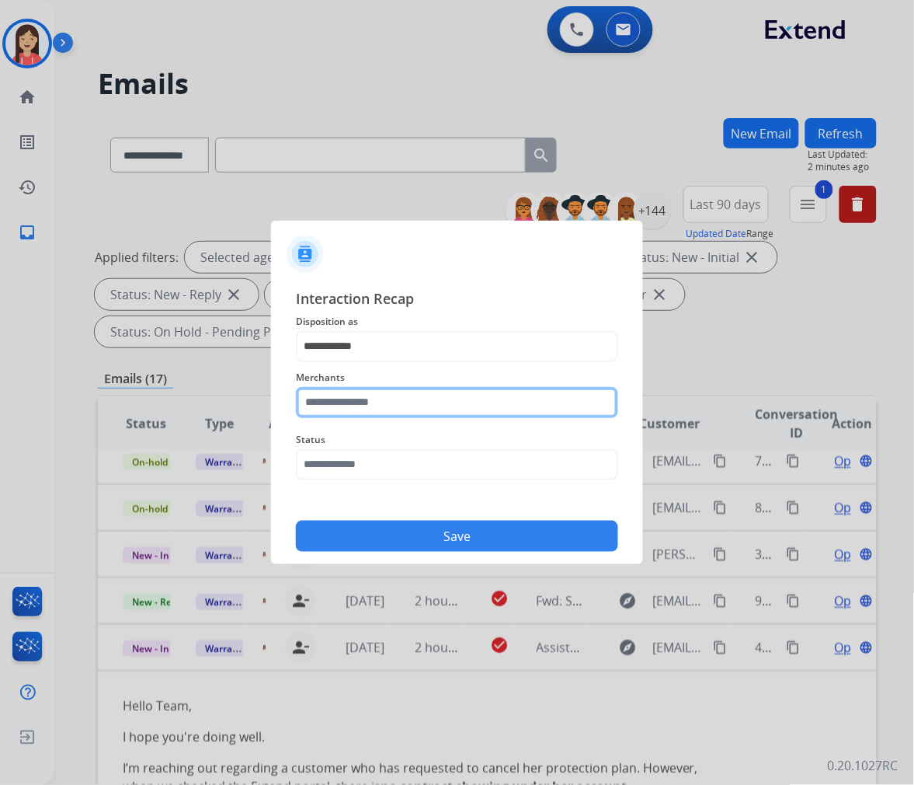
click at [410, 396] on input "text" at bounding box center [457, 402] width 322 height 31
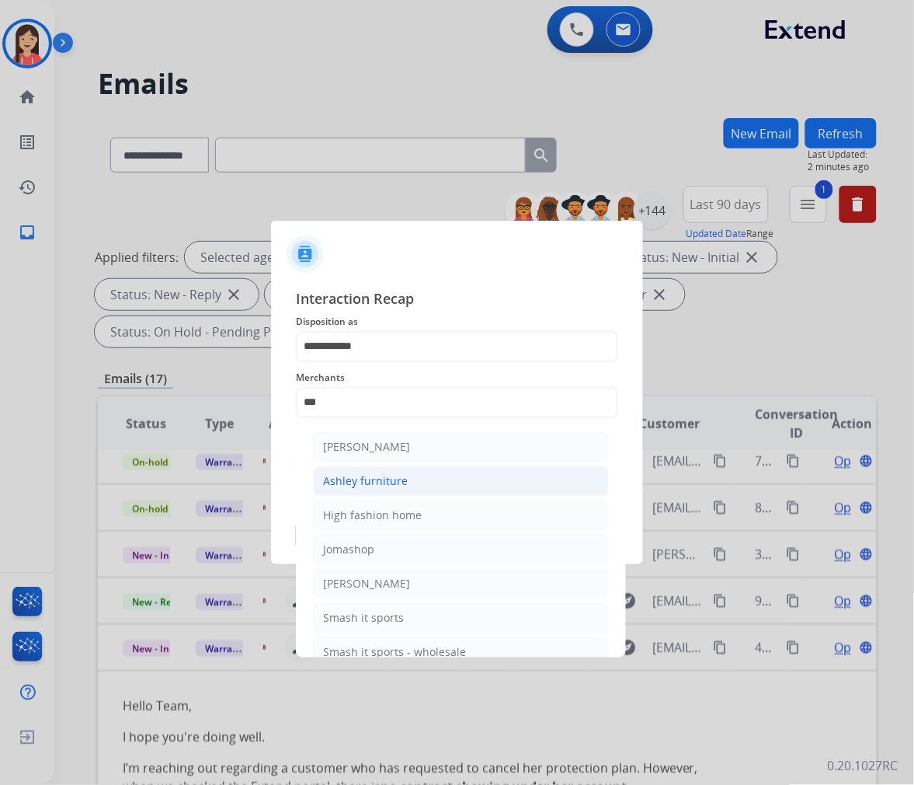
click at [420, 476] on li "Ashley furniture" at bounding box center [461, 481] width 296 height 30
type input "**********"
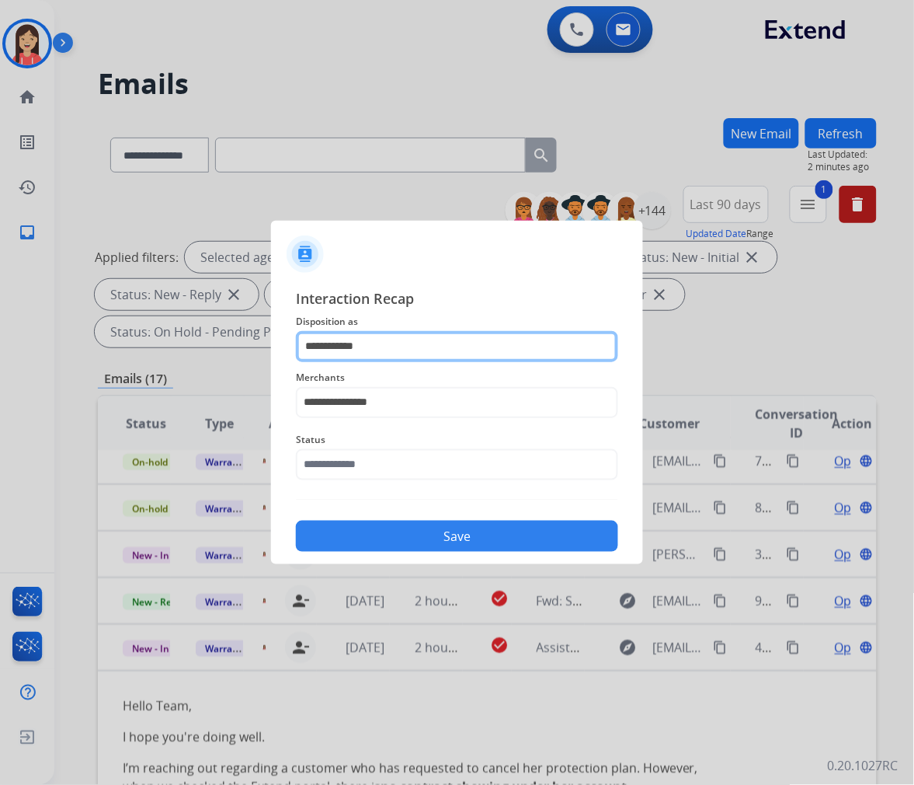
click at [457, 331] on input "**********" at bounding box center [457, 346] width 322 height 31
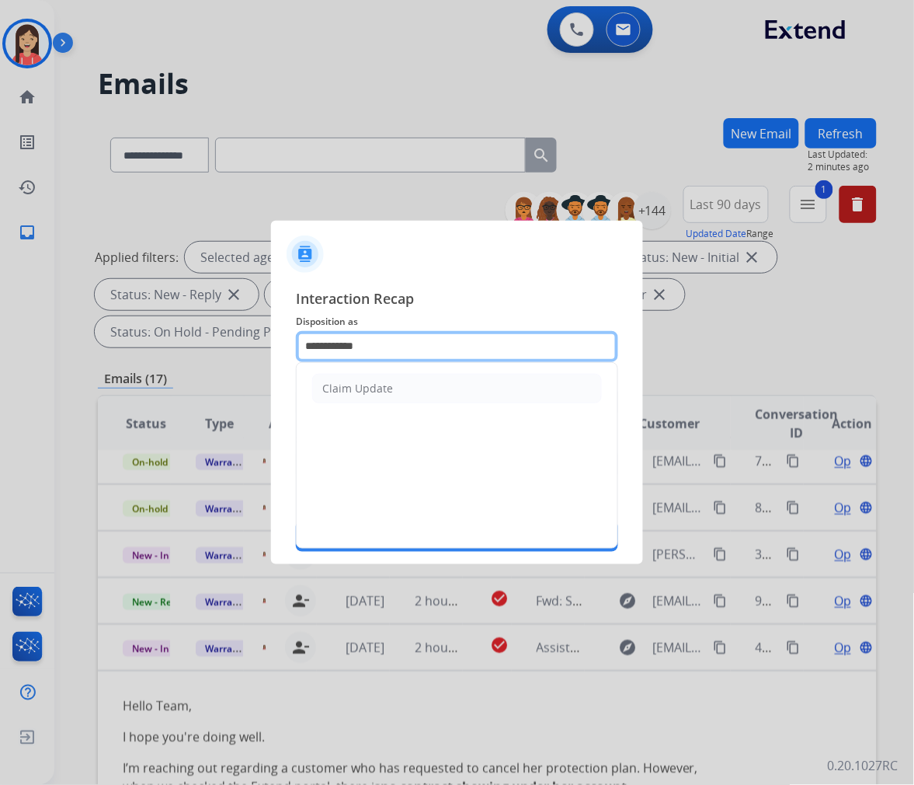
click at [457, 331] on input "**********" at bounding box center [457, 346] width 322 height 31
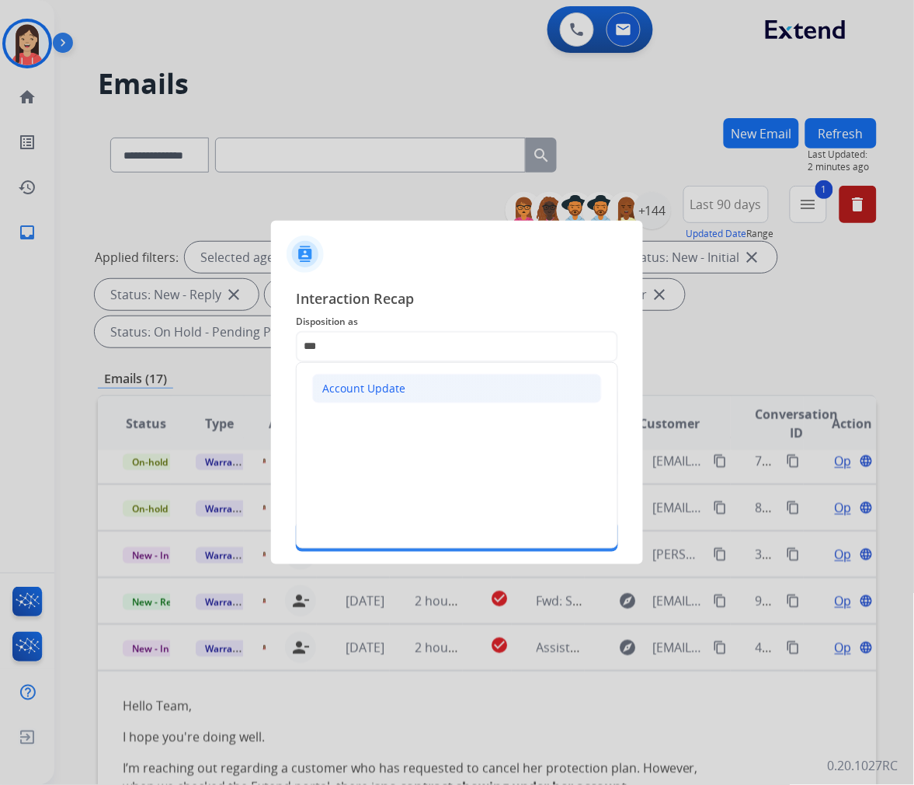
click at [441, 382] on li "Account Update" at bounding box center [457, 389] width 290 height 30
type input "**********"
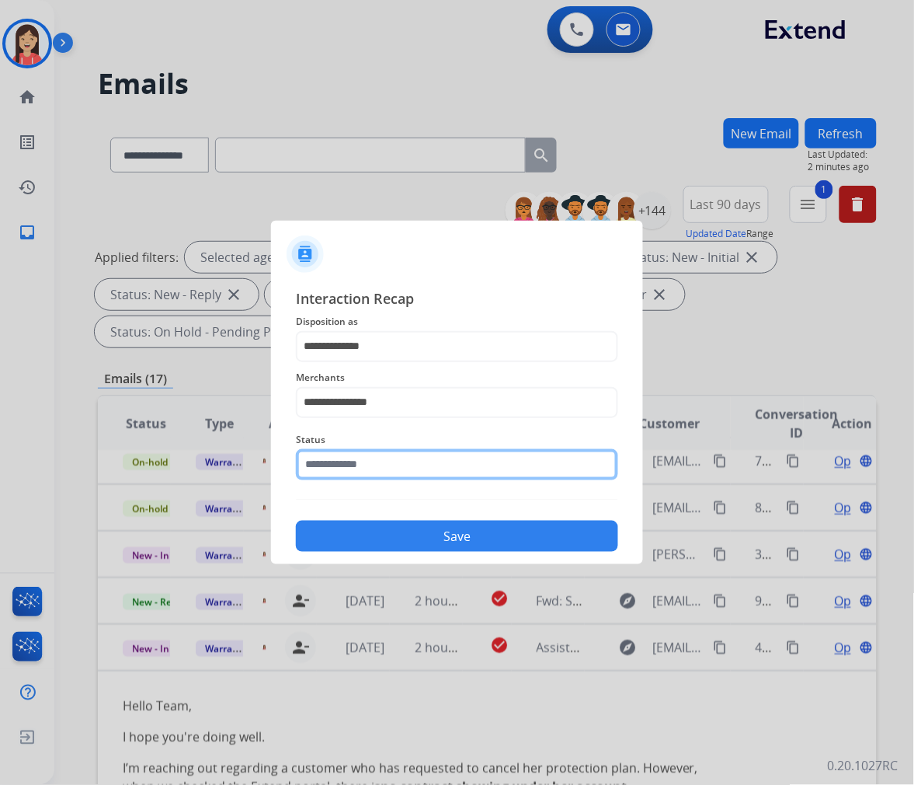
click at [430, 465] on input "text" at bounding box center [457, 464] width 322 height 31
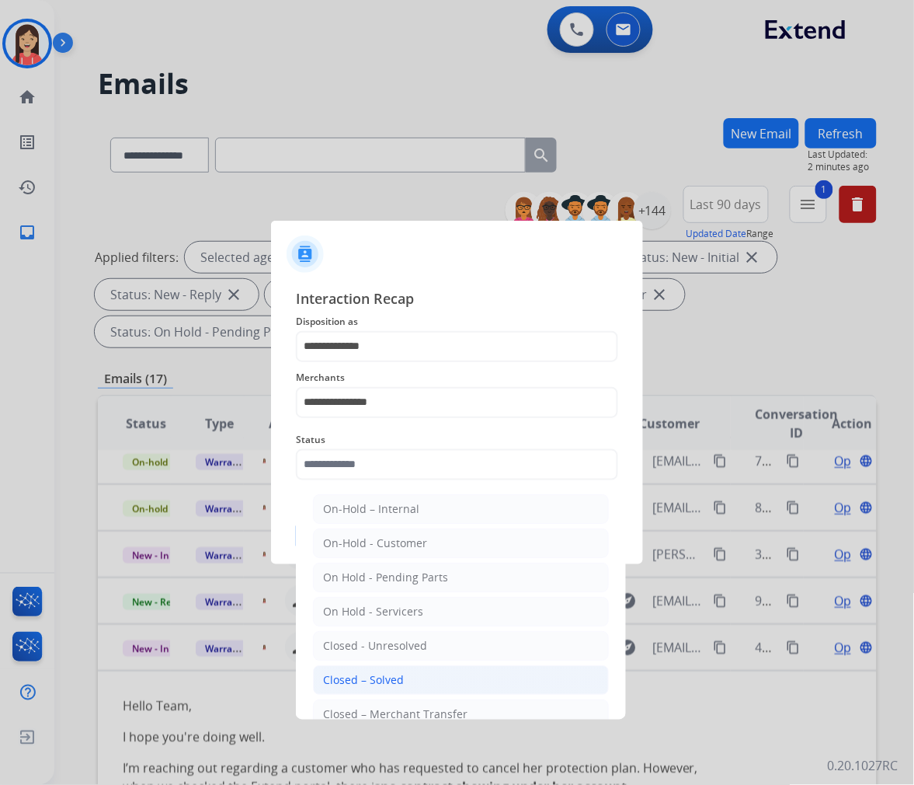
click at [389, 679] on div "Closed – Solved" at bounding box center [363, 680] width 81 height 16
type input "**********"
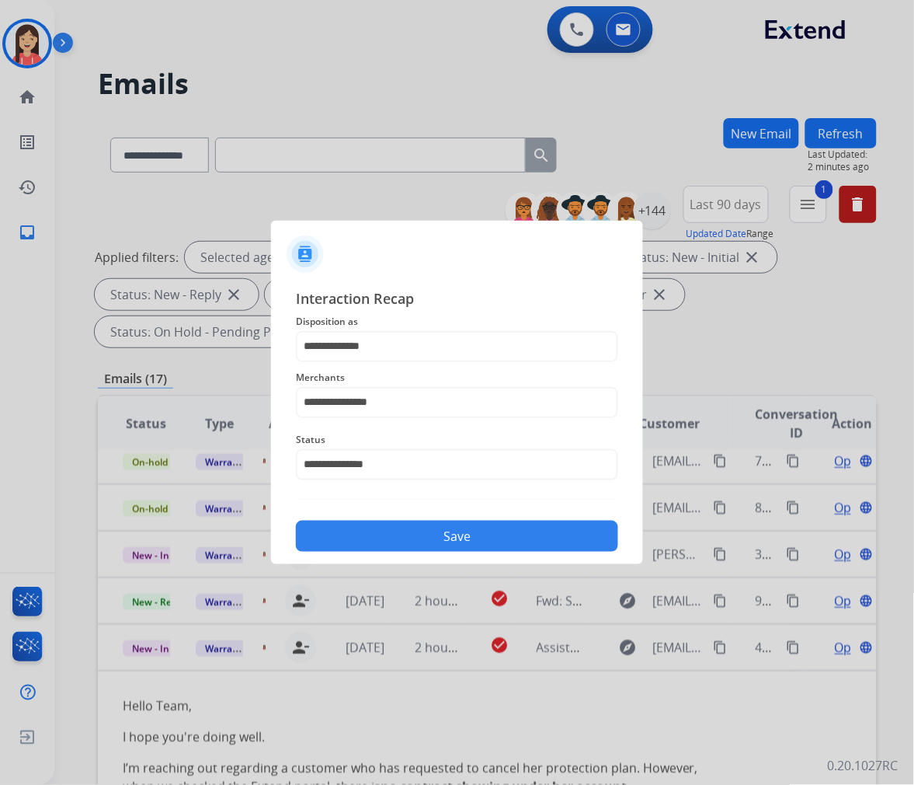
click at [426, 531] on button "Save" at bounding box center [457, 536] width 322 height 31
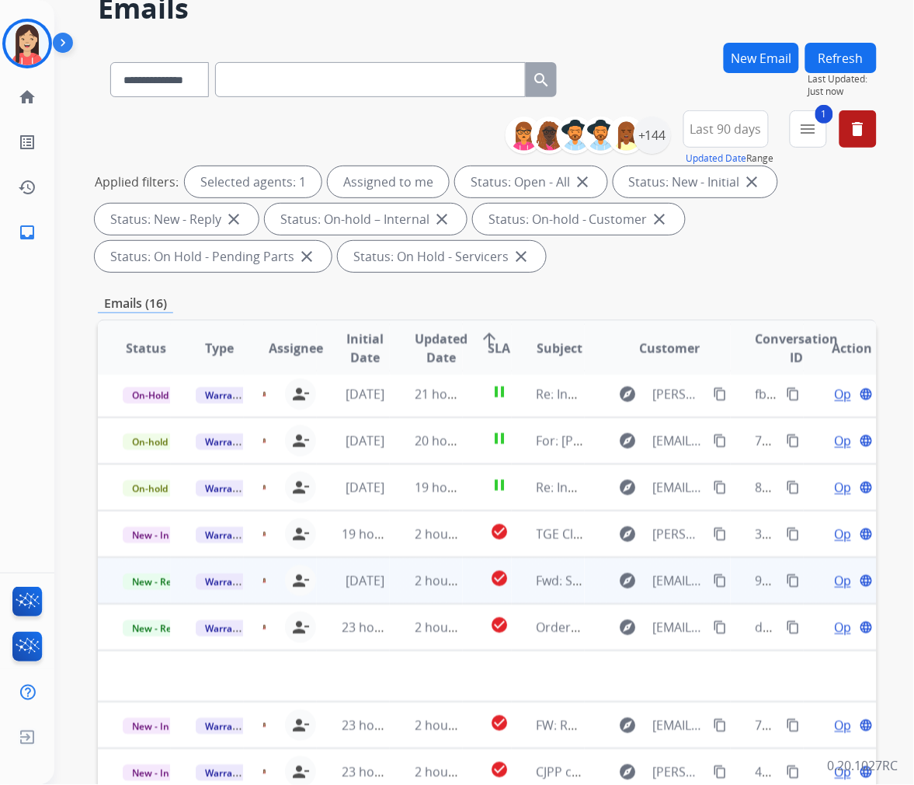
scroll to position [86, 0]
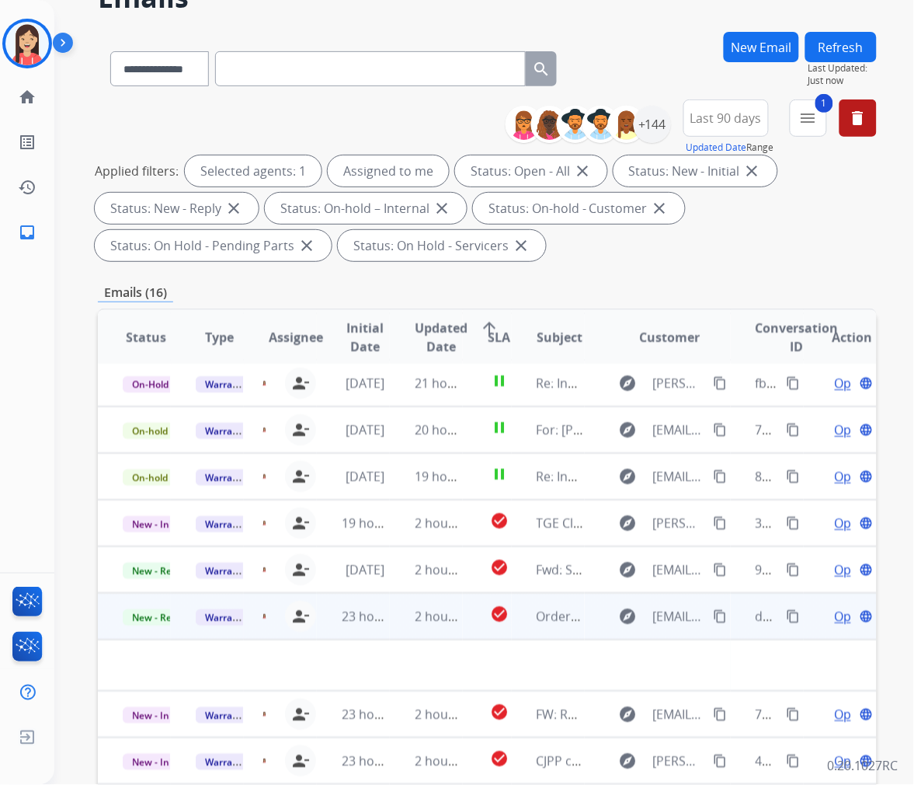
click at [392, 630] on td "2 hours ago" at bounding box center [426, 616] width 73 height 47
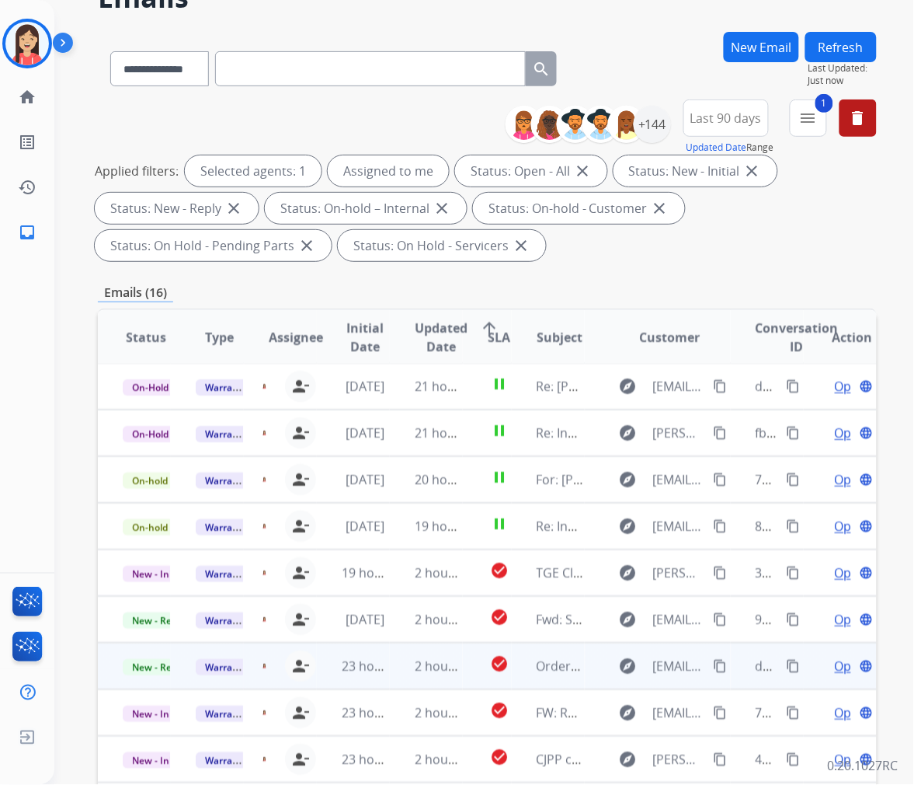
scroll to position [1, 0]
click at [394, 679] on td "2 hours ago" at bounding box center [426, 666] width 73 height 47
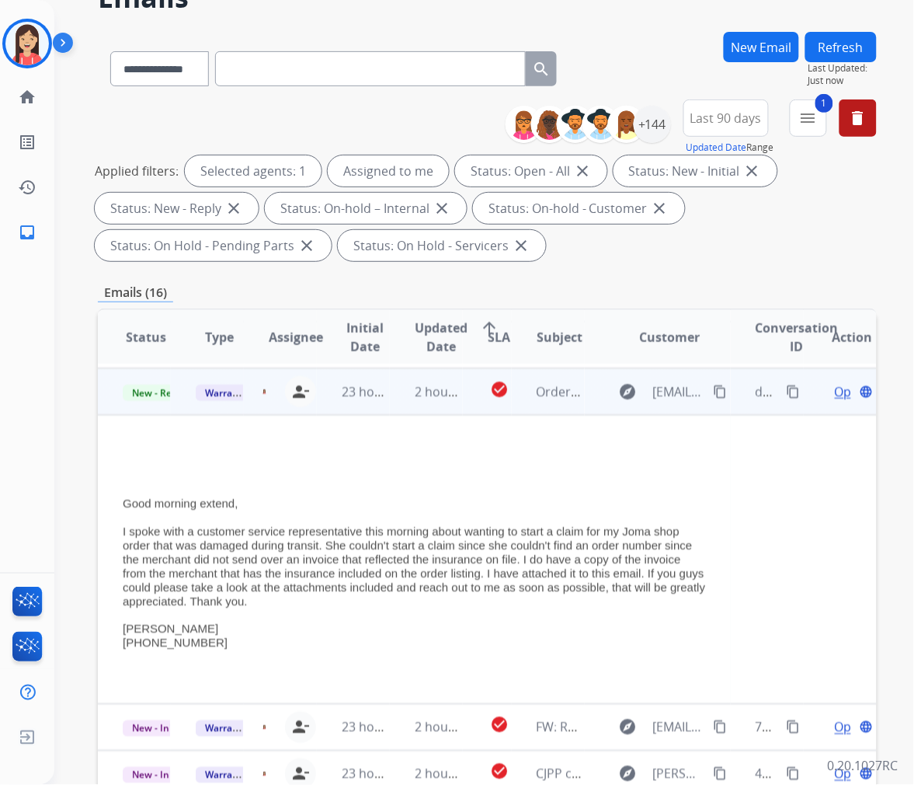
scroll to position [280, 0]
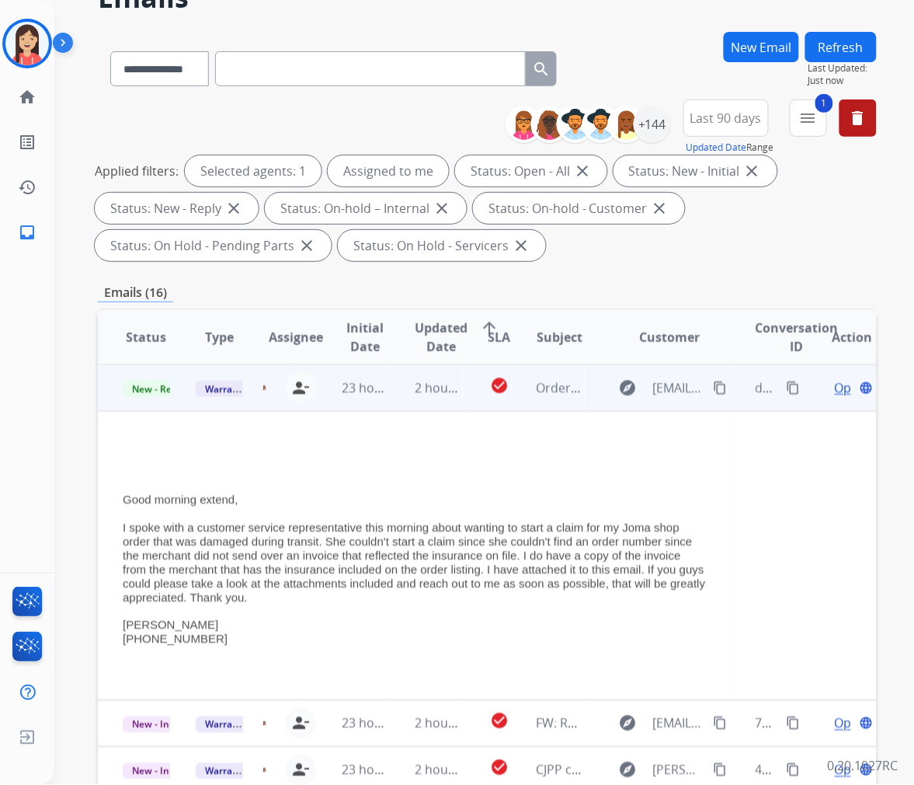
click at [835, 382] on span "Open" at bounding box center [851, 387] width 32 height 19
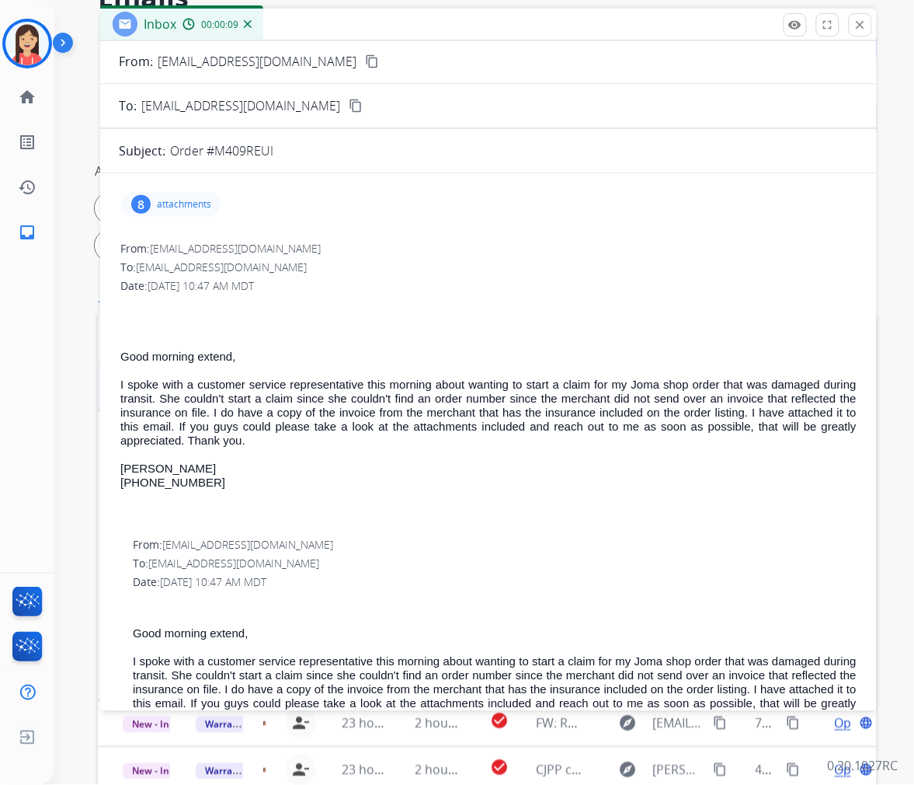
scroll to position [0, 0]
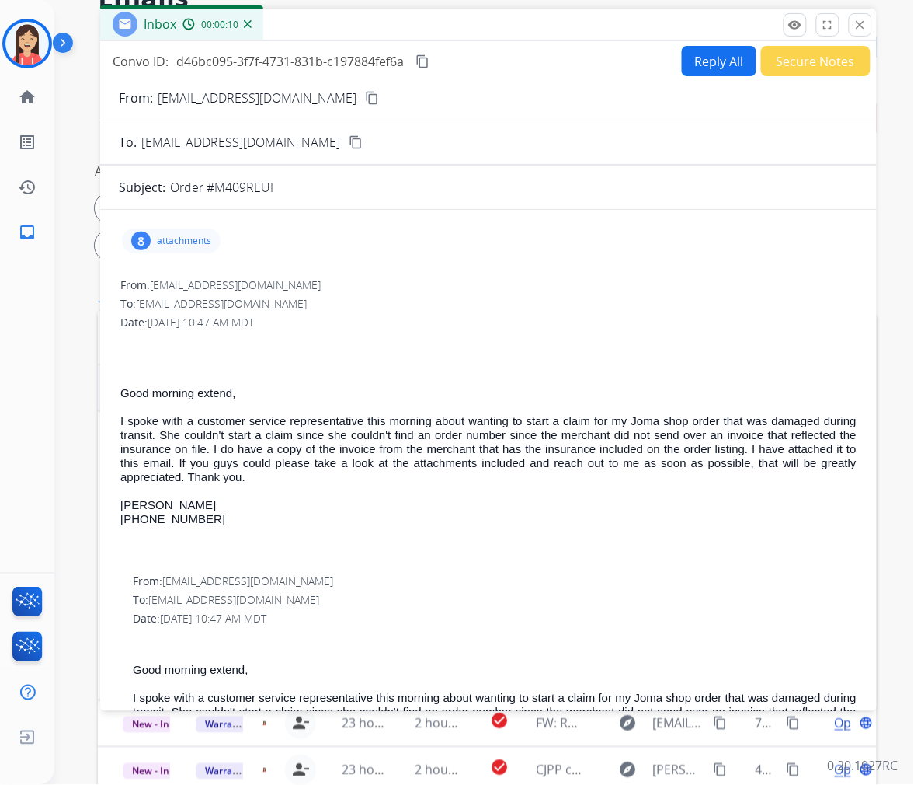
click at [197, 242] on p "attachments" at bounding box center [184, 241] width 54 height 12
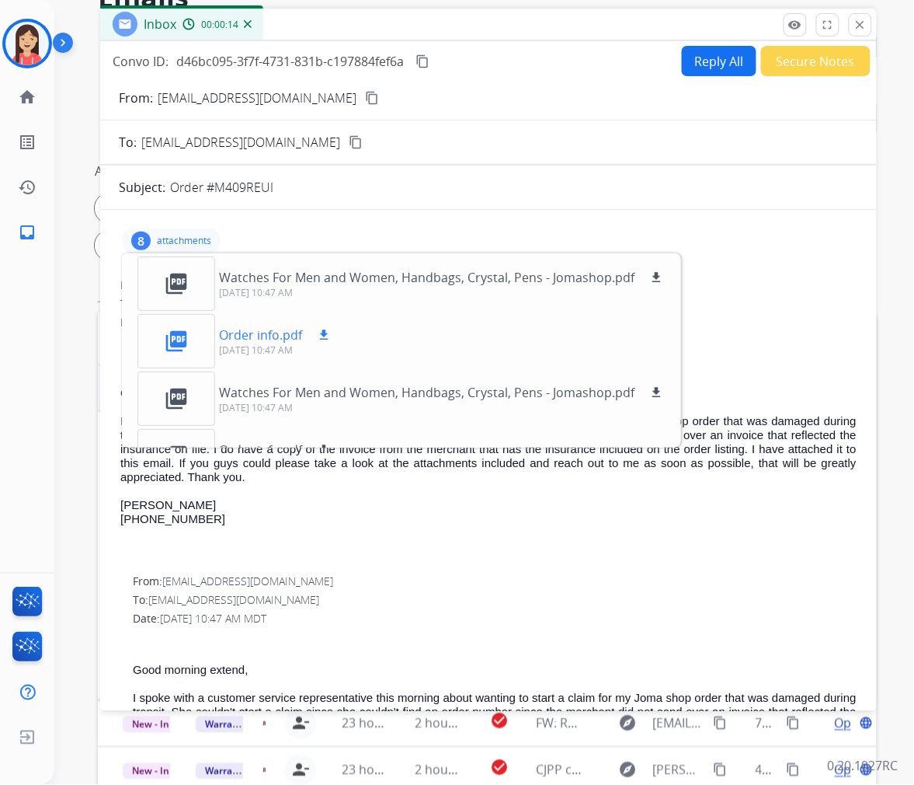
click at [329, 333] on mat-icon "download" at bounding box center [324, 335] width 14 height 14
click at [365, 93] on mat-icon "content_copy" at bounding box center [372, 98] width 14 height 14
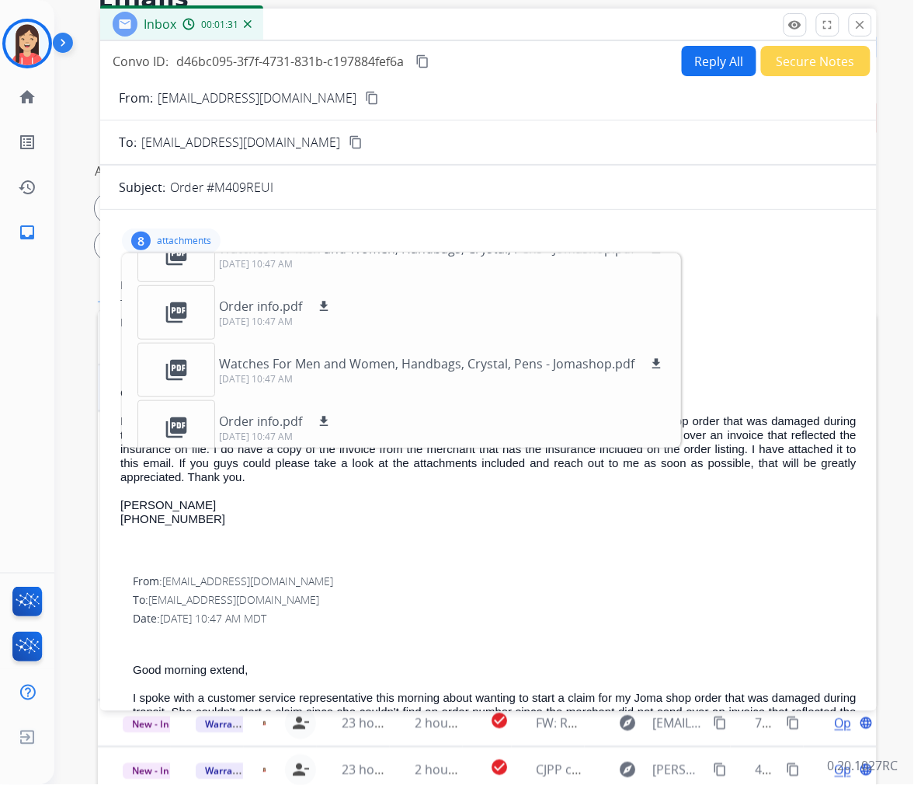
scroll to position [268, 0]
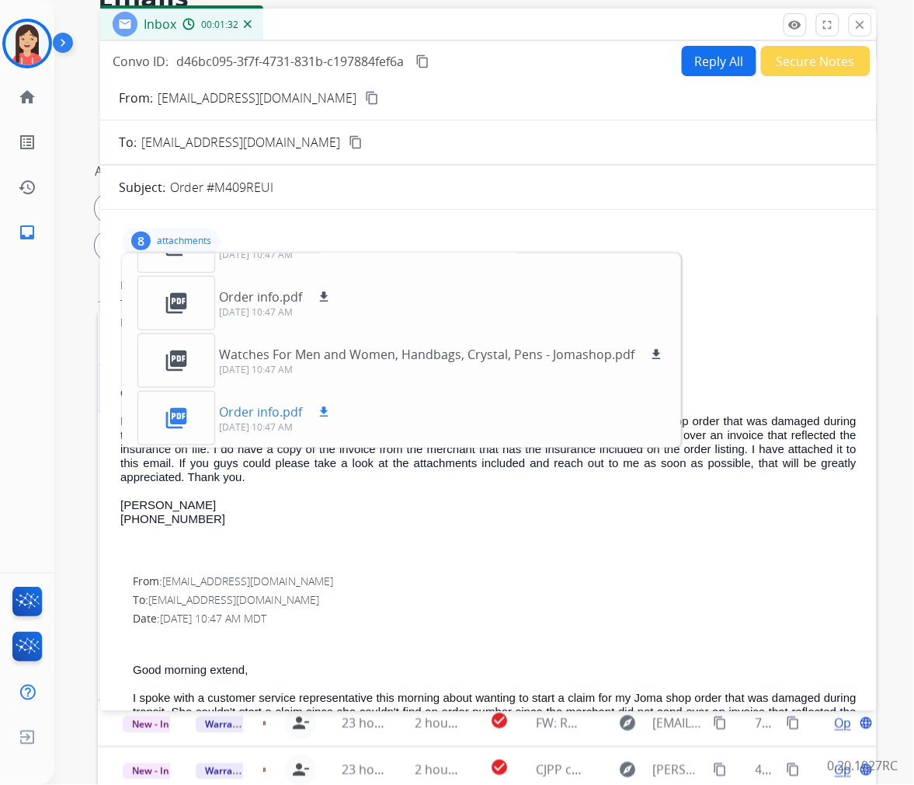
click at [320, 410] on mat-icon "download" at bounding box center [324, 412] width 14 height 14
click at [466, 540] on p at bounding box center [488, 547] width 737 height 14
click at [721, 57] on button "Reply All" at bounding box center [719, 61] width 75 height 30
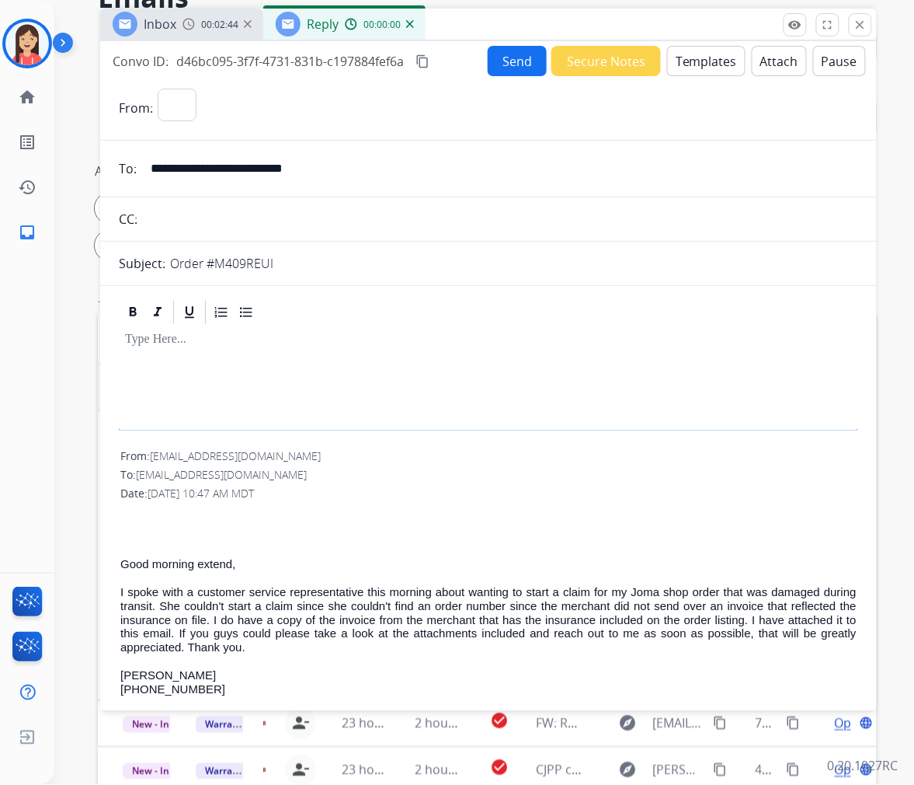
click at [697, 60] on button "Templates" at bounding box center [706, 61] width 78 height 30
select select "**********"
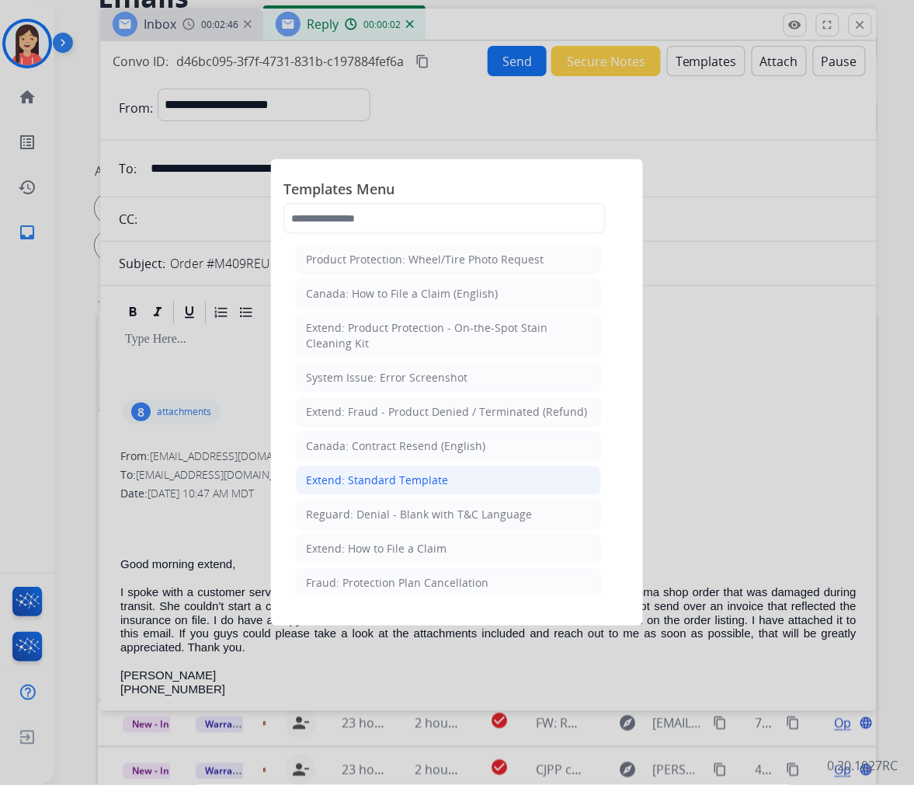
click at [332, 475] on div "Extend: Standard Template" at bounding box center [377, 480] width 142 height 16
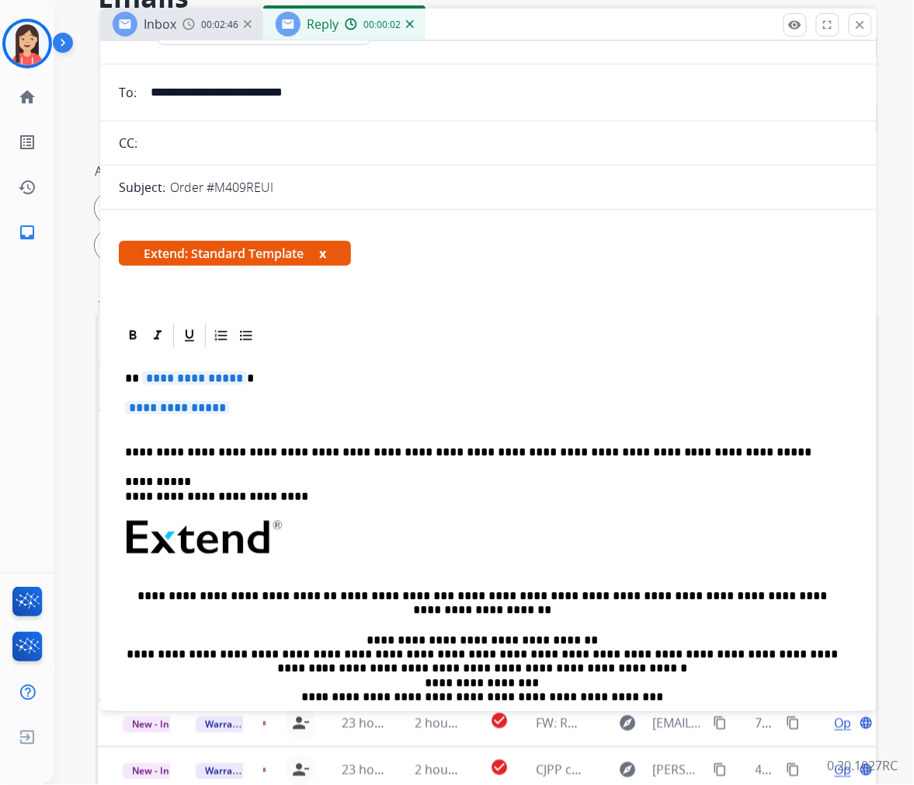
scroll to position [172, 0]
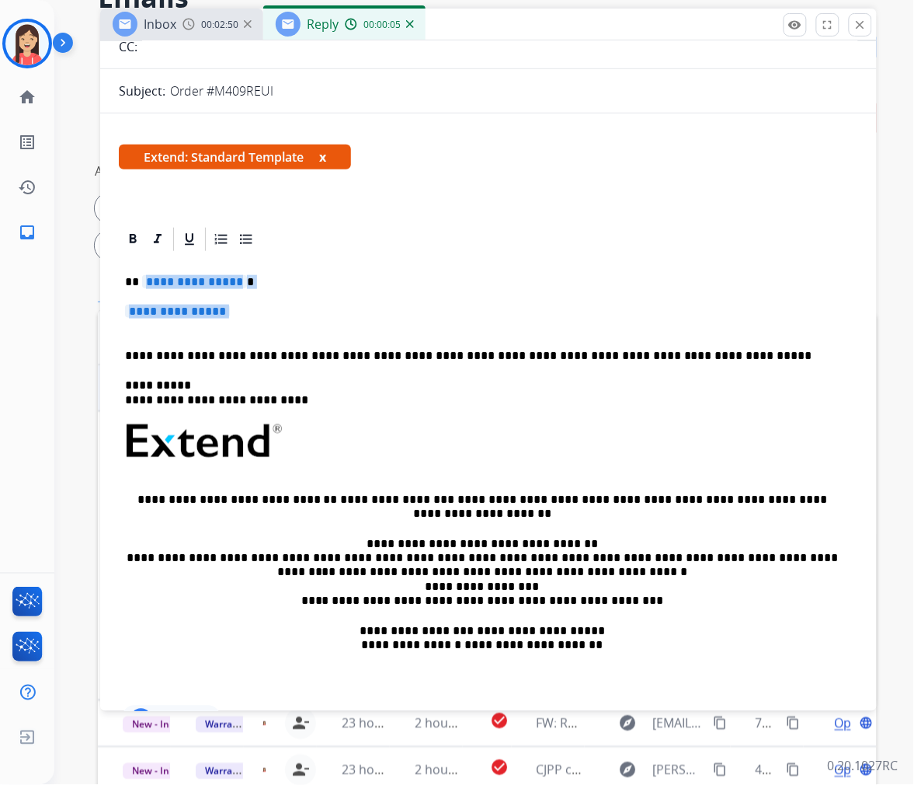
drag, startPoint x: 146, startPoint y: 281, endPoint x: 725, endPoint y: 322, distance: 580.2
click at [725, 322] on div "**********" at bounding box center [489, 477] width 740 height 449
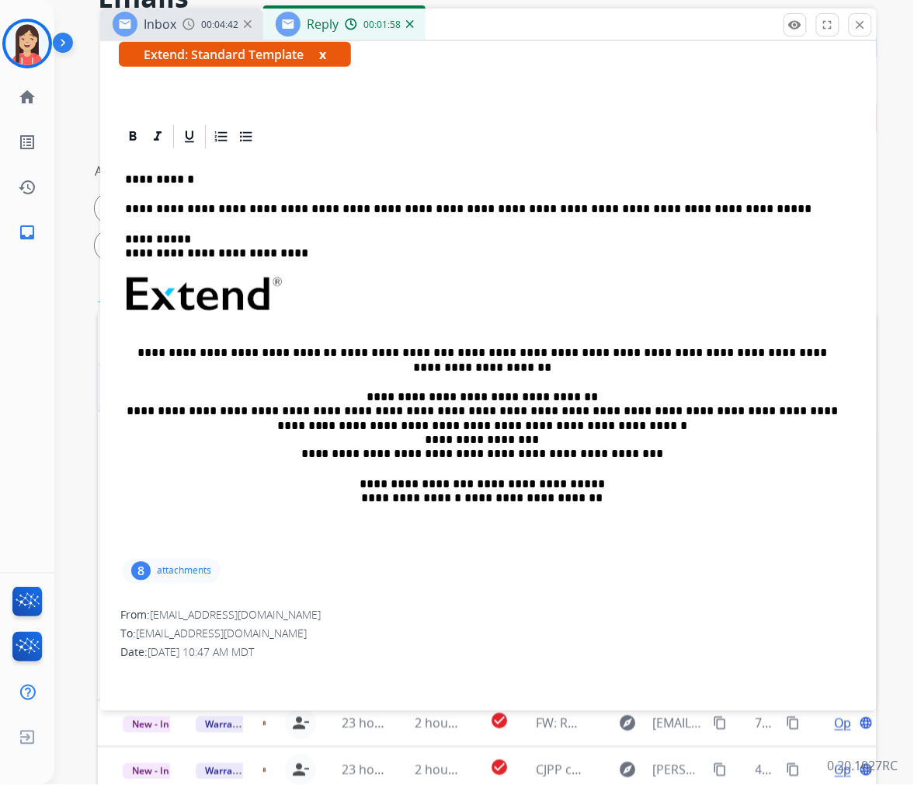
scroll to position [259, 0]
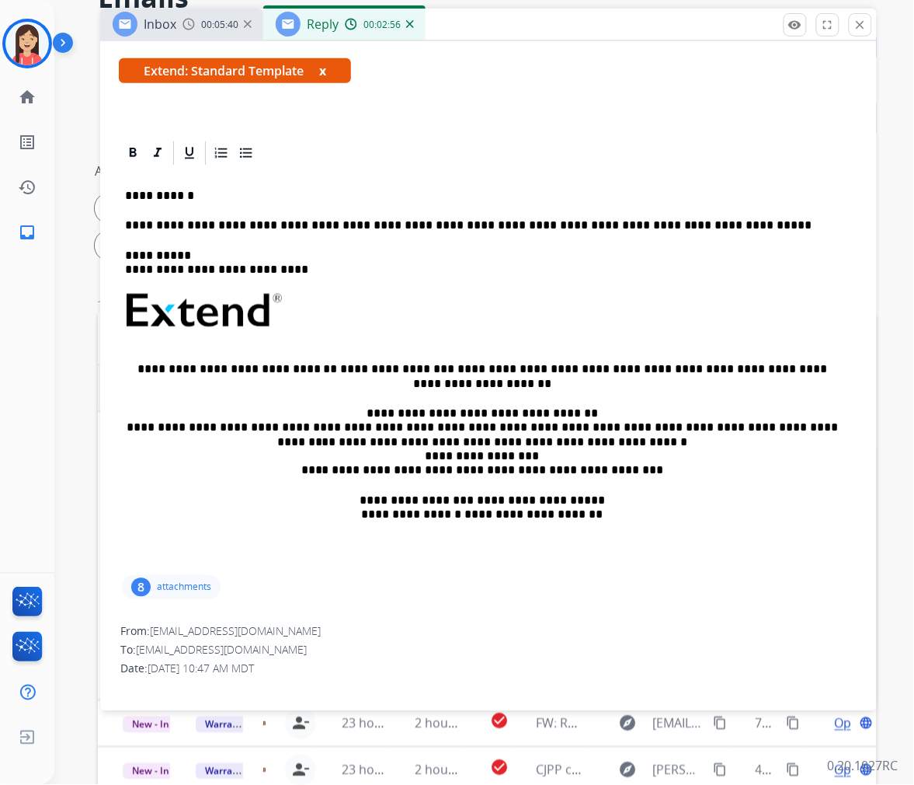
click at [202, 190] on p "**********" at bounding box center [482, 196] width 715 height 14
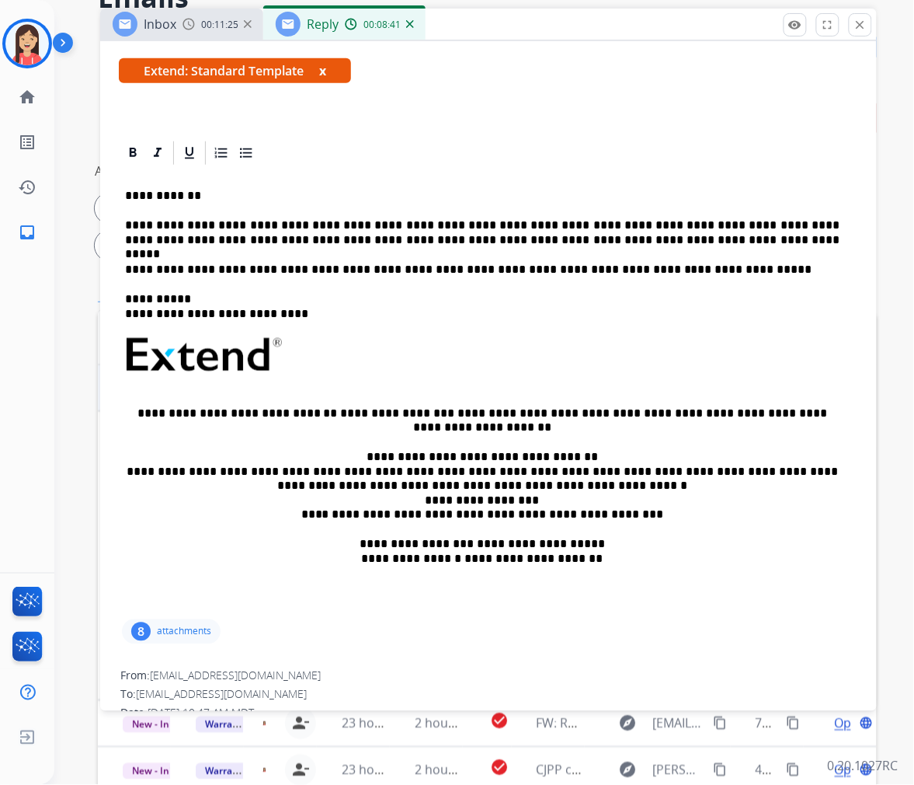
click at [634, 239] on p "**********" at bounding box center [482, 232] width 715 height 29
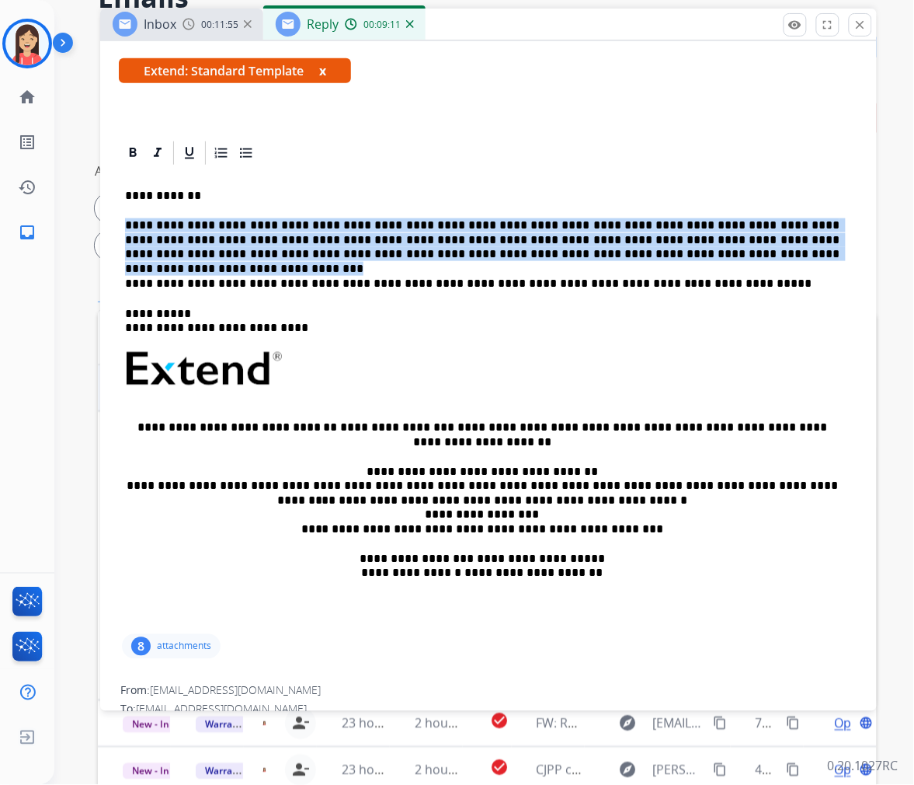
drag, startPoint x: 123, startPoint y: 222, endPoint x: 695, endPoint y: 252, distance: 573.4
click at [695, 252] on div "**********" at bounding box center [489, 399] width 740 height 464
copy p "**********"
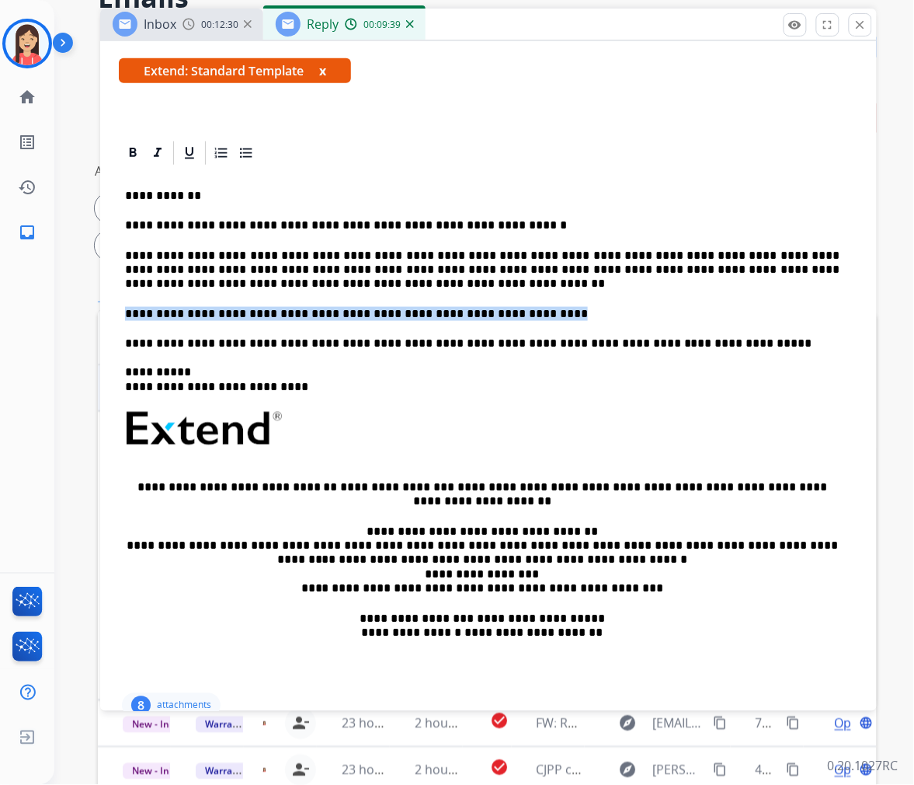
drag, startPoint x: 547, startPoint y: 308, endPoint x: 111, endPoint y: 308, distance: 435.9
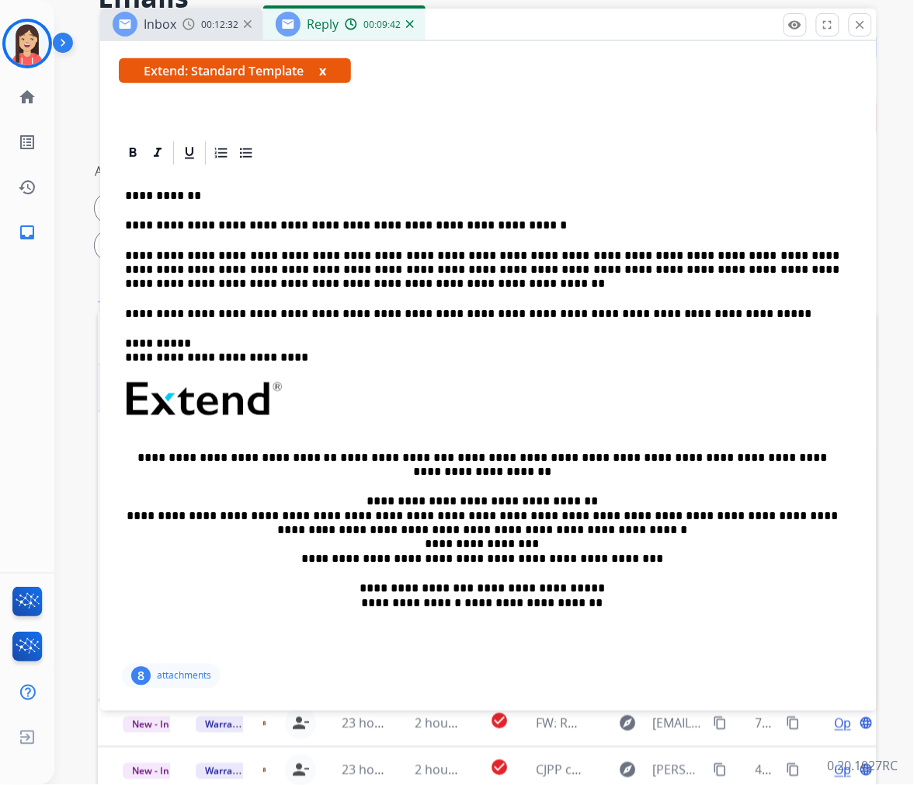
scroll to position [0, 0]
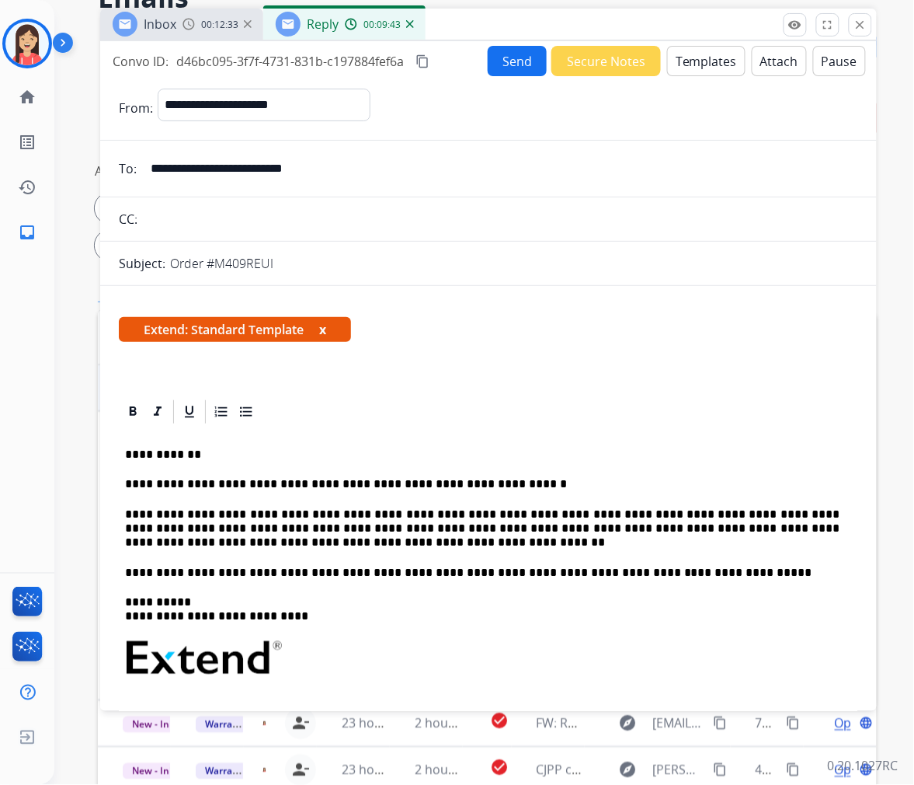
click at [510, 68] on button "Send" at bounding box center [517, 61] width 59 height 30
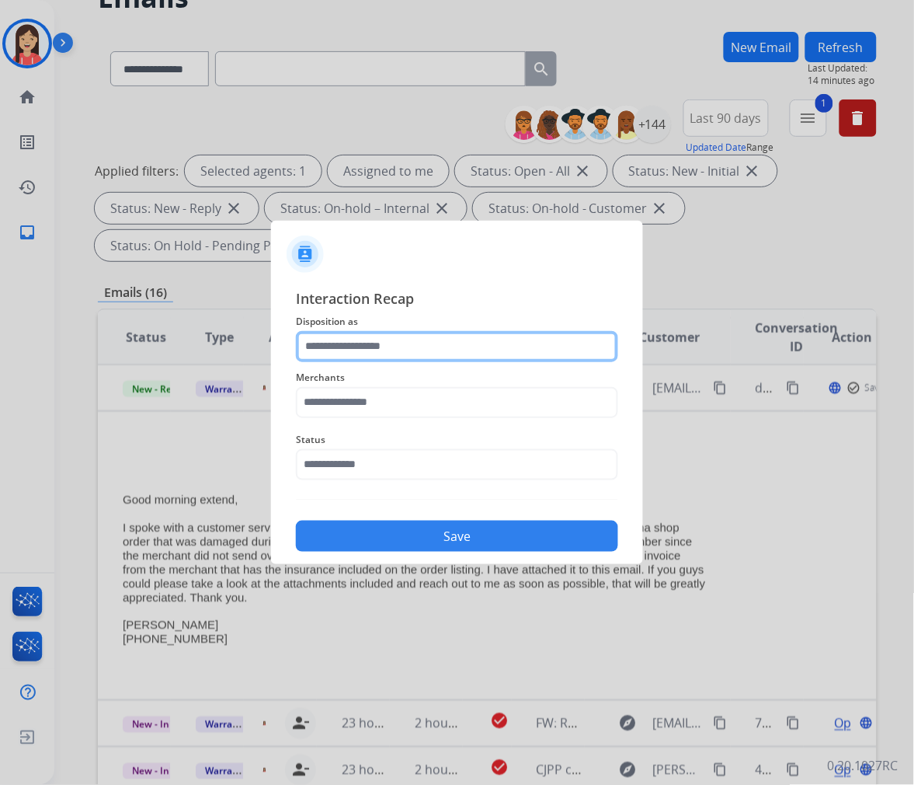
click at [339, 343] on input "text" at bounding box center [457, 346] width 322 height 31
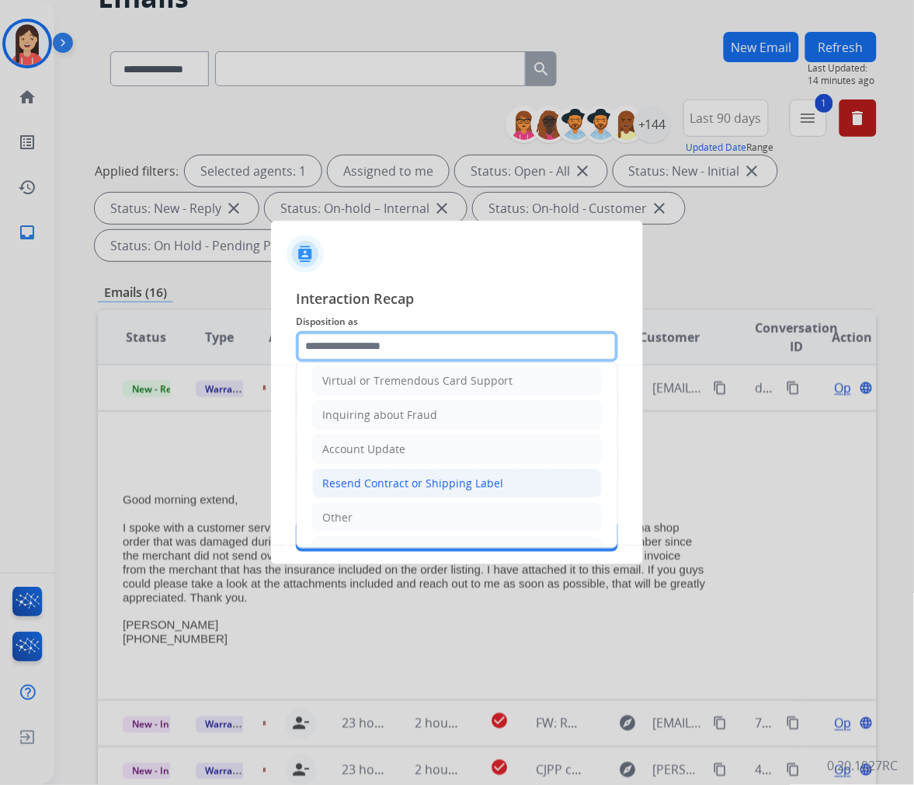
scroll to position [244, 0]
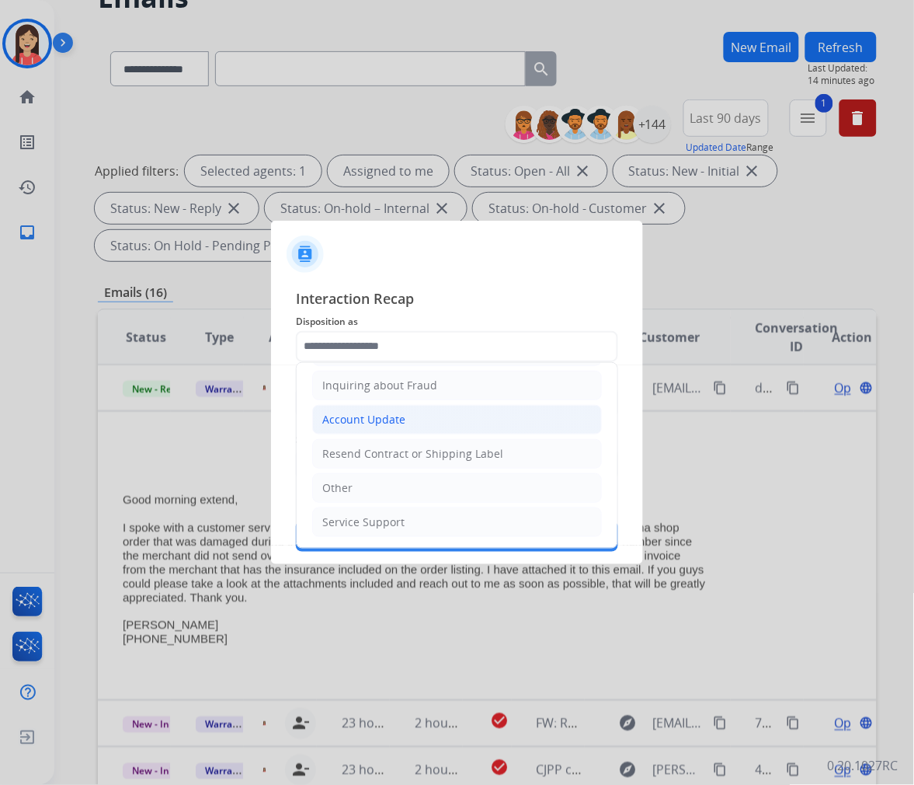
click at [392, 420] on div "Account Update" at bounding box center [363, 420] width 83 height 16
type input "**********"
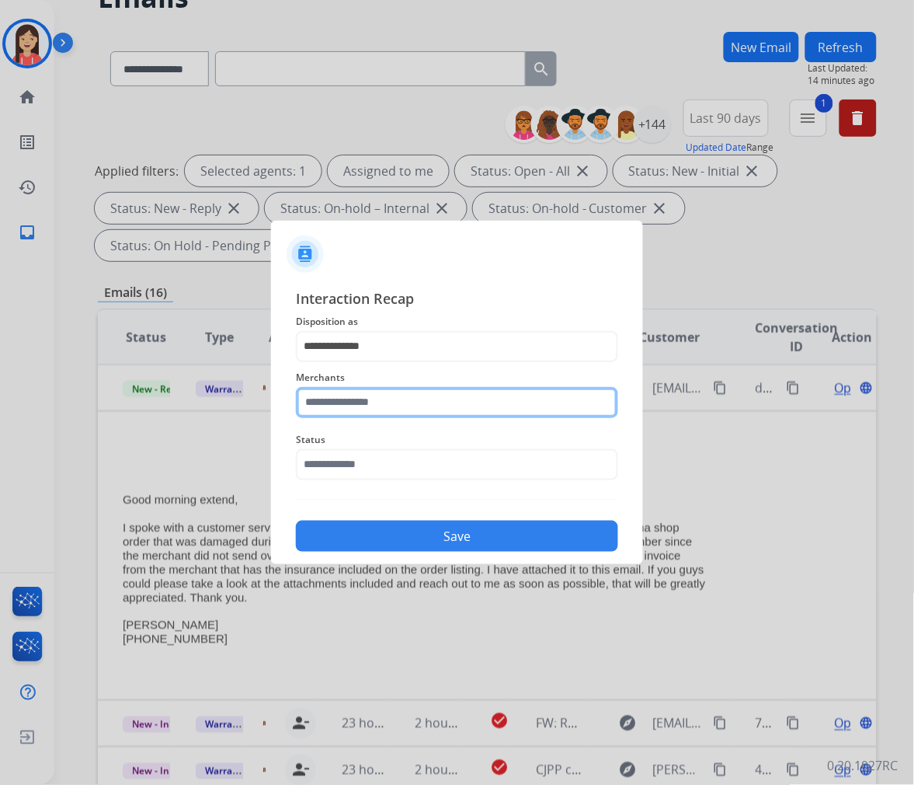
click at [374, 409] on input "text" at bounding box center [457, 402] width 322 height 31
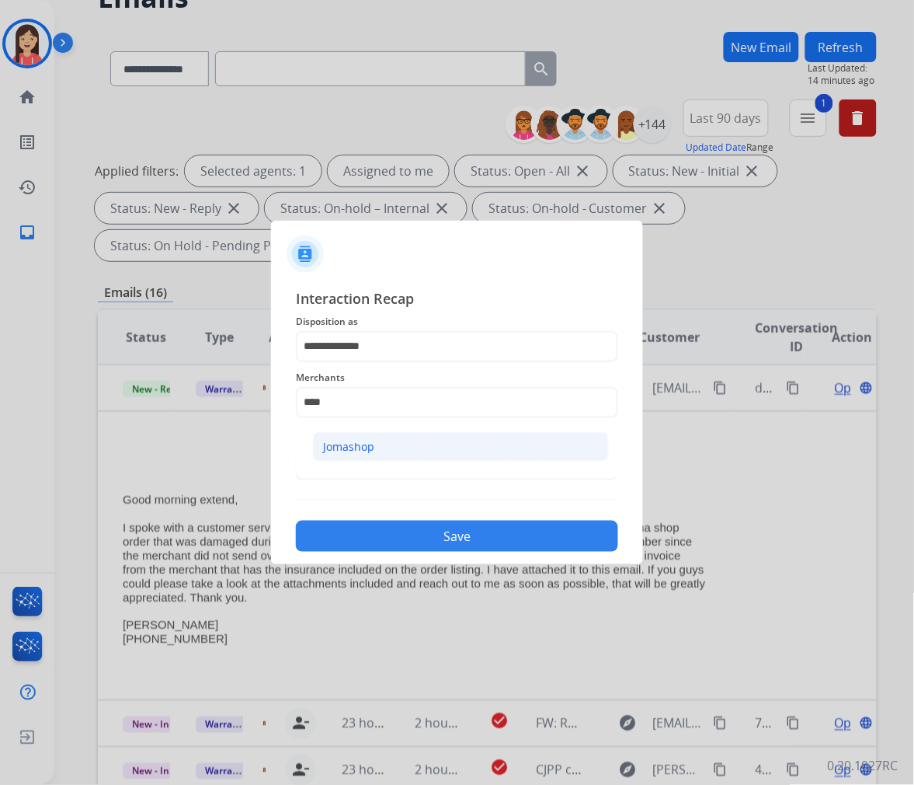
click at [358, 455] on li "Jomashop" at bounding box center [461, 447] width 296 height 30
type input "********"
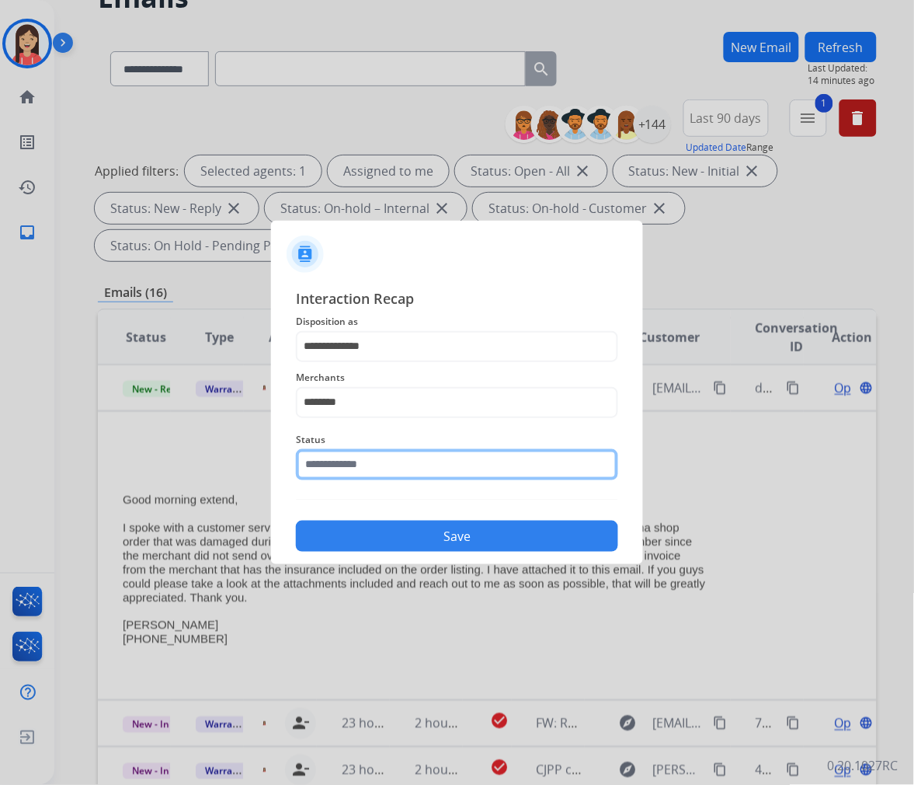
click at [358, 475] on input "text" at bounding box center [457, 464] width 322 height 31
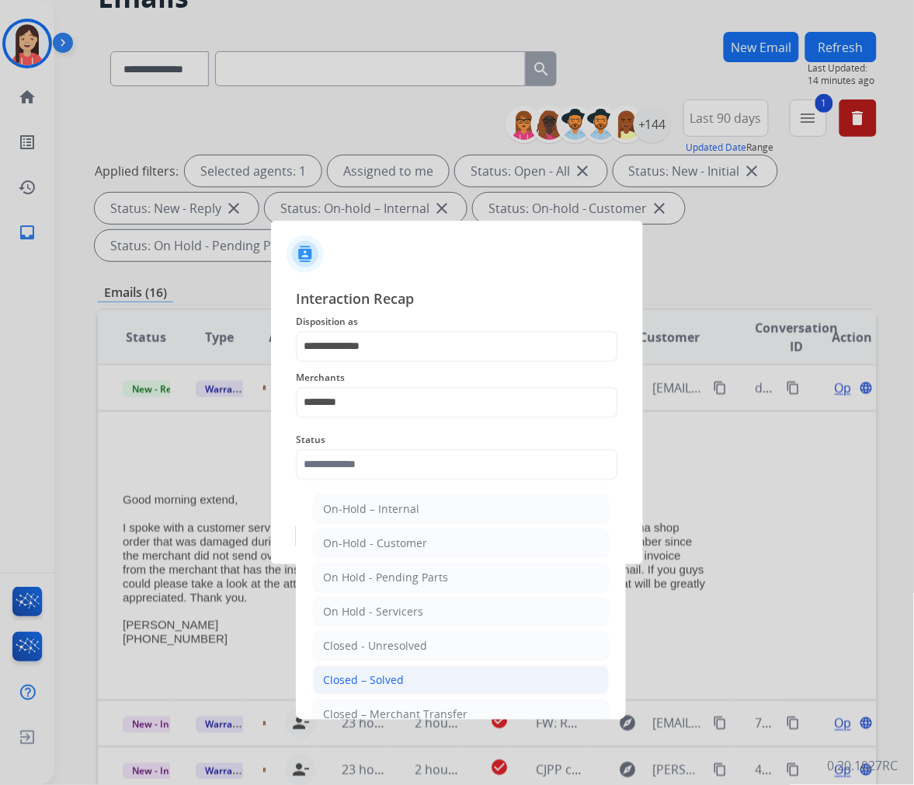
click at [374, 672] on div "Closed – Solved" at bounding box center [363, 680] width 81 height 16
type input "**********"
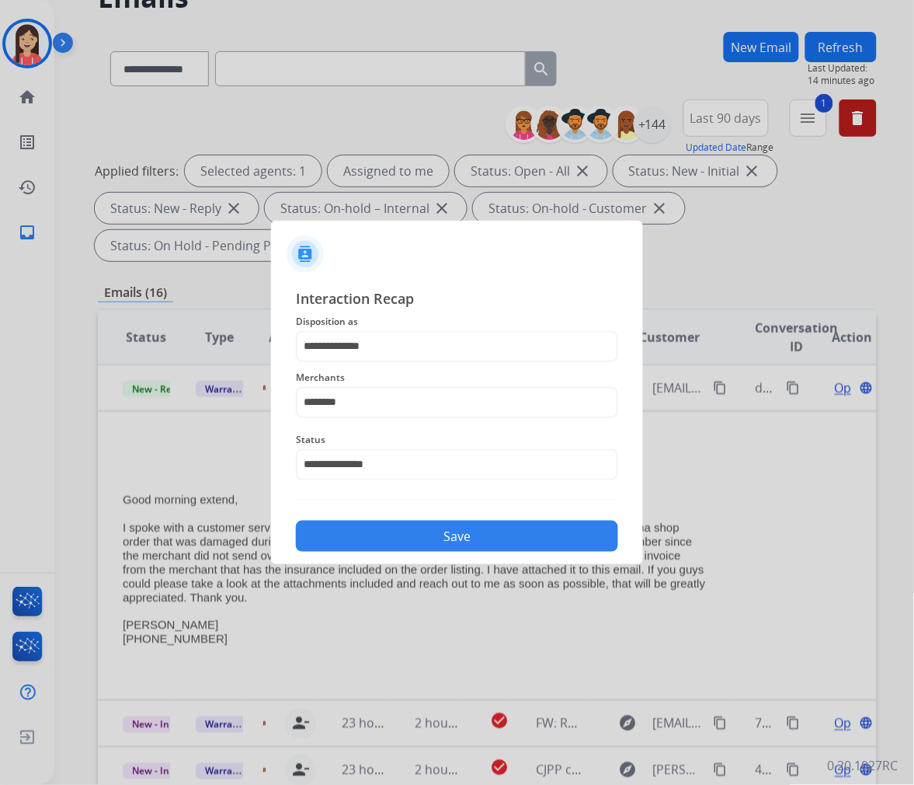
click at [421, 545] on button "Save" at bounding box center [457, 536] width 322 height 31
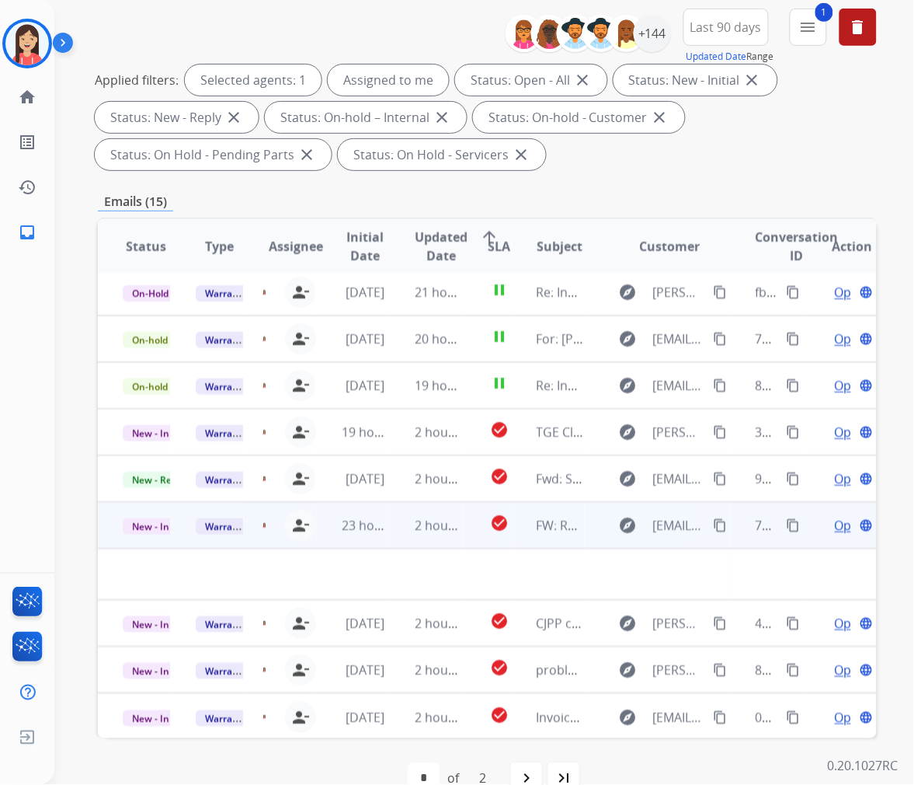
scroll to position [211, 0]
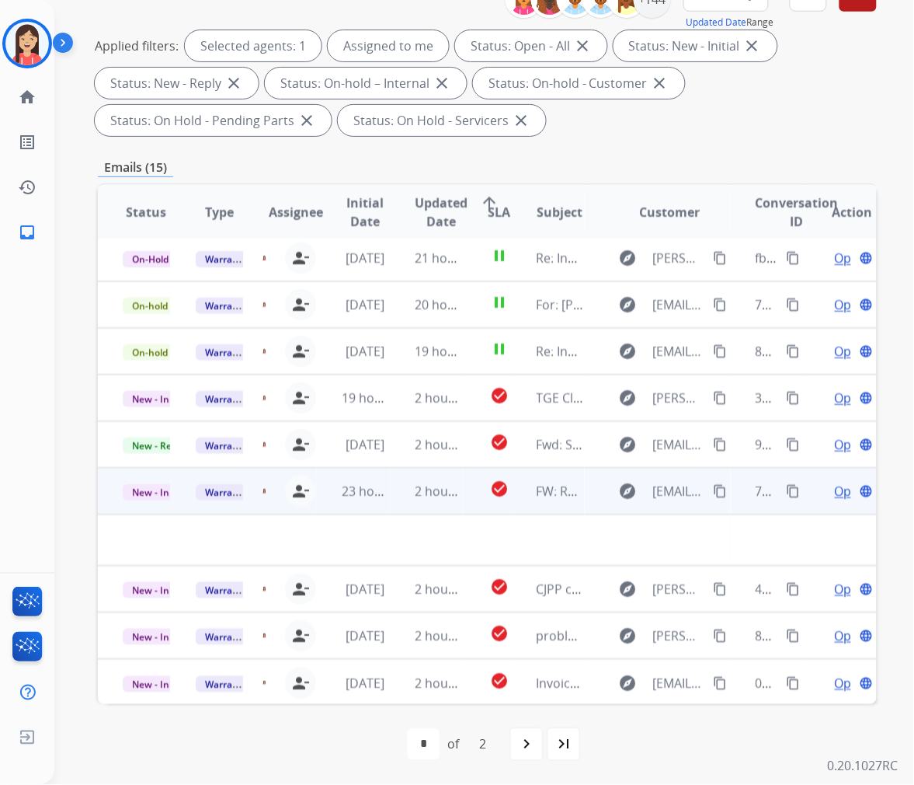
click at [394, 506] on td "2 hours ago" at bounding box center [426, 491] width 73 height 47
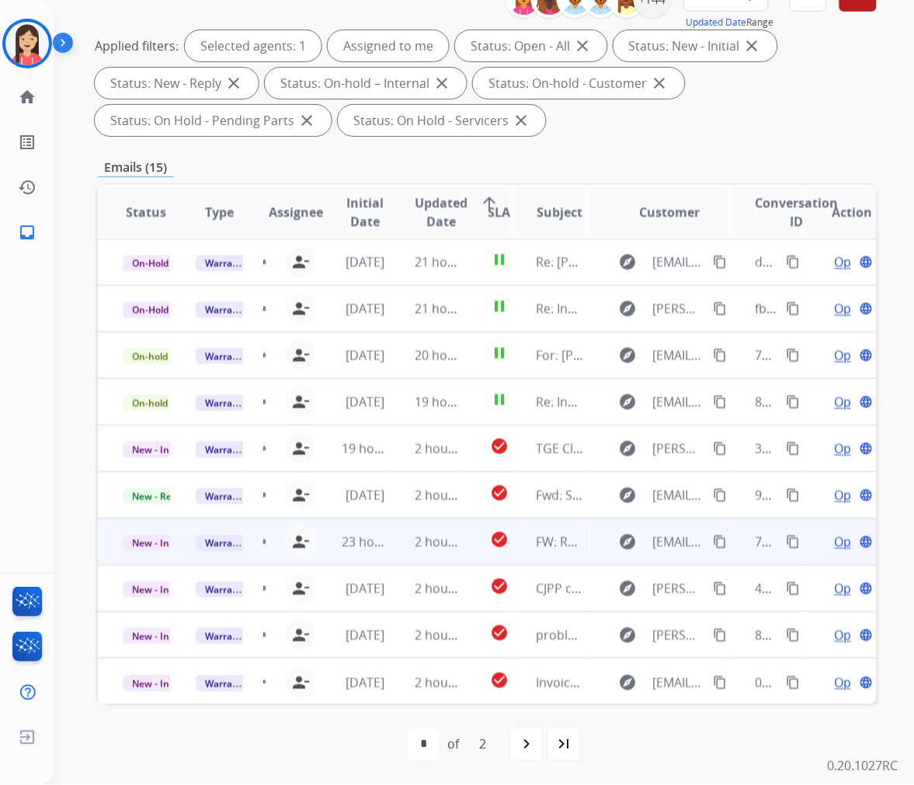
click at [399, 549] on td "2 hours ago" at bounding box center [426, 541] width 73 height 47
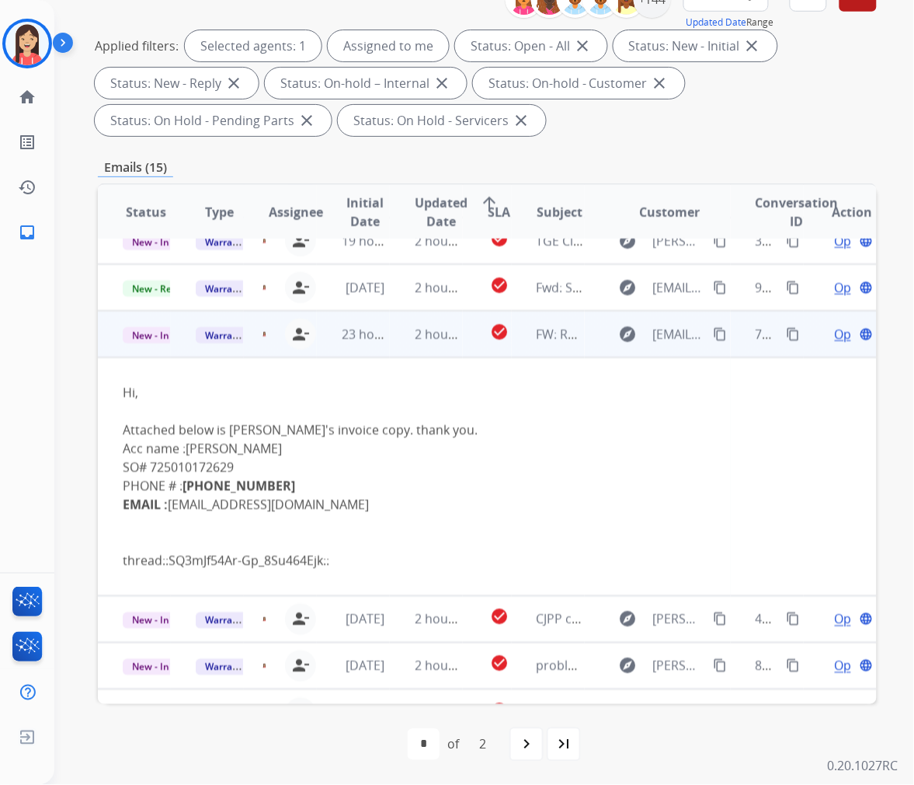
scroll to position [238, 0]
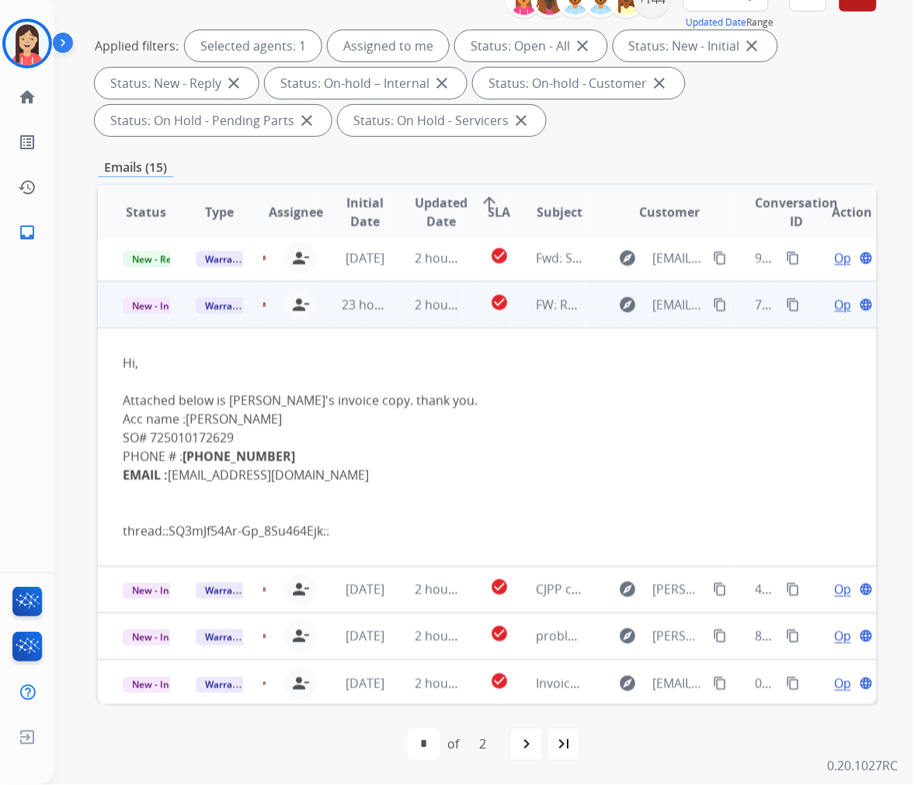
click at [835, 305] on span "Open" at bounding box center [851, 304] width 32 height 19
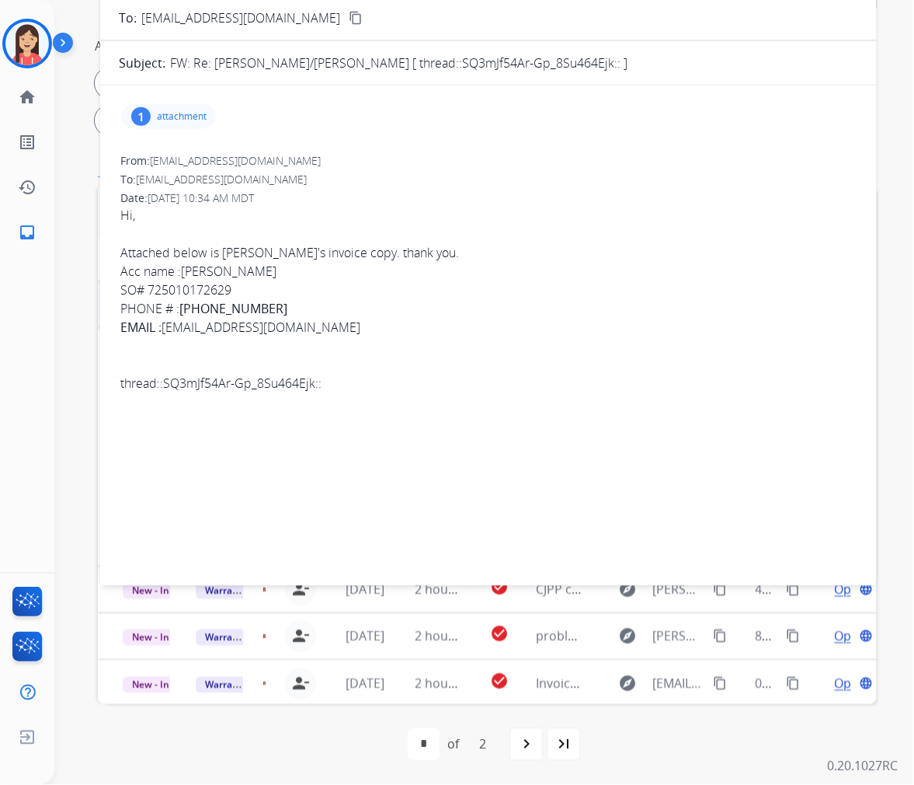
click at [190, 115] on p "attachment" at bounding box center [182, 116] width 50 height 12
click at [601, 196] on div "Date: [DATE] 10:34 AM MDT" at bounding box center [488, 198] width 737 height 16
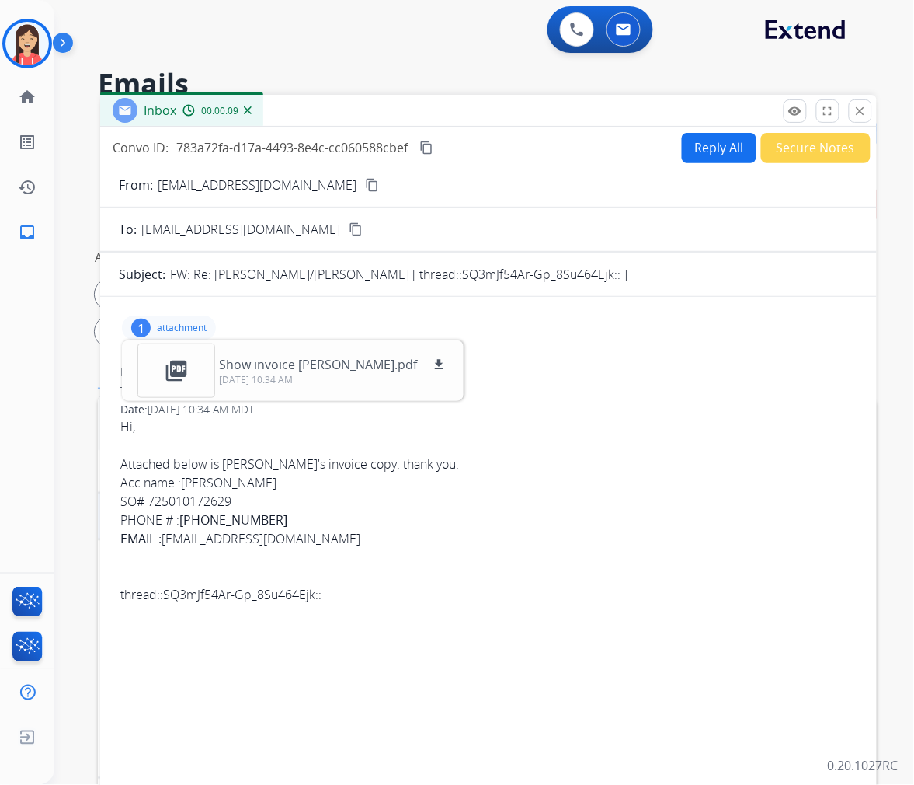
click at [793, 143] on button "Secure Notes" at bounding box center [816, 148] width 110 height 30
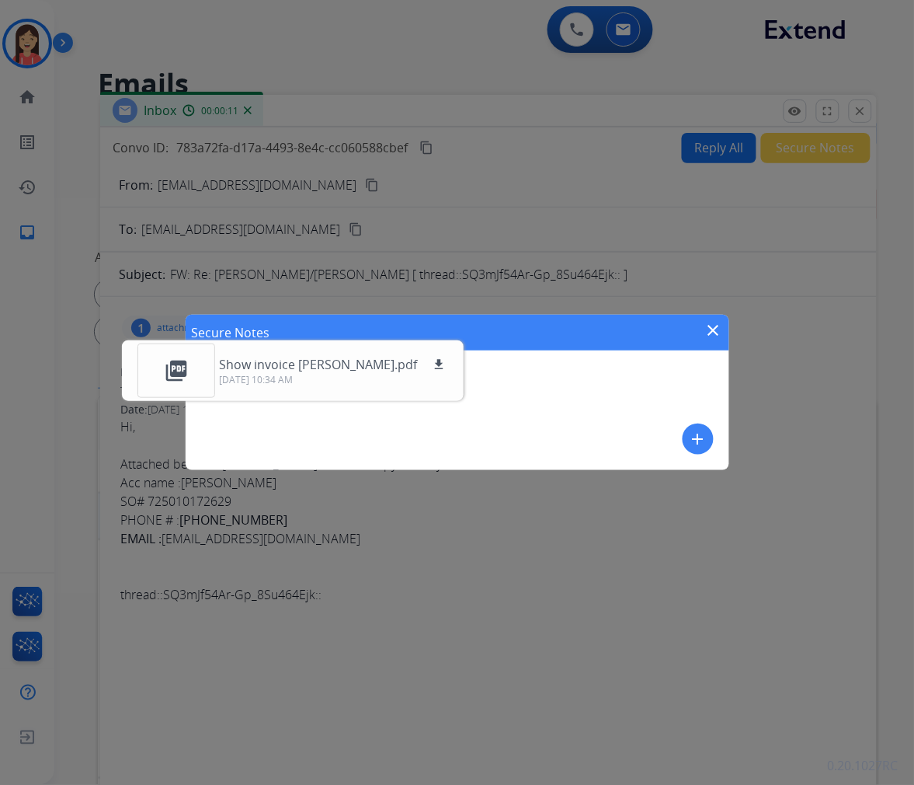
click at [709, 330] on mat-icon "close" at bounding box center [714, 330] width 19 height 19
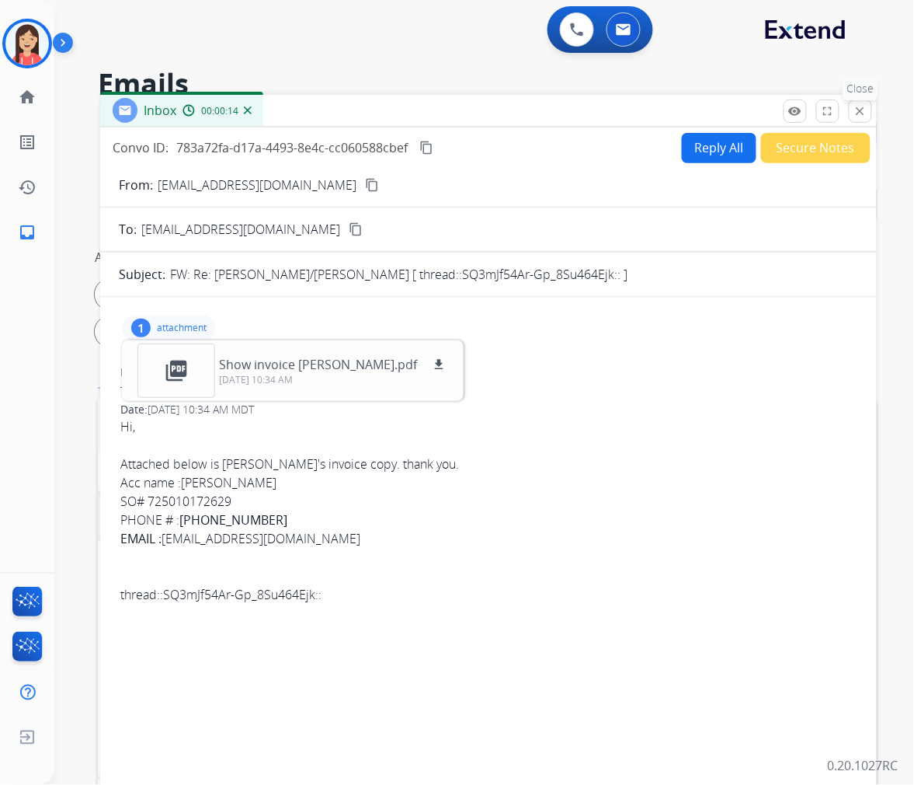
click at [857, 117] on mat-icon "close" at bounding box center [861, 111] width 14 height 14
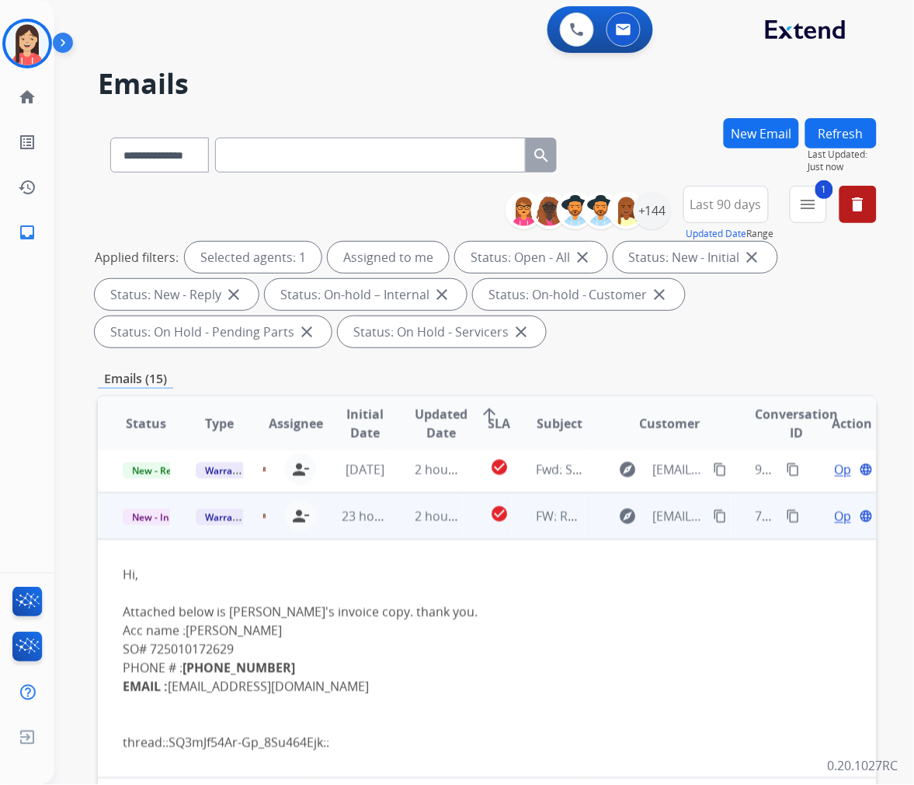
drag, startPoint x: 235, startPoint y: 646, endPoint x: 150, endPoint y: 643, distance: 85.5
click at [150, 643] on div "Hi, Attached below is [PERSON_NAME]'s invoice copy. thank you. Acc name : [PERS…" at bounding box center [414, 658] width 583 height 187
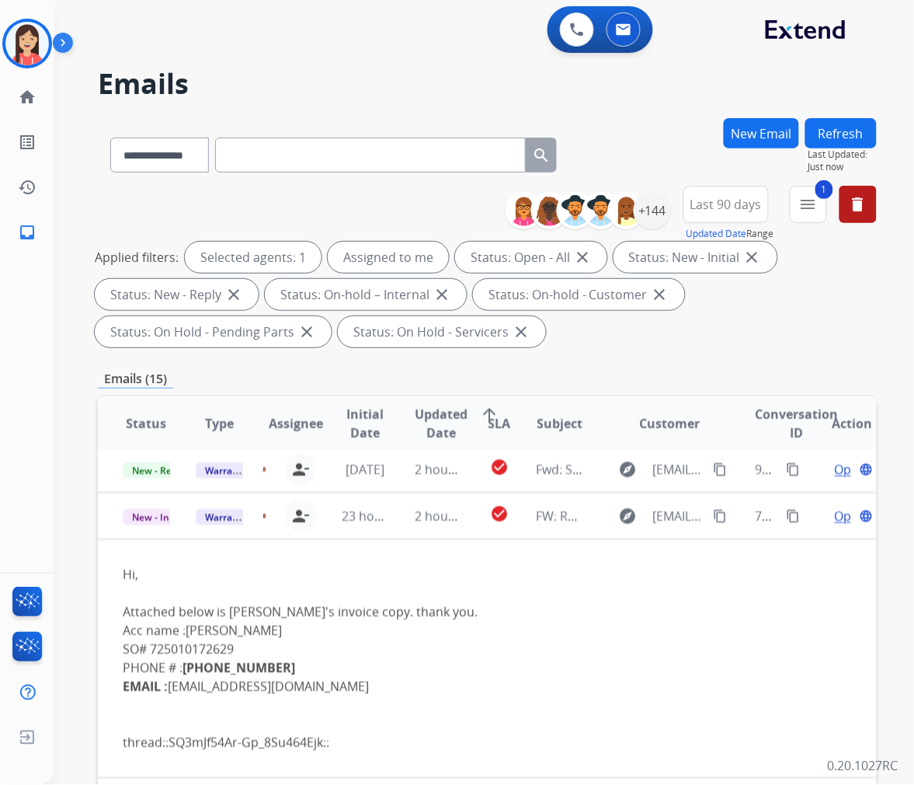
copy div "725010172629"
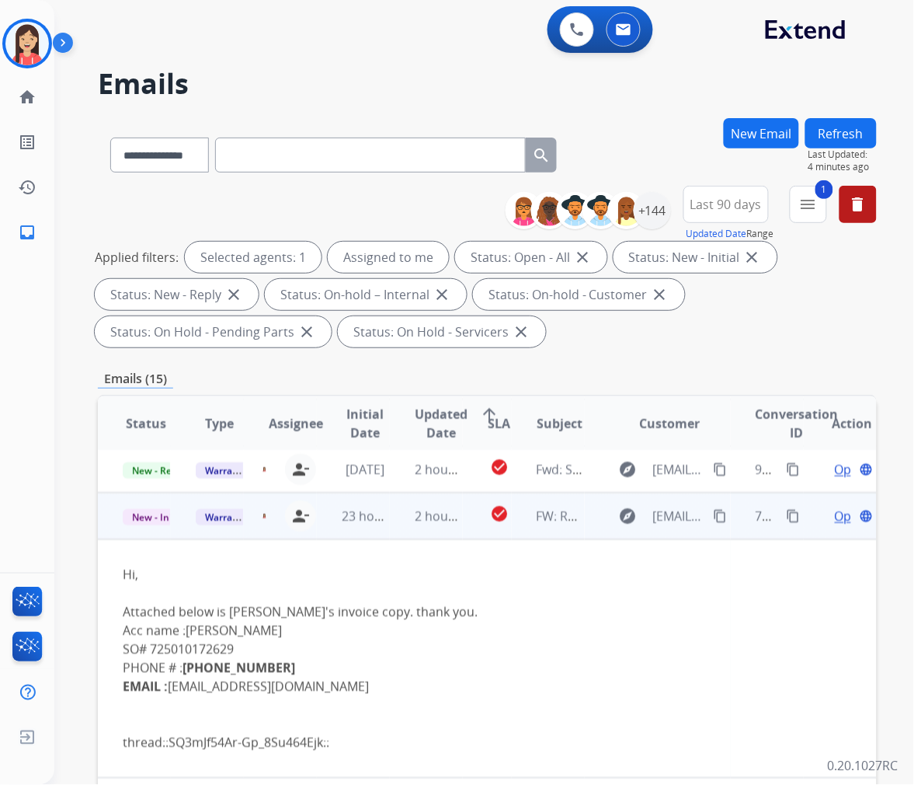
drag, startPoint x: 521, startPoint y: 654, endPoint x: 713, endPoint y: 596, distance: 201.3
click at [521, 654] on div "Hi, Attached below is [PERSON_NAME]'s invoice copy. thank you. Acc name : [PERS…" at bounding box center [414, 658] width 583 height 187
click at [835, 514] on span "Open" at bounding box center [851, 516] width 32 height 19
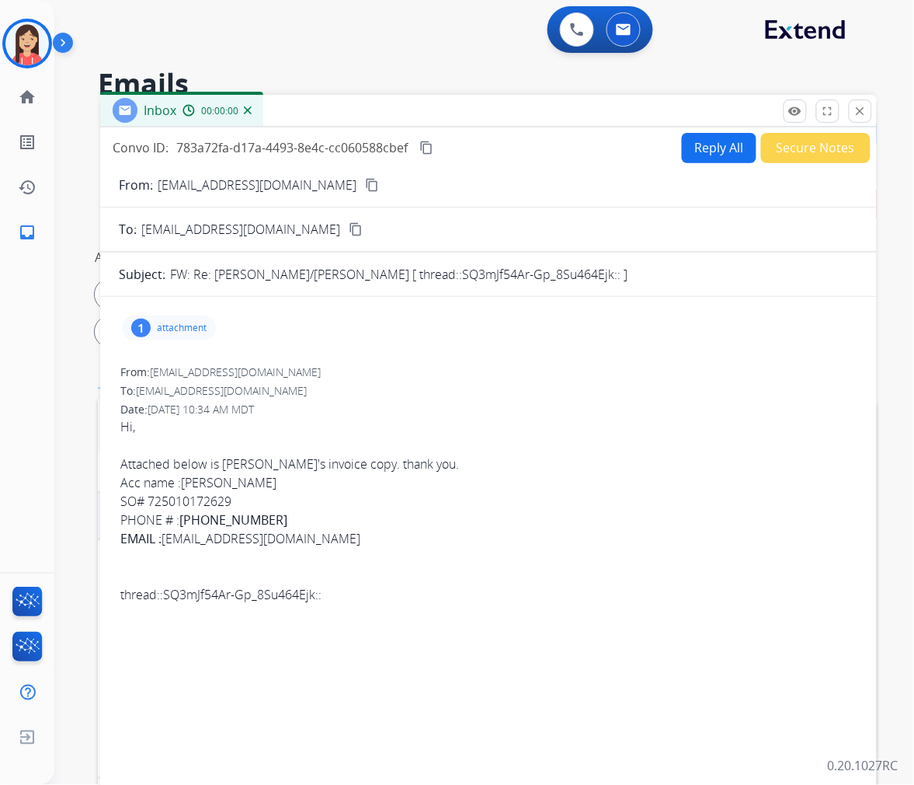
click at [180, 316] on div "1 attachment" at bounding box center [169, 327] width 94 height 25
click at [432, 362] on mat-icon "download" at bounding box center [439, 364] width 14 height 14
click at [720, 143] on button "Reply All" at bounding box center [719, 148] width 75 height 30
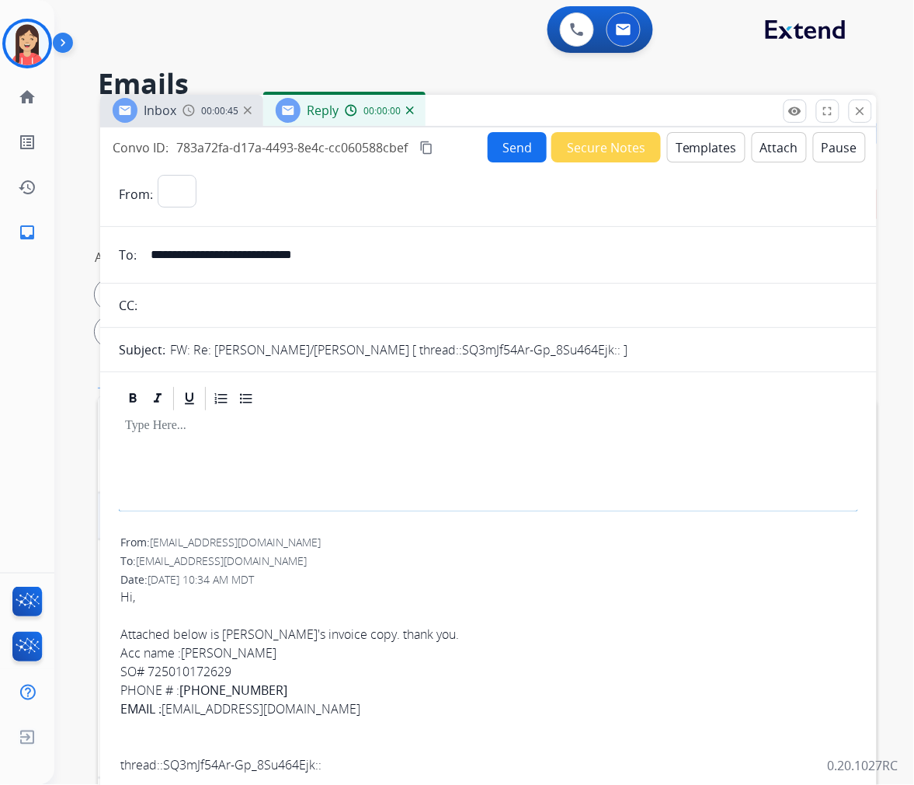
select select "**********"
click at [684, 158] on button "Templates" at bounding box center [706, 147] width 78 height 30
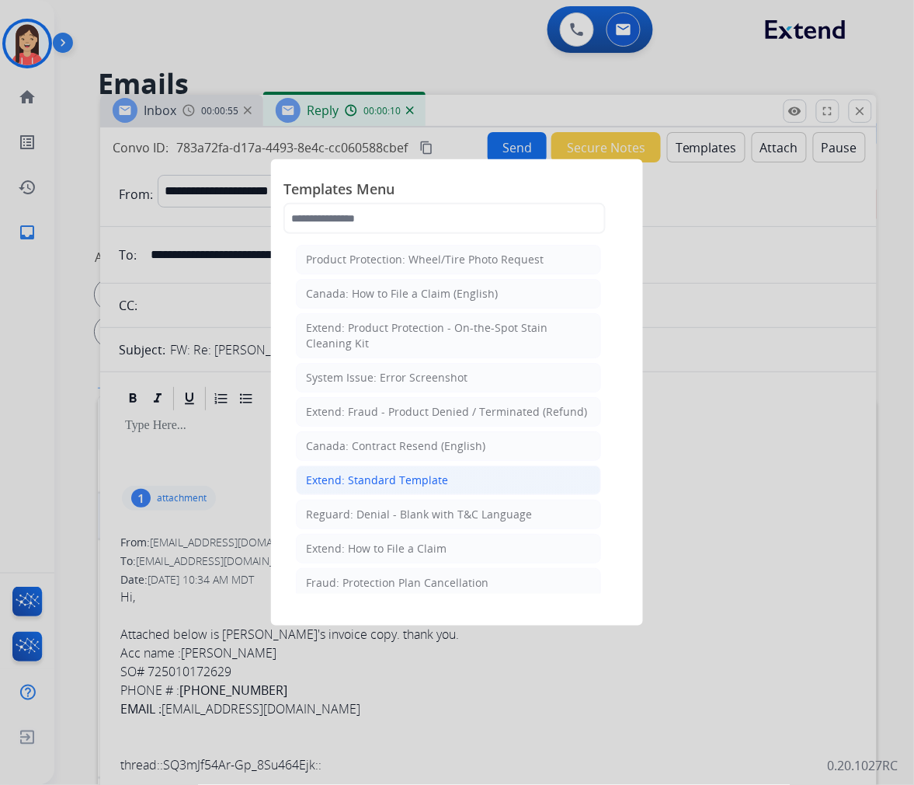
click at [406, 483] on div "Extend: Standard Template" at bounding box center [377, 480] width 142 height 16
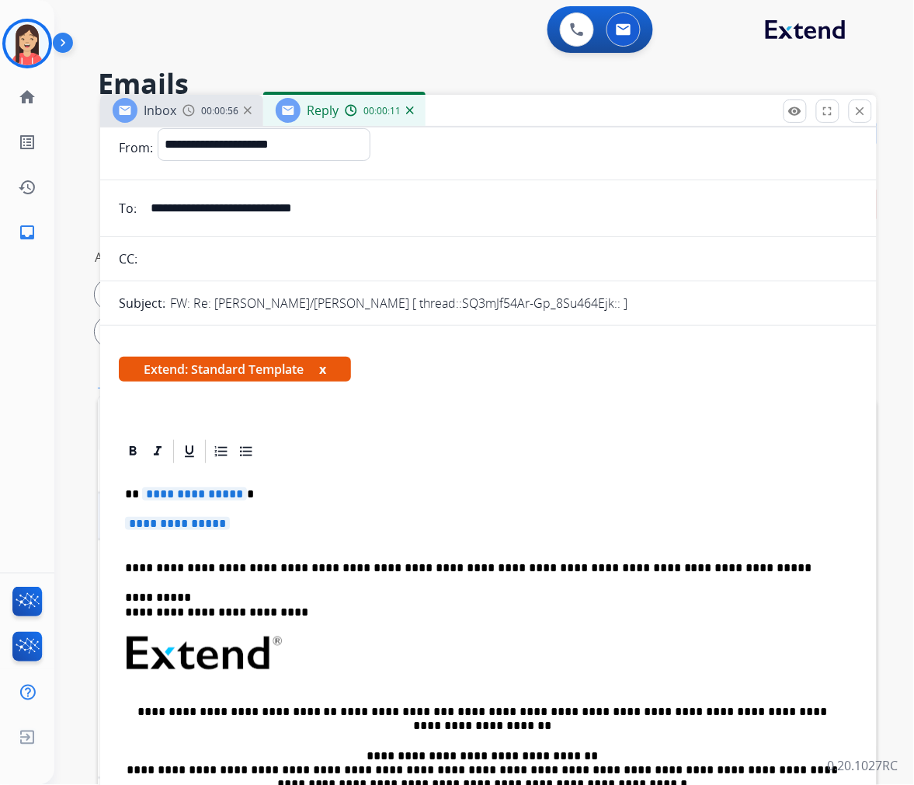
scroll to position [86, 0]
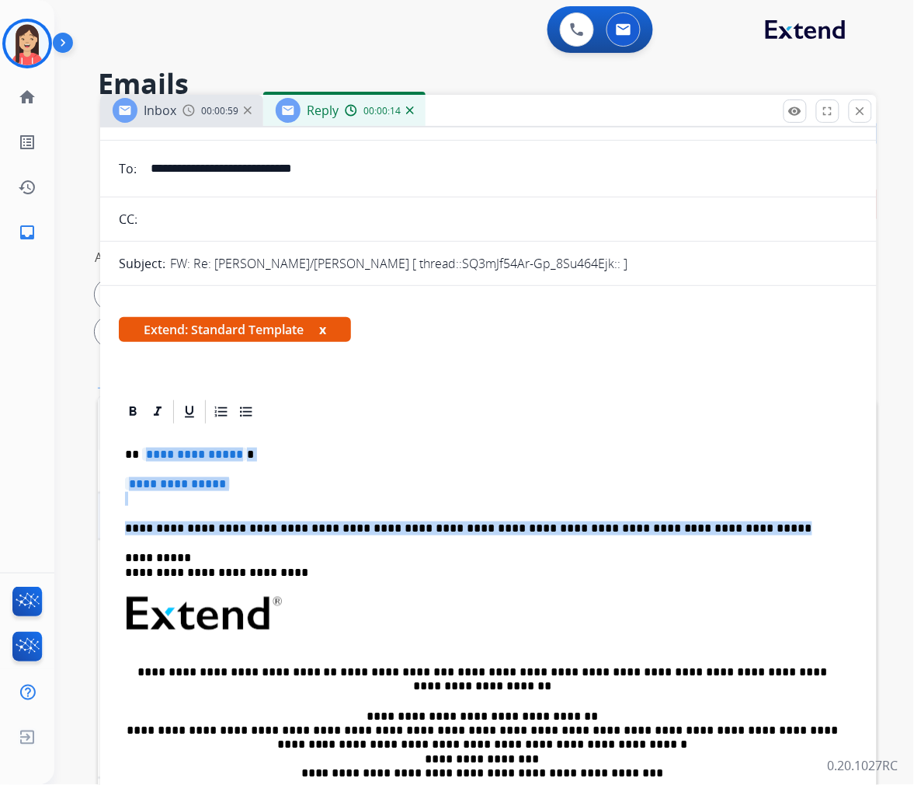
drag, startPoint x: 142, startPoint y: 449, endPoint x: 731, endPoint y: 514, distance: 592.5
click at [731, 514] on div "**********" at bounding box center [489, 650] width 740 height 449
drag, startPoint x: 252, startPoint y: 457, endPoint x: 244, endPoint y: 453, distance: 8.7
click at [252, 457] on p "**********" at bounding box center [482, 455] width 715 height 14
drag, startPoint x: 142, startPoint y: 458, endPoint x: 707, endPoint y: 528, distance: 569.1
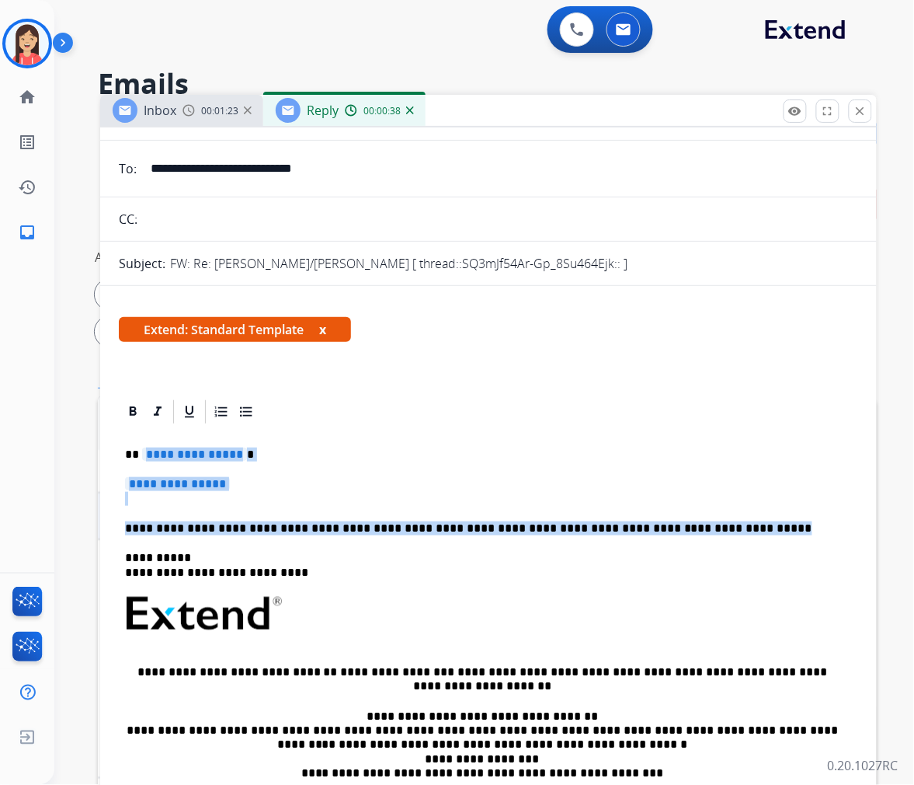
click at [707, 528] on div "**********" at bounding box center [489, 650] width 740 height 449
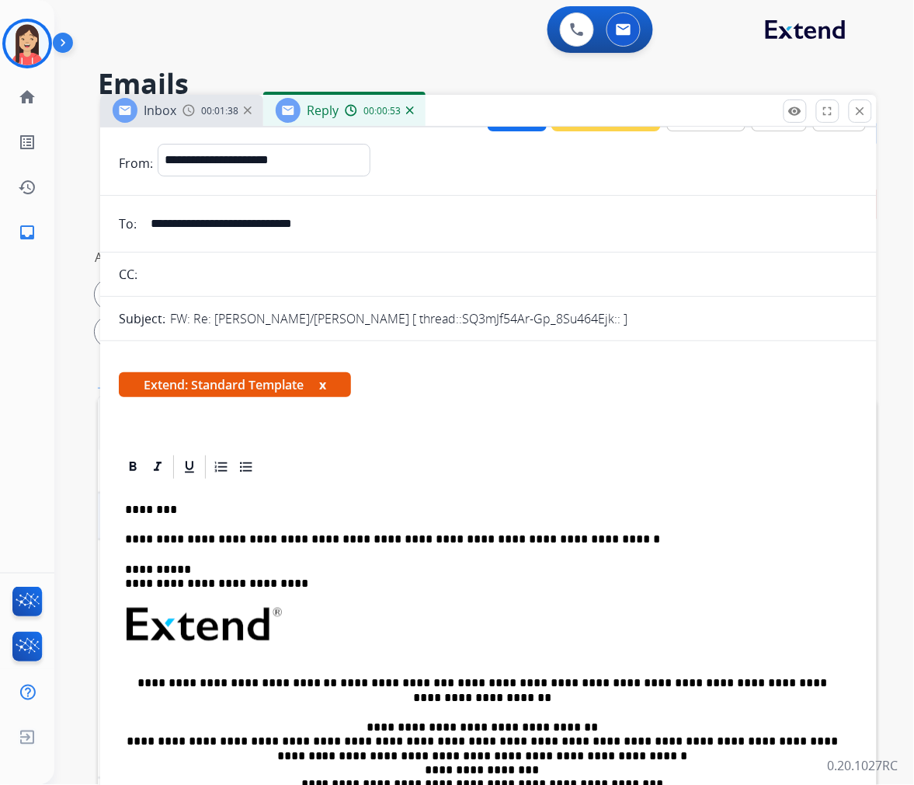
scroll to position [0, 0]
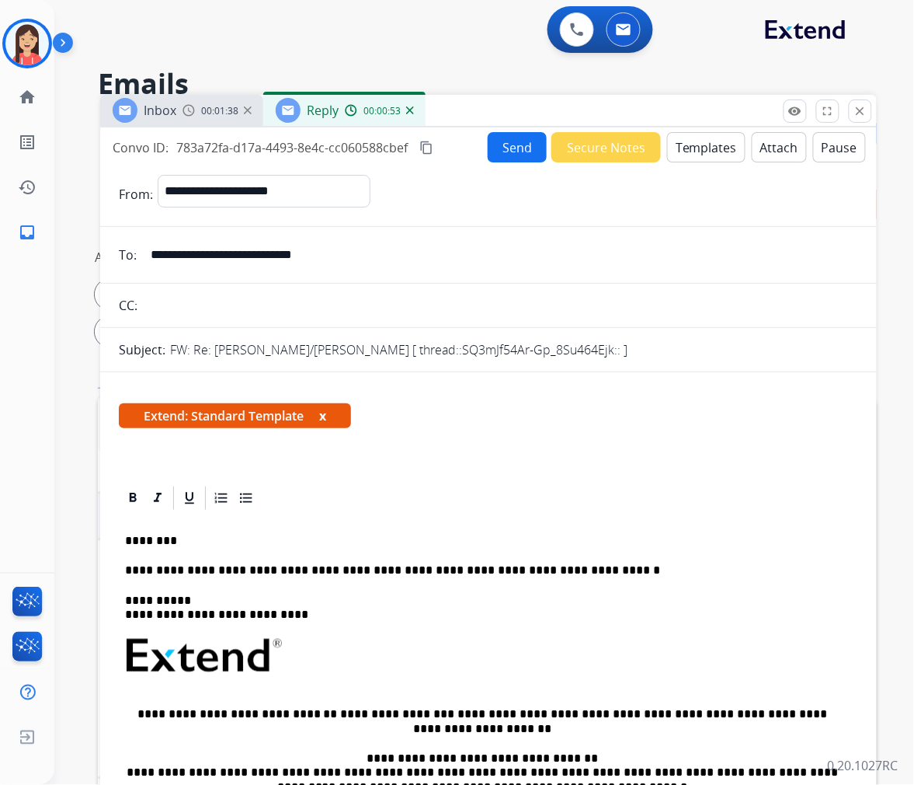
click at [521, 145] on button "Send" at bounding box center [517, 147] width 59 height 30
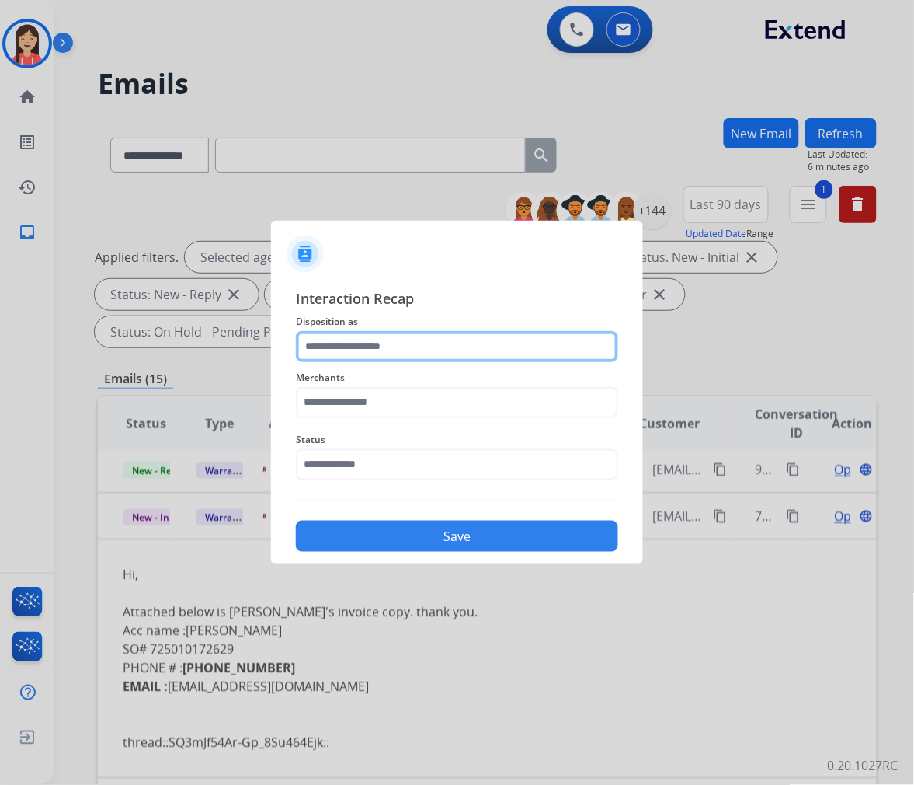
click at [464, 342] on input "text" at bounding box center [457, 346] width 322 height 31
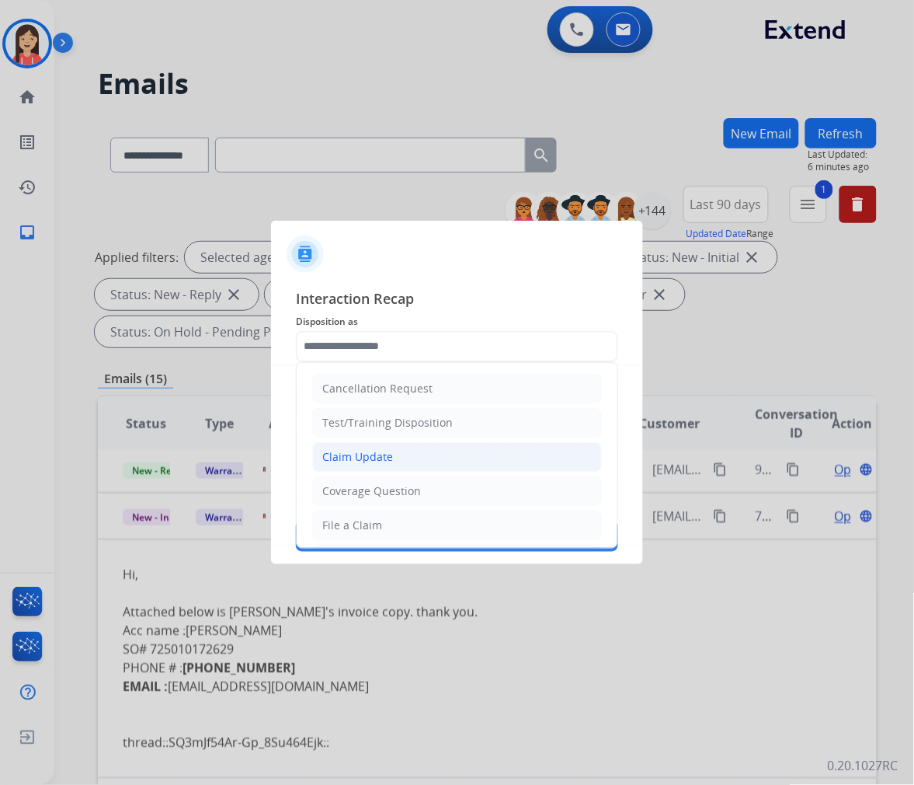
click at [401, 466] on li "Claim Update" at bounding box center [457, 457] width 290 height 30
type input "**********"
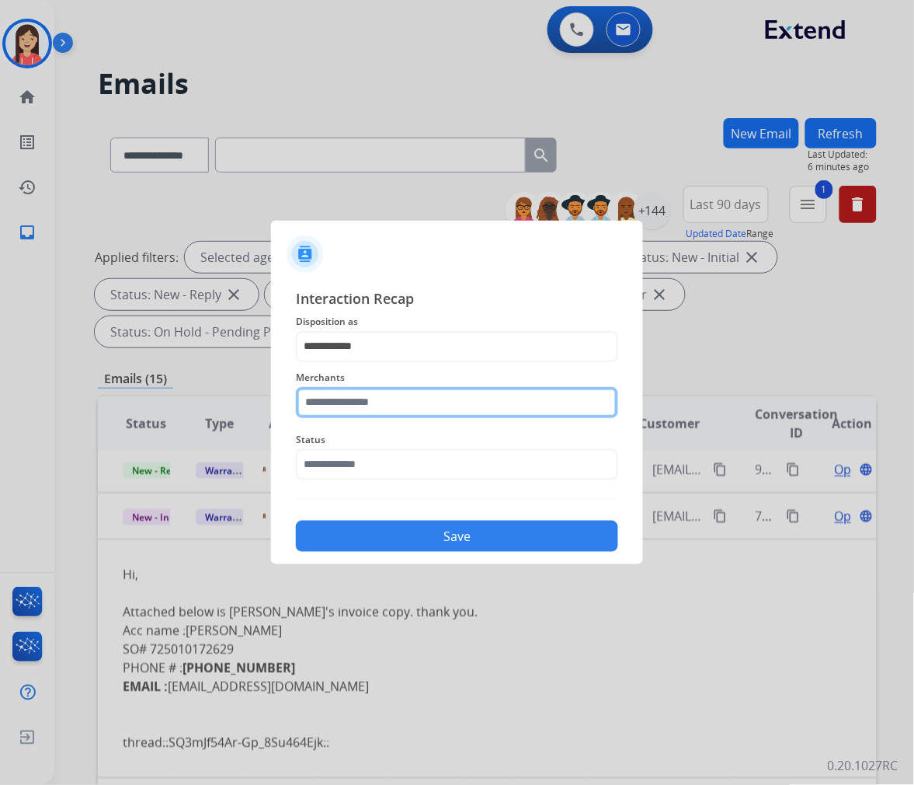
click at [430, 402] on input "text" at bounding box center [457, 402] width 322 height 31
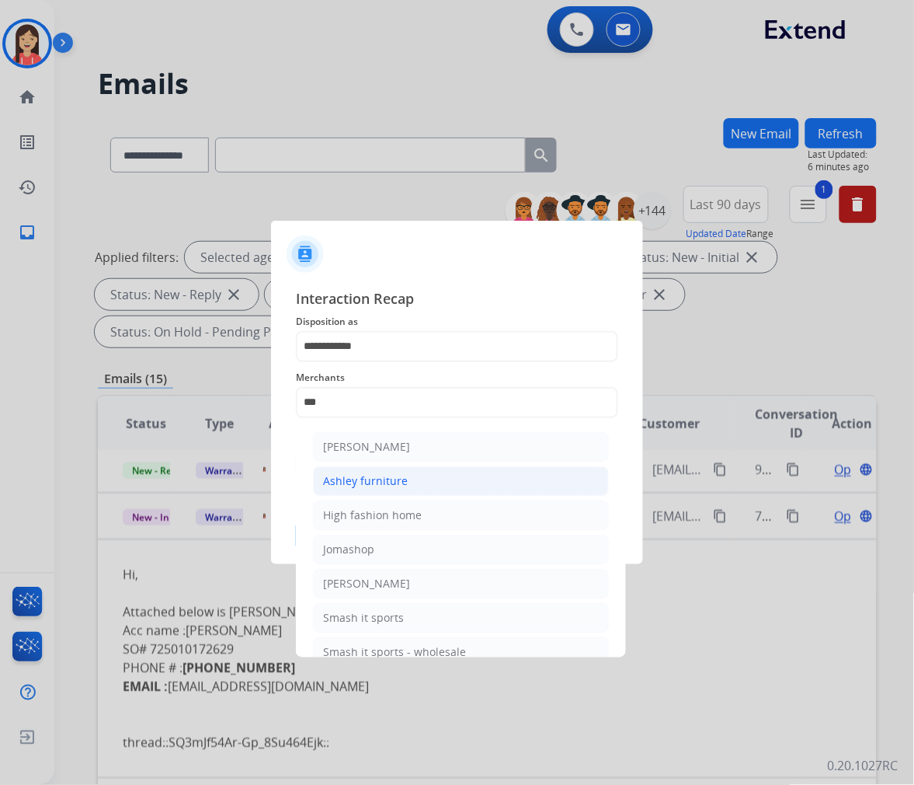
click at [461, 485] on li "Ashley furniture" at bounding box center [461, 481] width 296 height 30
type input "**********"
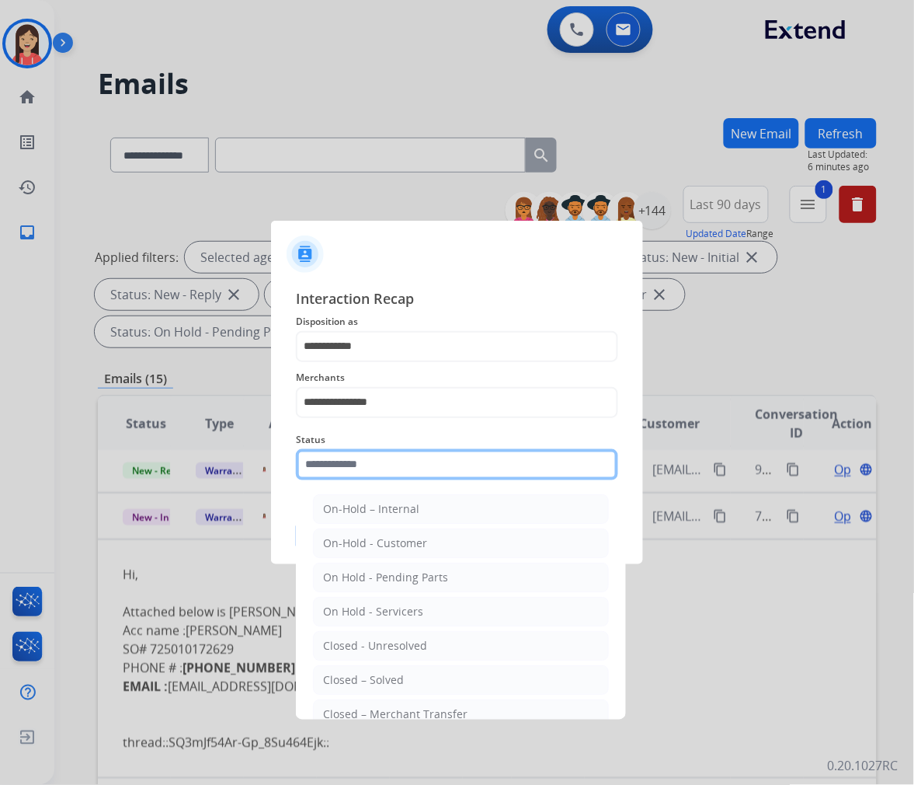
click at [418, 477] on input "text" at bounding box center [457, 464] width 322 height 31
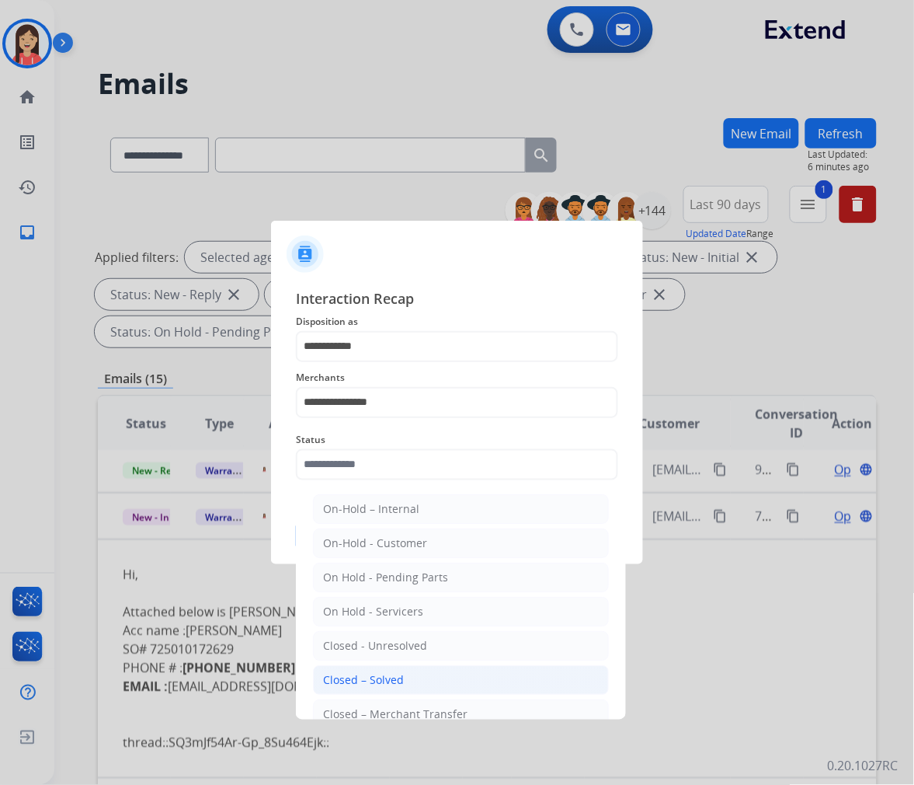
click at [405, 672] on li "Closed – Solved" at bounding box center [461, 680] width 296 height 30
type input "**********"
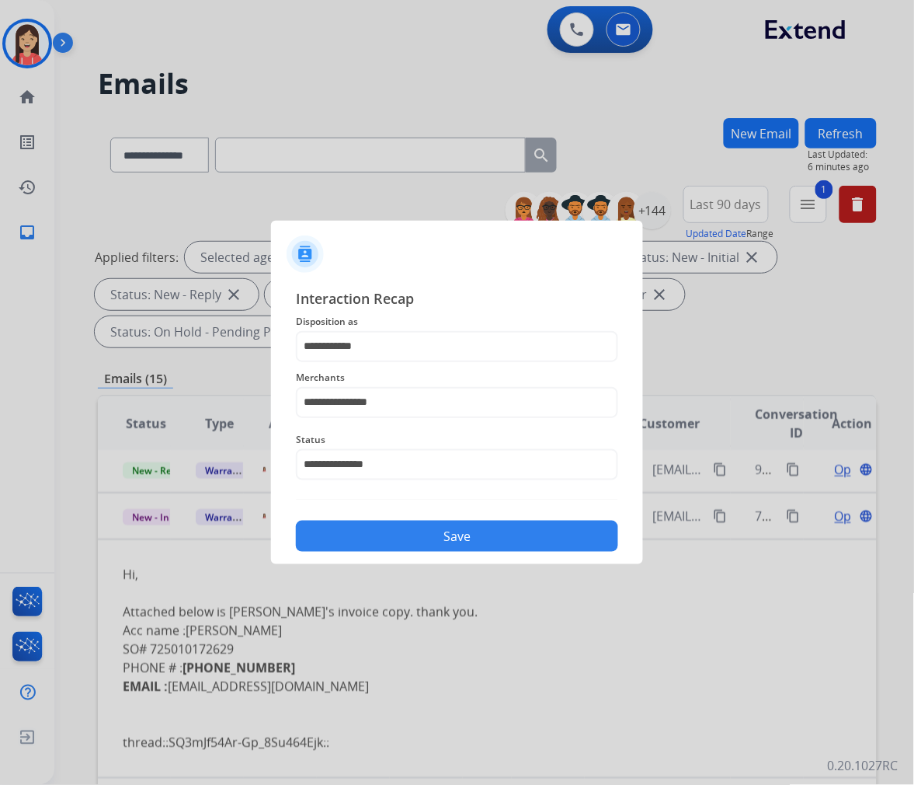
click at [435, 549] on button "Save" at bounding box center [457, 536] width 322 height 31
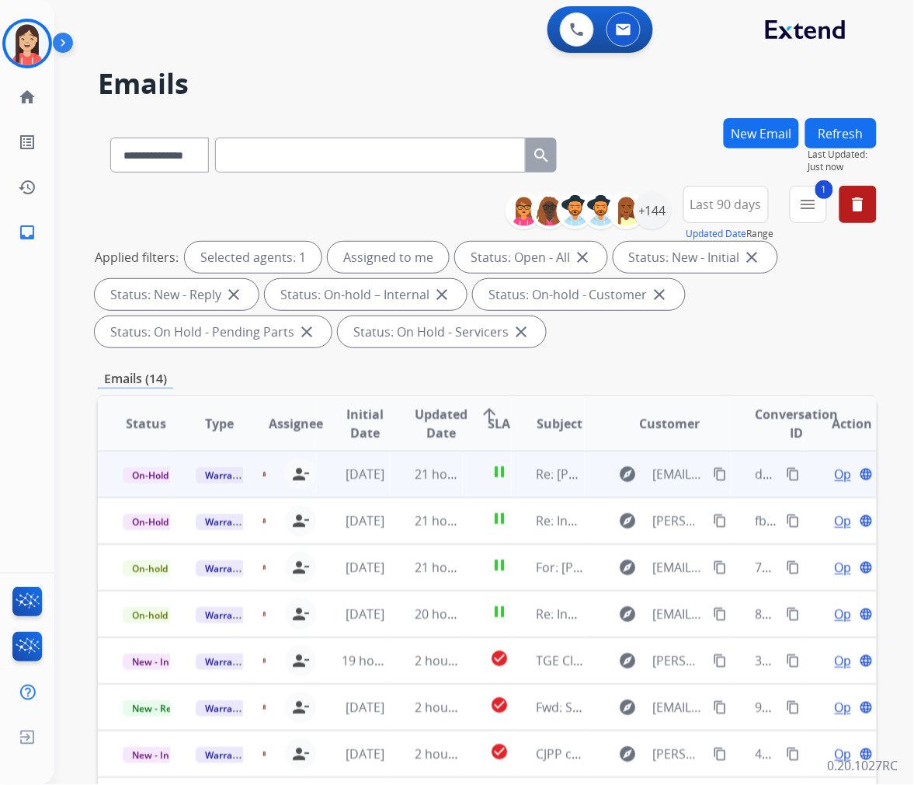
click at [390, 477] on td "21 hours ago" at bounding box center [426, 474] width 73 height 47
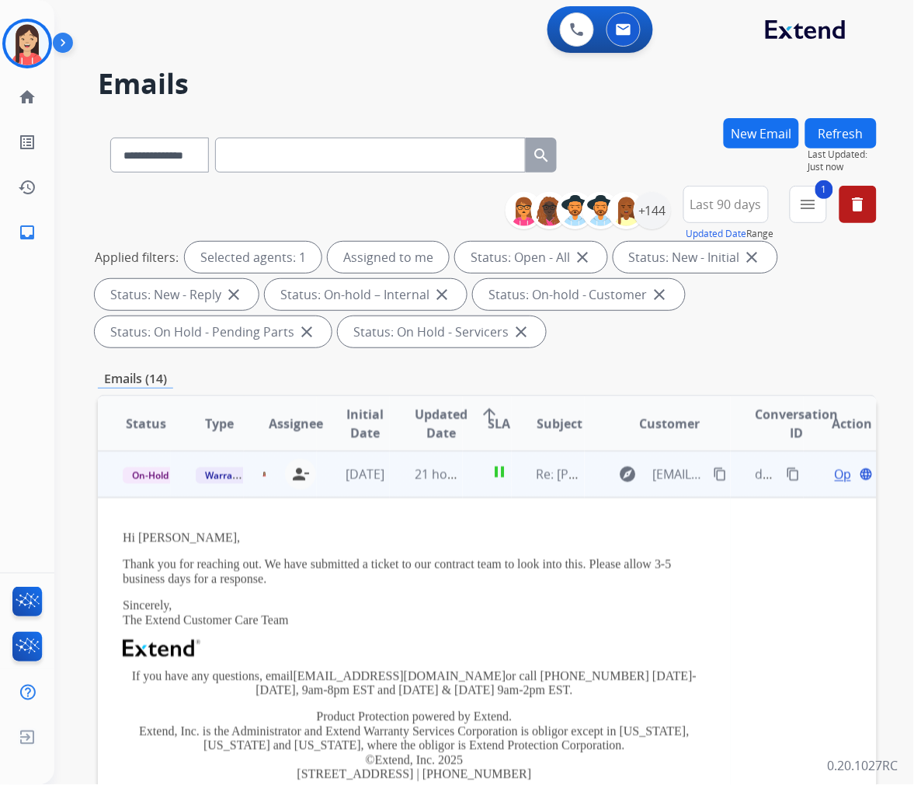
click at [835, 477] on span "Open" at bounding box center [851, 474] width 32 height 19
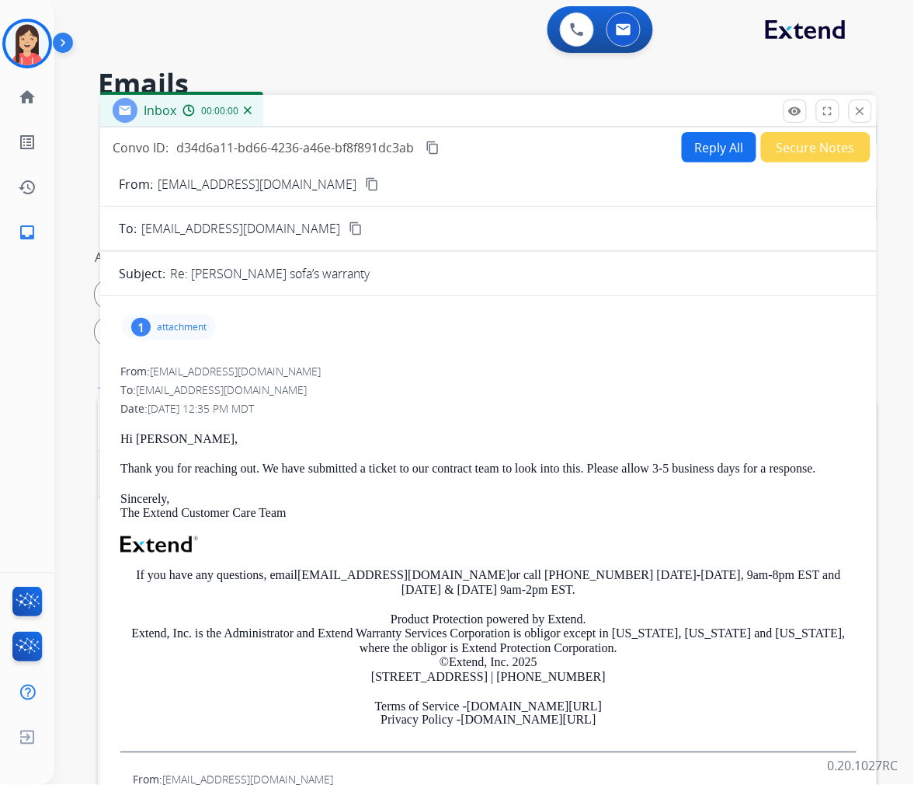
click at [724, 157] on button "Reply All" at bounding box center [719, 147] width 75 height 30
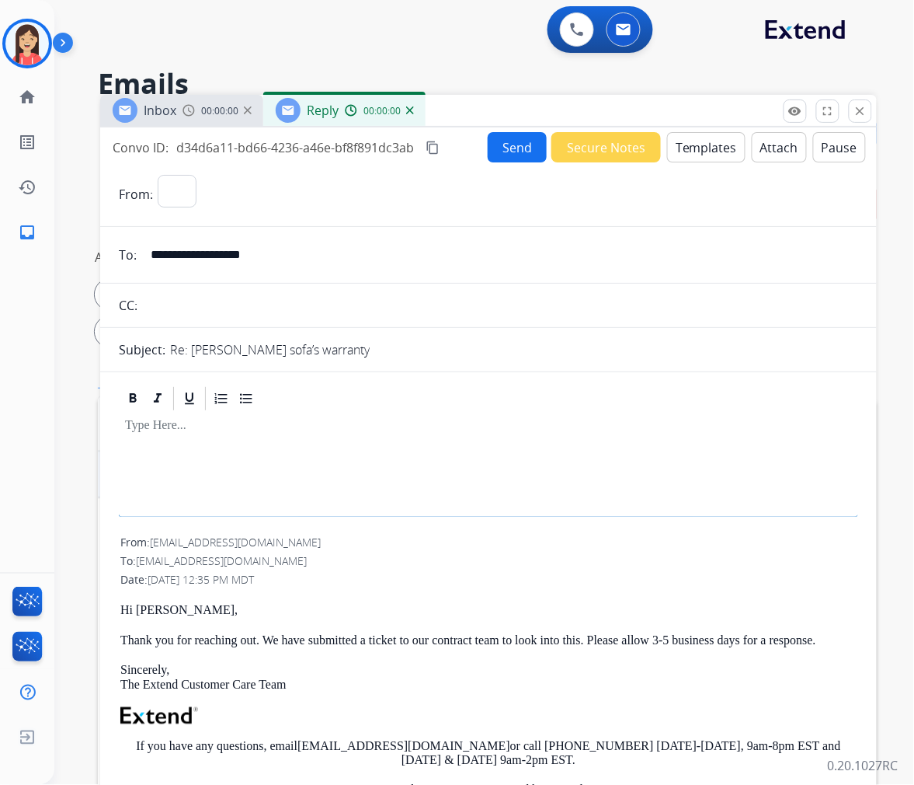
select select "**********"
click at [724, 155] on button "Templates" at bounding box center [706, 147] width 78 height 30
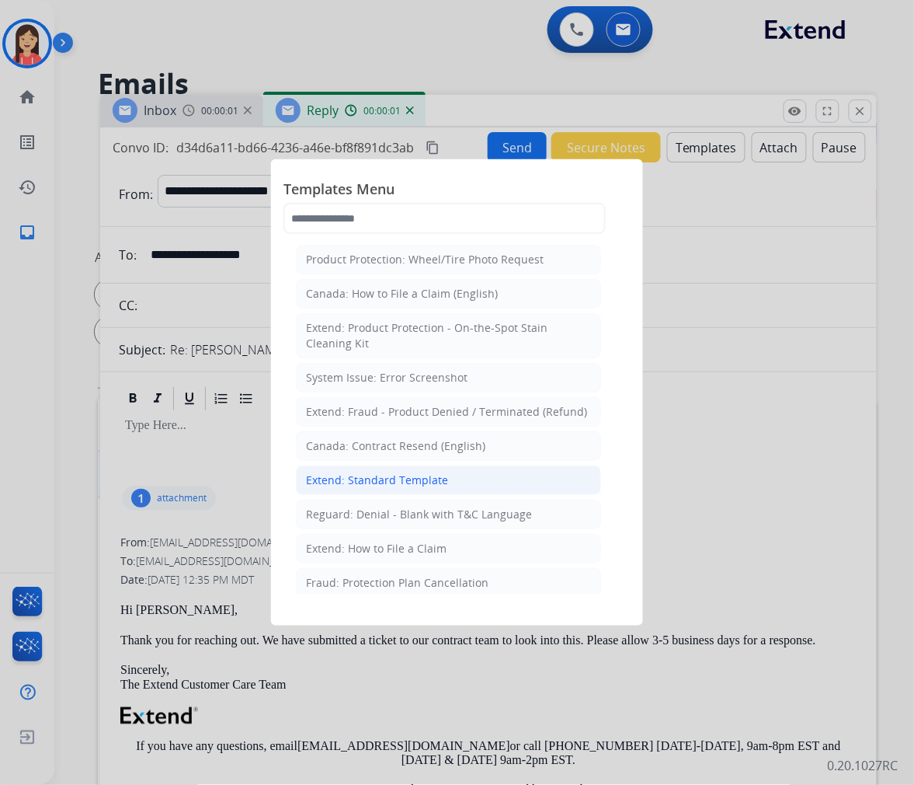
click at [408, 487] on div "Extend: Standard Template" at bounding box center [377, 480] width 142 height 16
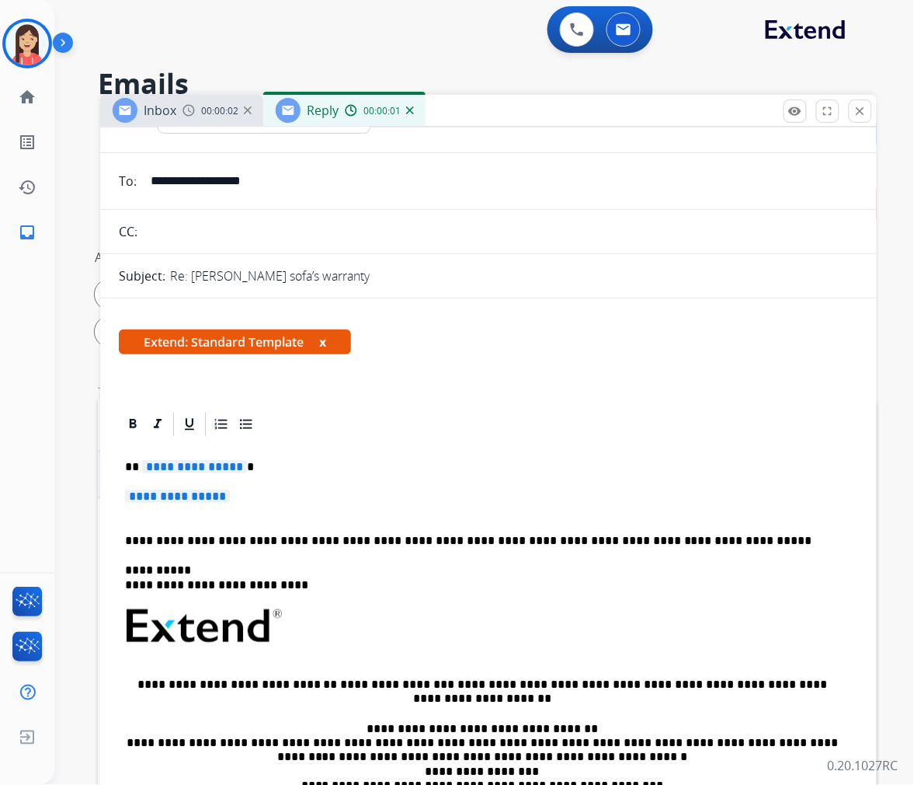
scroll to position [172, 0]
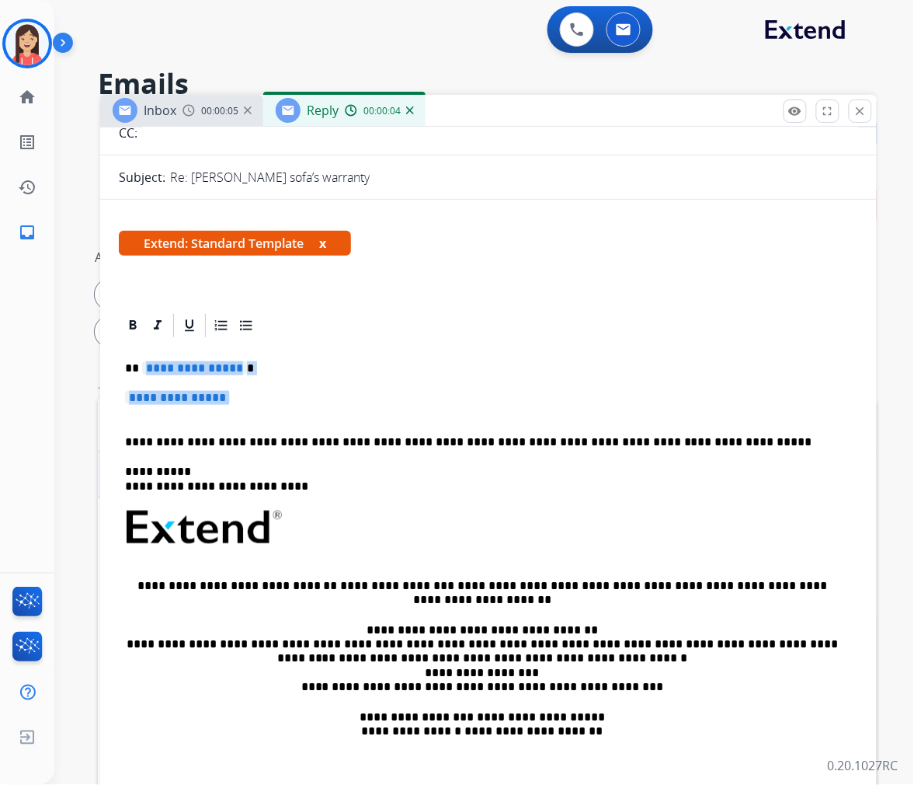
drag, startPoint x: 146, startPoint y: 369, endPoint x: 740, endPoint y: 418, distance: 596.4
click at [740, 418] on div "**********" at bounding box center [489, 564] width 740 height 449
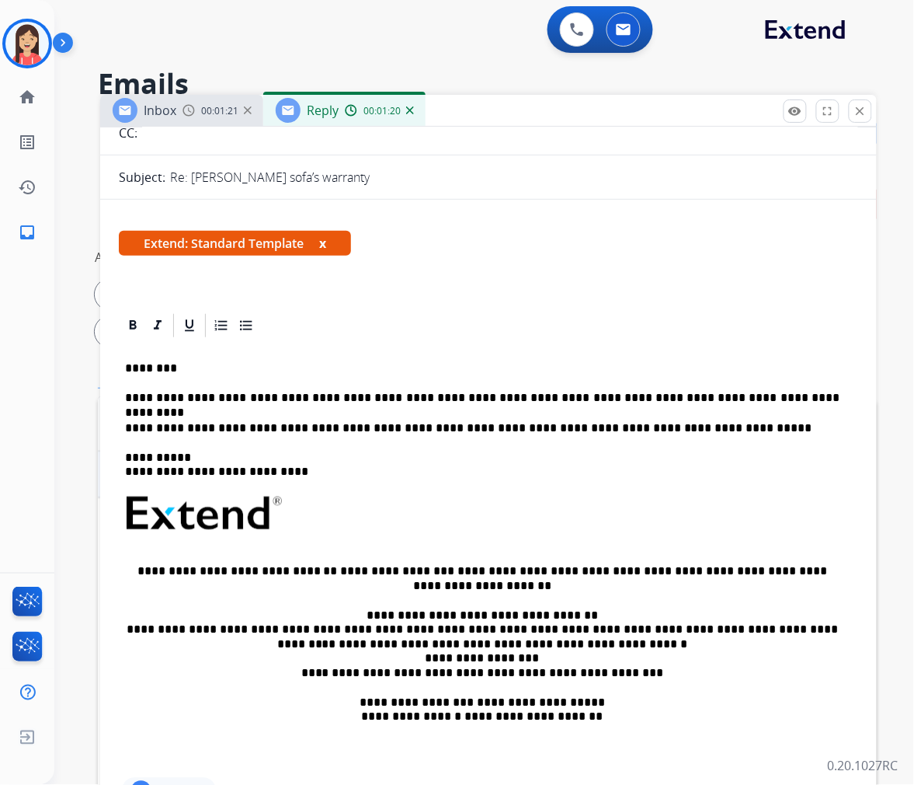
scroll to position [0, 0]
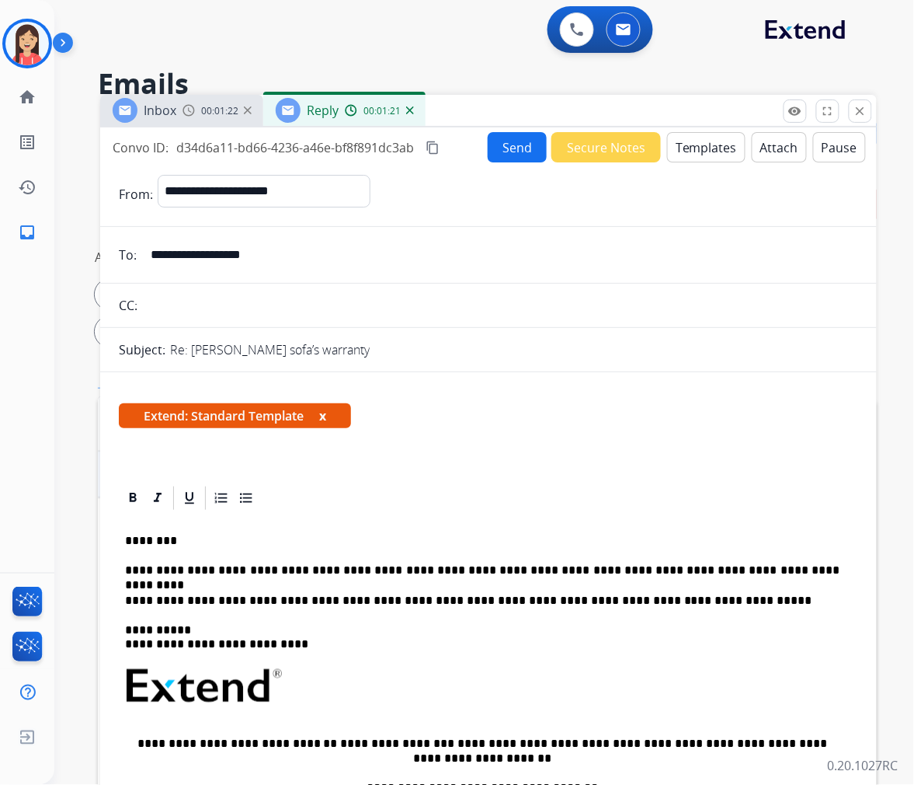
click at [508, 146] on button "Send" at bounding box center [517, 147] width 59 height 30
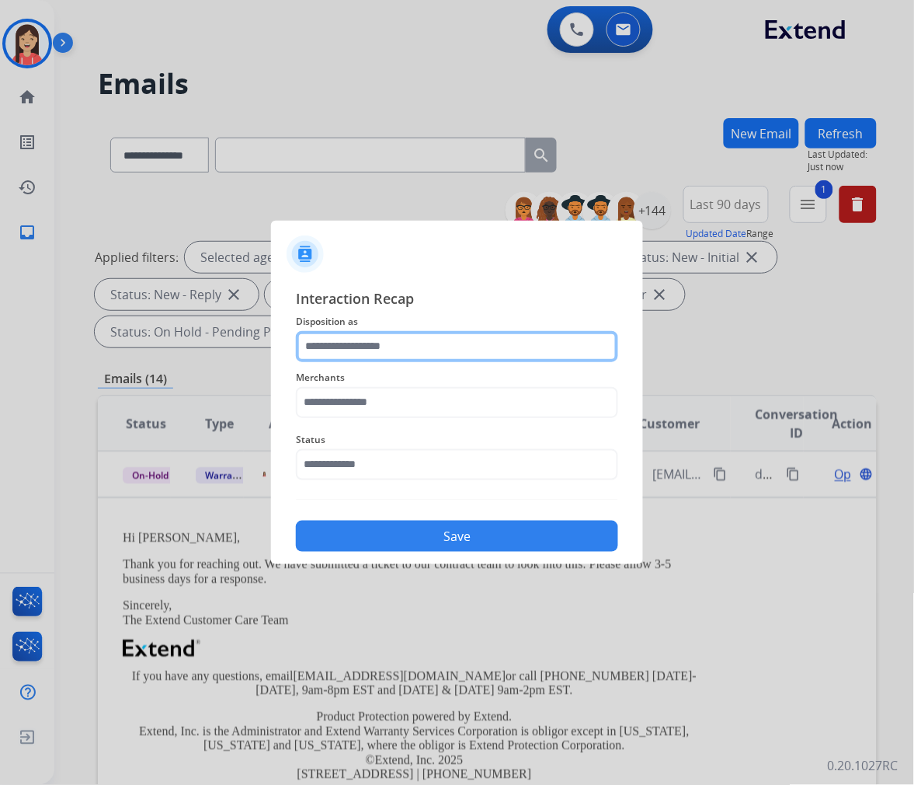
click at [460, 331] on input "text" at bounding box center [457, 346] width 322 height 31
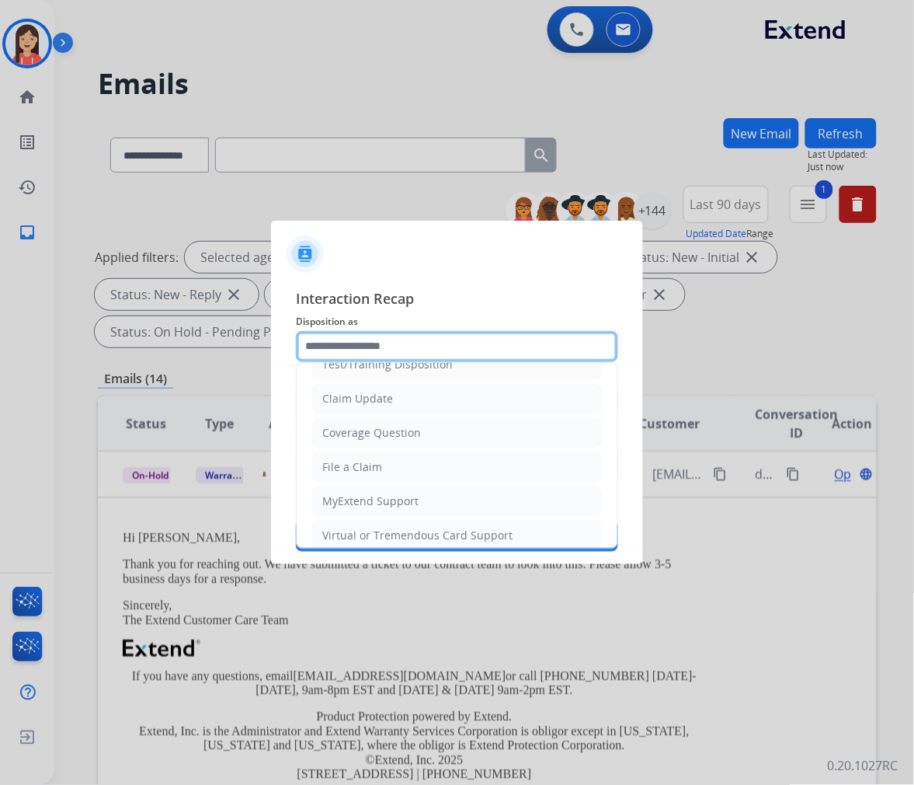
scroll to position [172, 0]
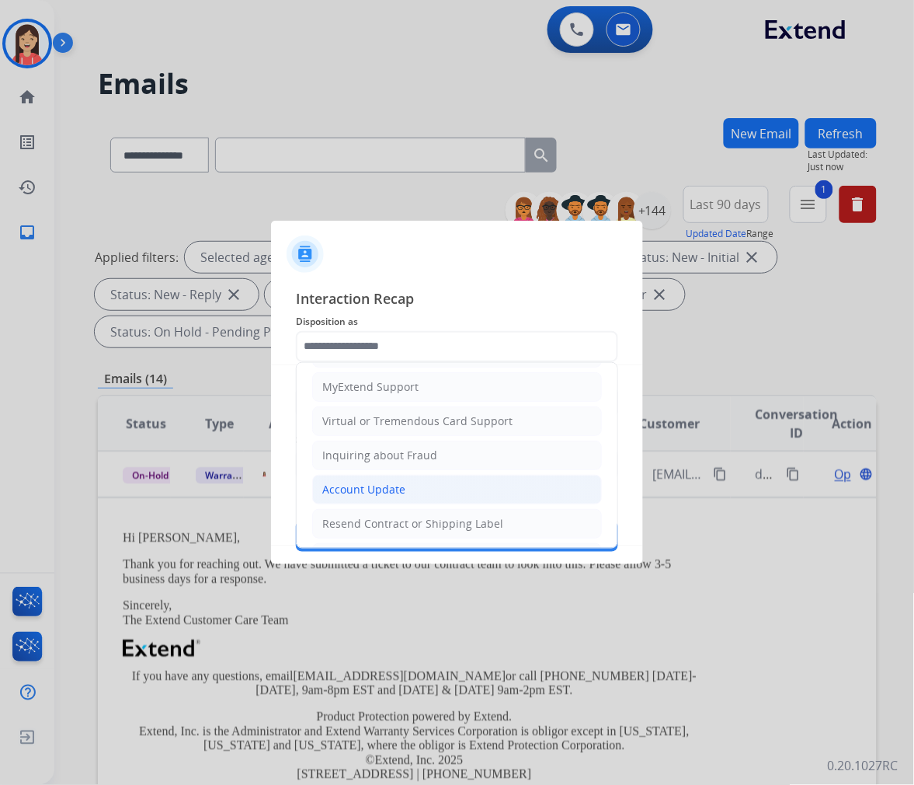
click at [381, 490] on div "Account Update" at bounding box center [363, 490] width 83 height 16
type input "**********"
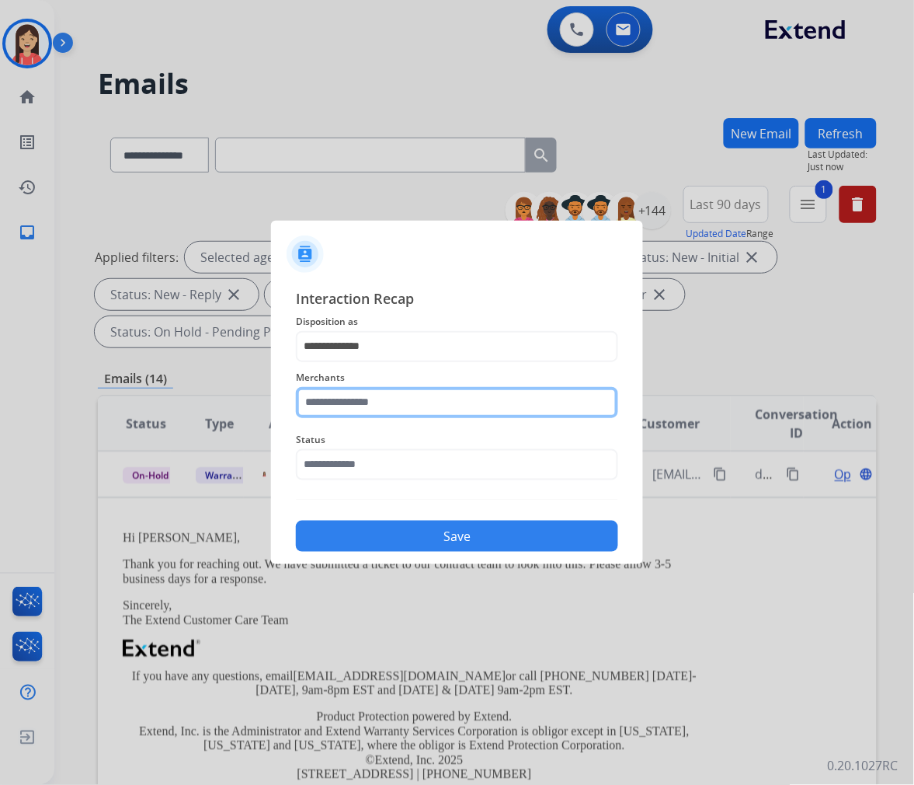
click at [414, 405] on input "text" at bounding box center [457, 402] width 322 height 31
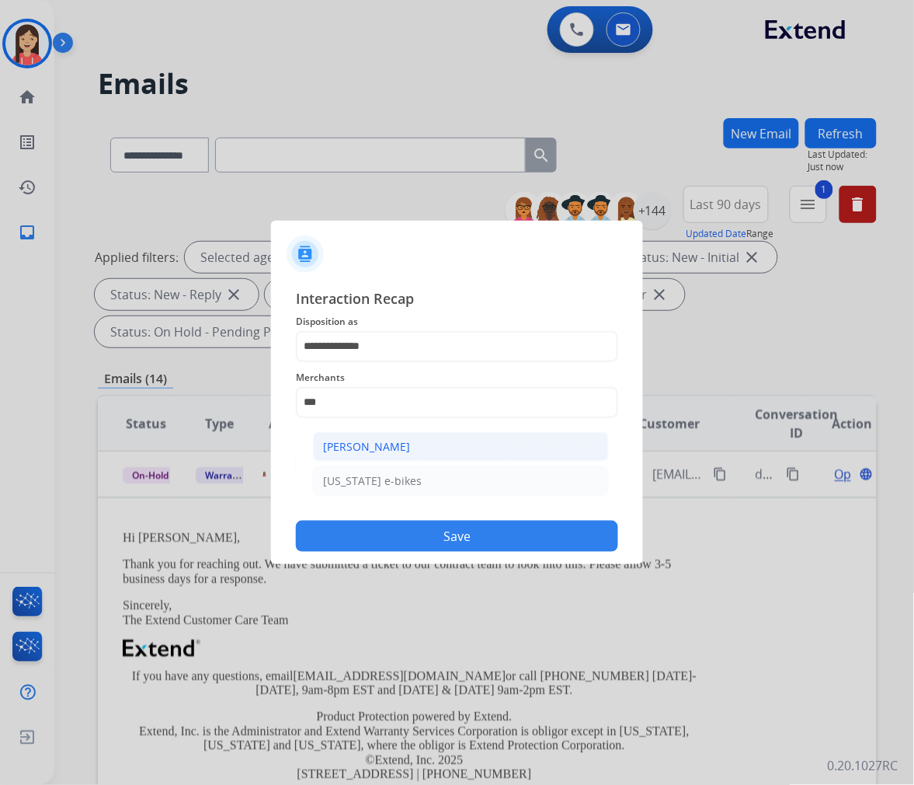
click at [413, 437] on li "[PERSON_NAME]" at bounding box center [461, 447] width 296 height 30
type input "**********"
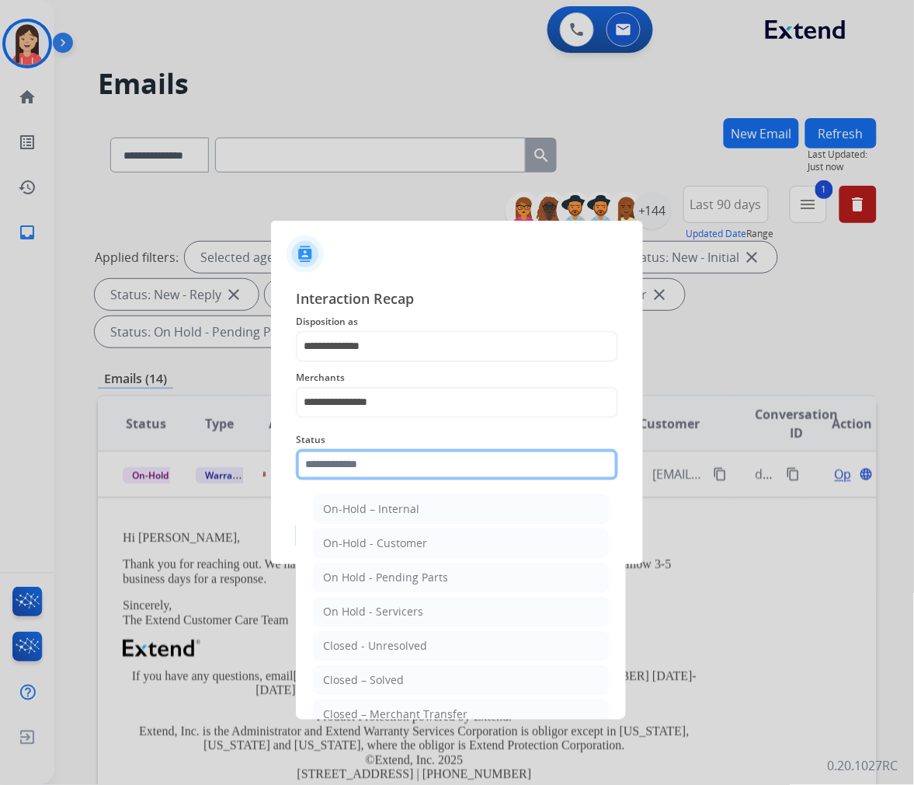
click at [401, 467] on input "text" at bounding box center [457, 464] width 322 height 31
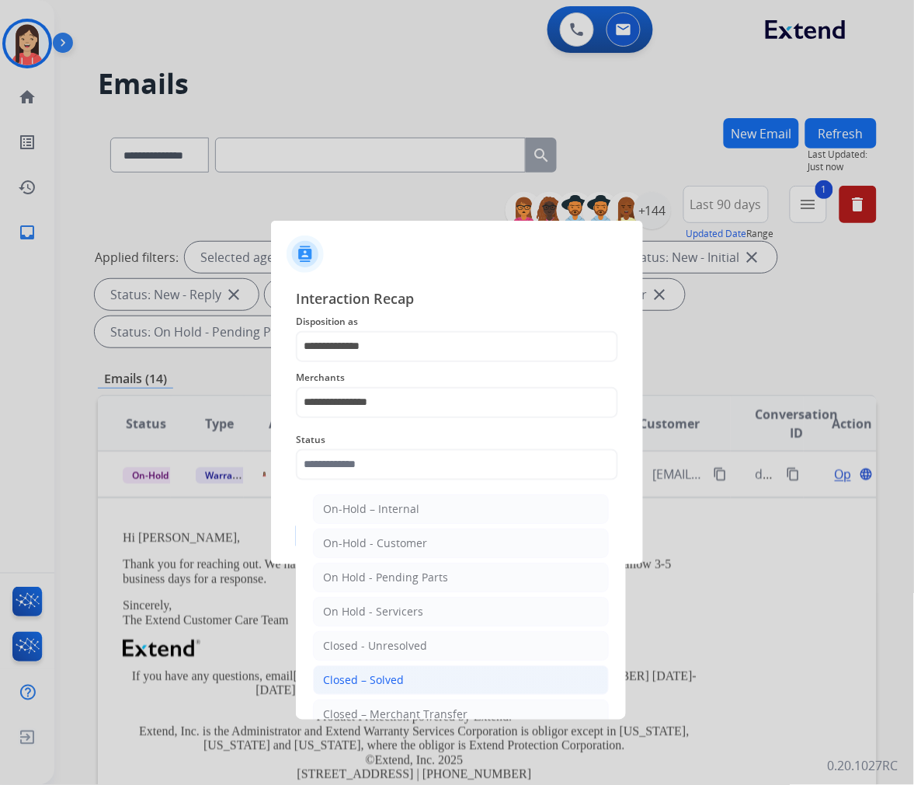
click at [410, 682] on li "Closed – Solved" at bounding box center [461, 680] width 296 height 30
type input "**********"
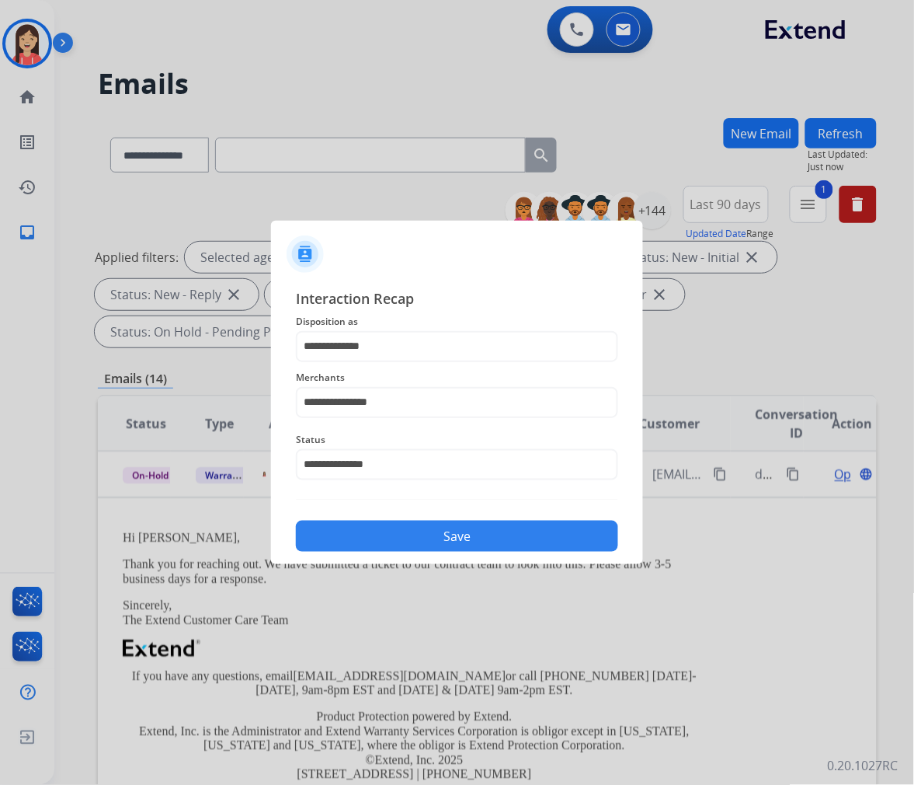
click at [471, 536] on button "Save" at bounding box center [457, 536] width 322 height 31
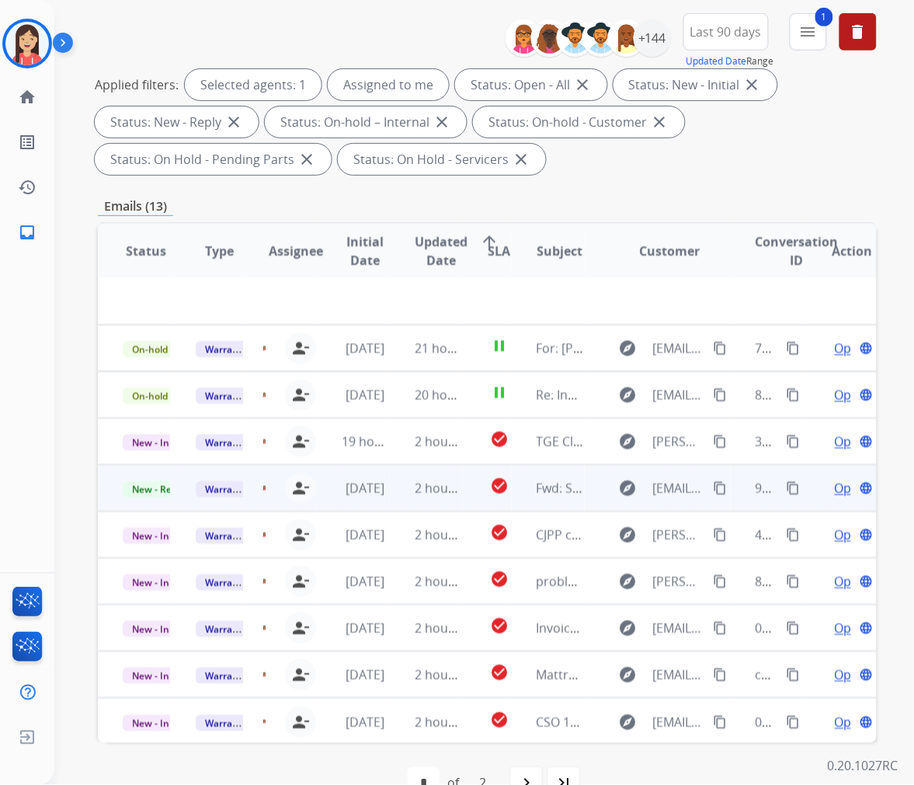
click at [406, 493] on td "2 hours ago" at bounding box center [426, 488] width 73 height 47
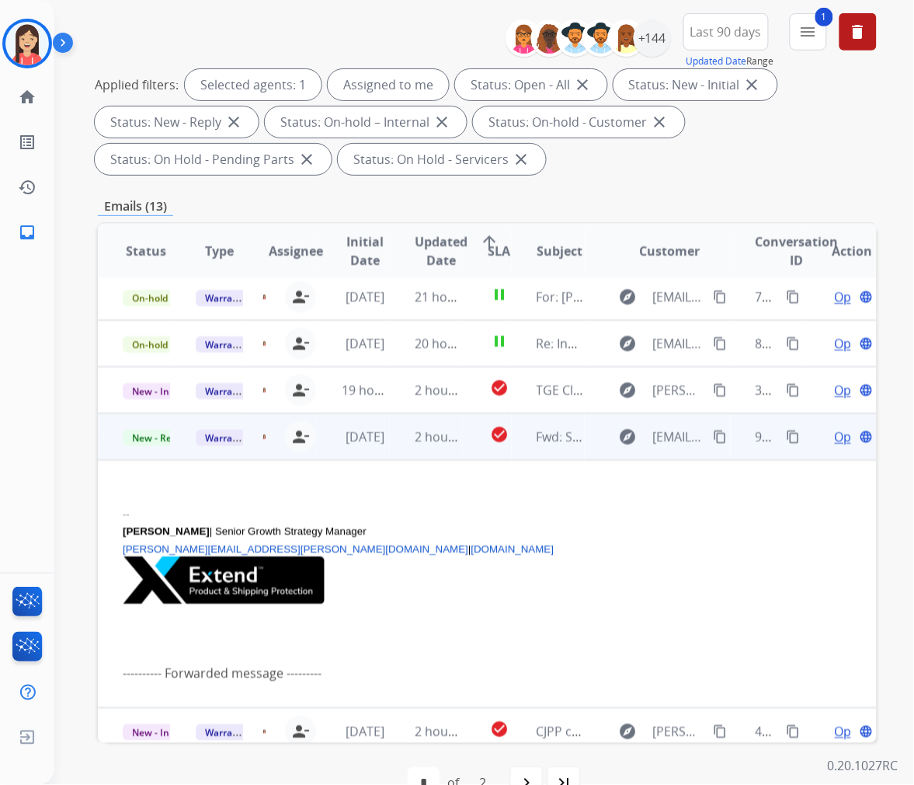
scroll to position [186, 0]
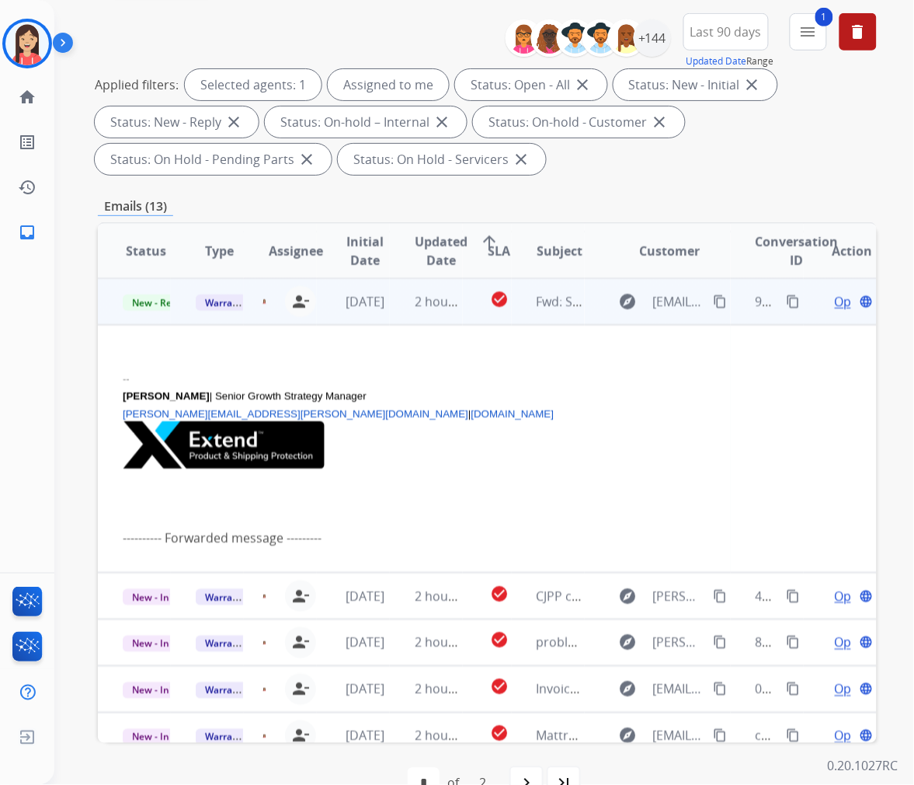
click at [394, 314] on td "2 hours ago" at bounding box center [426, 301] width 73 height 47
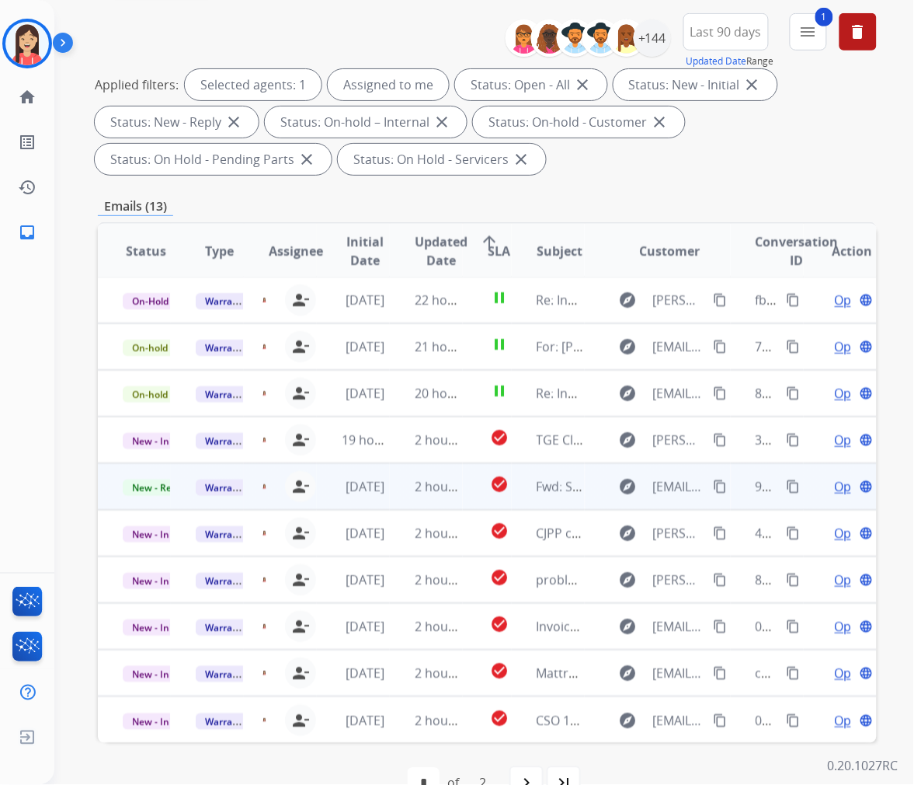
scroll to position [1, 0]
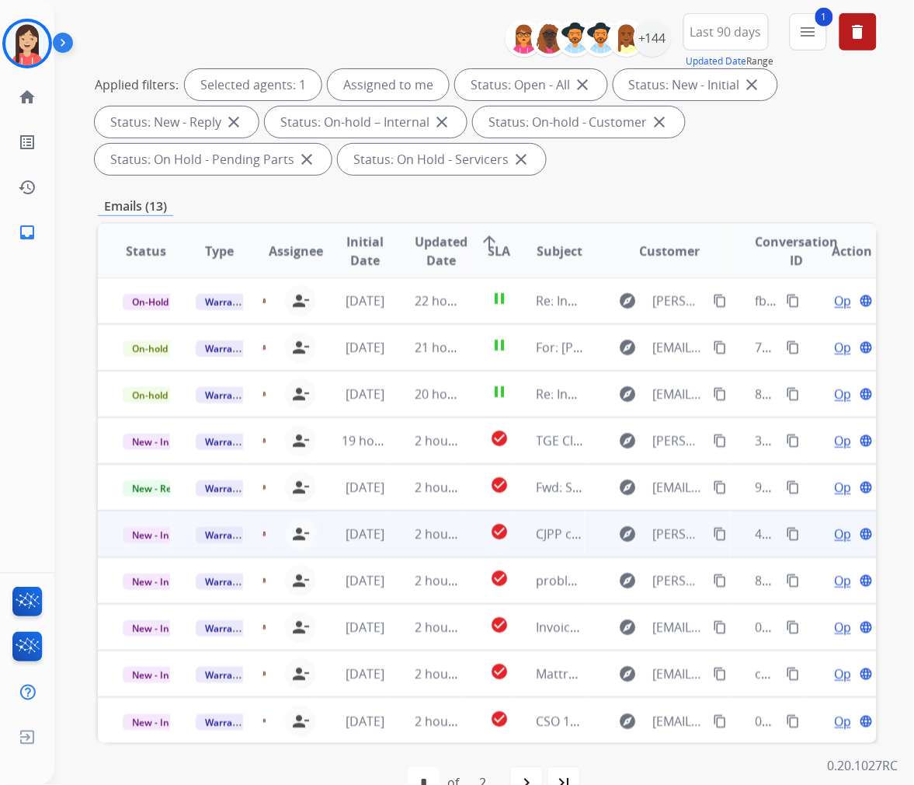
click at [378, 544] on td "[DATE]" at bounding box center [353, 533] width 73 height 47
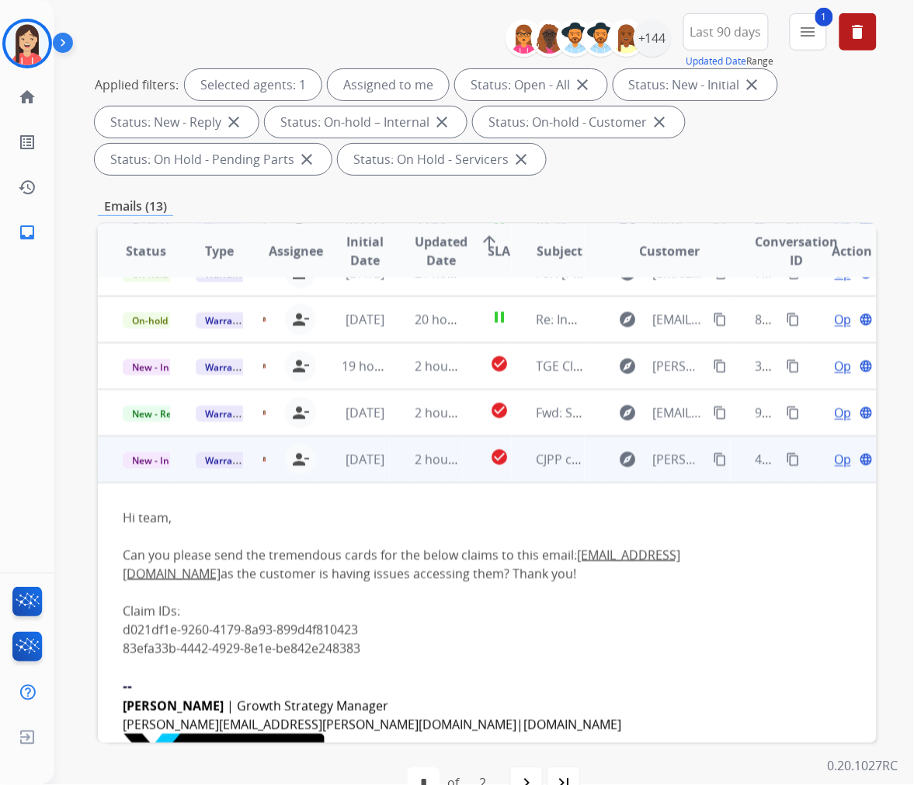
scroll to position [233, 0]
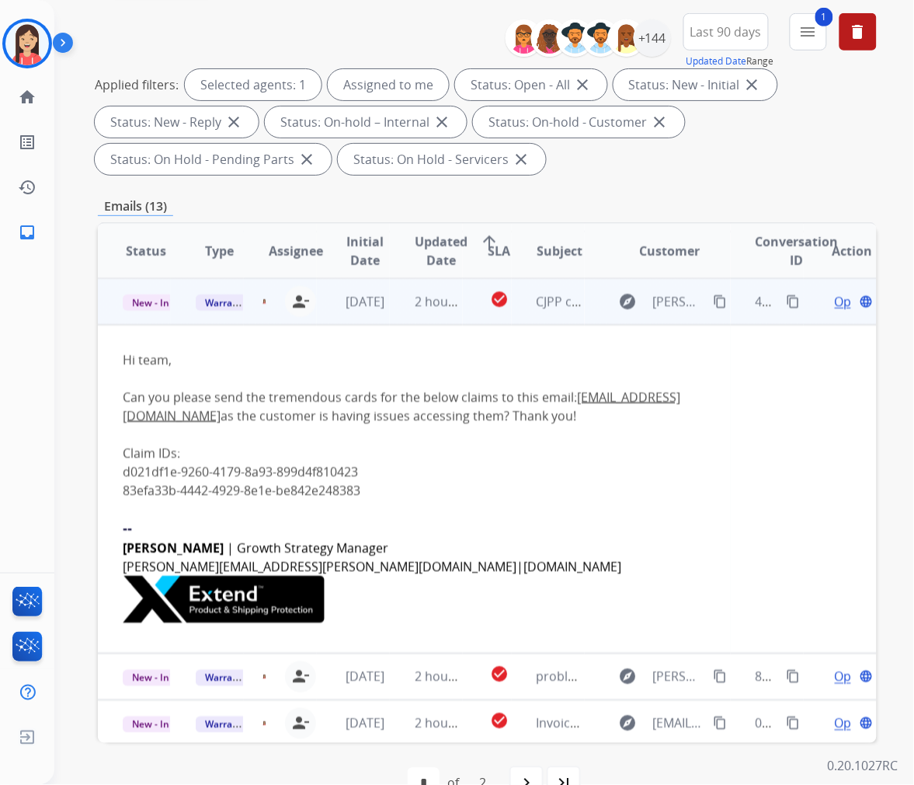
click at [309, 462] on div "Claim IDs:" at bounding box center [414, 453] width 583 height 19
click at [309, 481] on div "d021df1e-9260-4179-8a93-899d4f810423" at bounding box center [414, 471] width 583 height 19
copy div "d021df1e-9260-4179-8a93-899d4f810423"
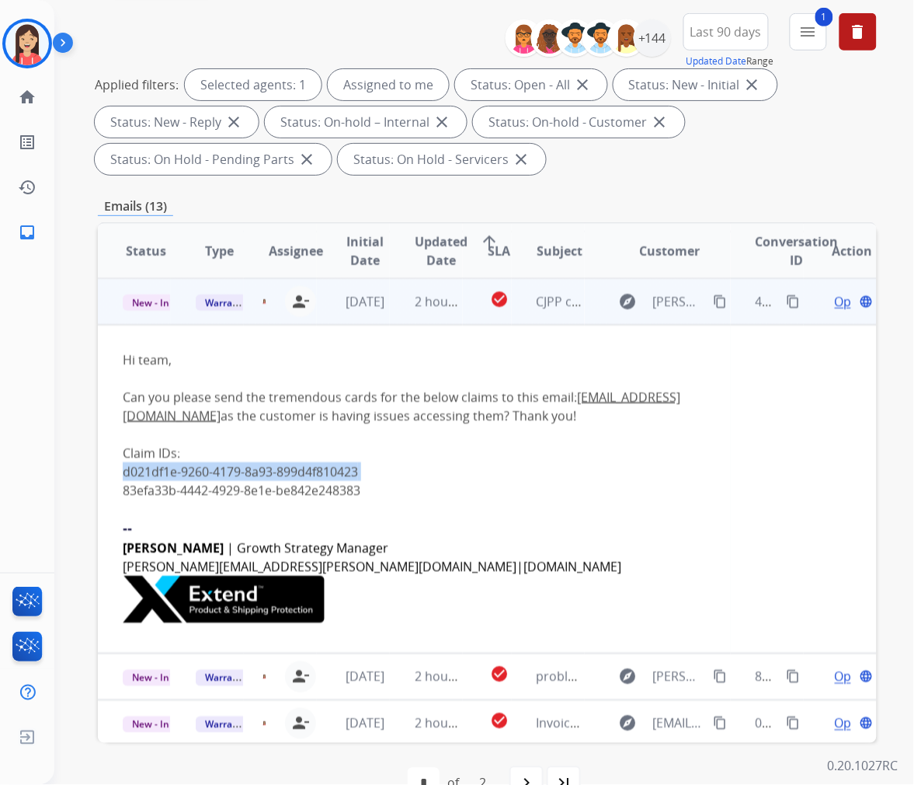
click at [536, 481] on div "d021df1e-9260-4179-8a93-899d4f810423" at bounding box center [414, 471] width 583 height 19
click at [835, 300] on span "Open" at bounding box center [851, 301] width 32 height 19
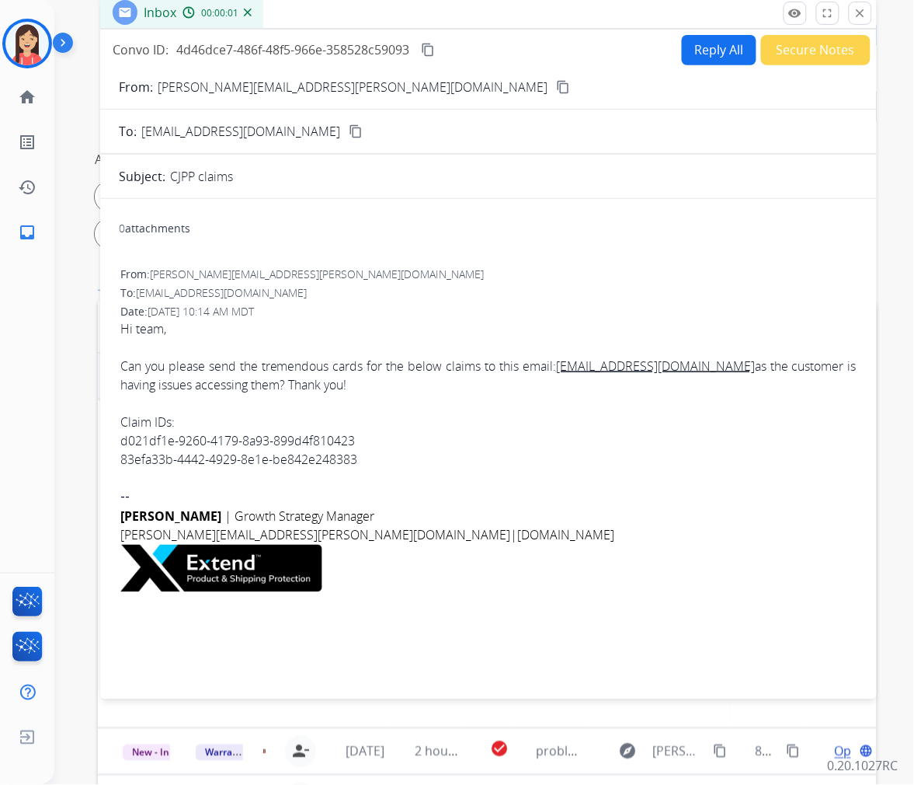
scroll to position [0, 0]
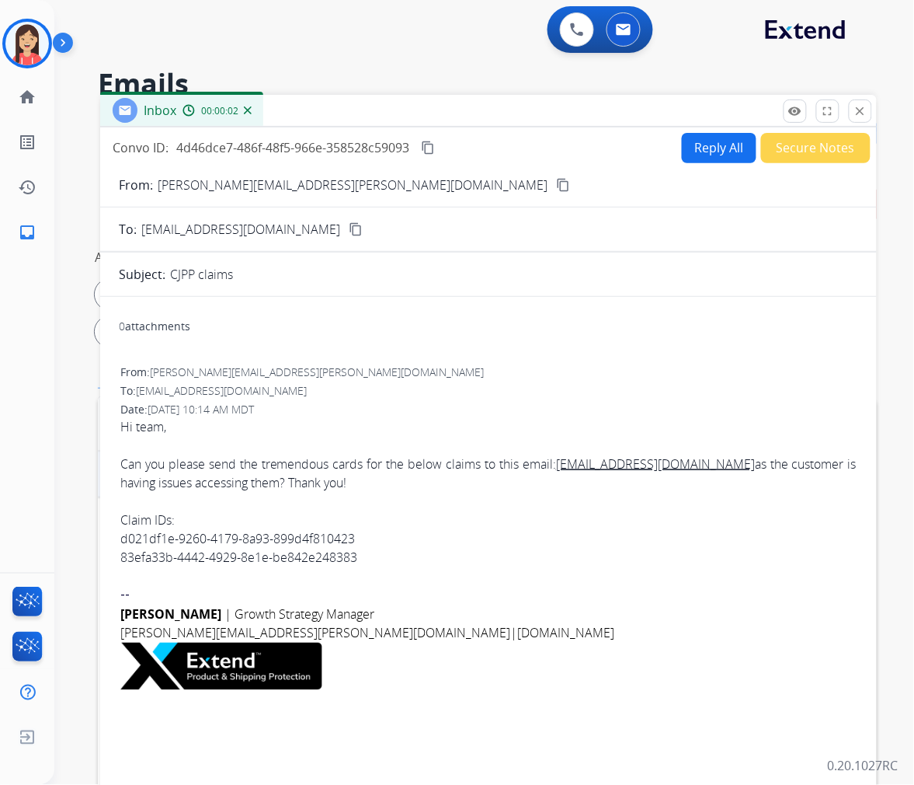
click at [695, 145] on button "Reply All" at bounding box center [719, 148] width 75 height 30
select select "**********"
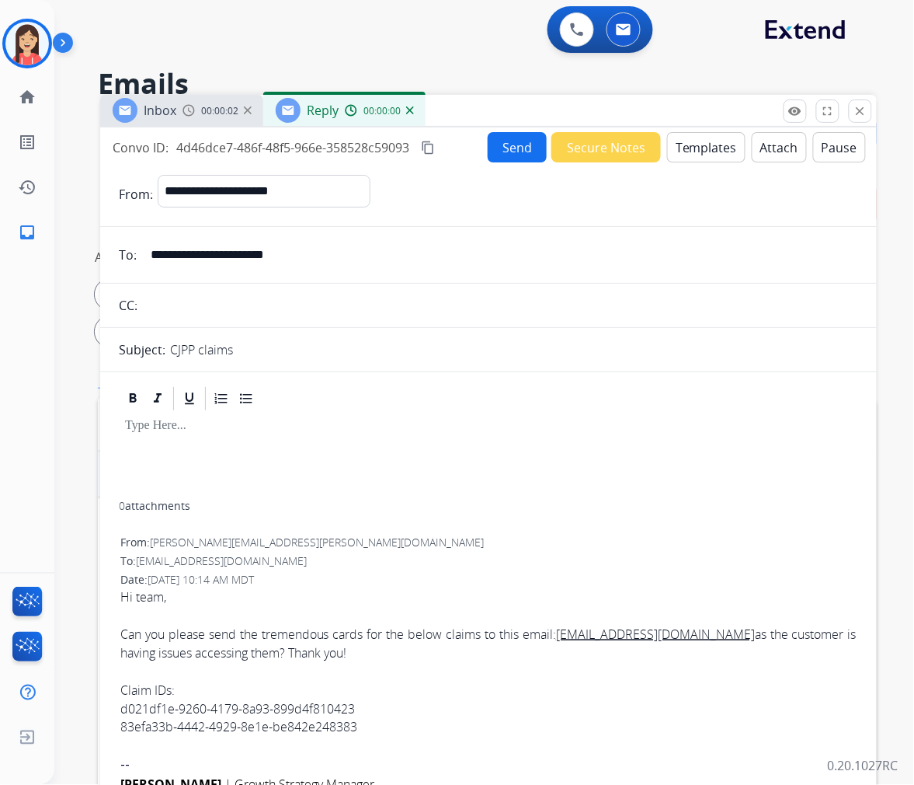
click at [695, 145] on button "Templates" at bounding box center [706, 147] width 78 height 30
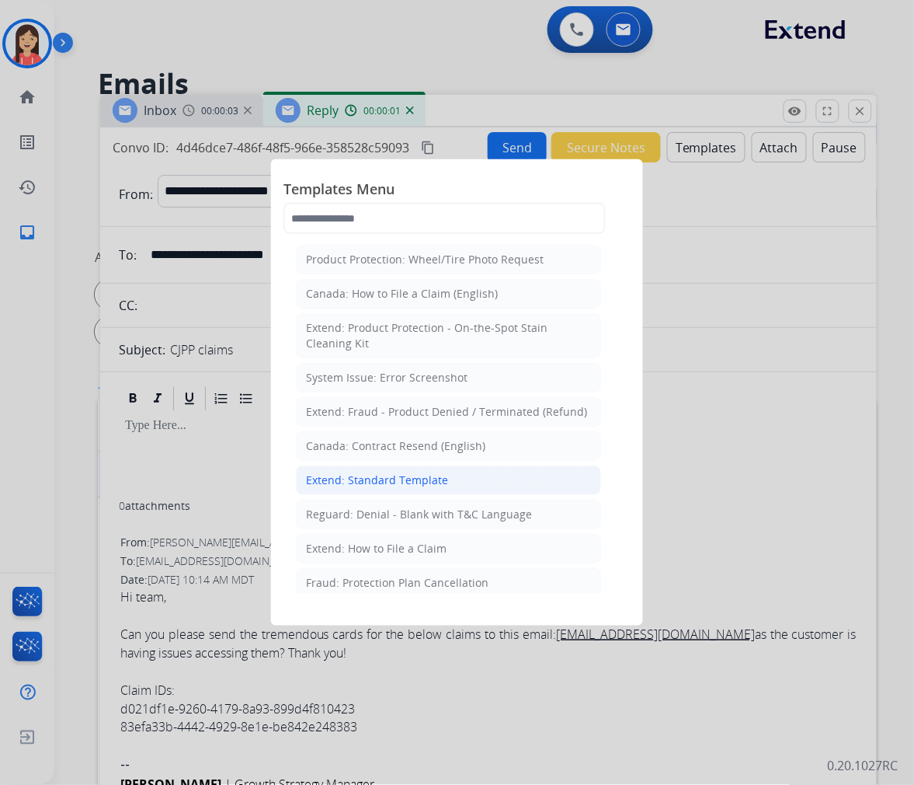
click at [353, 475] on div "Extend: Standard Template" at bounding box center [377, 480] width 142 height 16
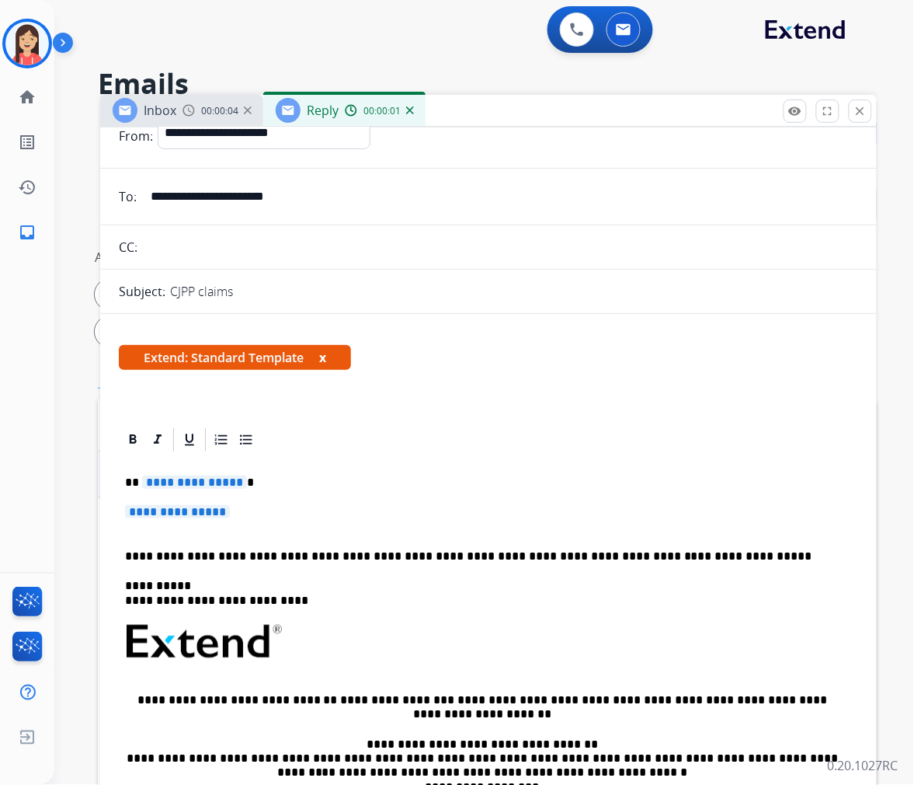
scroll to position [86, 0]
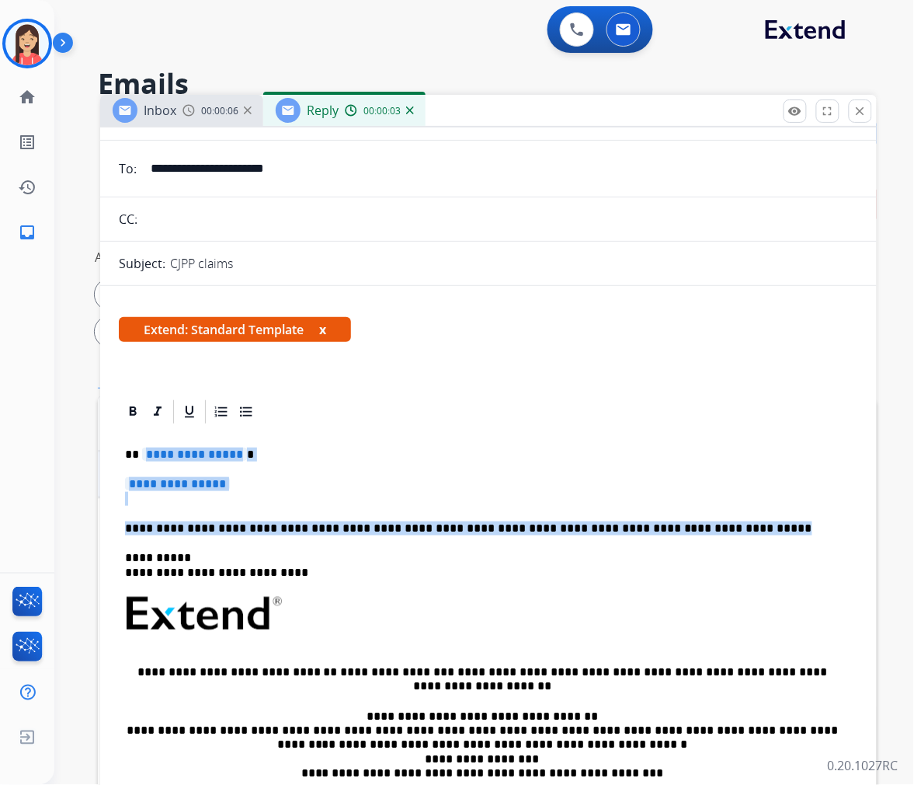
drag, startPoint x: 143, startPoint y: 456, endPoint x: 741, endPoint y: 518, distance: 601.5
click at [741, 518] on div "**********" at bounding box center [489, 659] width 740 height 467
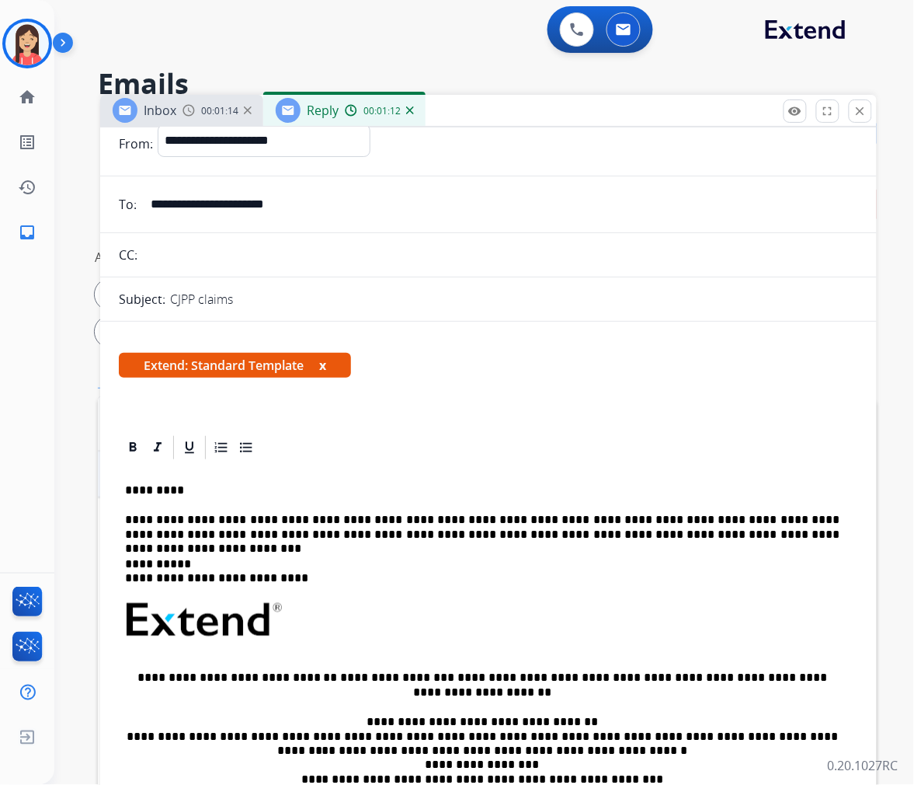
scroll to position [0, 0]
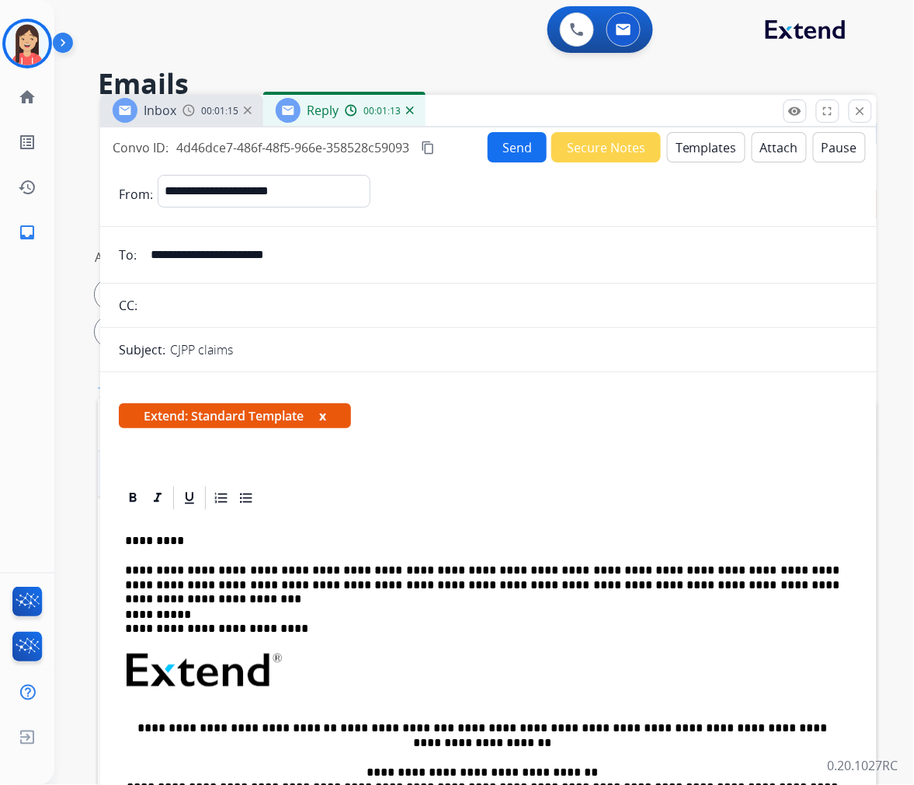
click at [500, 151] on button "Send" at bounding box center [517, 147] width 59 height 30
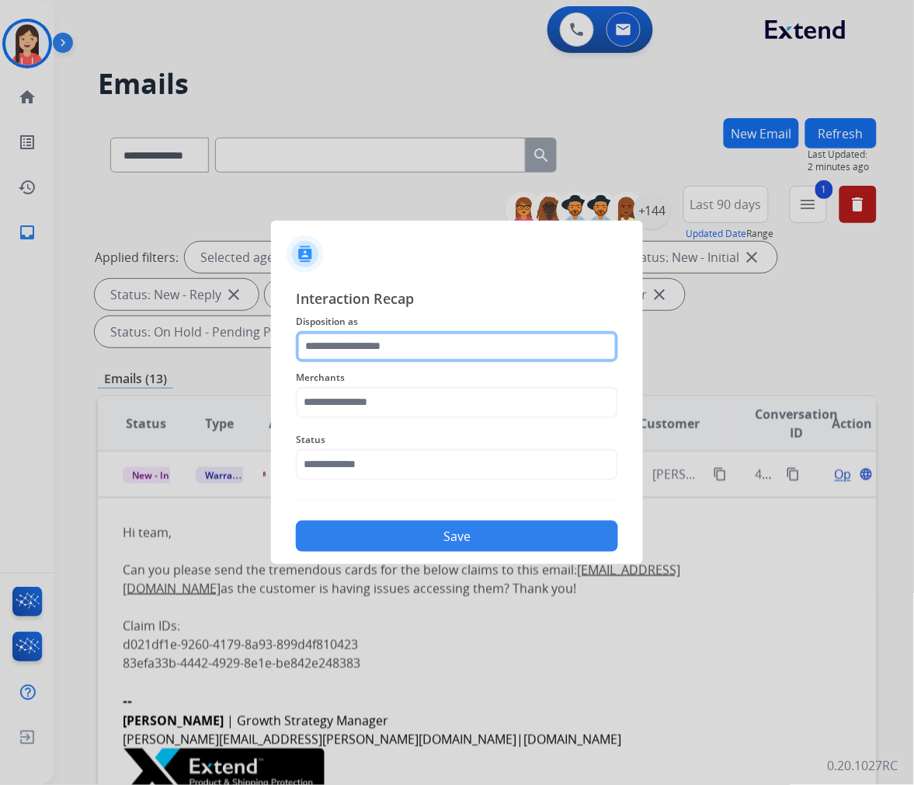
click at [421, 346] on input "text" at bounding box center [457, 346] width 322 height 31
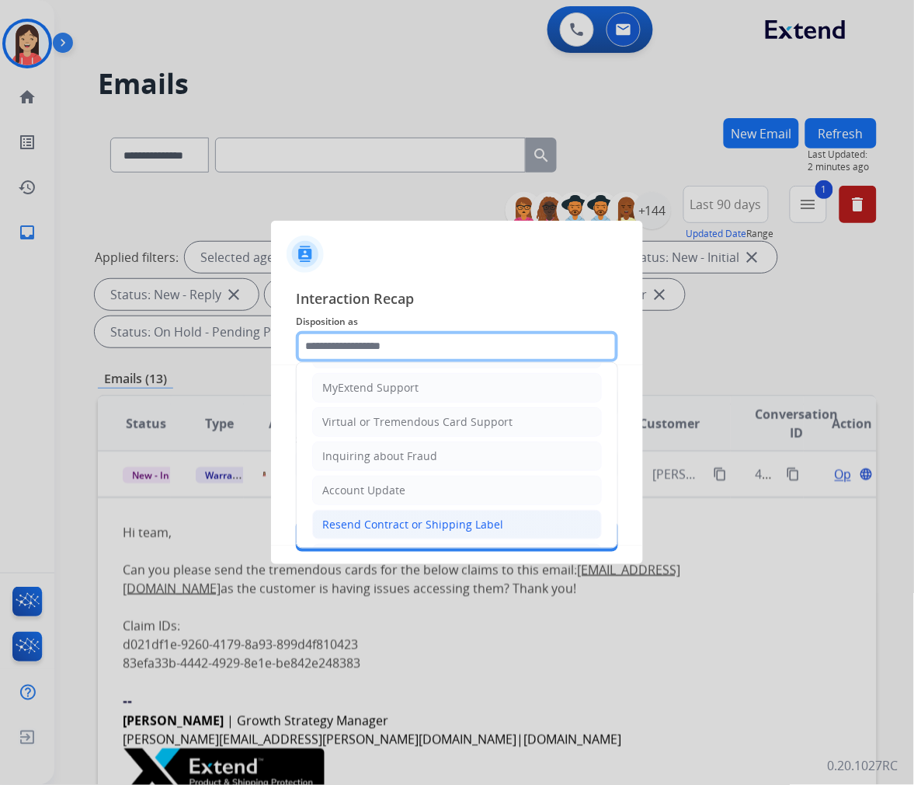
scroll to position [172, 0]
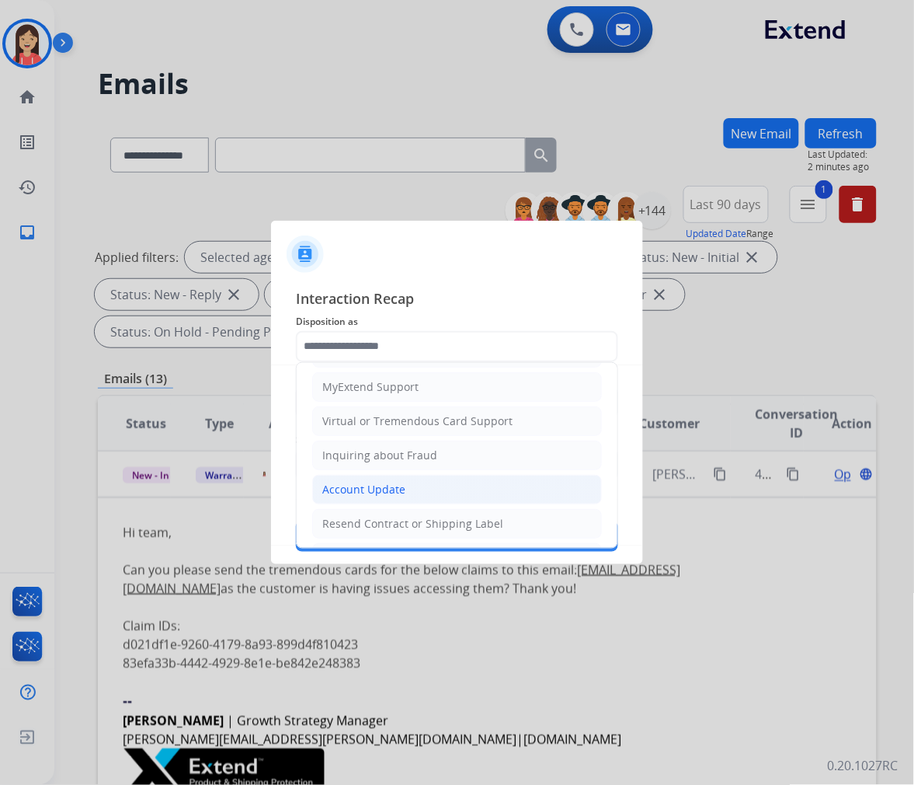
click at [406, 482] on li "Account Update" at bounding box center [457, 490] width 290 height 30
type input "**********"
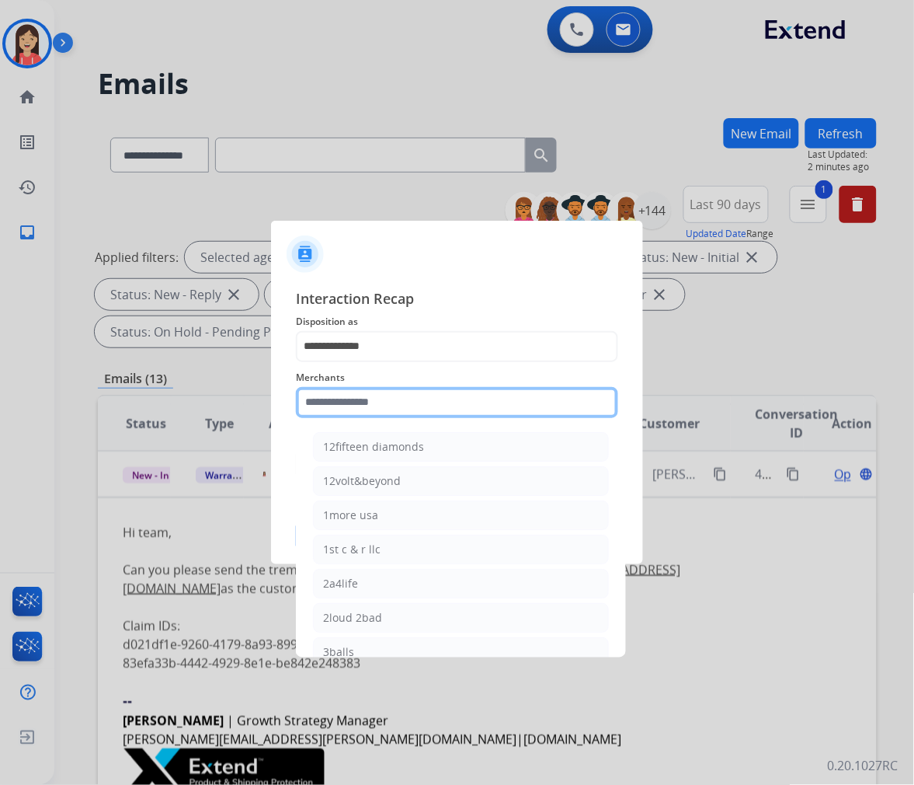
click at [406, 402] on input "text" at bounding box center [457, 402] width 322 height 31
click at [410, 400] on input "text" at bounding box center [457, 402] width 322 height 31
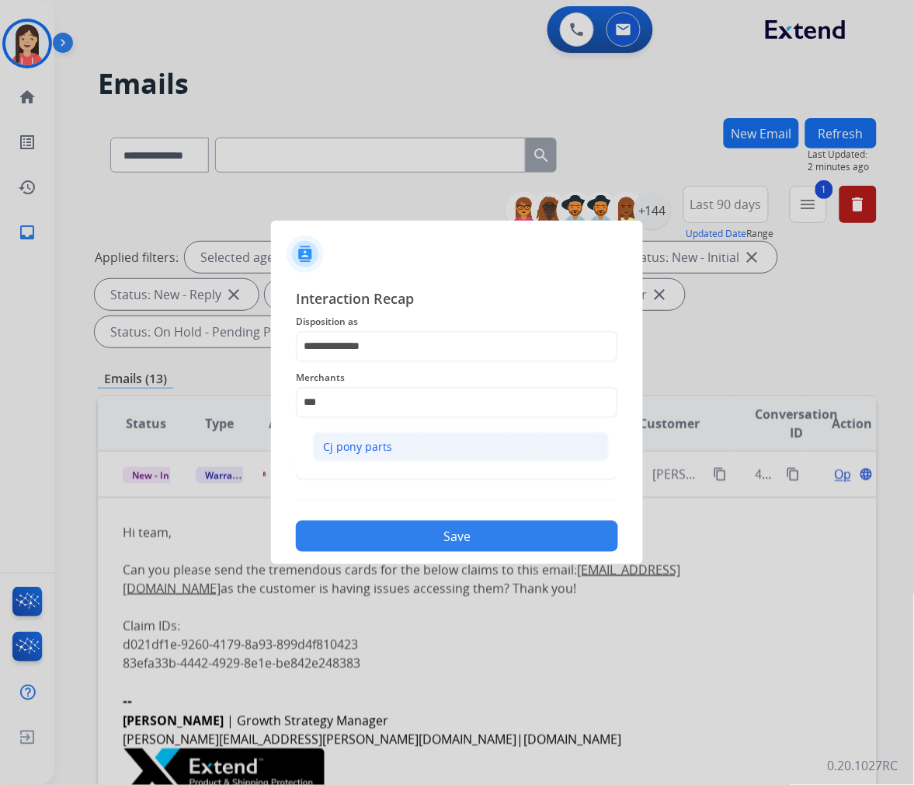
click at [392, 441] on li "Cj pony parts" at bounding box center [461, 447] width 296 height 30
type input "**********"
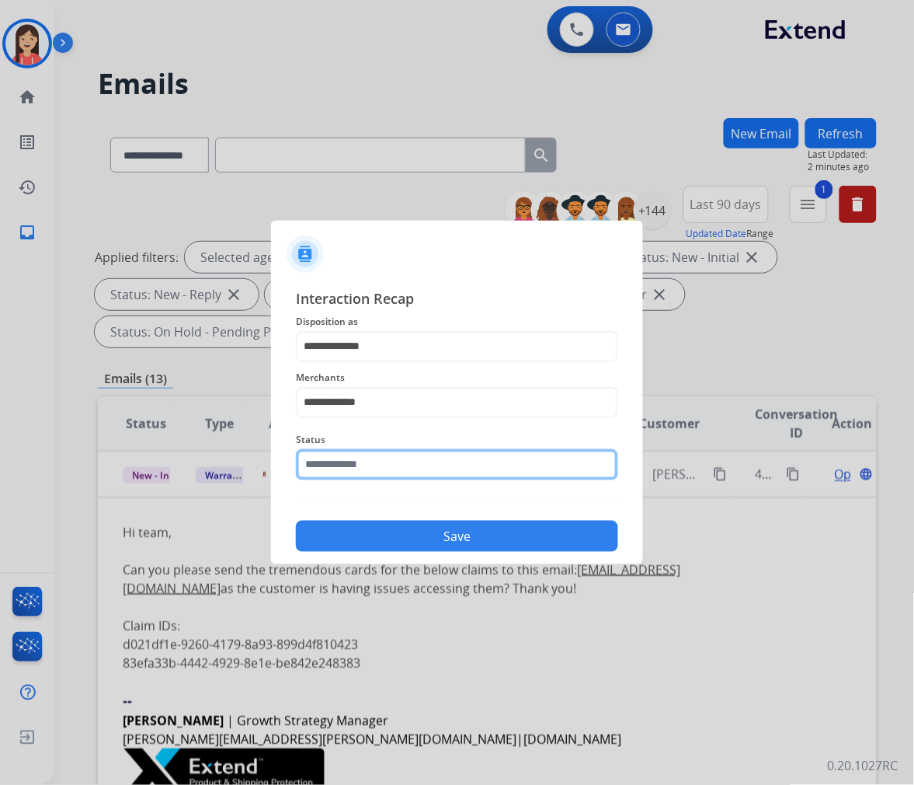
click at [390, 456] on input "text" at bounding box center [457, 464] width 322 height 31
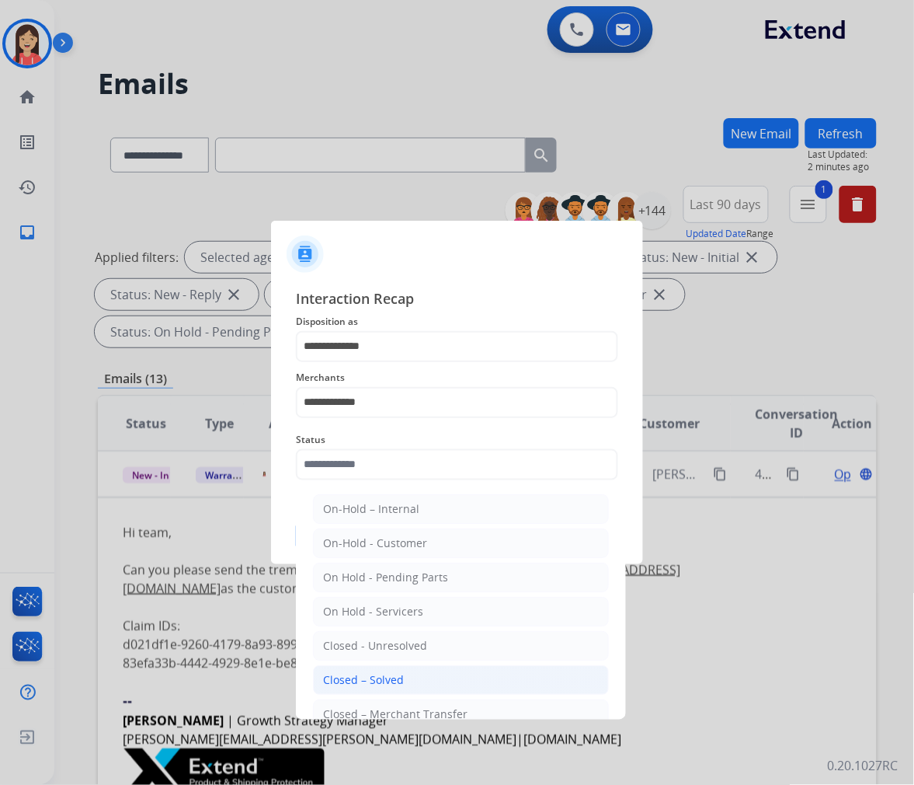
click at [388, 695] on li "Closed – Solved" at bounding box center [461, 680] width 296 height 30
type input "**********"
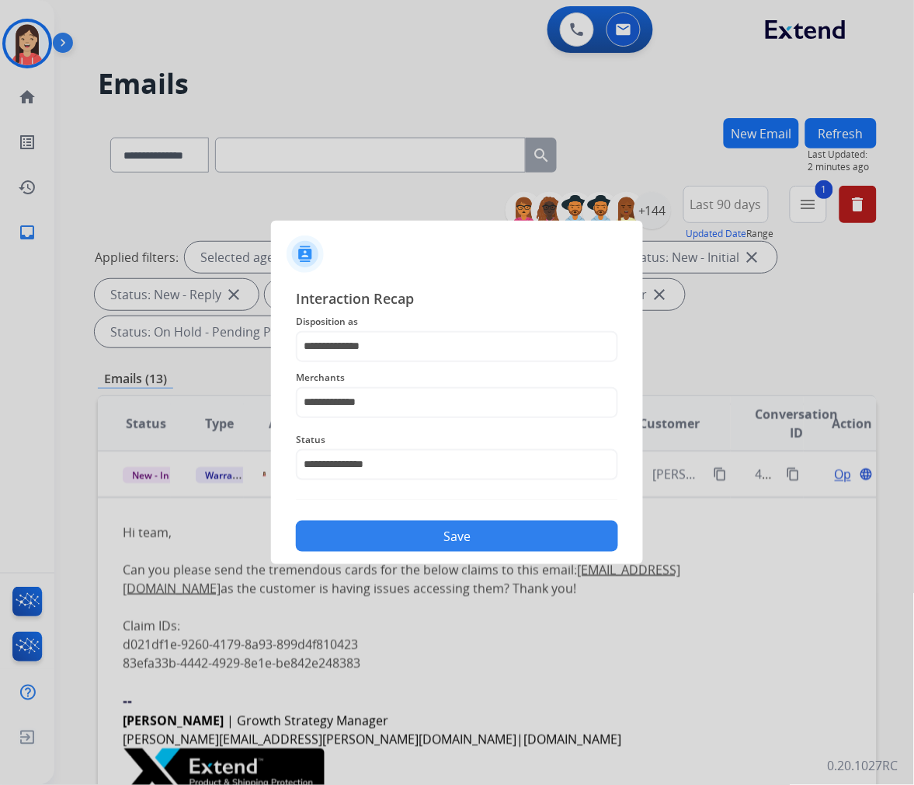
click at [413, 539] on button "Save" at bounding box center [457, 536] width 322 height 31
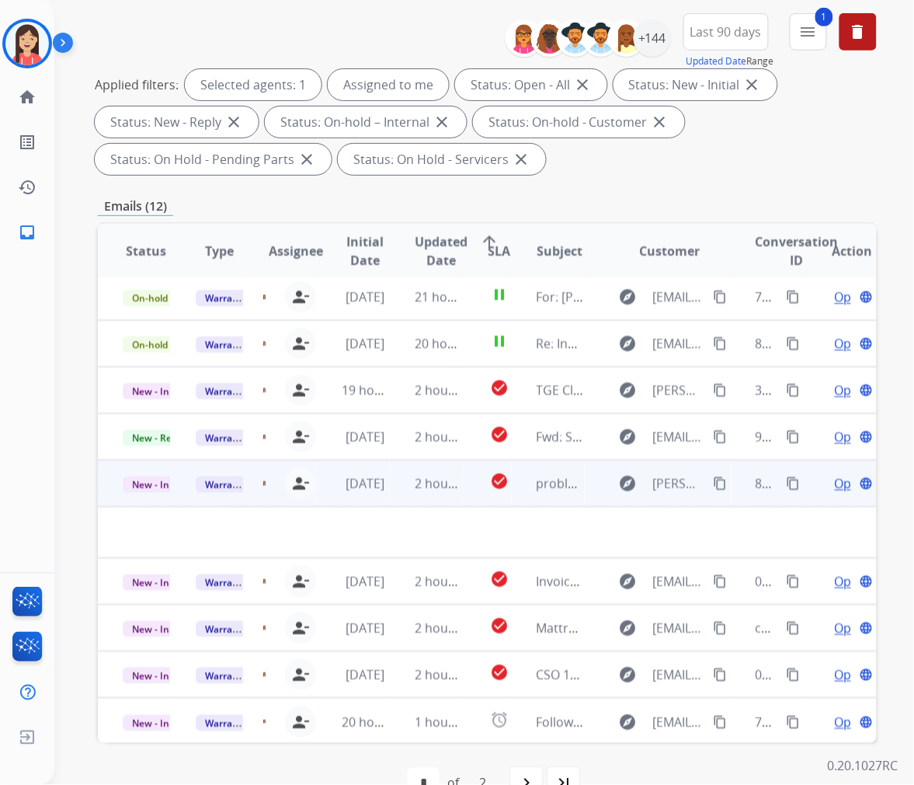
click at [393, 499] on td "2 hours ago" at bounding box center [426, 483] width 73 height 47
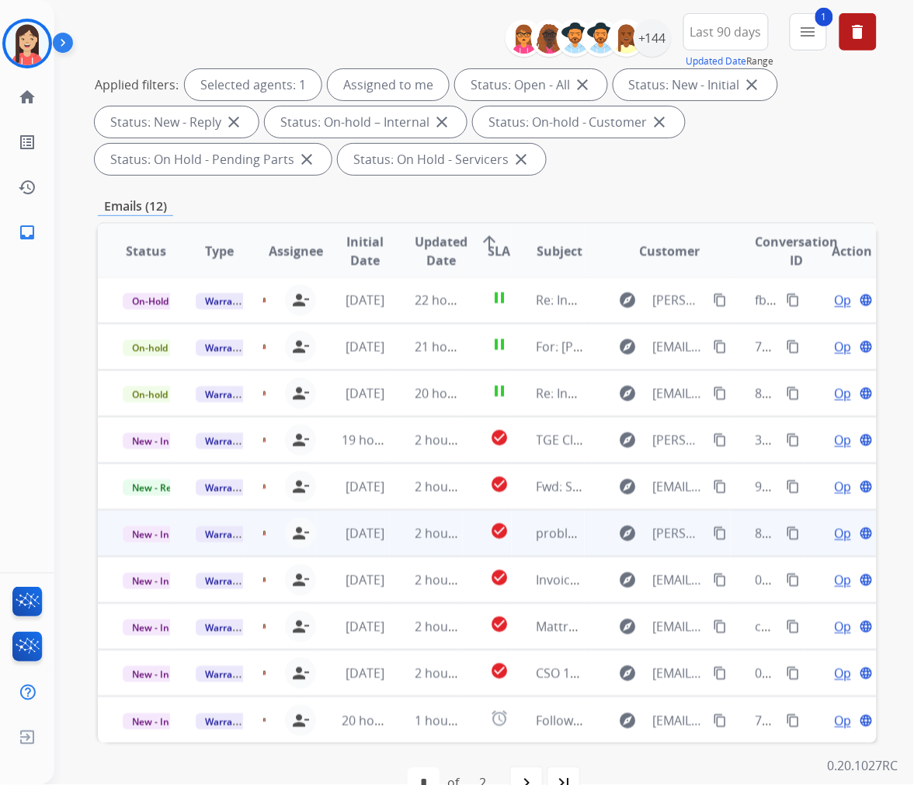
scroll to position [1, 0]
click at [399, 540] on td "2 hours ago" at bounding box center [426, 533] width 73 height 47
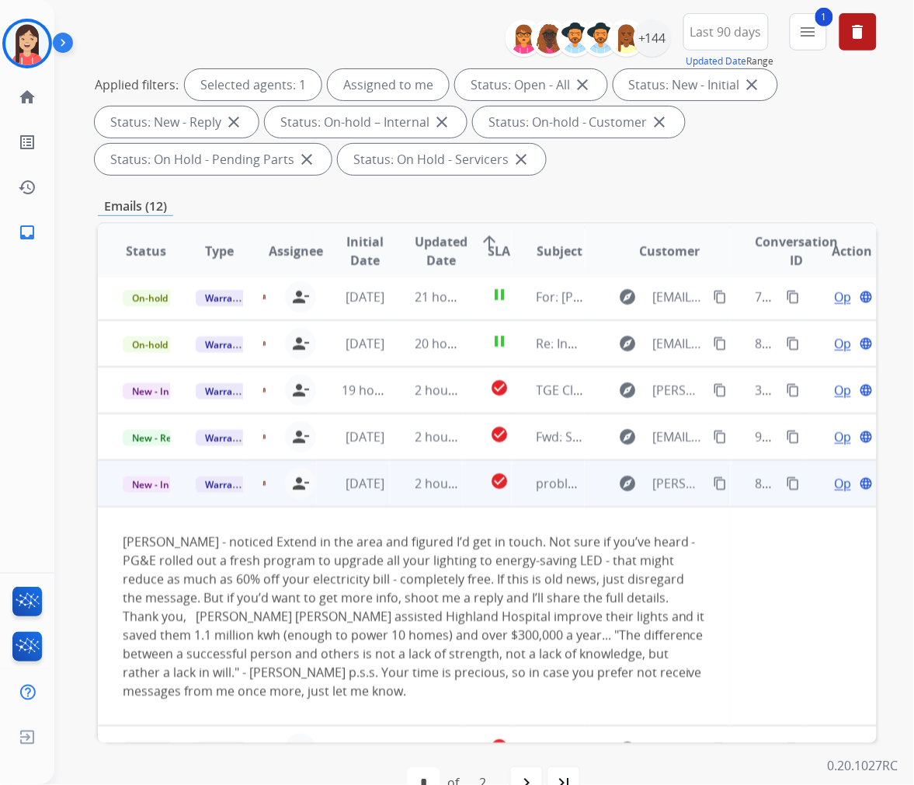
scroll to position [219, 0]
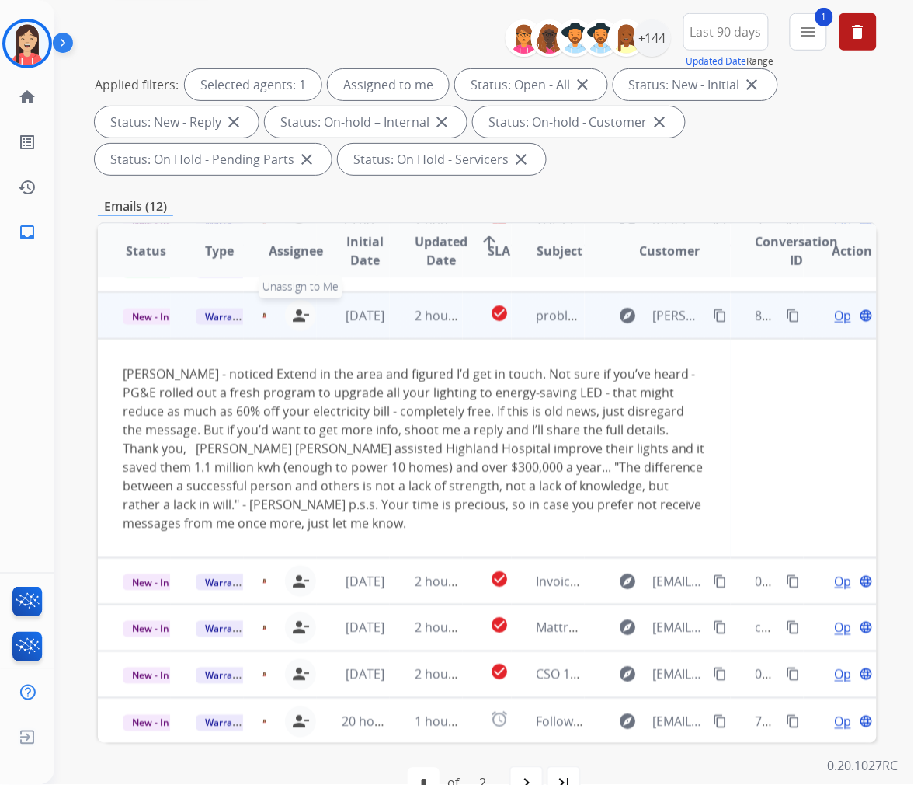
click at [298, 312] on mat-icon "person_remove" at bounding box center [300, 315] width 19 height 19
click at [221, 319] on span "Warranty Ops" at bounding box center [236, 316] width 80 height 16
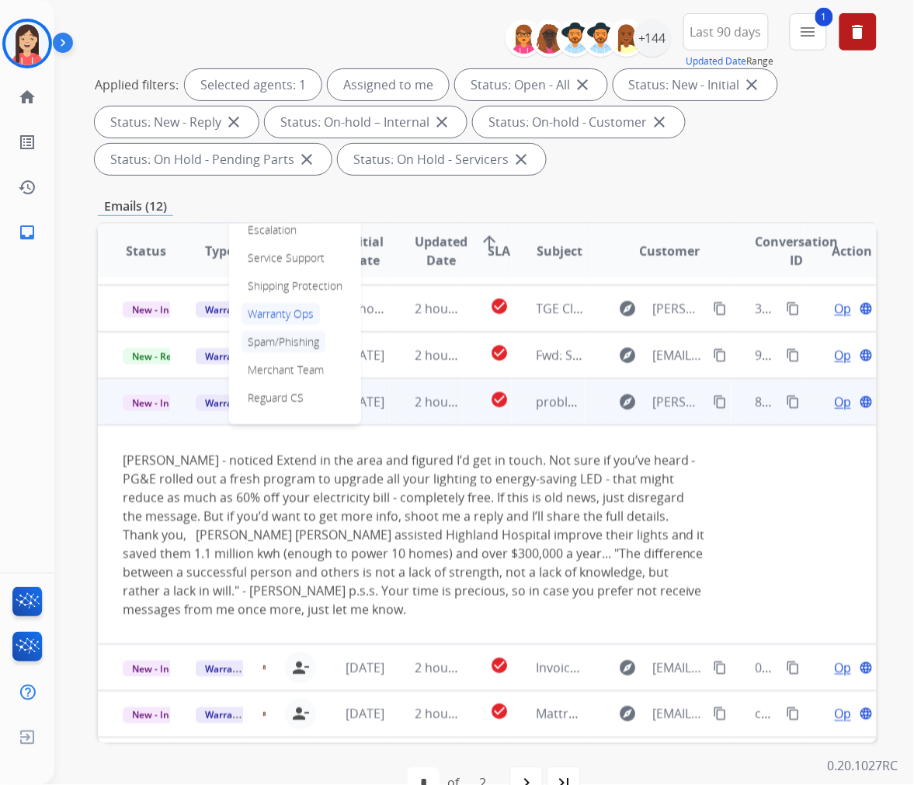
click at [290, 334] on p "Spam/Phishing" at bounding box center [284, 342] width 84 height 22
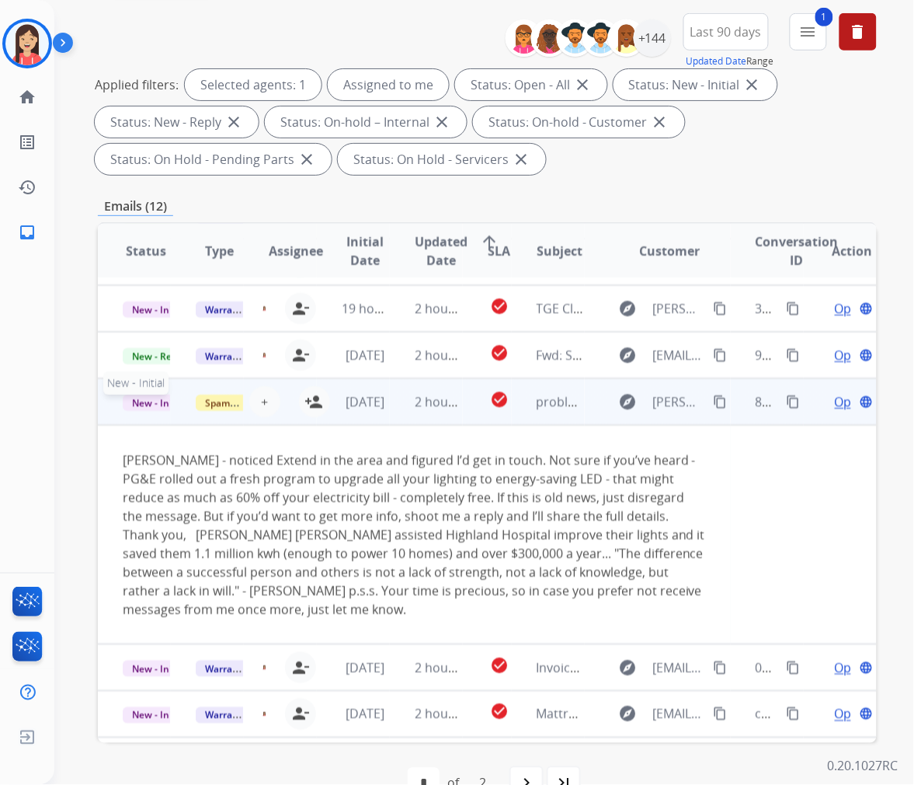
click at [138, 401] on span "New - Initial" at bounding box center [159, 403] width 72 height 16
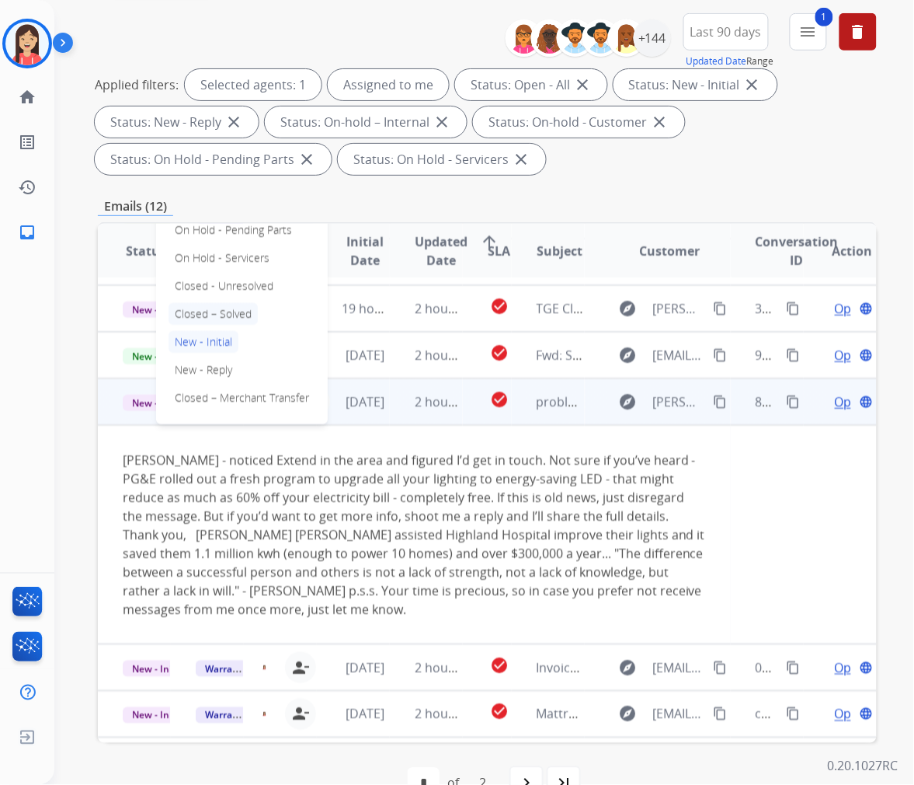
click at [214, 312] on p "Closed – Solved" at bounding box center [213, 314] width 89 height 22
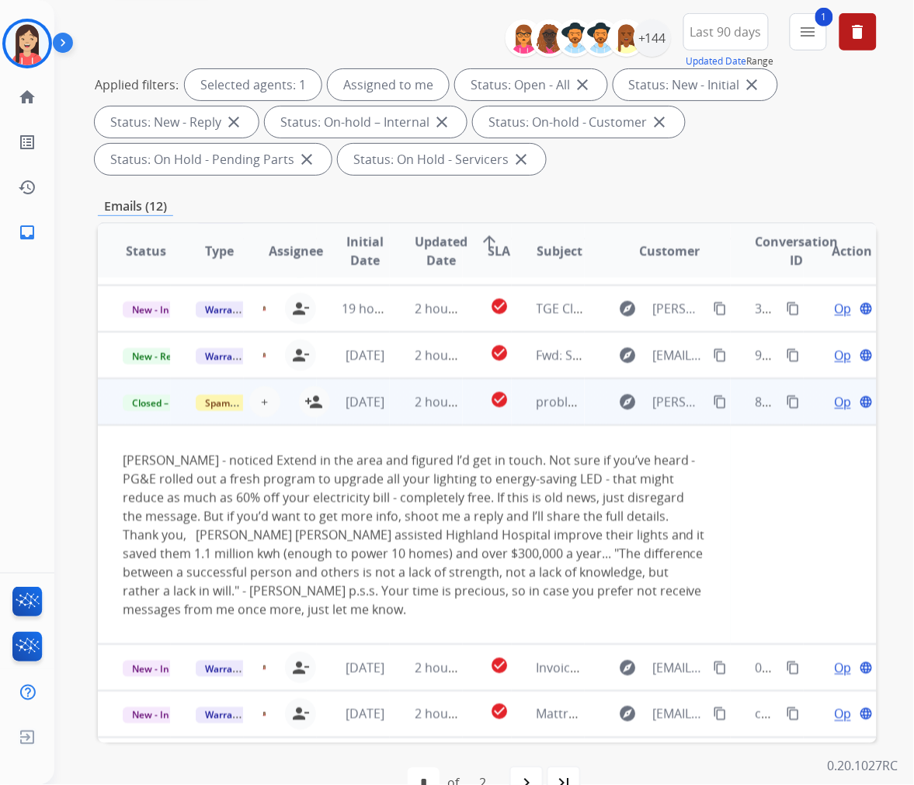
click at [294, 420] on div "+ Select agent person_add Assign to Me" at bounding box center [280, 402] width 72 height 44
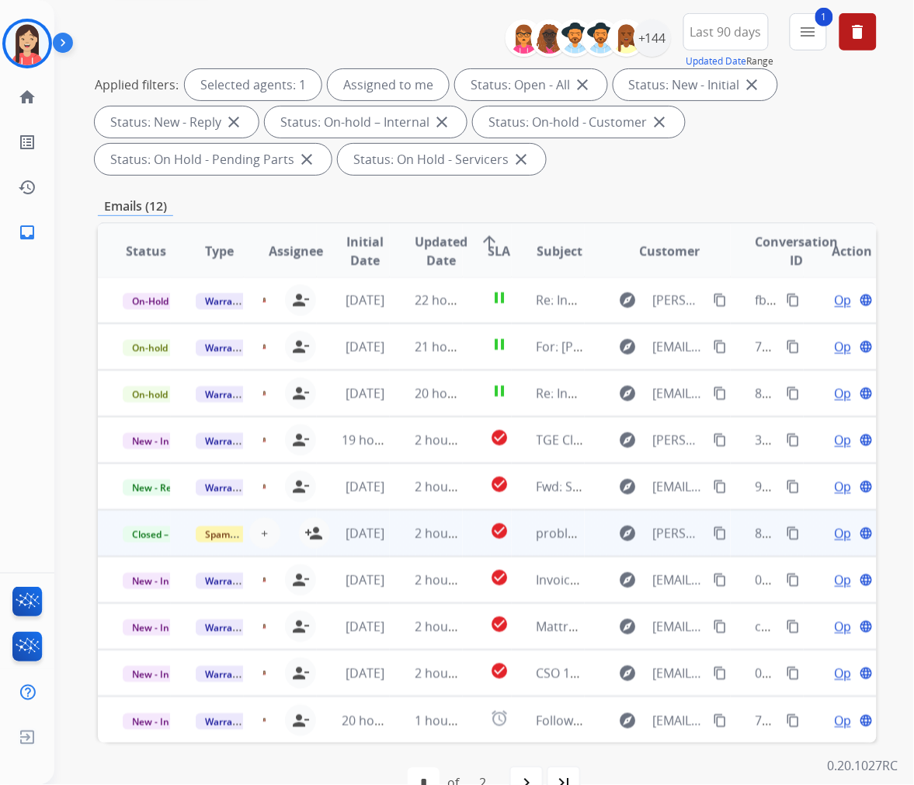
scroll to position [1, 0]
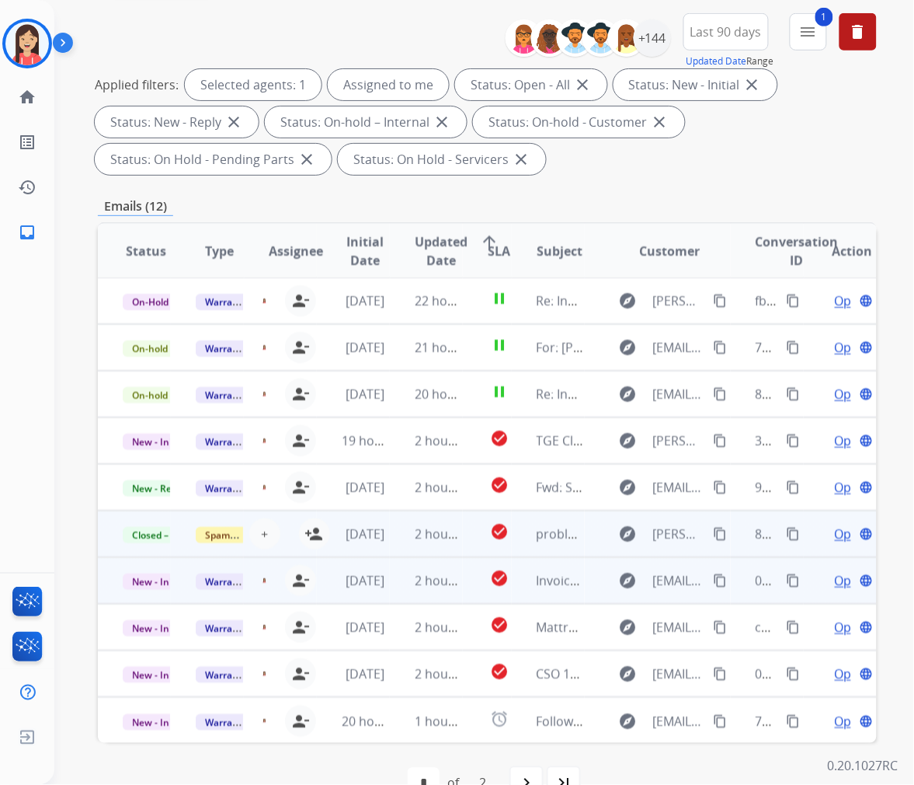
click at [382, 590] on td "[DATE]" at bounding box center [353, 580] width 73 height 47
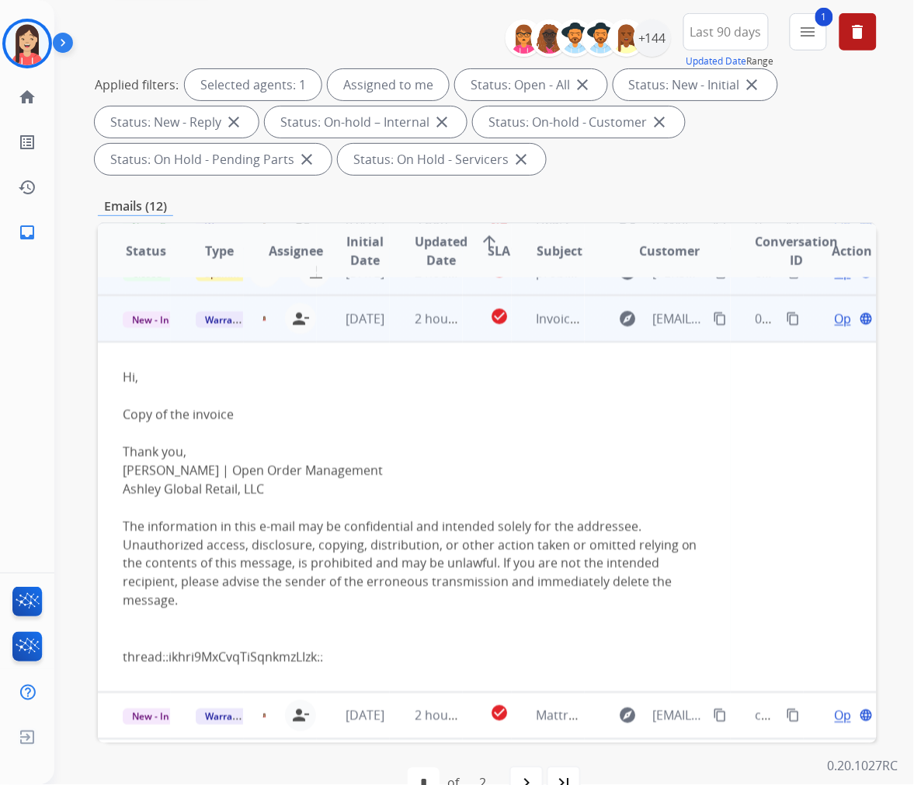
scroll to position [280, 0]
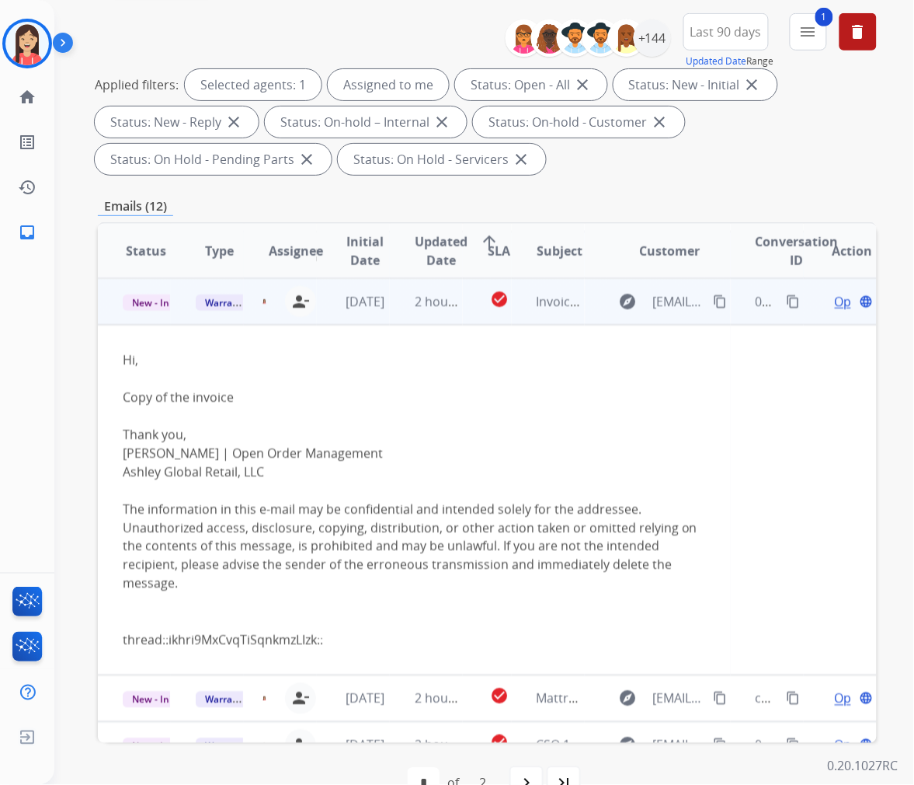
click at [835, 296] on span "Open" at bounding box center [851, 301] width 32 height 19
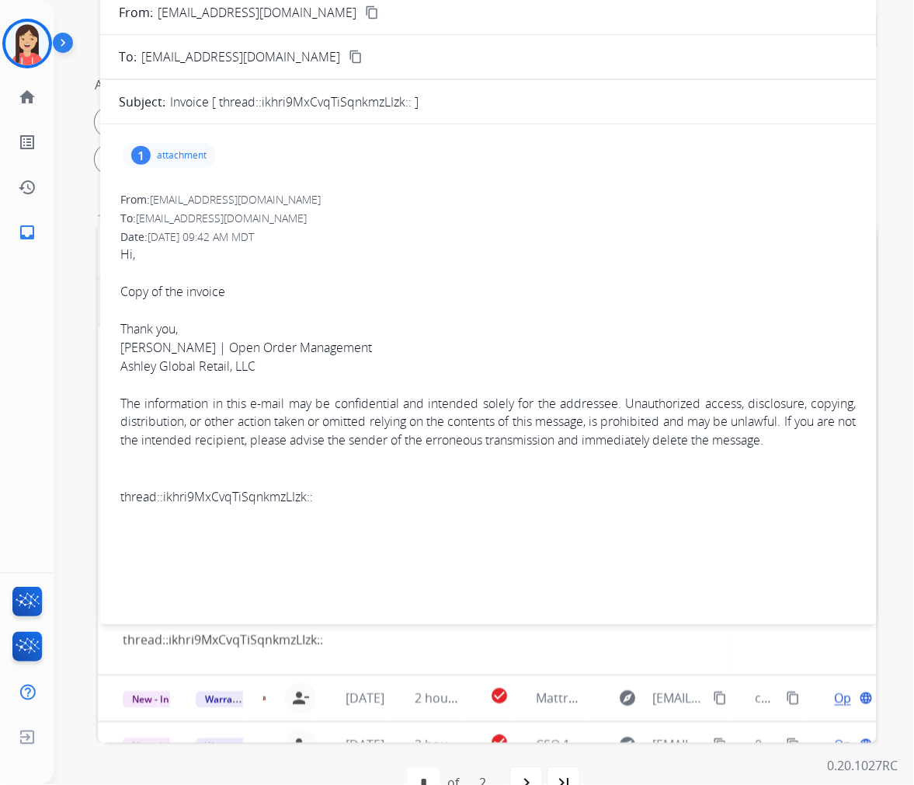
click at [186, 158] on p "attachment" at bounding box center [182, 155] width 50 height 12
click at [270, 189] on p "Show invoice (1).pdf" at bounding box center [277, 192] width 117 height 19
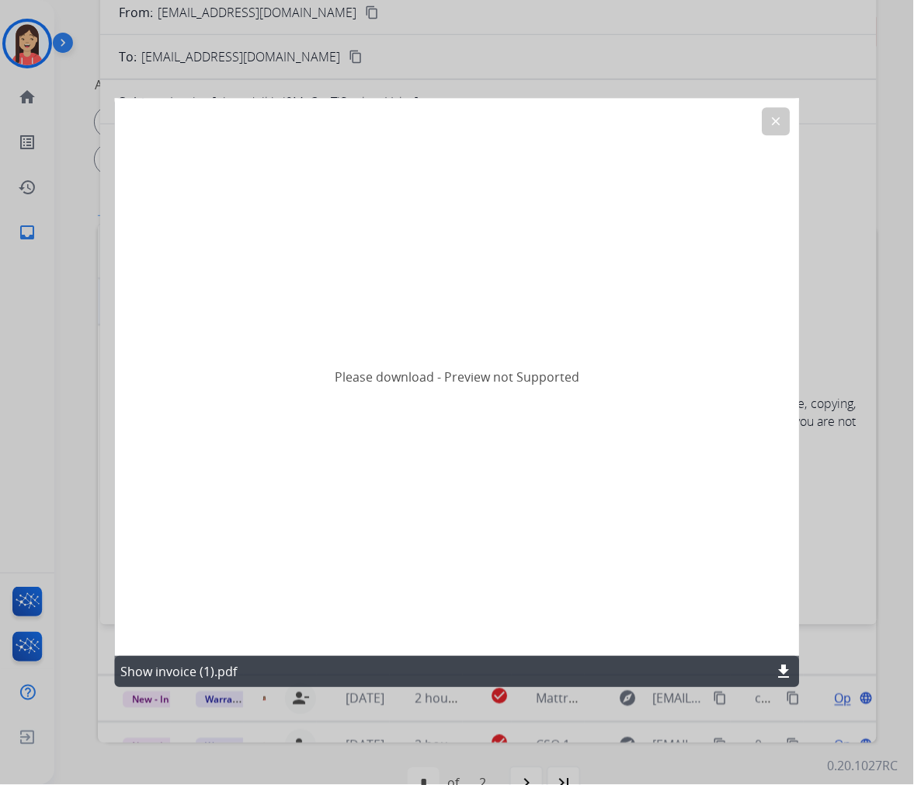
click at [790, 126] on div "clear" at bounding box center [777, 121] width 28 height 28
click at [781, 121] on mat-icon "clear" at bounding box center [777, 121] width 14 height 14
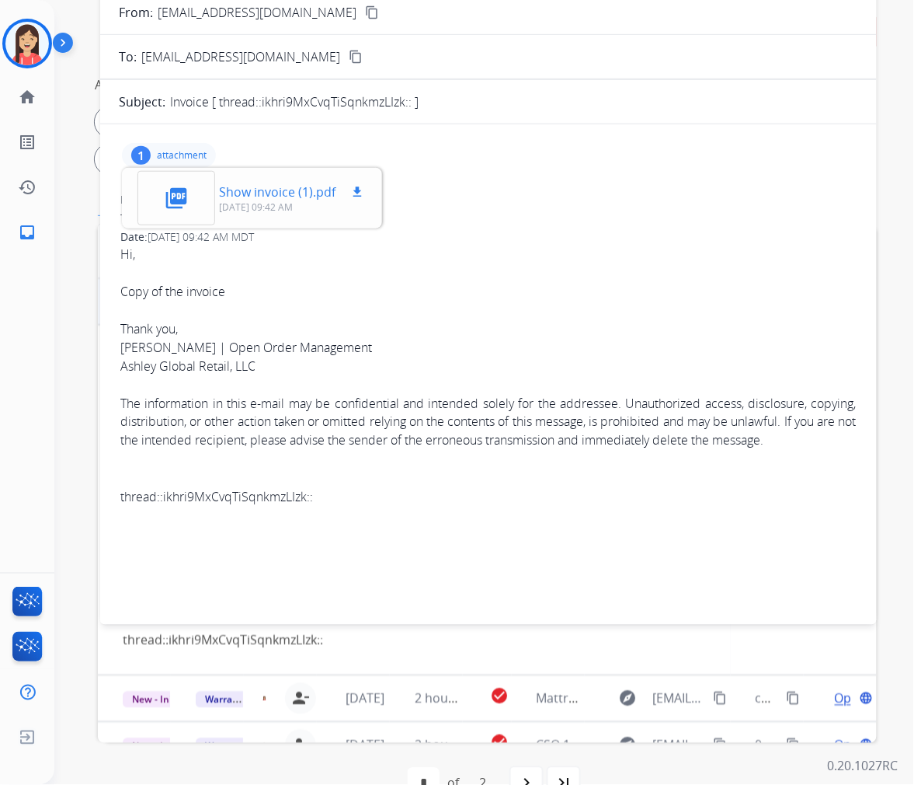
click at [362, 195] on mat-icon "download" at bounding box center [357, 192] width 14 height 14
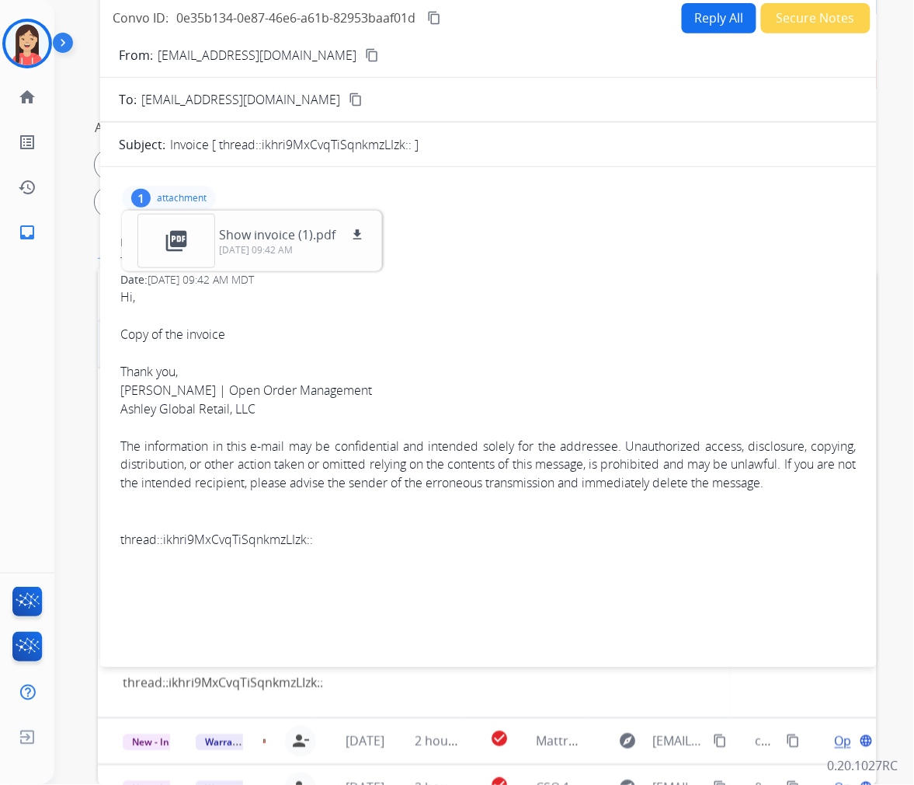
scroll to position [0, 0]
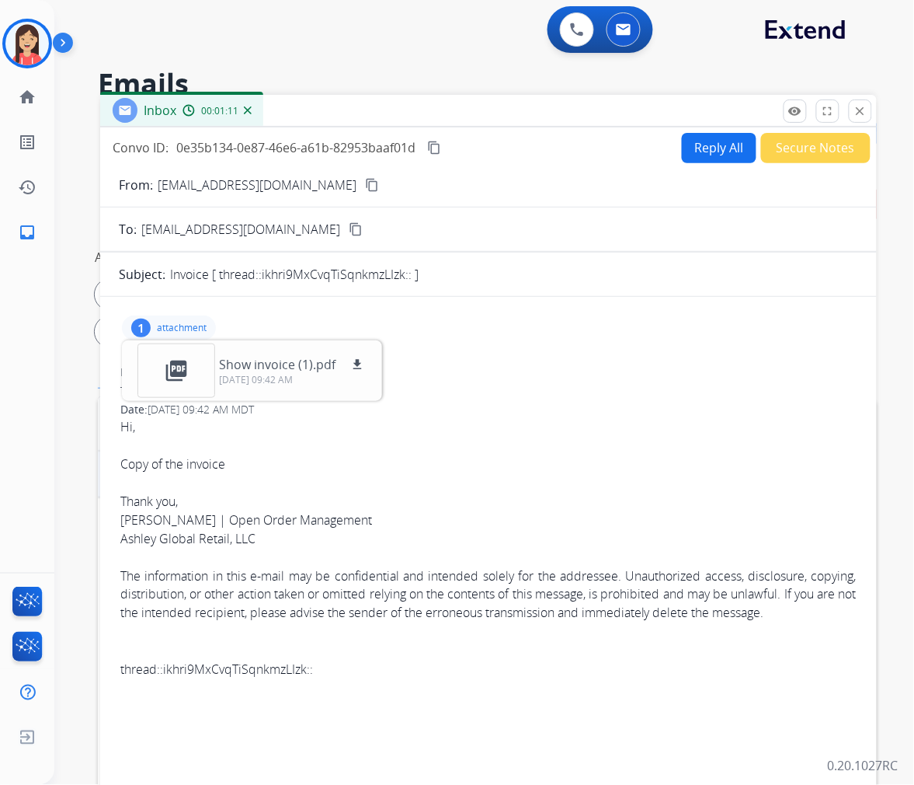
click at [809, 153] on button "Secure Notes" at bounding box center [816, 148] width 110 height 30
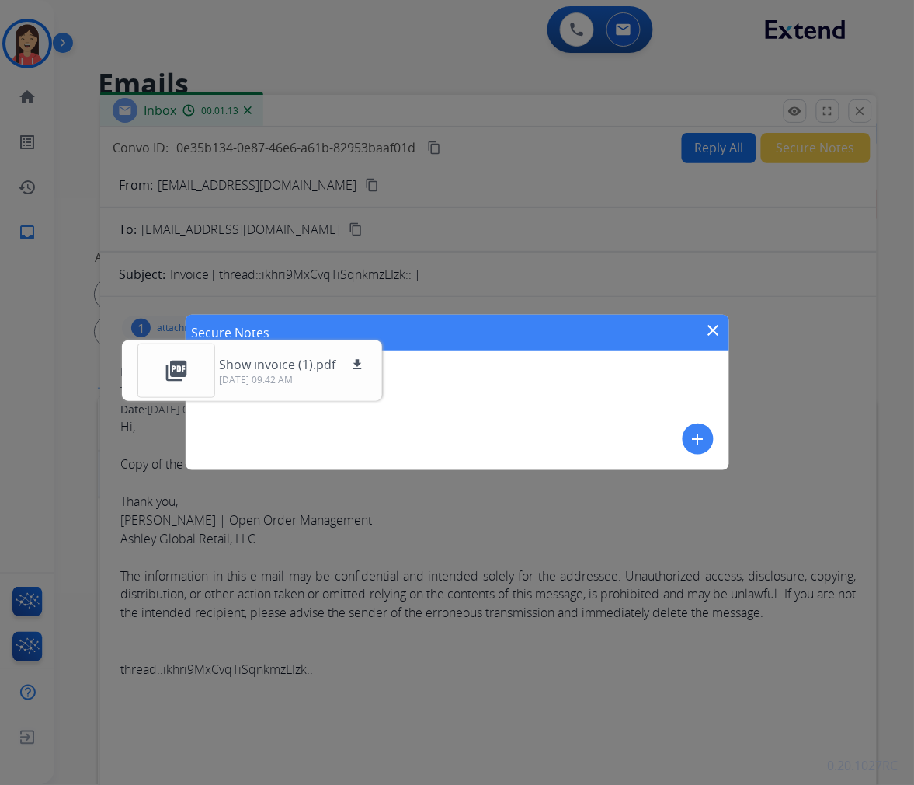
click at [692, 443] on mat-icon "add" at bounding box center [698, 439] width 19 height 19
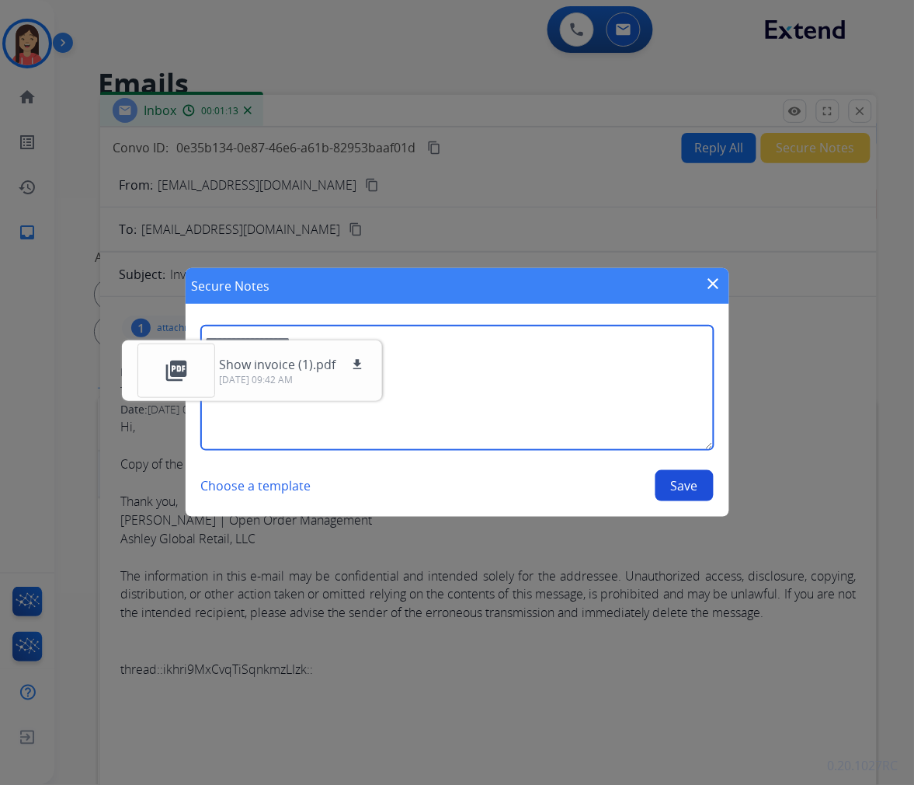
click at [548, 398] on textarea at bounding box center [457, 388] width 513 height 124
type textarea "**********"
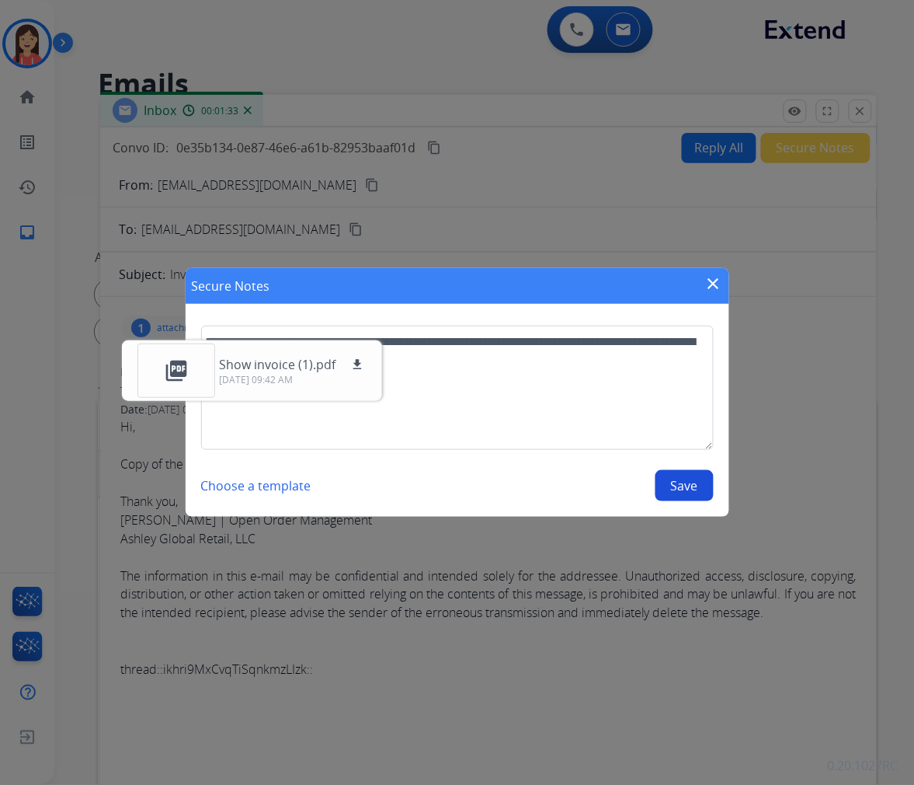
click at [684, 492] on button "Save" at bounding box center [685, 485] width 58 height 31
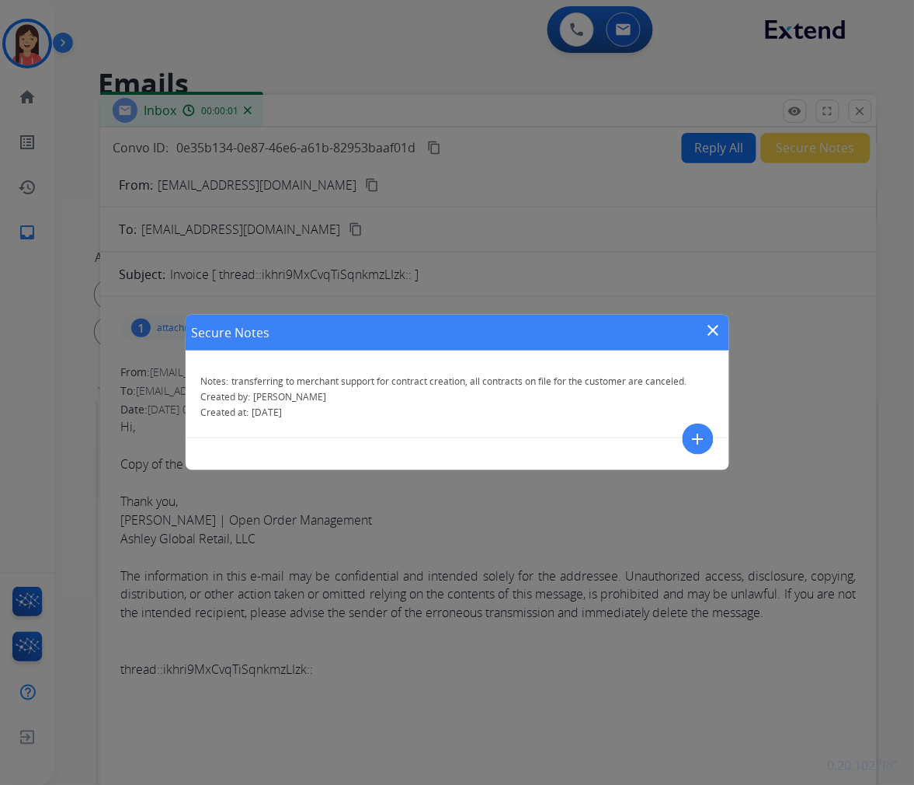
click at [709, 329] on mat-icon "close" at bounding box center [714, 330] width 19 height 19
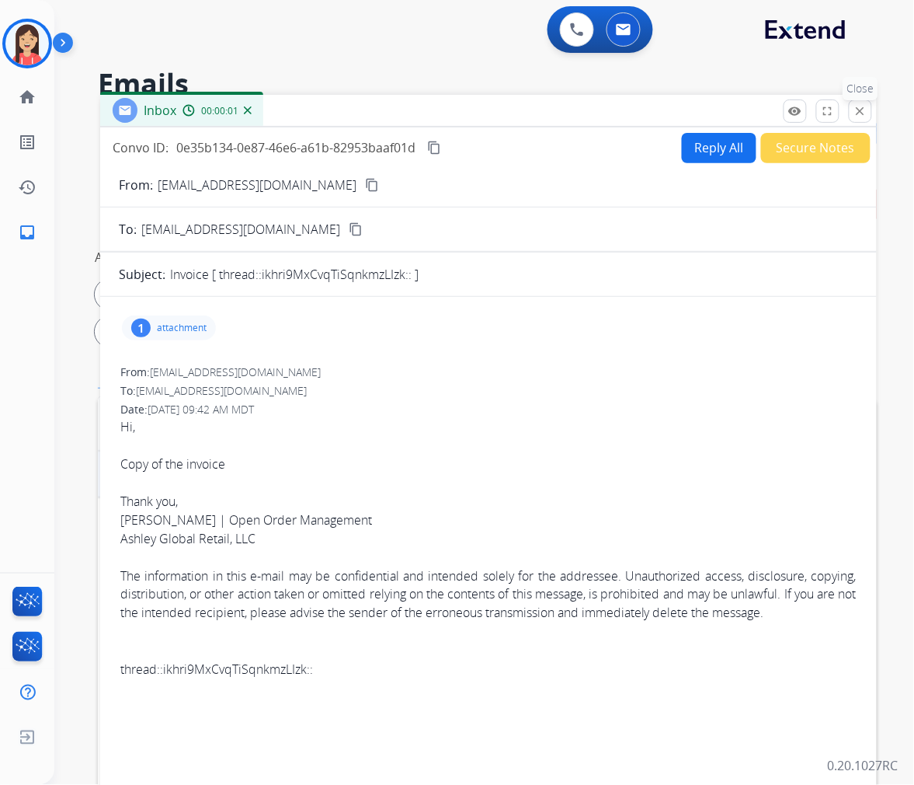
click at [871, 104] on button "close Close" at bounding box center [860, 110] width 23 height 23
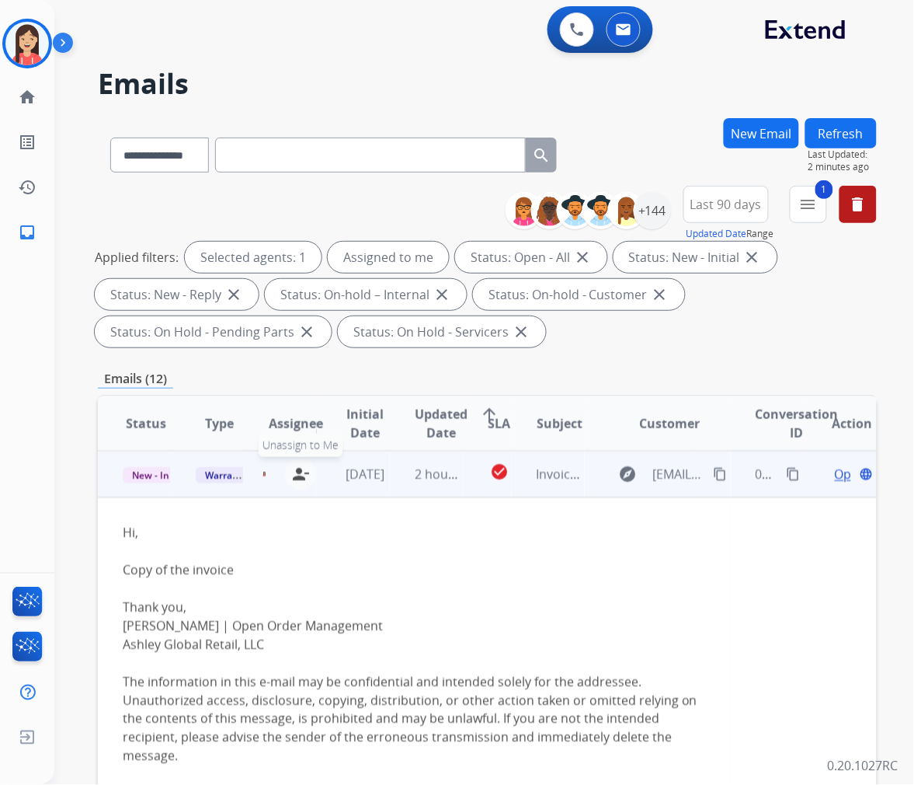
click at [295, 469] on mat-icon "person_remove" at bounding box center [300, 474] width 19 height 19
click at [317, 468] on td "[DATE]" at bounding box center [353, 474] width 73 height 47
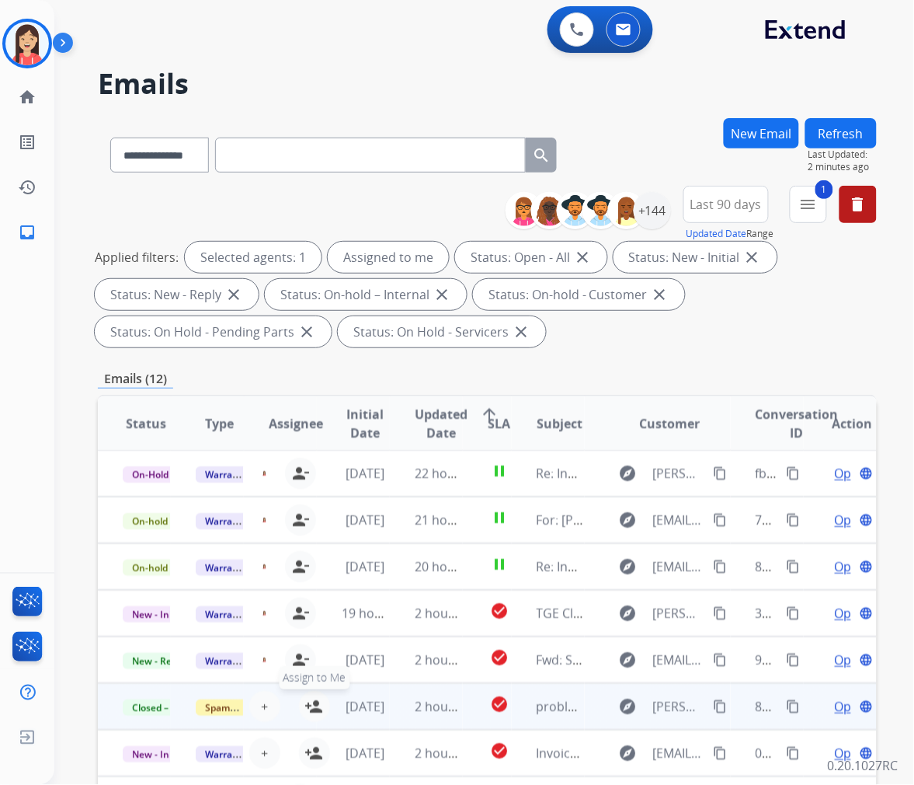
click at [312, 701] on mat-icon "person_add" at bounding box center [314, 706] width 19 height 19
click at [303, 698] on mat-icon "person_remove" at bounding box center [300, 706] width 19 height 19
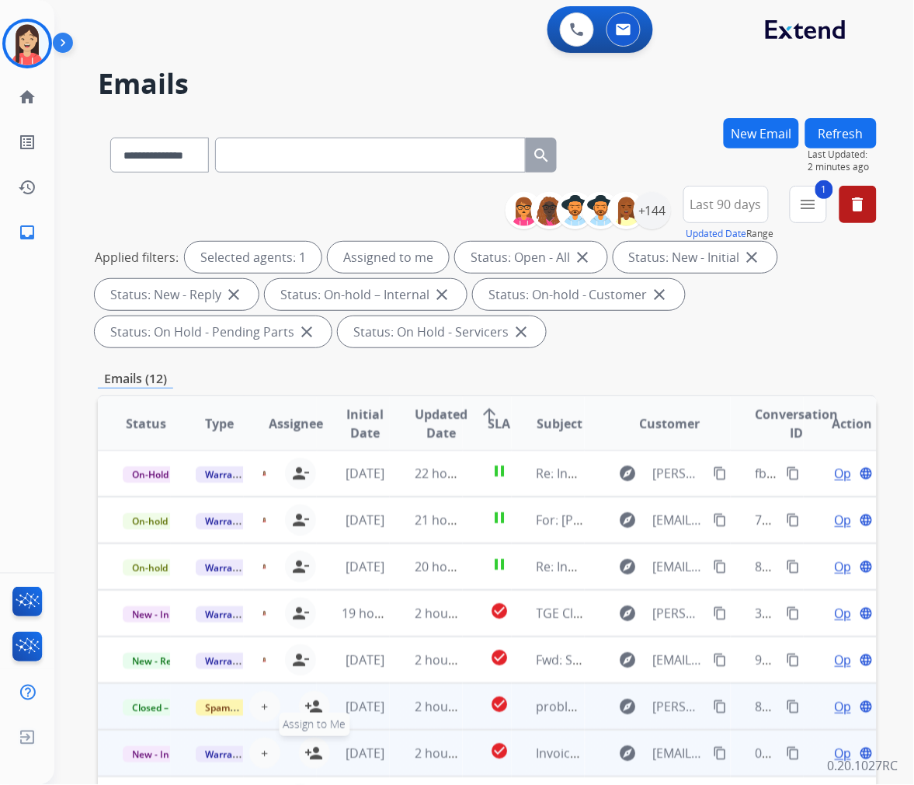
click at [308, 750] on mat-icon "person_add" at bounding box center [314, 753] width 19 height 19
click at [213, 754] on span "Warranty Ops" at bounding box center [236, 754] width 80 height 16
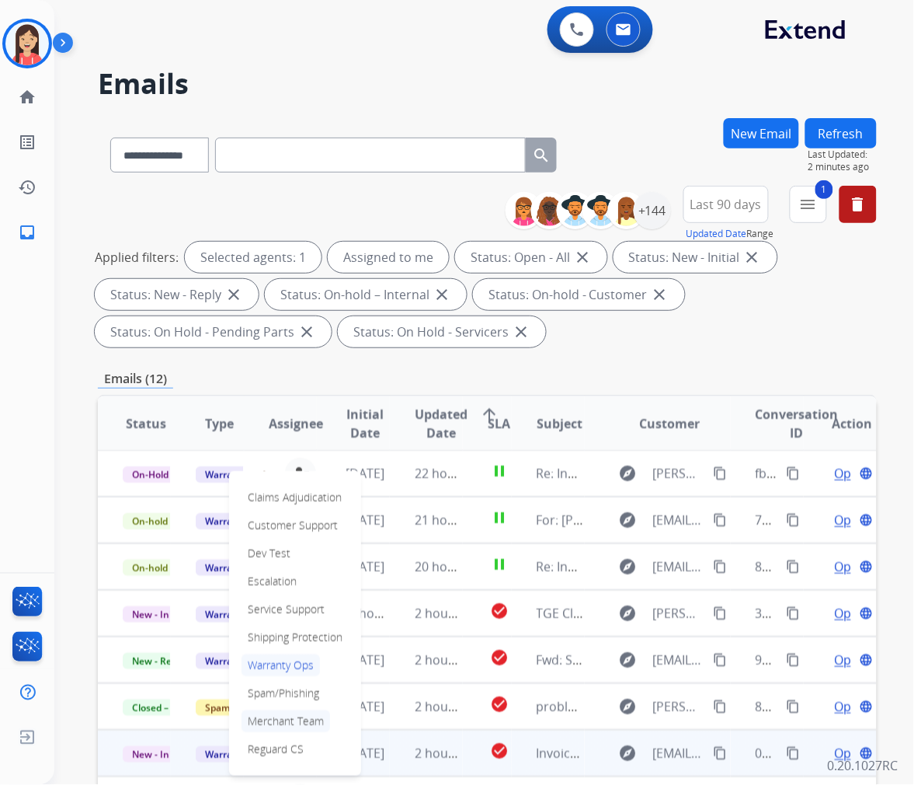
click at [293, 721] on p "Merchant Team" at bounding box center [286, 721] width 89 height 22
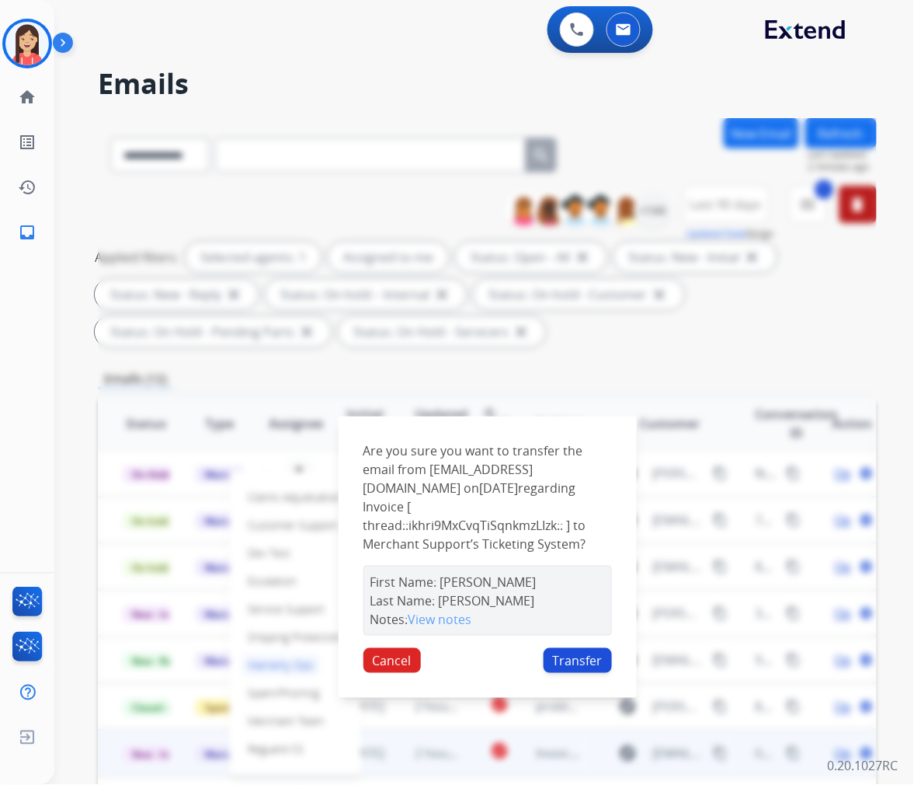
click at [571, 656] on button "Transfer" at bounding box center [578, 660] width 68 height 25
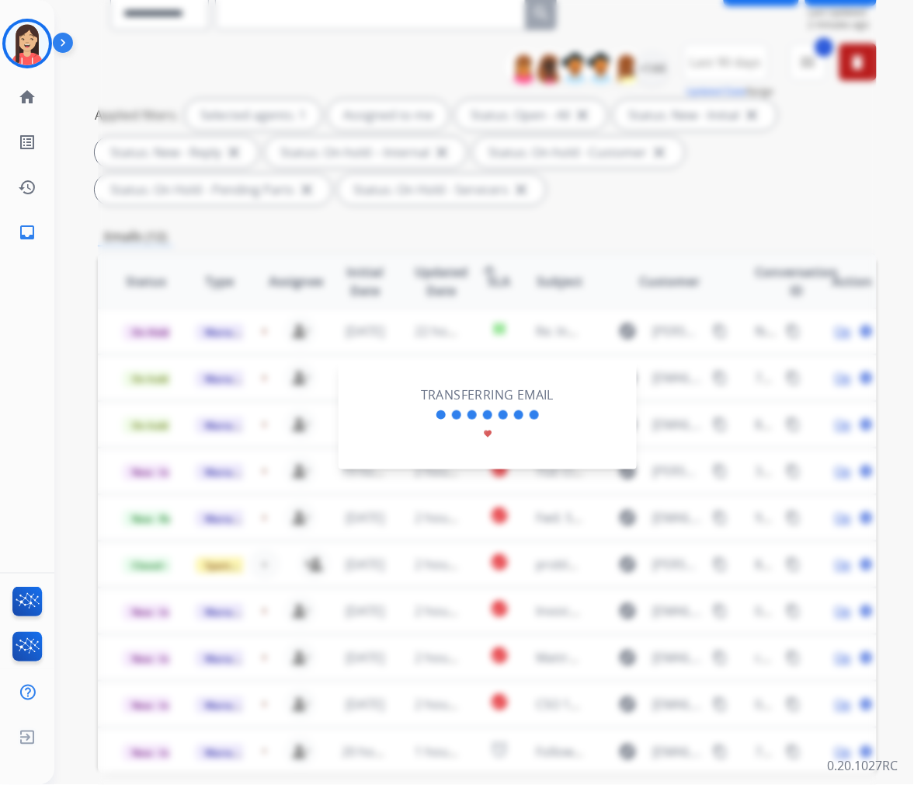
scroll to position [172, 0]
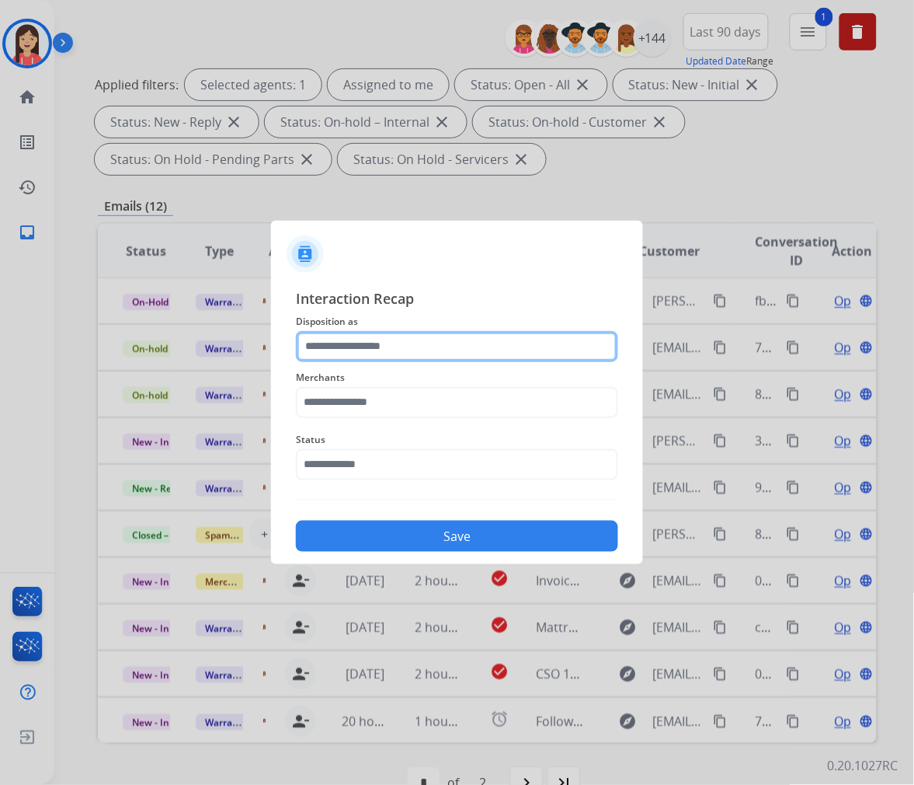
click at [489, 345] on input "text" at bounding box center [457, 346] width 322 height 31
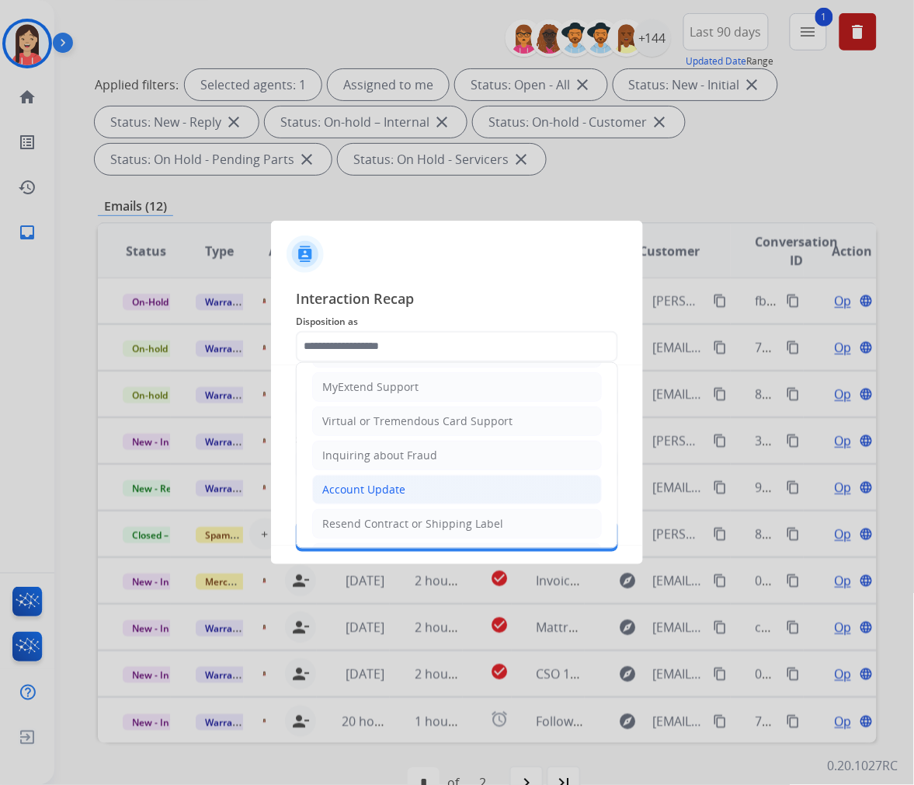
click at [374, 482] on div "Account Update" at bounding box center [363, 490] width 83 height 16
type input "**********"
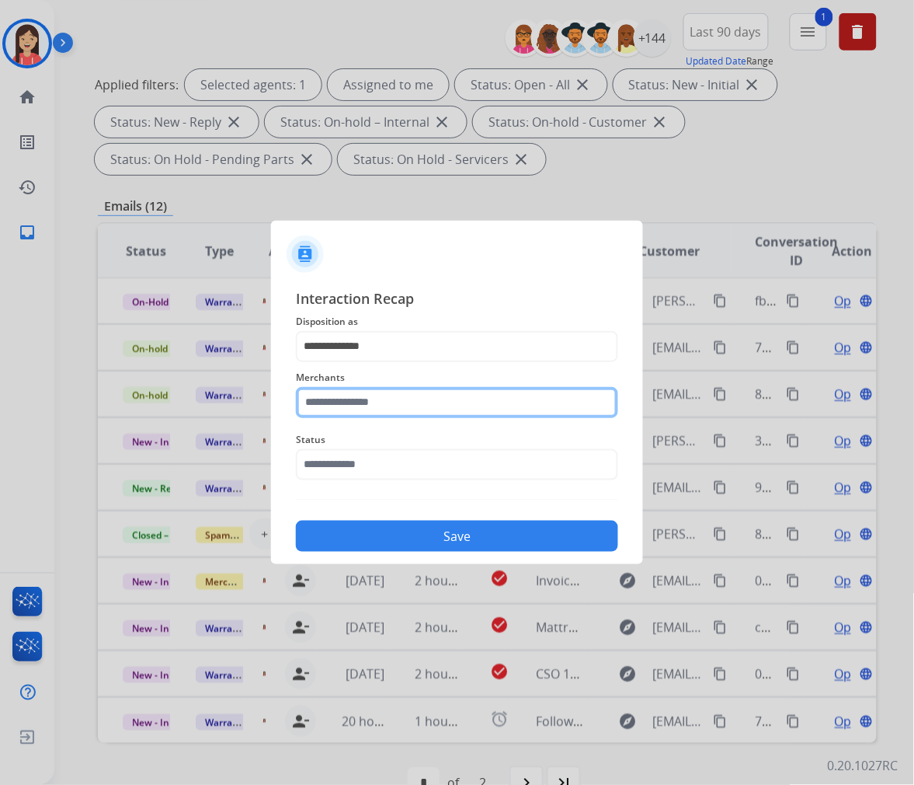
click at [385, 409] on input "text" at bounding box center [457, 402] width 322 height 31
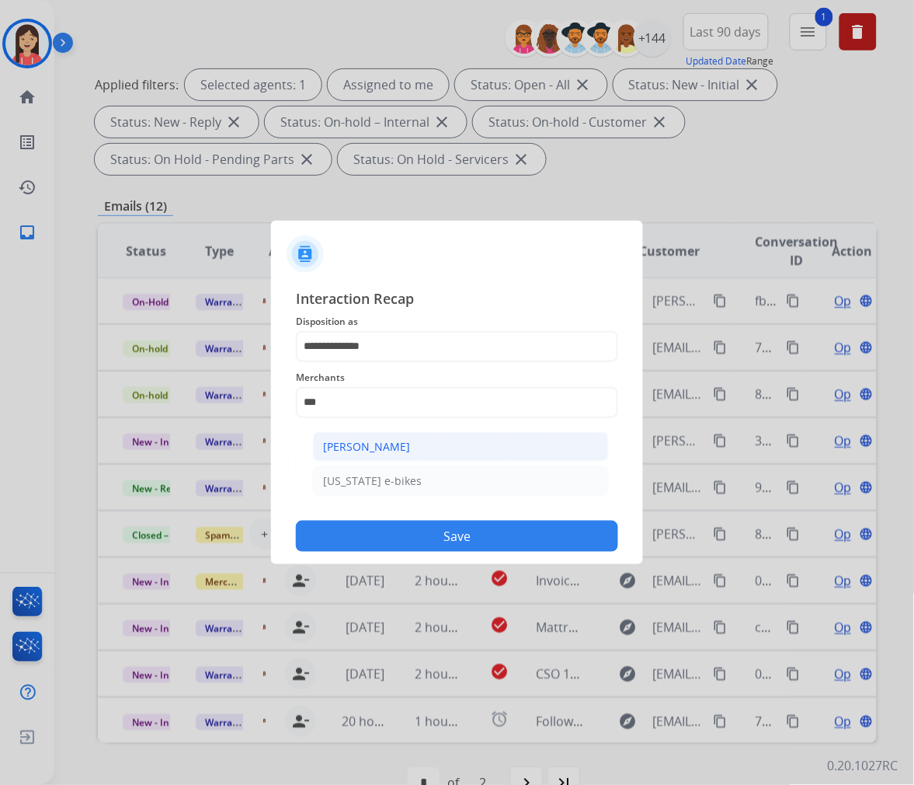
click at [405, 447] on div "[PERSON_NAME]" at bounding box center [366, 447] width 87 height 16
type input "**********"
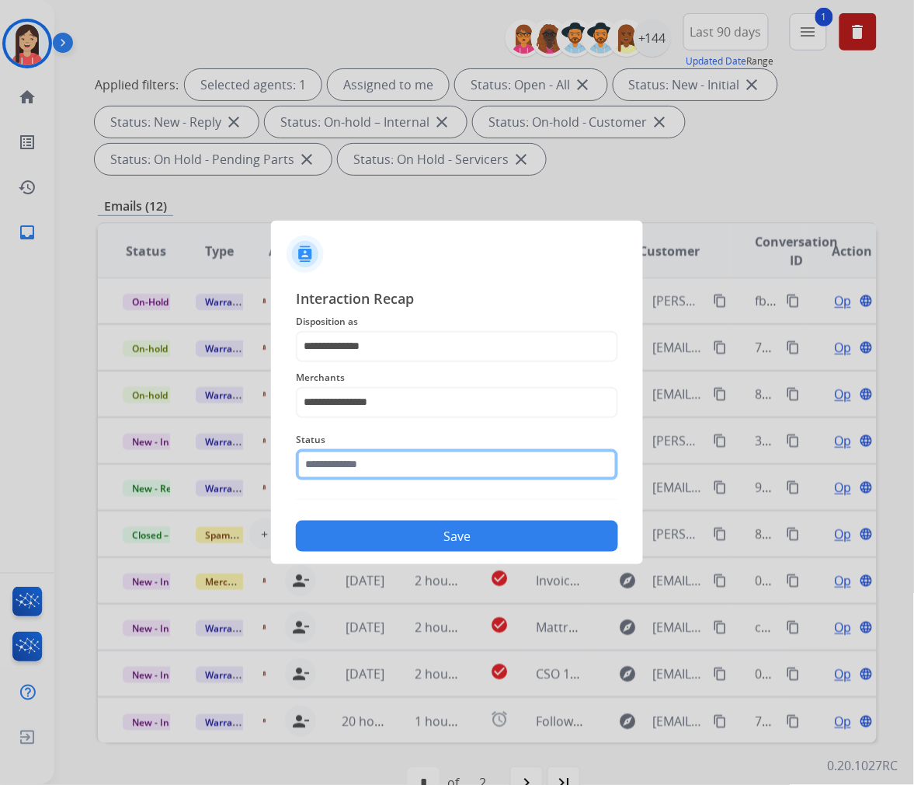
click at [402, 451] on input "text" at bounding box center [457, 464] width 322 height 31
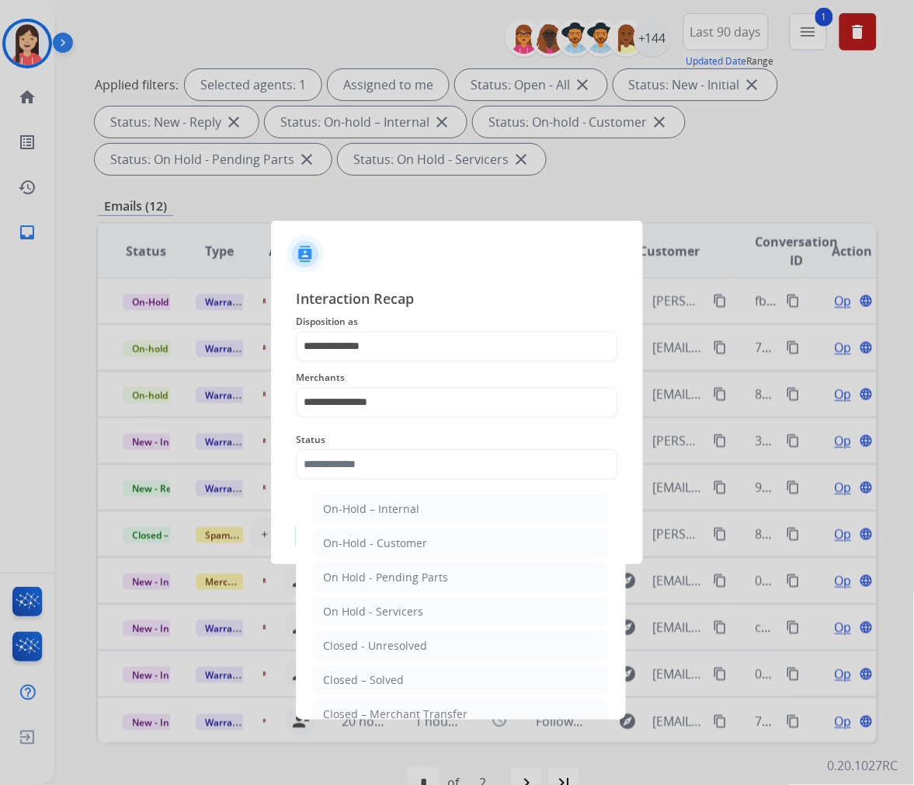
click at [413, 684] on li "Closed – Solved" at bounding box center [461, 680] width 296 height 30
type input "**********"
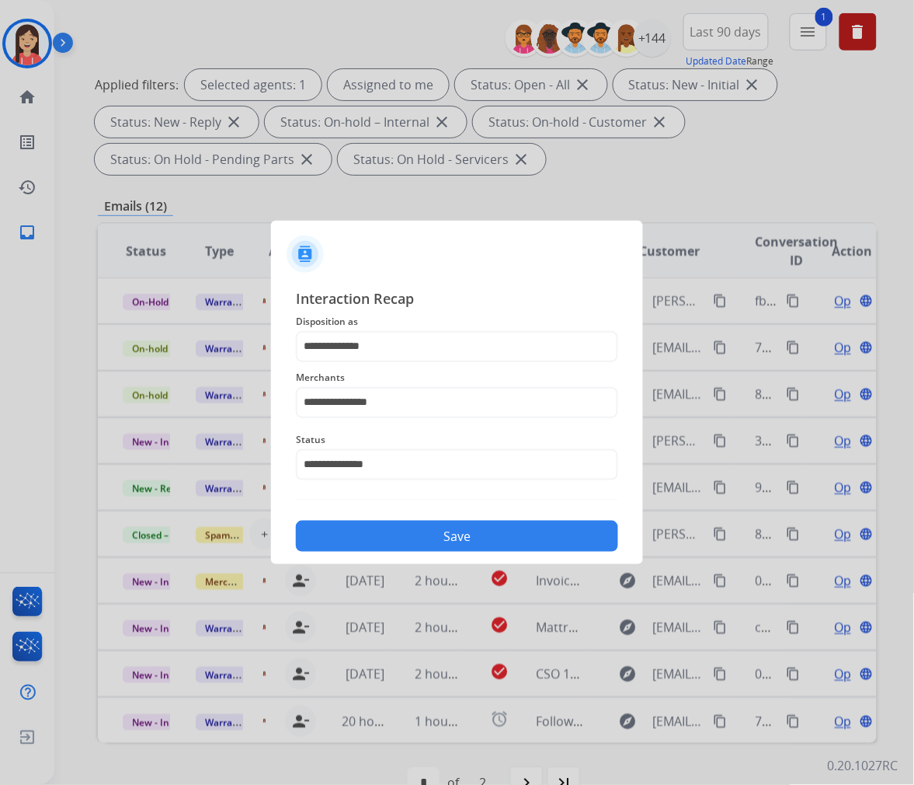
click at [439, 555] on div "**********" at bounding box center [457, 420] width 372 height 290
click at [453, 541] on button "Save" at bounding box center [457, 536] width 322 height 31
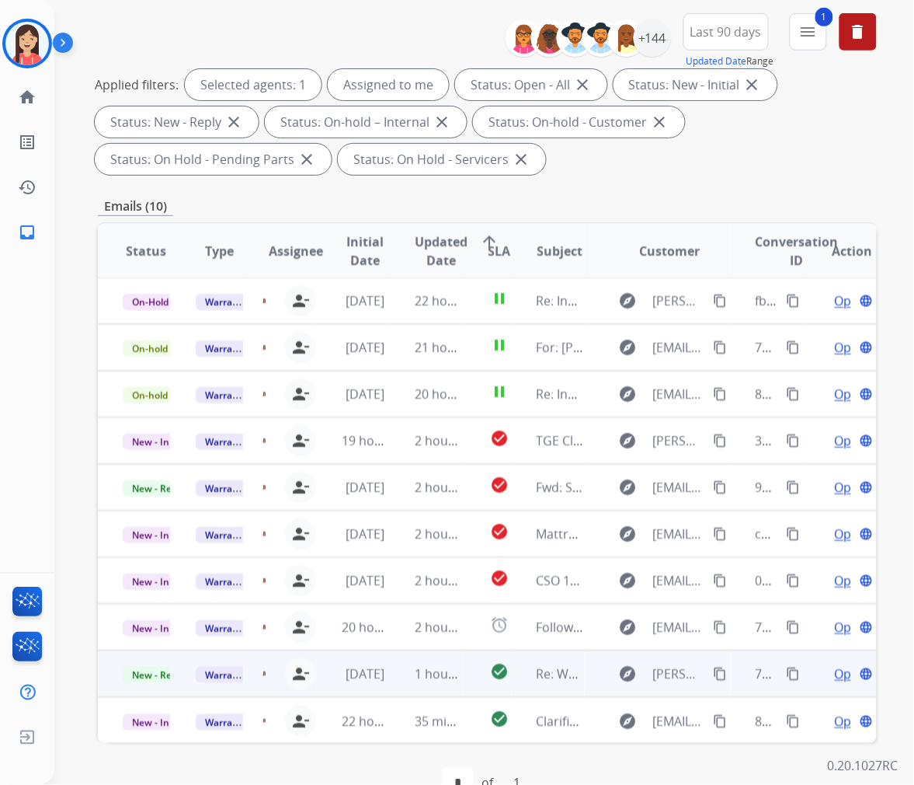
click at [379, 686] on td "[DATE]" at bounding box center [353, 673] width 73 height 47
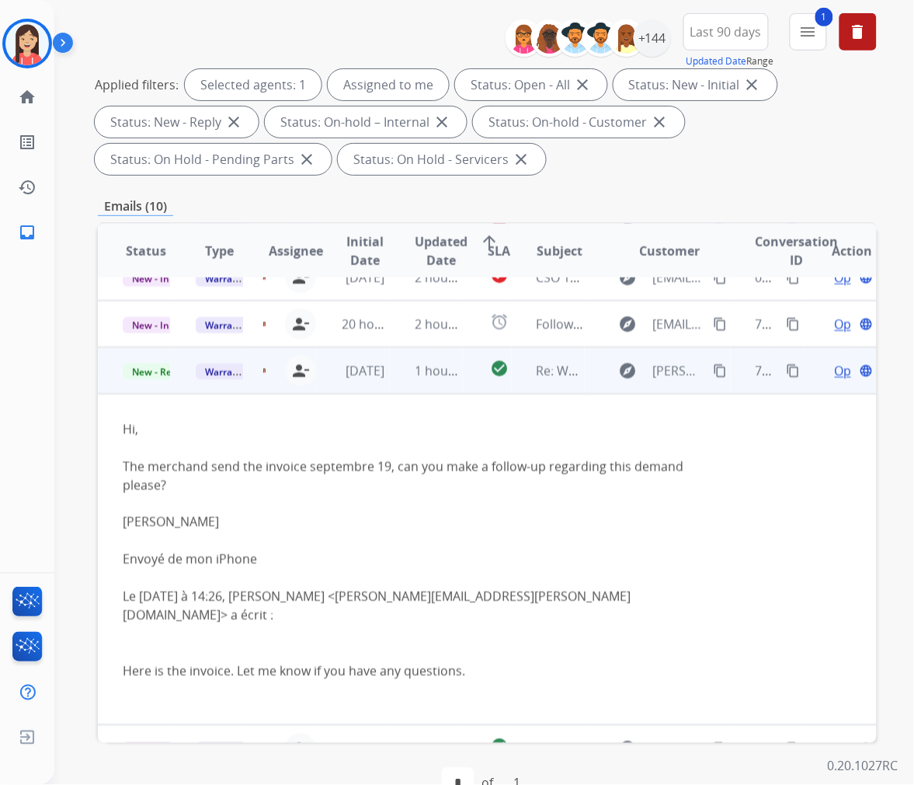
scroll to position [312, 0]
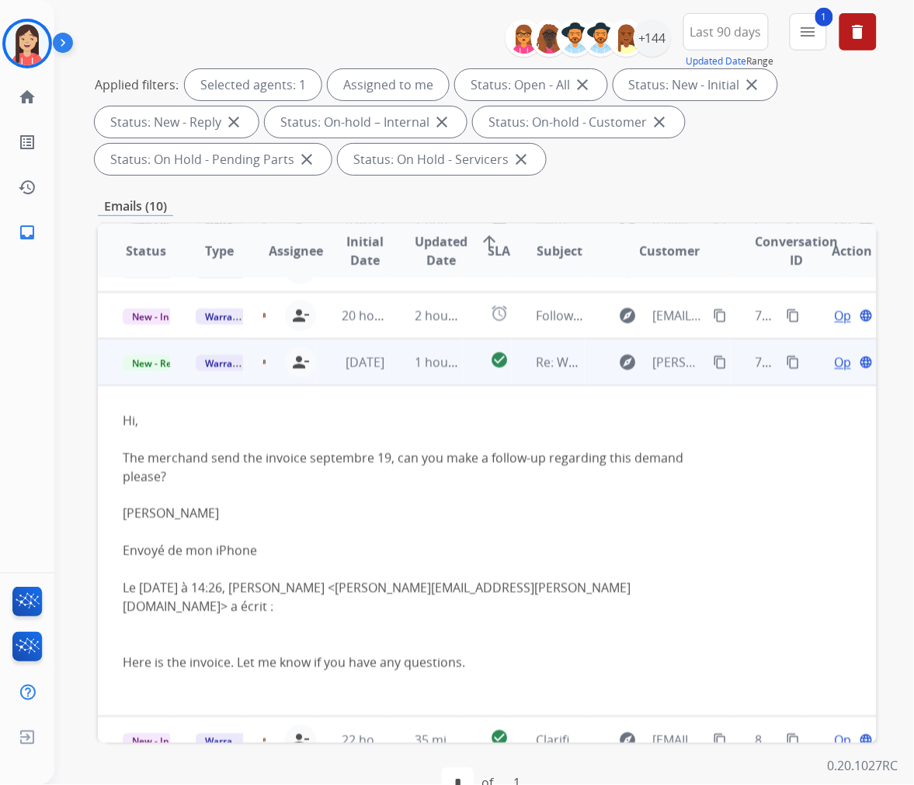
click at [391, 374] on td "1 hour ago" at bounding box center [426, 362] width 73 height 47
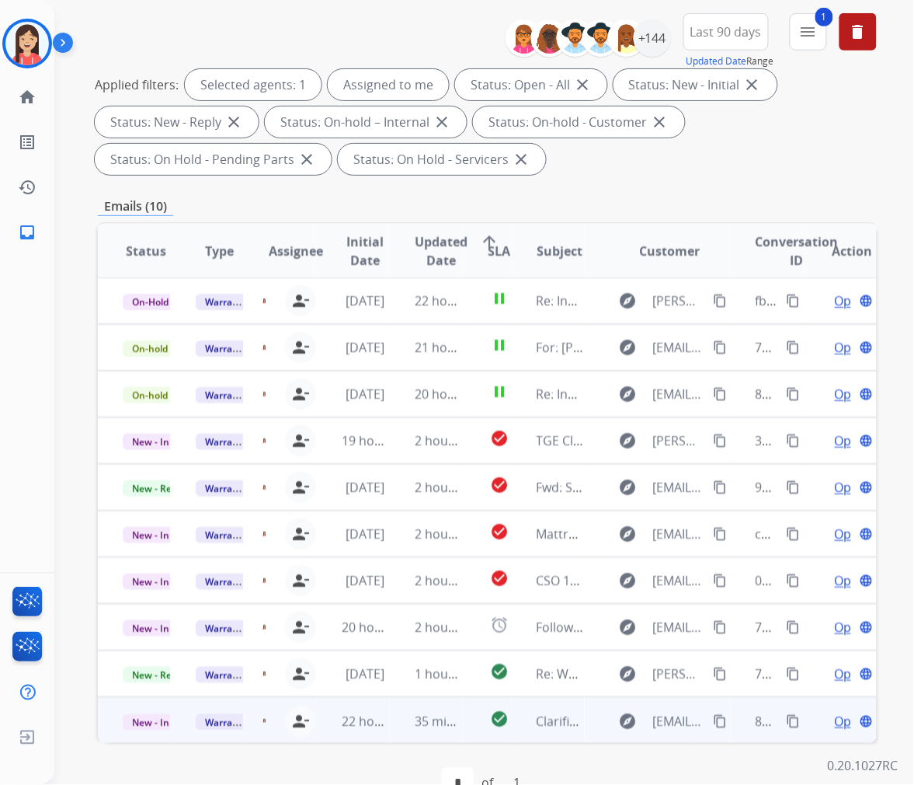
click at [401, 736] on td "35 minutes ago" at bounding box center [426, 720] width 73 height 47
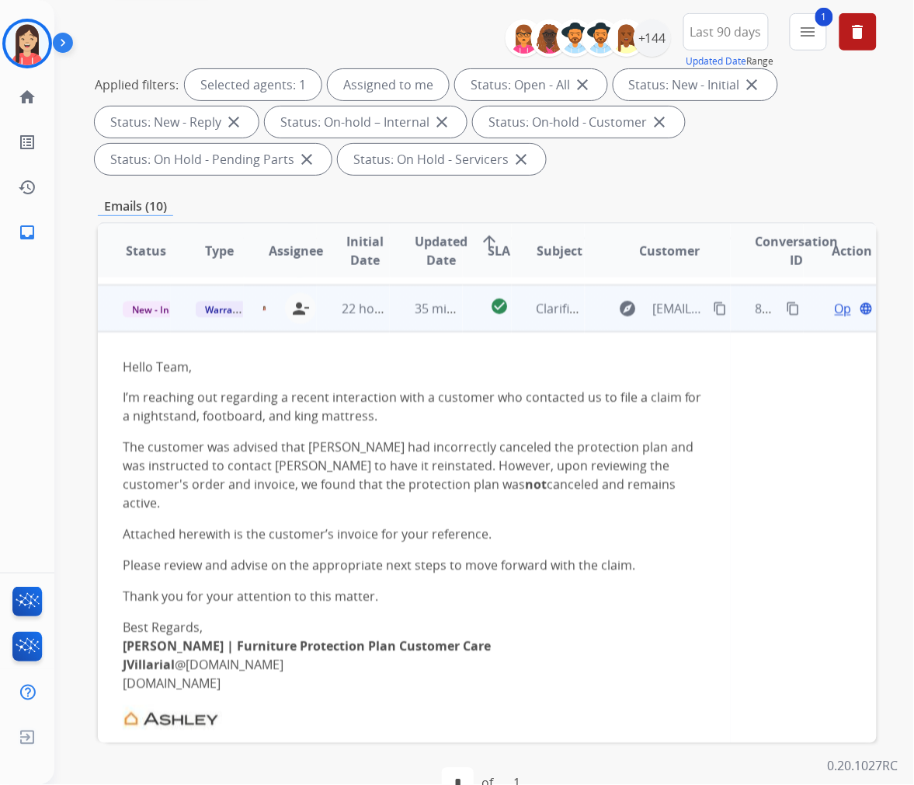
scroll to position [420, 0]
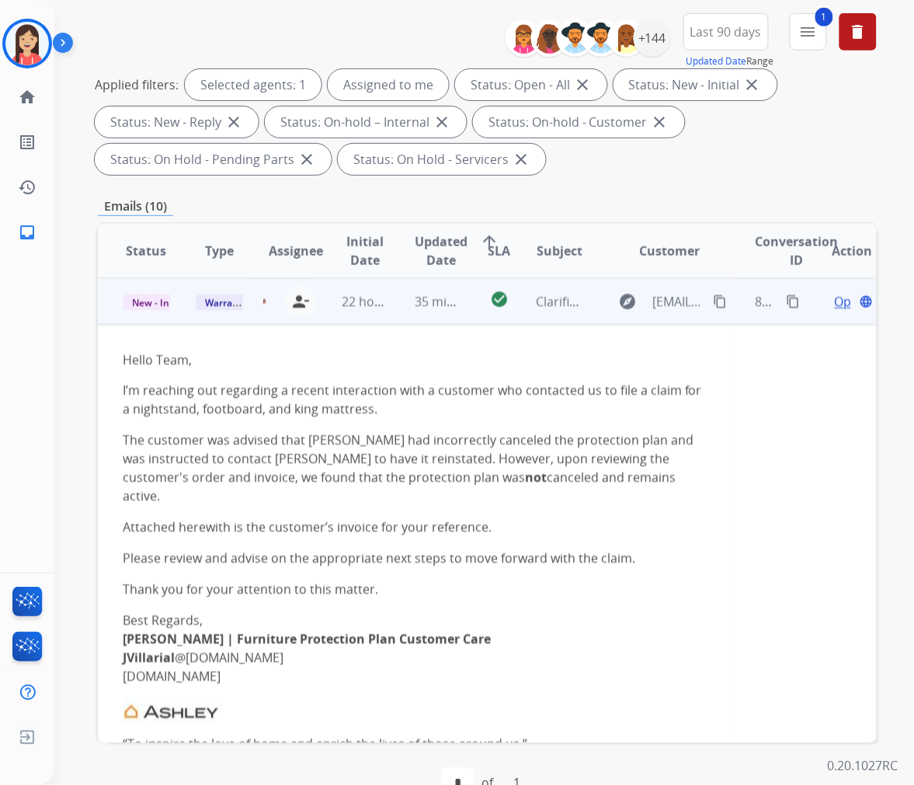
click at [835, 301] on span "Open" at bounding box center [851, 301] width 32 height 19
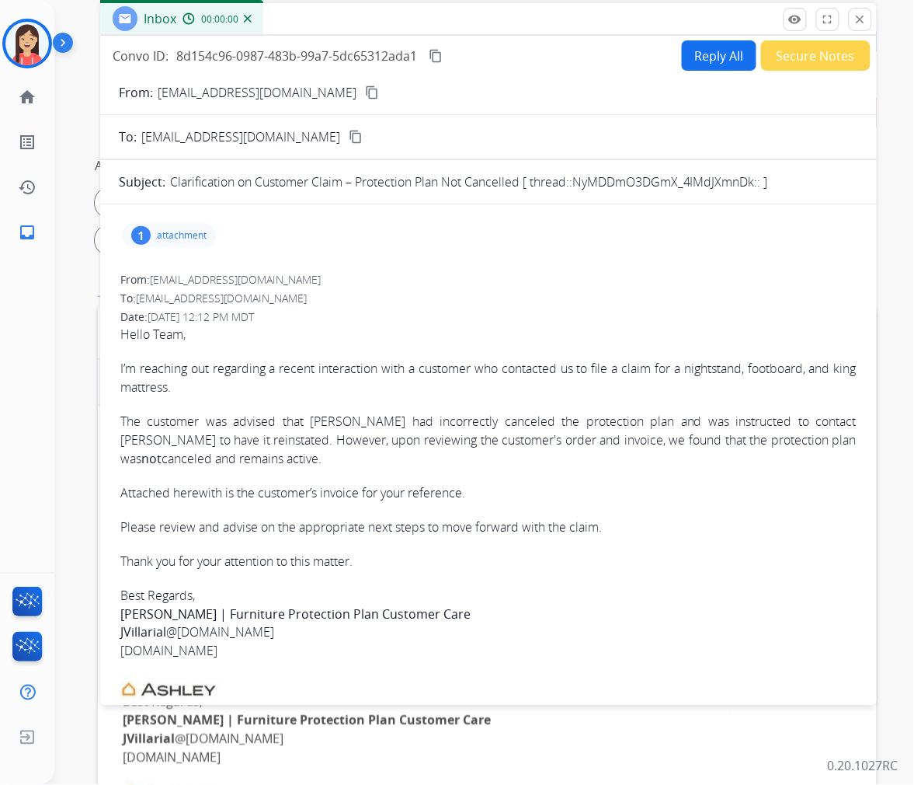
scroll to position [0, 0]
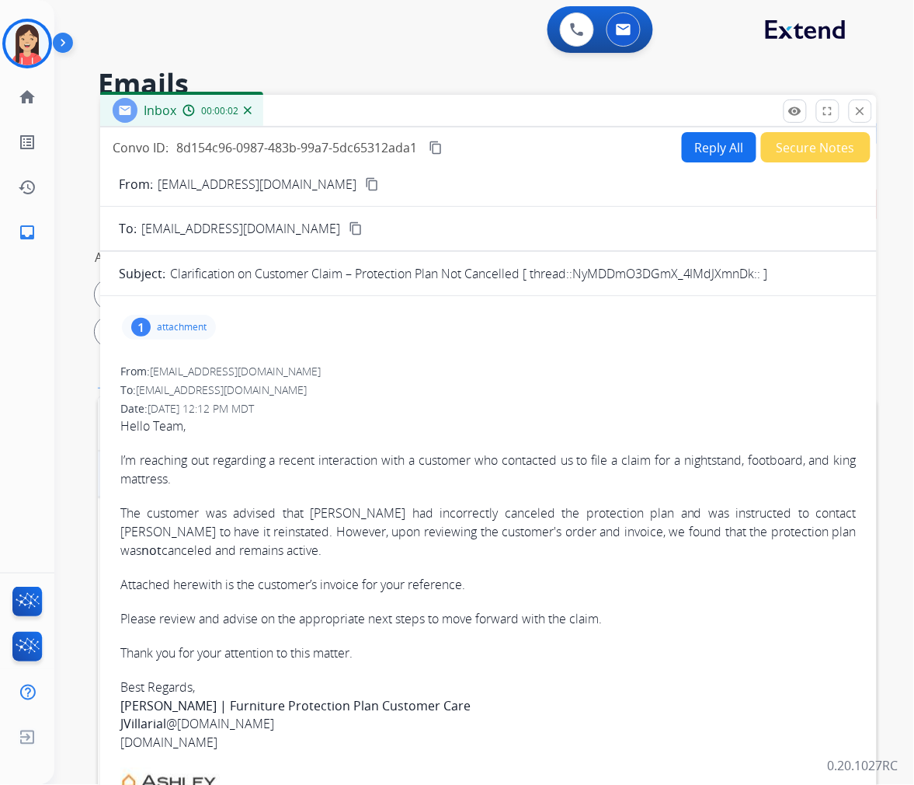
click at [808, 151] on button "Secure Notes" at bounding box center [816, 147] width 110 height 30
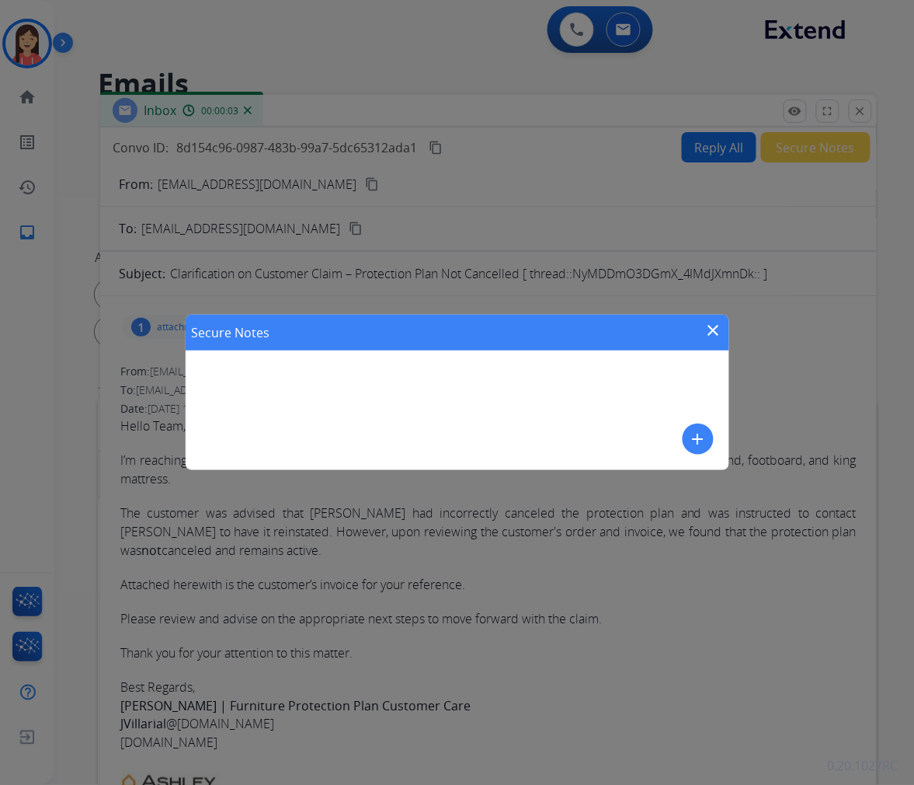
click at [694, 432] on mat-icon "add" at bounding box center [698, 439] width 19 height 19
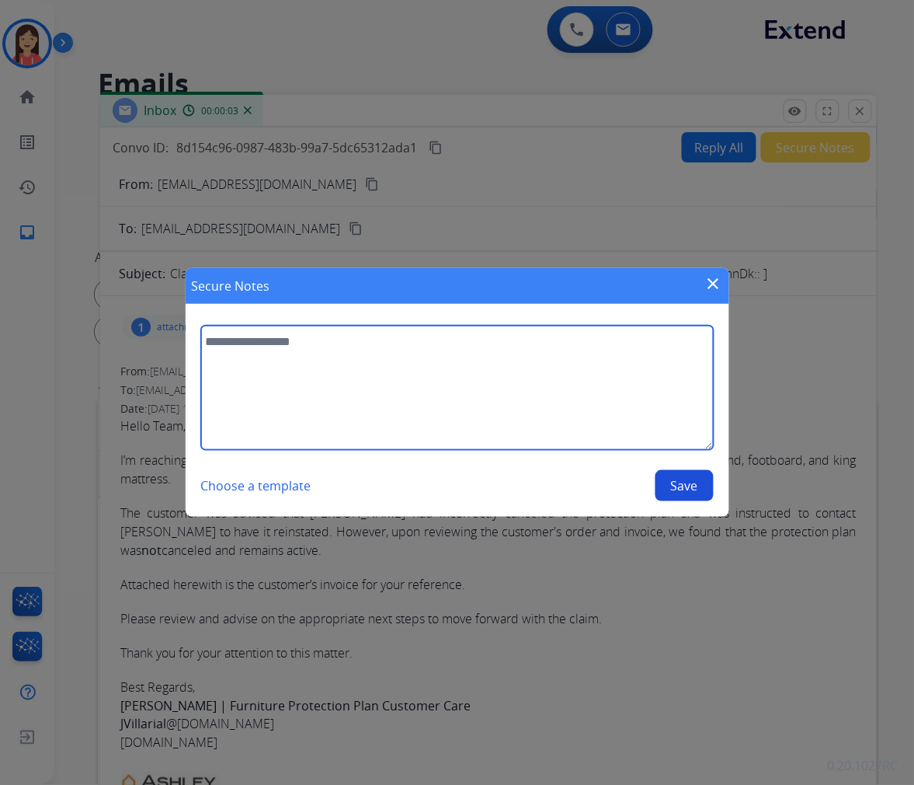
click at [569, 407] on textarea at bounding box center [457, 388] width 513 height 124
type textarea "**********"
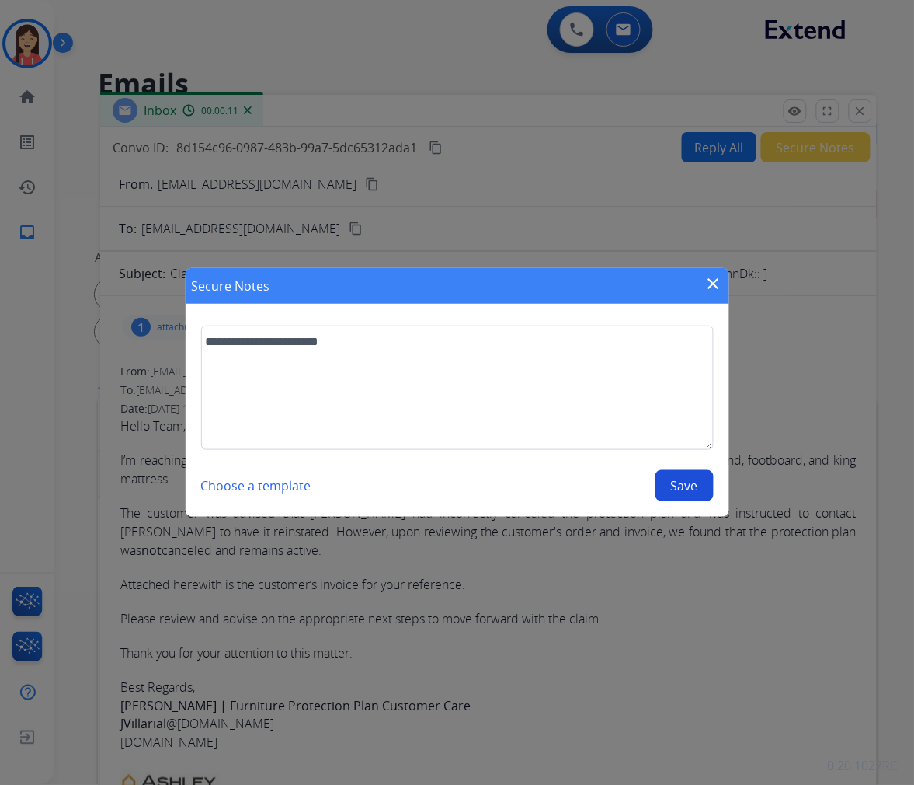
click at [700, 498] on button "Save" at bounding box center [685, 485] width 58 height 31
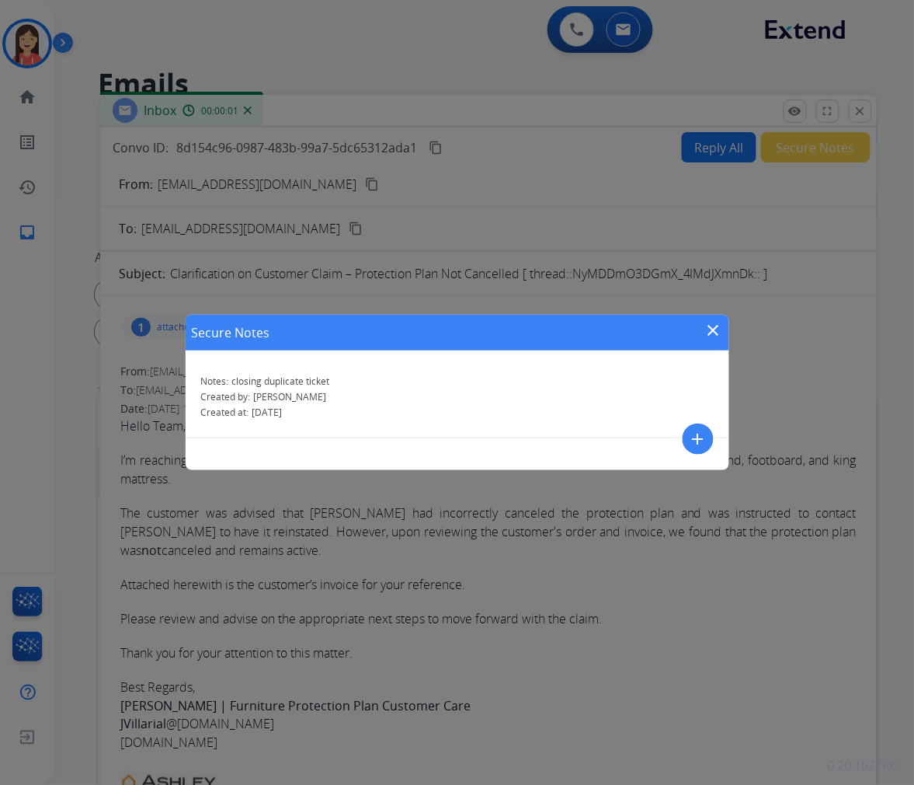
click at [712, 327] on mat-icon "close" at bounding box center [714, 330] width 19 height 19
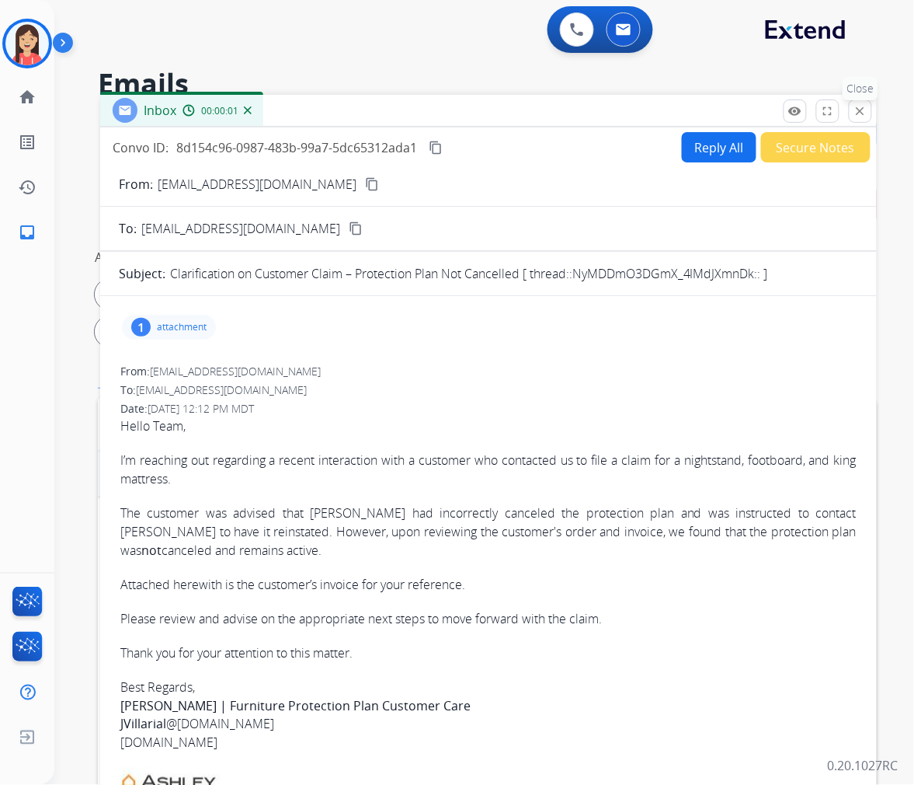
click at [859, 113] on mat-icon "close" at bounding box center [861, 111] width 14 height 14
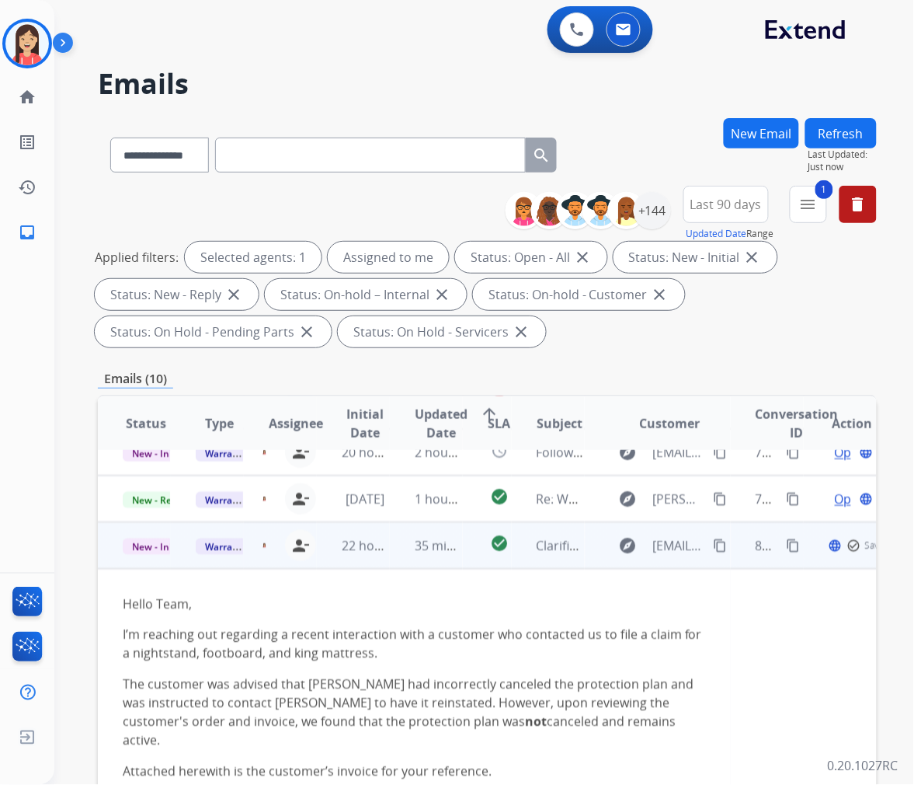
scroll to position [333, 0]
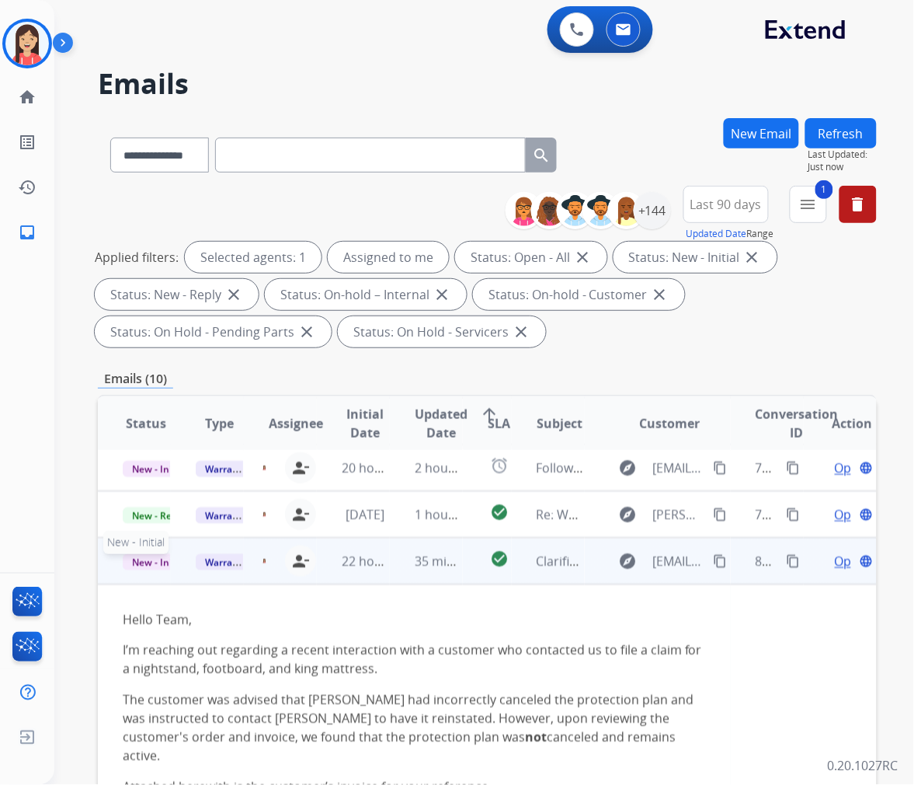
click at [159, 567] on span "New - Initial" at bounding box center [159, 562] width 72 height 16
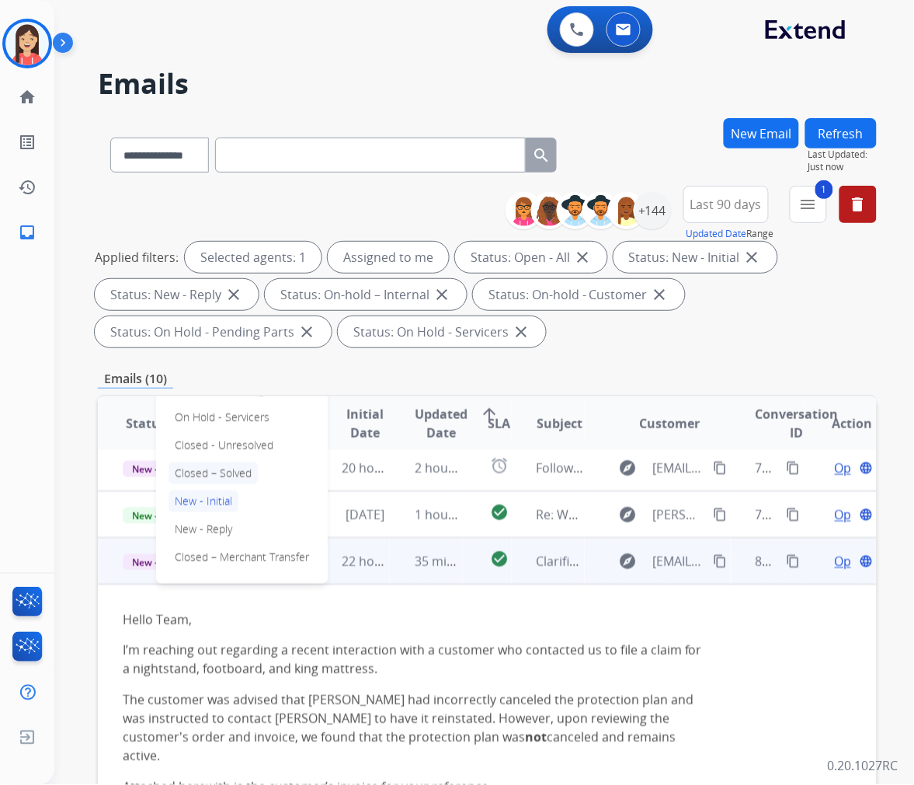
click at [239, 474] on p "Closed – Solved" at bounding box center [213, 473] width 89 height 22
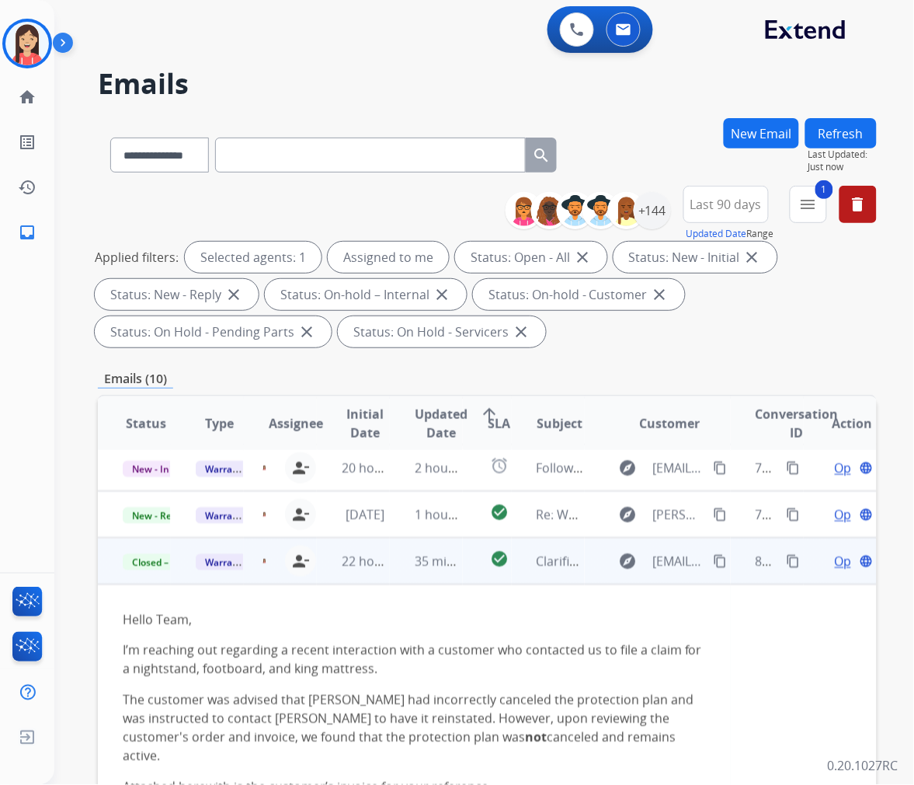
click at [392, 576] on td "35 minutes ago" at bounding box center [426, 561] width 73 height 47
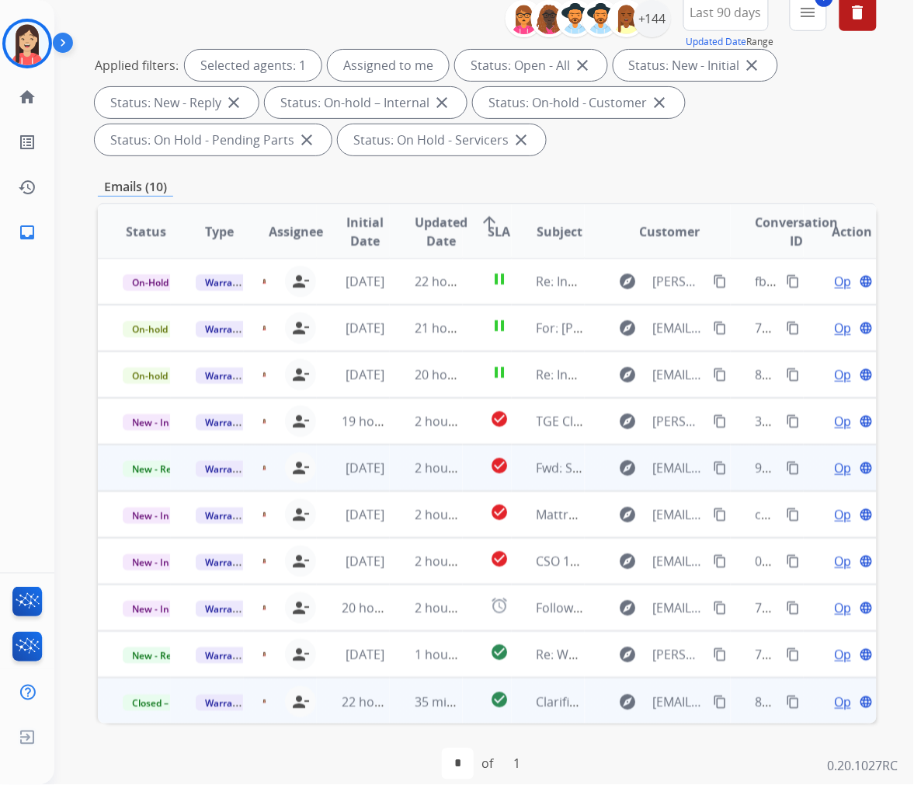
scroll to position [211, 0]
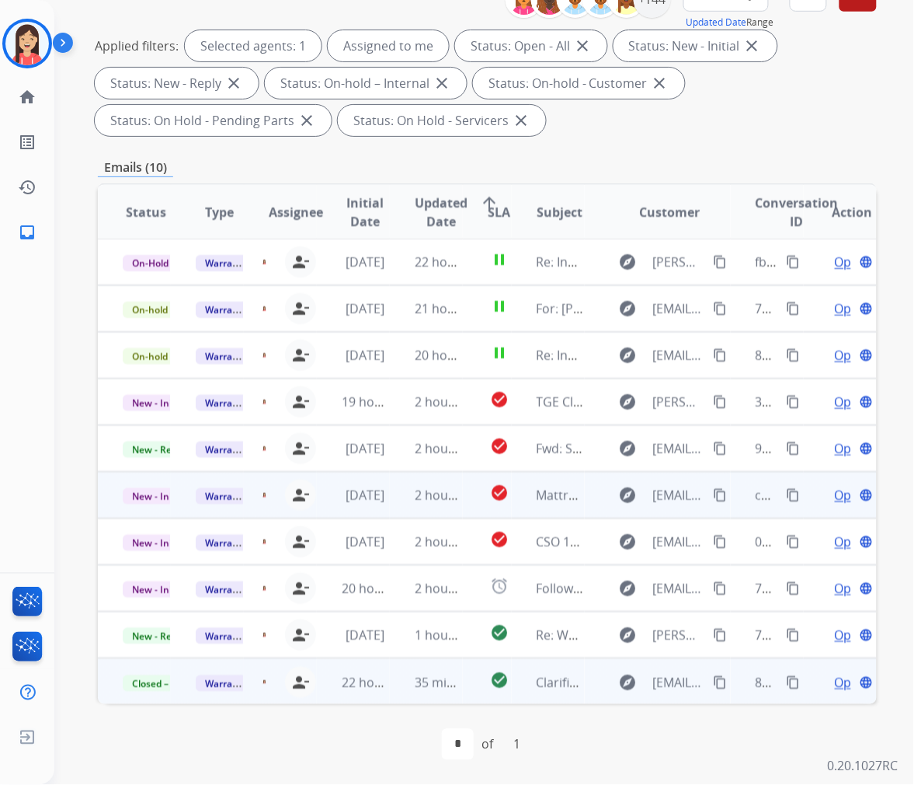
click at [400, 503] on td "2 hours ago" at bounding box center [426, 495] width 73 height 47
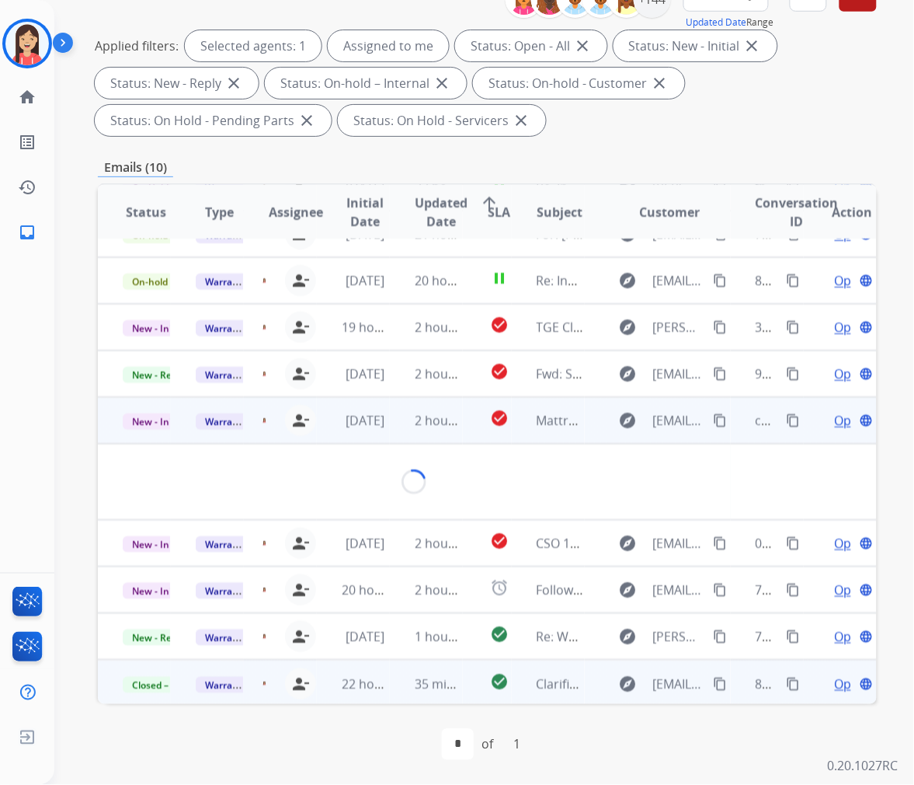
scroll to position [106, 0]
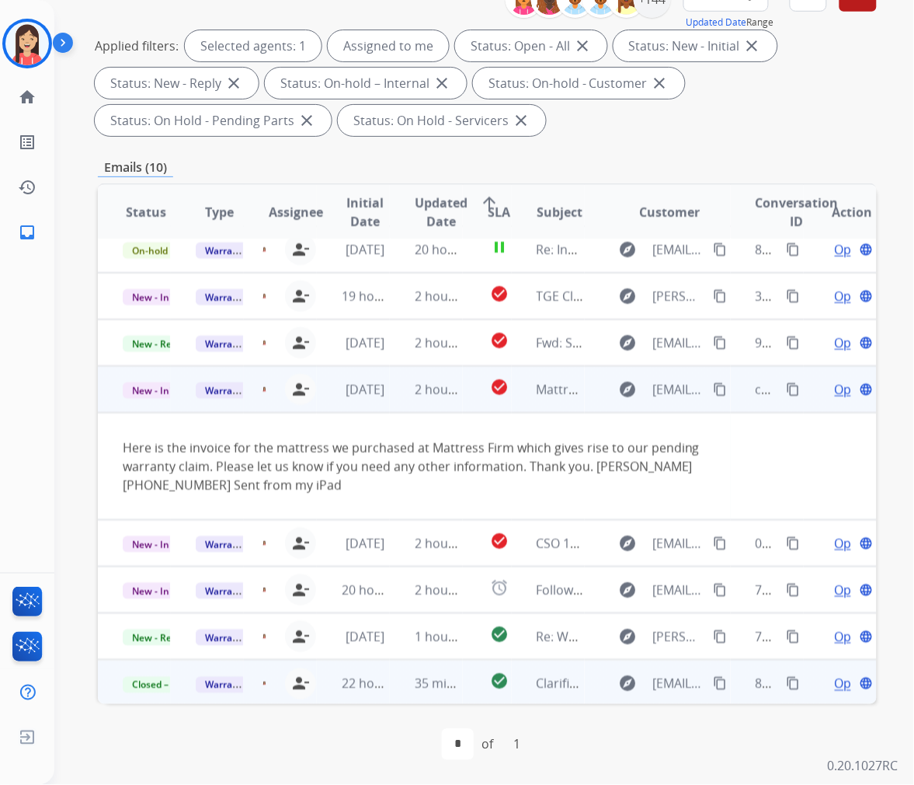
click at [835, 386] on span "Open" at bounding box center [851, 389] width 32 height 19
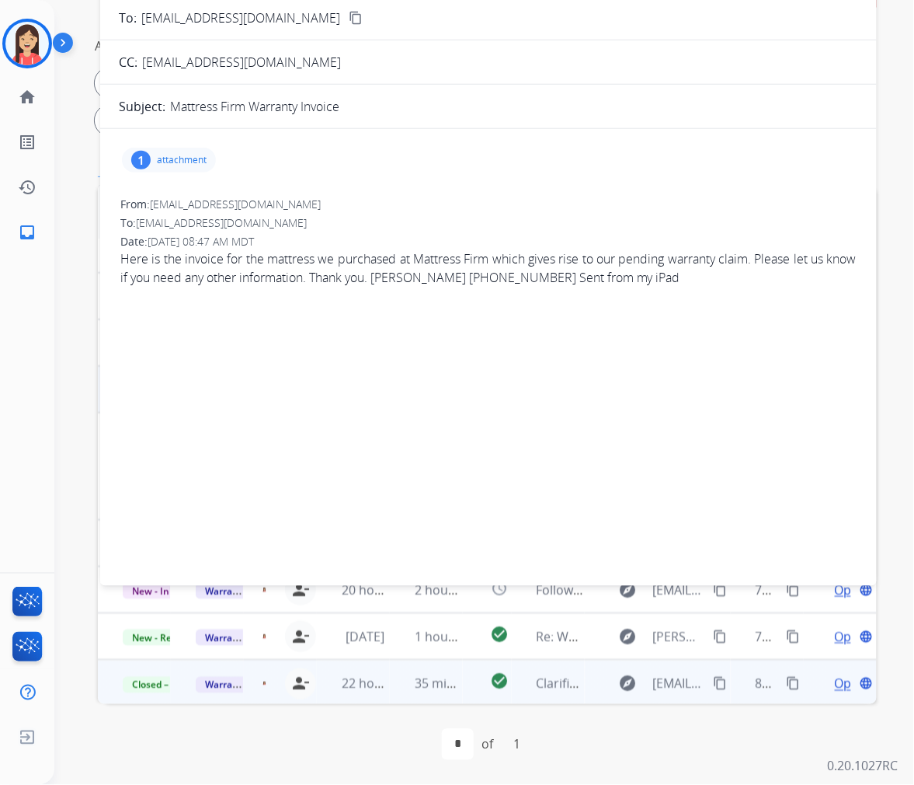
click at [169, 151] on div "1 attachment" at bounding box center [169, 160] width 94 height 25
click at [399, 196] on mat-icon "download" at bounding box center [392, 197] width 14 height 14
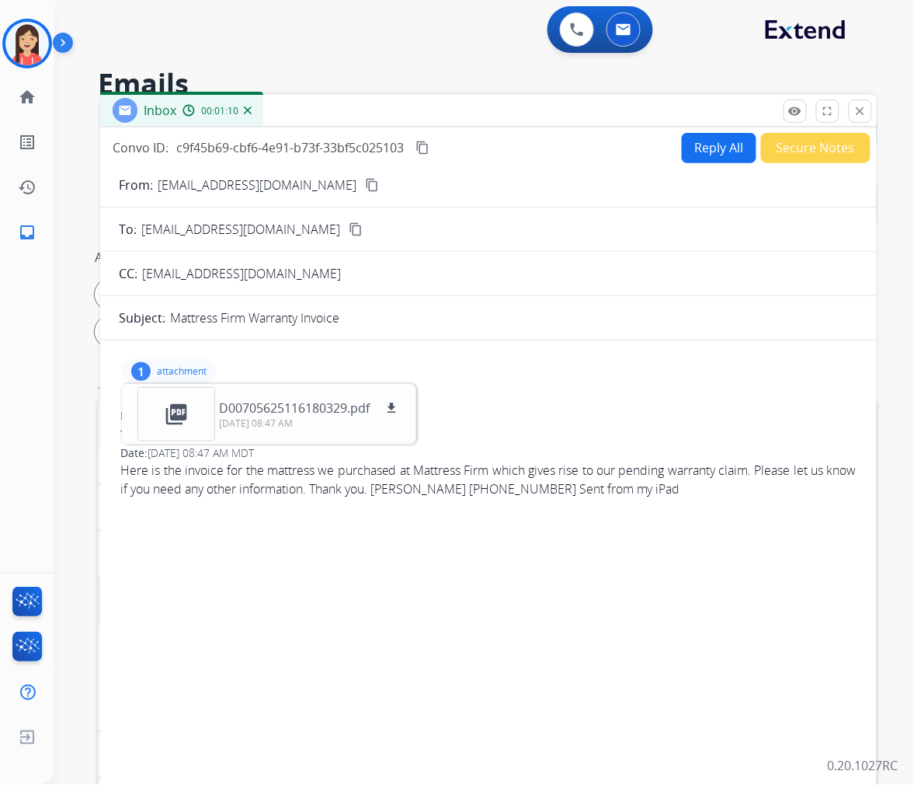
click at [259, 149] on span "c9f45b69-cbf6-4e91-b73f-33bf5c025103" at bounding box center [290, 147] width 228 height 17
click at [576, 387] on div "1 attachment picture_as_pdf D00705625116180329.pdf download [DATE] 08:47 AM" at bounding box center [489, 371] width 740 height 37
click at [399, 113] on div "Inbox 00:01:34" at bounding box center [488, 111] width 777 height 33
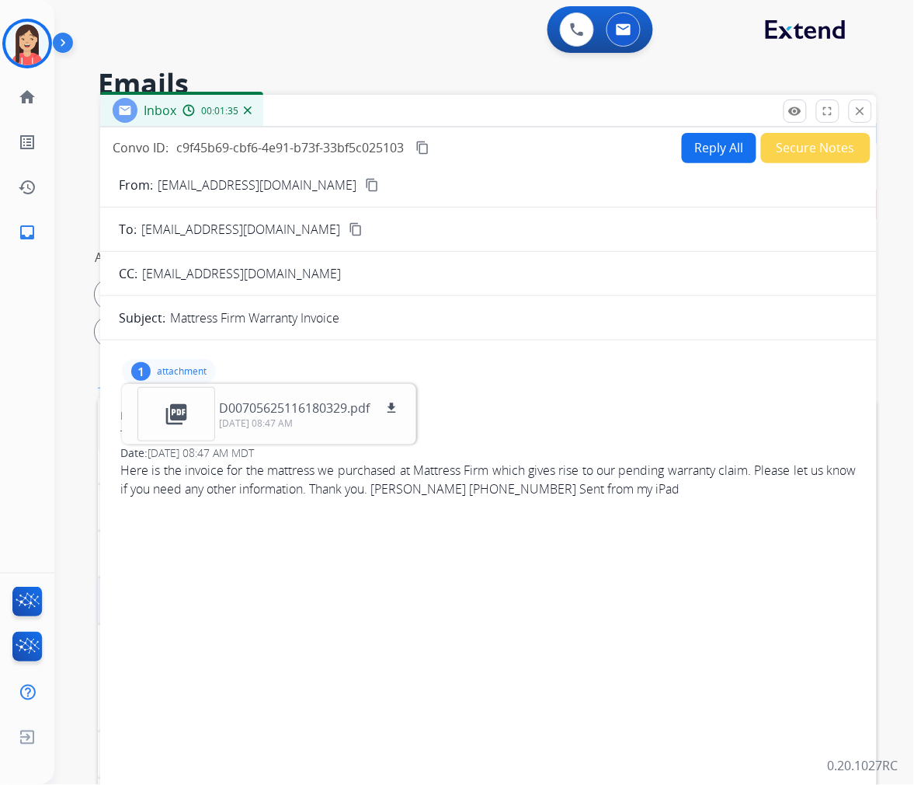
click at [698, 141] on button "Reply All" at bounding box center [719, 148] width 75 height 30
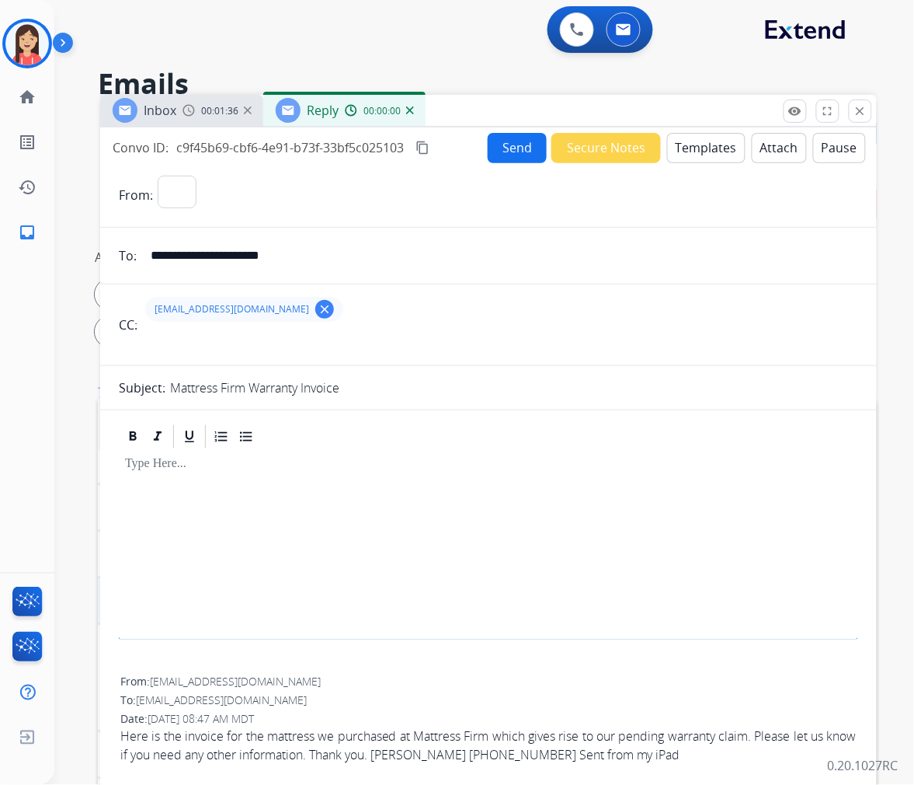
click at [705, 145] on button "Templates" at bounding box center [706, 148] width 78 height 30
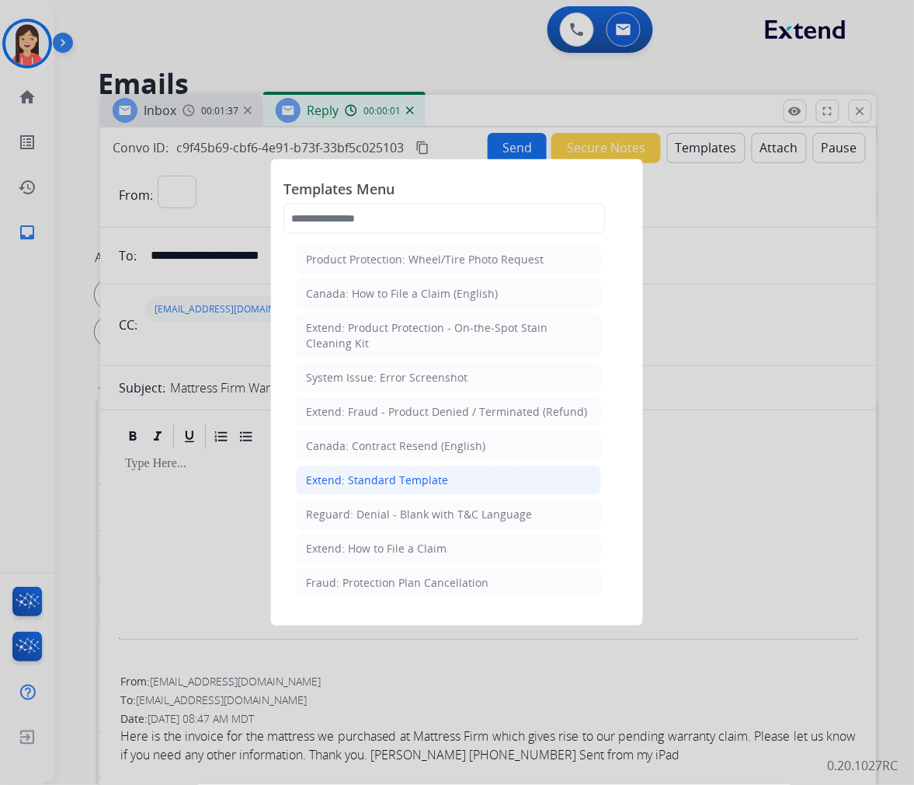
select select "**********"
click at [399, 475] on div "Extend: Standard Template" at bounding box center [377, 480] width 142 height 16
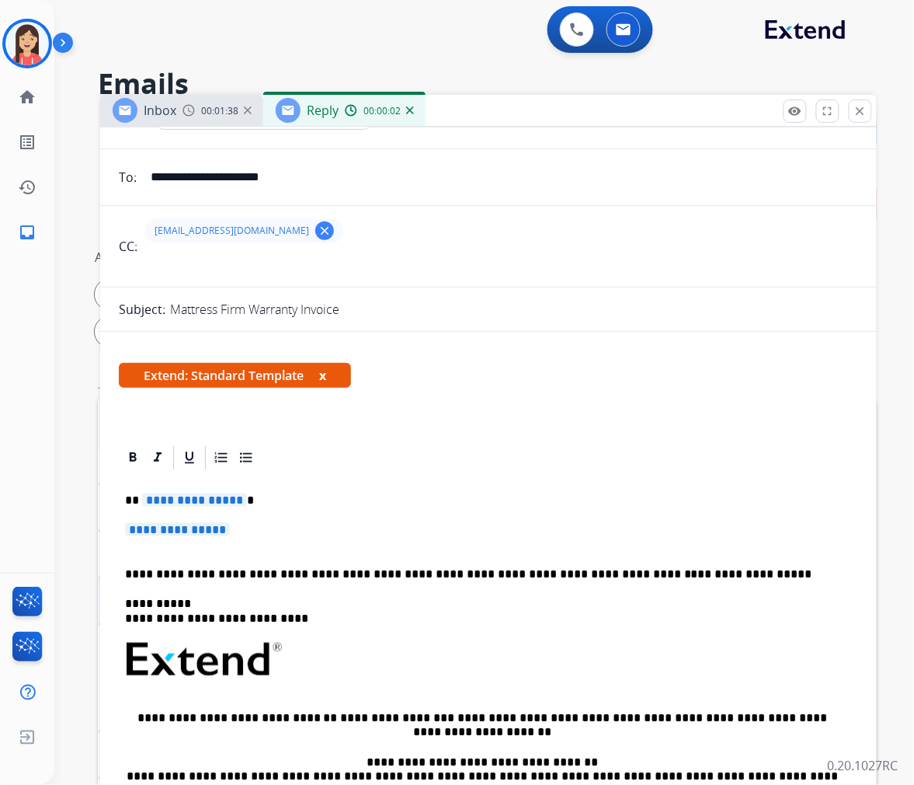
scroll to position [172, 0]
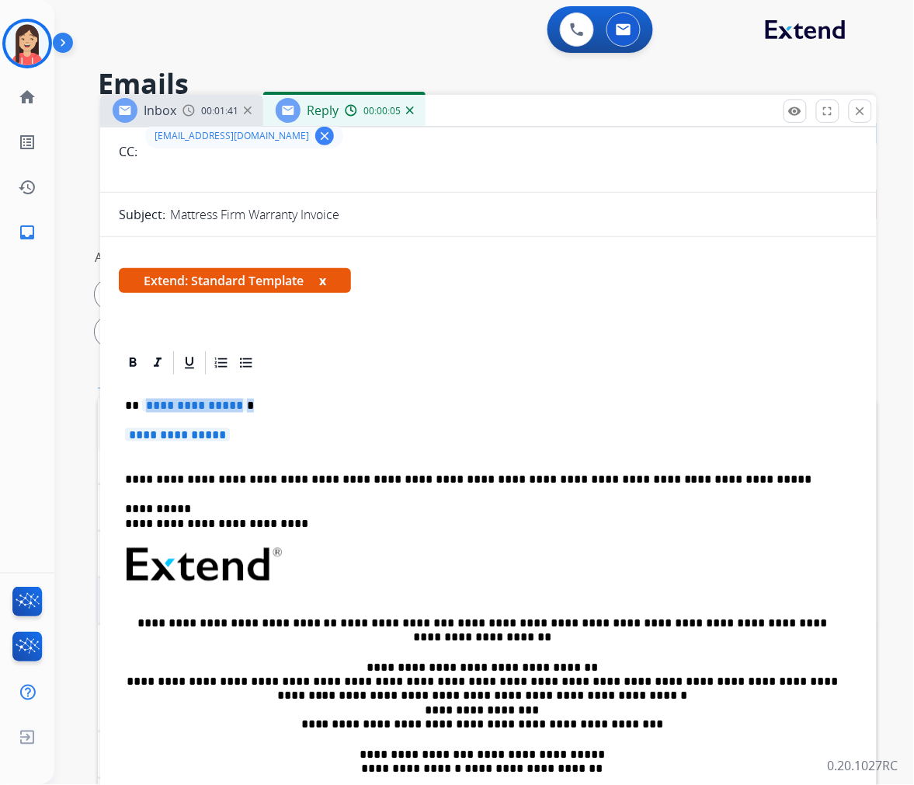
drag, startPoint x: 144, startPoint y: 409, endPoint x: 743, endPoint y: 425, distance: 599.2
click at [743, 425] on div "**********" at bounding box center [489, 601] width 740 height 449
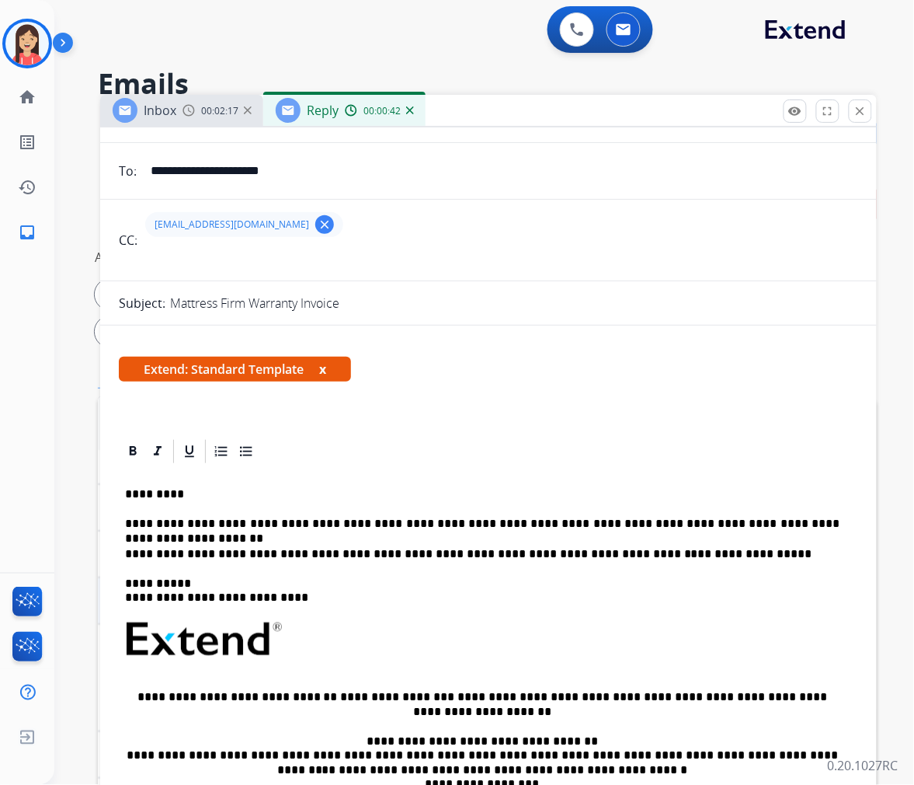
scroll to position [0, 0]
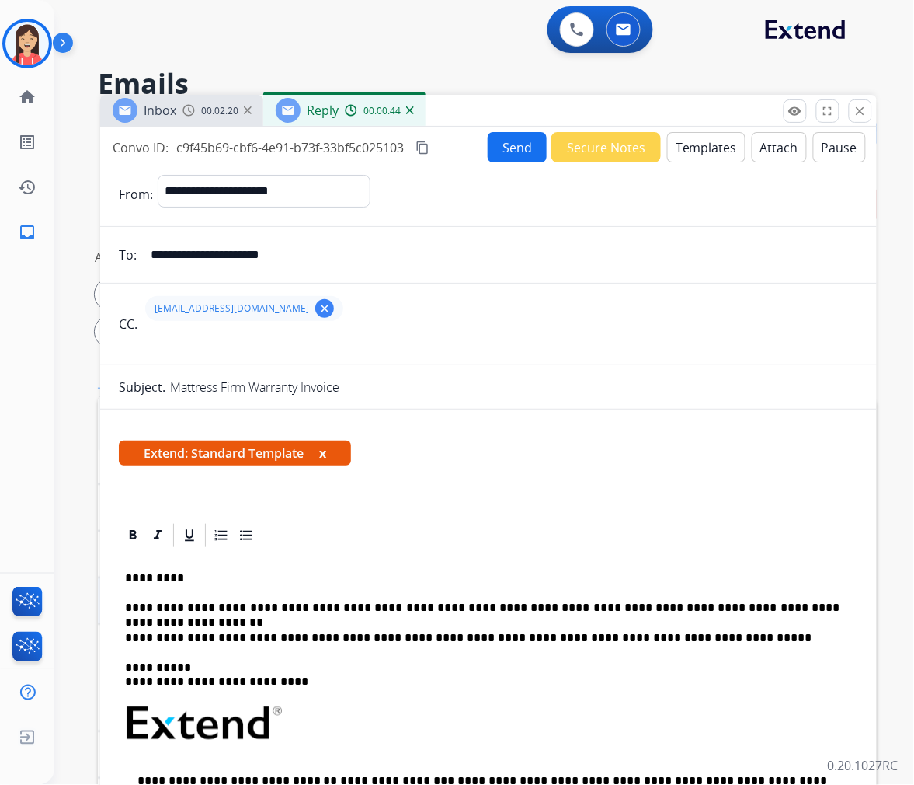
click at [508, 154] on button "Send" at bounding box center [517, 147] width 59 height 30
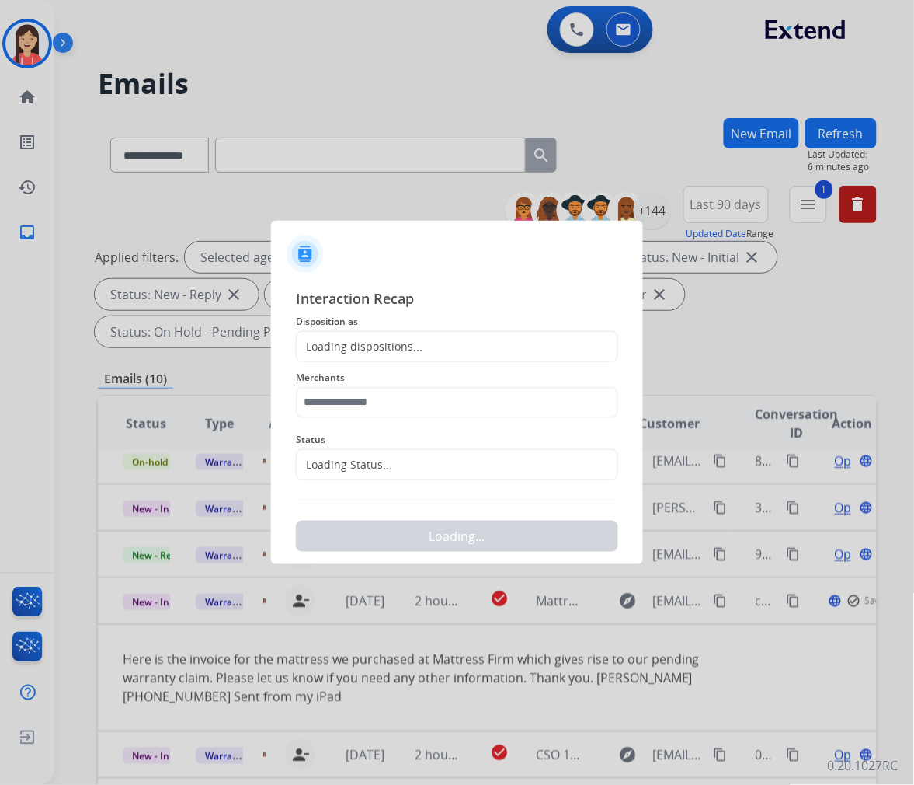
scroll to position [119, 0]
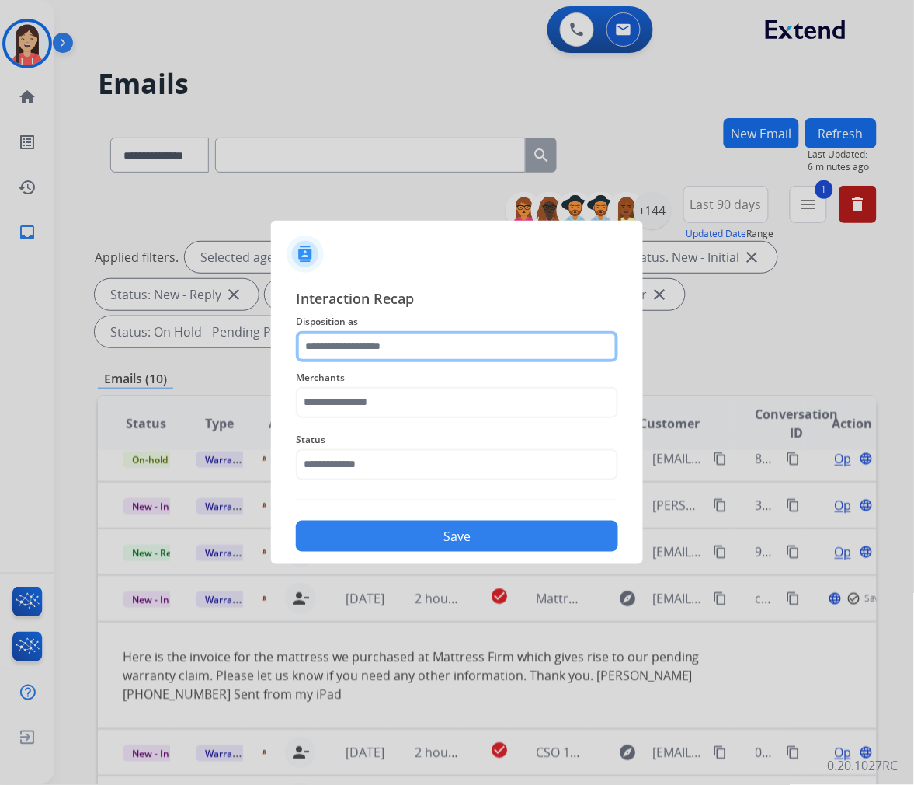
click at [371, 343] on input "text" at bounding box center [457, 346] width 322 height 31
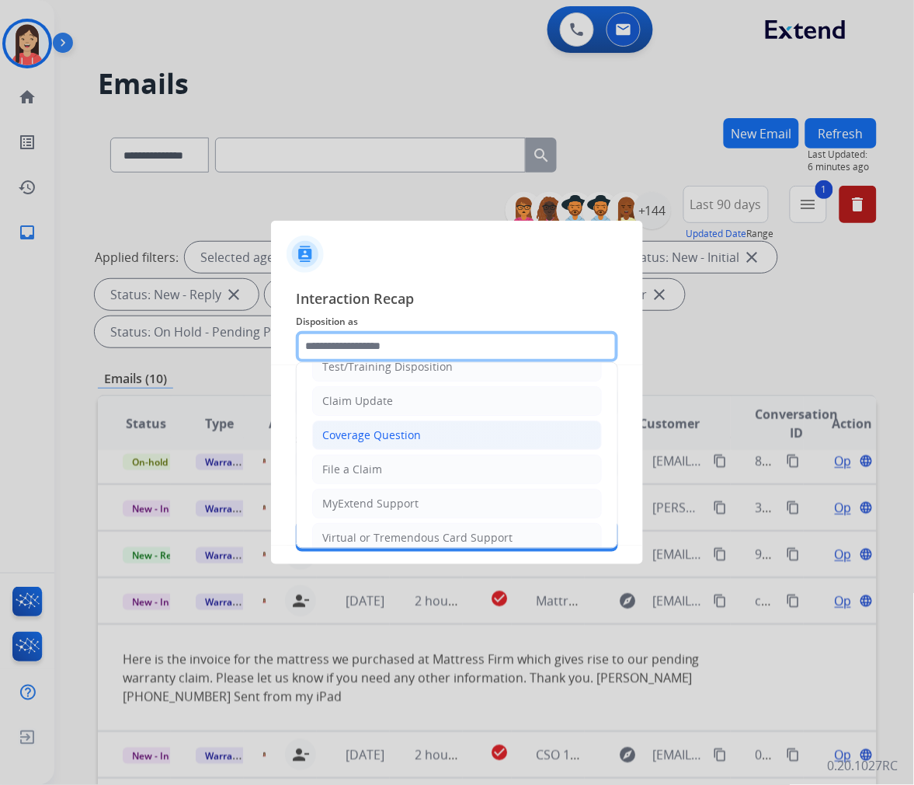
scroll to position [172, 0]
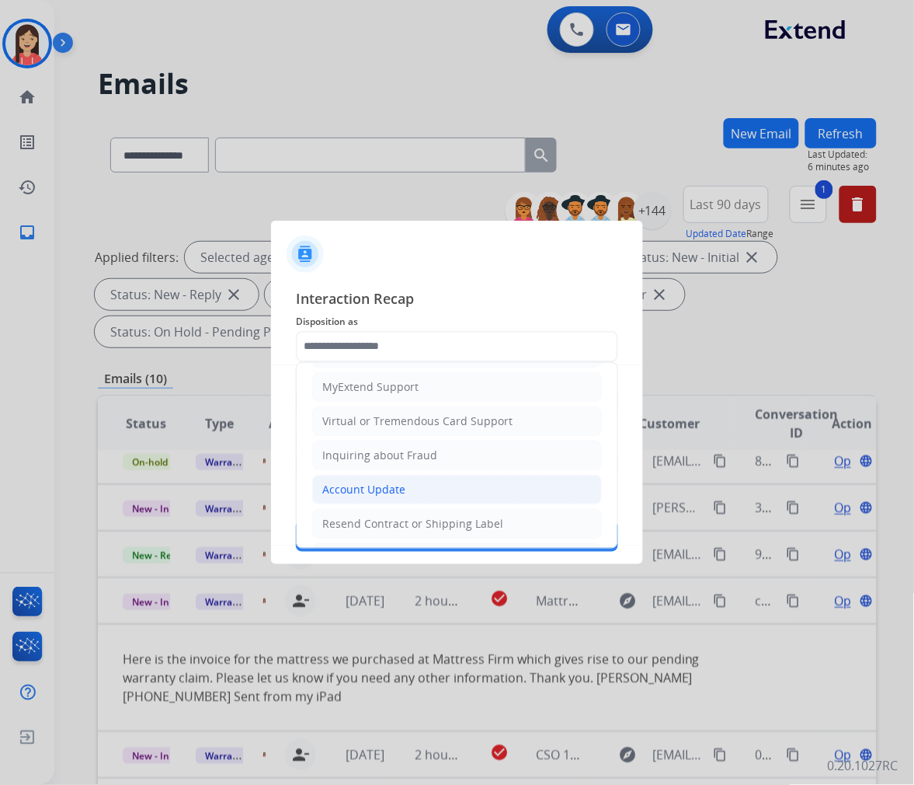
click at [366, 494] on div "Account Update" at bounding box center [363, 490] width 83 height 16
type input "**********"
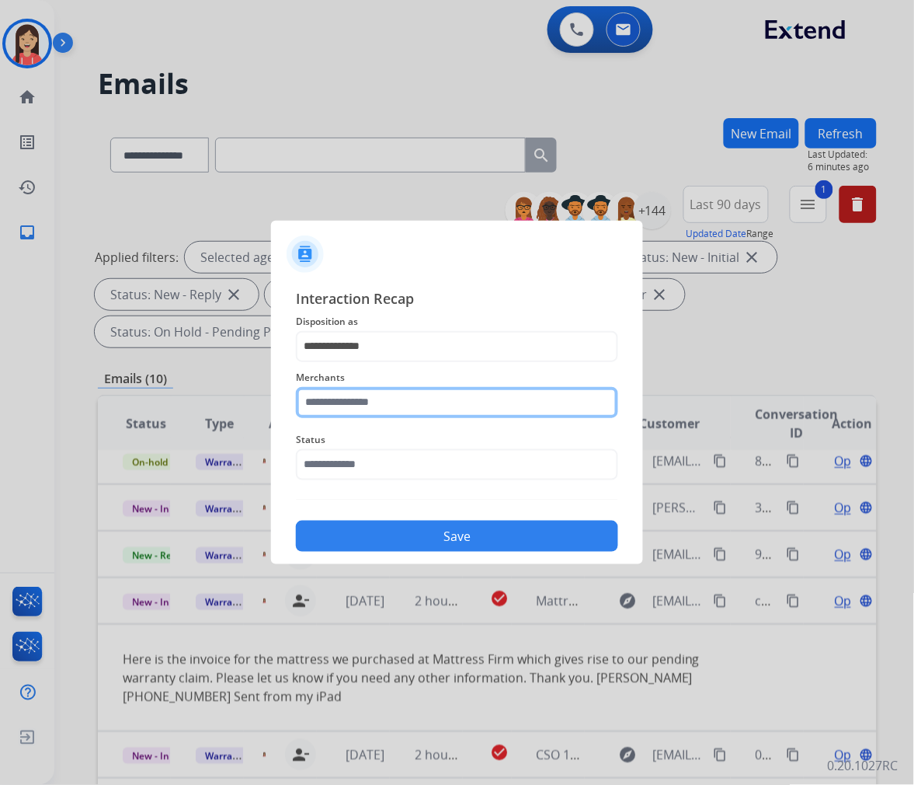
click at [410, 406] on input "text" at bounding box center [457, 402] width 322 height 31
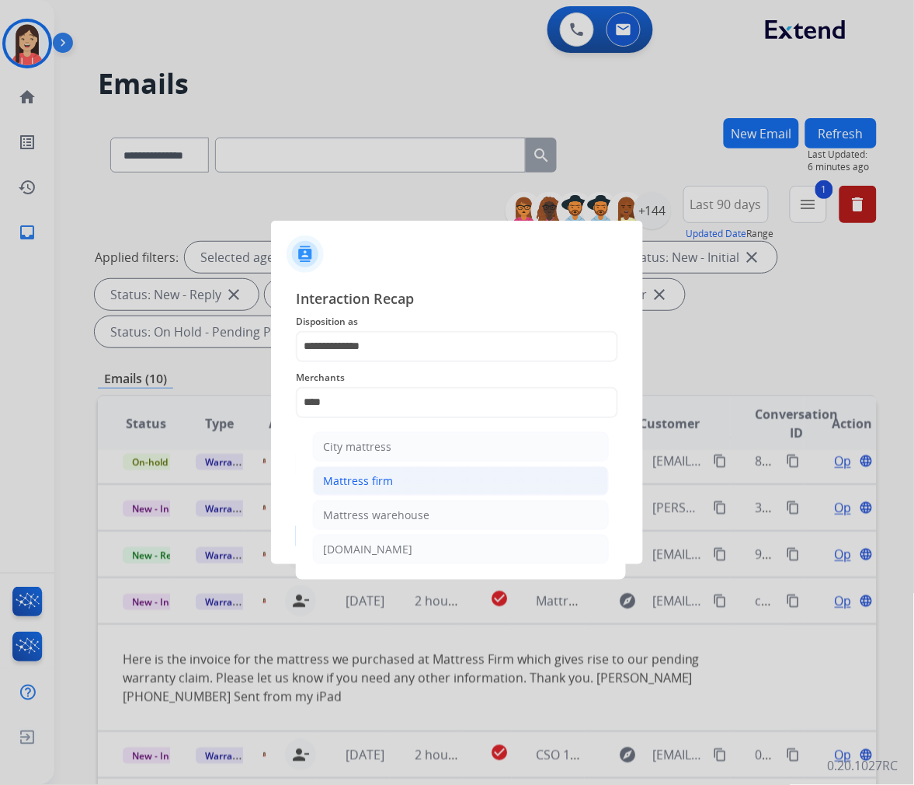
click at [368, 484] on div "Mattress firm" at bounding box center [358, 481] width 70 height 16
type input "**********"
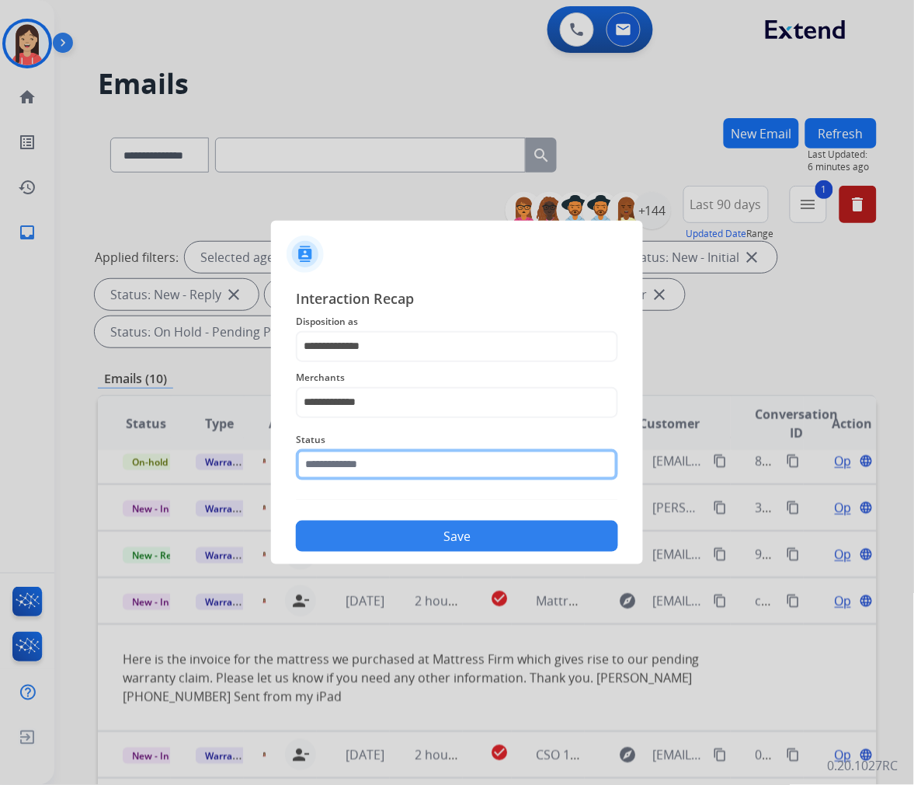
click at [364, 457] on input "text" at bounding box center [457, 464] width 322 height 31
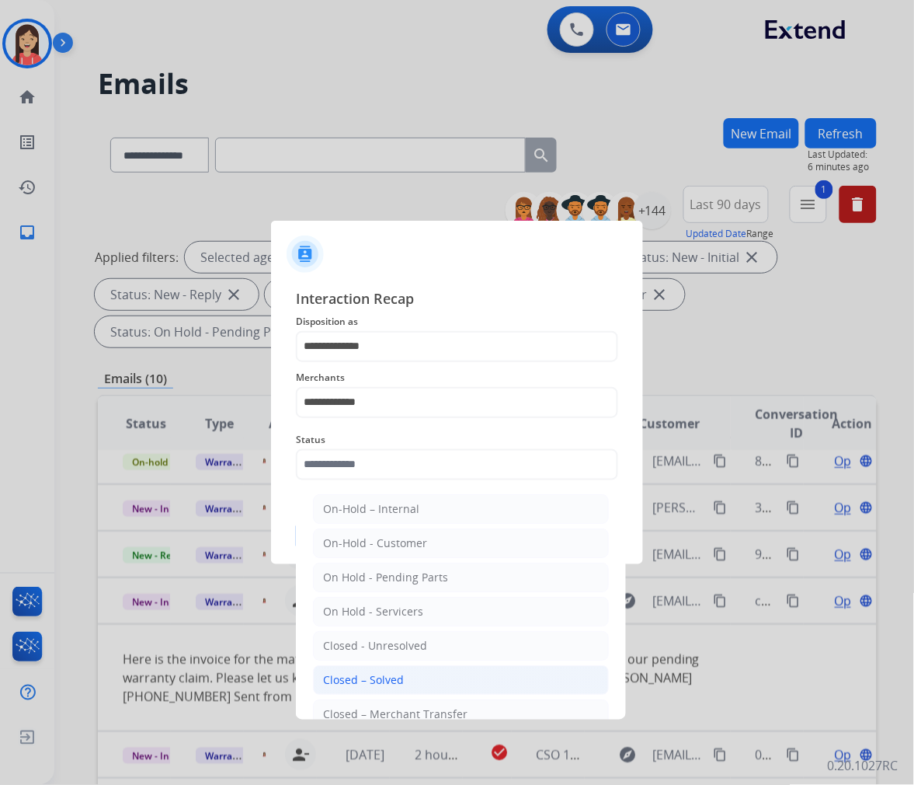
click at [388, 678] on div "Closed – Solved" at bounding box center [363, 680] width 81 height 16
type input "**********"
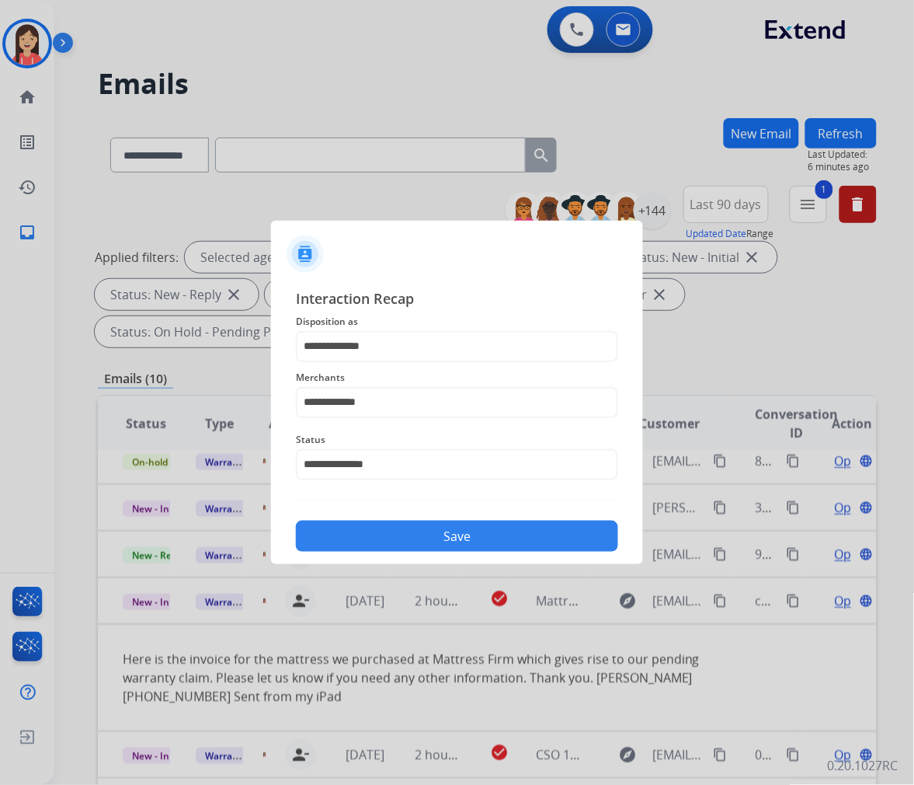
click at [437, 537] on button "Save" at bounding box center [457, 536] width 322 height 31
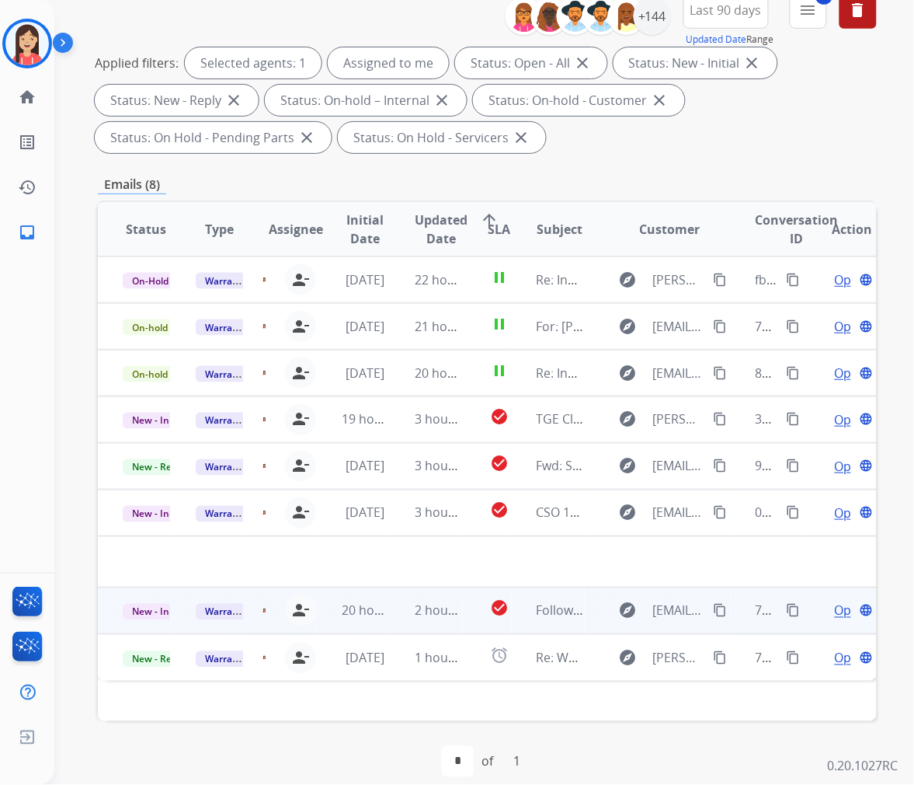
scroll to position [211, 0]
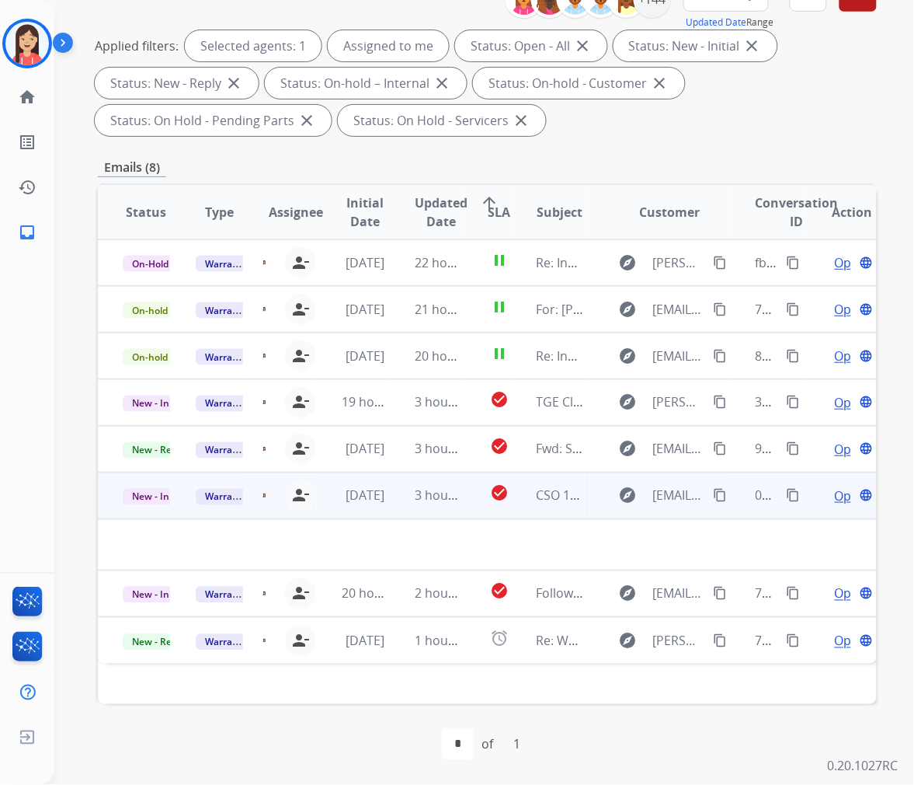
click at [390, 517] on td "3 hours ago" at bounding box center [426, 495] width 73 height 47
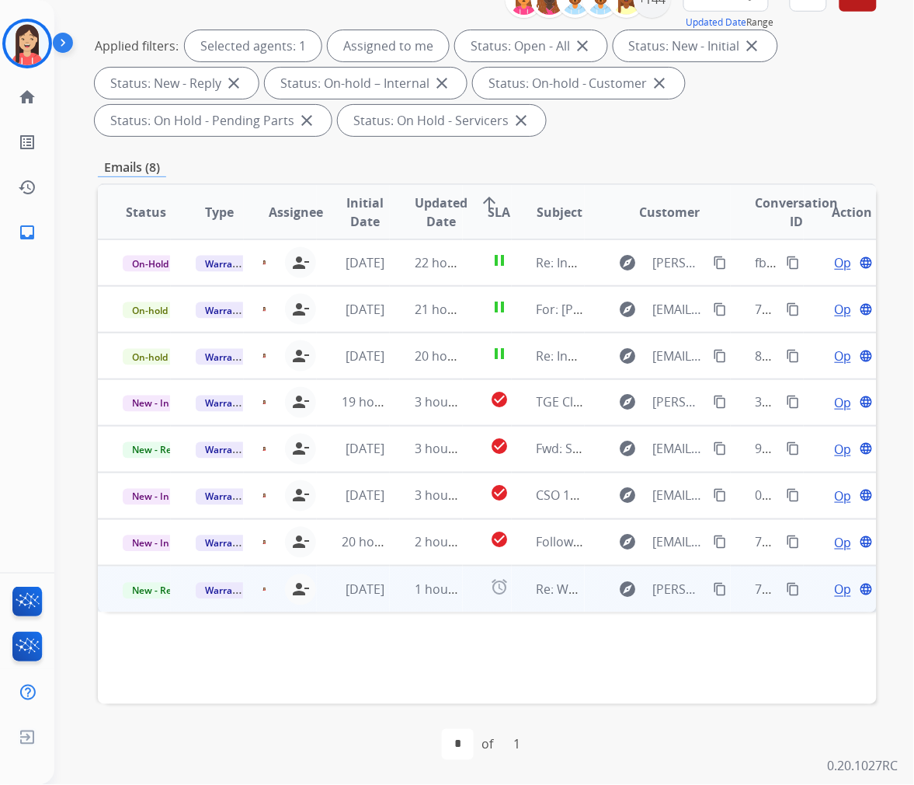
click at [553, 608] on td "Re: Webform from [PERSON_NAME][EMAIL_ADDRESS][PERSON_NAME][DOMAIN_NAME] on [DAT…" at bounding box center [548, 589] width 73 height 47
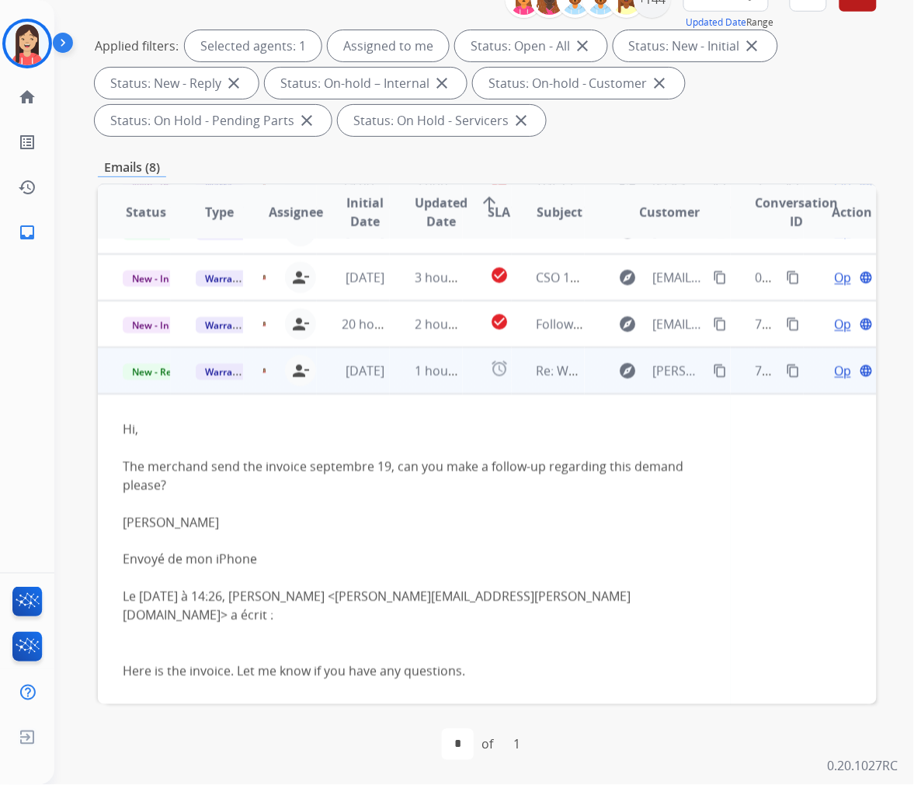
scroll to position [219, 0]
click at [449, 386] on td "1 hour ago" at bounding box center [426, 370] width 73 height 47
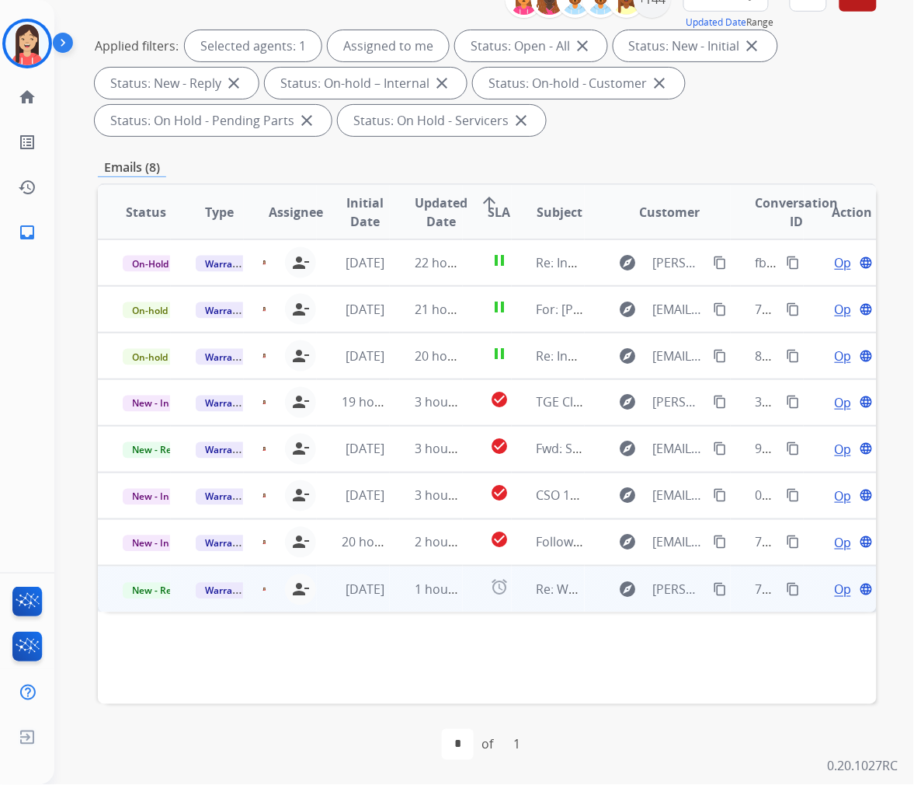
scroll to position [0, 0]
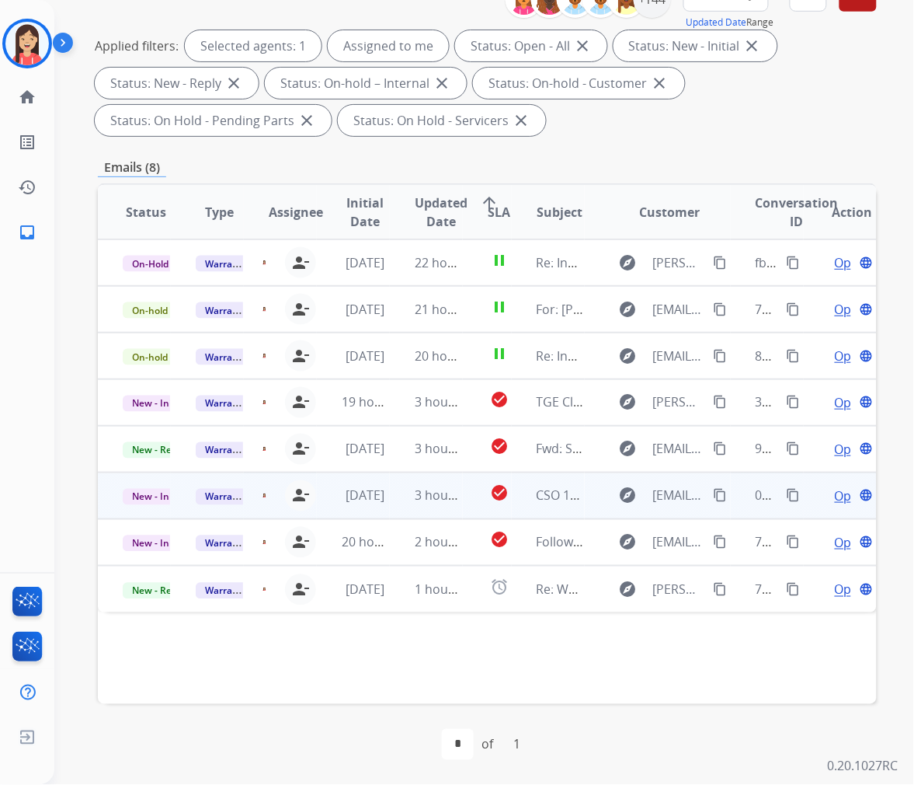
click at [390, 508] on td "3 hours ago" at bounding box center [426, 495] width 73 height 47
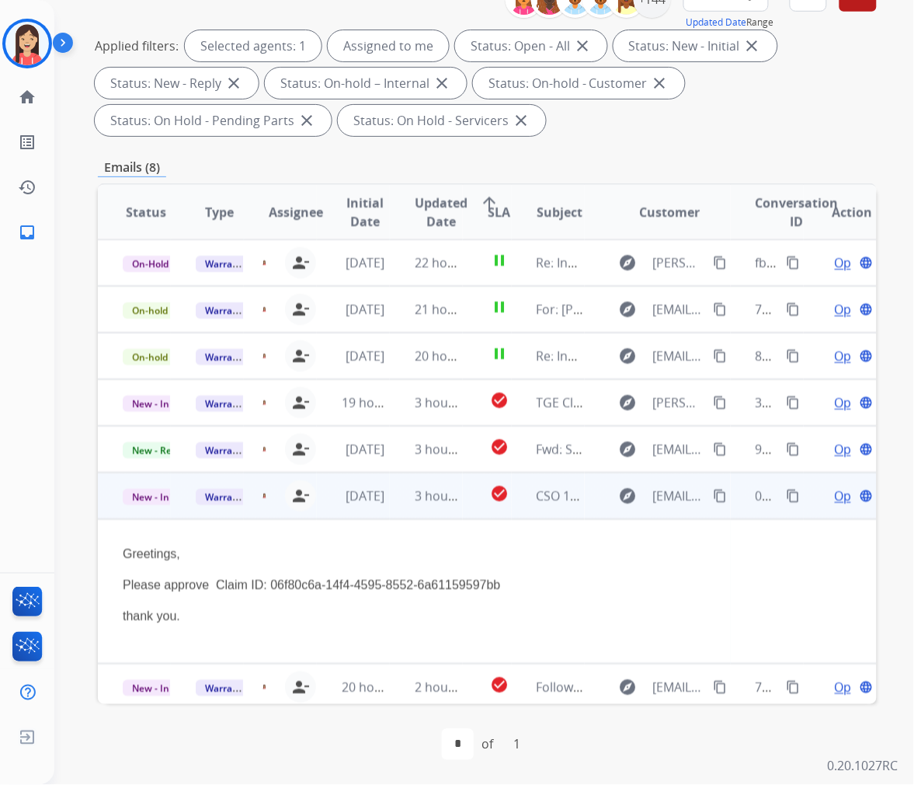
scroll to position [51, 0]
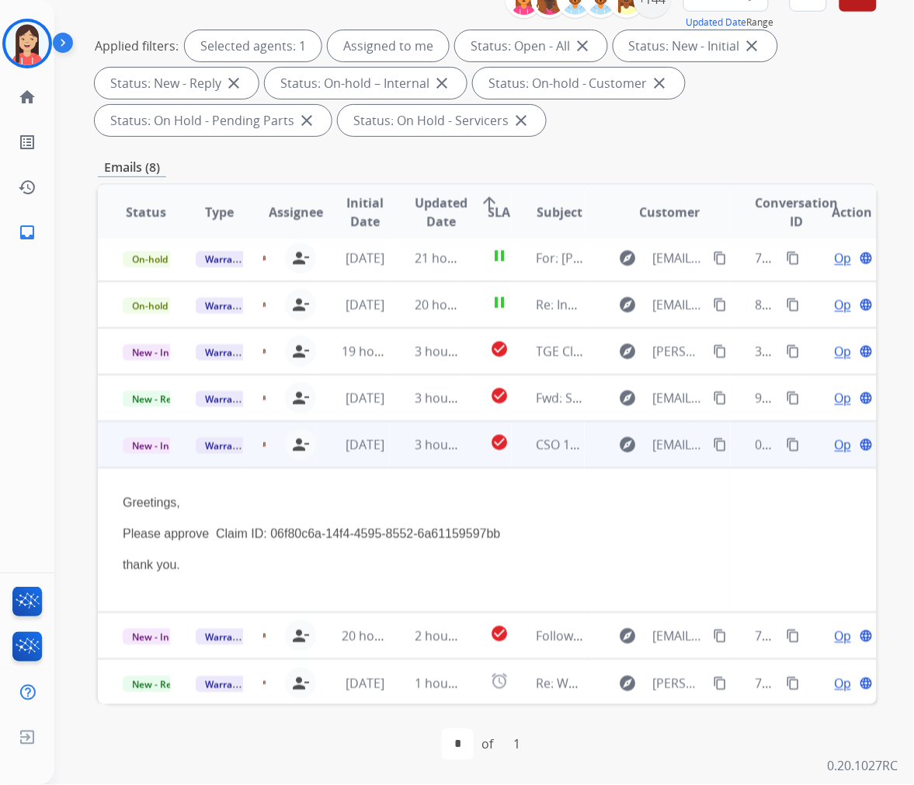
drag, startPoint x: 351, startPoint y: 531, endPoint x: 578, endPoint y: 537, distance: 226.9
click at [578, 537] on p "Please approve Claim ID: 06f80c6a-14f4-4595-8552-6a61159597bb" at bounding box center [414, 533] width 583 height 19
click at [658, 519] on div "Greetings, Please approve Claim ID: 06f80c6a-14f4-4595-8552-6a61159597bb thank …" at bounding box center [414, 533] width 583 height 81
click at [835, 448] on span "Open" at bounding box center [851, 444] width 32 height 19
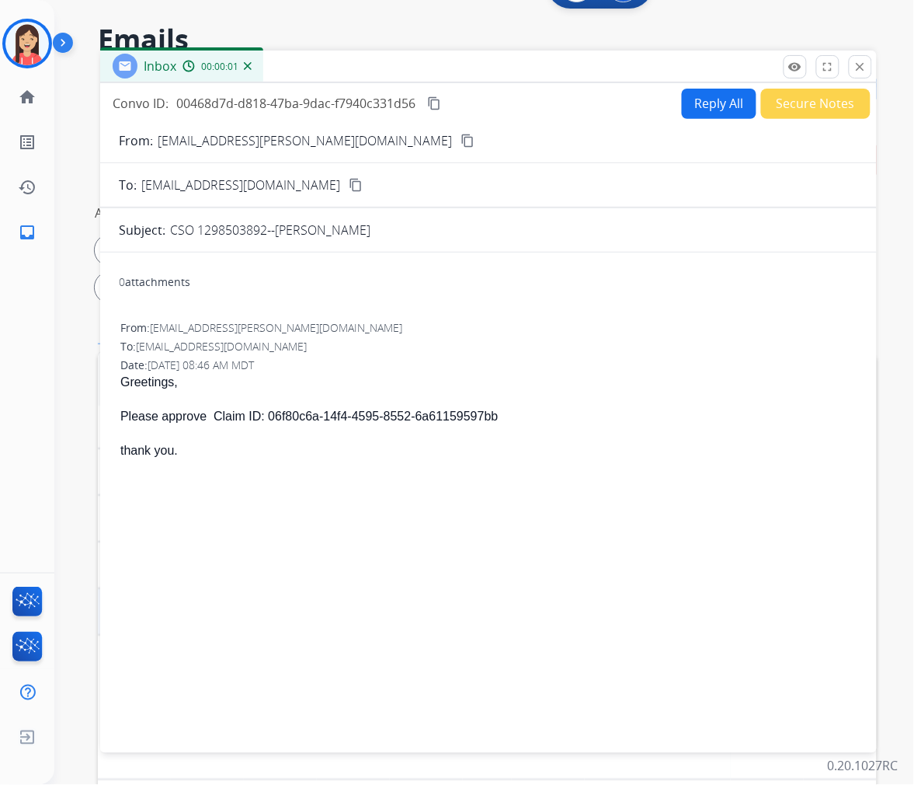
scroll to position [39, 0]
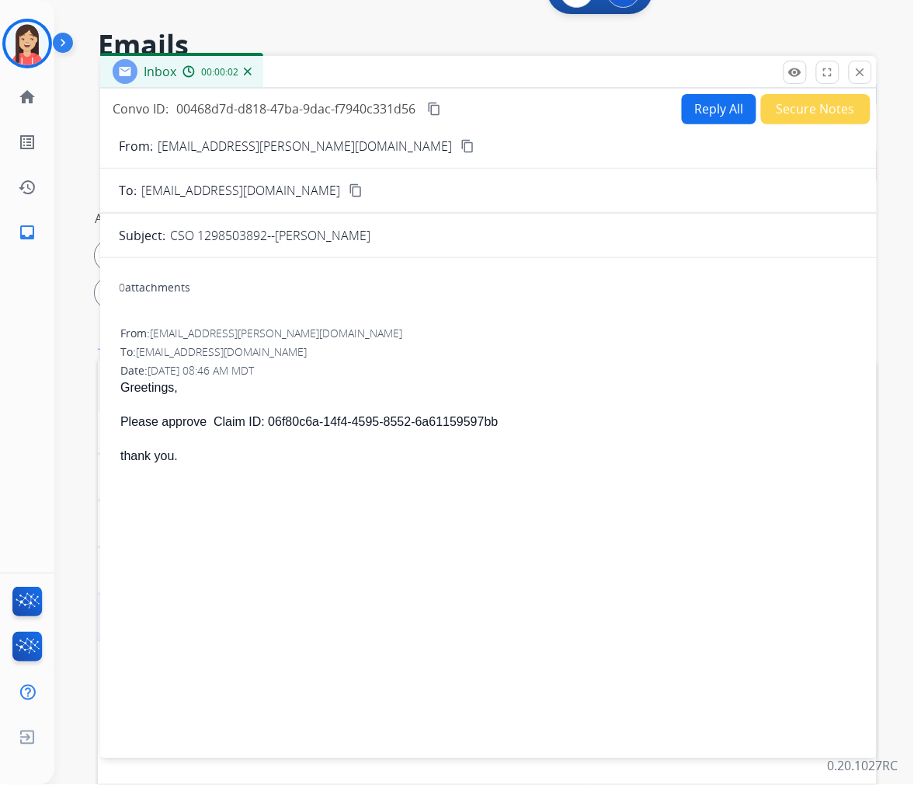
click at [686, 117] on button "Reply All" at bounding box center [719, 109] width 75 height 30
select select "**********"
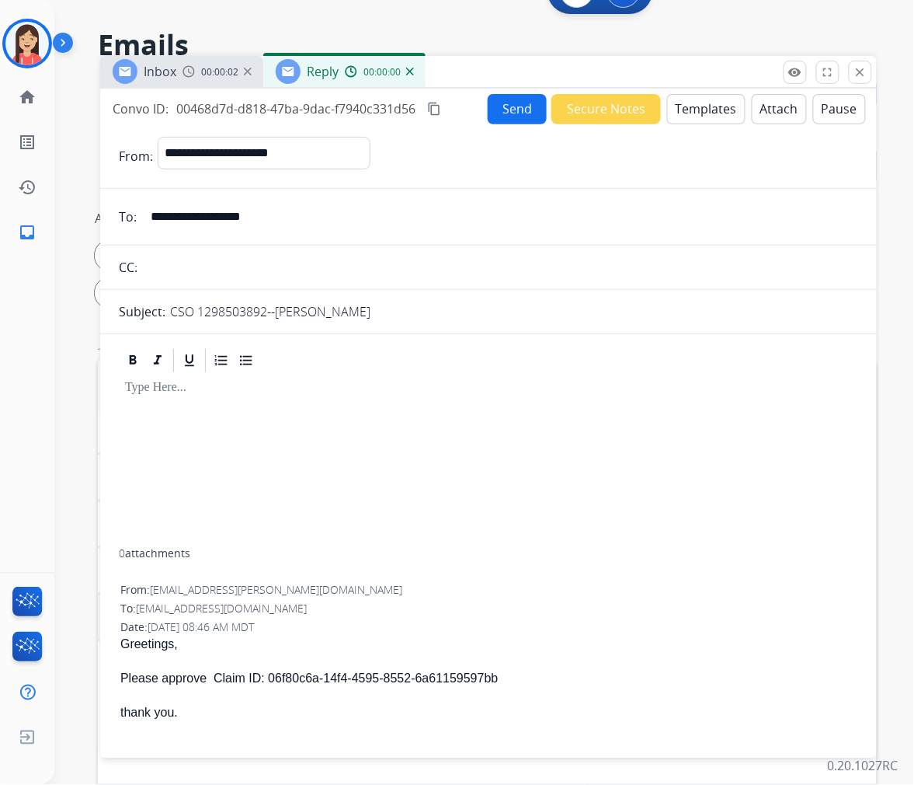
click at [686, 117] on button "Templates" at bounding box center [706, 109] width 78 height 30
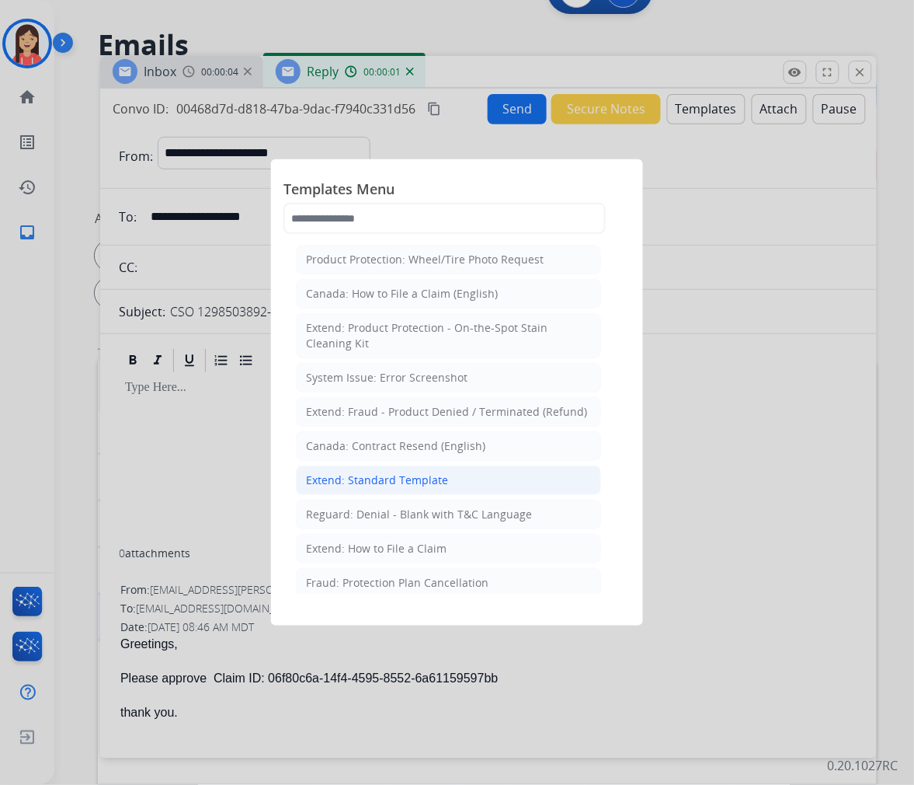
click at [378, 488] on div "Extend: Standard Template" at bounding box center [377, 480] width 142 height 16
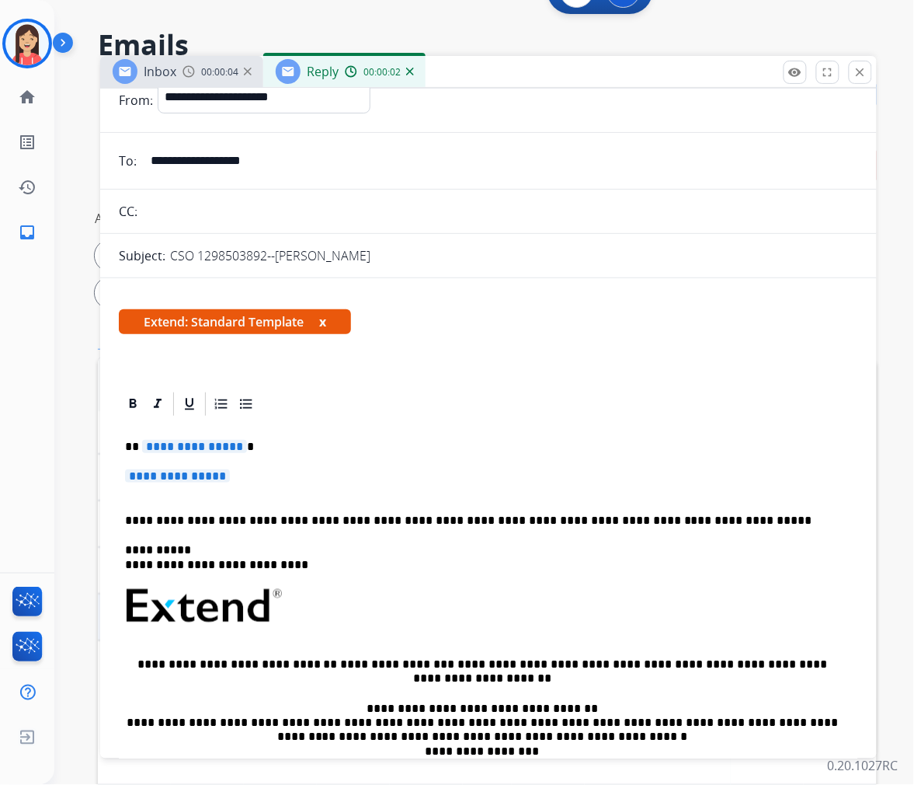
scroll to position [86, 0]
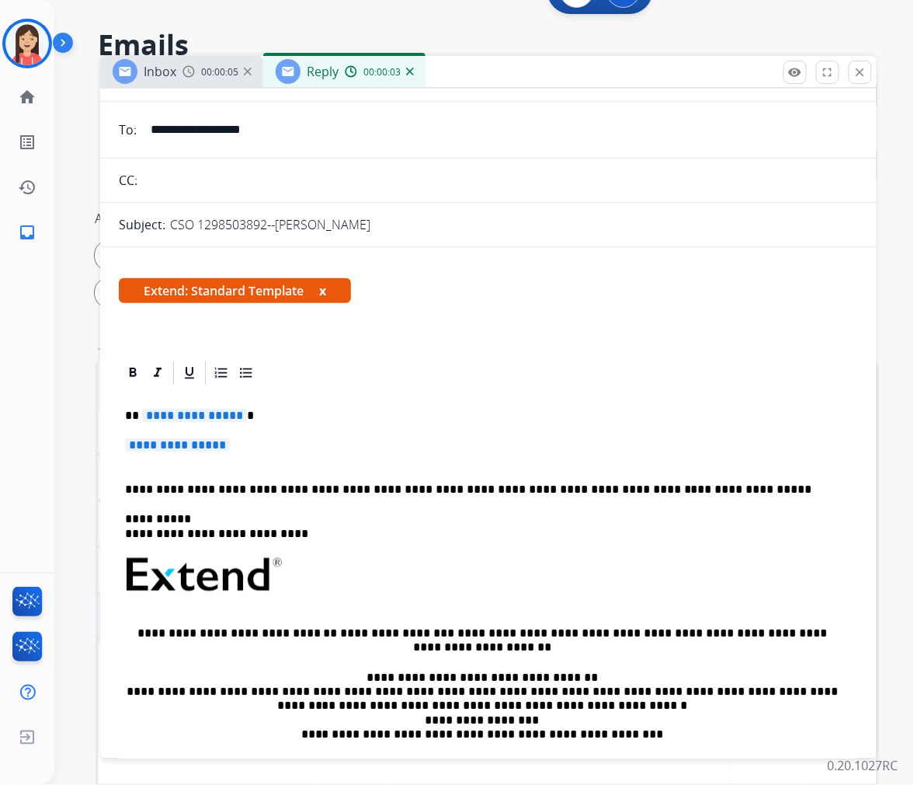
click at [136, 418] on p "**********" at bounding box center [482, 416] width 715 height 14
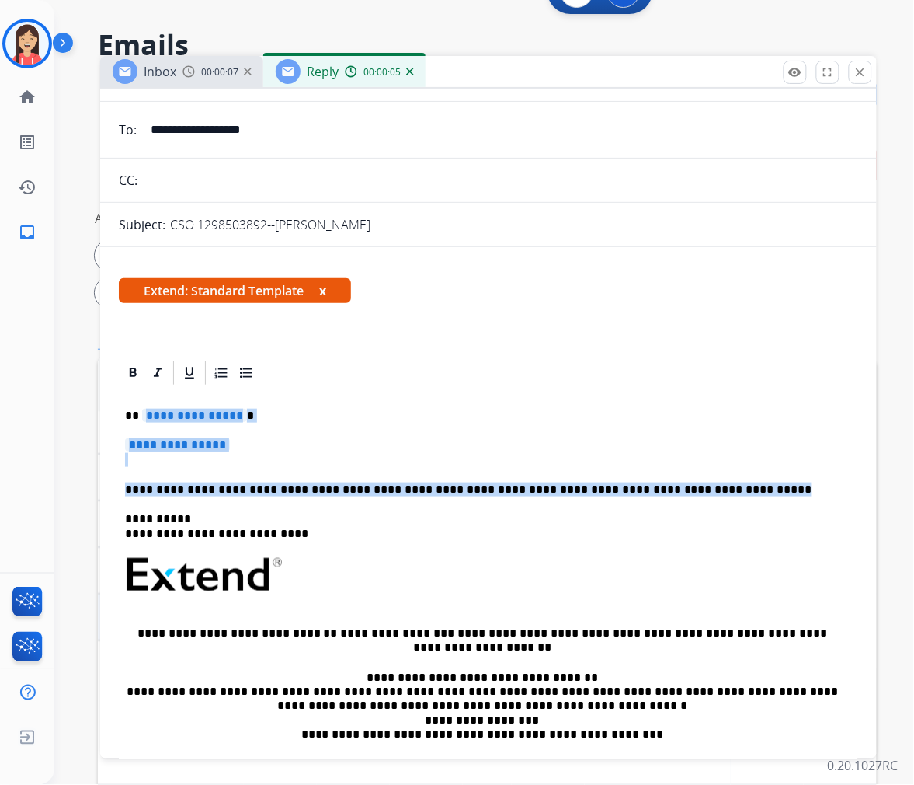
drag, startPoint x: 142, startPoint y: 416, endPoint x: 711, endPoint y: 472, distance: 571.5
click at [711, 472] on div "**********" at bounding box center [489, 617] width 740 height 461
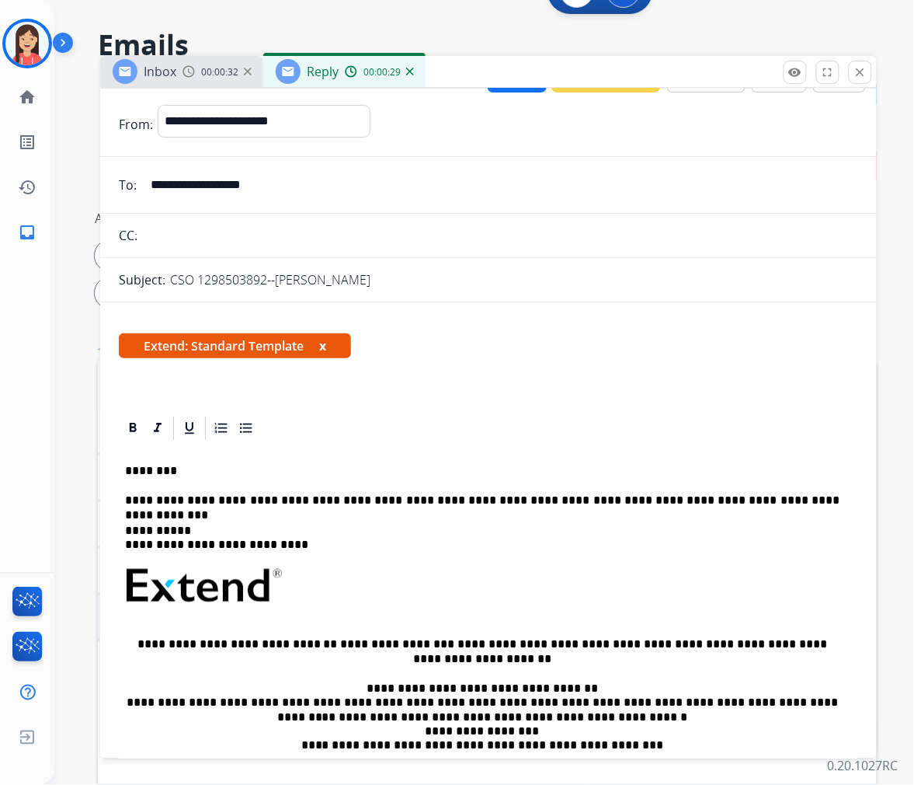
scroll to position [0, 0]
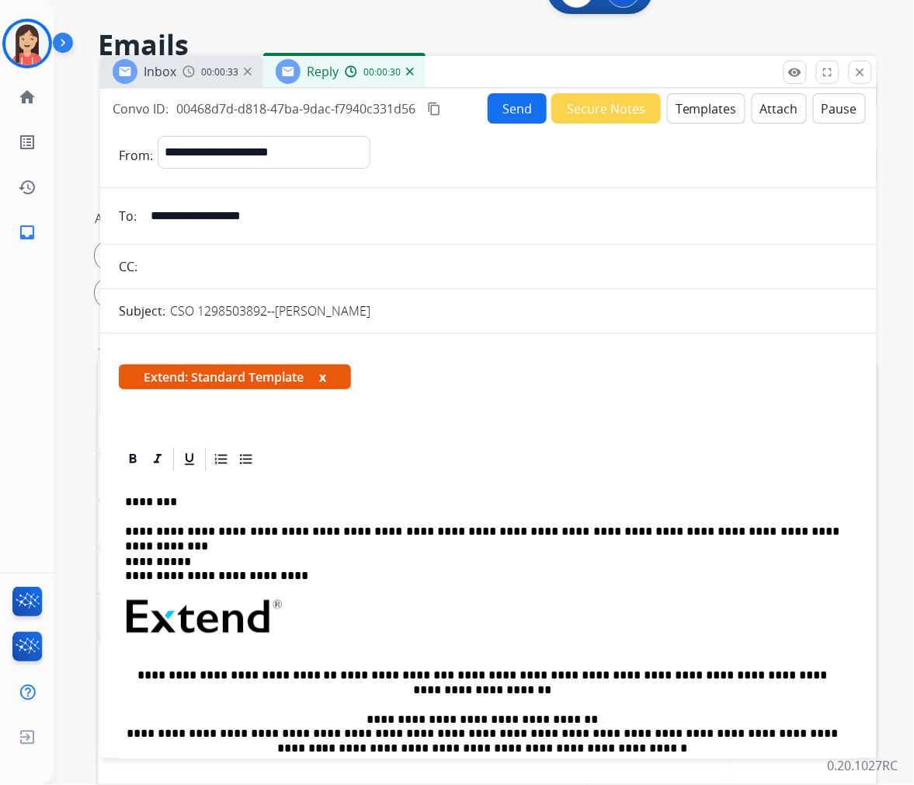
click at [514, 117] on button "Send" at bounding box center [517, 108] width 59 height 30
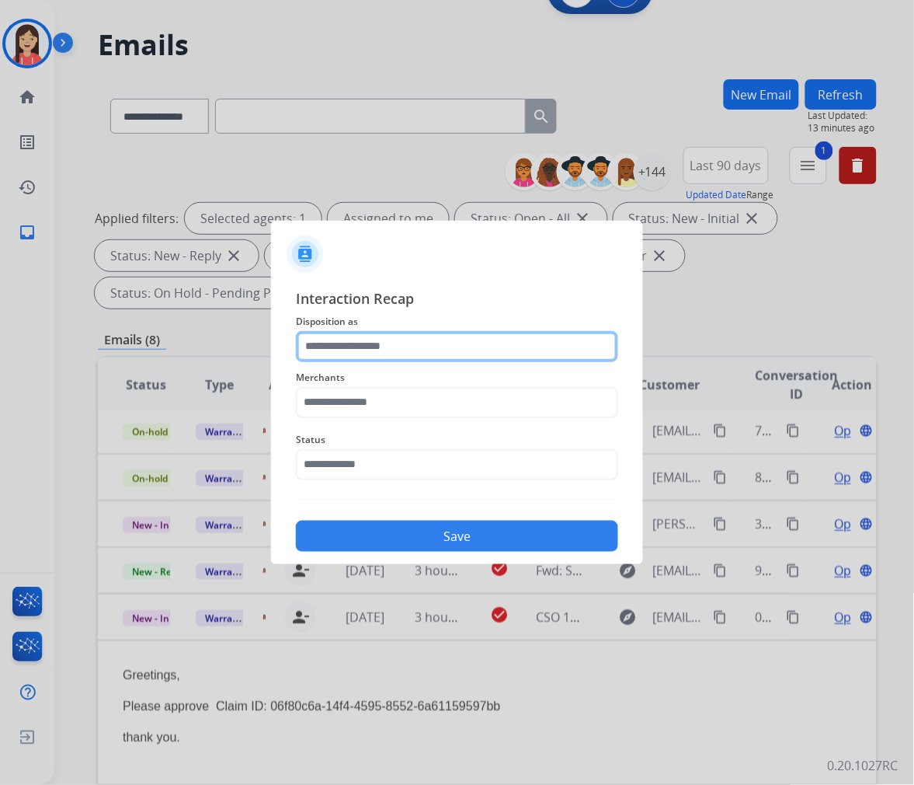
click at [400, 347] on input "text" at bounding box center [457, 346] width 322 height 31
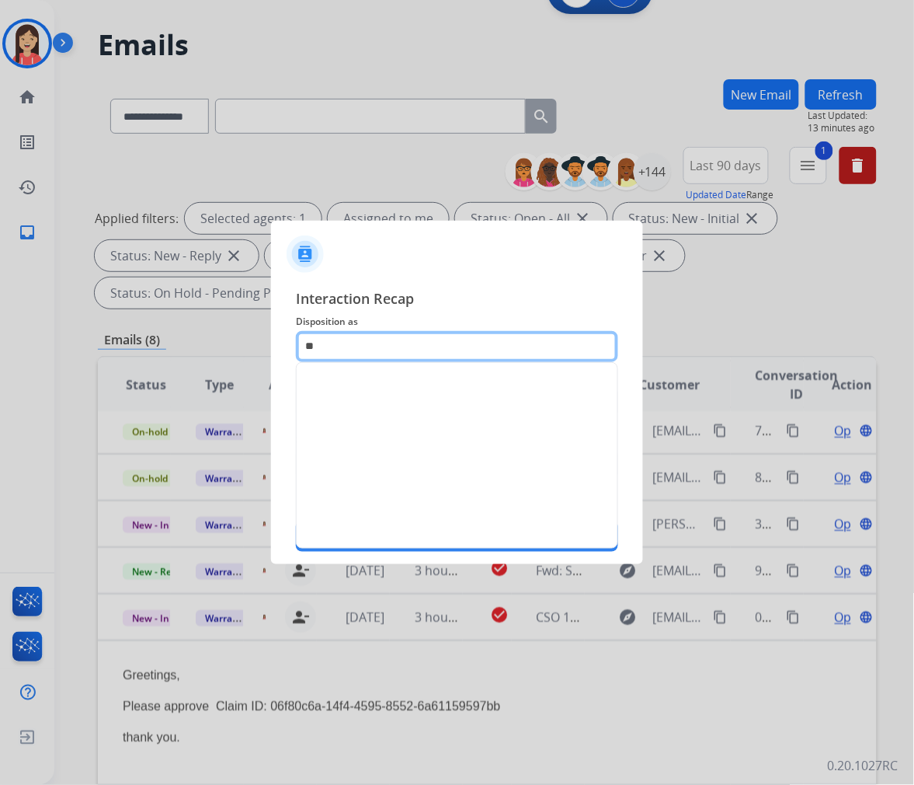
drag, startPoint x: 368, startPoint y: 340, endPoint x: 5, endPoint y: 288, distance: 366.5
click at [0, 288] on app-contact-recap-modal "Interaction Recap Disposition as ** Merchants Status Save" at bounding box center [0, 392] width 0 height 785
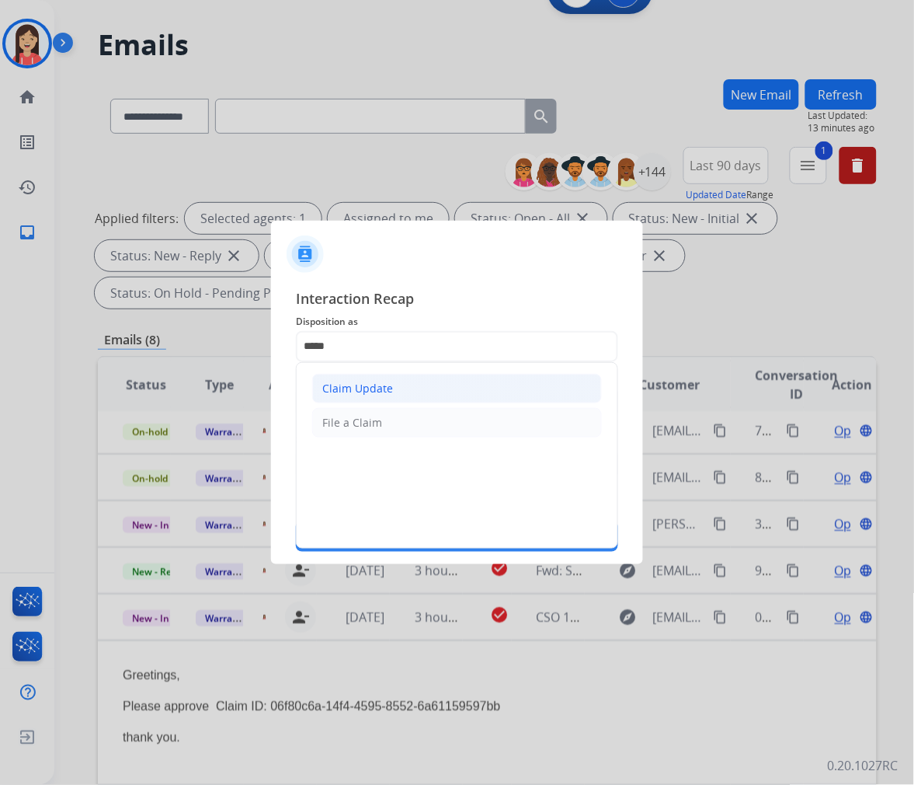
click at [385, 384] on div "Claim Update" at bounding box center [357, 389] width 71 height 16
type input "**********"
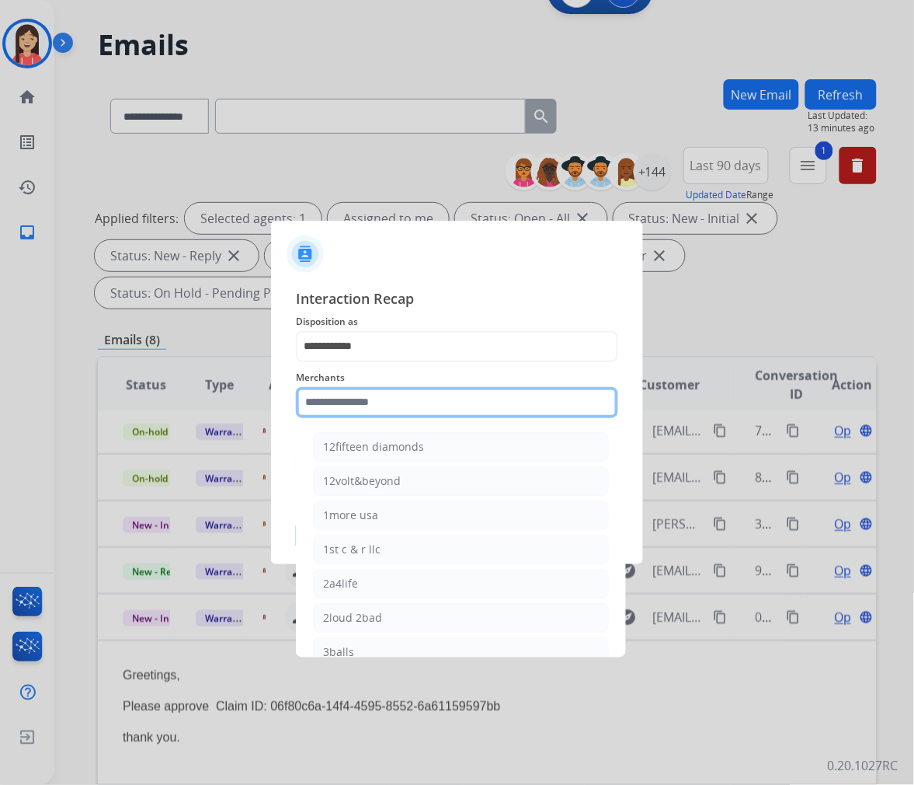
click at [379, 407] on input "text" at bounding box center [457, 402] width 322 height 31
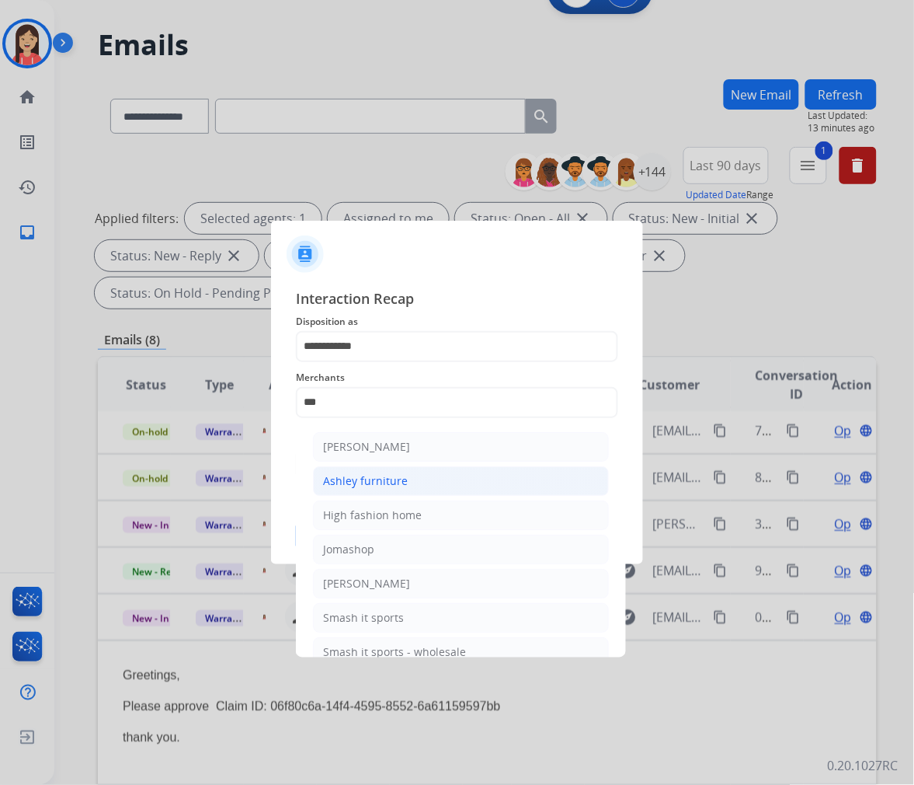
click at [385, 482] on div "Ashley furniture" at bounding box center [365, 481] width 85 height 16
type input "**********"
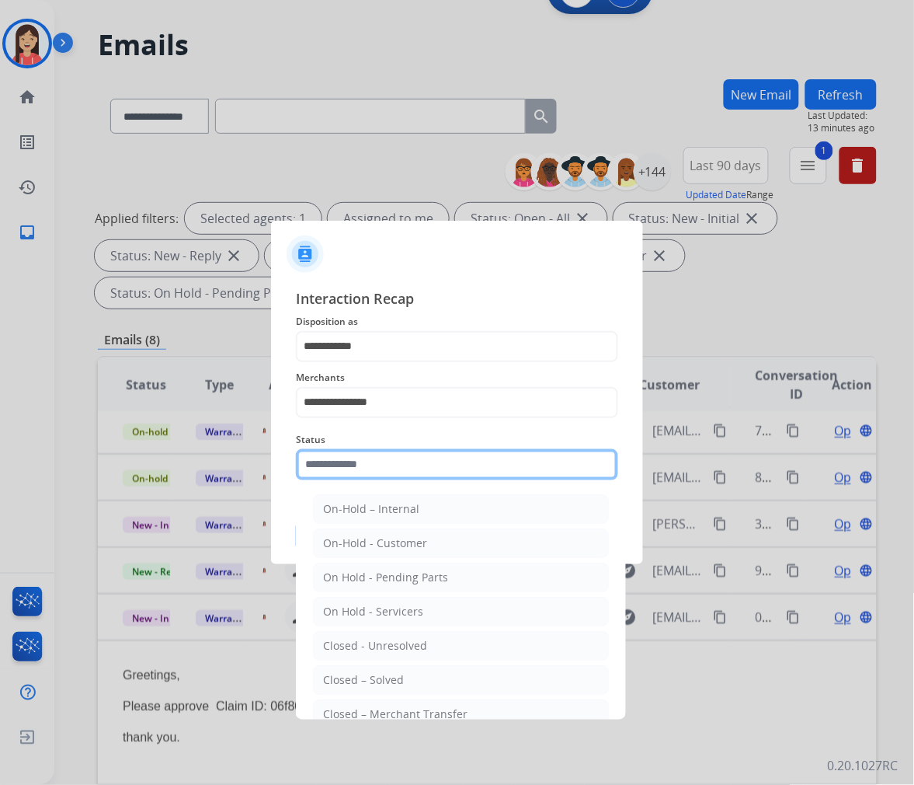
click at [364, 468] on input "text" at bounding box center [457, 464] width 322 height 31
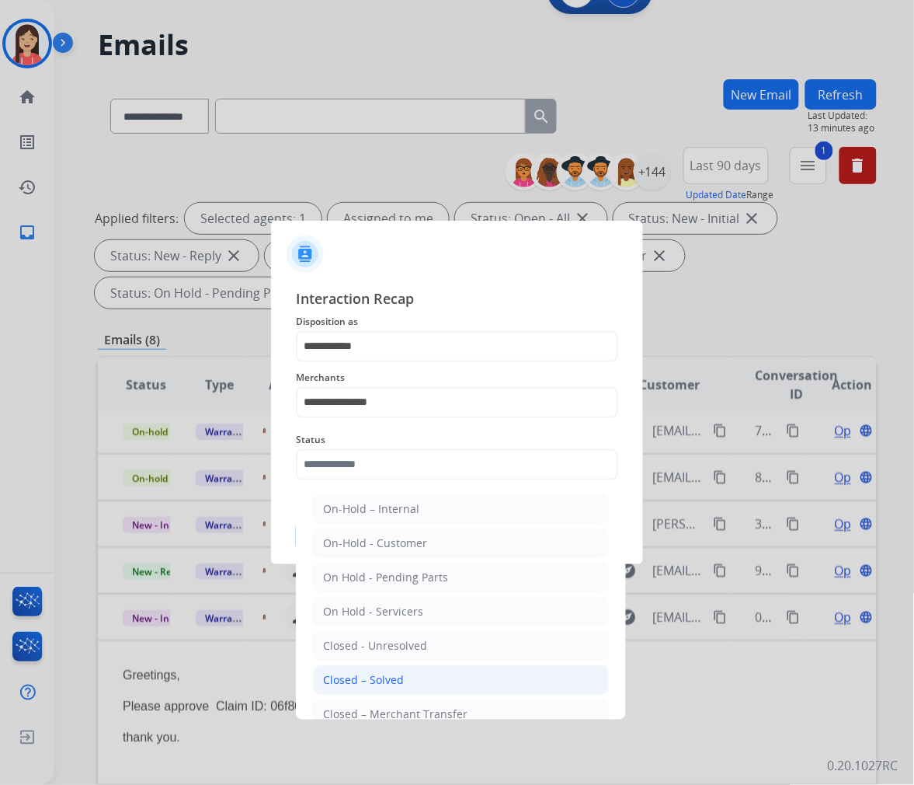
click at [381, 680] on div "Closed – Solved" at bounding box center [363, 680] width 81 height 16
type input "**********"
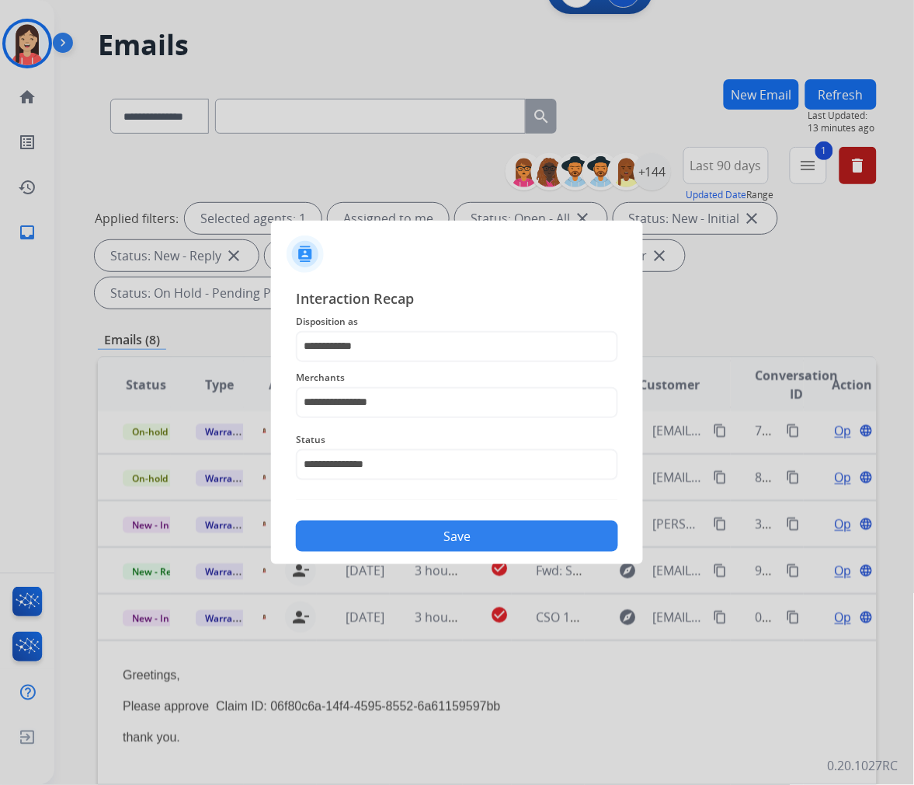
click at [420, 531] on button "Save" at bounding box center [457, 536] width 322 height 31
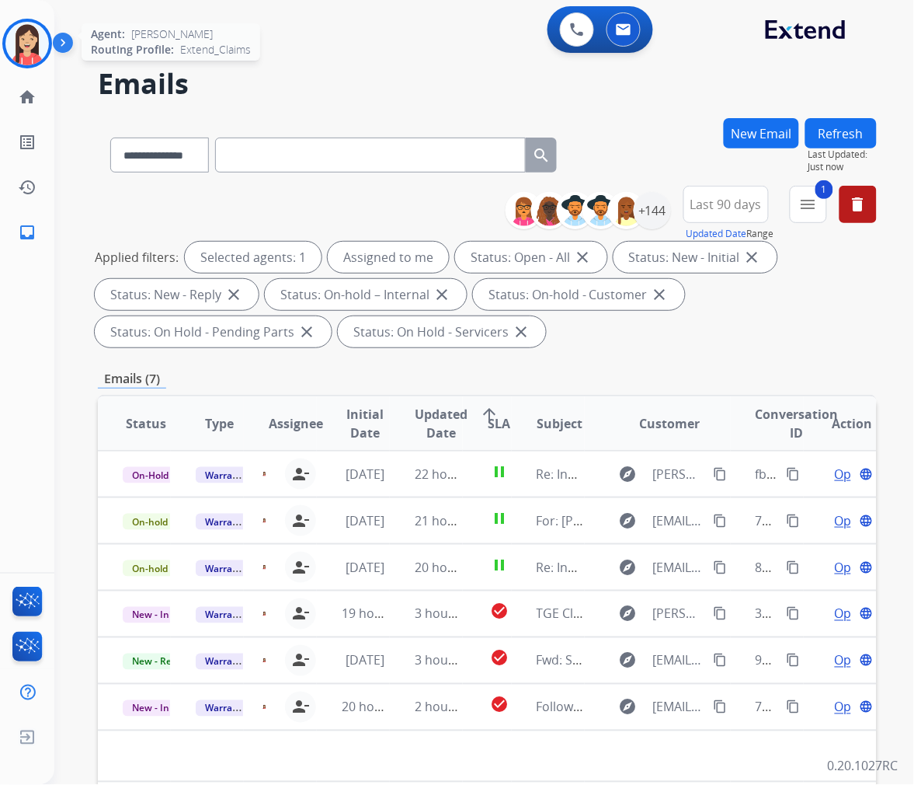
click at [23, 51] on img at bounding box center [27, 44] width 44 height 44
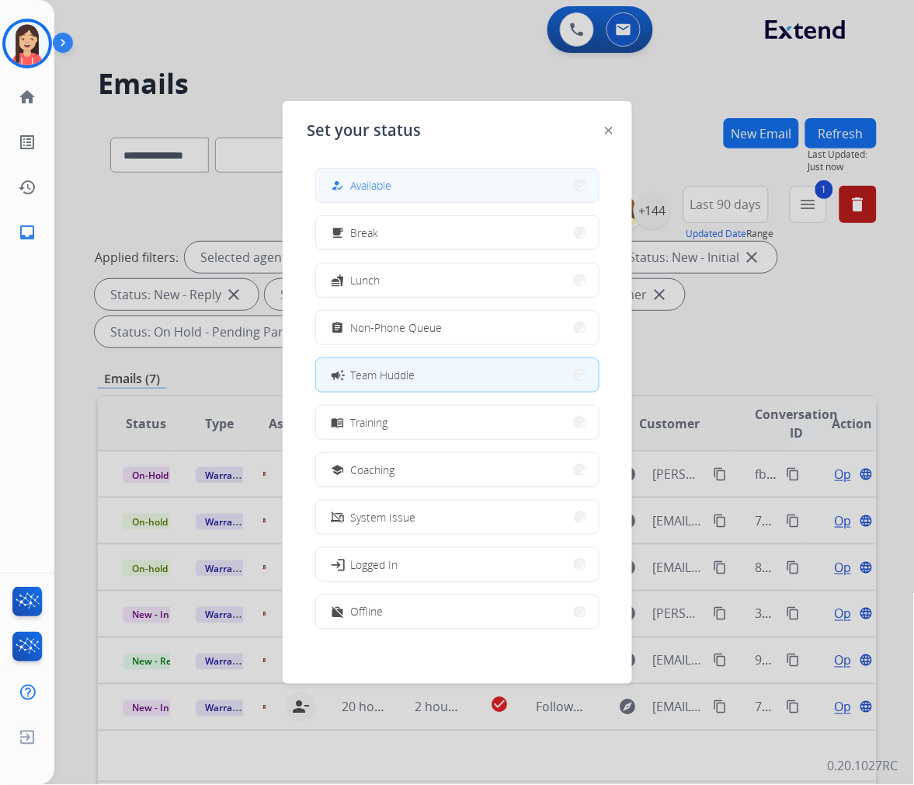
click at [412, 179] on button "how_to_reg Available" at bounding box center [457, 185] width 283 height 33
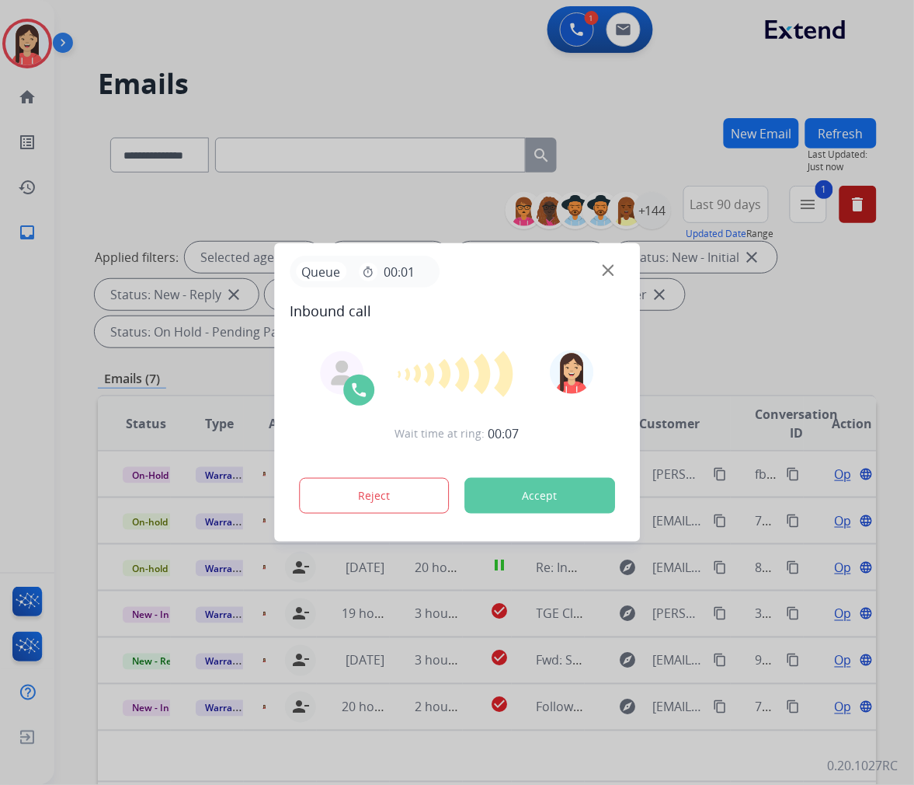
click at [566, 484] on button "Accept" at bounding box center [540, 496] width 151 height 36
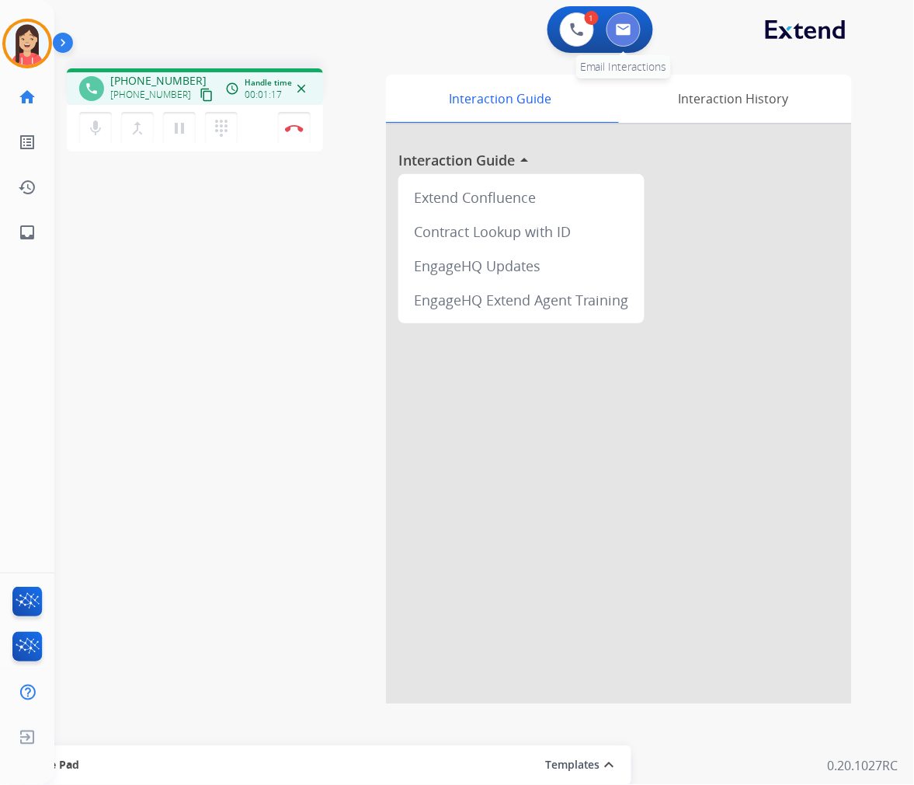
click at [625, 40] on button at bounding box center [624, 29] width 34 height 34
select select "**********"
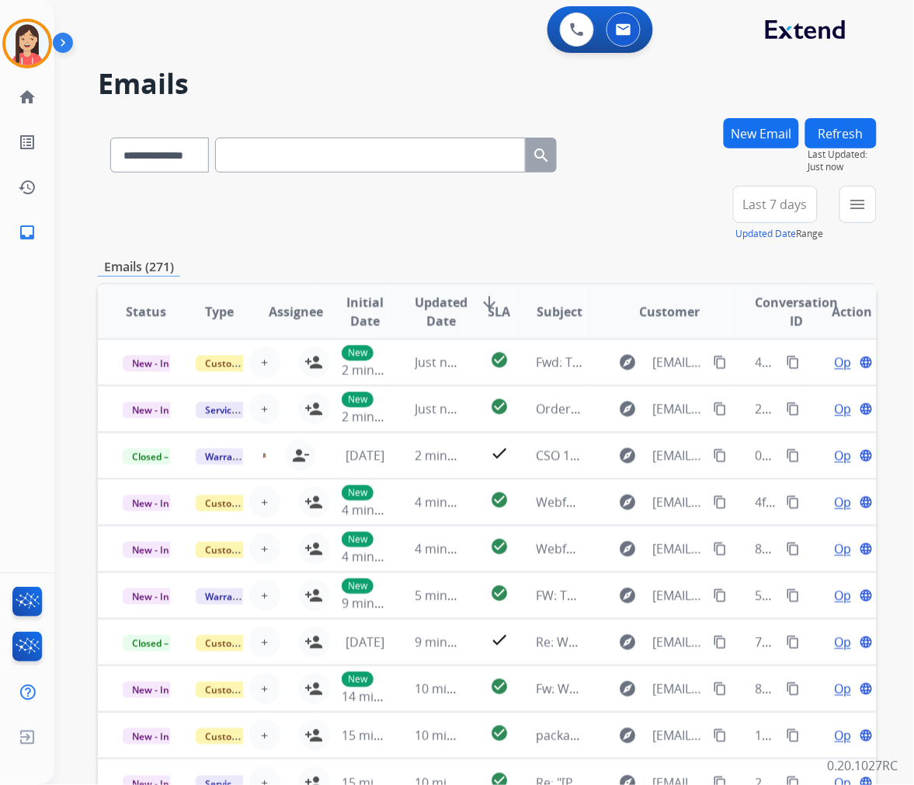
click at [295, 164] on input "text" at bounding box center [370, 155] width 311 height 35
paste input "**********"
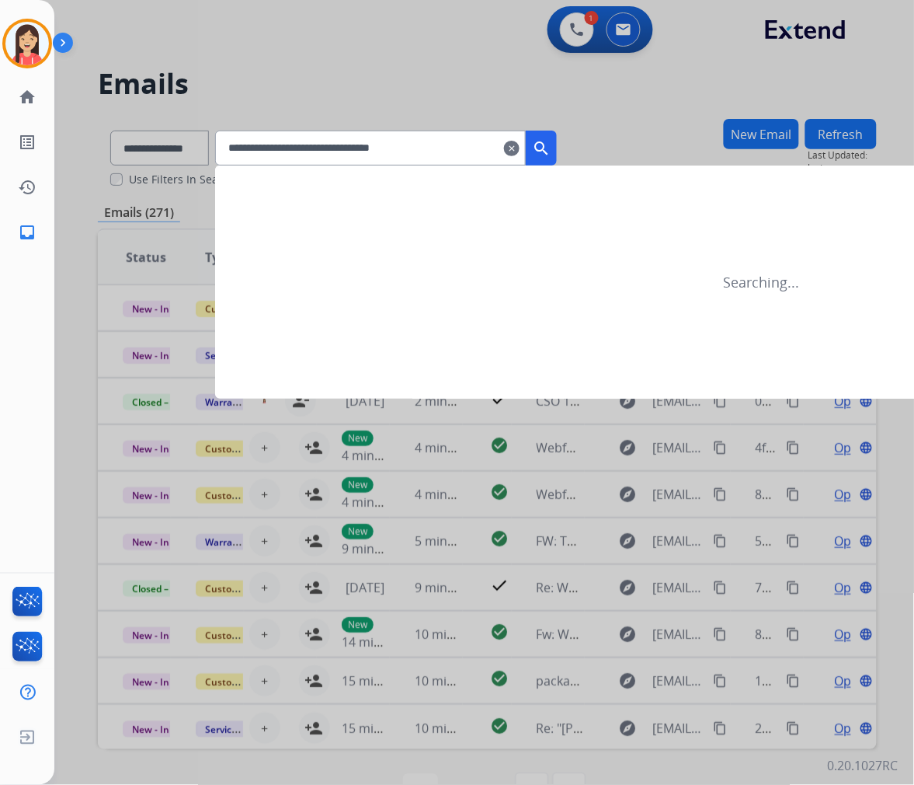
type input "**********"
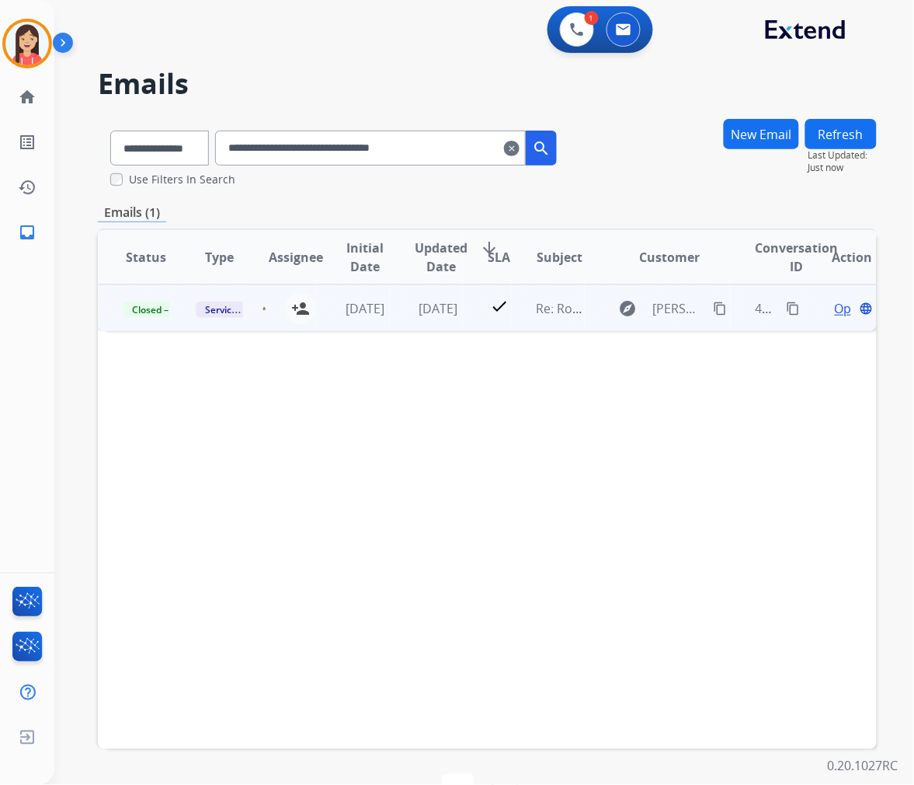
click at [463, 326] on td "check" at bounding box center [487, 307] width 49 height 47
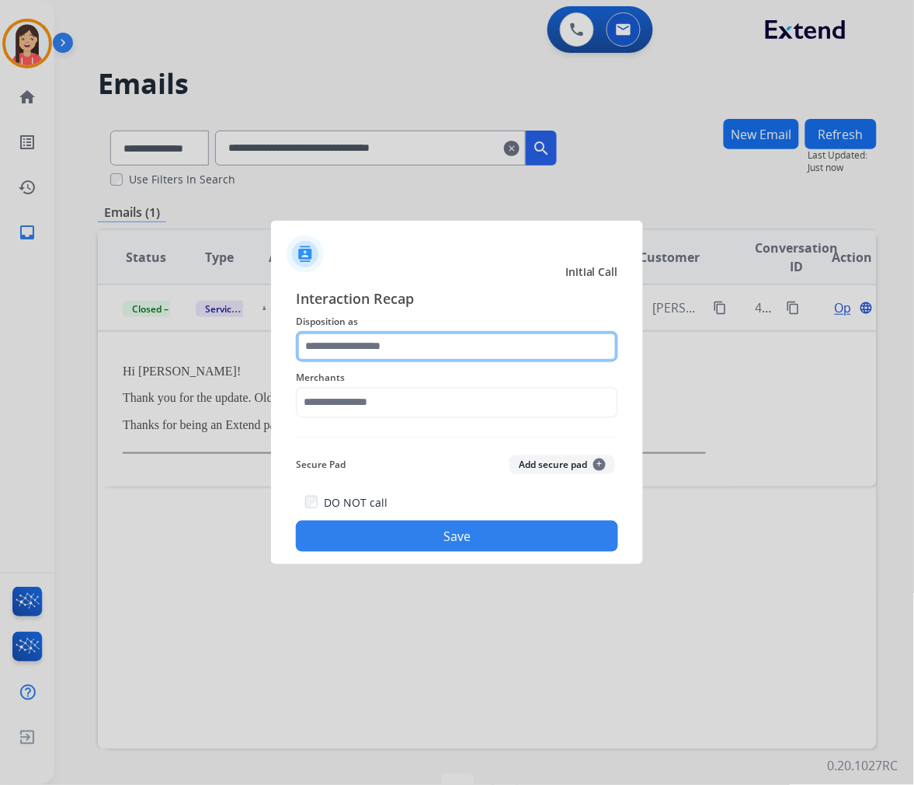
click at [385, 350] on input "text" at bounding box center [457, 346] width 322 height 31
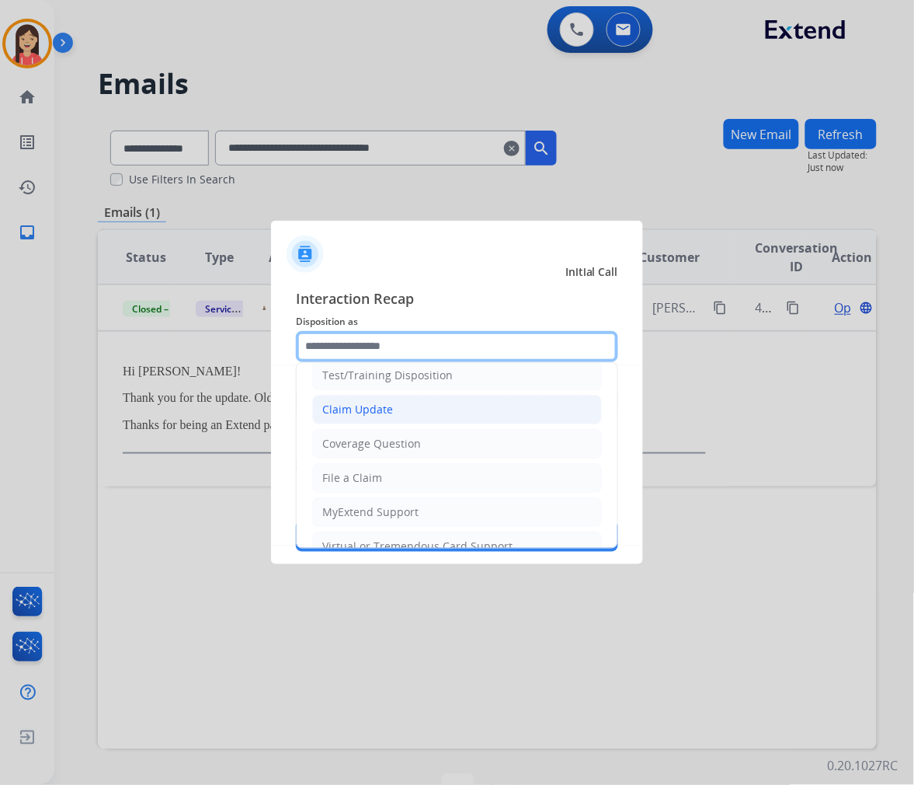
scroll to position [86, 0]
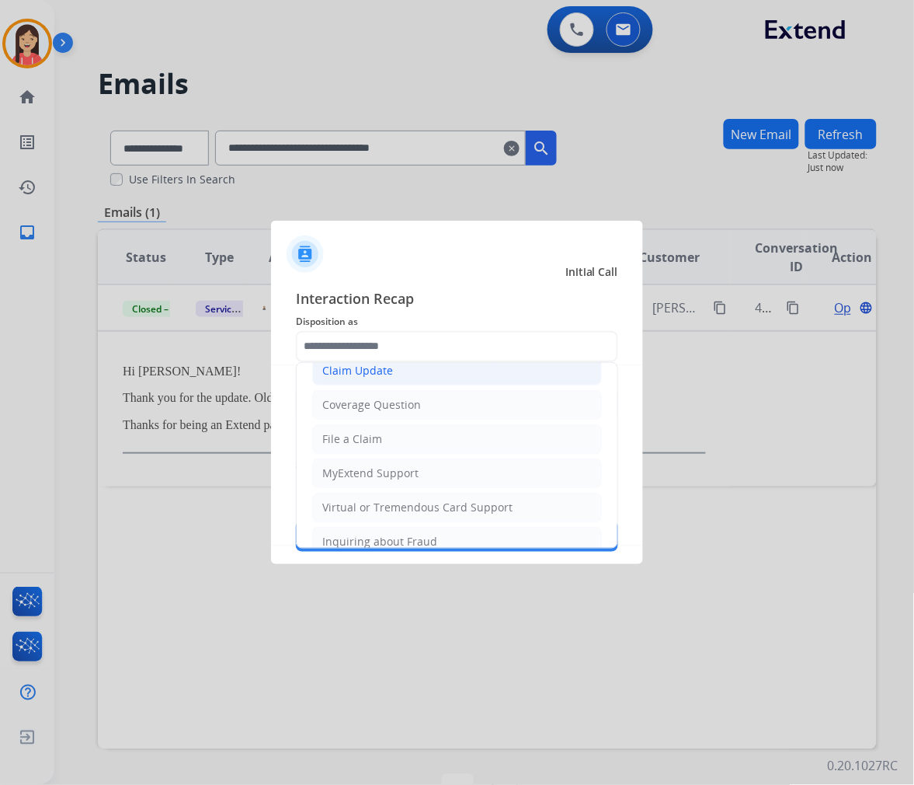
click at [364, 376] on div "Claim Update" at bounding box center [357, 371] width 71 height 16
type input "**********"
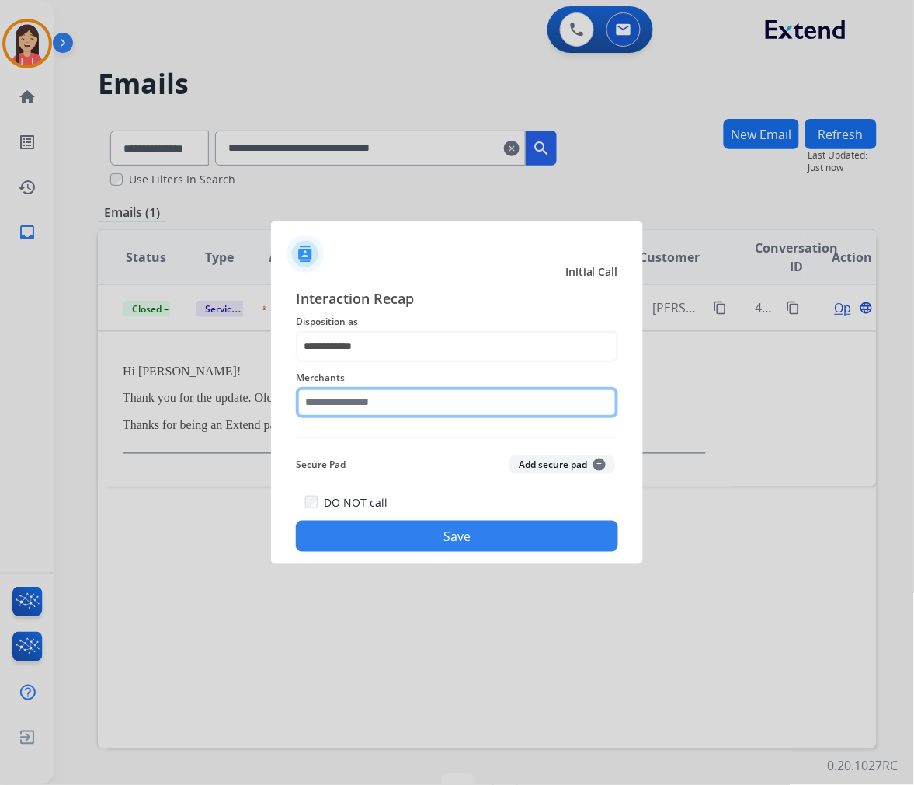
click at [360, 397] on input "text" at bounding box center [457, 402] width 322 height 31
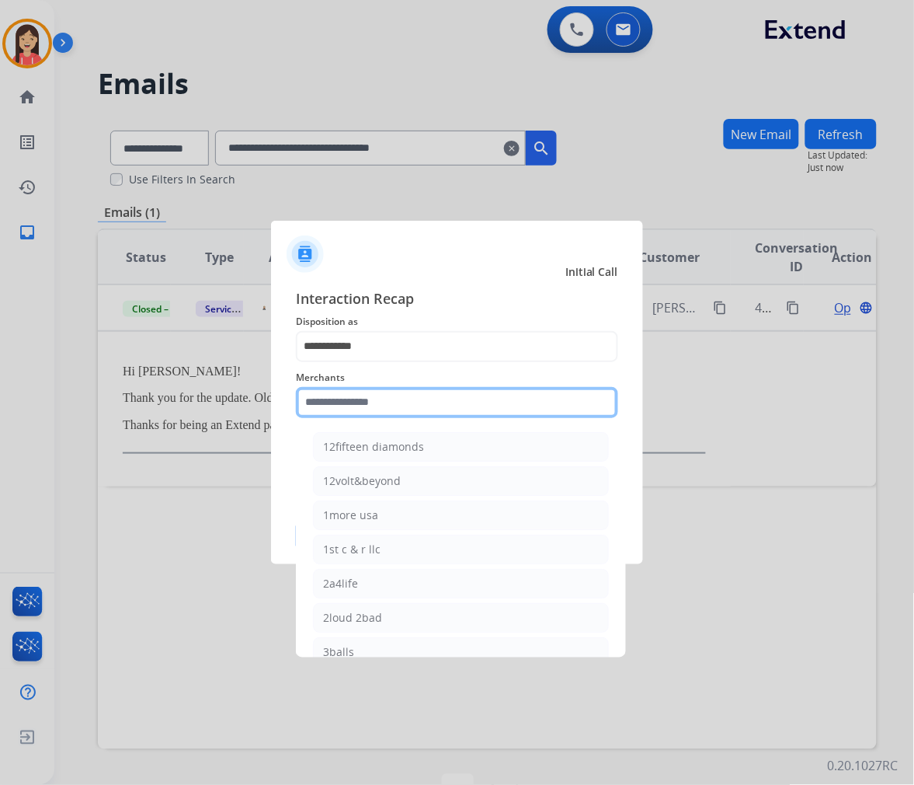
click at [363, 402] on input "text" at bounding box center [457, 402] width 322 height 31
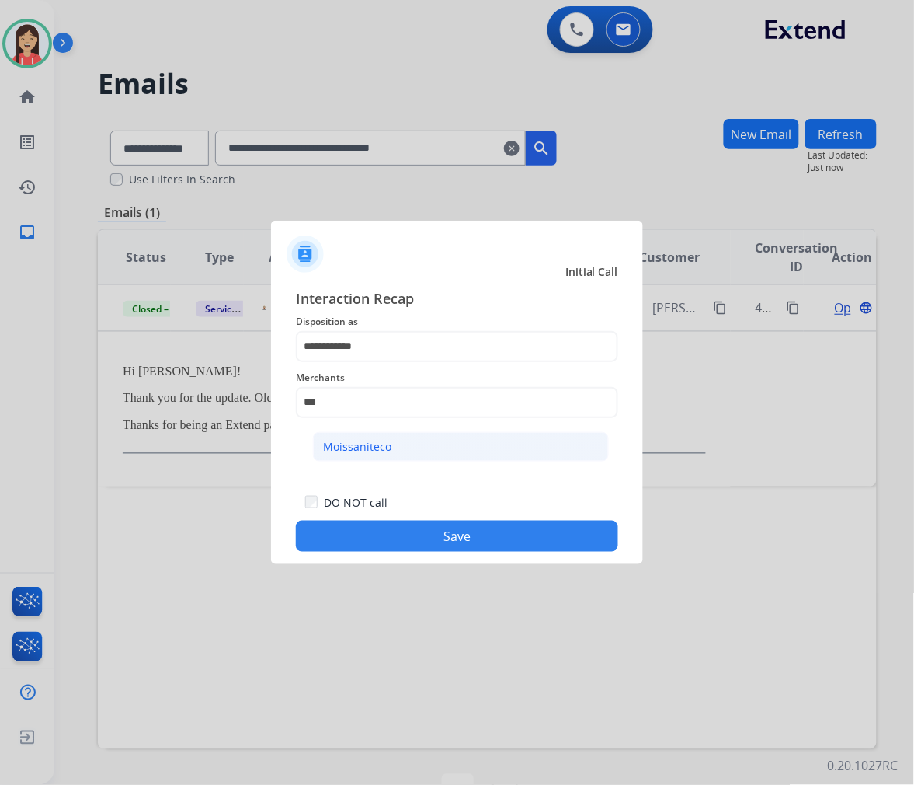
click at [358, 433] on li "Moissaniteco" at bounding box center [461, 447] width 296 height 30
type input "**********"
click at [409, 540] on button "Save" at bounding box center [457, 536] width 322 height 31
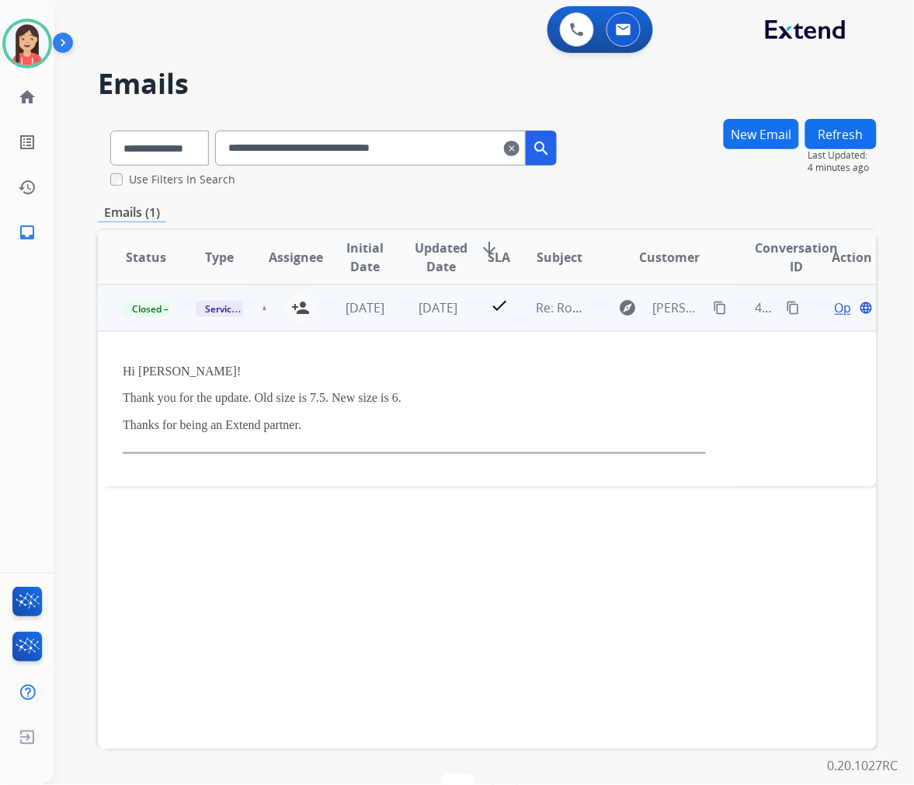
click at [449, 324] on td "[DATE]" at bounding box center [426, 307] width 73 height 47
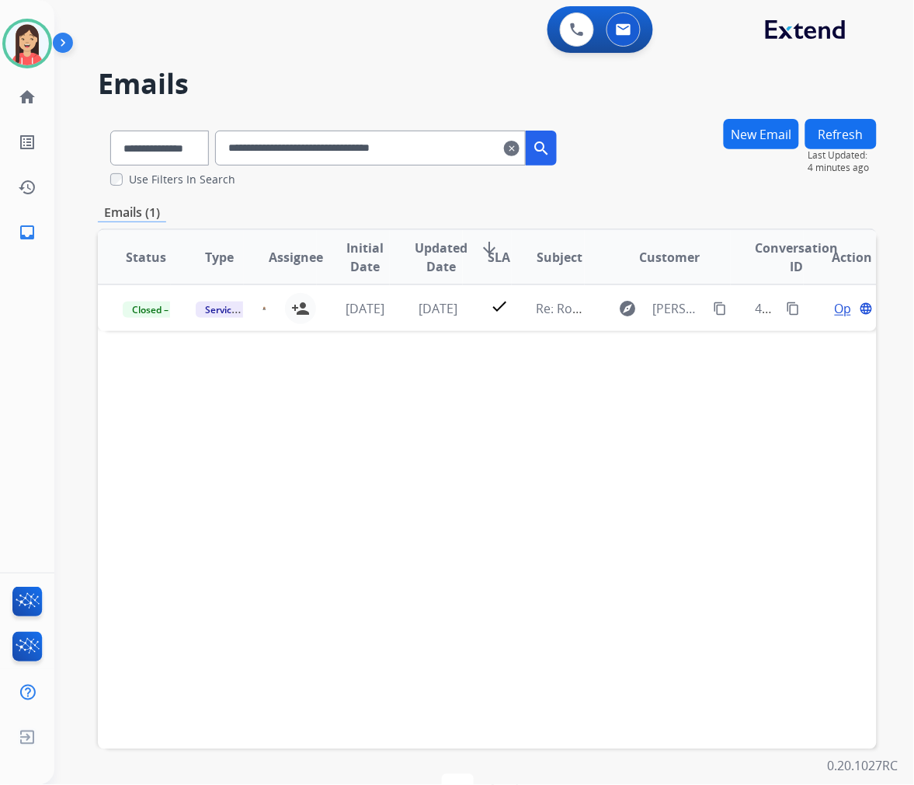
click at [520, 151] on mat-icon "clear" at bounding box center [512, 148] width 16 height 19
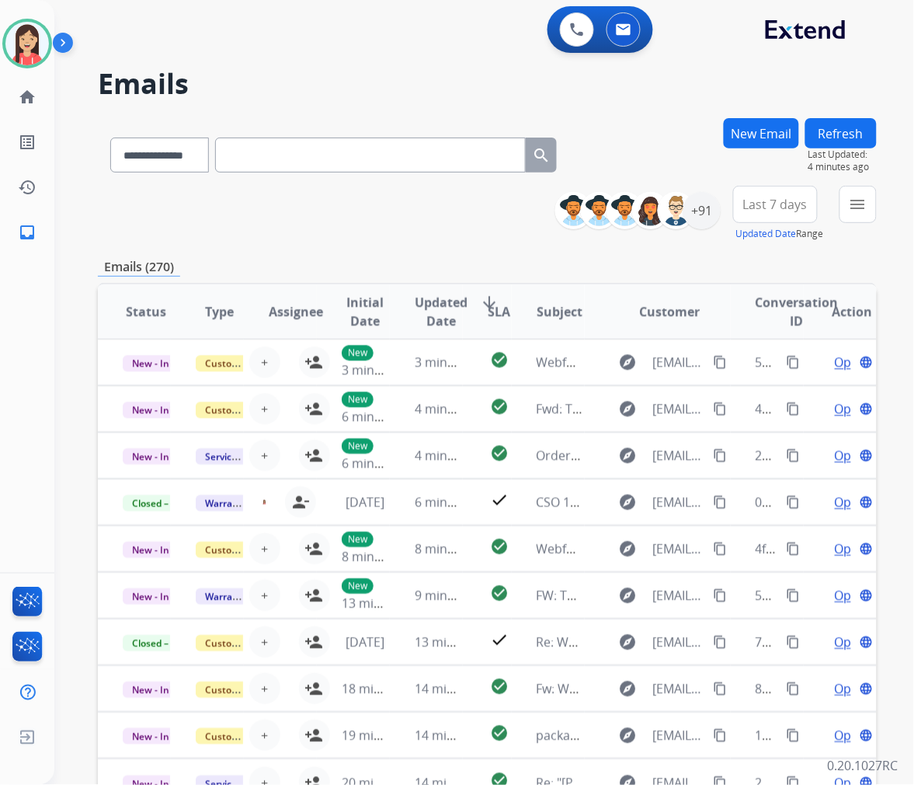
drag, startPoint x: 455, startPoint y: 207, endPoint x: 471, endPoint y: 207, distance: 15.5
click at [455, 207] on div "**********" at bounding box center [487, 214] width 779 height 56
click at [707, 214] on div "+91" at bounding box center [702, 210] width 37 height 37
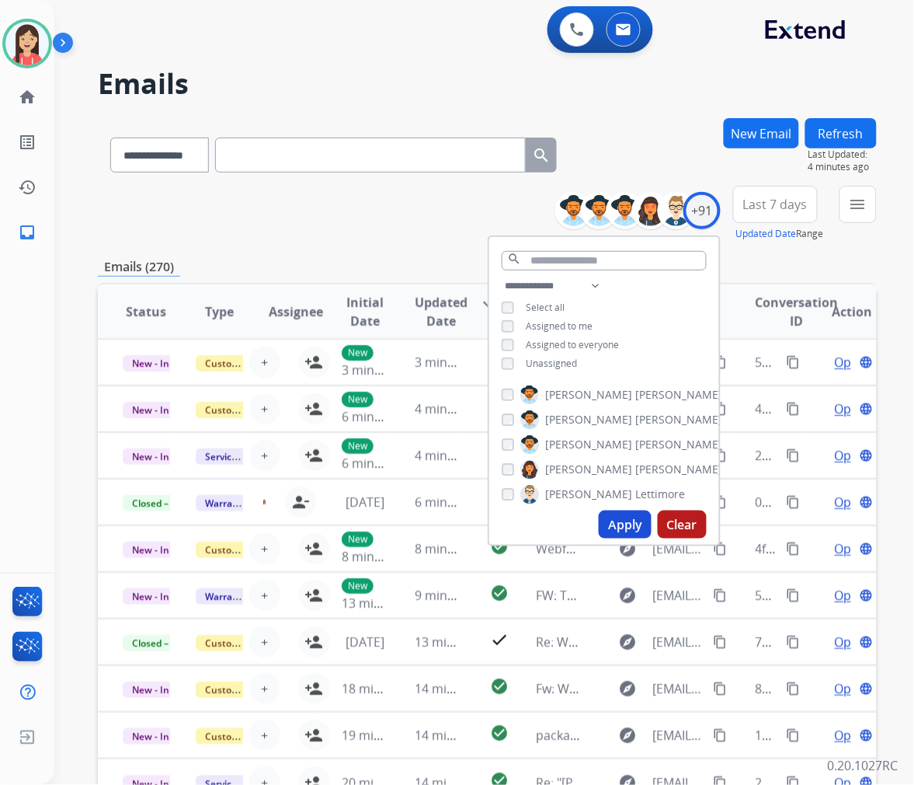
click at [549, 357] on span "Unassigned" at bounding box center [552, 363] width 51 height 13
click at [624, 517] on button "Apply" at bounding box center [625, 524] width 53 height 28
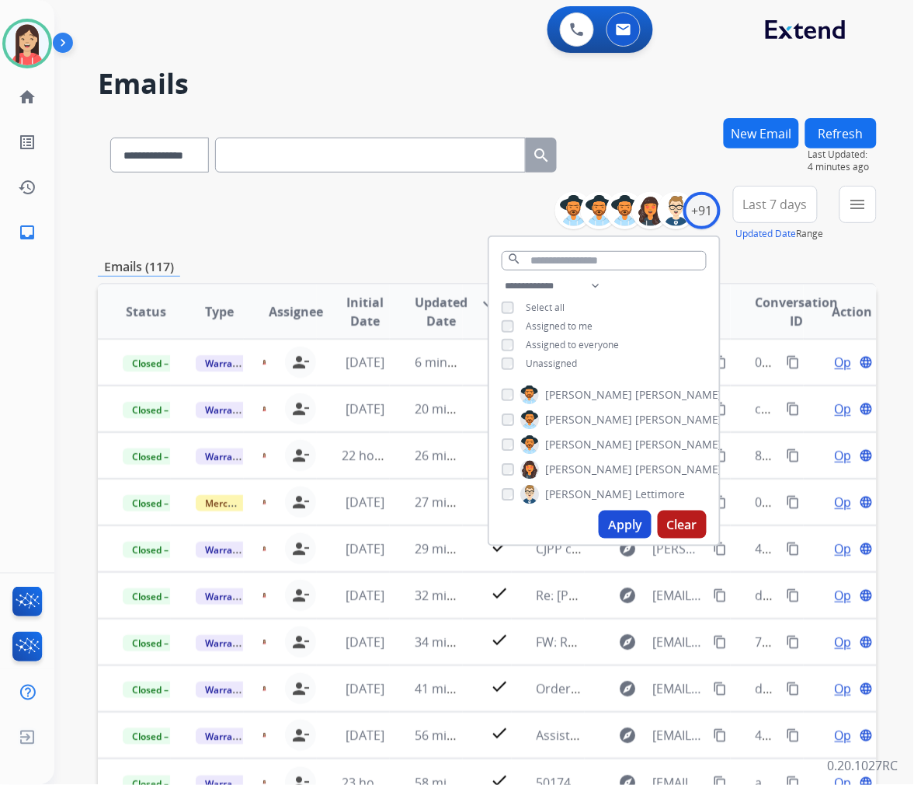
drag, startPoint x: 355, startPoint y: 231, endPoint x: 364, endPoint y: 231, distance: 8.5
click at [355, 231] on div "**********" at bounding box center [487, 214] width 779 height 56
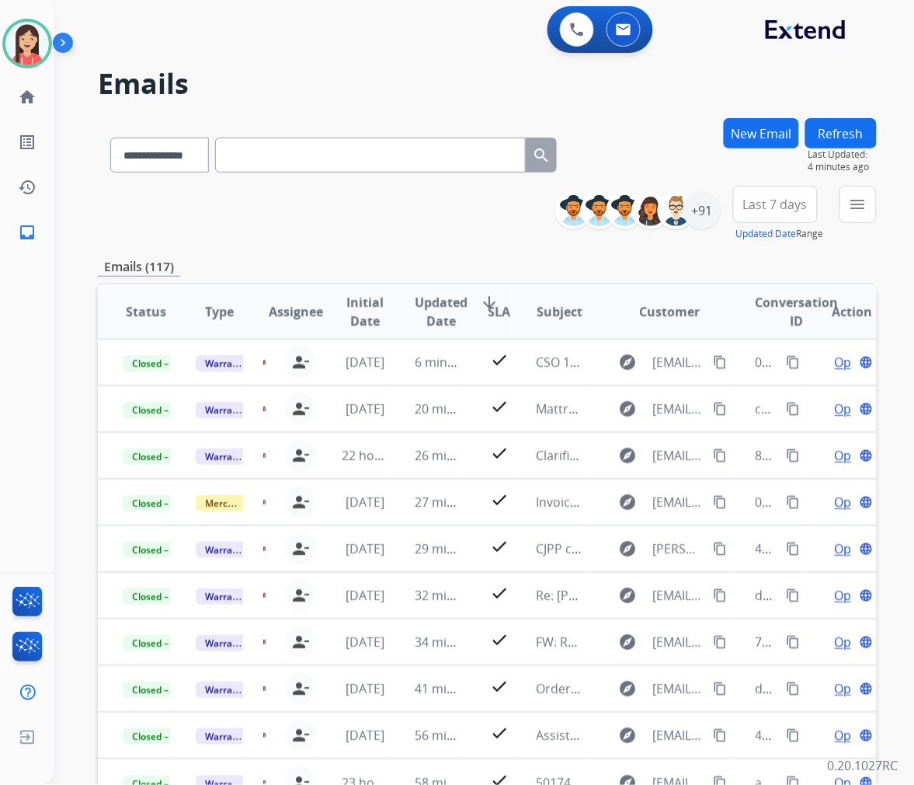
click at [801, 214] on button "Last 7 days" at bounding box center [775, 204] width 85 height 37
click at [761, 393] on div "Last 90 days" at bounding box center [770, 392] width 85 height 23
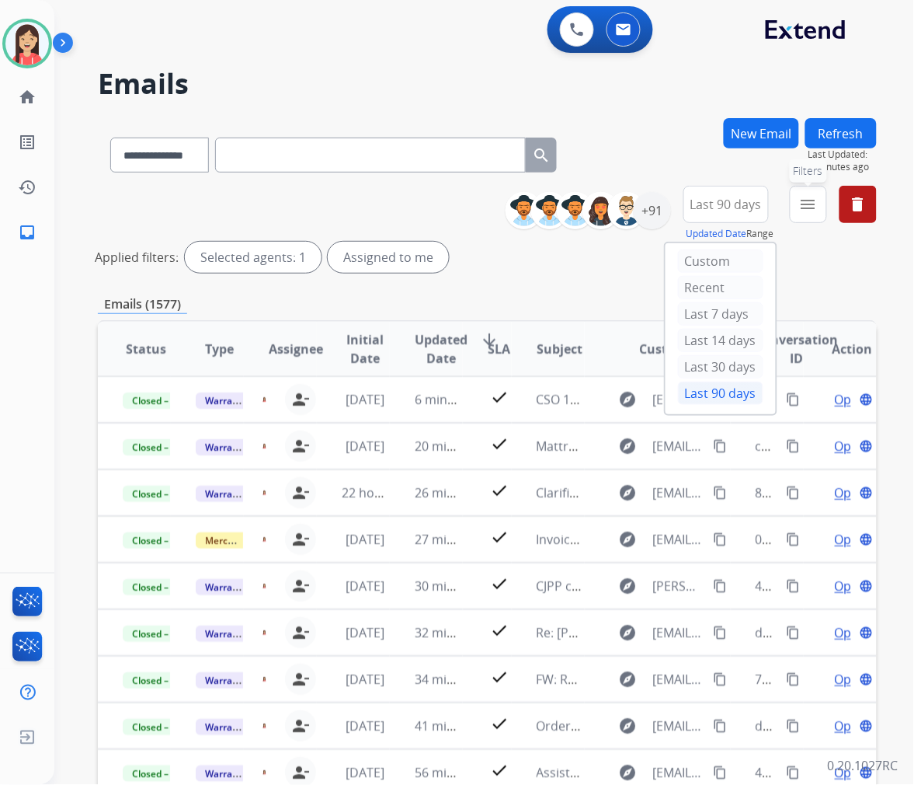
click at [803, 192] on button "menu Filters" at bounding box center [808, 204] width 37 height 37
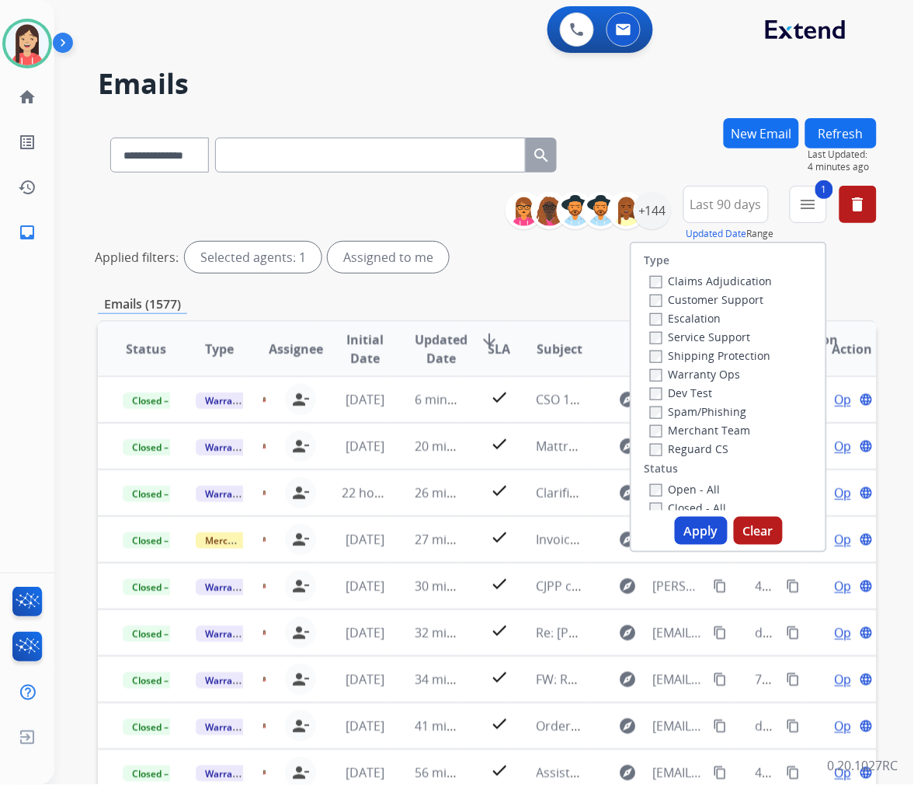
click at [704, 531] on button "Apply" at bounding box center [701, 531] width 53 height 28
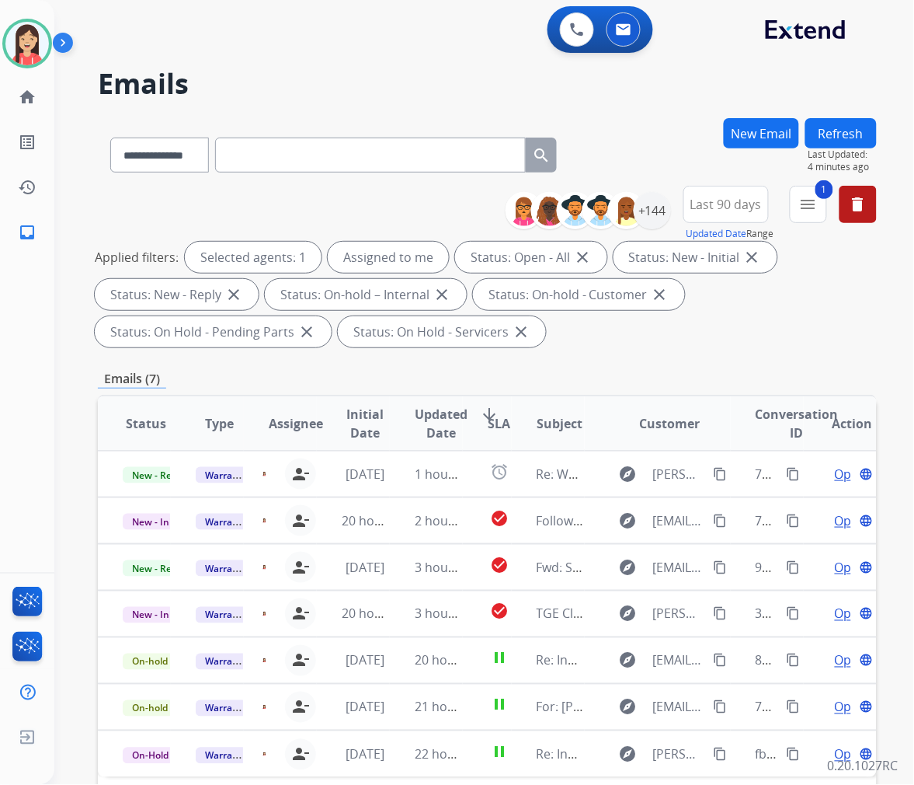
click at [437, 422] on span "Updated Date" at bounding box center [441, 423] width 53 height 37
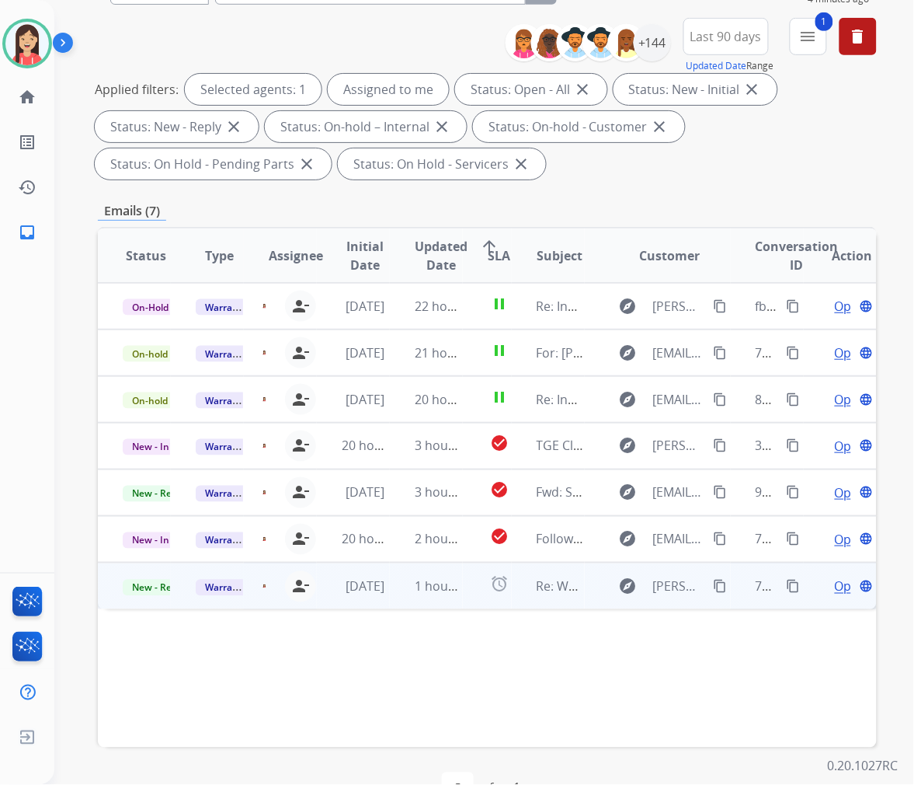
scroll to position [172, 0]
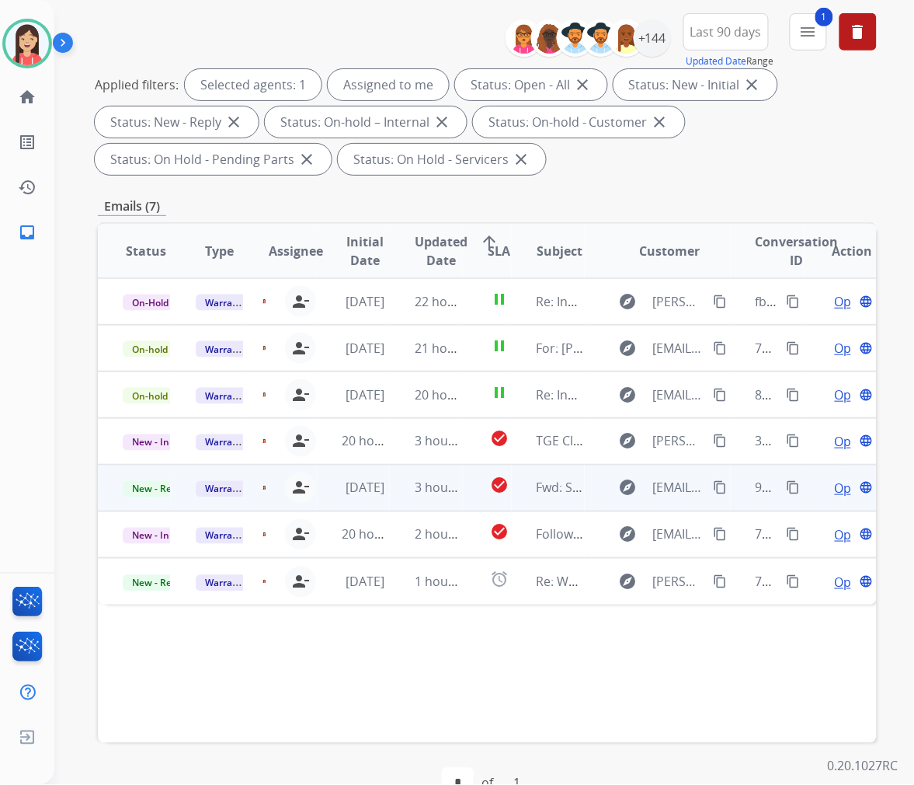
click at [391, 498] on td "3 hours ago" at bounding box center [426, 488] width 73 height 47
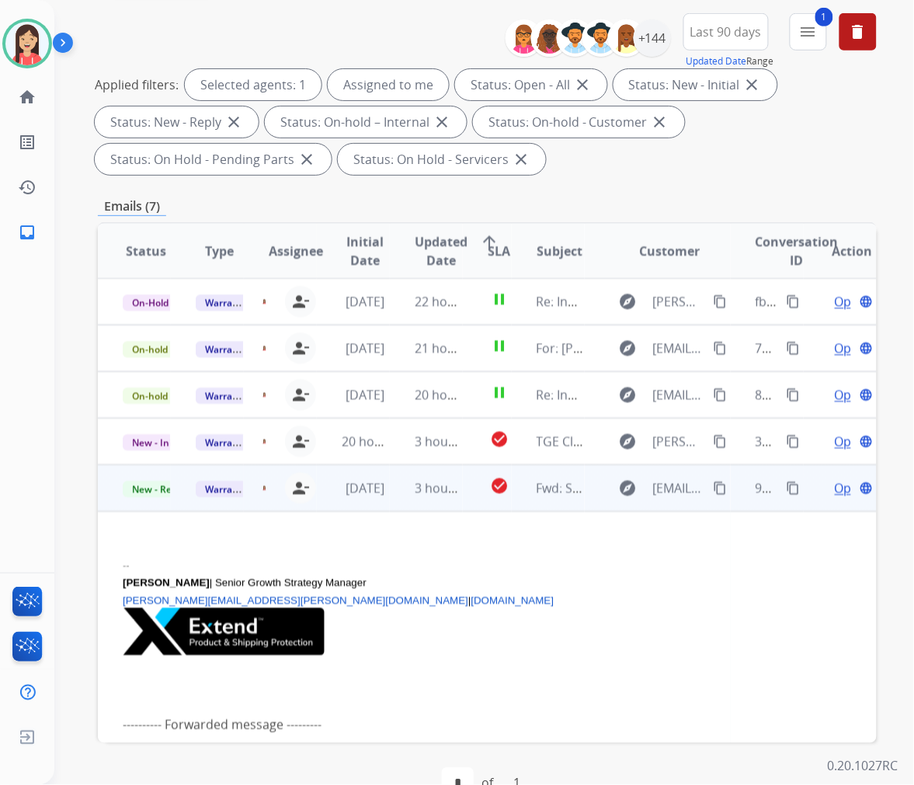
scroll to position [107, 0]
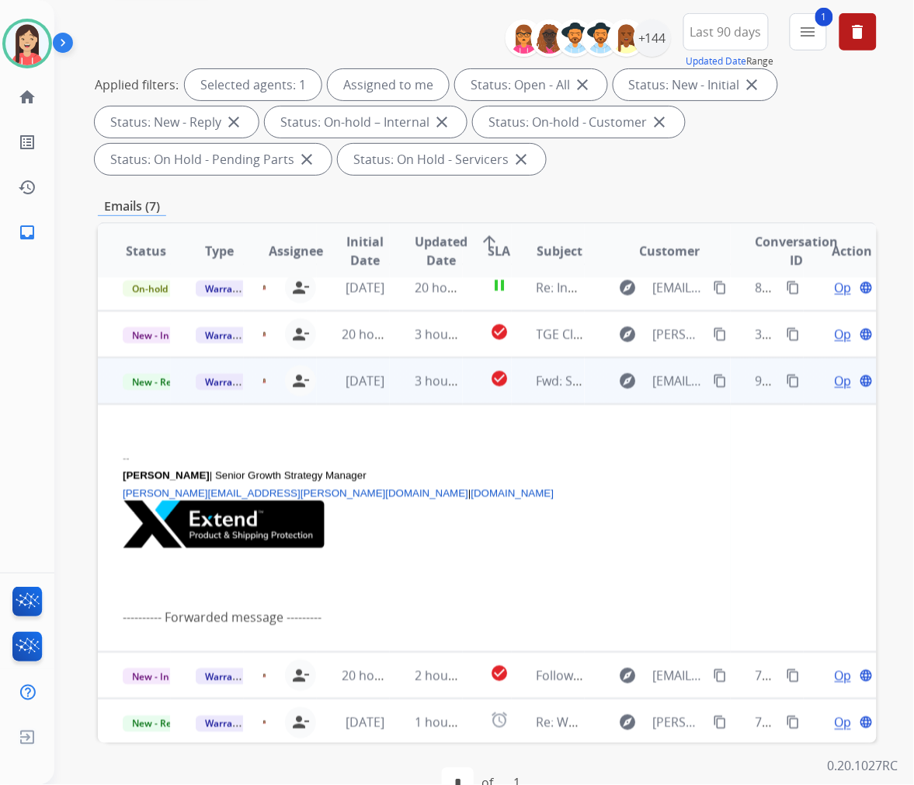
click at [398, 394] on td "3 hours ago" at bounding box center [426, 380] width 73 height 47
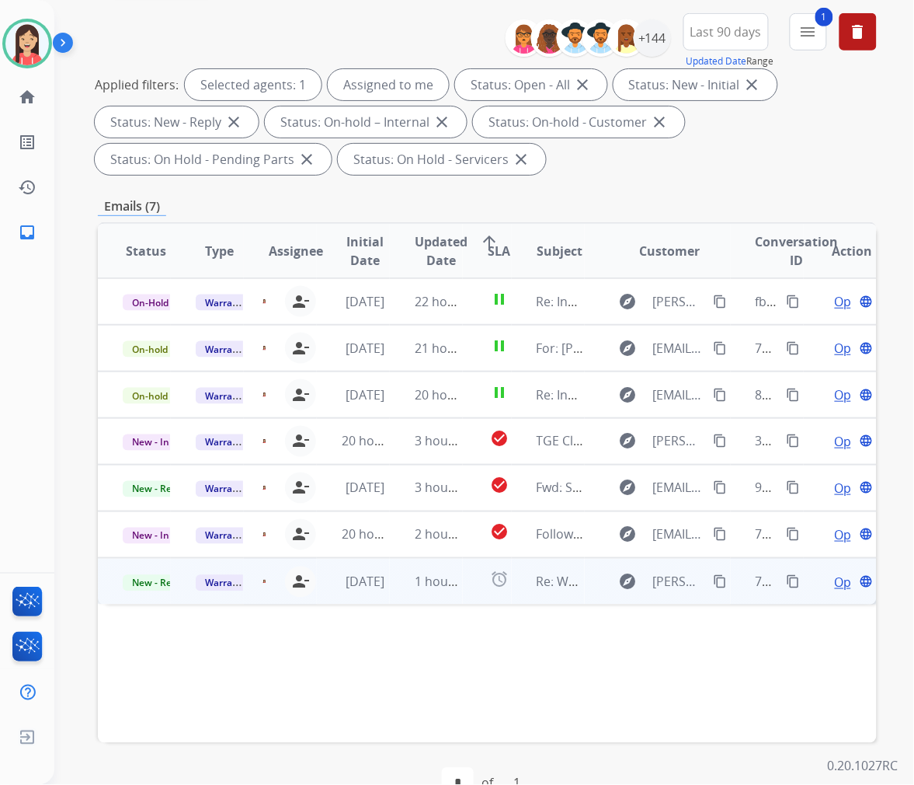
click at [379, 596] on td "[DATE]" at bounding box center [353, 581] width 73 height 47
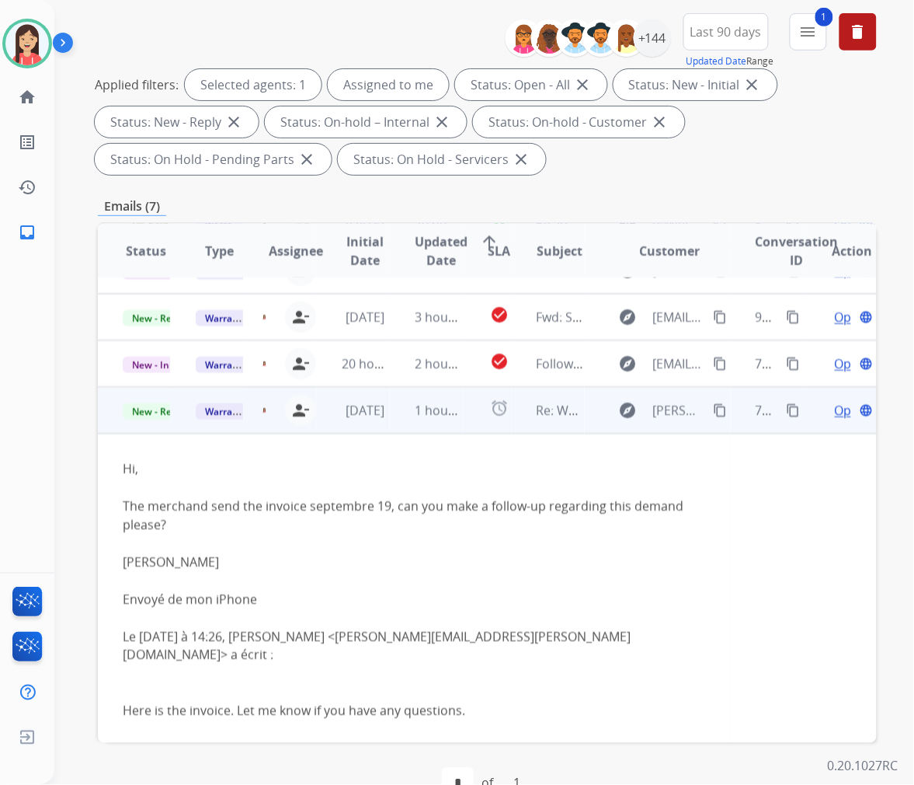
scroll to position [172, 0]
click at [390, 426] on td "1 hour ago" at bounding box center [426, 408] width 73 height 47
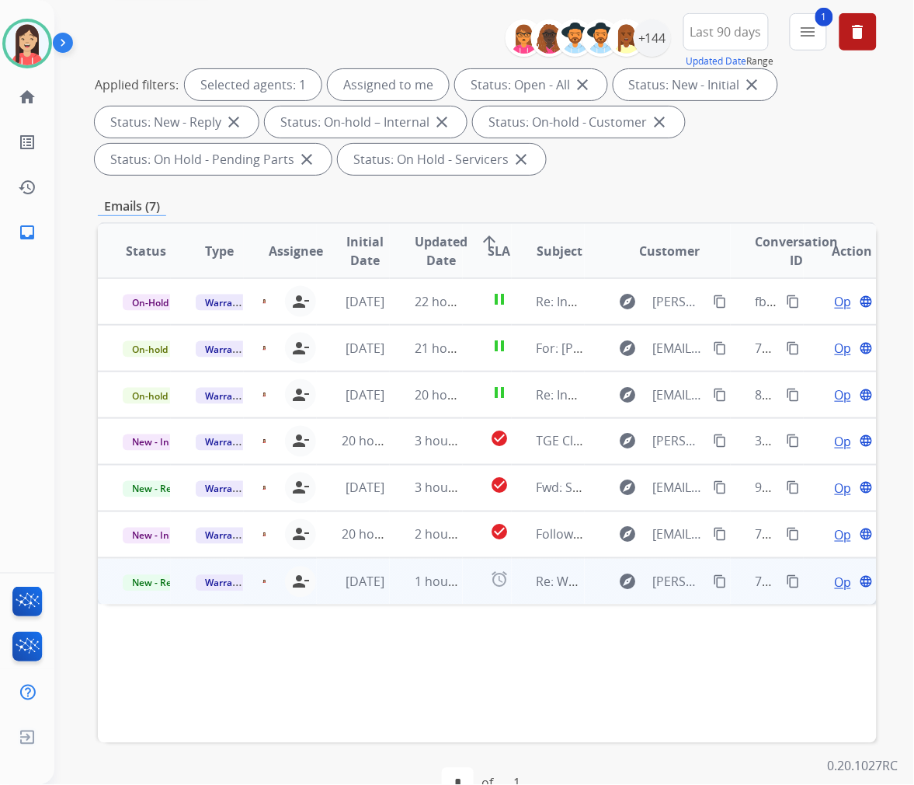
scroll to position [0, 0]
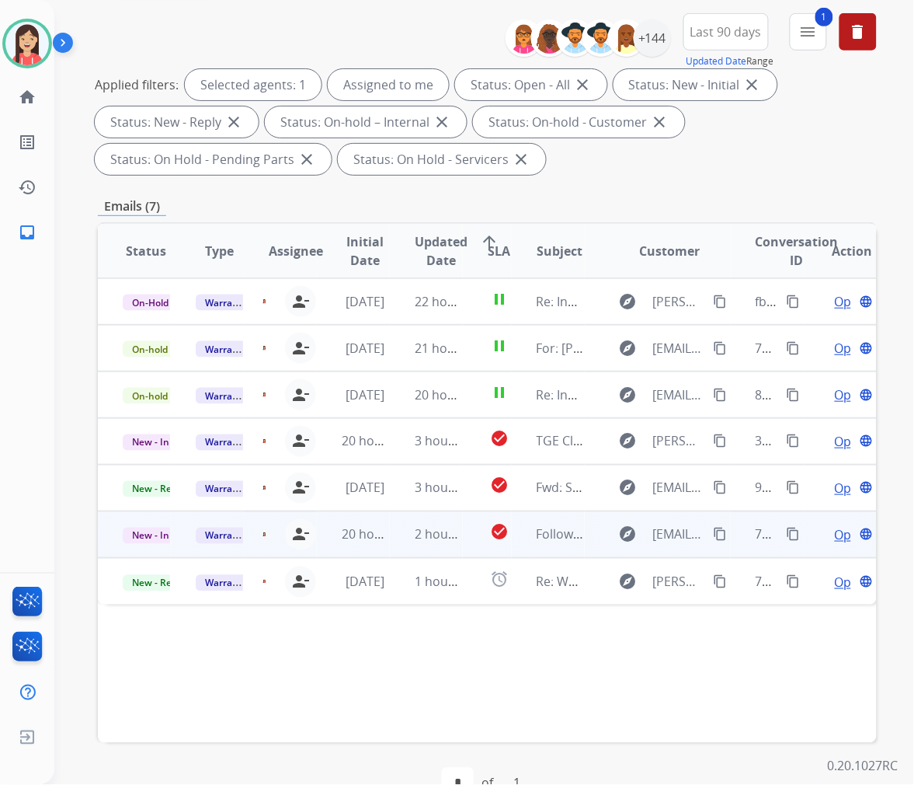
click at [404, 546] on td "2 hours ago" at bounding box center [426, 534] width 73 height 47
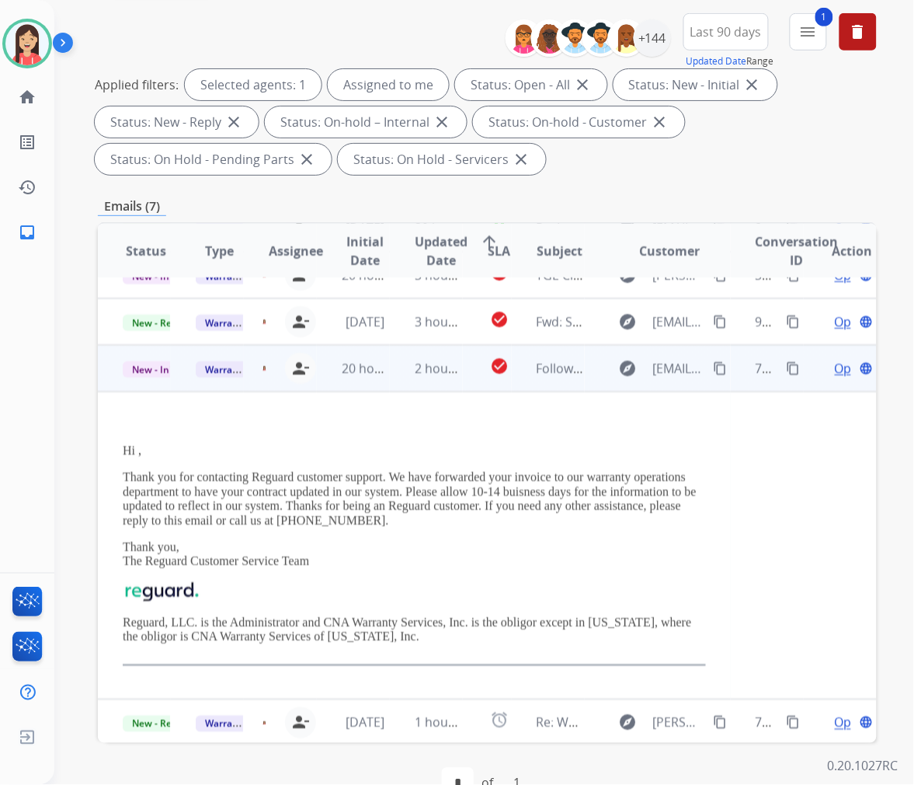
scroll to position [167, 0]
click at [835, 368] on span "Open" at bounding box center [851, 367] width 32 height 19
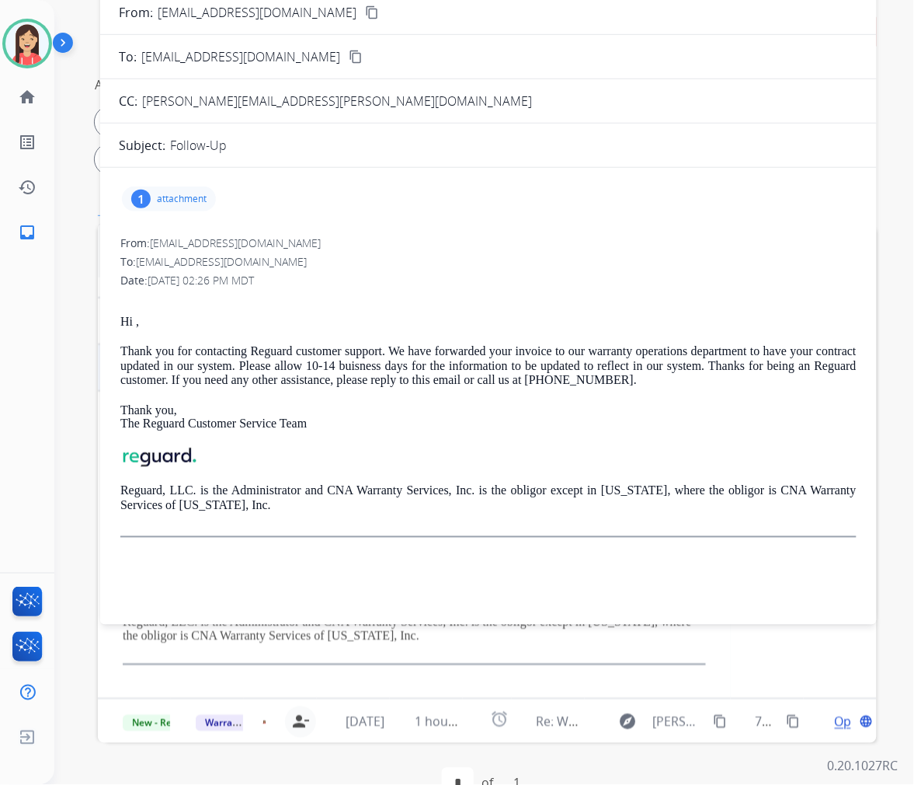
click at [264, 106] on span "[PERSON_NAME][EMAIL_ADDRESS][PERSON_NAME][DOMAIN_NAME]" at bounding box center [337, 100] width 390 height 17
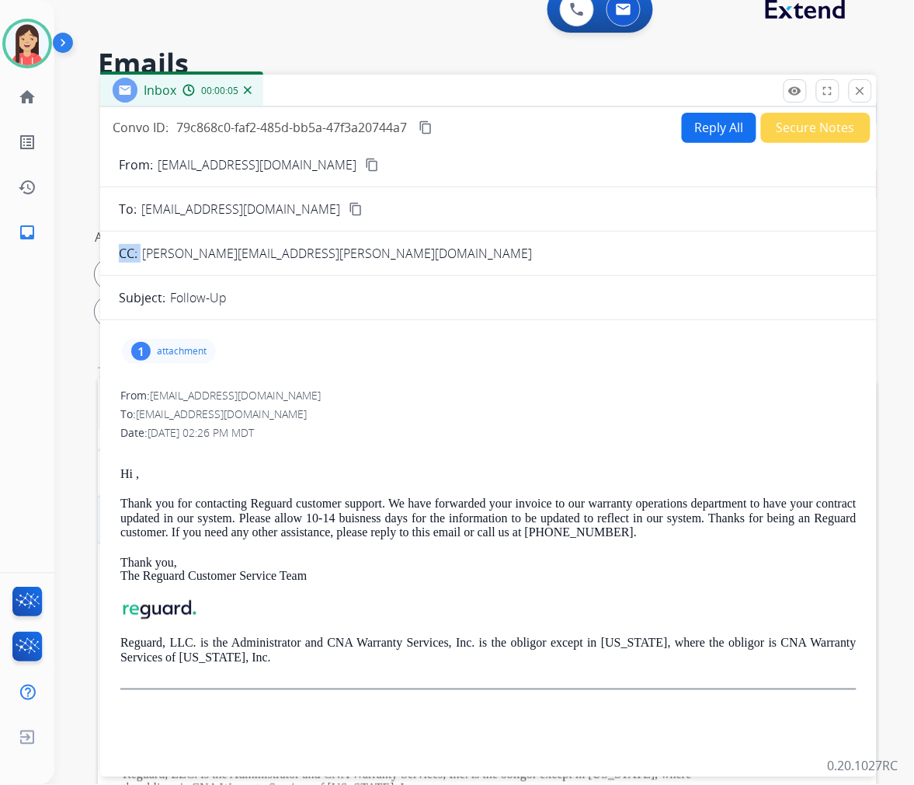
scroll to position [0, 0]
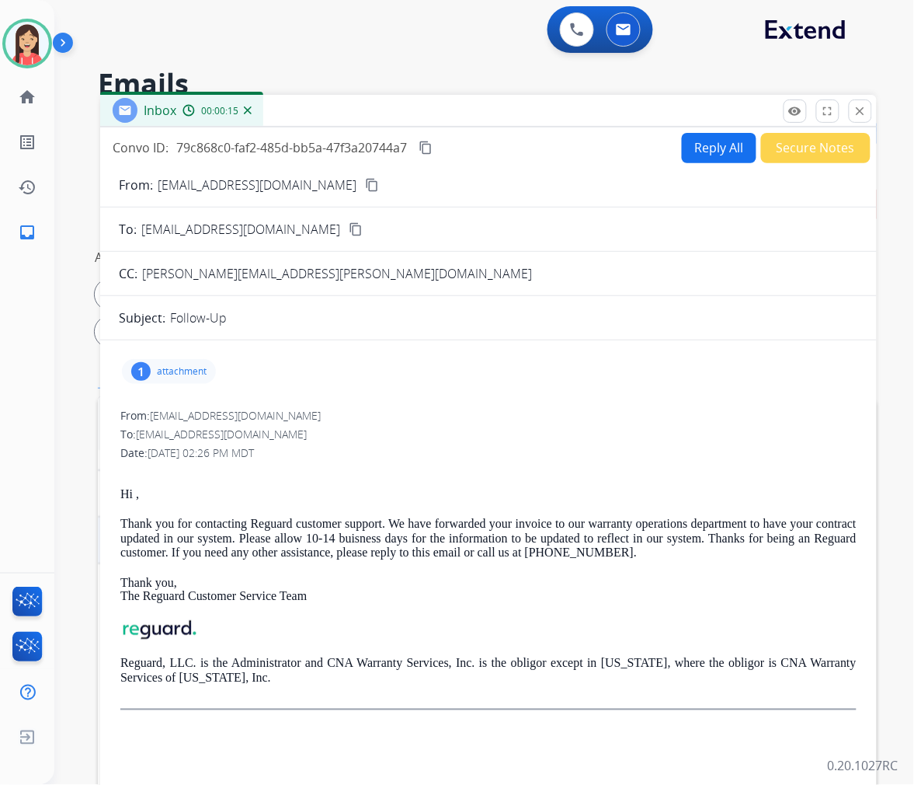
click at [189, 365] on p "attachment" at bounding box center [182, 371] width 50 height 12
click at [397, 405] on mat-icon "download" at bounding box center [399, 408] width 14 height 14
click at [818, 144] on button "Secure Notes" at bounding box center [816, 148] width 110 height 30
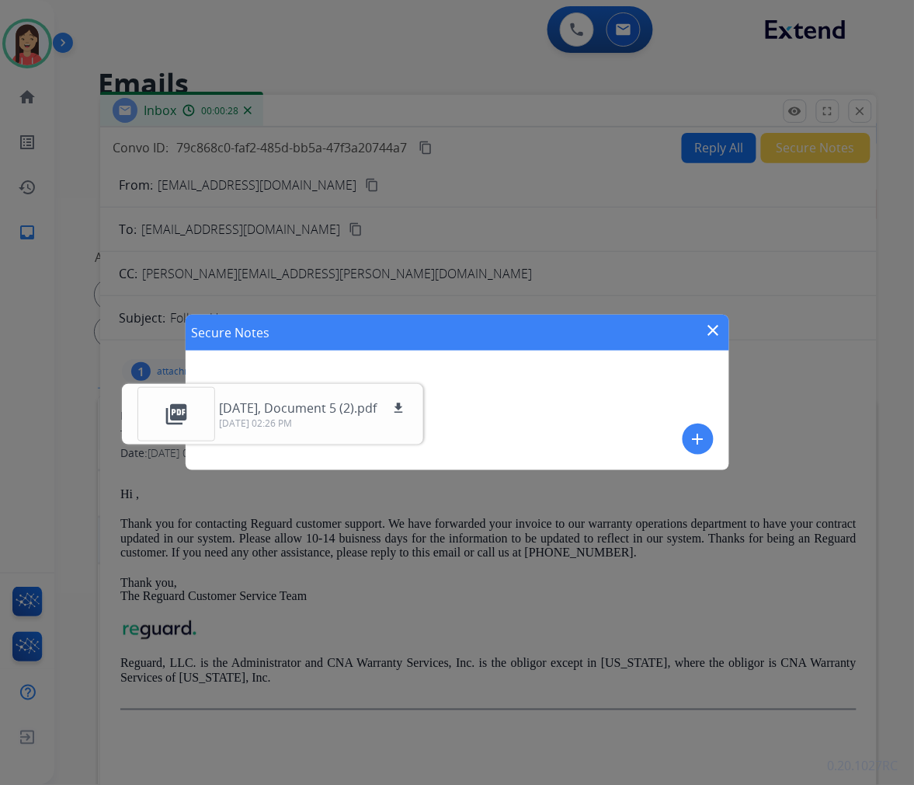
click at [698, 434] on mat-icon "add" at bounding box center [698, 439] width 19 height 19
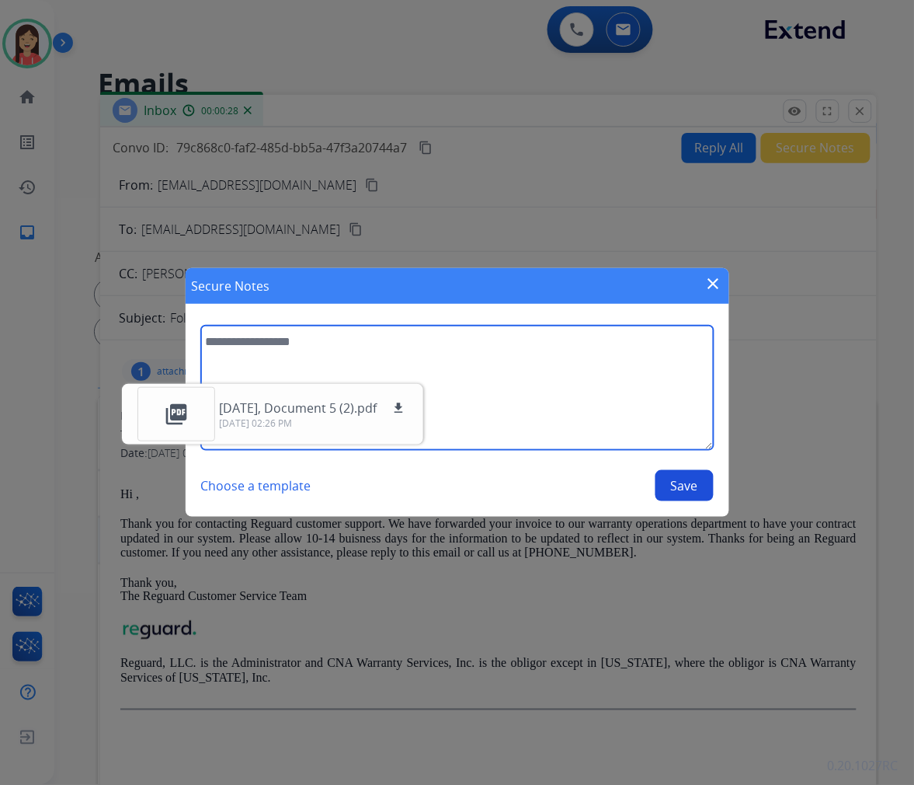
click at [538, 402] on textarea at bounding box center [457, 388] width 513 height 124
type textarea "**********"
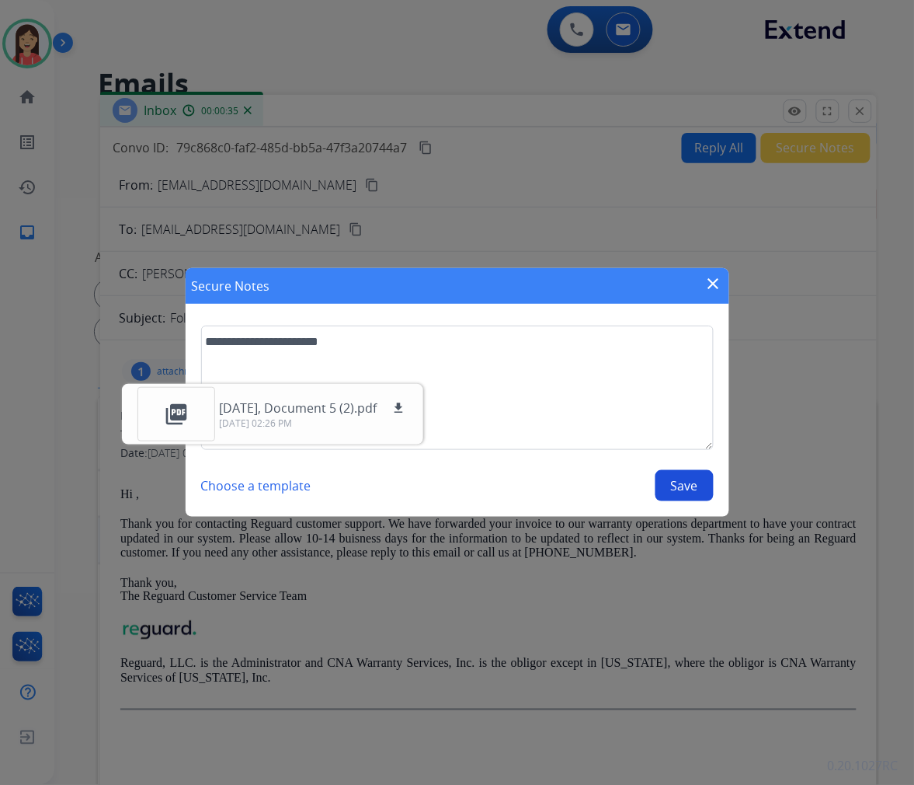
click at [685, 471] on button "Save" at bounding box center [685, 485] width 58 height 31
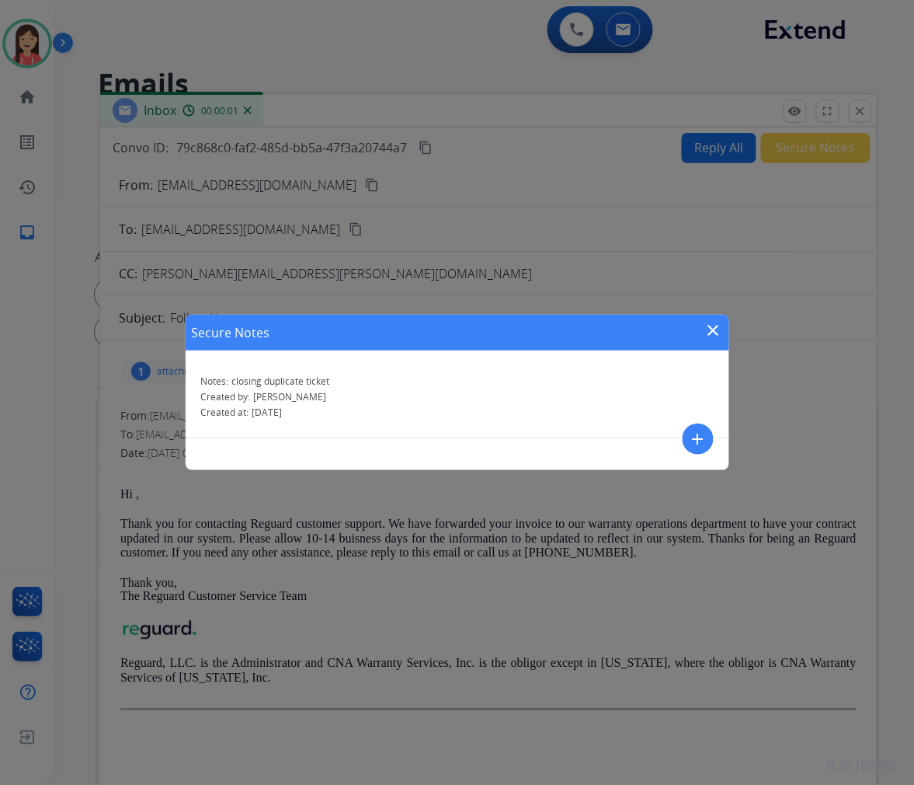
click at [705, 335] on mat-icon "close" at bounding box center [714, 330] width 19 height 19
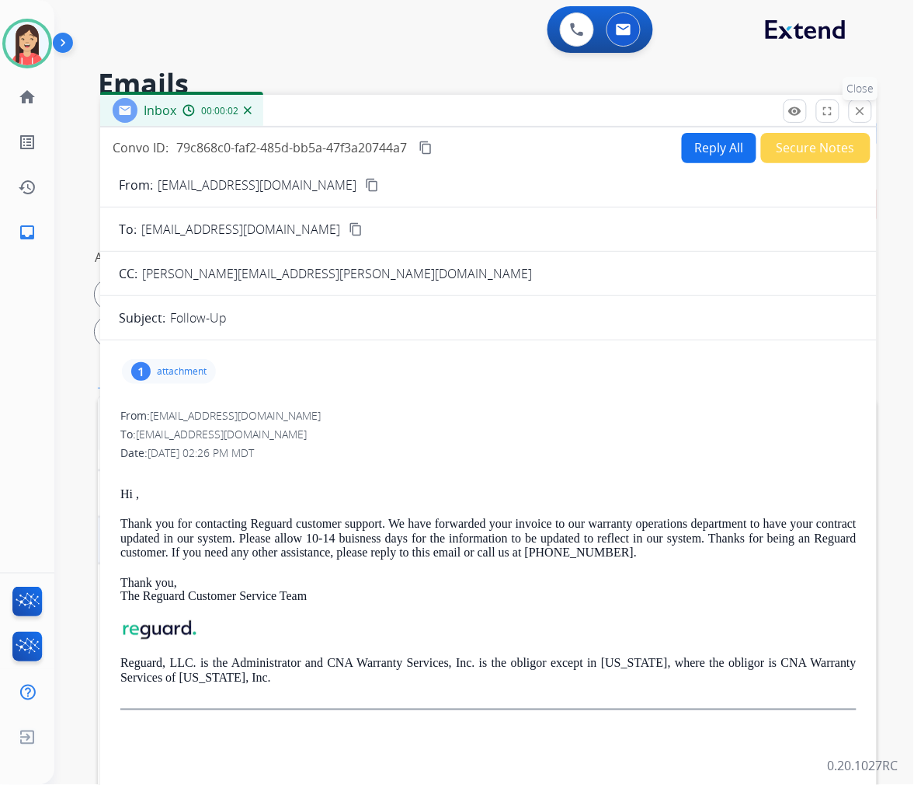
click at [860, 106] on mat-icon "close" at bounding box center [861, 111] width 14 height 14
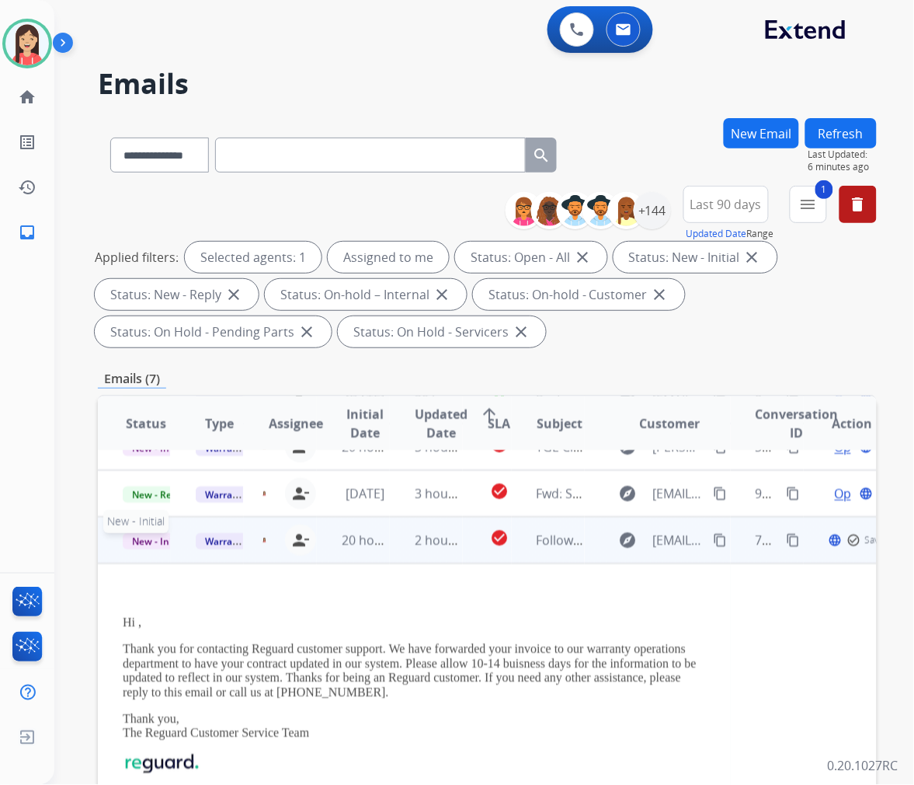
click at [157, 540] on span "New - Initial" at bounding box center [159, 541] width 72 height 16
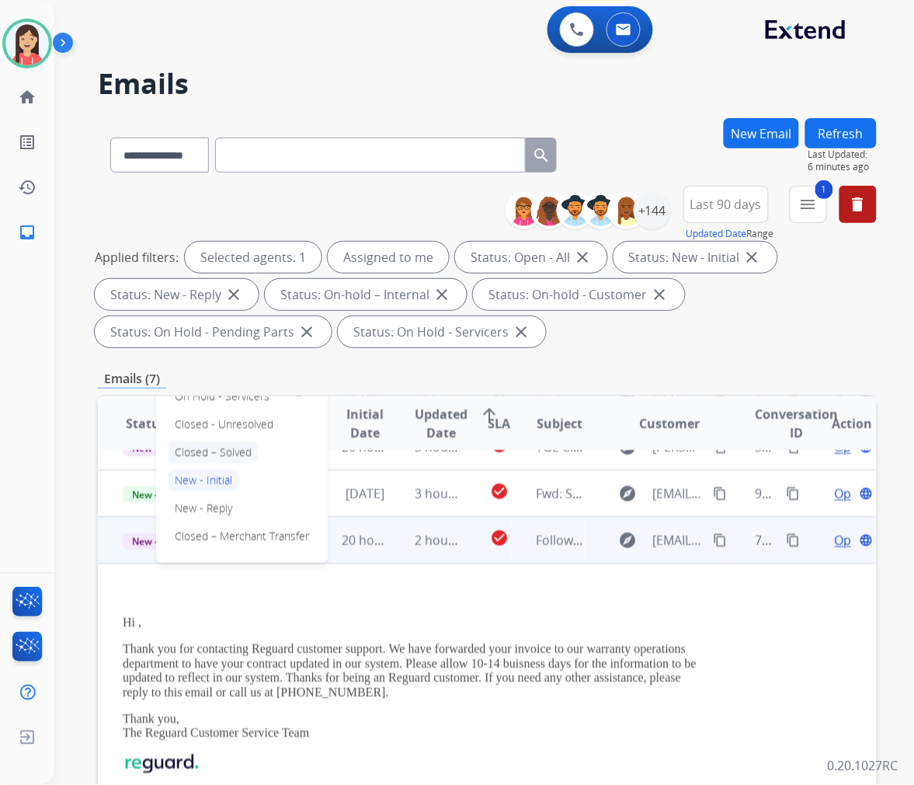
click at [239, 449] on p "Closed – Solved" at bounding box center [213, 452] width 89 height 22
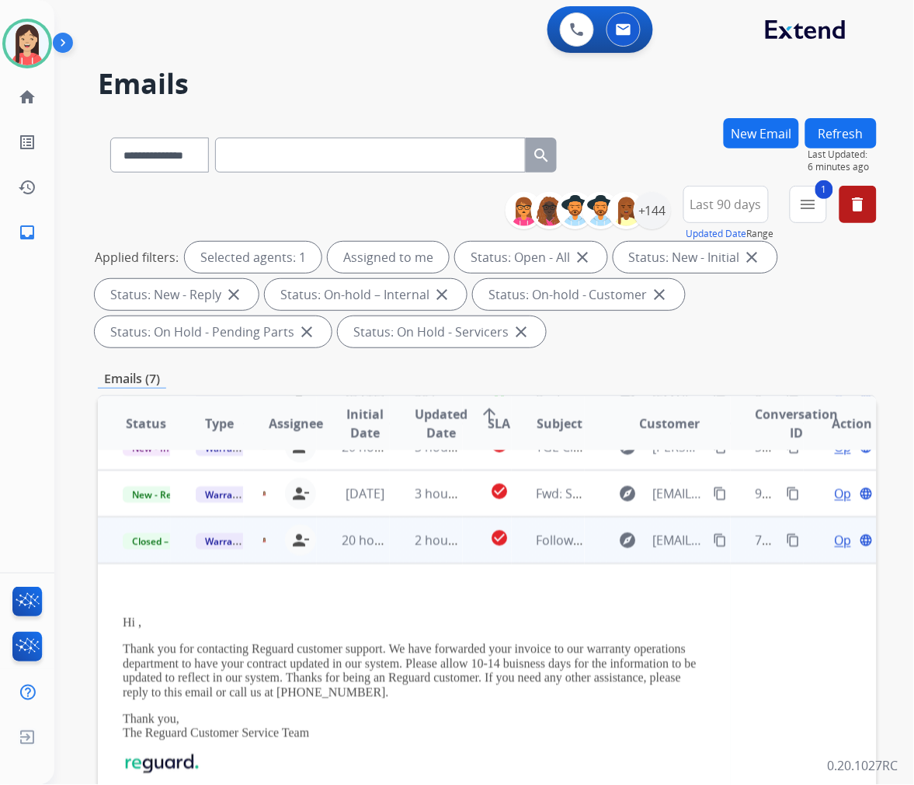
click at [392, 552] on td "2 hours ago" at bounding box center [426, 540] width 73 height 47
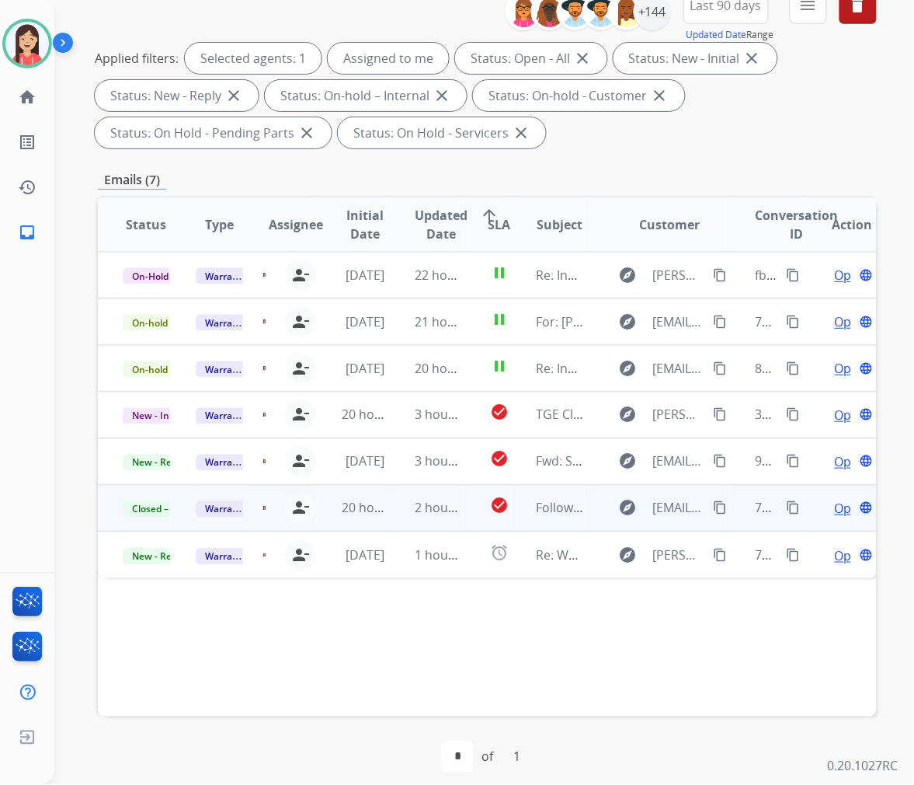
scroll to position [211, 0]
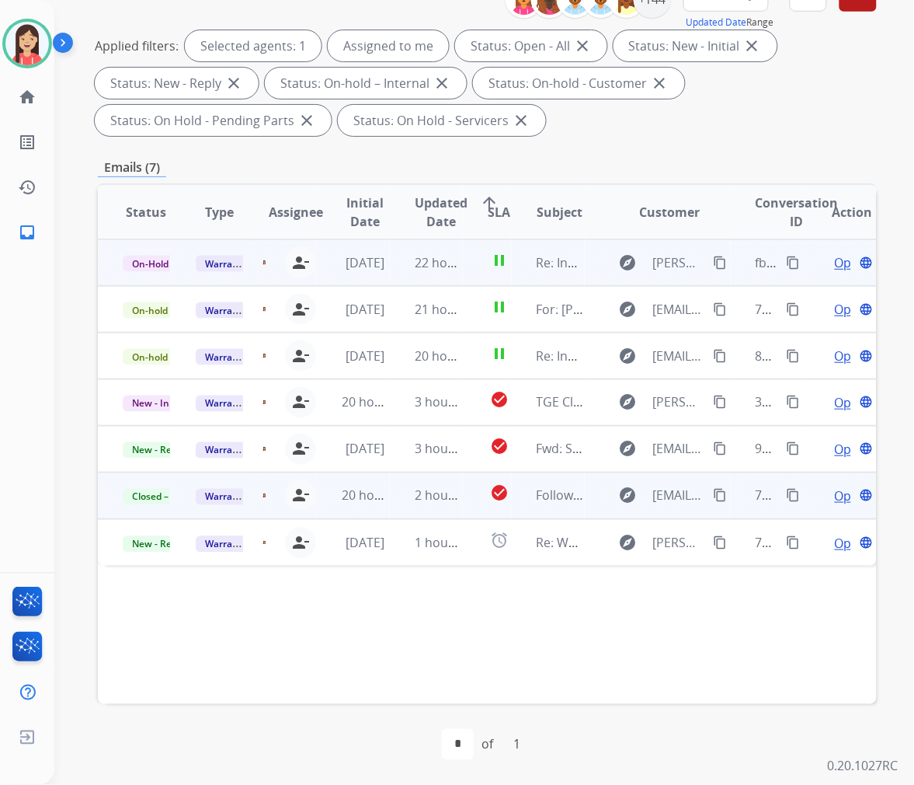
click at [714, 260] on mat-icon "content_copy" at bounding box center [721, 263] width 14 height 14
click at [451, 277] on td "22 hours ago" at bounding box center [426, 262] width 73 height 47
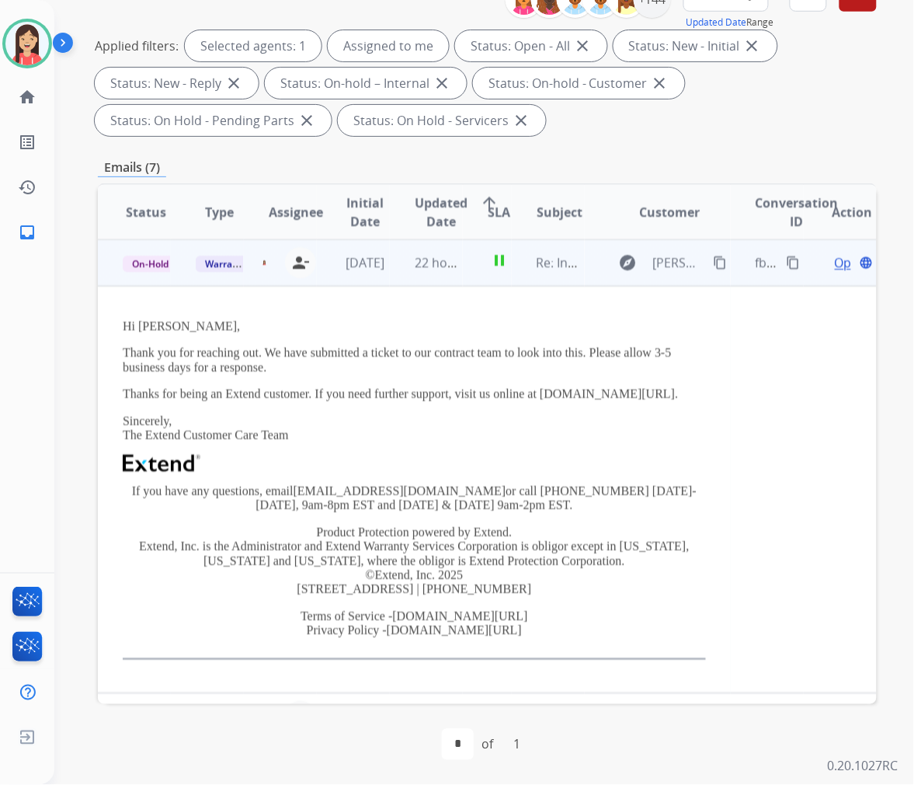
click at [835, 264] on span "Open" at bounding box center [851, 262] width 32 height 19
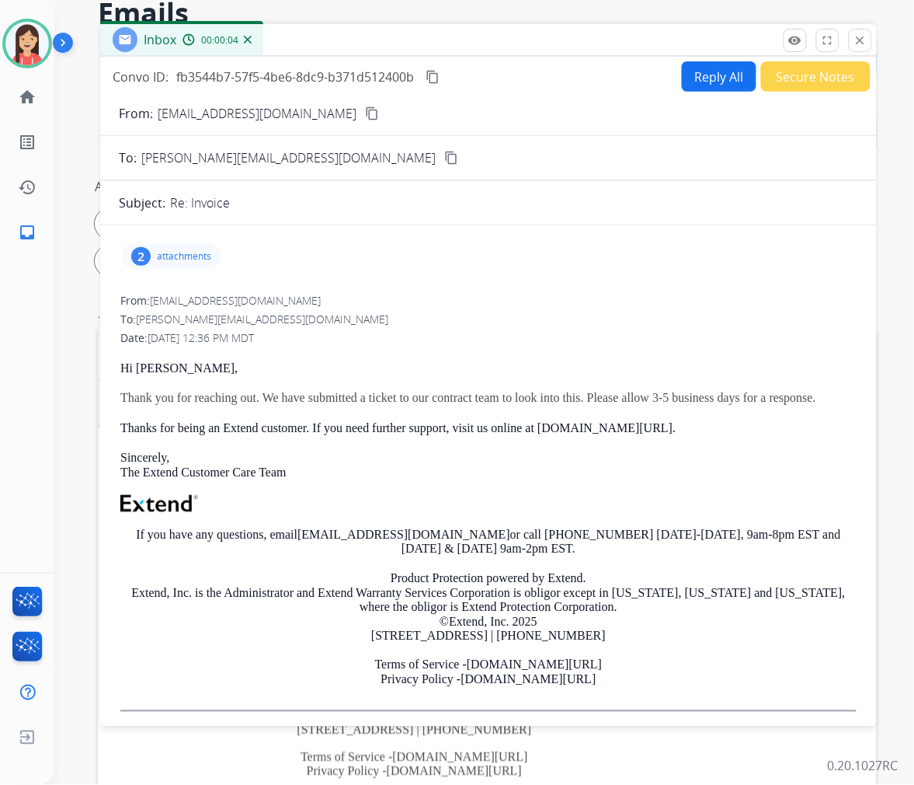
scroll to position [39, 0]
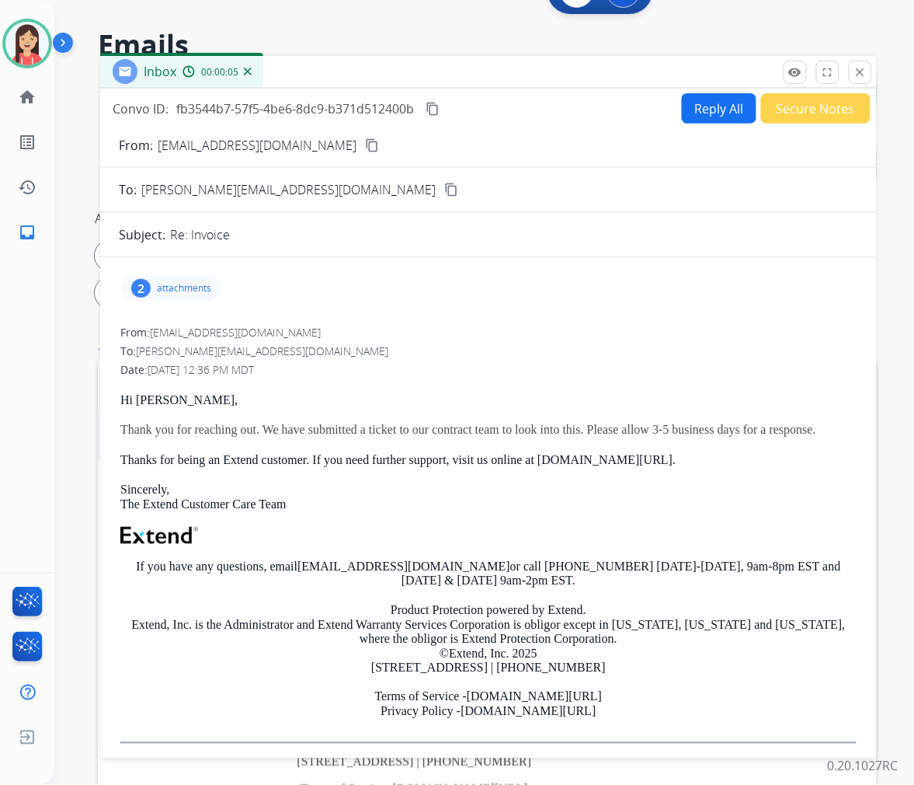
click at [723, 109] on button "Reply All" at bounding box center [719, 108] width 75 height 30
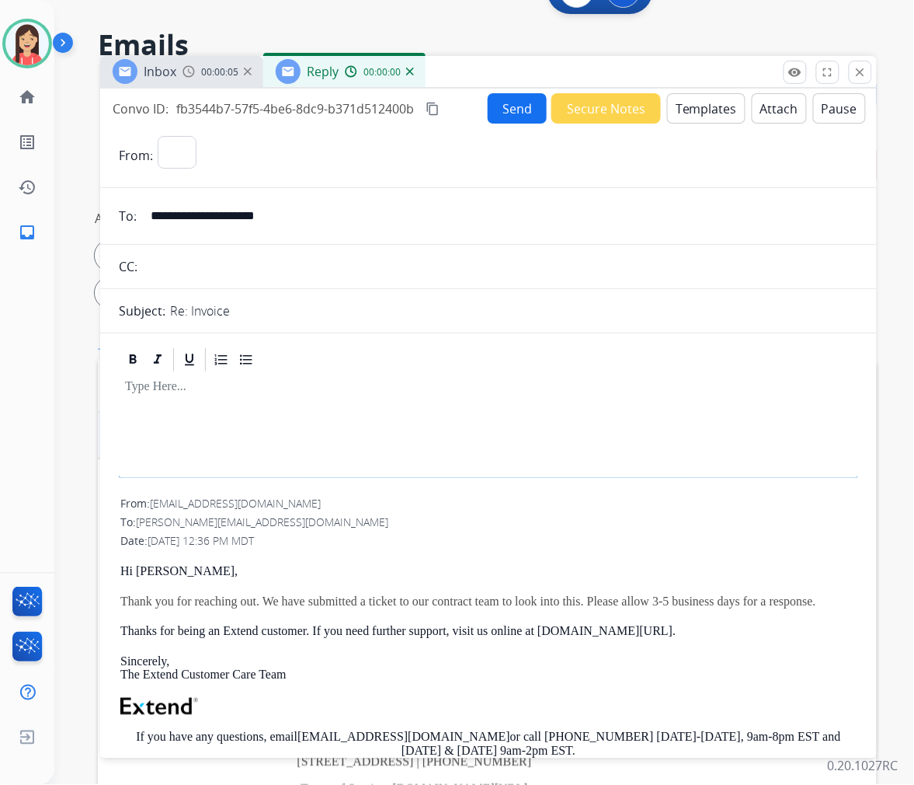
click at [691, 106] on button "Templates" at bounding box center [706, 108] width 78 height 30
select select "**********"
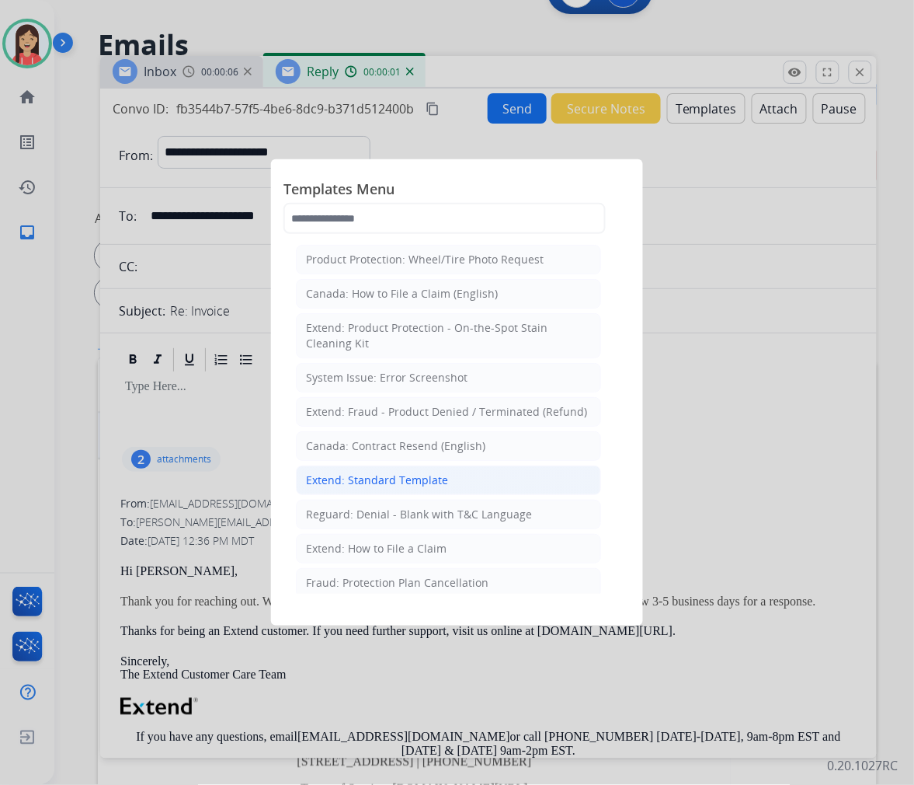
click at [402, 474] on div "Extend: Standard Template" at bounding box center [377, 480] width 142 height 16
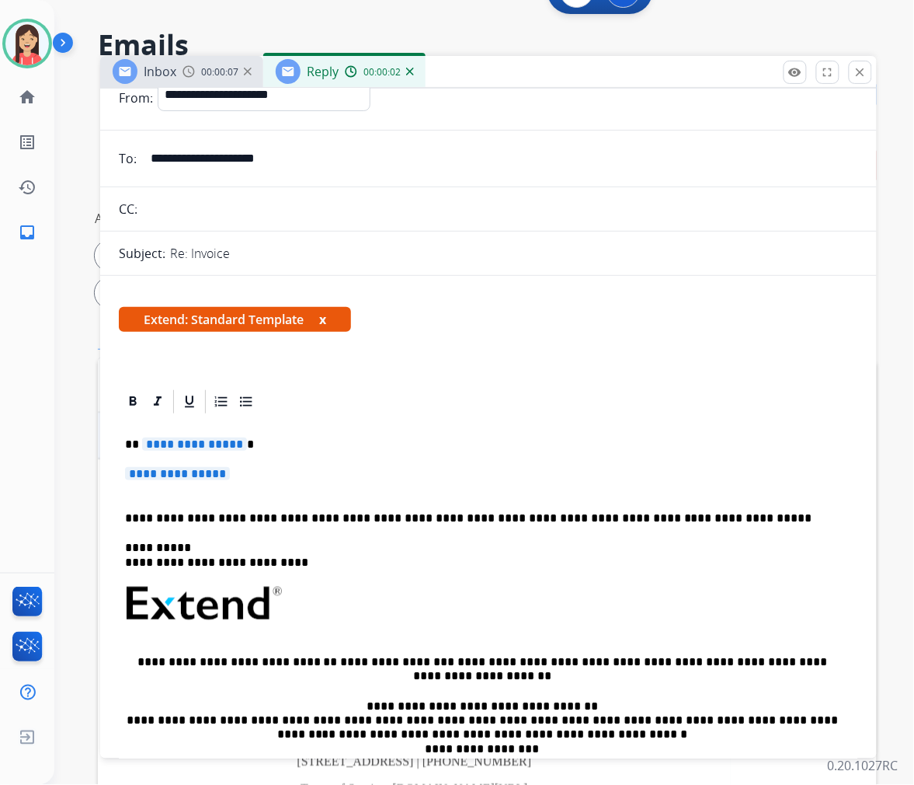
scroll to position [86, 0]
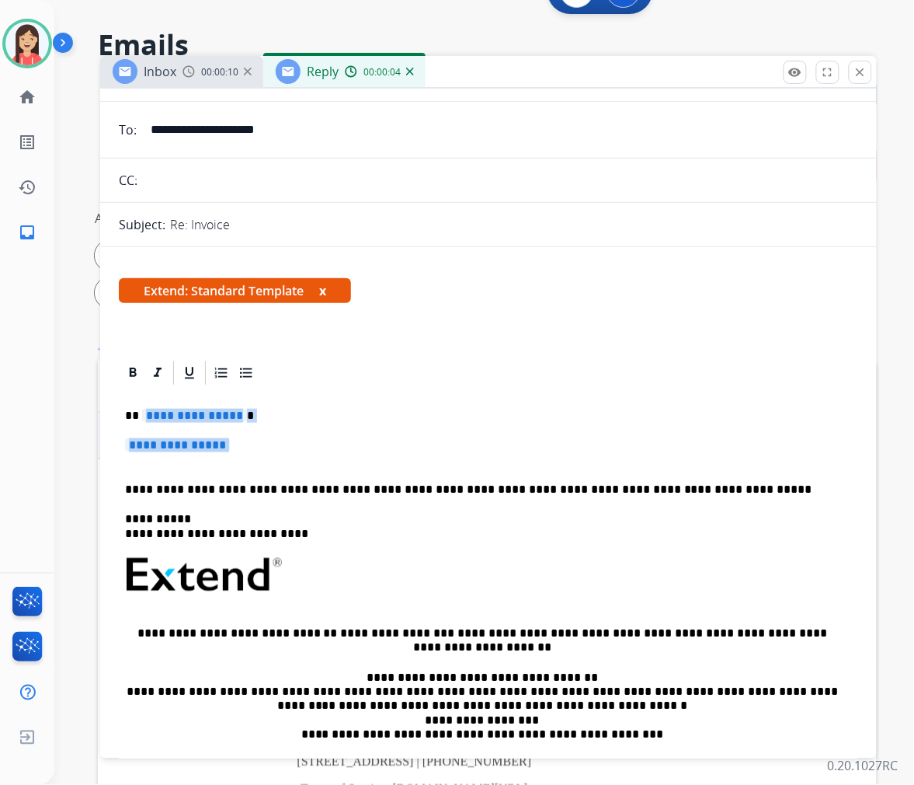
drag, startPoint x: 143, startPoint y: 406, endPoint x: 713, endPoint y: 463, distance: 573.1
click at [713, 463] on div "**********" at bounding box center [489, 611] width 740 height 449
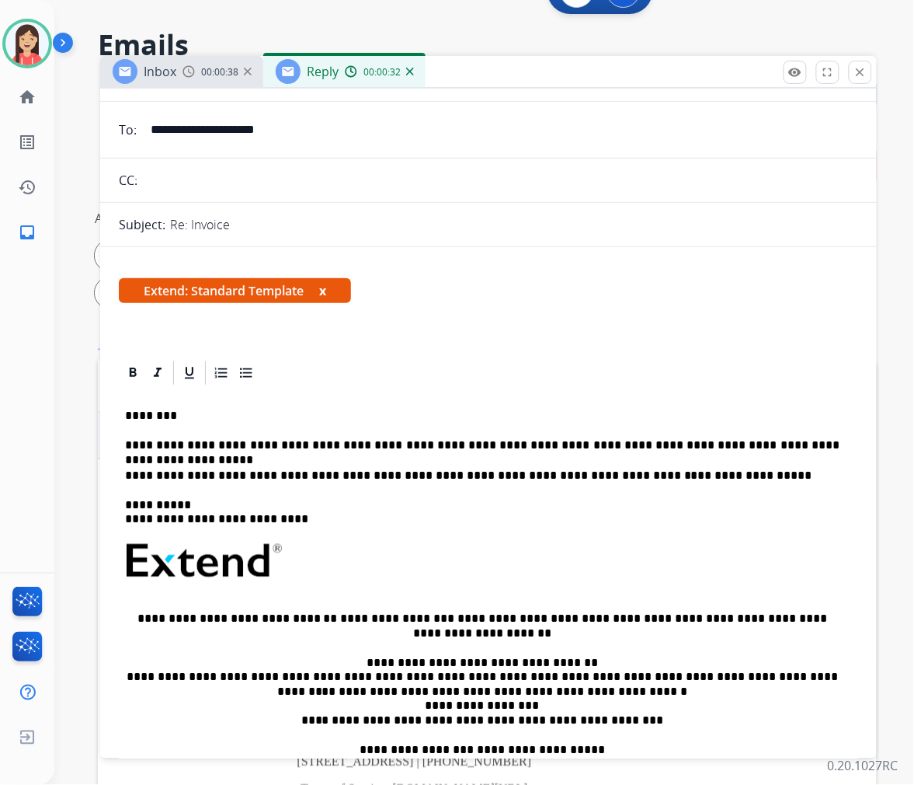
scroll to position [0, 0]
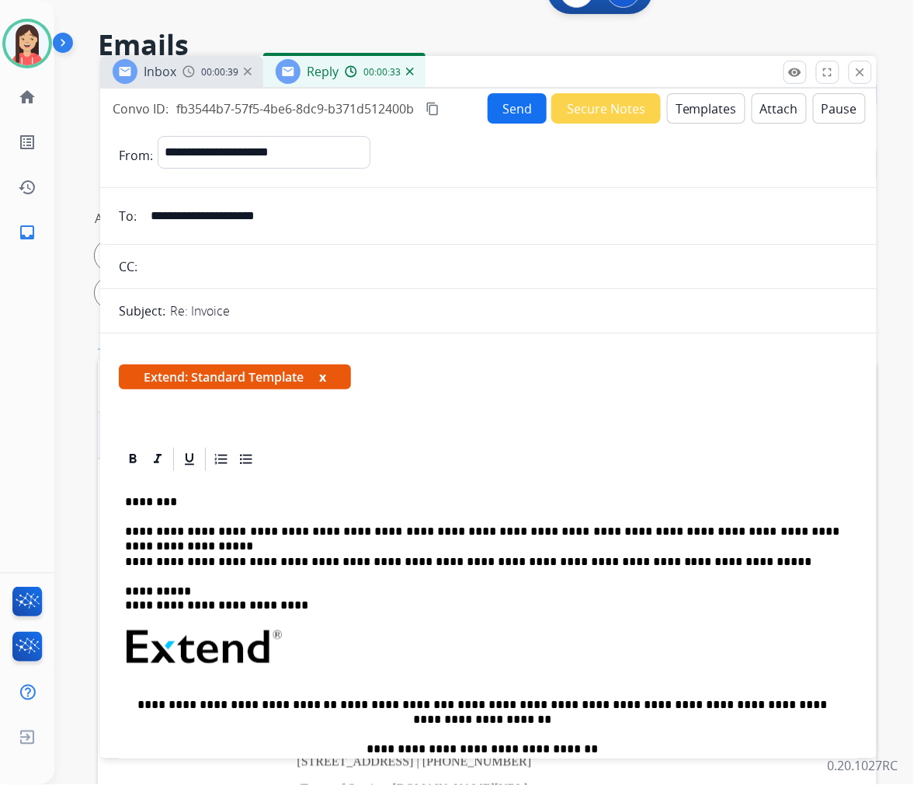
click at [523, 110] on button "Send" at bounding box center [517, 108] width 59 height 30
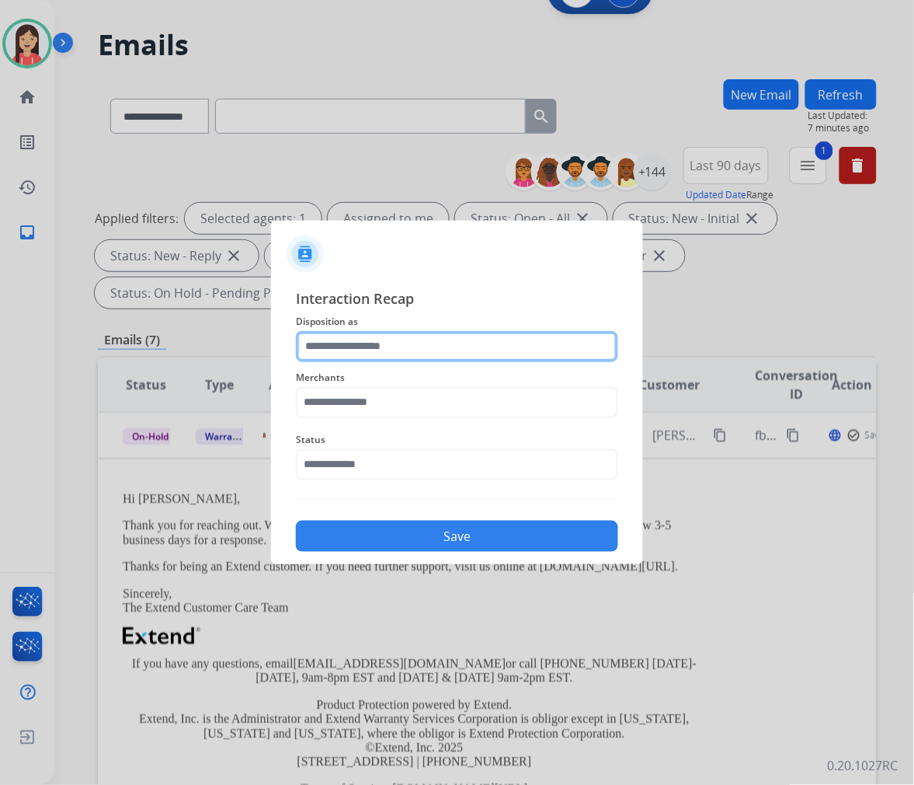
click at [381, 334] on input "text" at bounding box center [457, 346] width 322 height 31
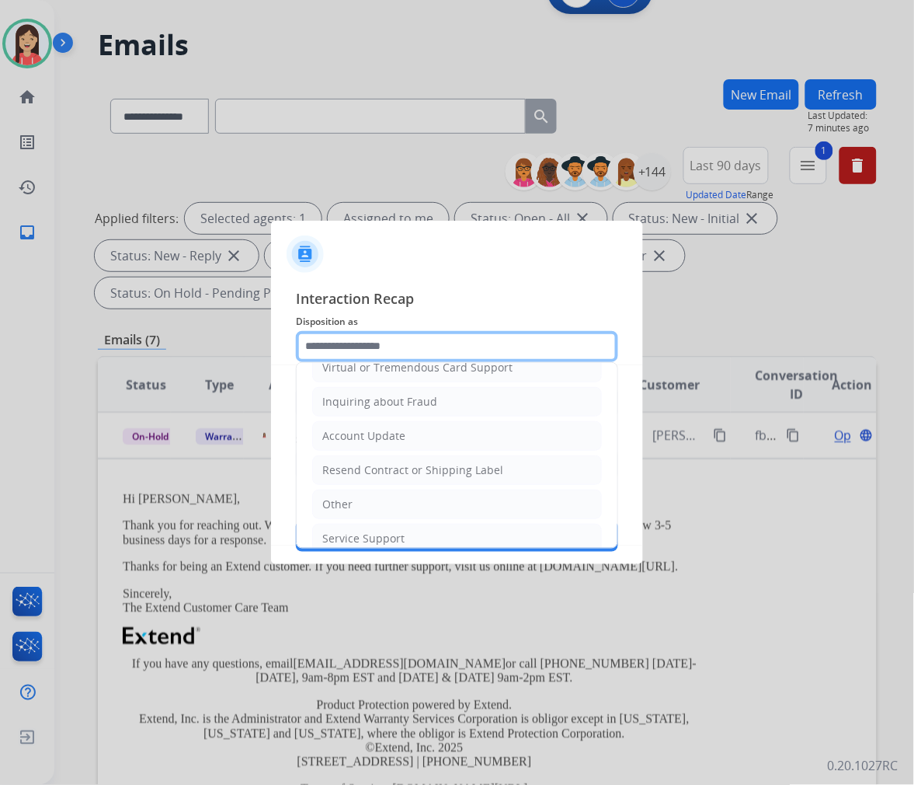
scroll to position [244, 0]
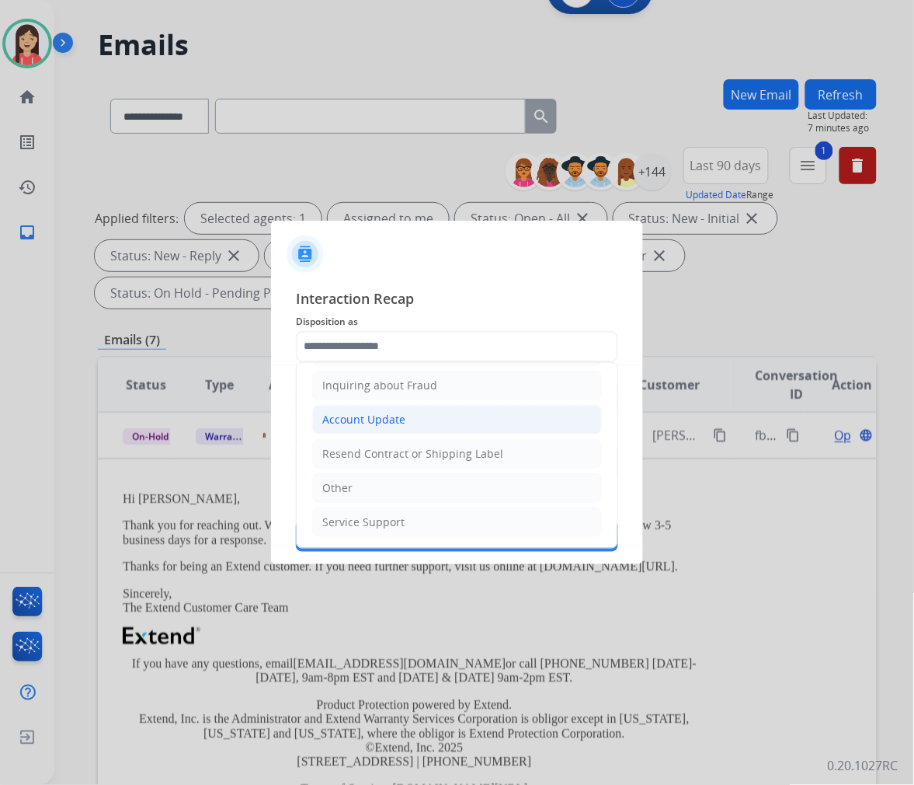
click at [365, 413] on div "Account Update" at bounding box center [363, 420] width 83 height 16
type input "**********"
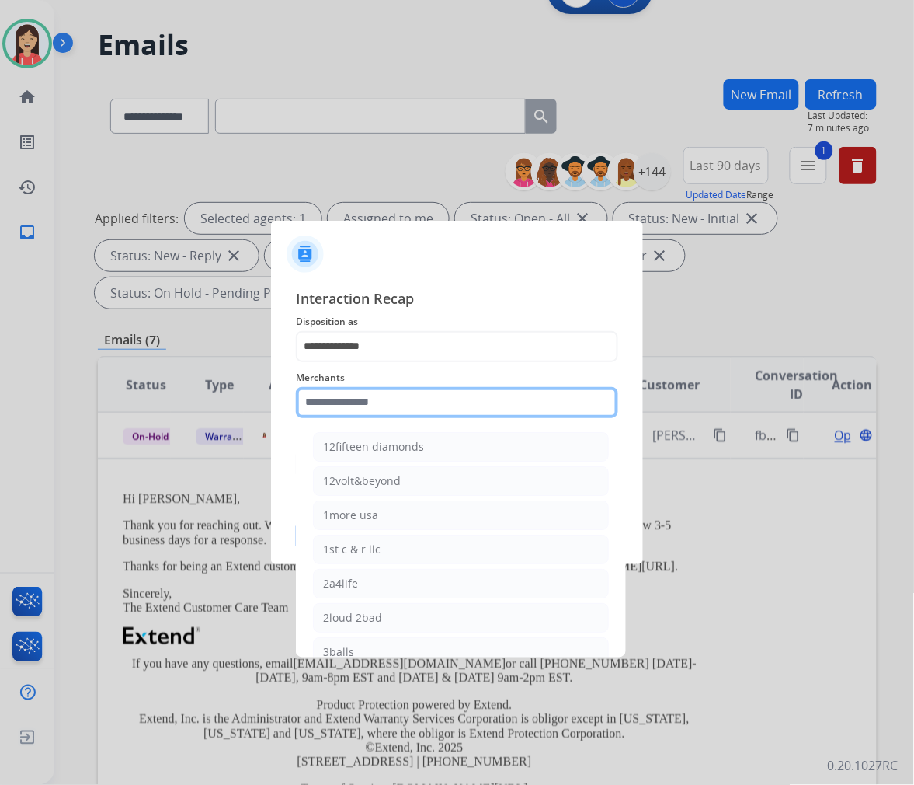
click at [360, 413] on input "text" at bounding box center [457, 402] width 322 height 31
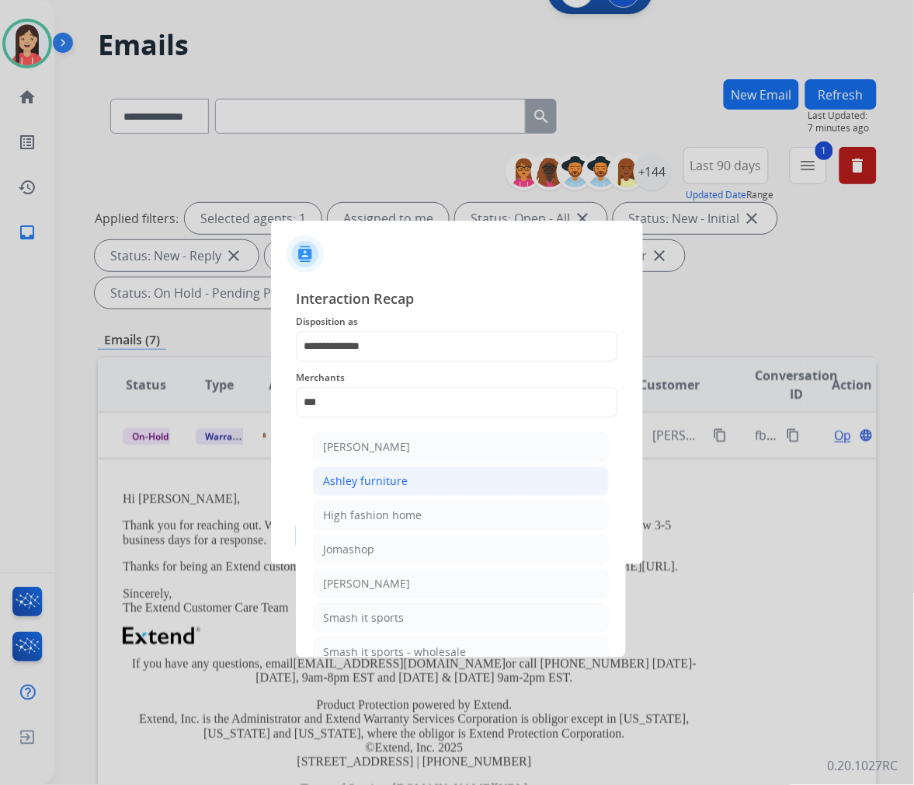
click at [360, 475] on div "Ashley furniture" at bounding box center [365, 481] width 85 height 16
type input "**********"
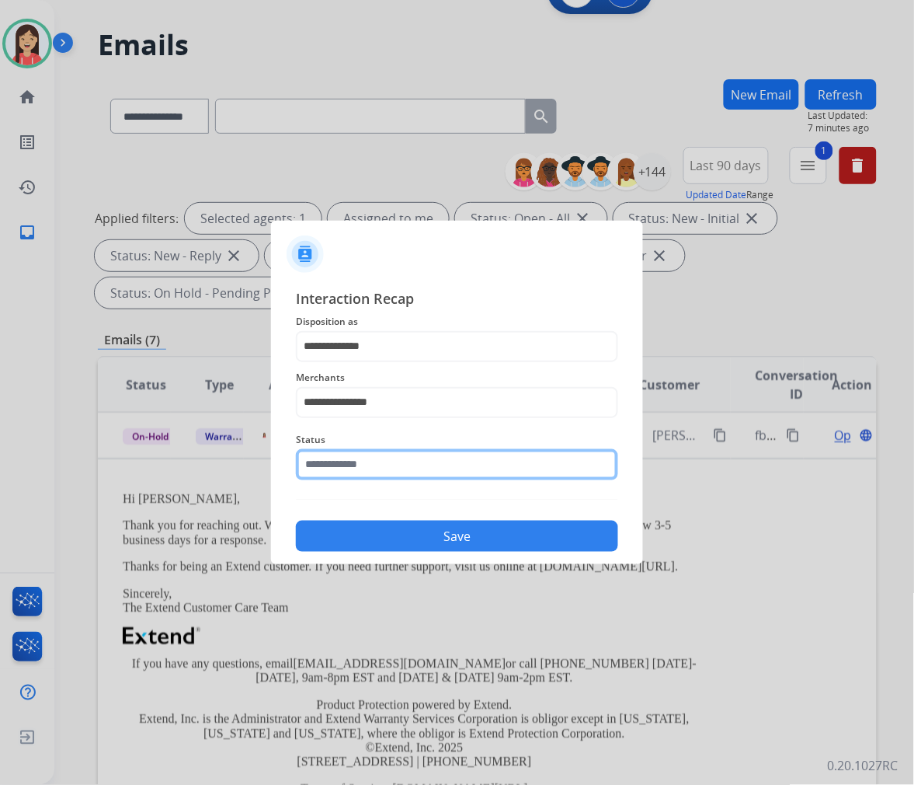
click at [368, 465] on input "text" at bounding box center [457, 464] width 322 height 31
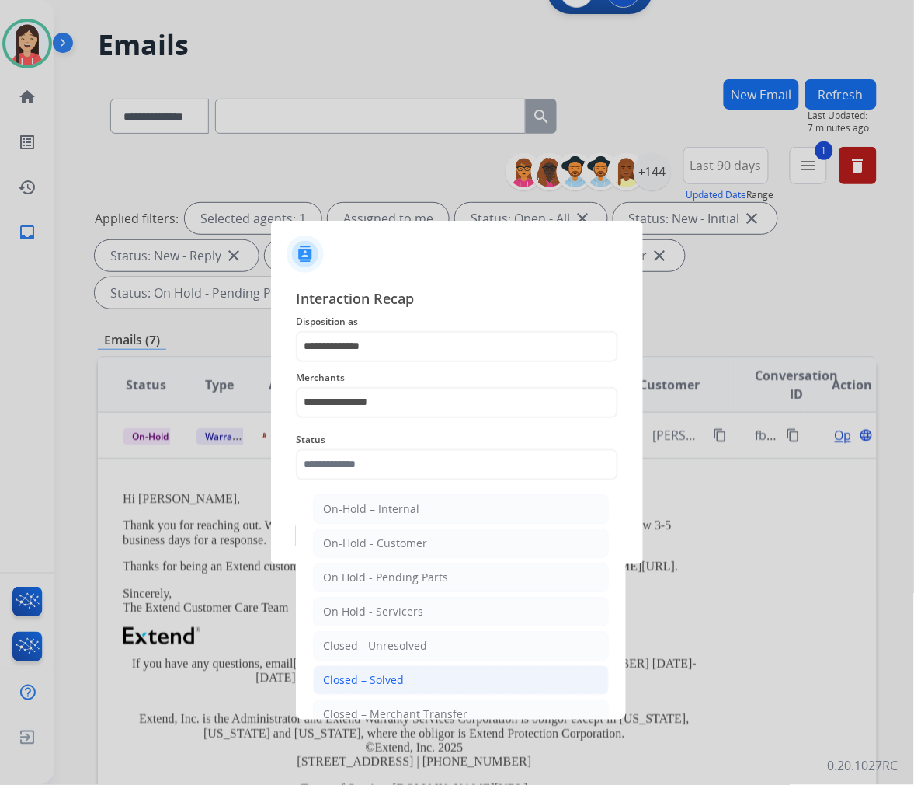
click at [357, 674] on div "Closed – Solved" at bounding box center [363, 680] width 81 height 16
type input "**********"
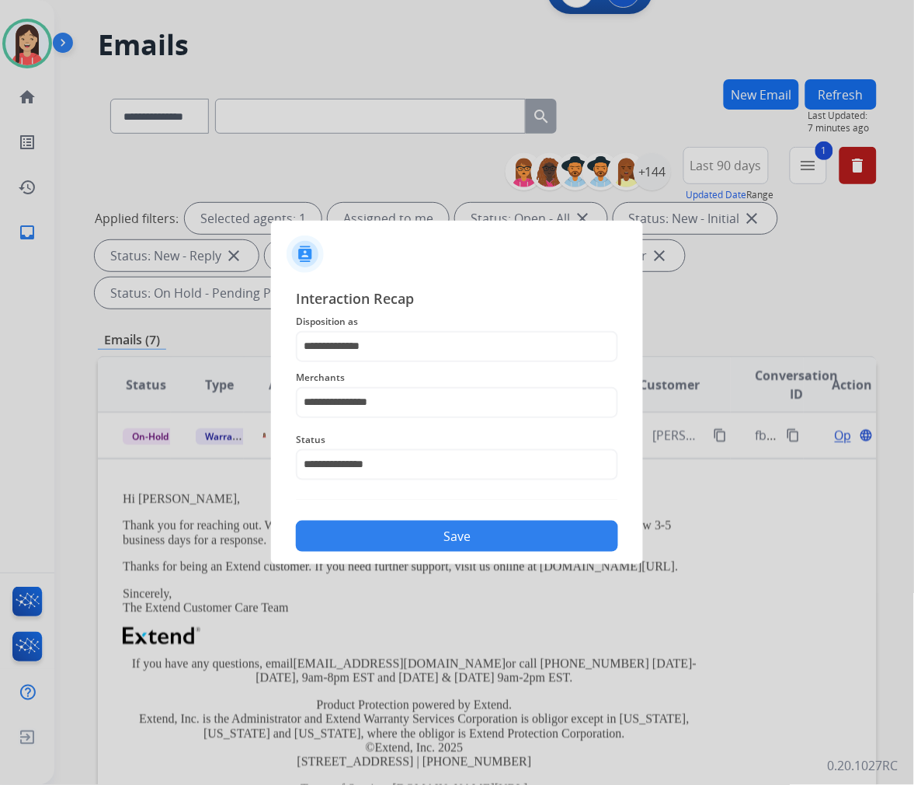
click at [413, 549] on button "Save" at bounding box center [457, 536] width 322 height 31
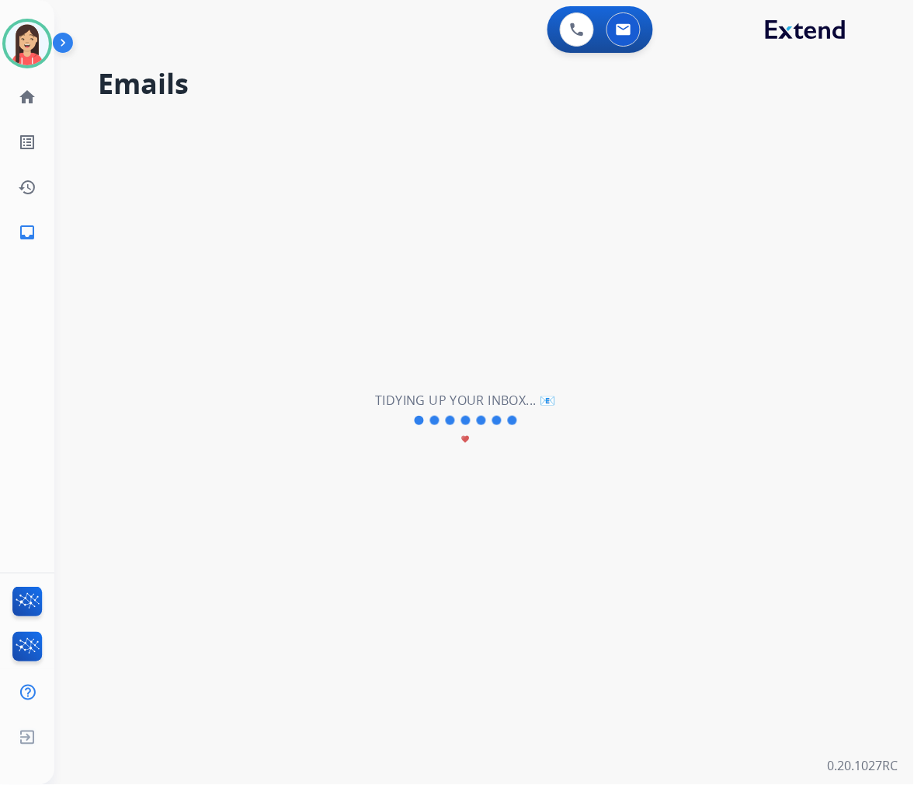
scroll to position [0, 0]
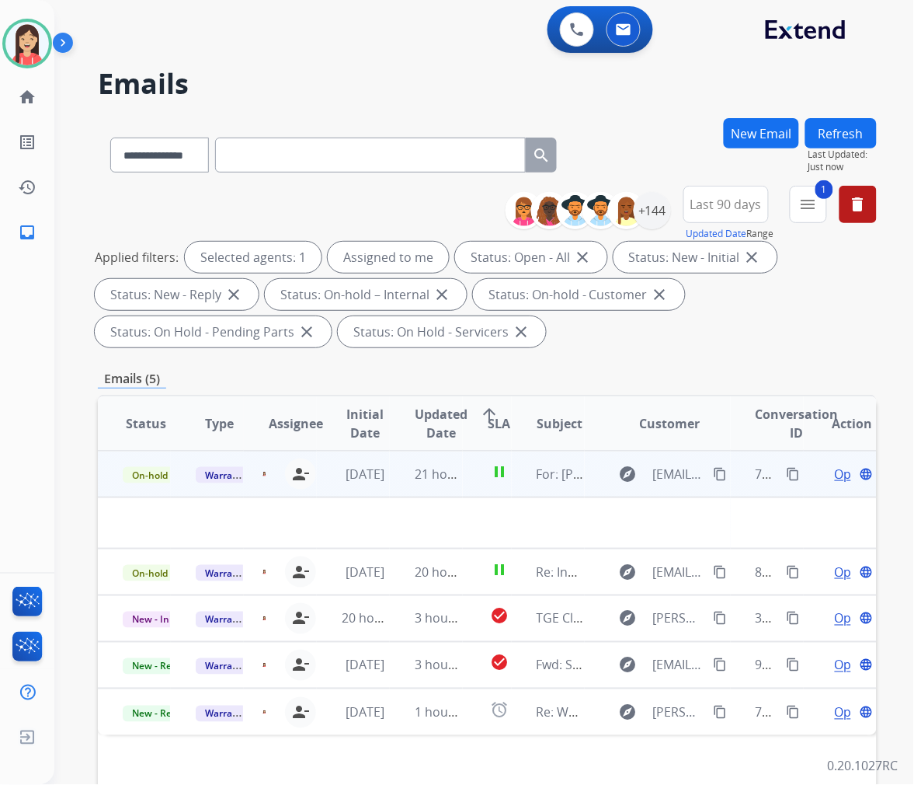
click at [392, 485] on td "21 hours ago" at bounding box center [426, 474] width 73 height 47
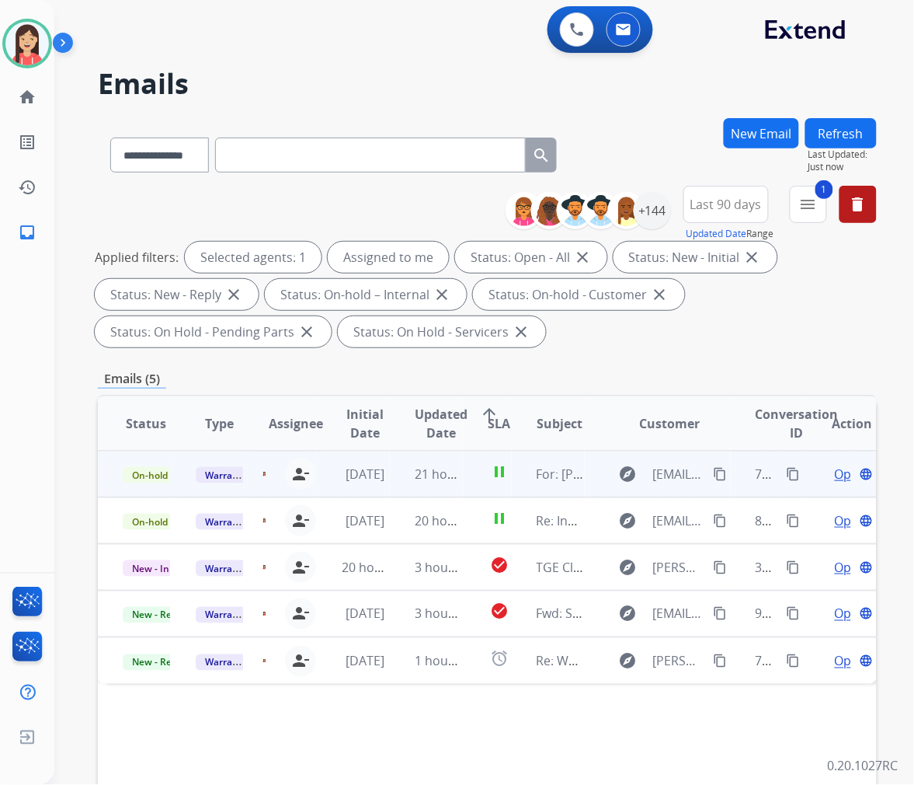
click at [392, 485] on td "21 hours ago" at bounding box center [426, 474] width 73 height 47
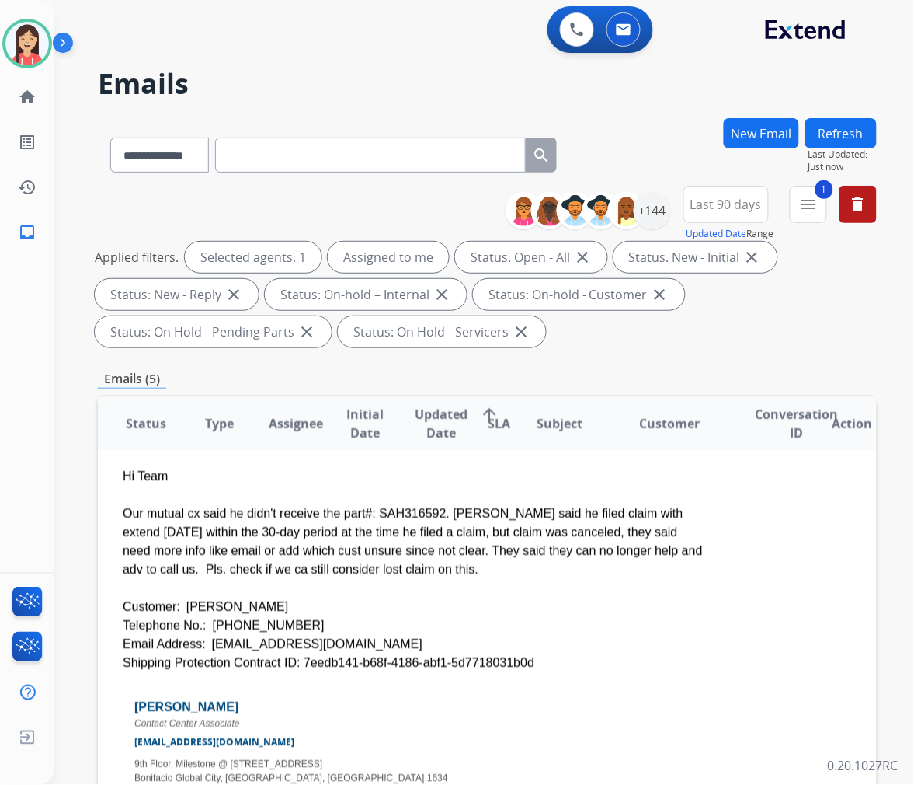
scroll to position [86, 0]
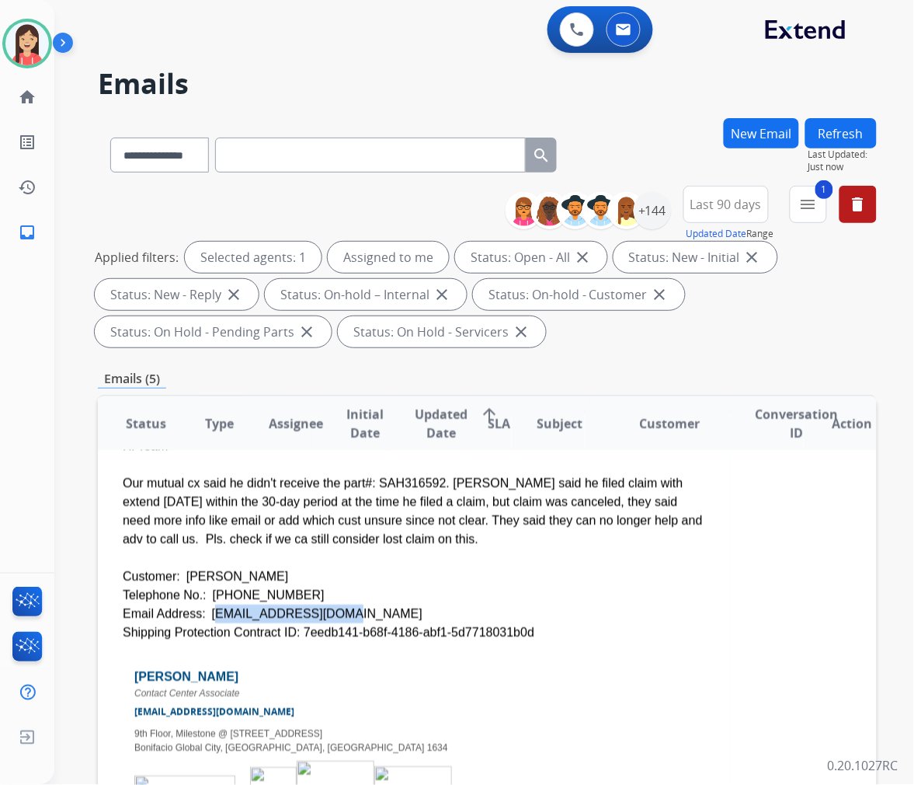
drag, startPoint x: 346, startPoint y: 608, endPoint x: 200, endPoint y: 604, distance: 145.3
click at [200, 604] on div "Email Address: [EMAIL_ADDRESS][DOMAIN_NAME]" at bounding box center [414, 613] width 583 height 19
click at [553, 597] on div "Telephone No.: [PHONE_NUMBER]" at bounding box center [414, 595] width 583 height 19
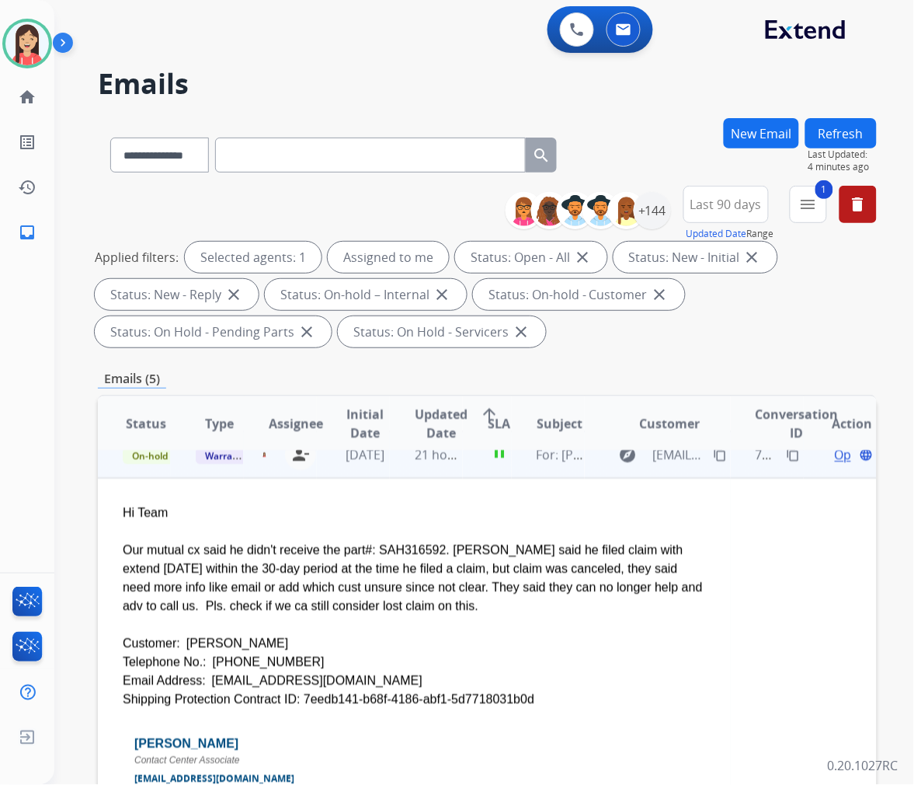
scroll to position [0, 0]
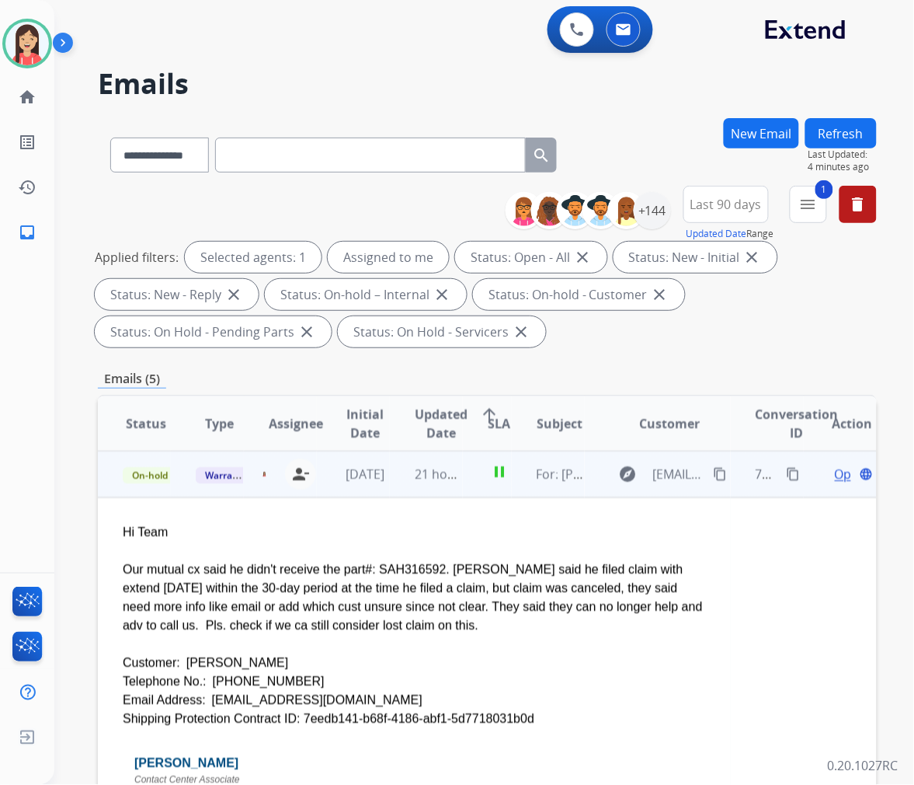
click at [835, 468] on span "Open" at bounding box center [851, 474] width 32 height 19
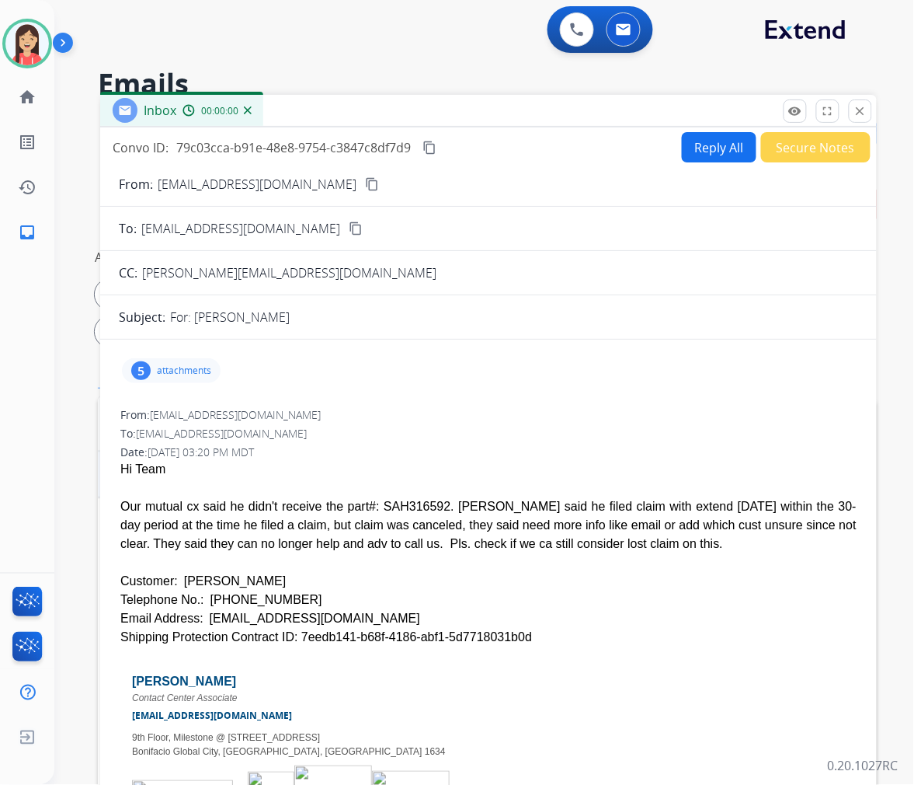
click at [684, 146] on button "Reply All" at bounding box center [719, 147] width 75 height 30
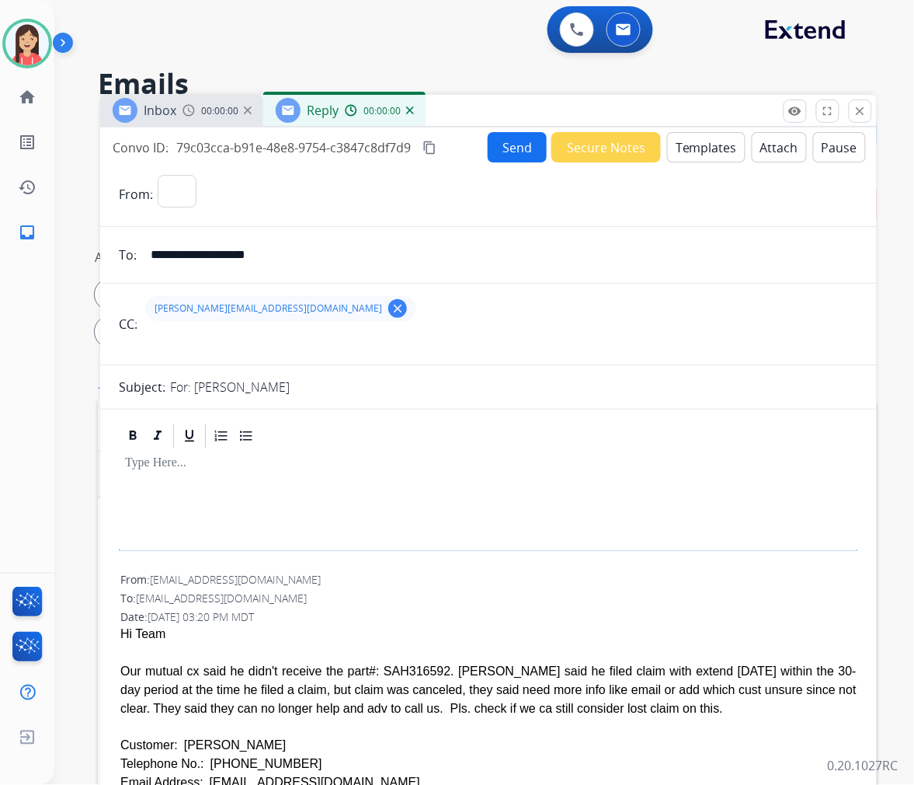
select select "**********"
click at [684, 146] on button "Templates" at bounding box center [706, 147] width 78 height 30
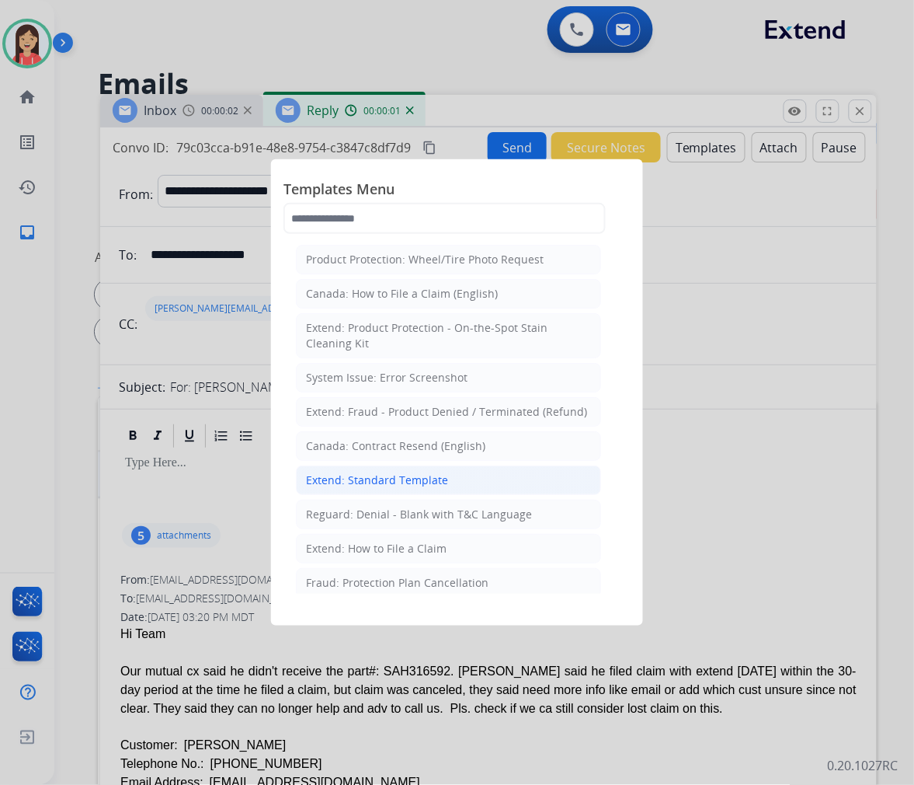
click at [379, 482] on div "Extend: Standard Template" at bounding box center [377, 480] width 142 height 16
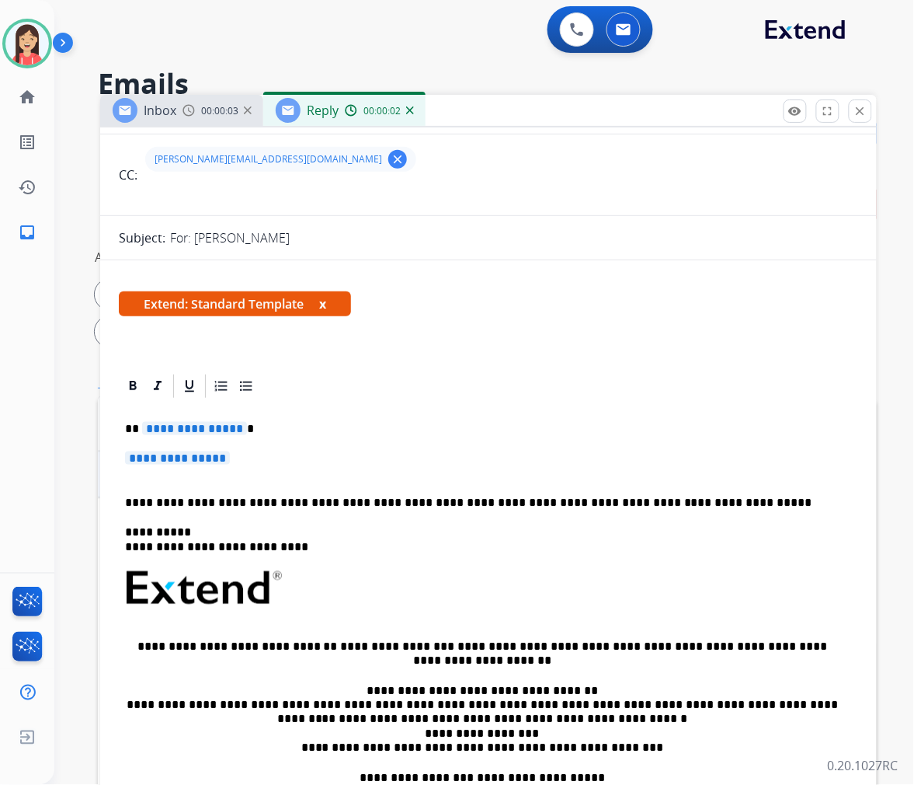
scroll to position [172, 0]
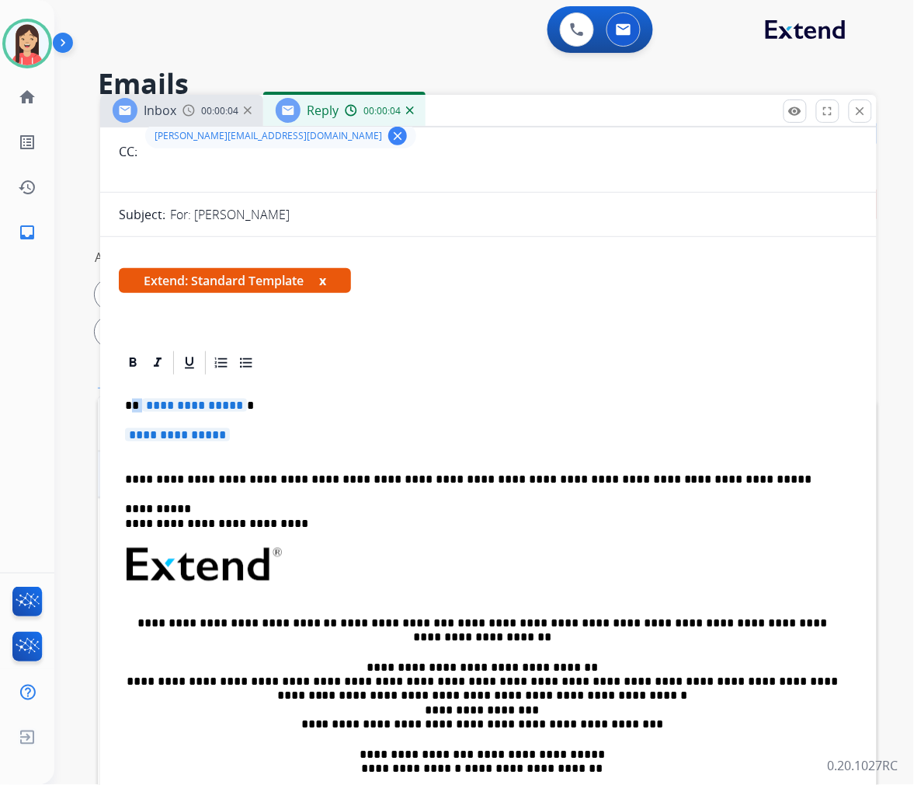
drag, startPoint x: 134, startPoint y: 395, endPoint x: 176, endPoint y: 395, distance: 42.7
click at [176, 395] on div "**********" at bounding box center [489, 601] width 740 height 449
click at [179, 396] on div "**********" at bounding box center [489, 601] width 740 height 449
click at [131, 396] on div "**********" at bounding box center [489, 601] width 740 height 449
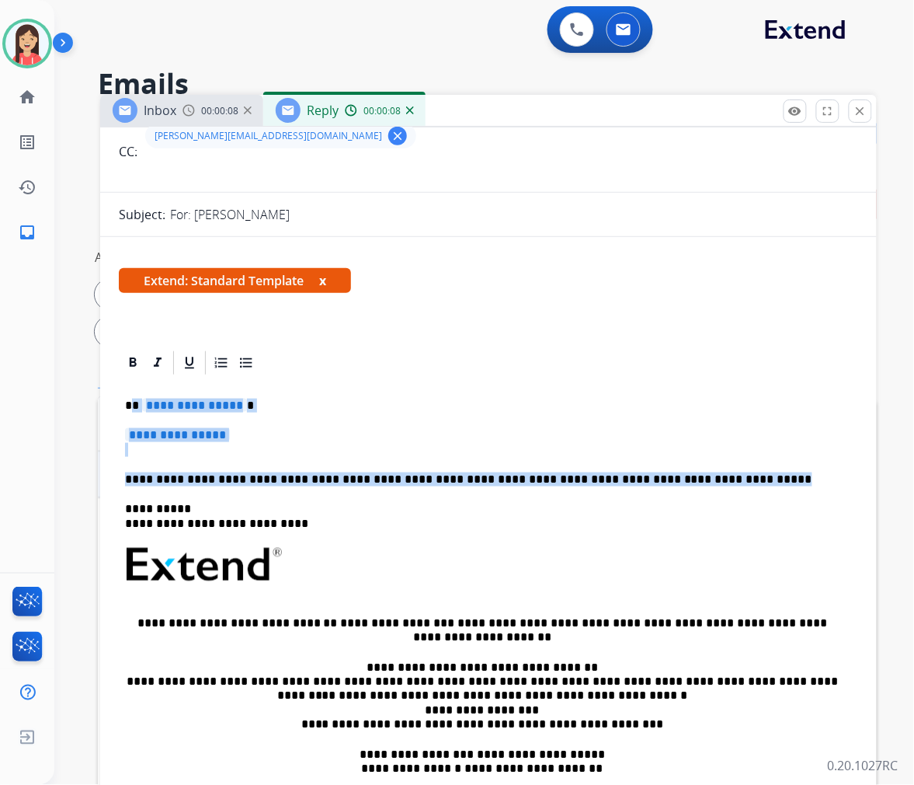
drag, startPoint x: 696, startPoint y: 480, endPoint x: 135, endPoint y: 406, distance: 565.9
click at [135, 406] on div "**********" at bounding box center [489, 601] width 740 height 449
click at [480, 413] on div "**********" at bounding box center [489, 601] width 740 height 449
drag, startPoint x: 717, startPoint y: 482, endPoint x: 142, endPoint y: 398, distance: 581.0
click at [142, 398] on div "**********" at bounding box center [489, 601] width 740 height 449
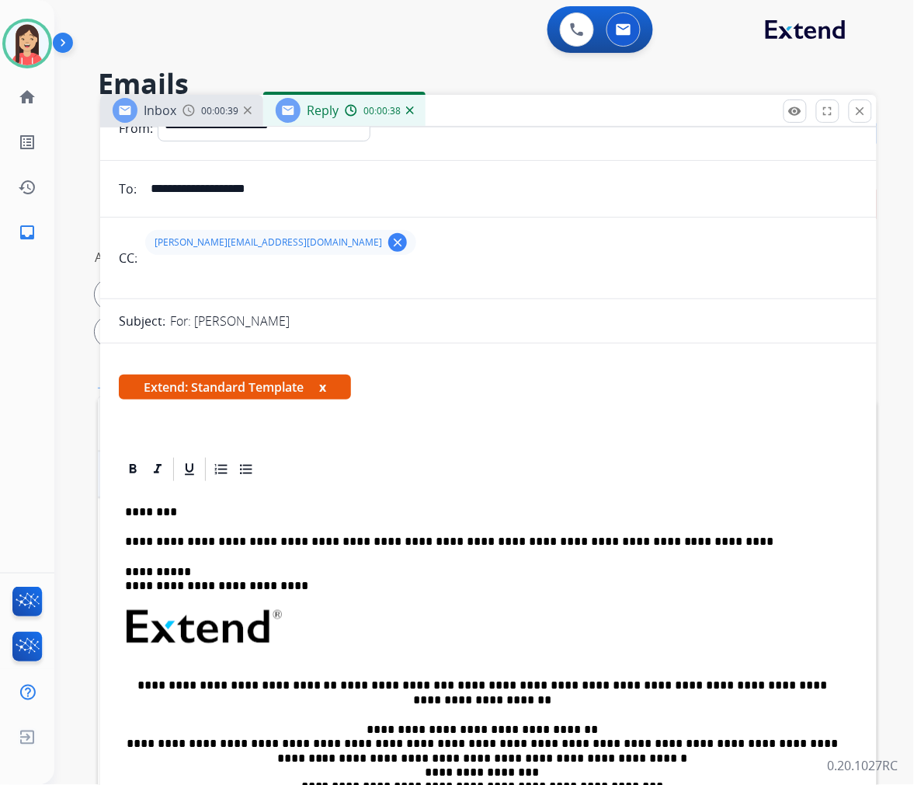
scroll to position [0, 0]
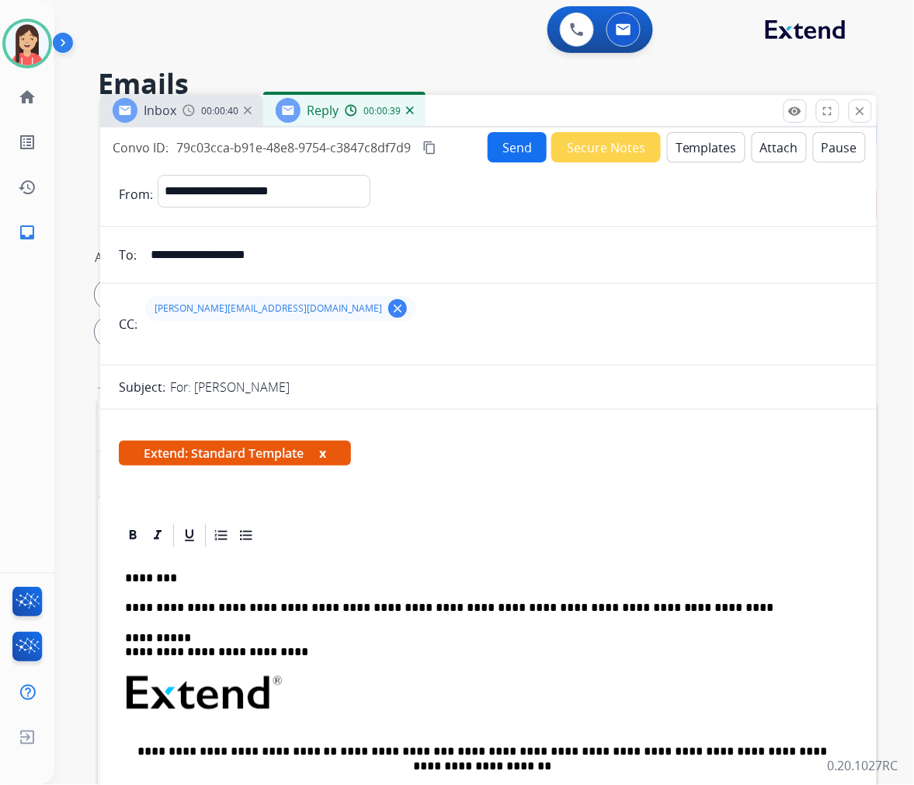
click at [508, 148] on button "Send" at bounding box center [517, 147] width 59 height 30
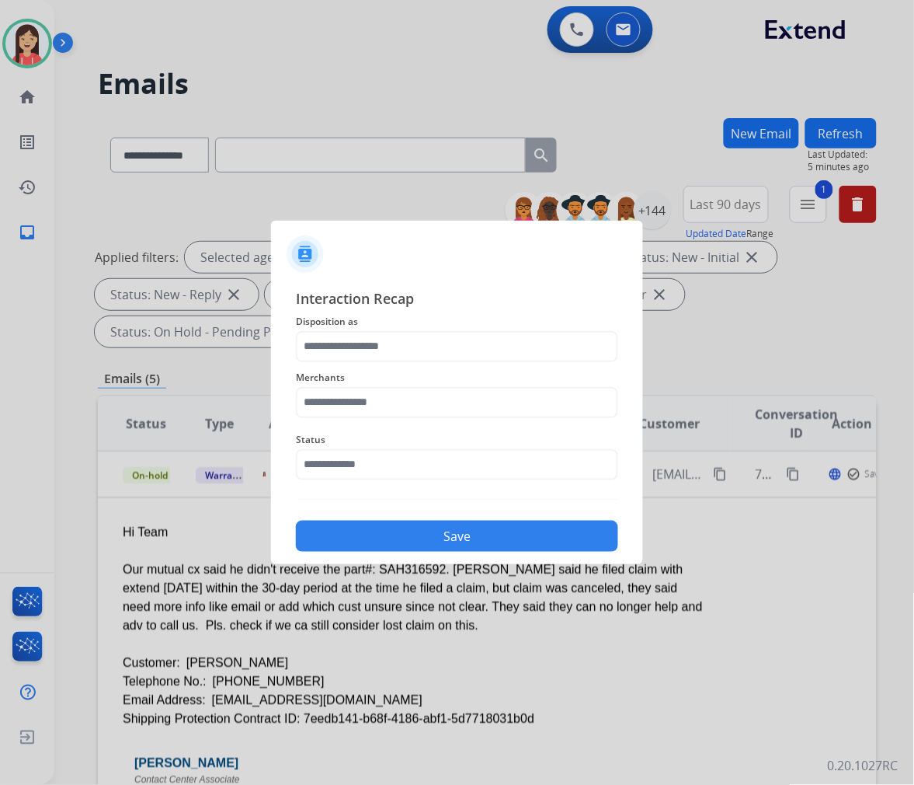
click at [399, 363] on div "Merchants" at bounding box center [457, 393] width 322 height 62
click at [406, 358] on input "text" at bounding box center [457, 346] width 322 height 31
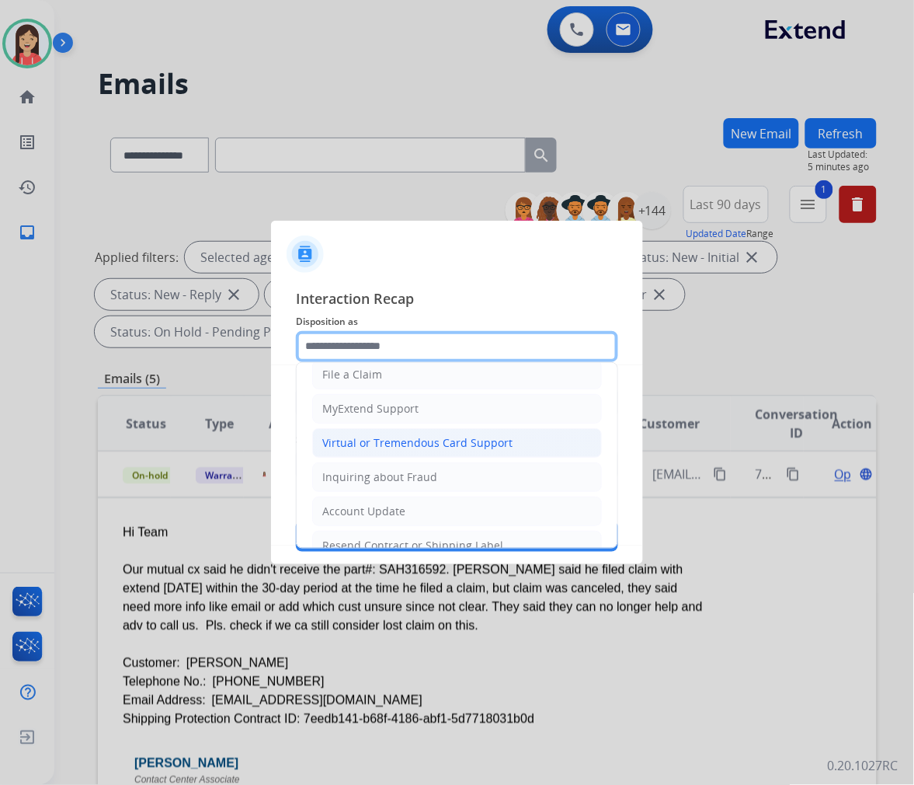
scroll to position [172, 0]
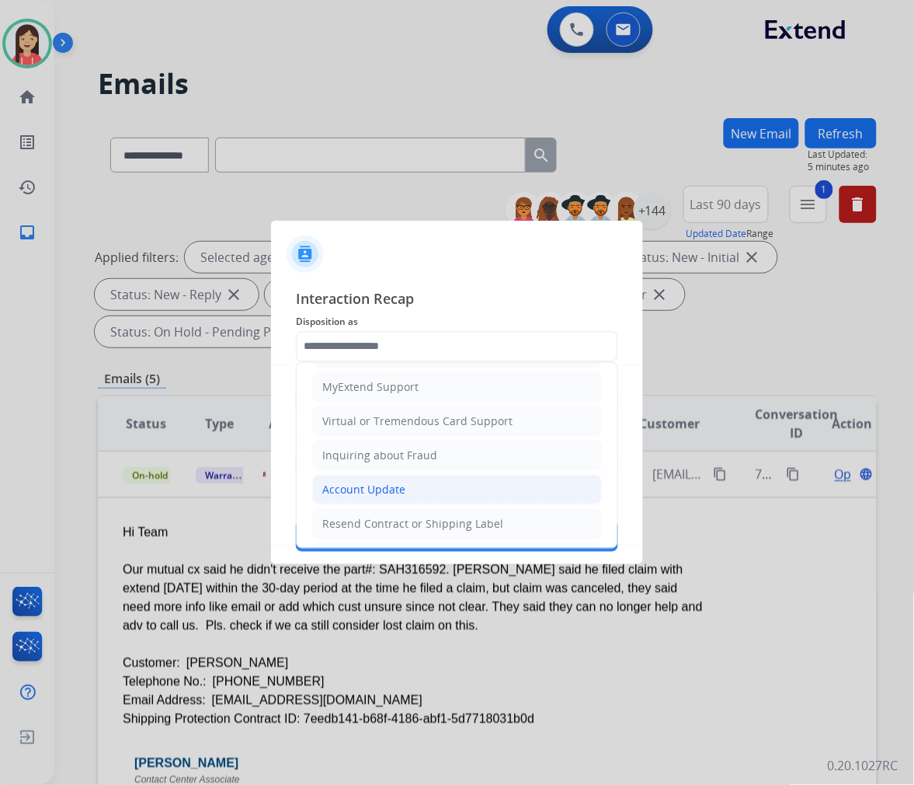
click at [394, 486] on div "Account Update" at bounding box center [363, 490] width 83 height 16
type input "**********"
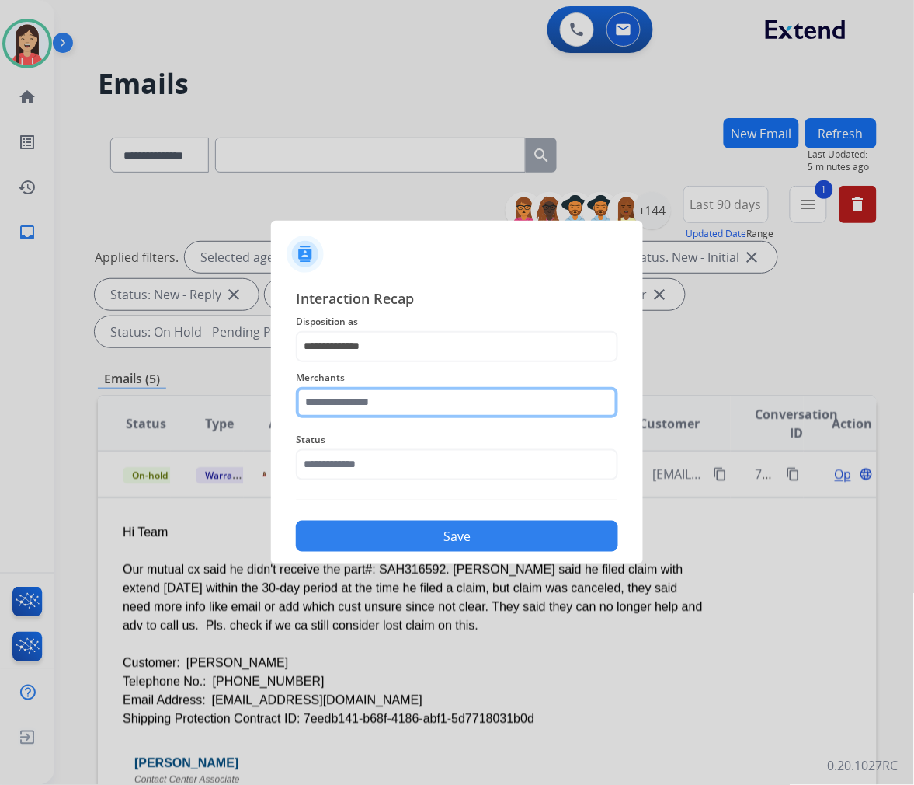
click at [431, 393] on input "text" at bounding box center [457, 402] width 322 height 31
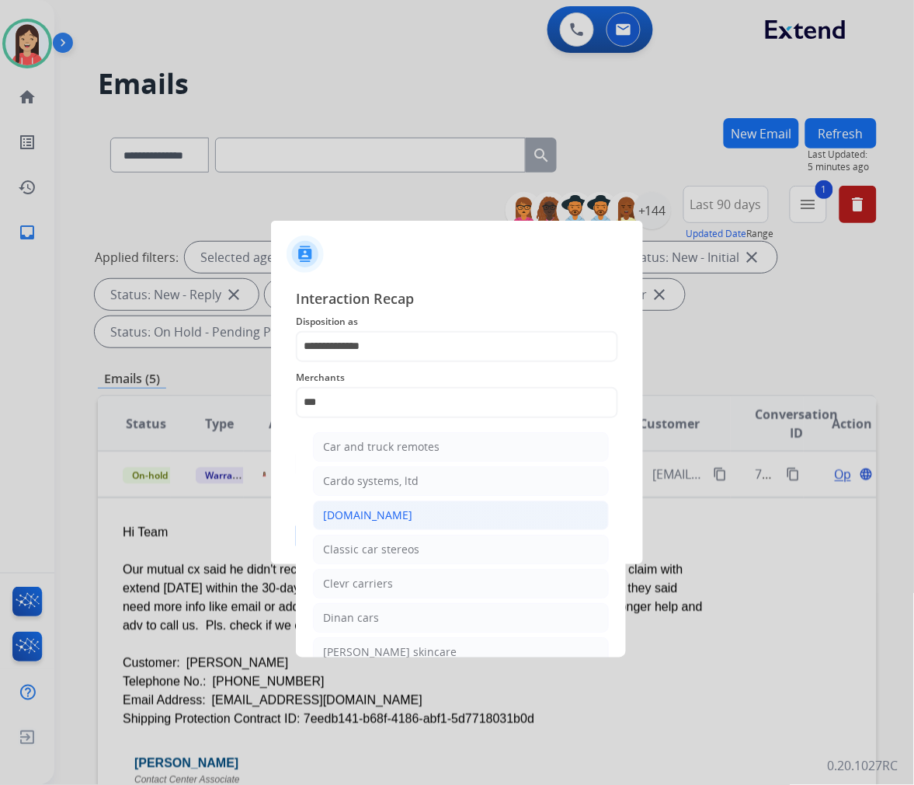
click at [414, 515] on li "[DOMAIN_NAME]" at bounding box center [461, 515] width 296 height 30
type input "**********"
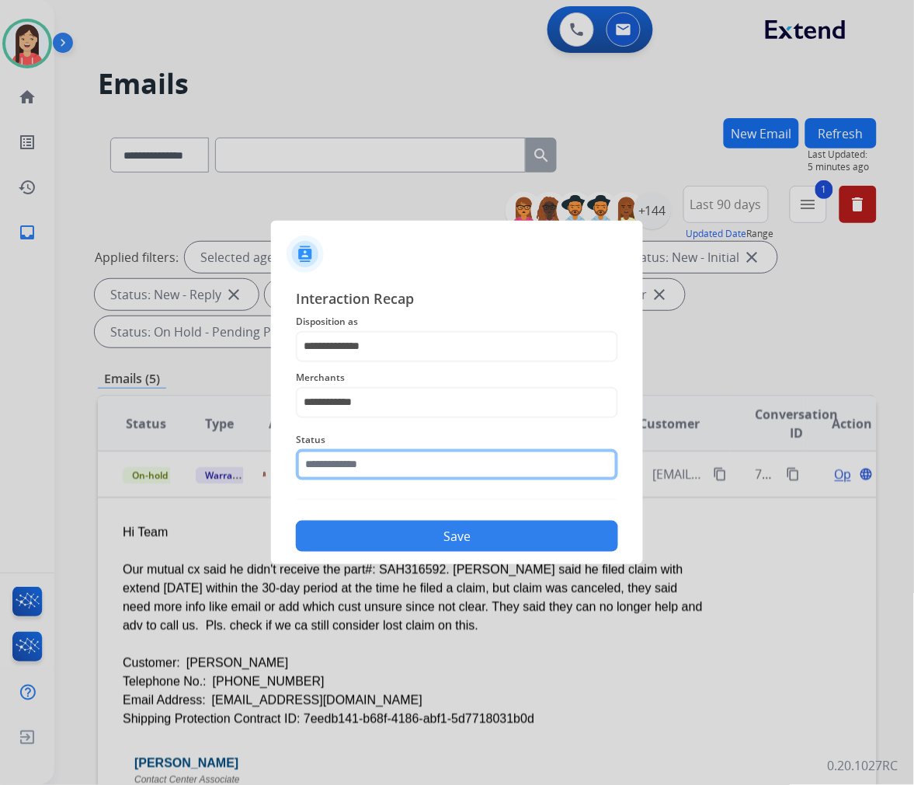
click at [420, 466] on input "text" at bounding box center [457, 464] width 322 height 31
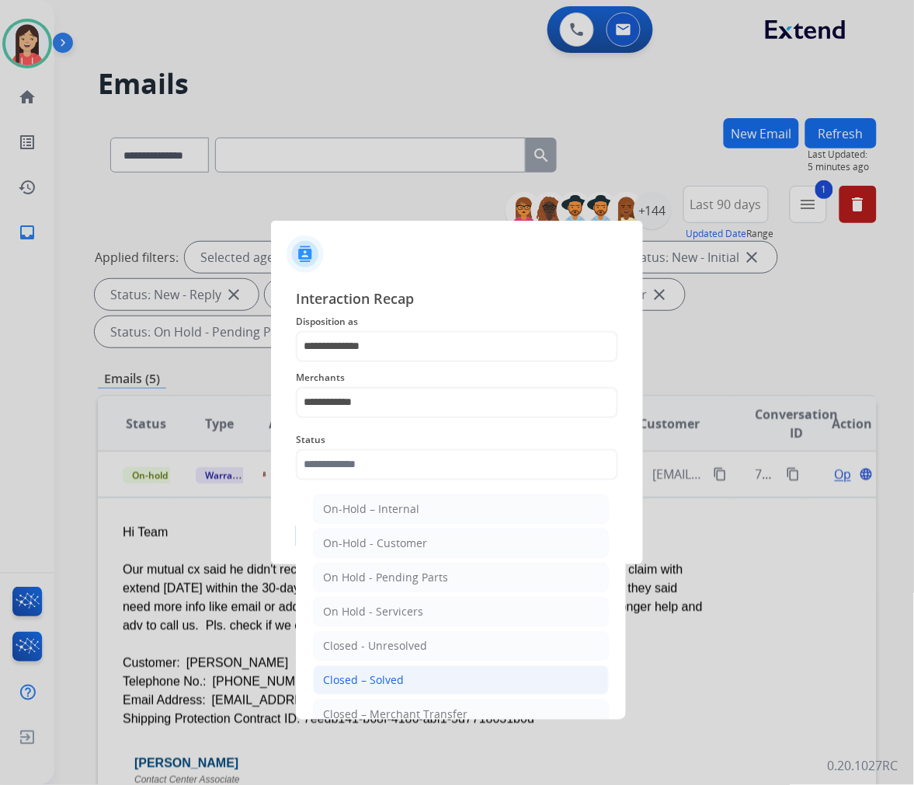
click at [404, 668] on li "Closed – Solved" at bounding box center [461, 680] width 296 height 30
type input "**********"
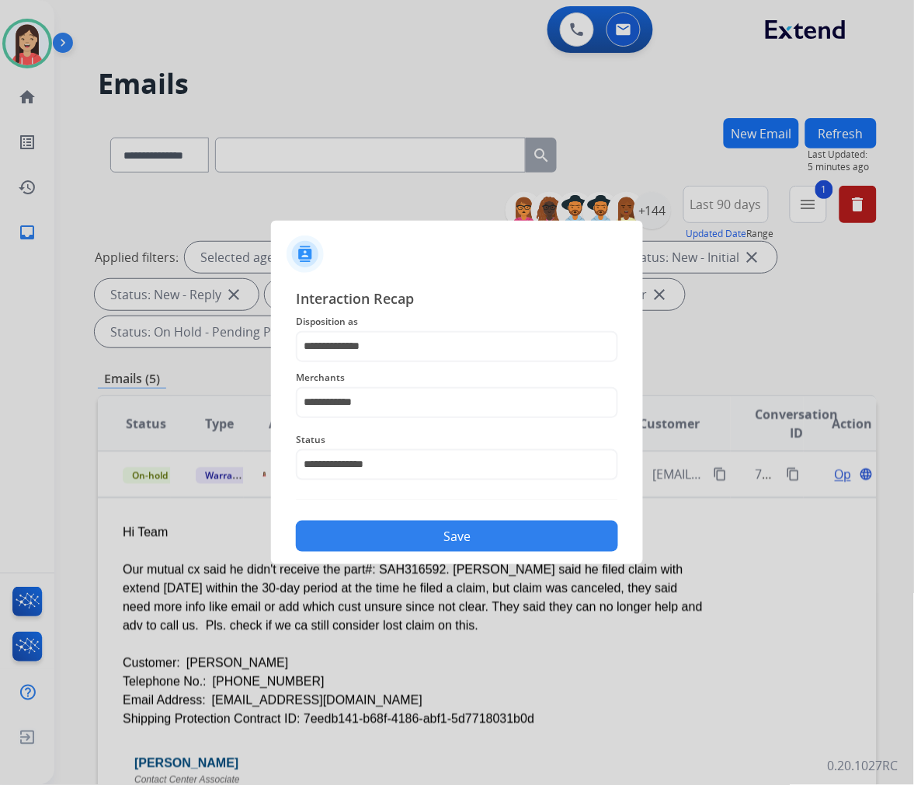
click at [427, 515] on div "Save" at bounding box center [457, 531] width 322 height 40
click at [423, 532] on button "Save" at bounding box center [457, 536] width 322 height 31
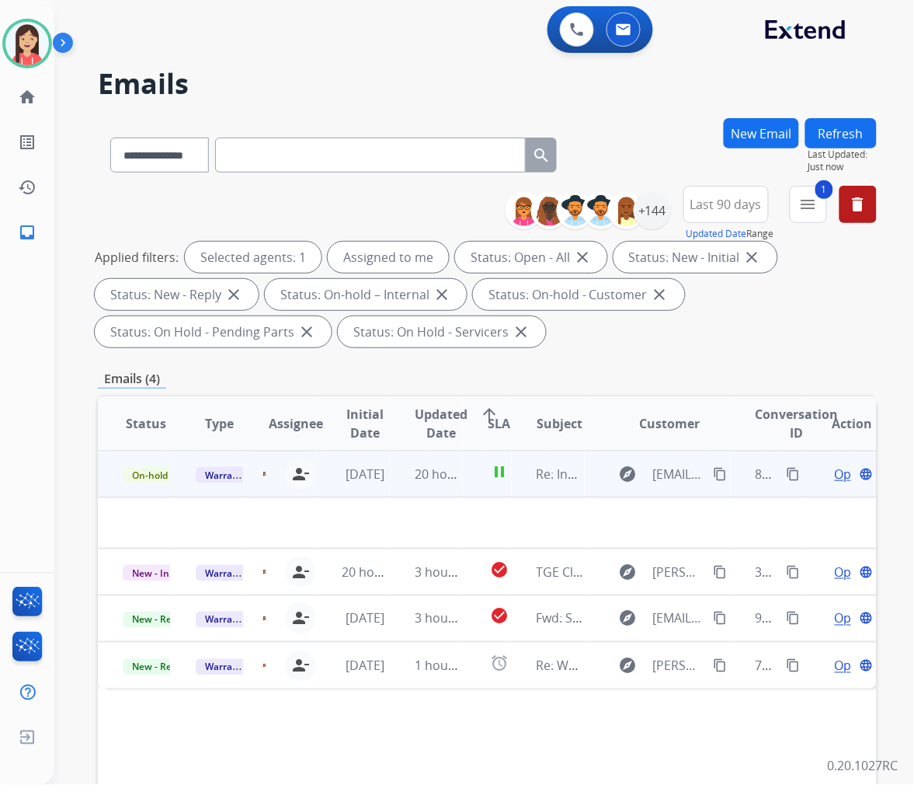
click at [398, 490] on td "20 hours ago" at bounding box center [426, 474] width 73 height 47
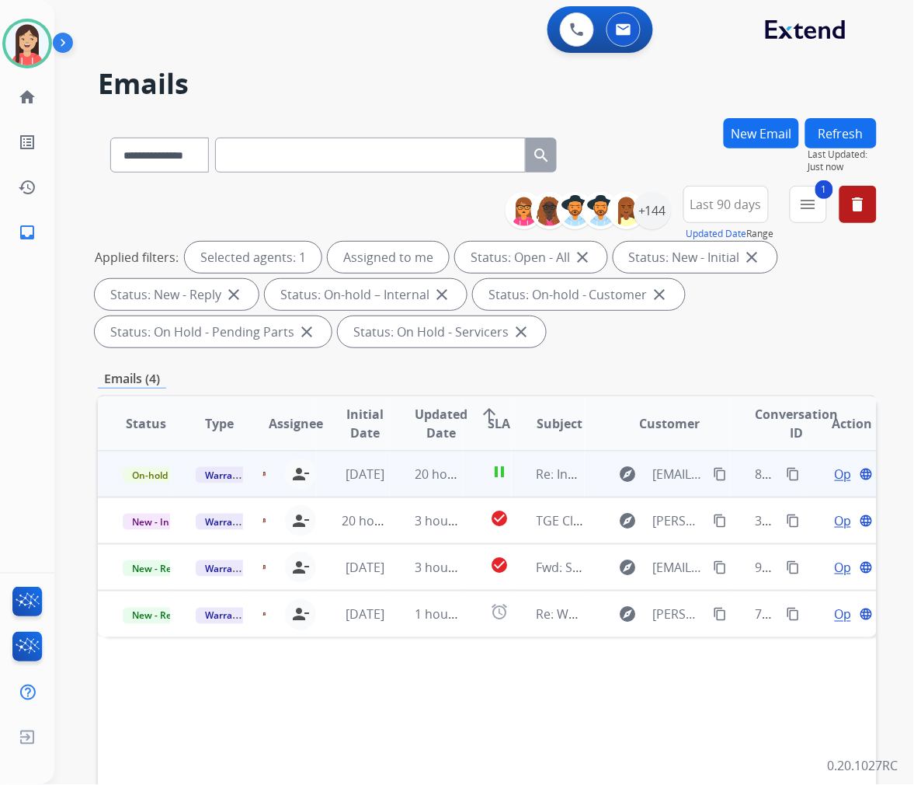
click at [398, 490] on td "20 hours ago" at bounding box center [426, 474] width 73 height 47
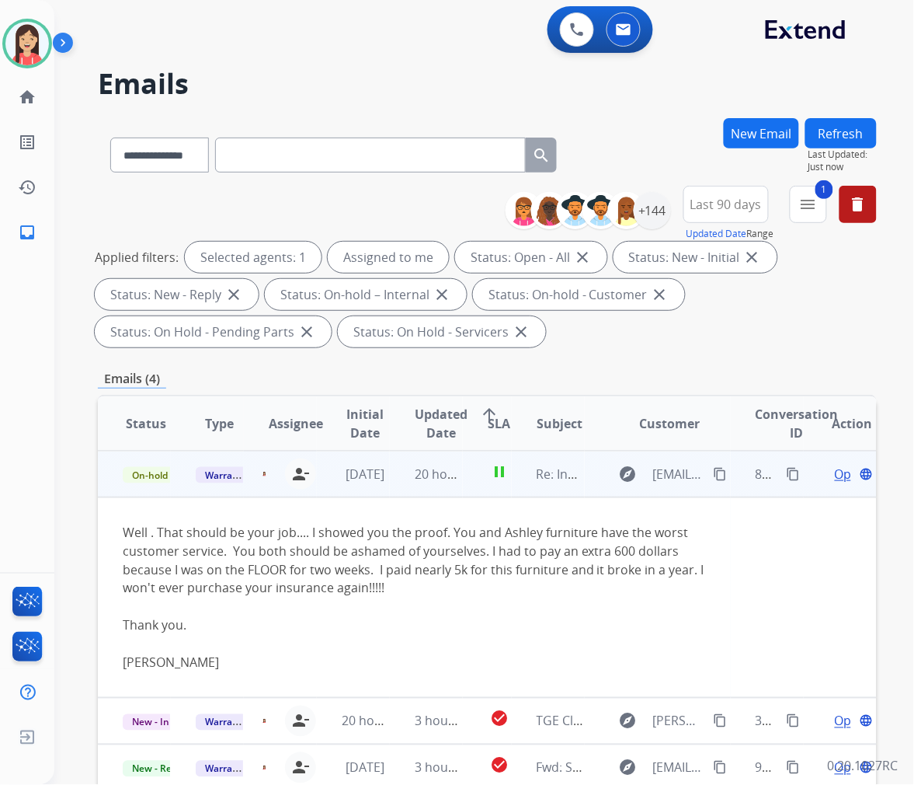
click at [430, 546] on div "Well . That should be your job.... I showed you the proof. You and Ashley furni…" at bounding box center [414, 597] width 583 height 149
click at [714, 469] on mat-icon "content_copy" at bounding box center [721, 474] width 14 height 14
click at [594, 607] on div at bounding box center [414, 606] width 583 height 19
click at [835, 472] on span "Open" at bounding box center [851, 474] width 32 height 19
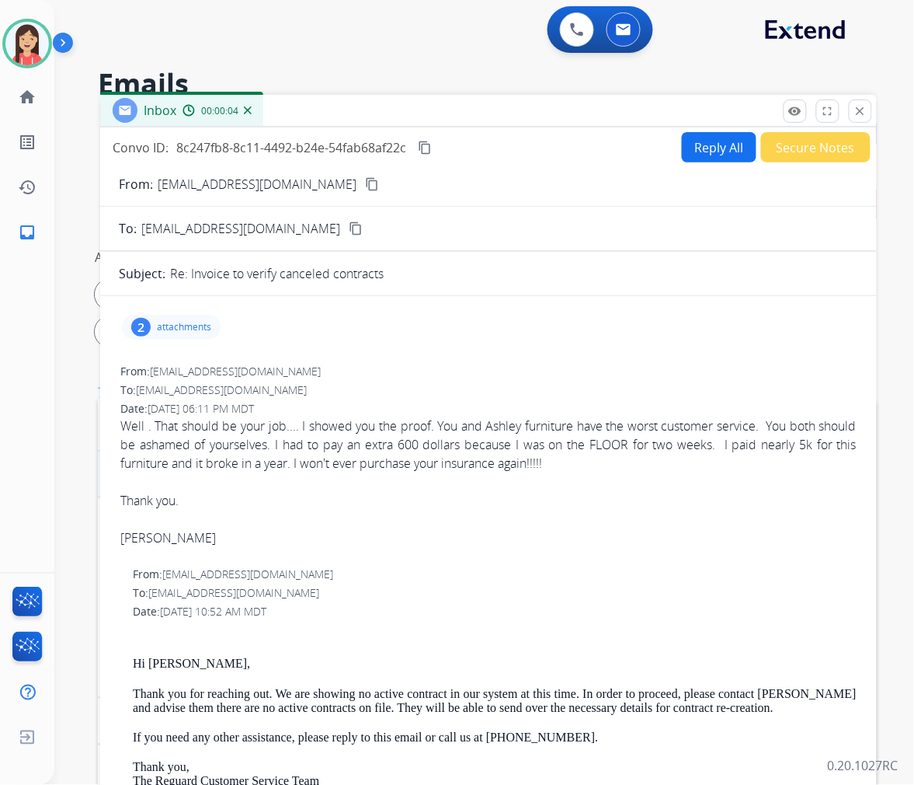
click at [698, 144] on button "Reply All" at bounding box center [719, 147] width 75 height 30
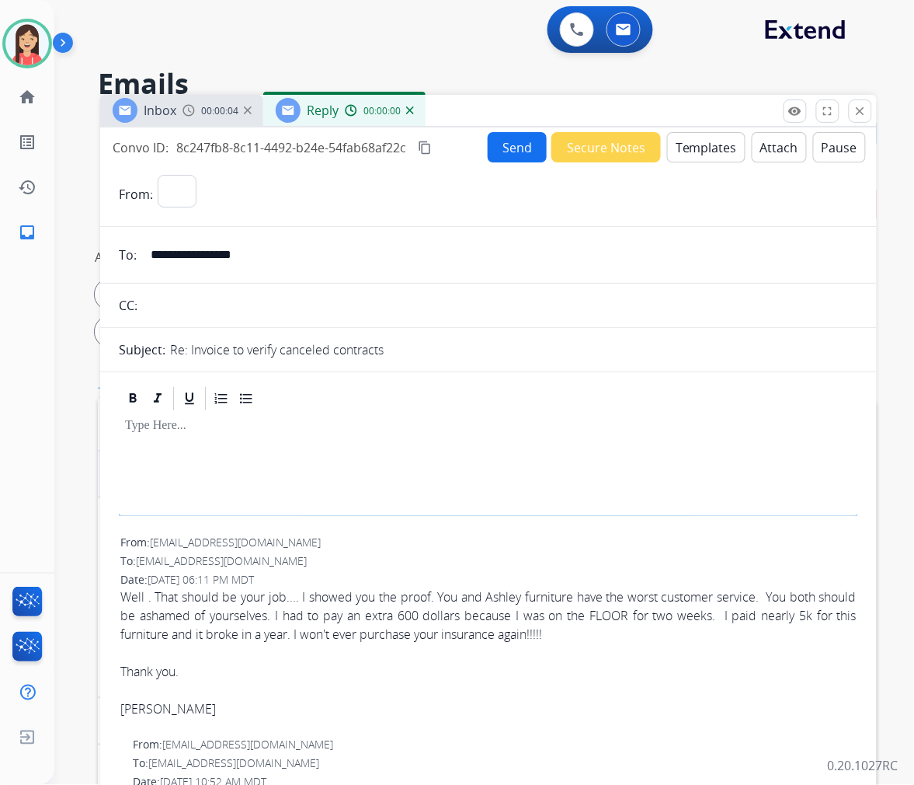
select select "**********"
click at [715, 150] on button "Templates" at bounding box center [706, 147] width 78 height 30
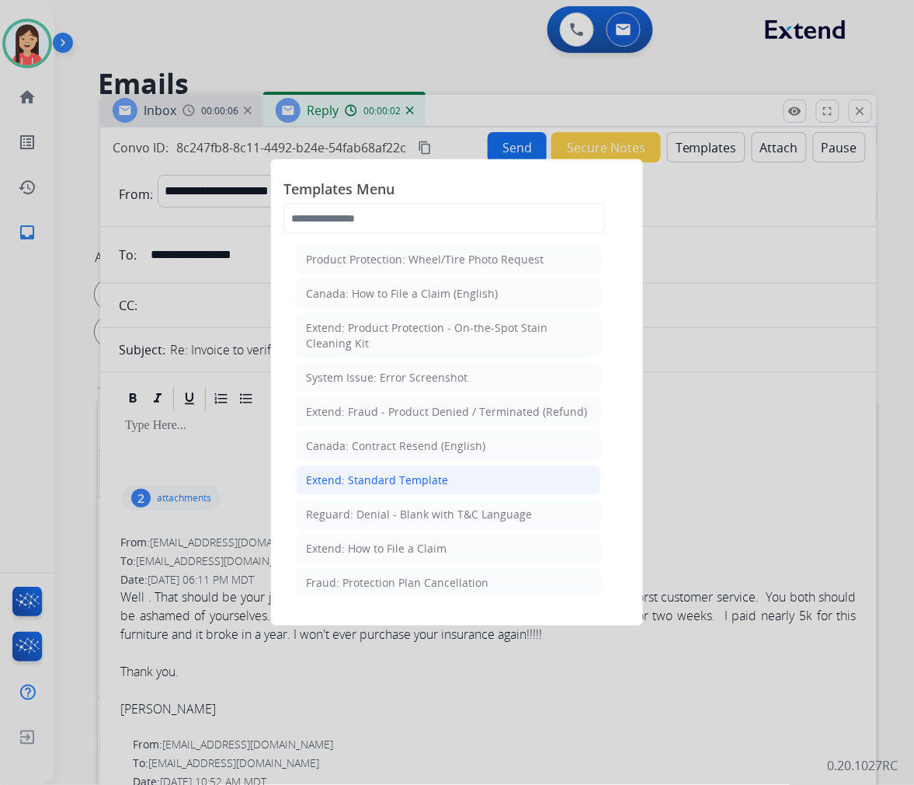
click at [375, 482] on div "Extend: Standard Template" at bounding box center [377, 480] width 142 height 16
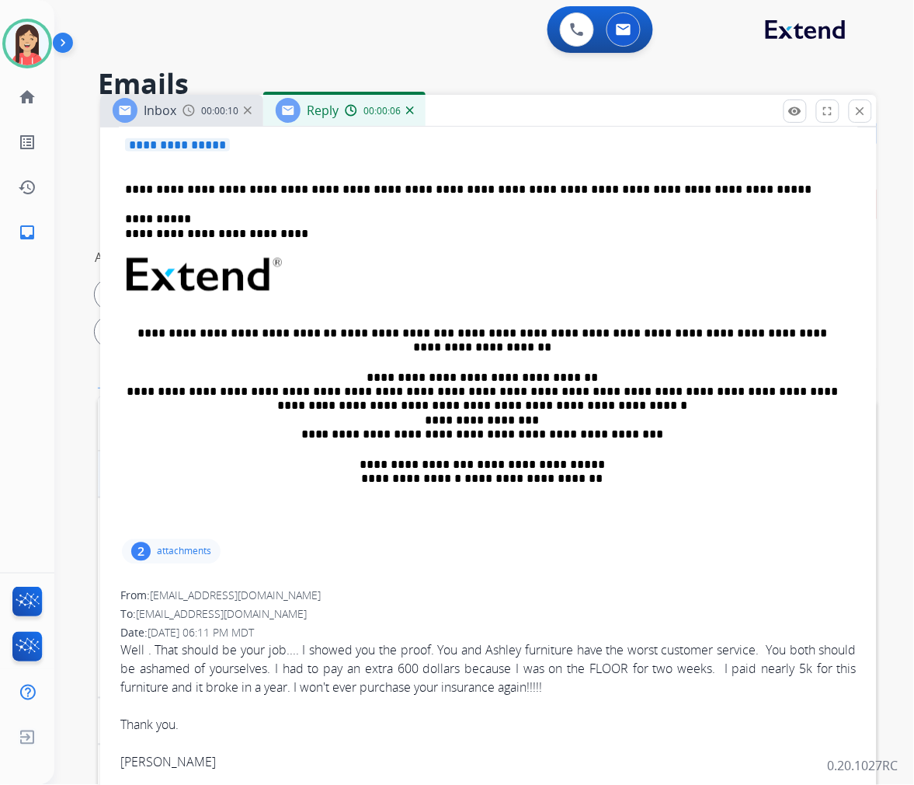
scroll to position [0, 0]
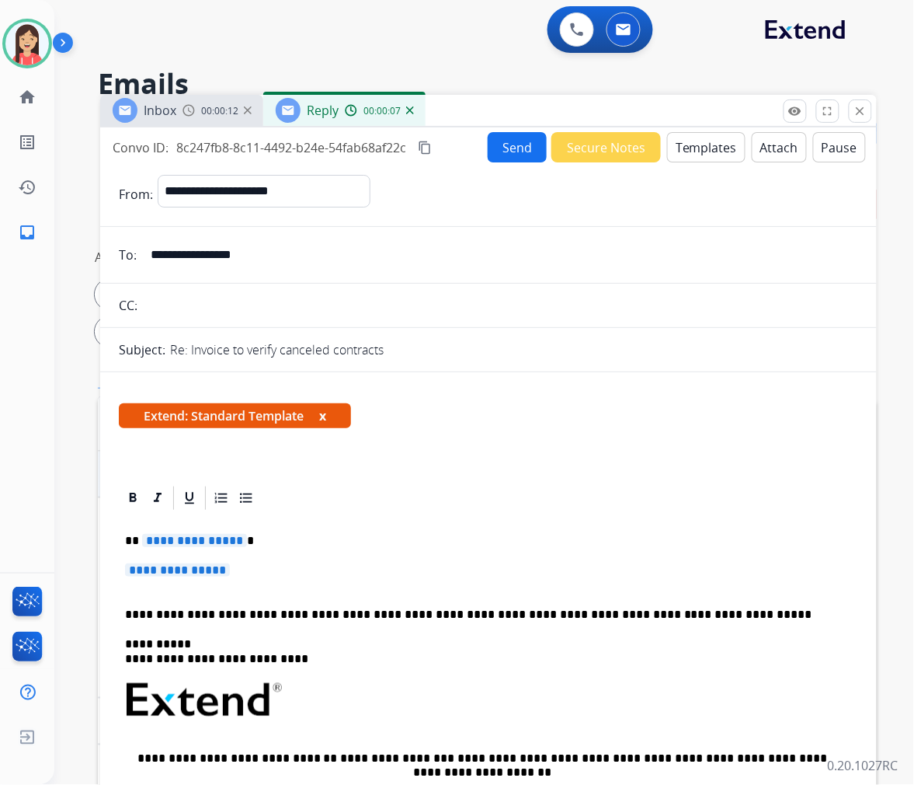
click at [705, 151] on button "Templates" at bounding box center [706, 147] width 78 height 30
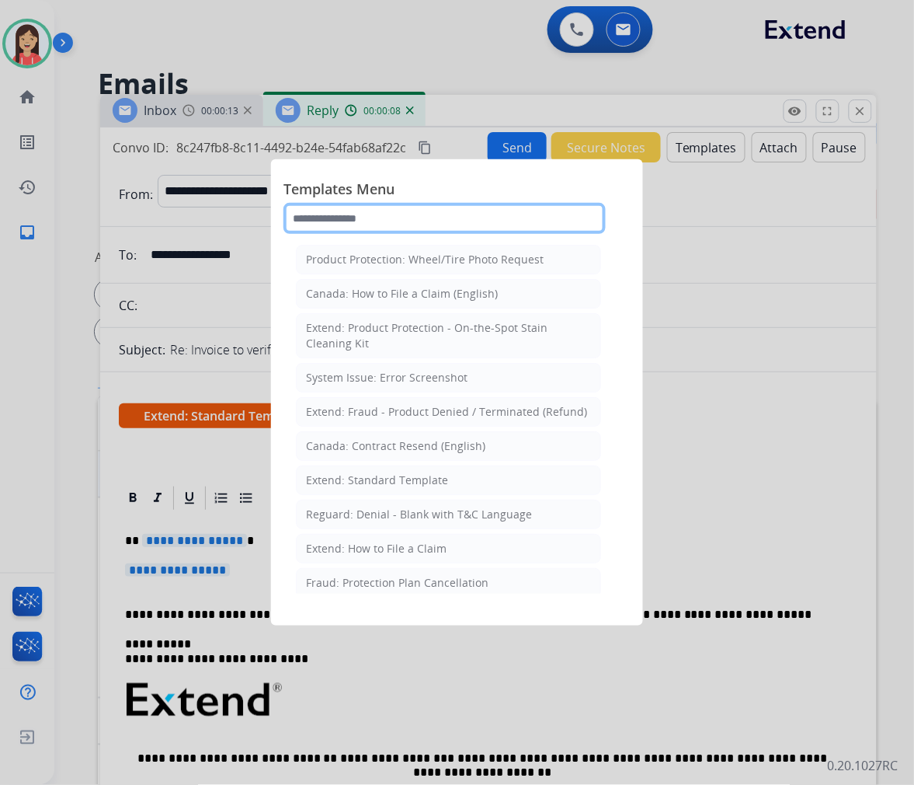
click at [402, 219] on input "text" at bounding box center [445, 218] width 322 height 31
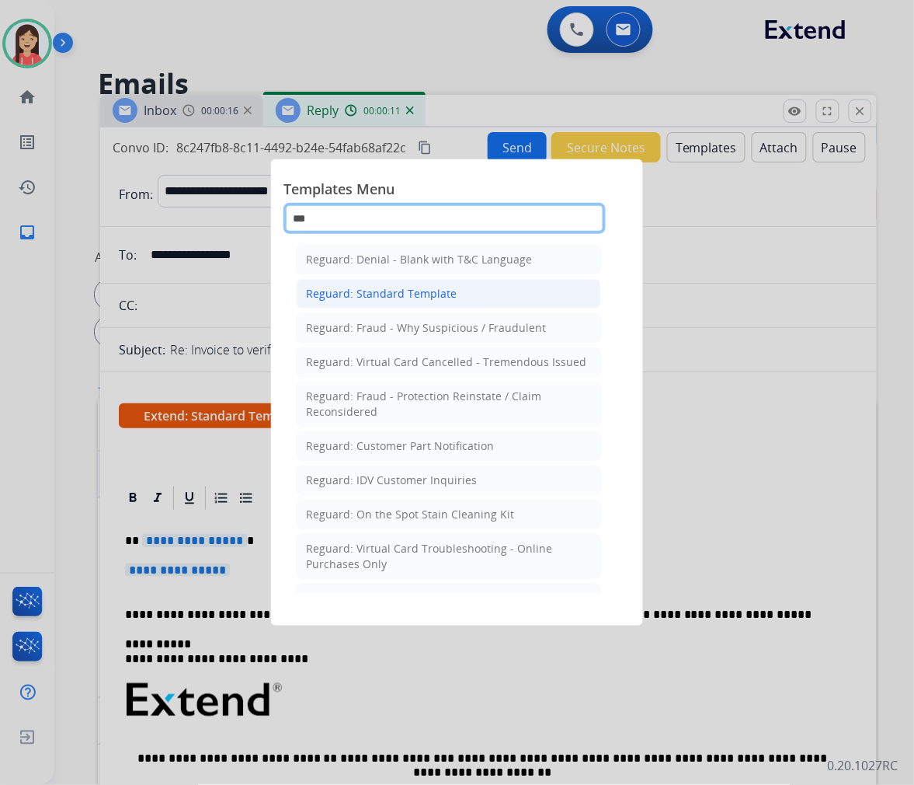
type input "***"
click at [402, 292] on div "Reguard: Standard Template" at bounding box center [381, 294] width 151 height 16
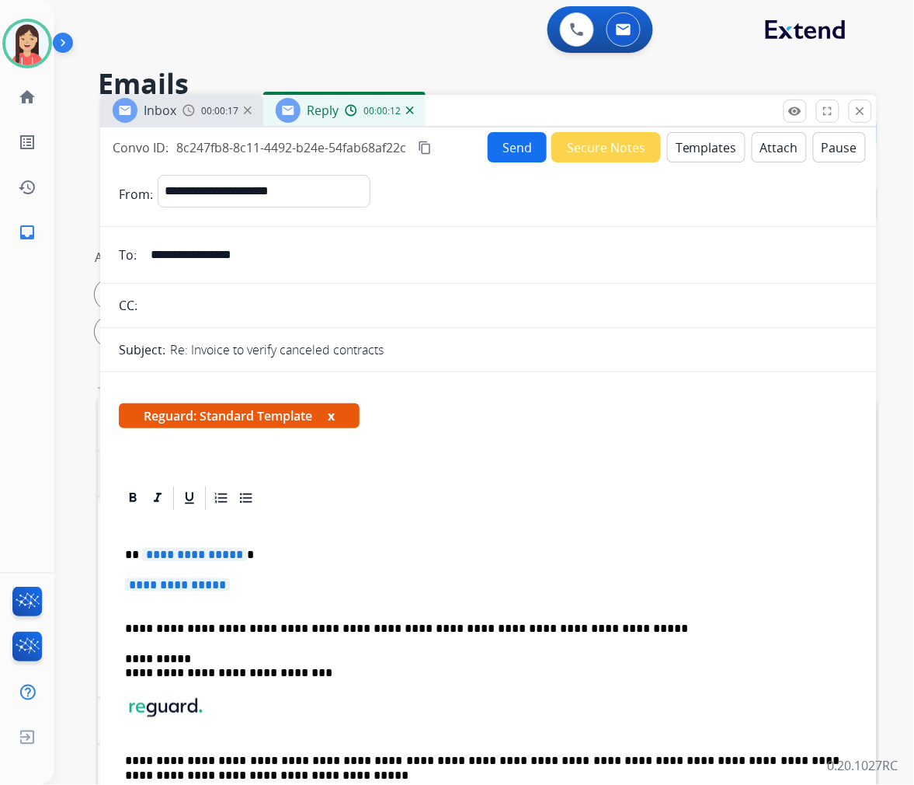
scroll to position [86, 0]
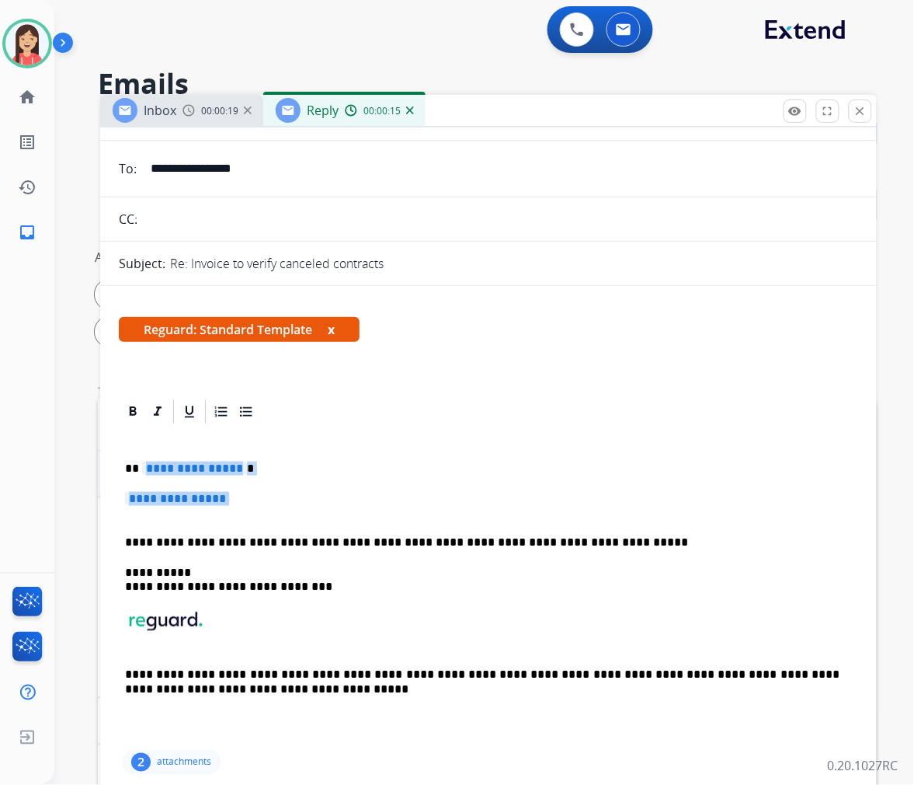
drag, startPoint x: 143, startPoint y: 467, endPoint x: 620, endPoint y: 514, distance: 479.3
click at [620, 514] on div "**********" at bounding box center [489, 586] width 740 height 321
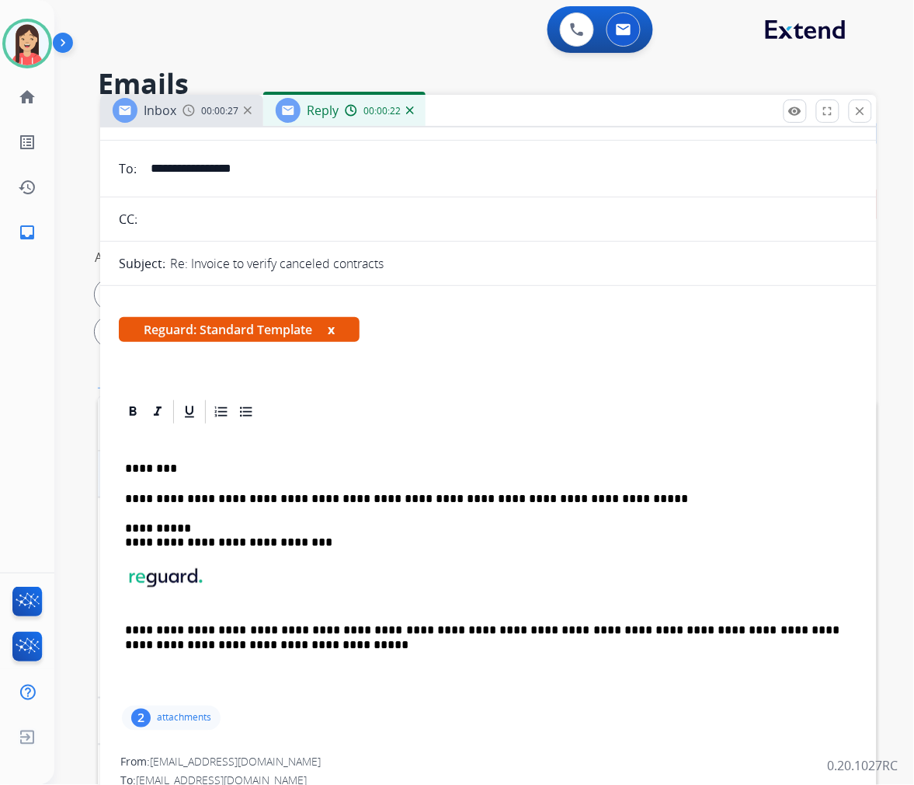
click at [191, 470] on p "********" at bounding box center [482, 468] width 715 height 14
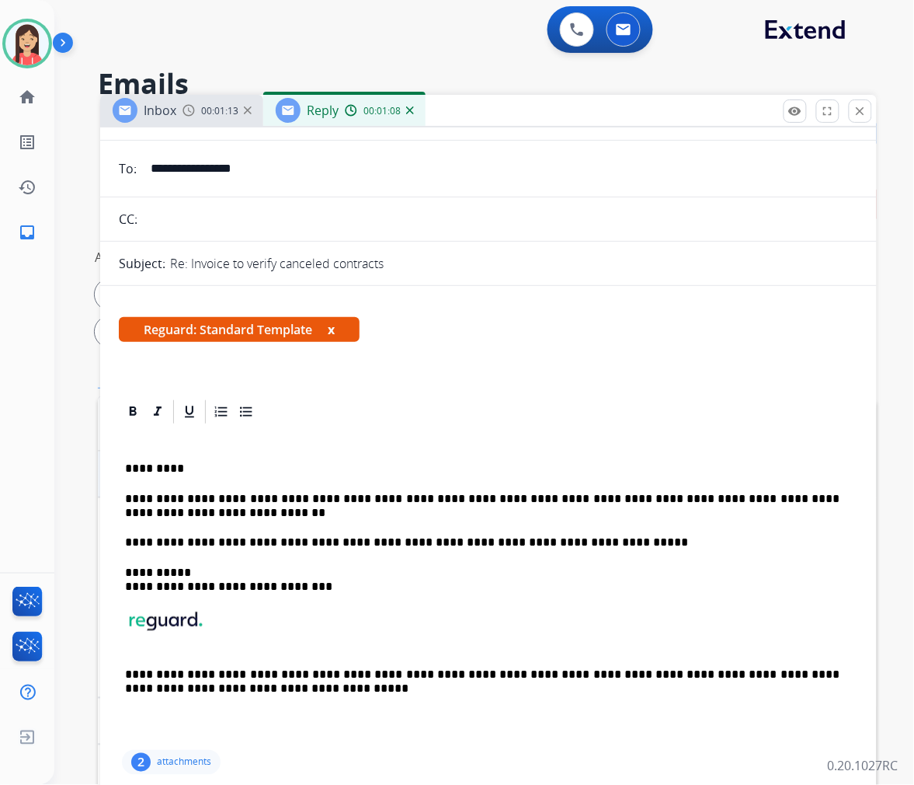
click at [291, 493] on p "**********" at bounding box center [482, 506] width 715 height 29
click at [224, 517] on p "**********" at bounding box center [482, 506] width 715 height 29
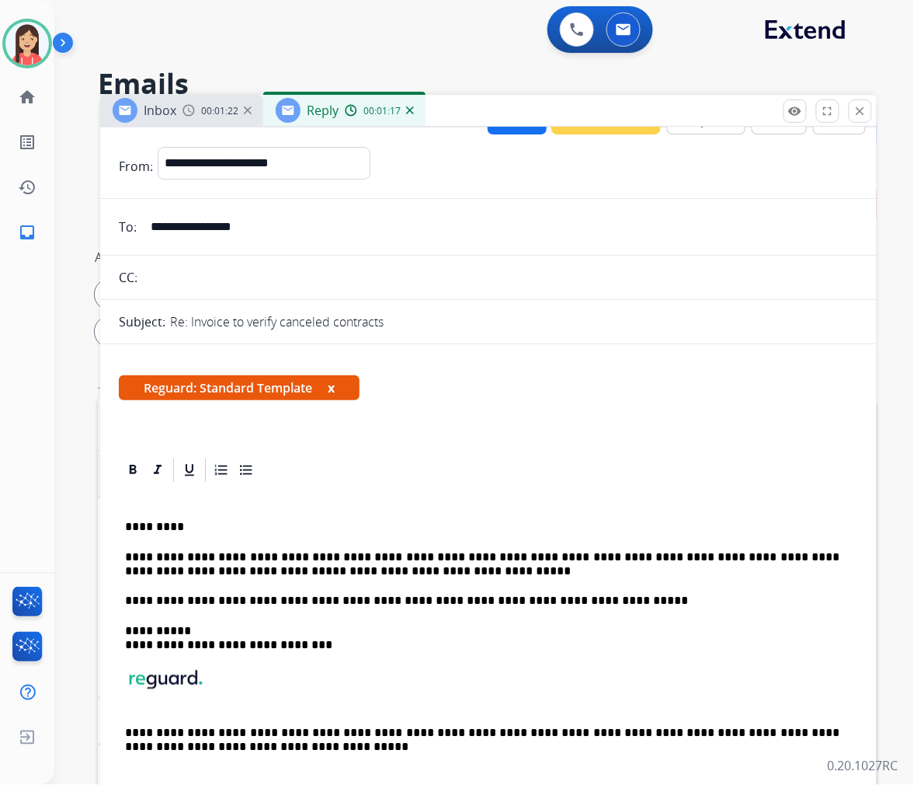
scroll to position [0, 0]
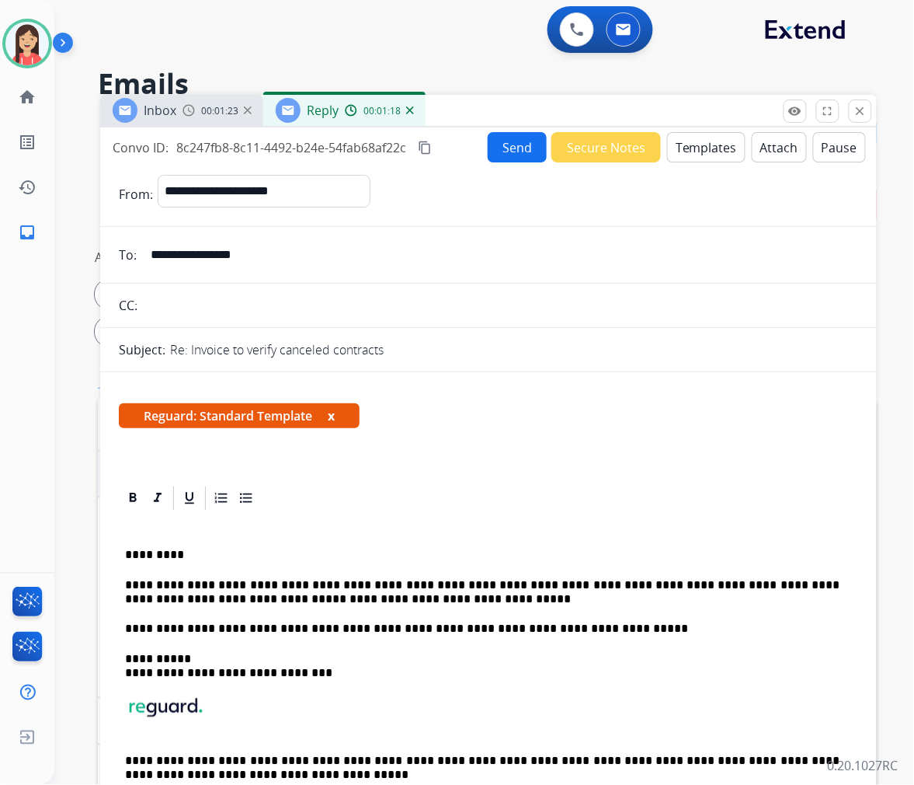
click at [500, 143] on button "Send" at bounding box center [517, 147] width 59 height 30
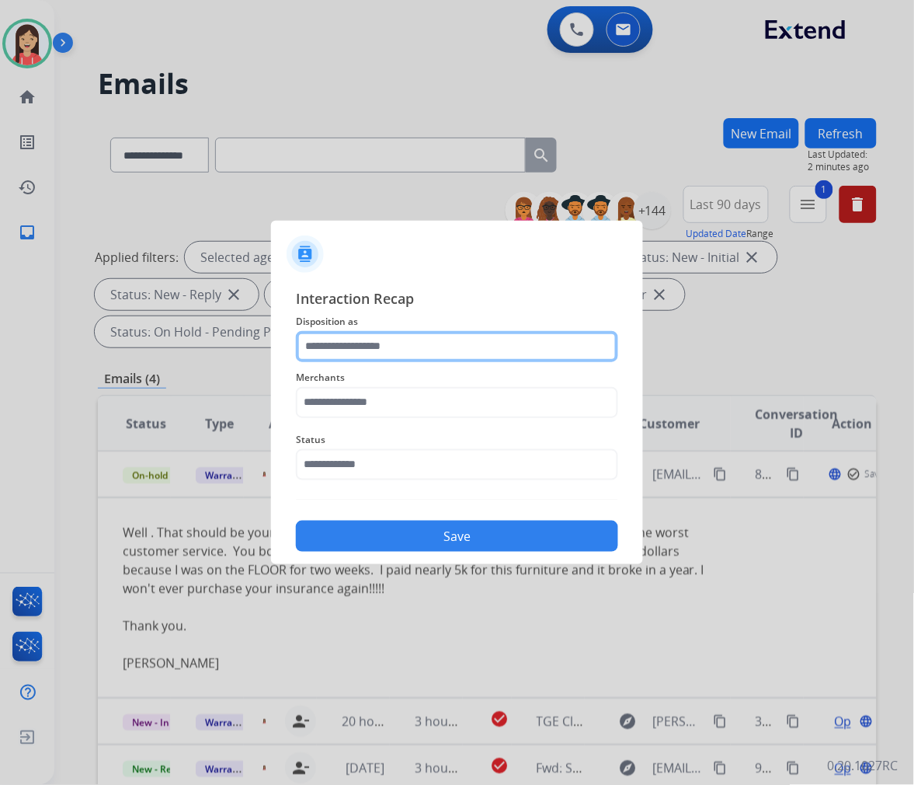
click at [427, 336] on input "text" at bounding box center [457, 346] width 322 height 31
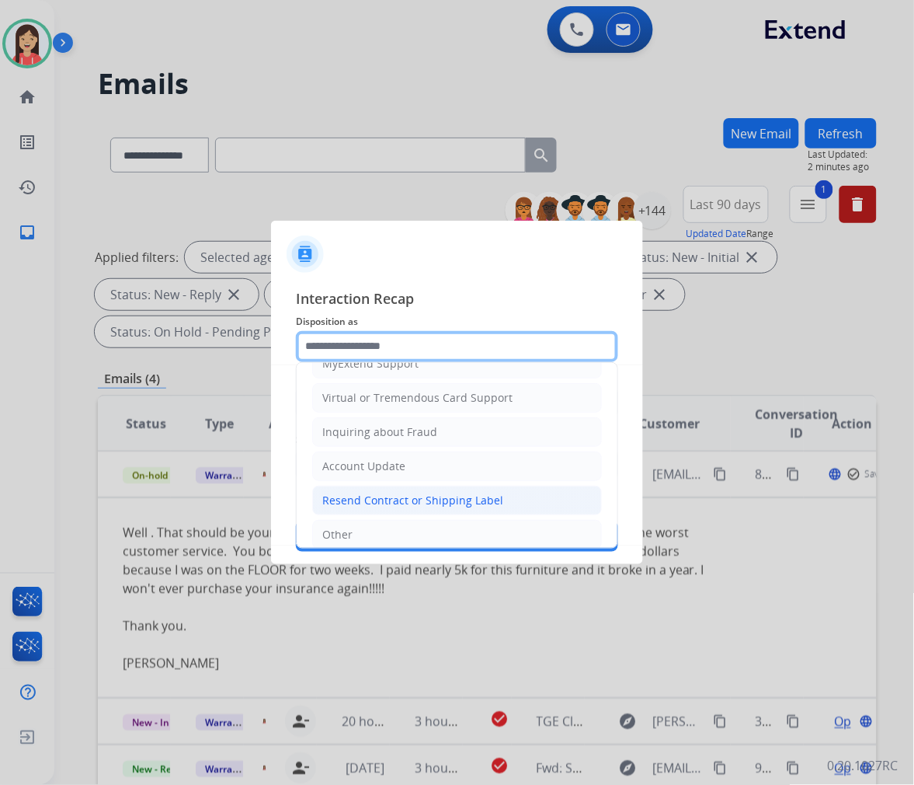
scroll to position [244, 0]
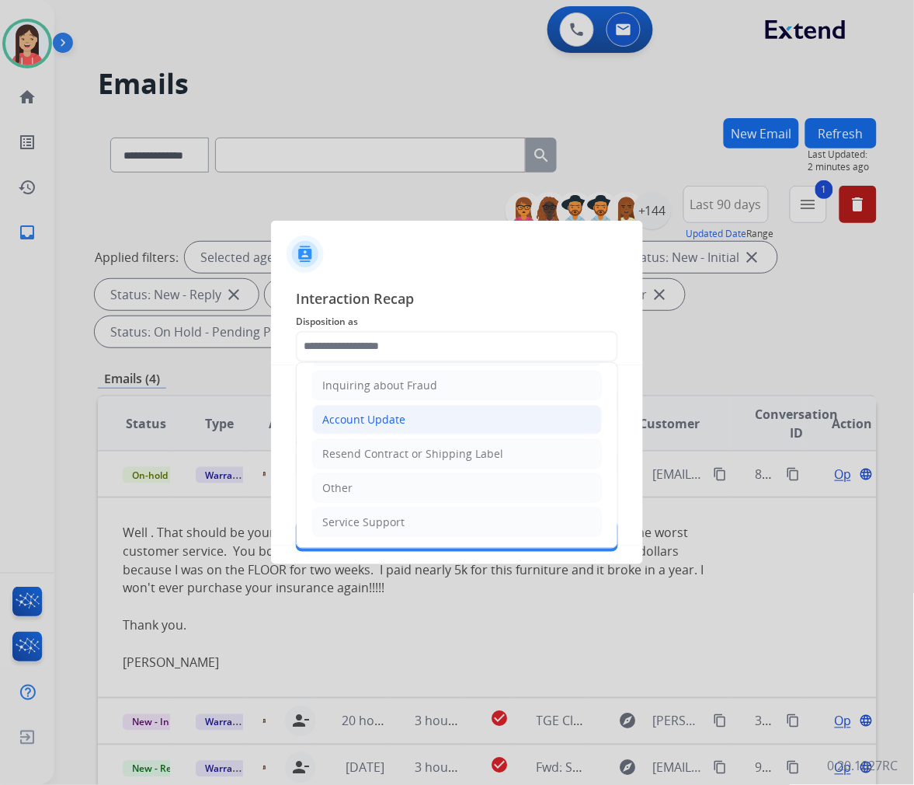
click at [381, 416] on div "Account Update" at bounding box center [363, 420] width 83 height 16
type input "**********"
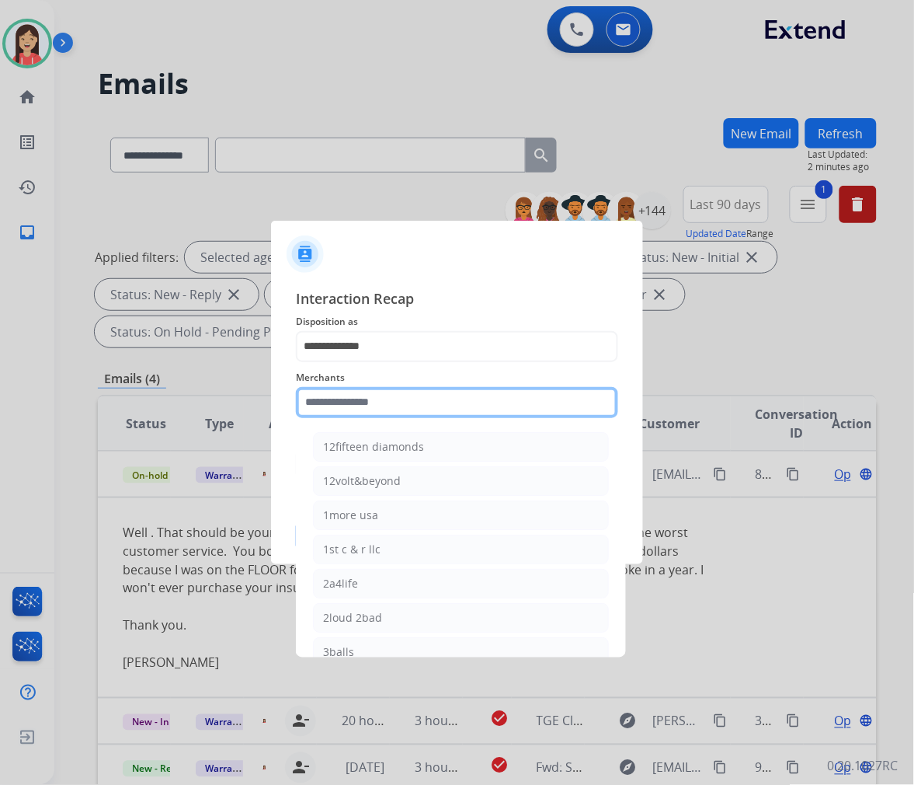
click at [382, 399] on input "text" at bounding box center [457, 402] width 322 height 31
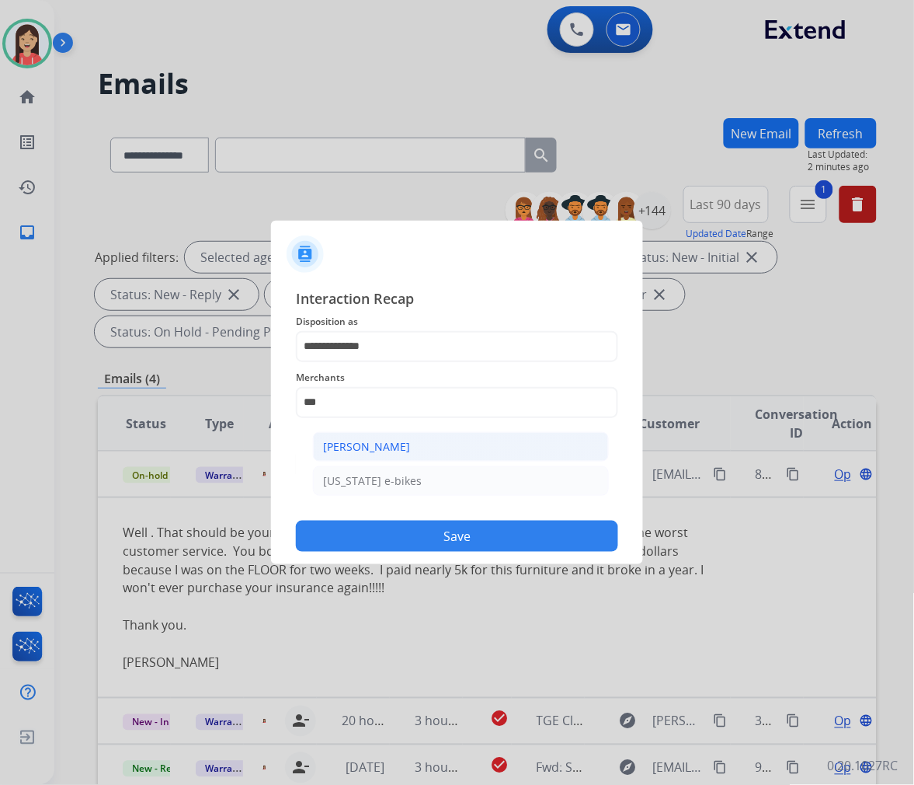
click at [378, 443] on div "[PERSON_NAME]" at bounding box center [366, 447] width 87 height 16
type input "**********"
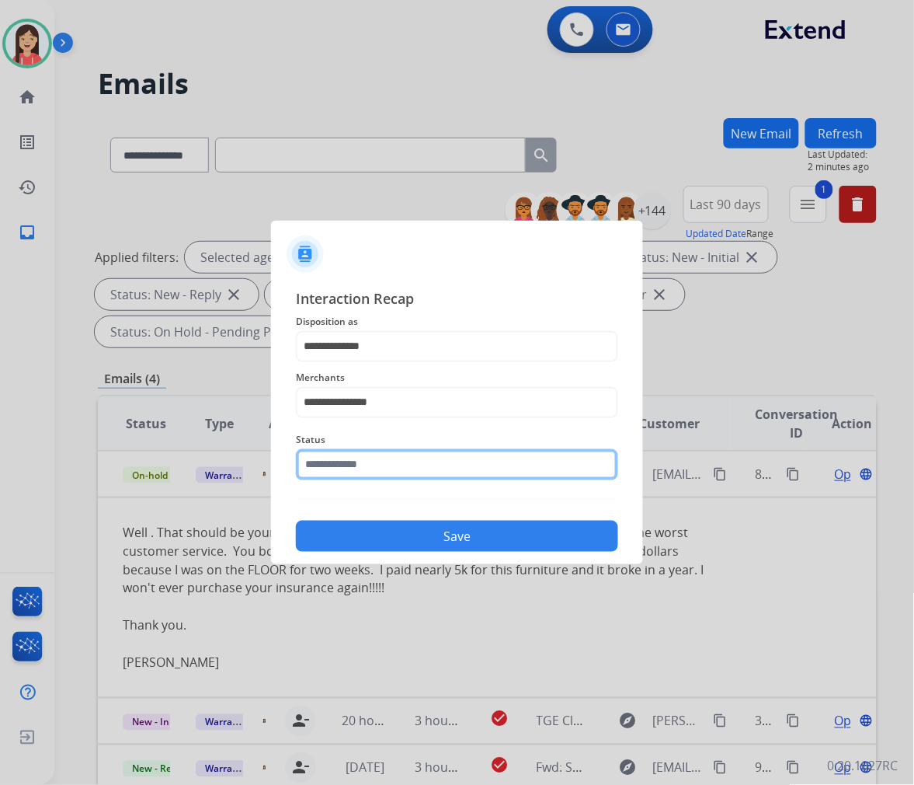
click at [377, 455] on input "text" at bounding box center [457, 464] width 322 height 31
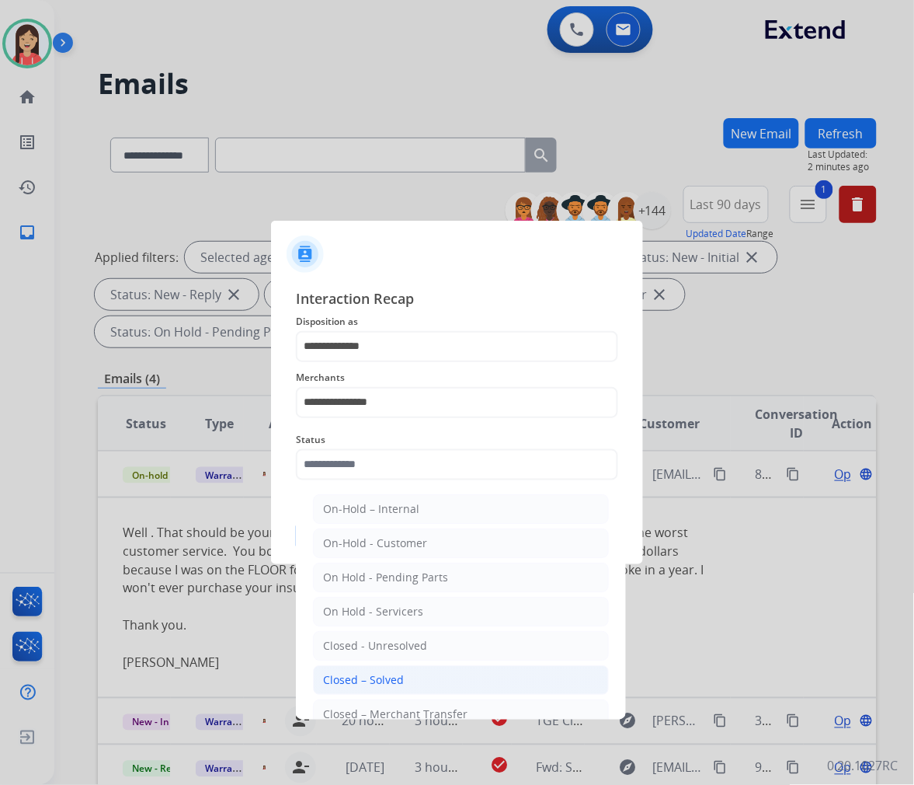
click at [384, 674] on div "Closed – Solved" at bounding box center [363, 680] width 81 height 16
type input "**********"
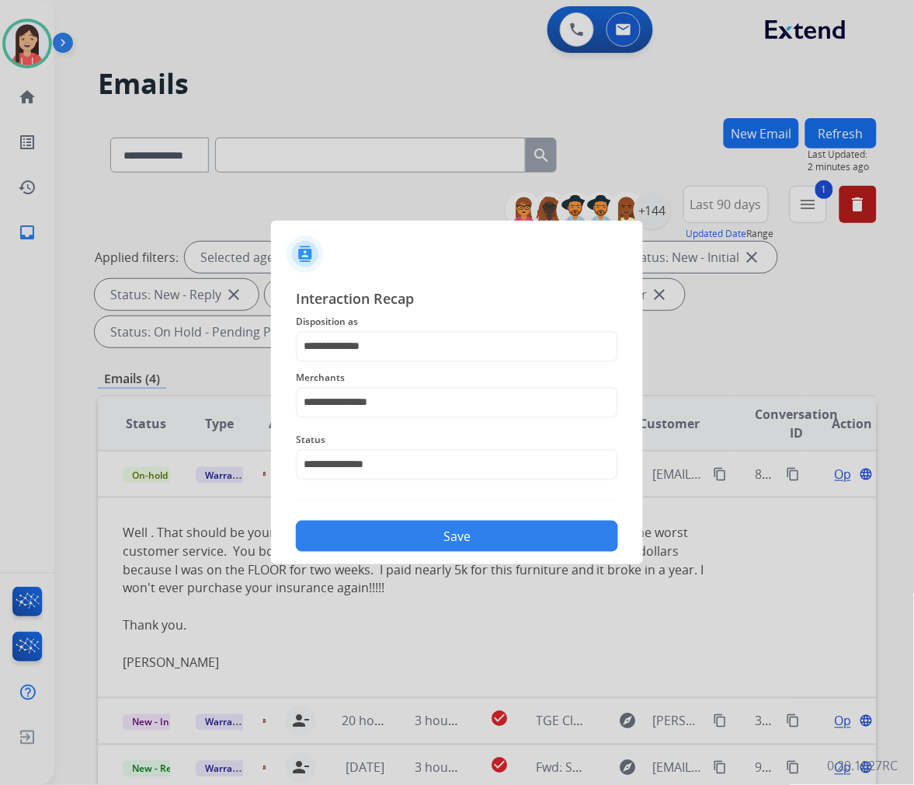
click at [474, 538] on button "Save" at bounding box center [457, 536] width 322 height 31
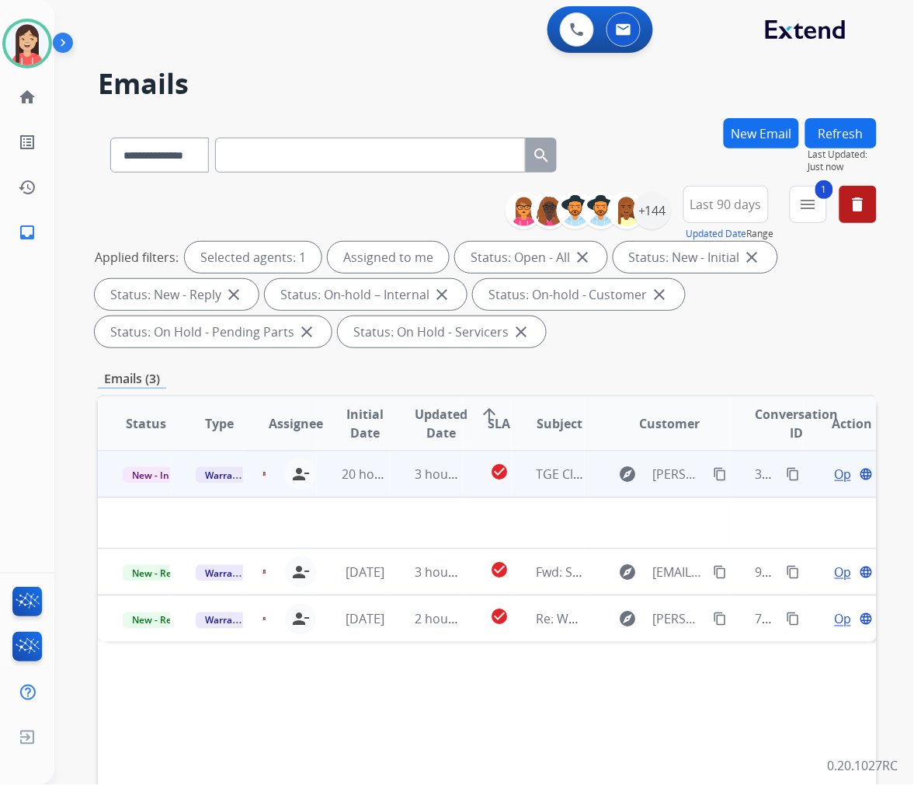
click at [390, 492] on td "3 hours ago" at bounding box center [426, 474] width 73 height 47
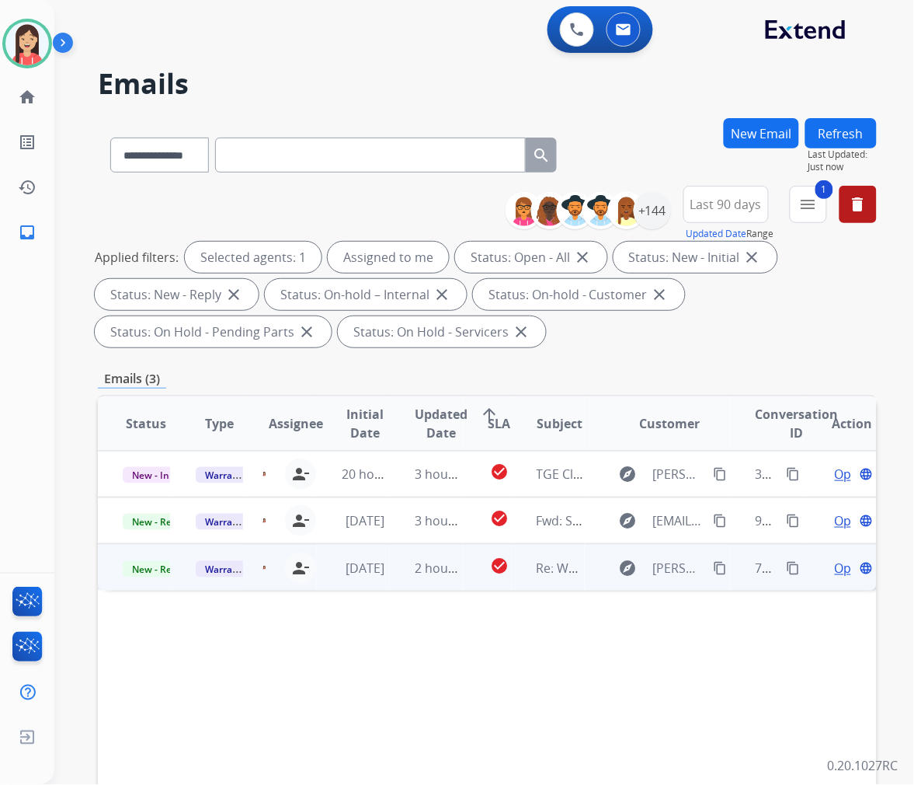
click at [393, 588] on td "2 hours ago" at bounding box center [426, 567] width 73 height 47
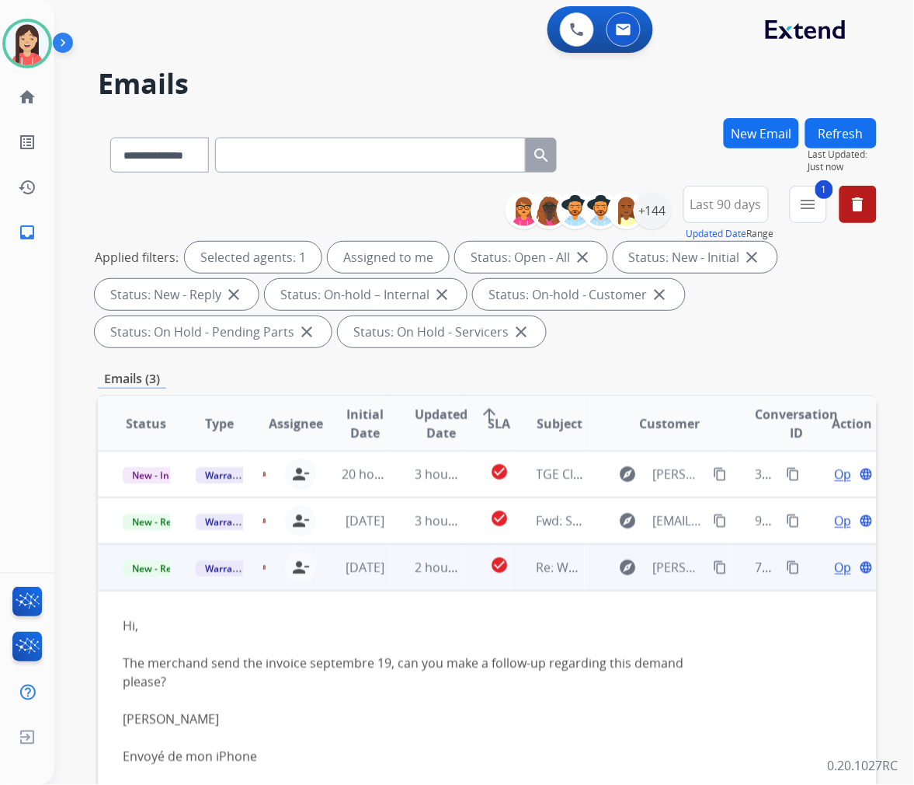
click at [393, 588] on td "2 hours ago" at bounding box center [426, 567] width 73 height 47
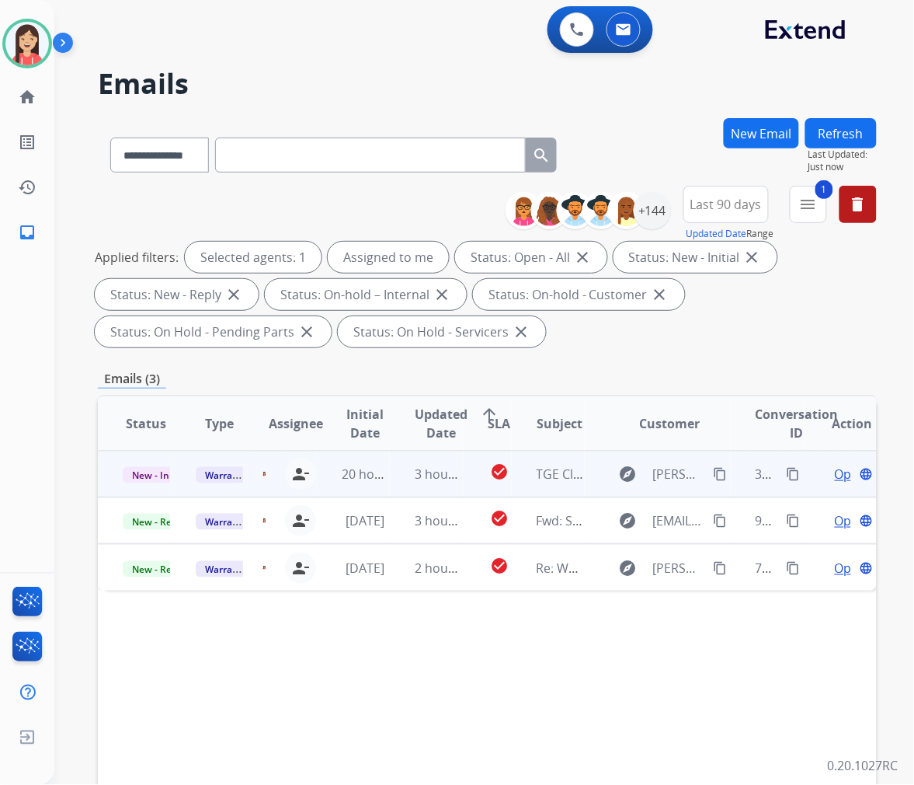
click at [412, 490] on td "3 hours ago" at bounding box center [426, 474] width 73 height 47
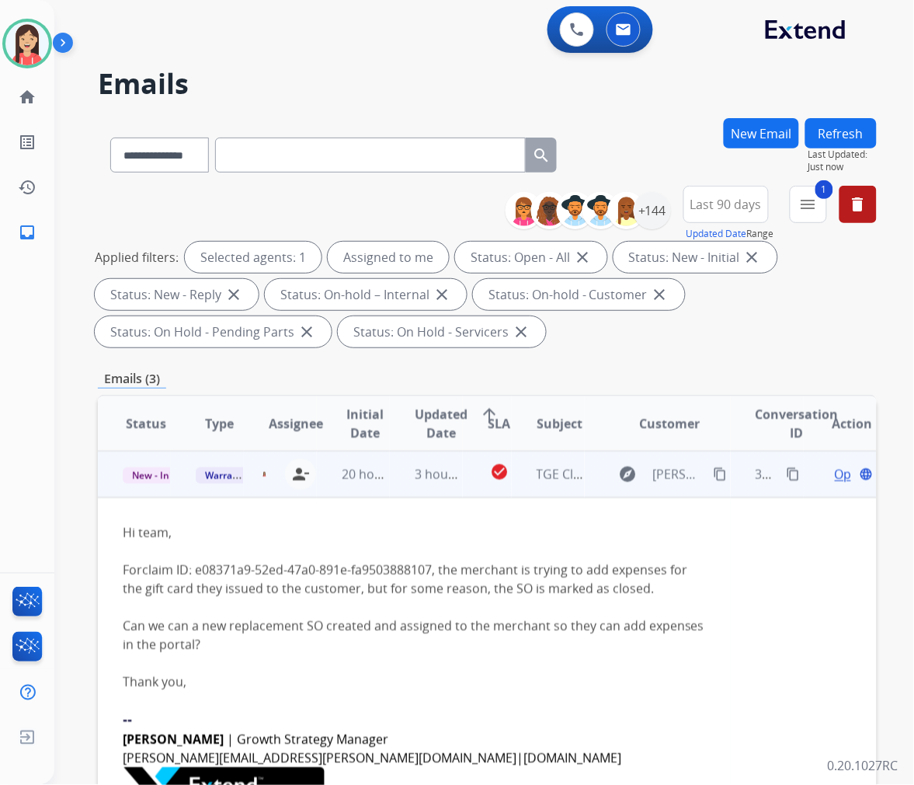
click at [246, 575] on link "claim ID: e08371a9-52ed-47a0-891e-fa9503888107" at bounding box center [287, 569] width 290 height 17
click at [399, 569] on link "claim ID: e08371a9-52ed-47a0-891e-fa9503888107" at bounding box center [287, 569] width 290 height 17
click at [588, 531] on div "Hi team," at bounding box center [414, 532] width 583 height 19
click at [835, 468] on span "Open" at bounding box center [851, 474] width 32 height 19
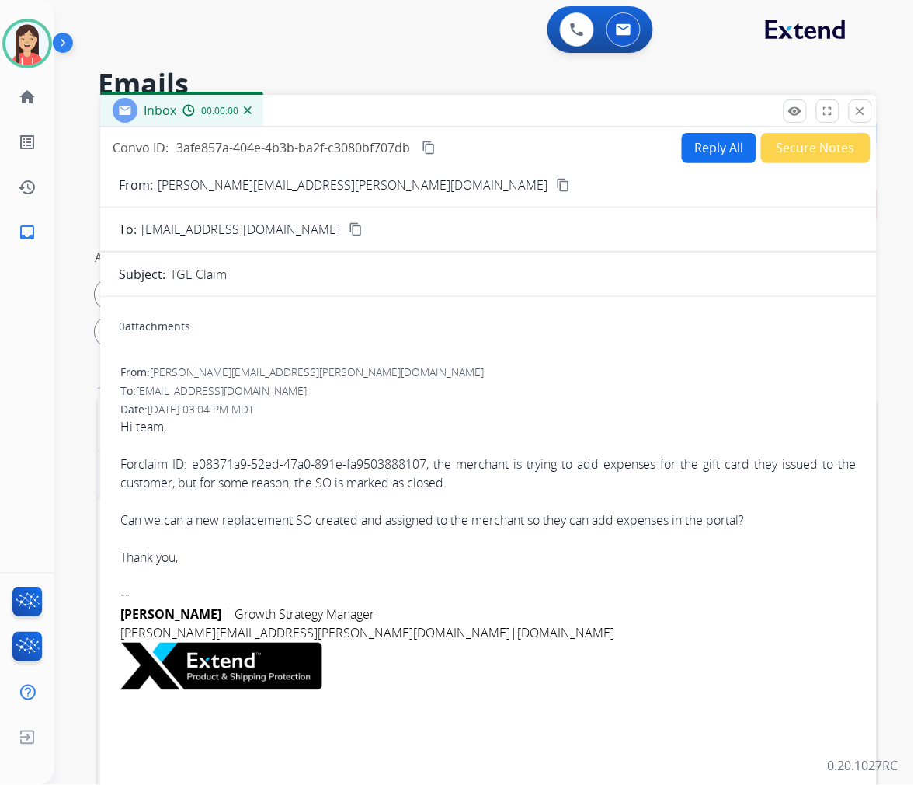
click at [711, 148] on button "Reply All" at bounding box center [719, 148] width 75 height 30
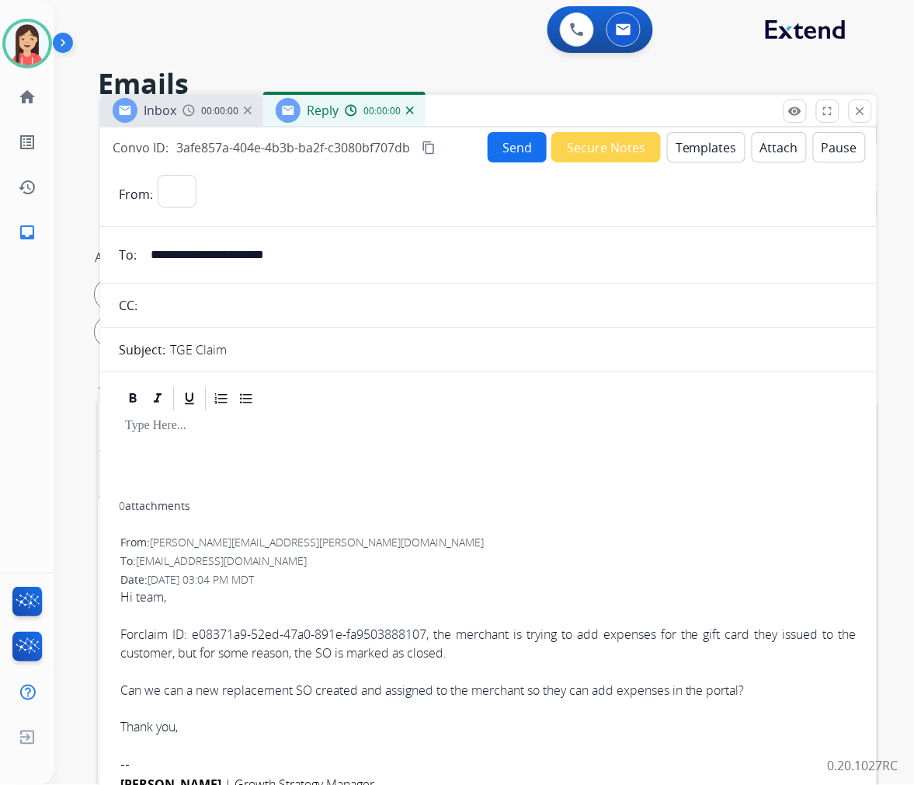
select select "**********"
click at [711, 148] on button "Templates" at bounding box center [706, 147] width 78 height 30
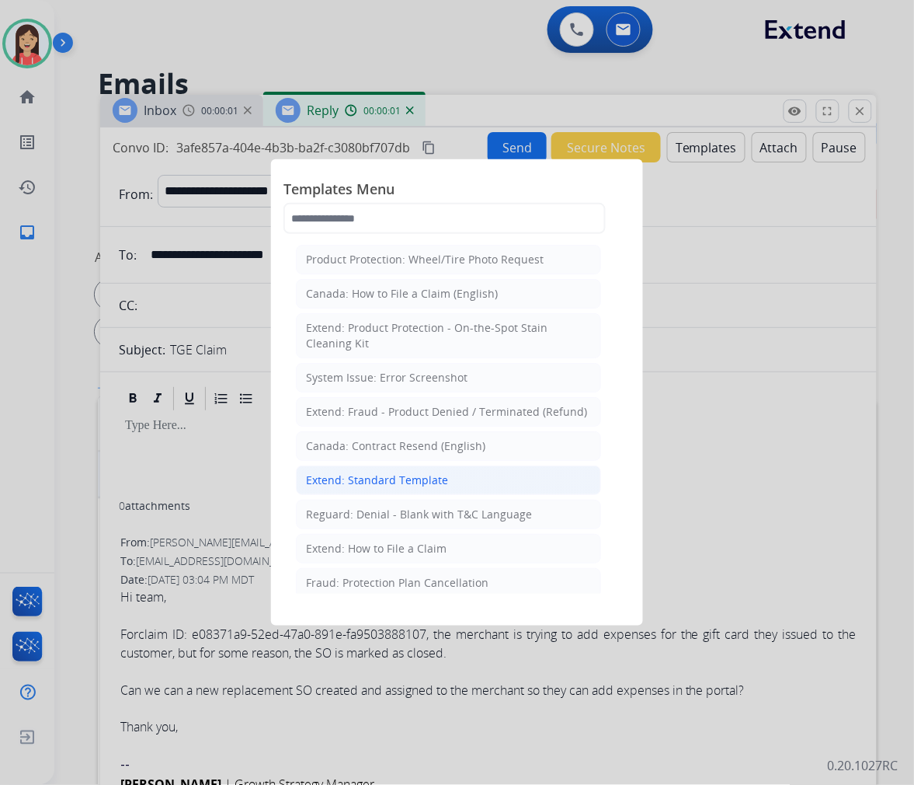
click at [439, 472] on li "Extend: Standard Template" at bounding box center [448, 480] width 305 height 30
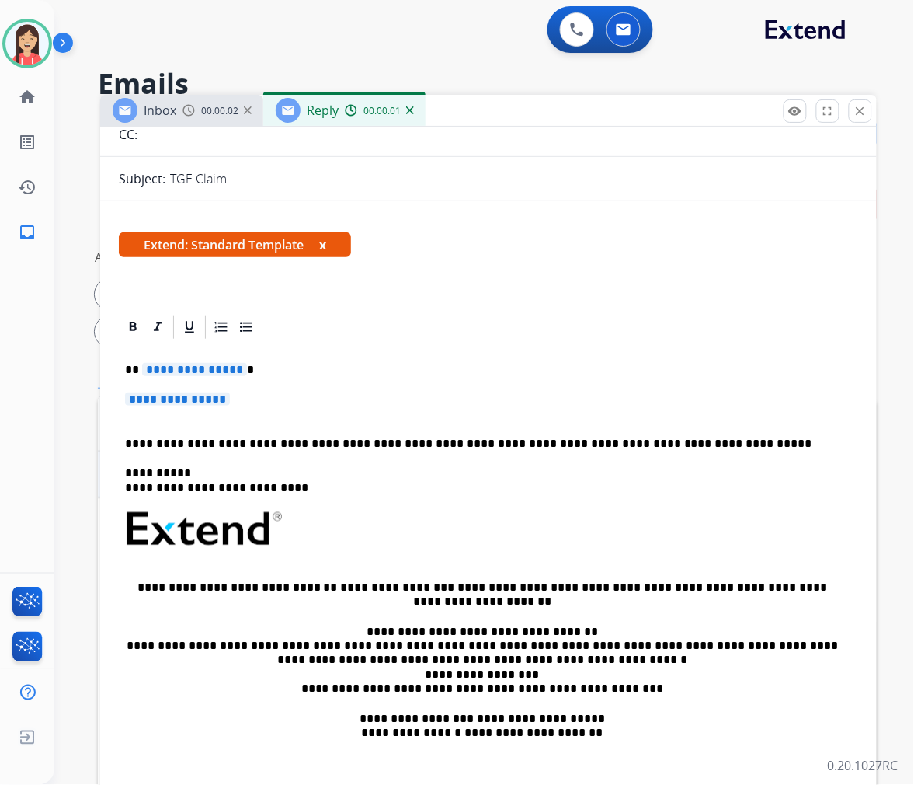
scroll to position [172, 0]
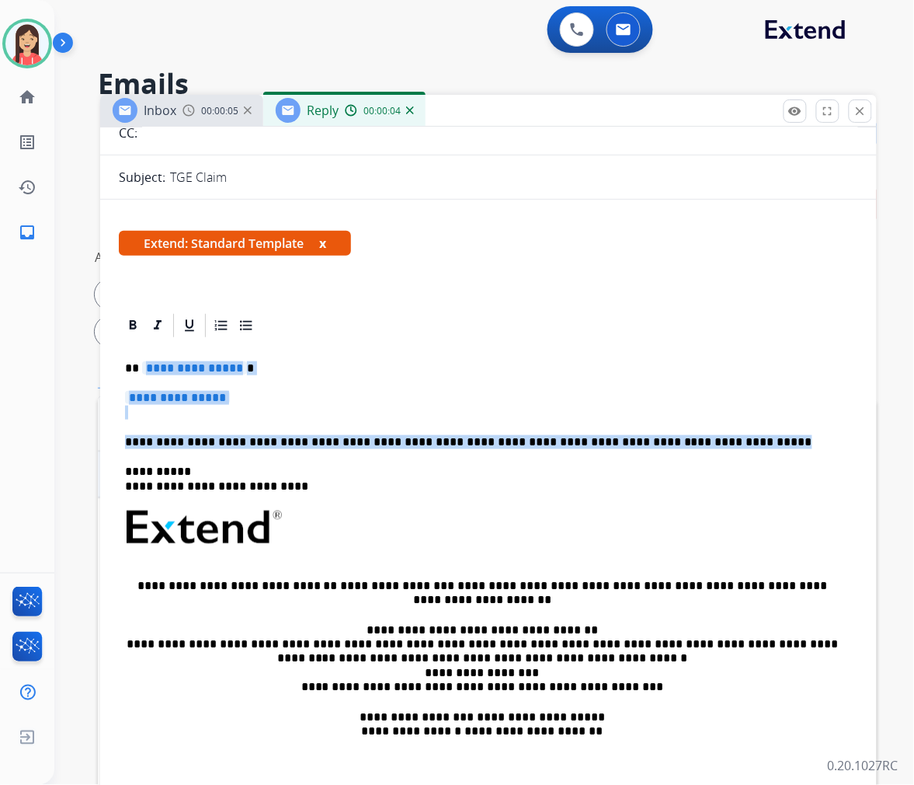
drag, startPoint x: 142, startPoint y: 360, endPoint x: 700, endPoint y: 428, distance: 562.0
click at [700, 428] on div "**********" at bounding box center [489, 573] width 740 height 467
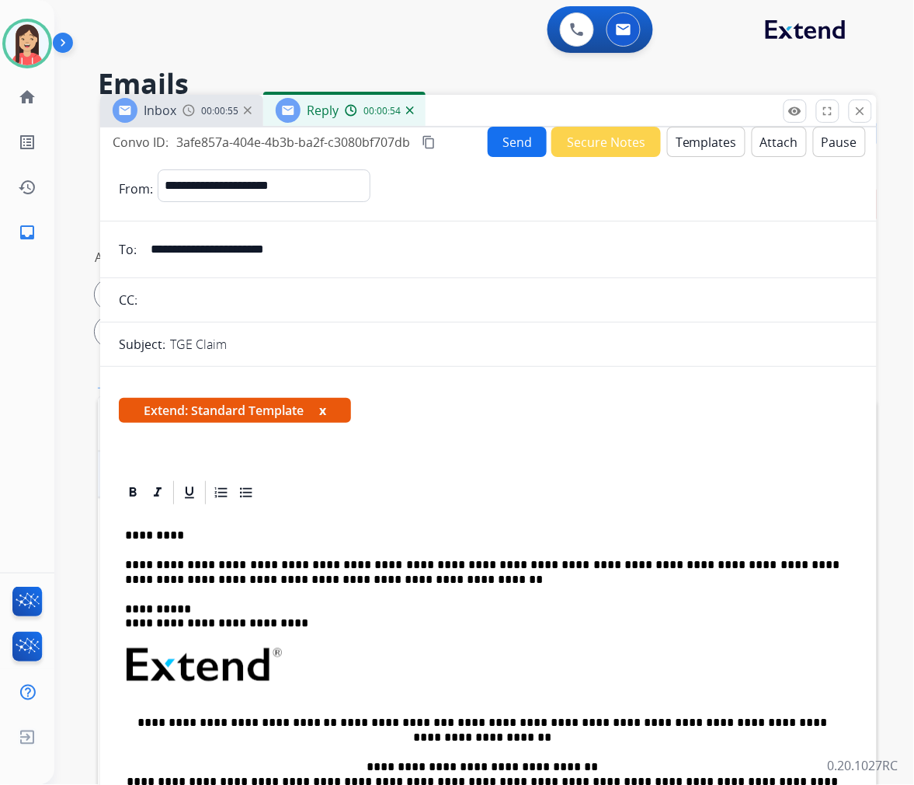
scroll to position [0, 0]
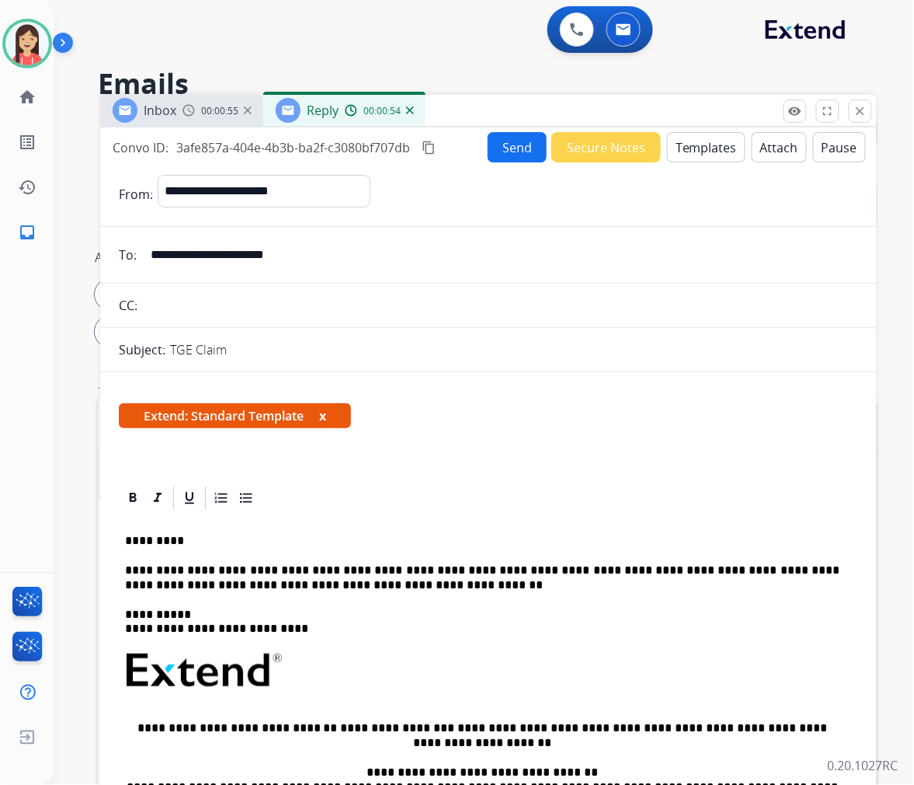
click at [518, 155] on button "Send" at bounding box center [517, 147] width 59 height 30
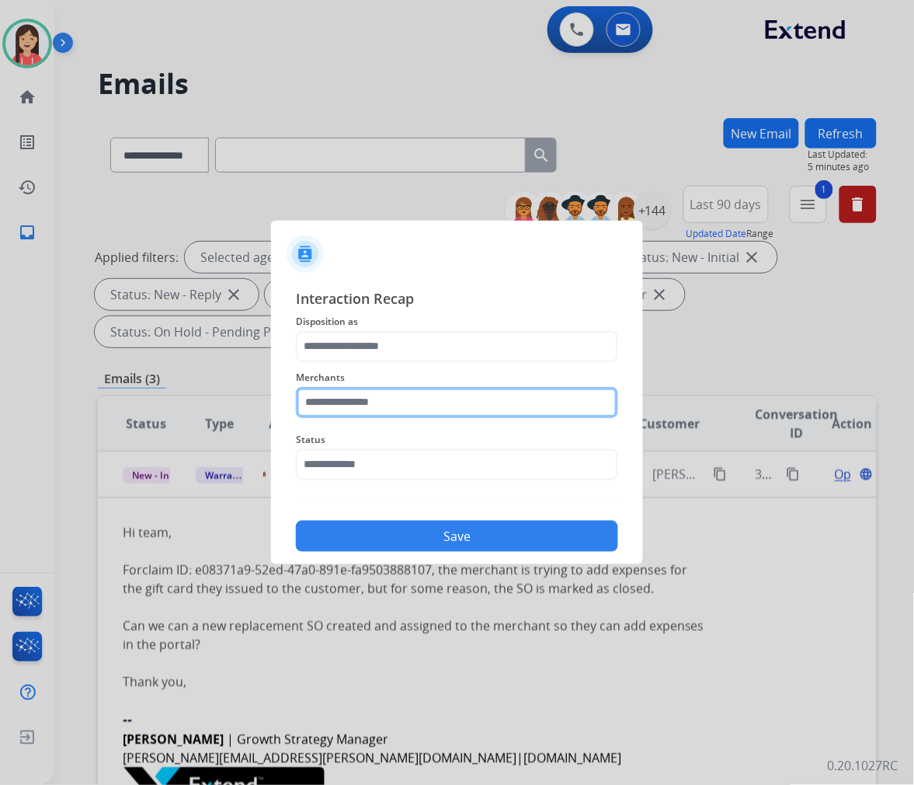
click at [394, 404] on input "text" at bounding box center [457, 402] width 322 height 31
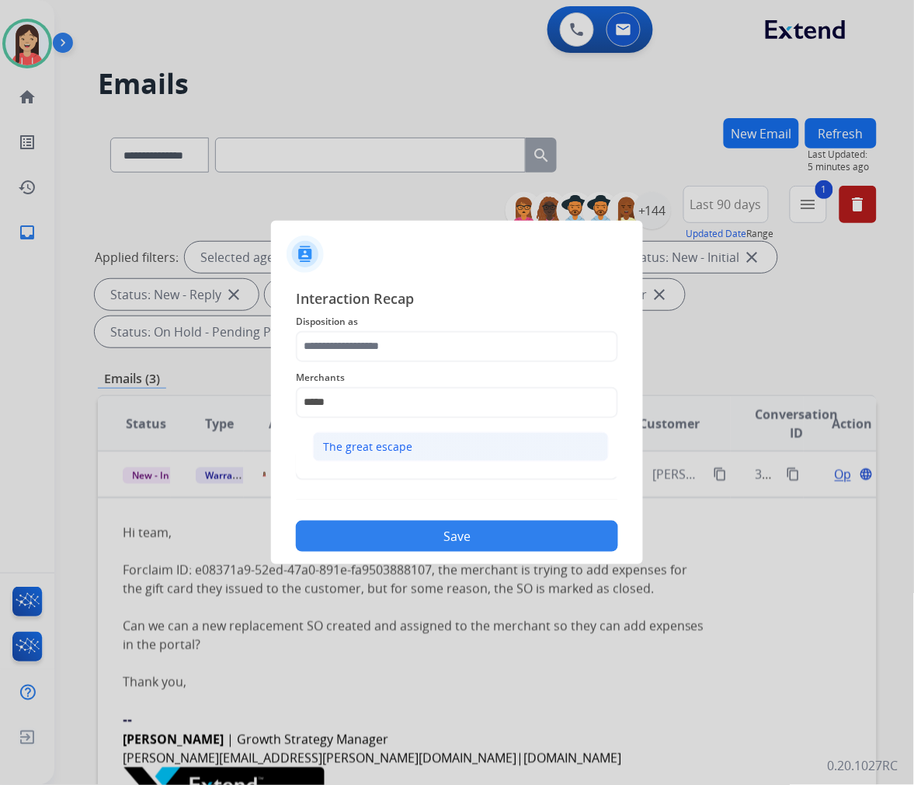
click at [388, 445] on div "The great escape" at bounding box center [367, 447] width 89 height 16
type input "**********"
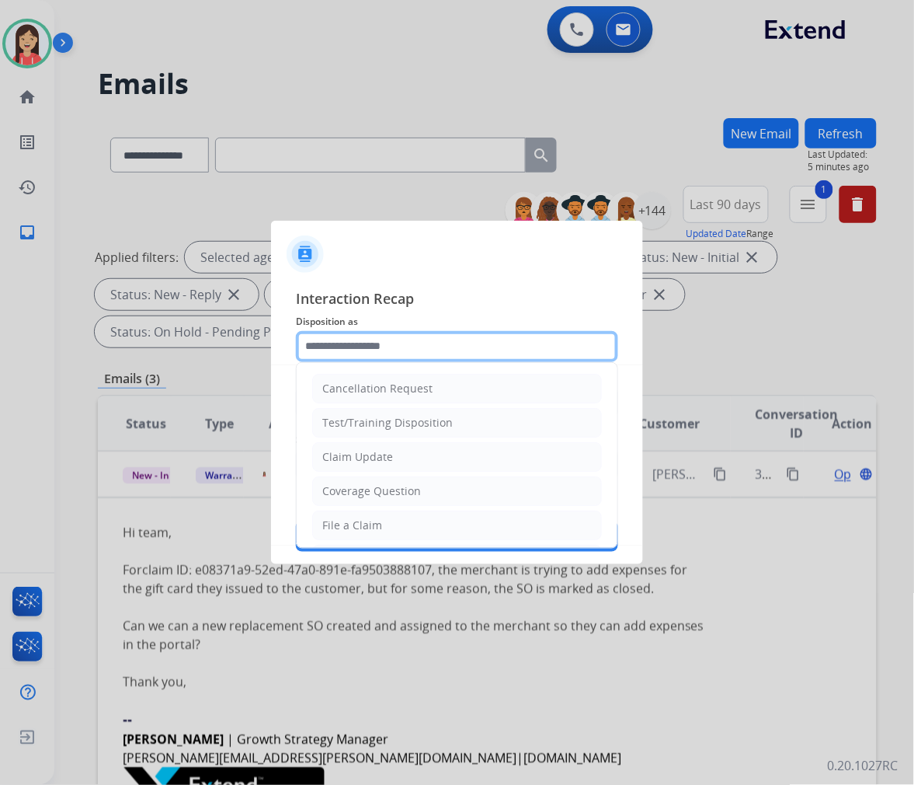
click at [401, 345] on input "text" at bounding box center [457, 346] width 322 height 31
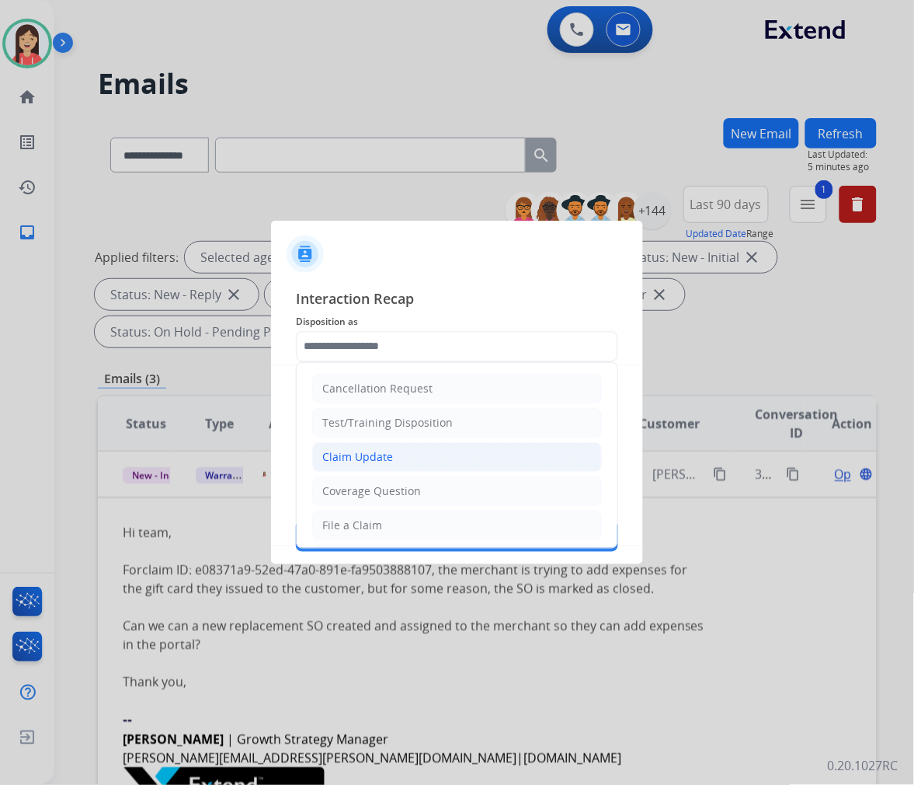
click at [439, 451] on li "Claim Update" at bounding box center [457, 457] width 290 height 30
type input "**********"
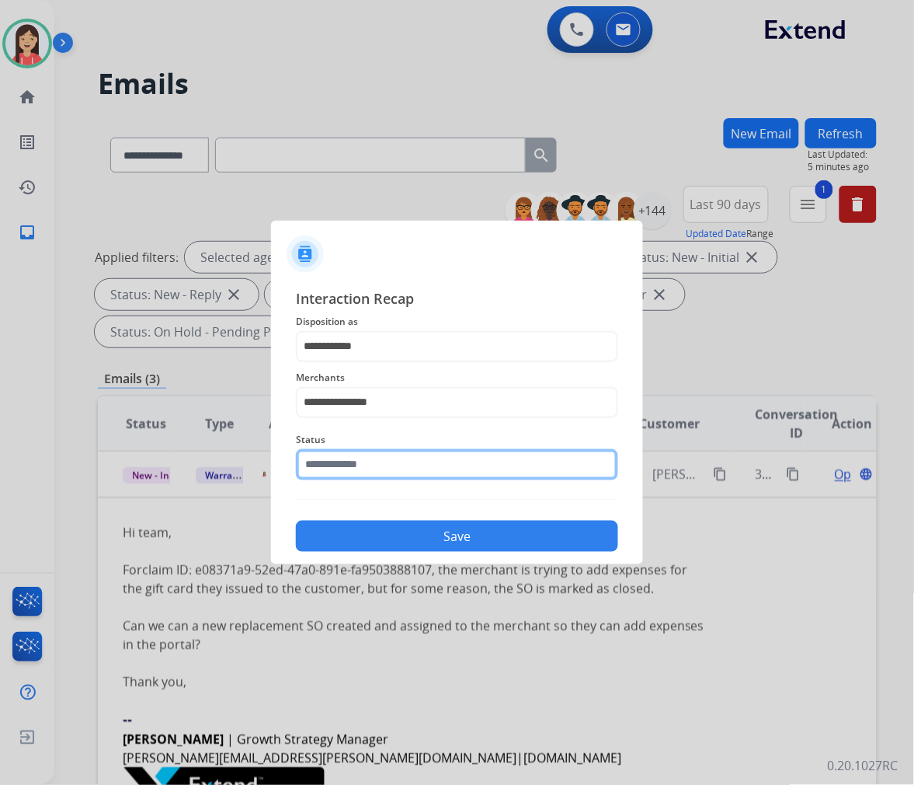
click at [396, 472] on input "text" at bounding box center [457, 464] width 322 height 31
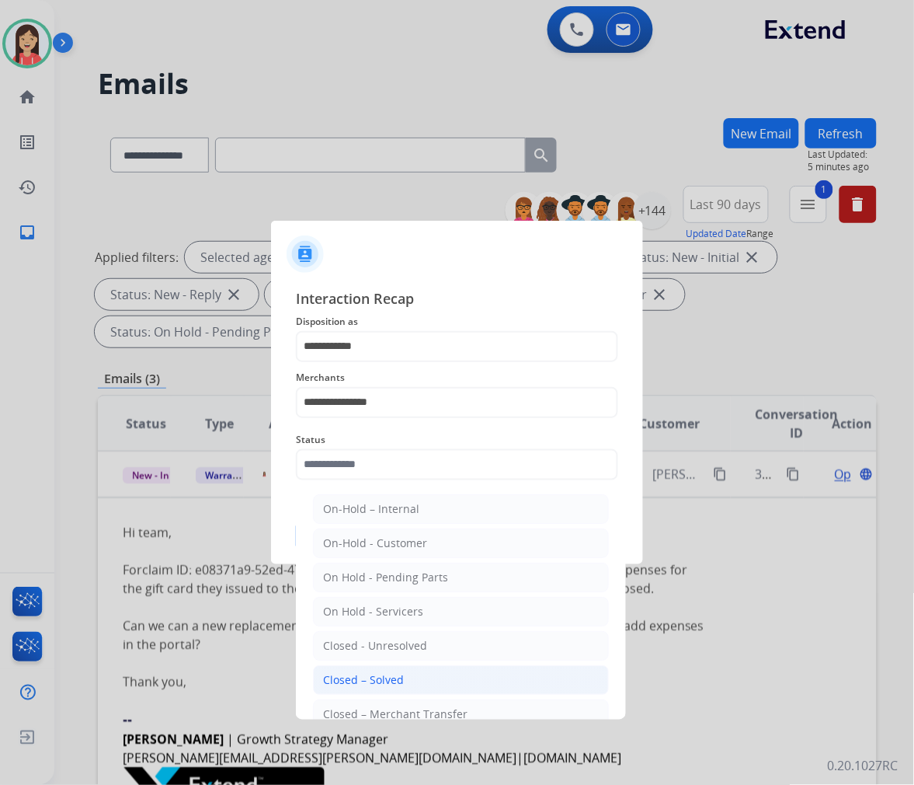
click at [397, 677] on div "Closed – Solved" at bounding box center [363, 680] width 81 height 16
type input "**********"
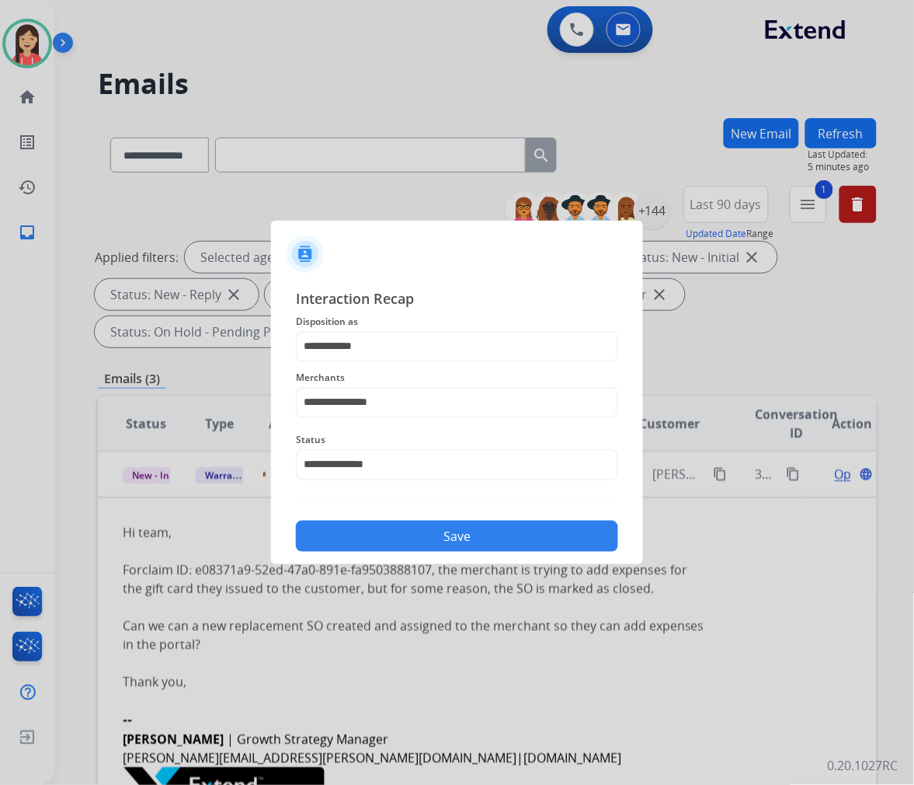
click at [461, 541] on button "Save" at bounding box center [457, 536] width 322 height 31
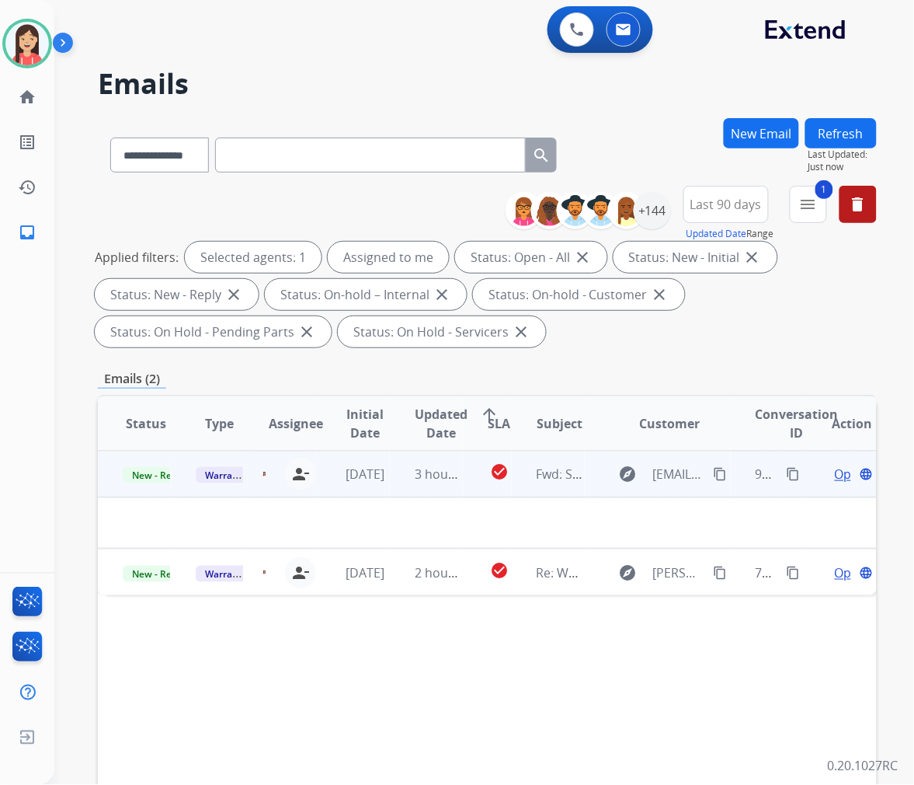
click at [401, 486] on td "3 hours ago" at bounding box center [426, 474] width 73 height 47
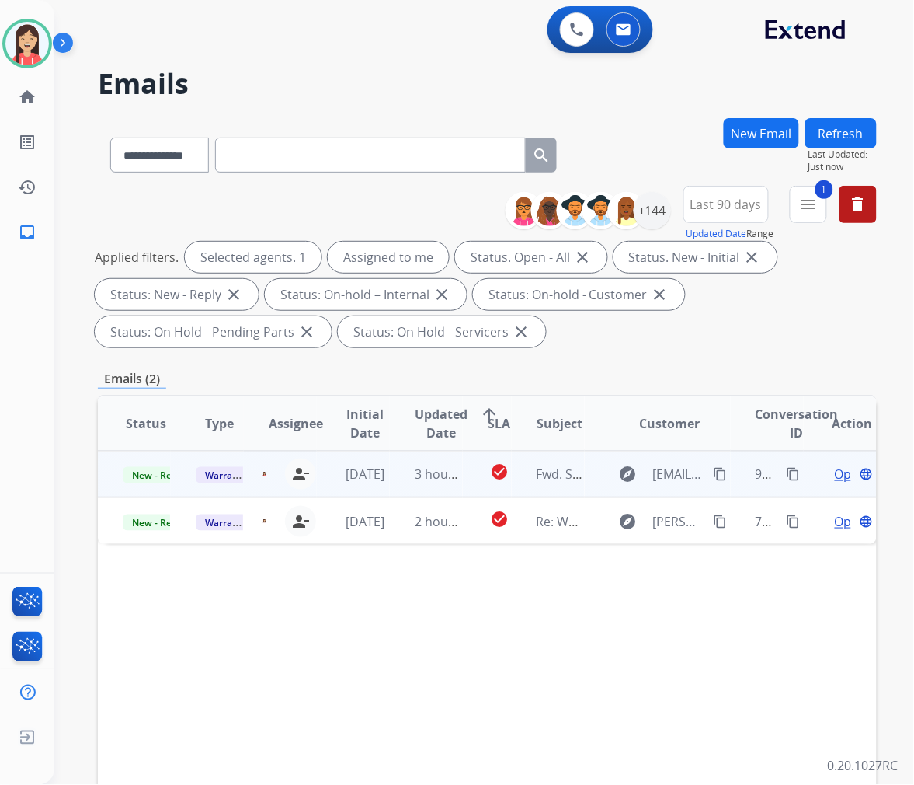
click at [401, 486] on td "3 hours ago" at bounding box center [426, 474] width 73 height 47
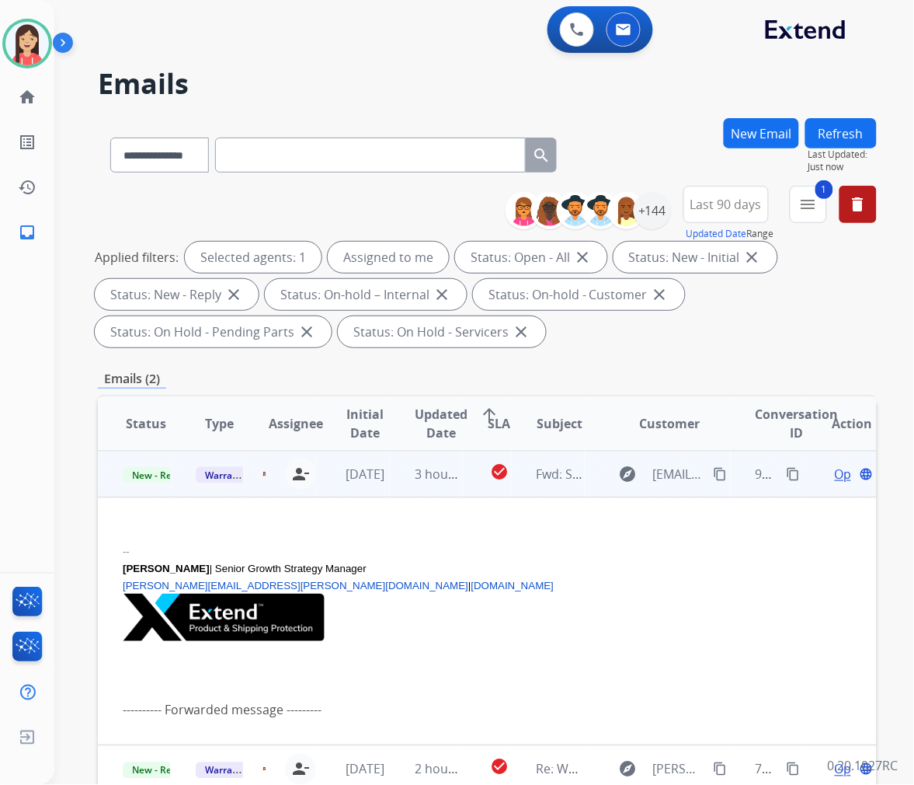
click at [835, 475] on span "Open" at bounding box center [851, 474] width 32 height 19
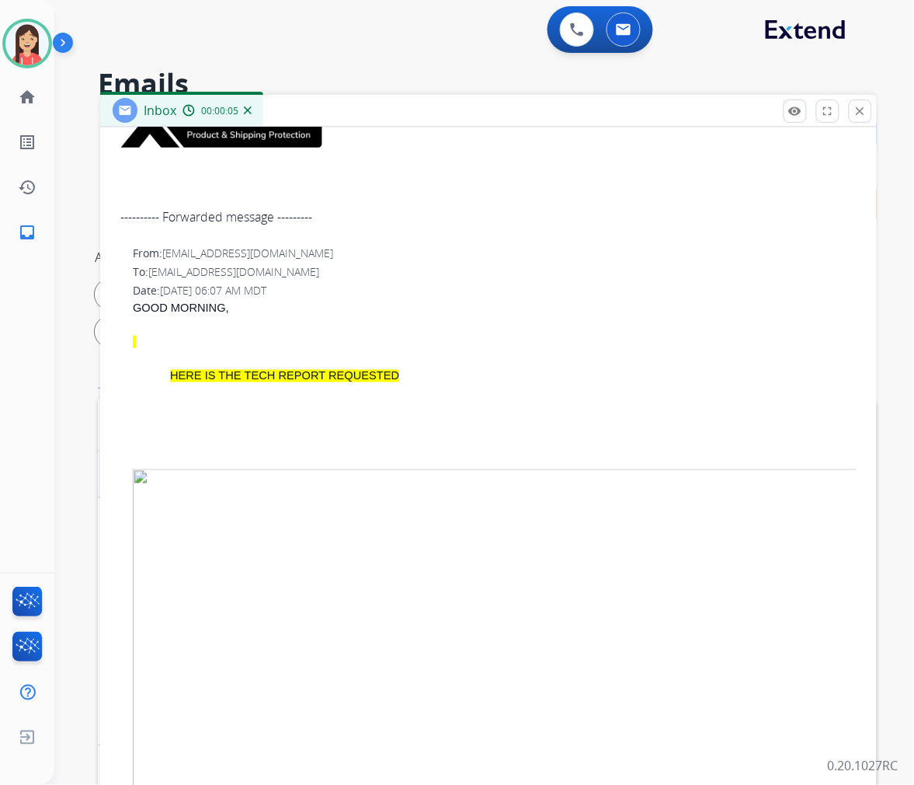
scroll to position [284, 0]
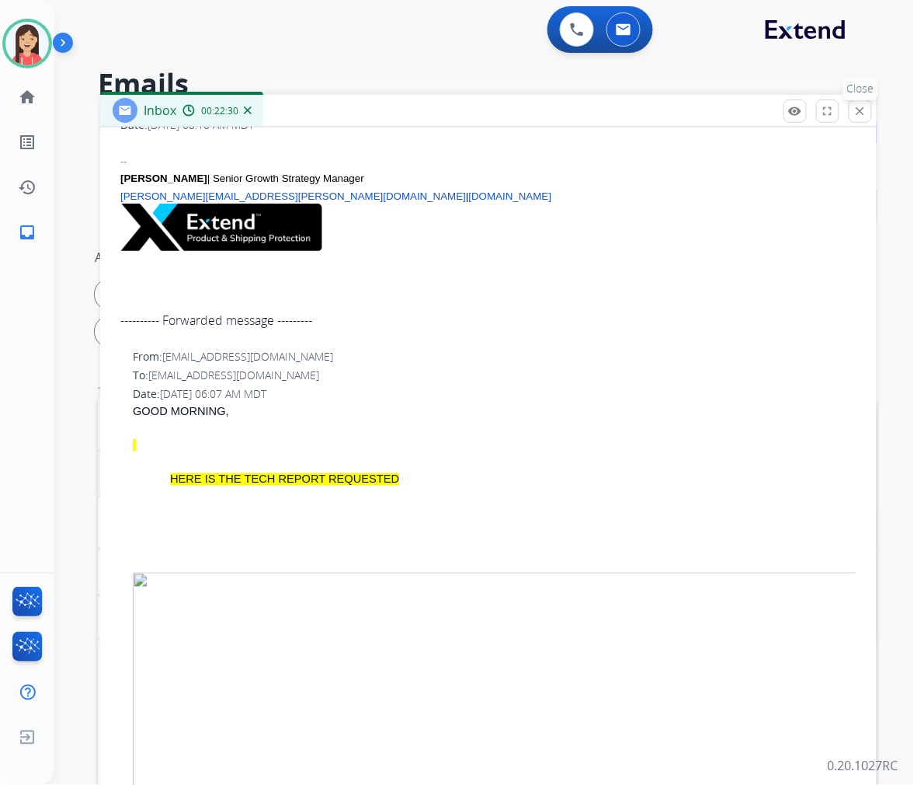
click at [858, 120] on button "close Close" at bounding box center [860, 110] width 23 height 23
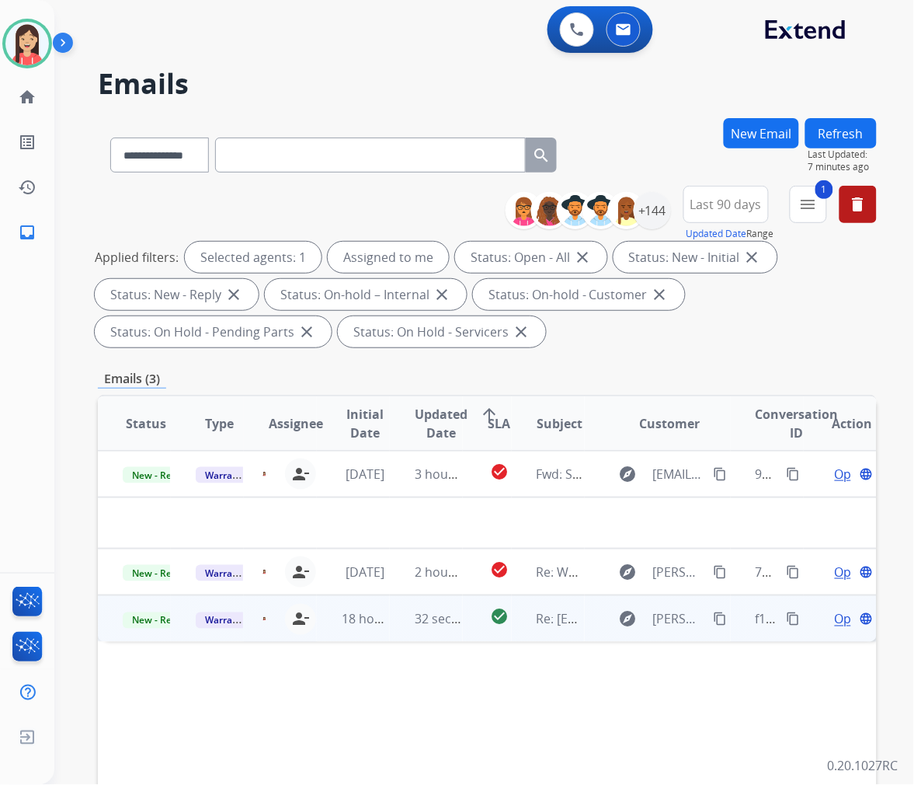
click at [390, 632] on td "32 seconds ago" at bounding box center [426, 618] width 73 height 47
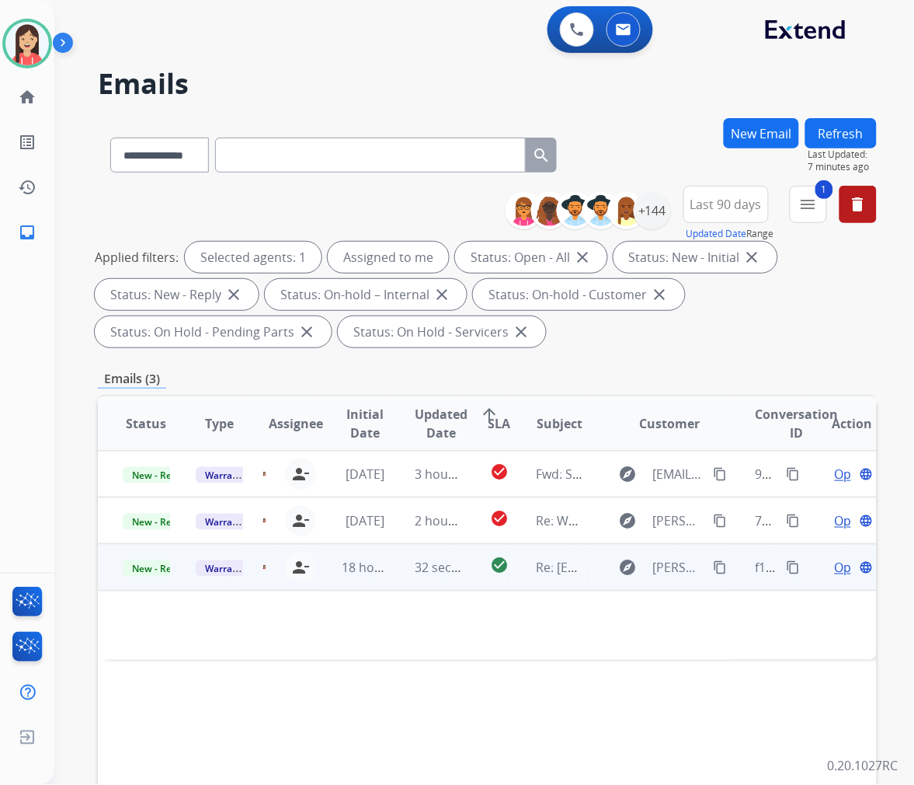
click at [835, 561] on span "Open" at bounding box center [851, 567] width 32 height 19
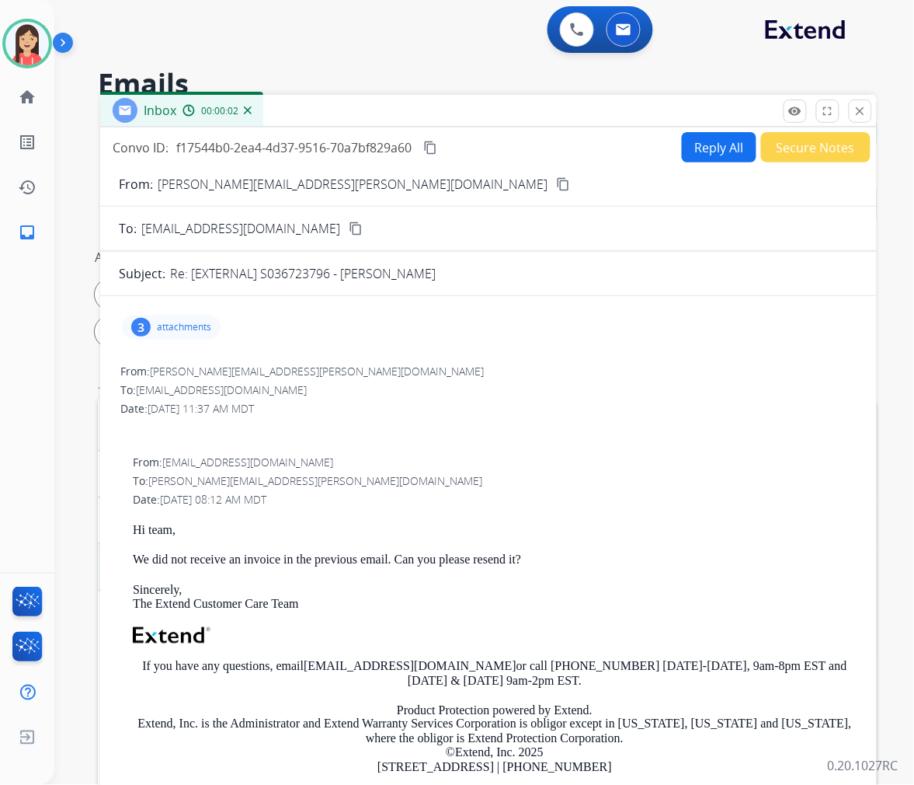
click at [189, 334] on div "3 attachments" at bounding box center [171, 327] width 99 height 25
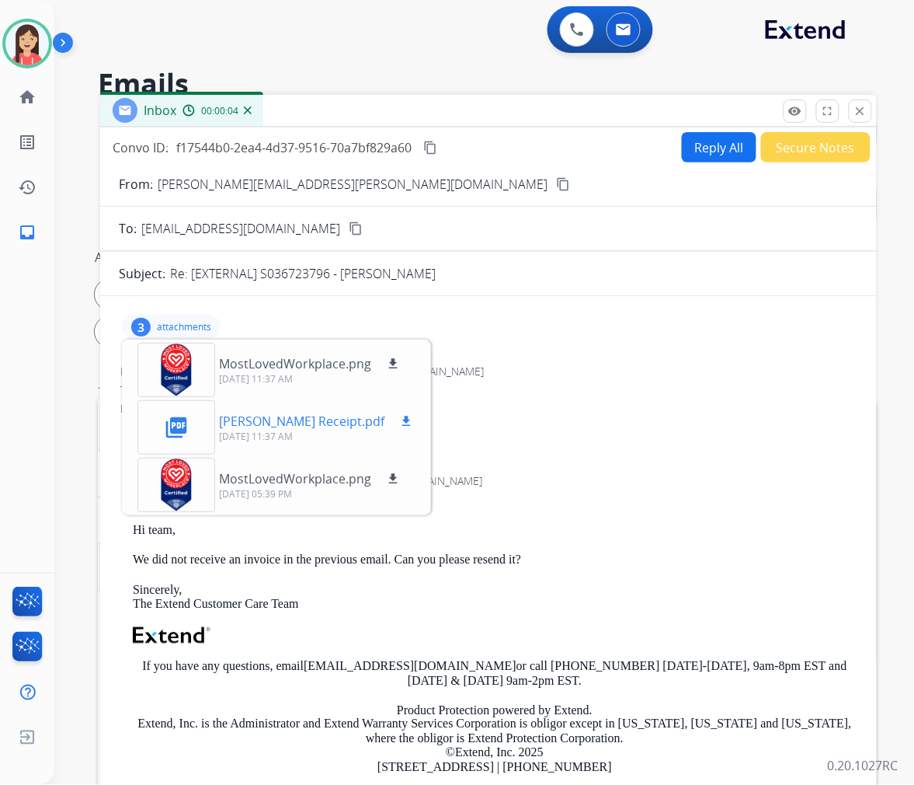
click at [399, 422] on mat-icon "download" at bounding box center [406, 421] width 14 height 14
click at [712, 149] on button "Reply All" at bounding box center [719, 147] width 75 height 30
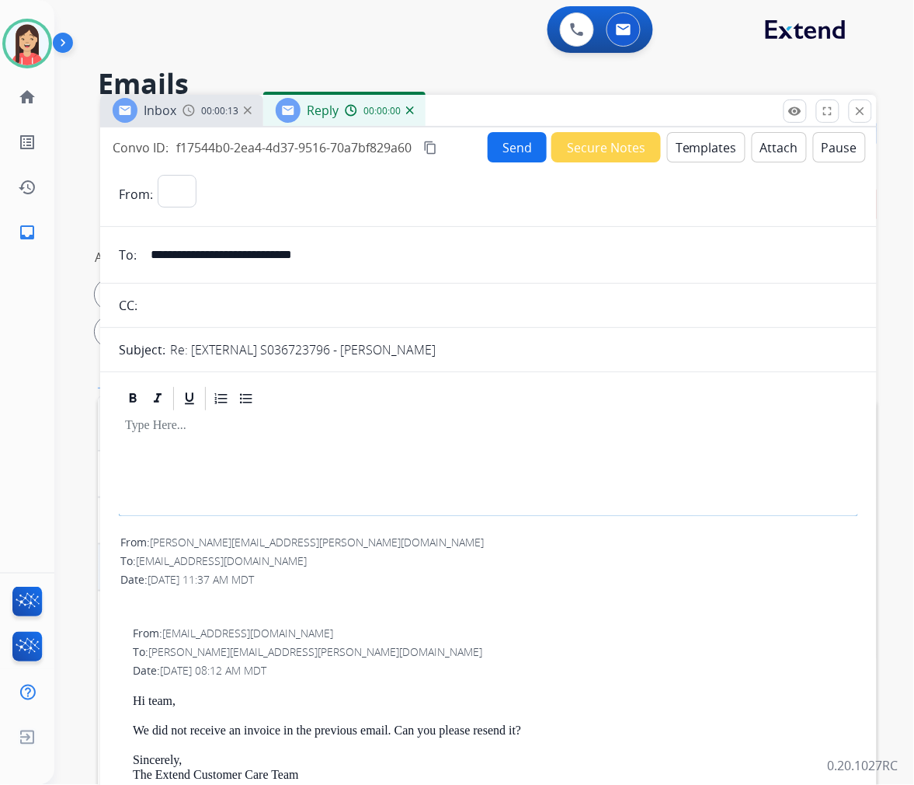
click at [707, 158] on button "Templates" at bounding box center [706, 147] width 78 height 30
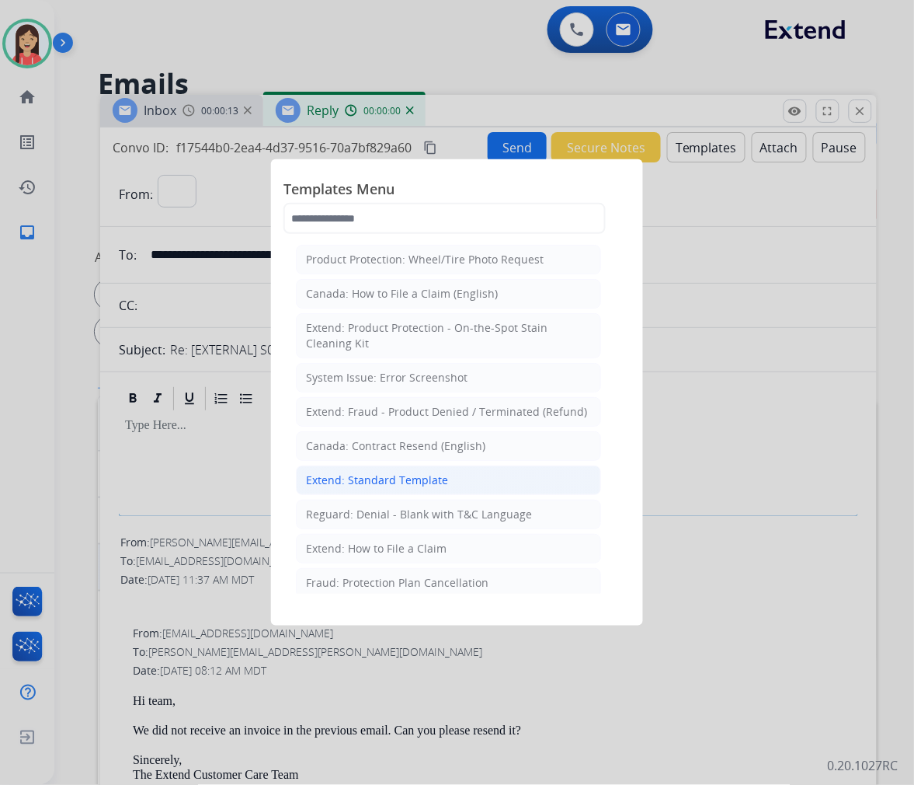
select select "**********"
click at [322, 477] on div "Extend: Standard Template" at bounding box center [377, 480] width 142 height 16
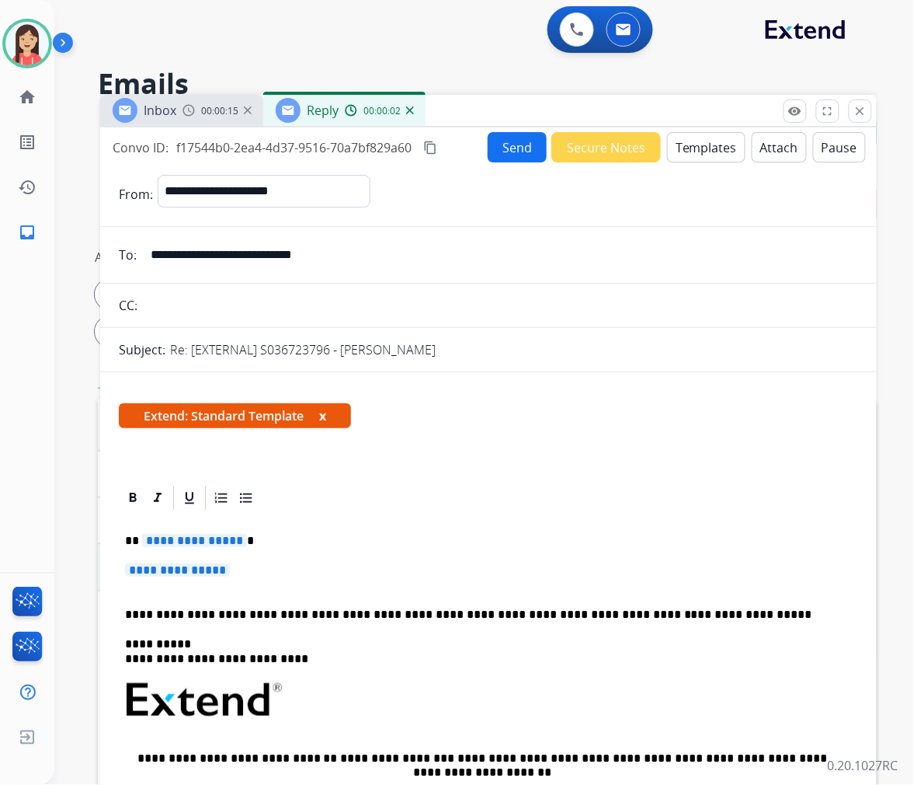
click at [120, 534] on div "**********" at bounding box center [489, 736] width 740 height 449
drag, startPoint x: 140, startPoint y: 542, endPoint x: 294, endPoint y: 562, distance: 155.2
click at [294, 562] on div "**********" at bounding box center [489, 736] width 740 height 449
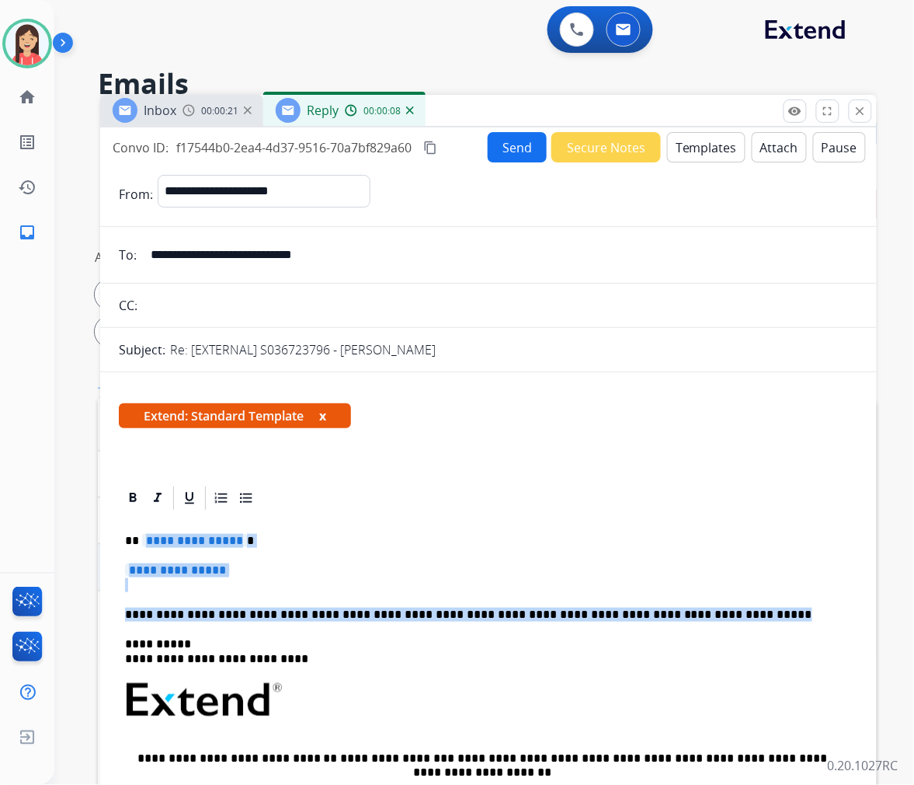
drag, startPoint x: 701, startPoint y: 608, endPoint x: 141, endPoint y: 540, distance: 564.2
click at [141, 540] on div "**********" at bounding box center [489, 736] width 740 height 449
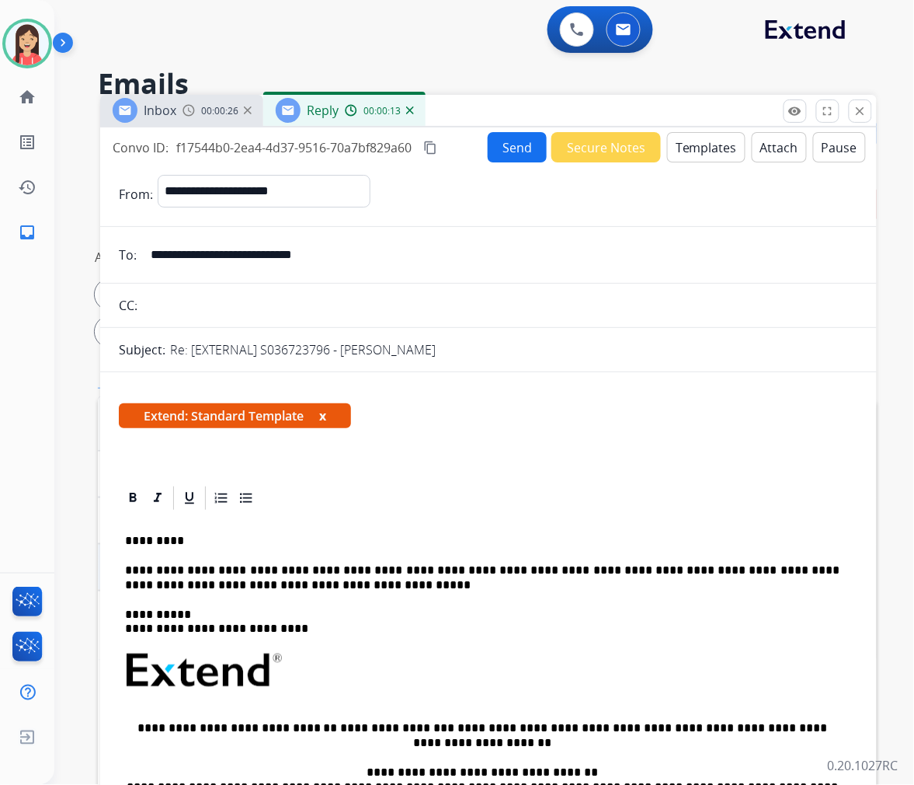
click at [508, 143] on button "Send" at bounding box center [517, 147] width 59 height 30
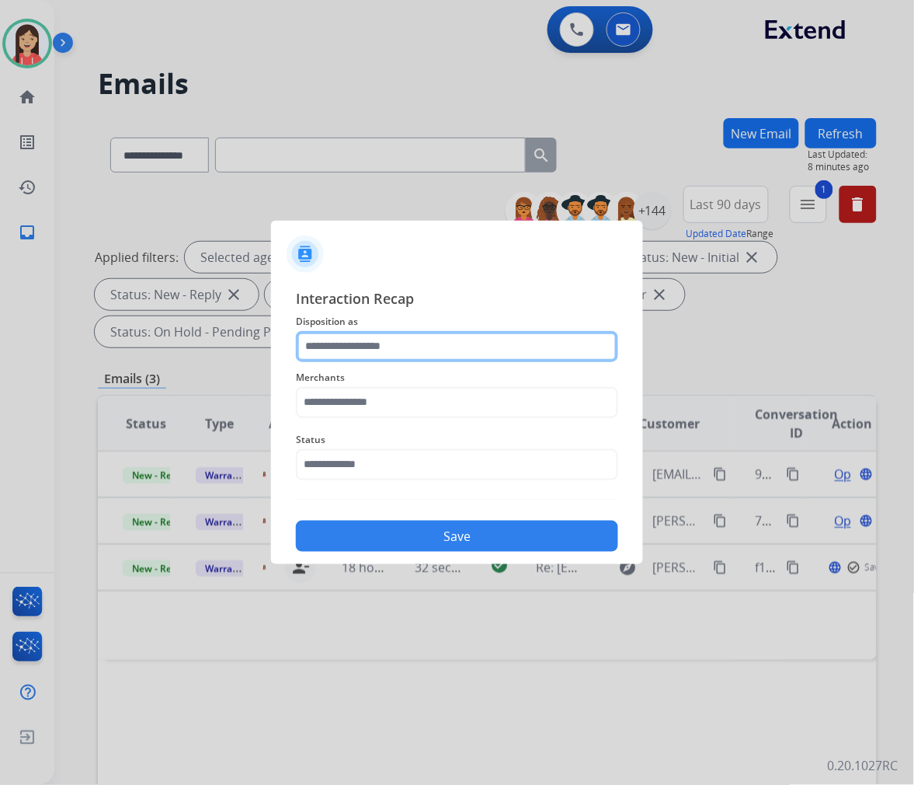
click at [402, 360] on input "text" at bounding box center [457, 346] width 322 height 31
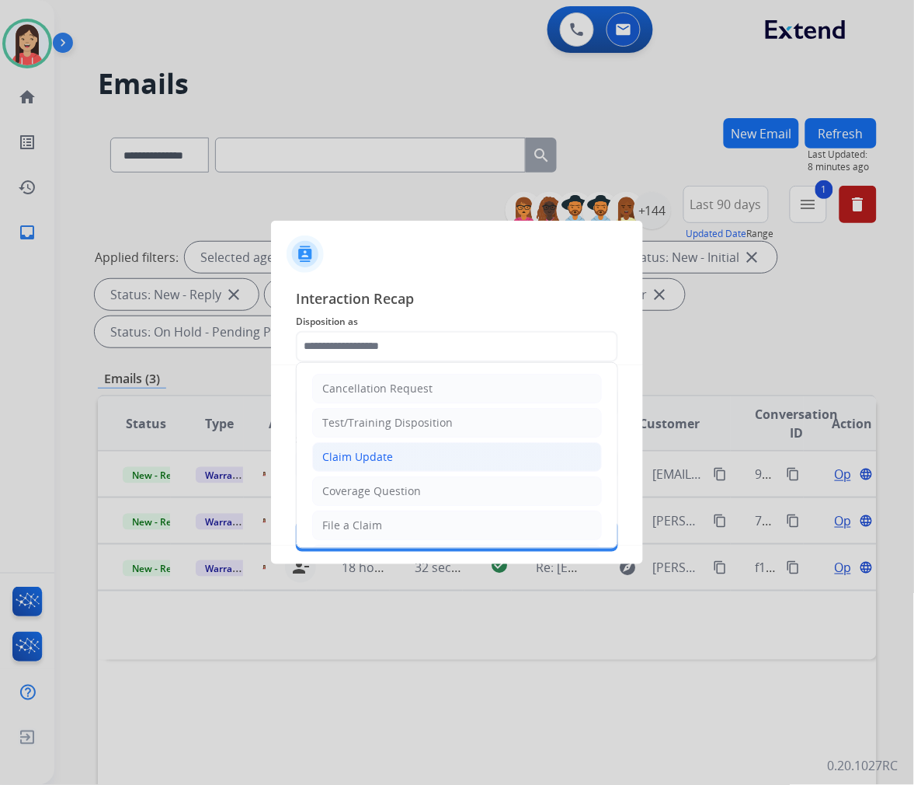
click at [416, 458] on li "Claim Update" at bounding box center [457, 457] width 290 height 30
type input "**********"
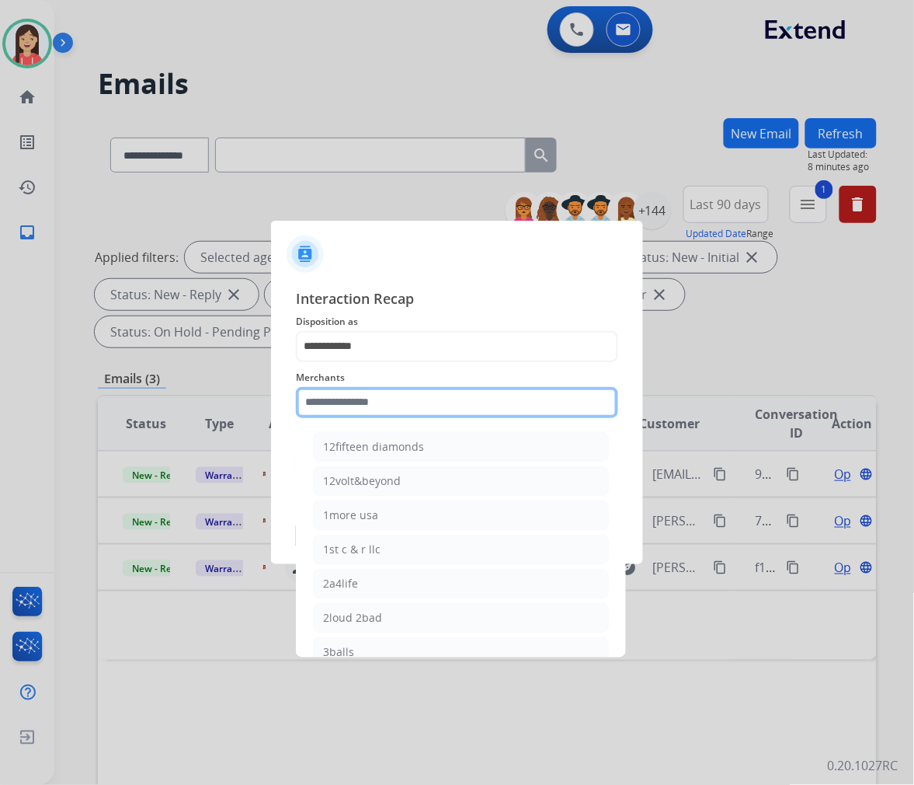
click at [392, 409] on input "text" at bounding box center [457, 402] width 322 height 31
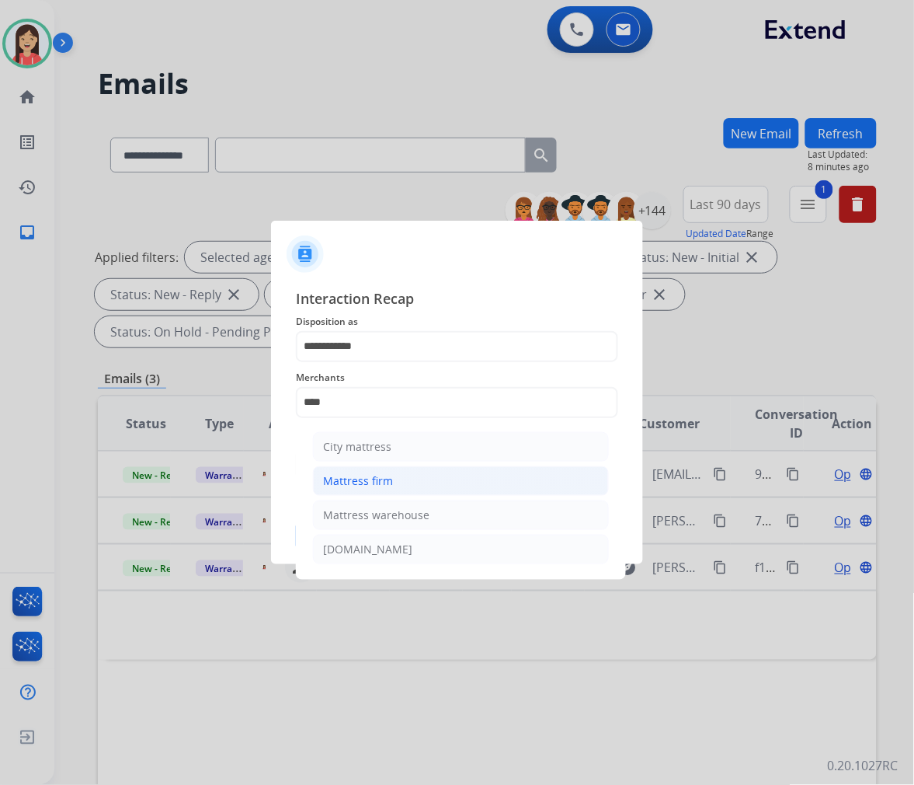
click at [387, 474] on div "Mattress firm" at bounding box center [358, 481] width 70 height 16
type input "**********"
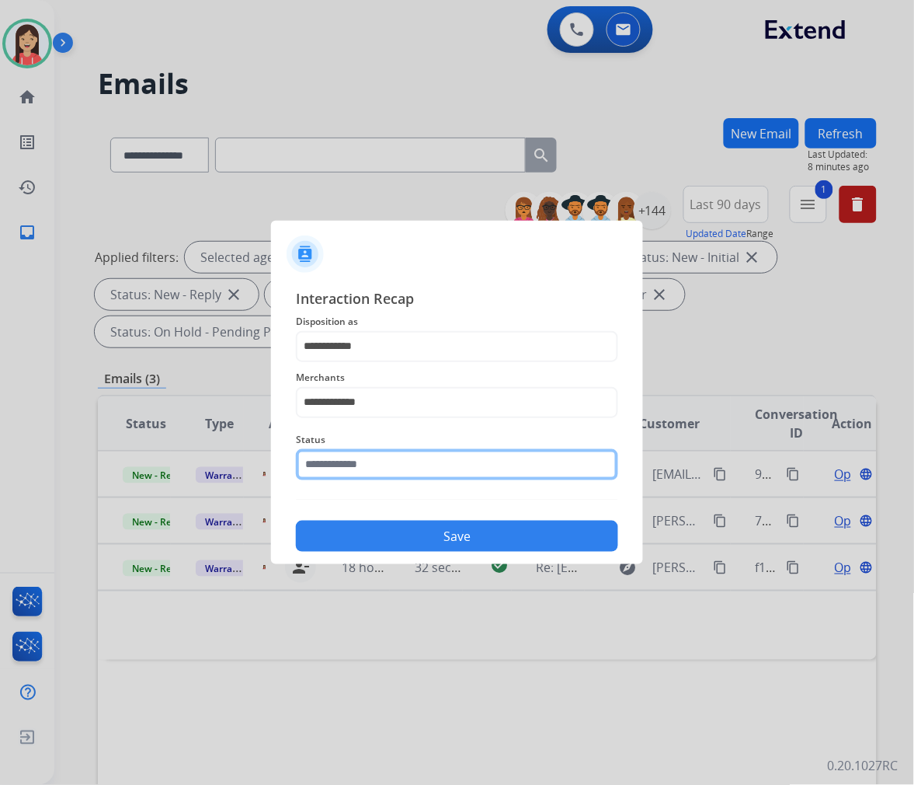
click at [397, 468] on input "text" at bounding box center [457, 464] width 322 height 31
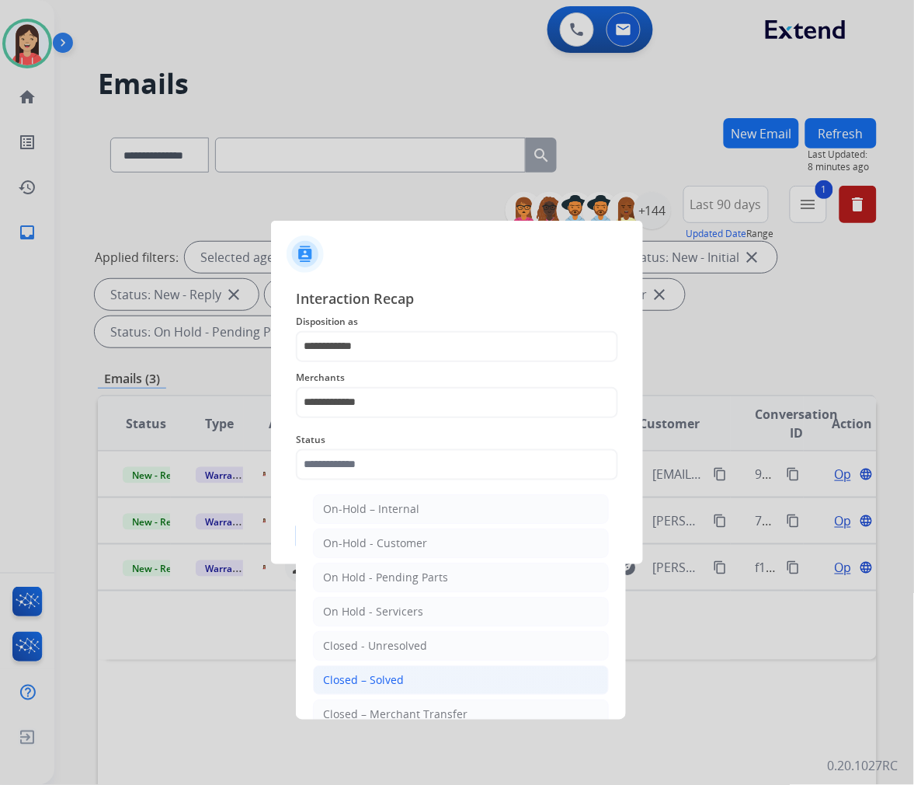
click at [386, 670] on li "Closed – Solved" at bounding box center [461, 680] width 296 height 30
type input "**********"
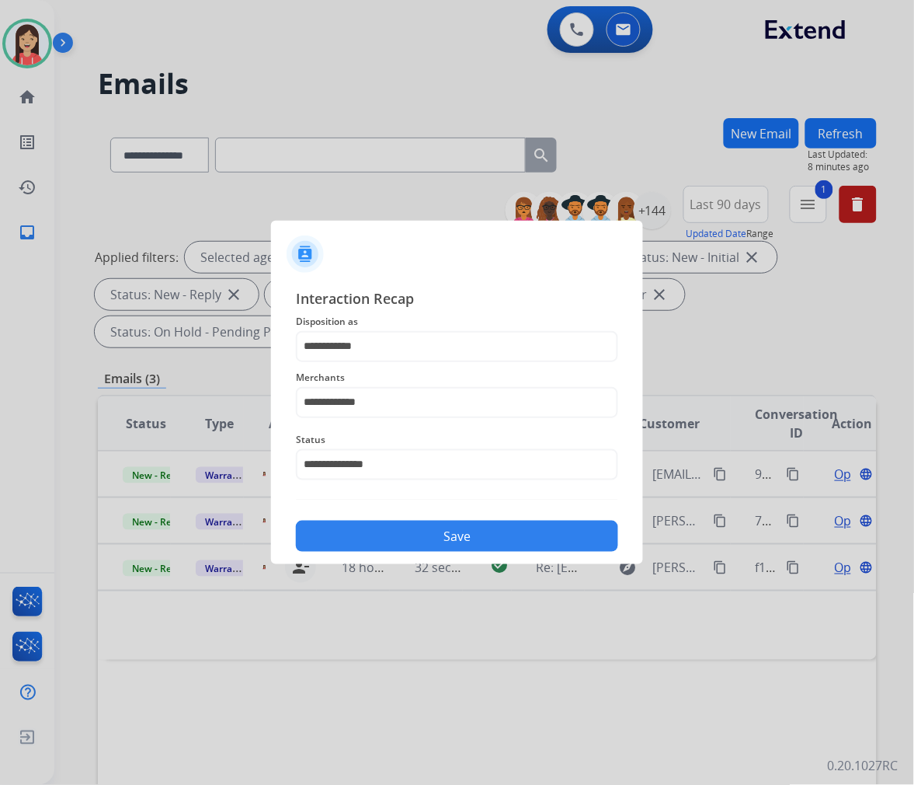
click at [360, 529] on button "Save" at bounding box center [457, 536] width 322 height 31
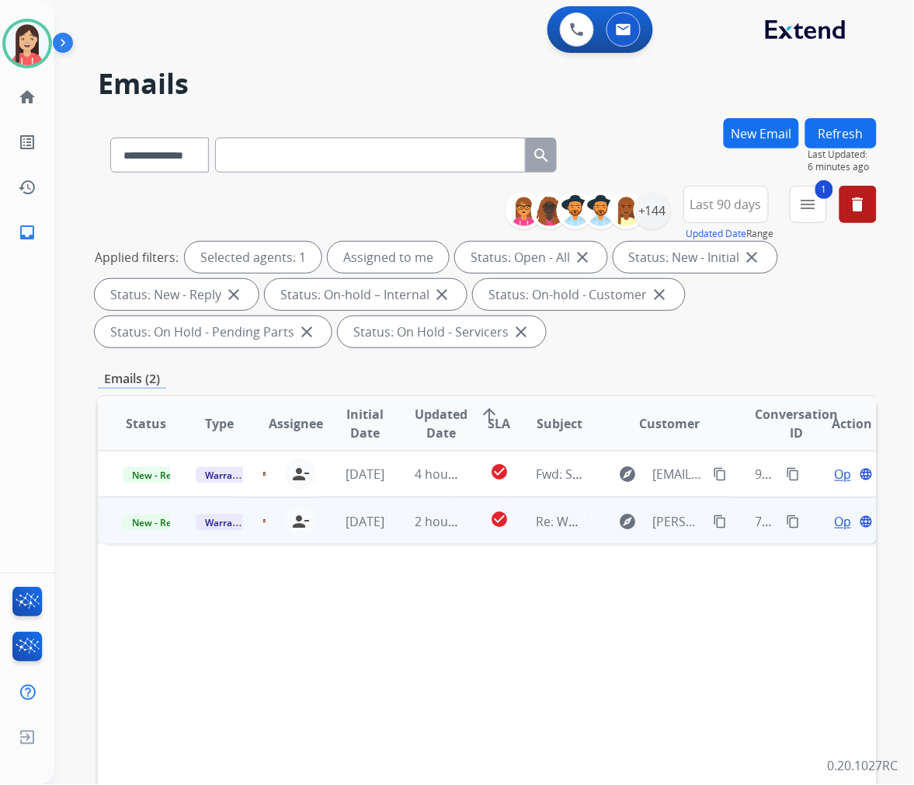
click at [463, 533] on td "check_circle" at bounding box center [487, 520] width 49 height 47
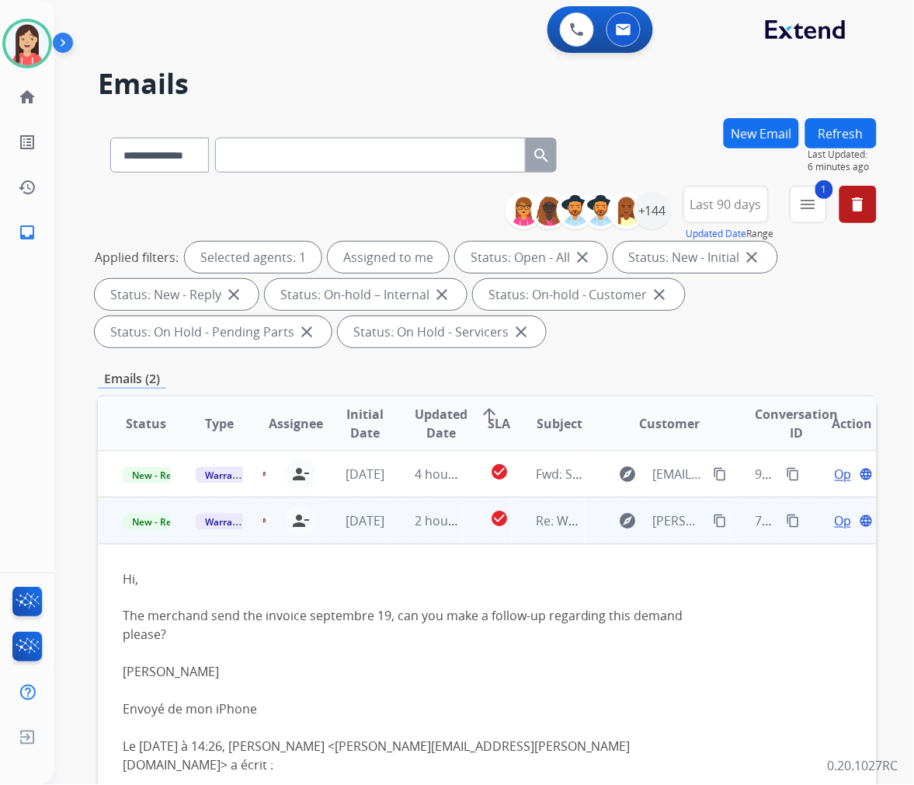
click at [835, 514] on span "Open" at bounding box center [851, 520] width 32 height 19
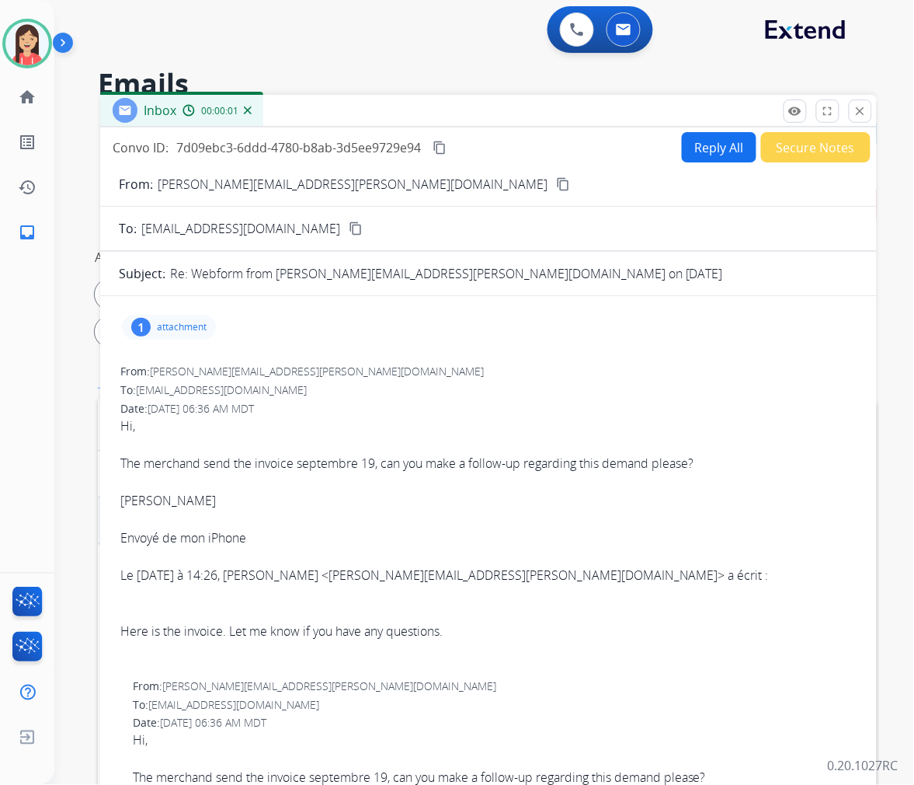
click at [148, 334] on div "1 attachment" at bounding box center [169, 327] width 94 height 25
click at [420, 367] on mat-icon "download" at bounding box center [418, 364] width 14 height 14
click at [712, 144] on button "Reply All" at bounding box center [719, 147] width 75 height 30
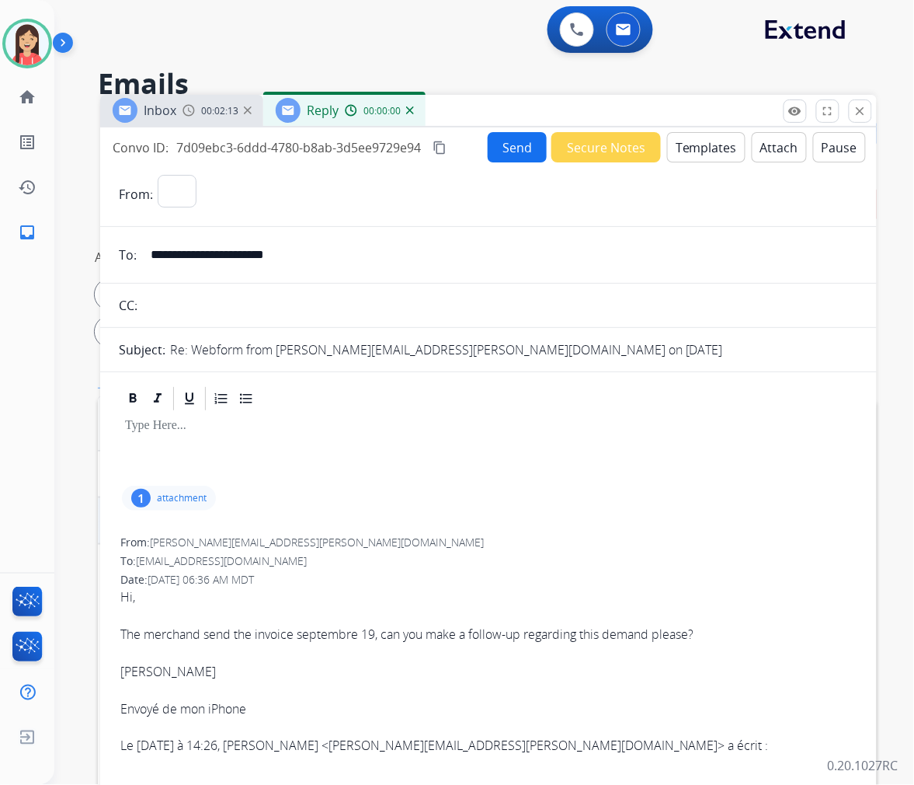
click at [712, 144] on button "Templates" at bounding box center [706, 147] width 78 height 30
select select "**********"
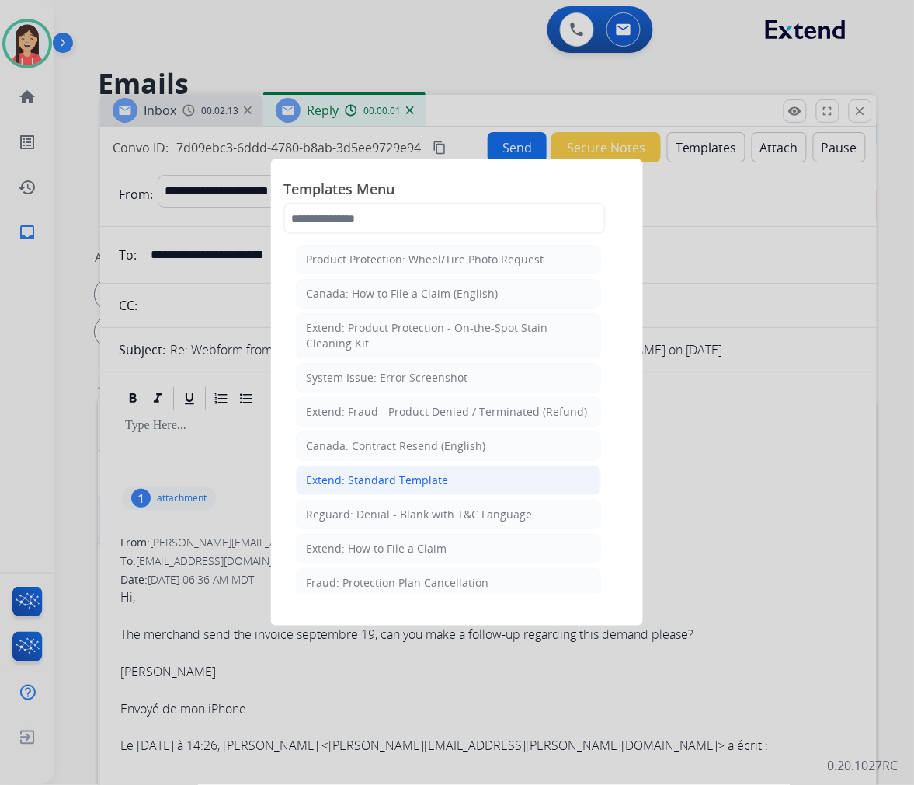
click at [416, 484] on div "Extend: Standard Template" at bounding box center [377, 480] width 142 height 16
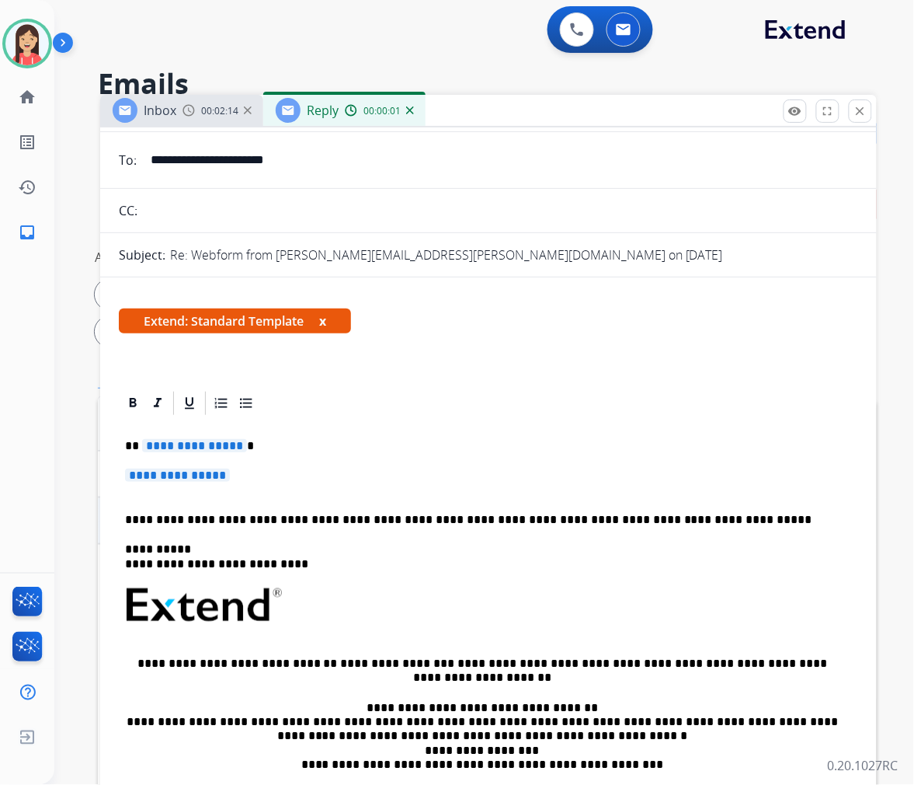
scroll to position [259, 0]
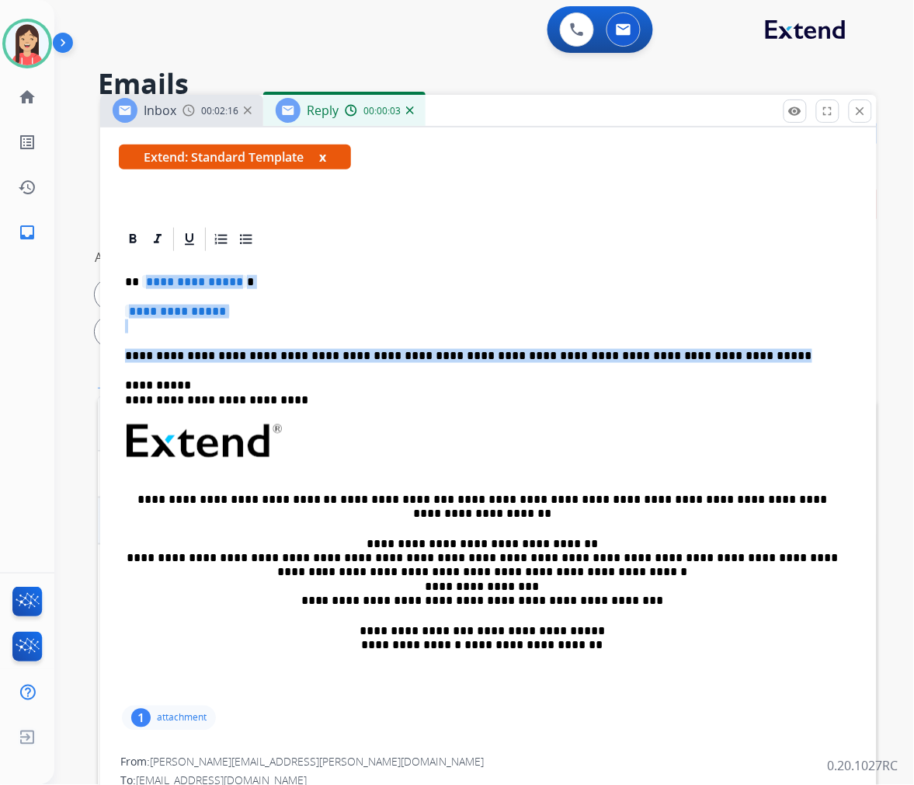
drag, startPoint x: 145, startPoint y: 280, endPoint x: 759, endPoint y: 360, distance: 619.8
click at [759, 360] on div "**********" at bounding box center [489, 477] width 740 height 449
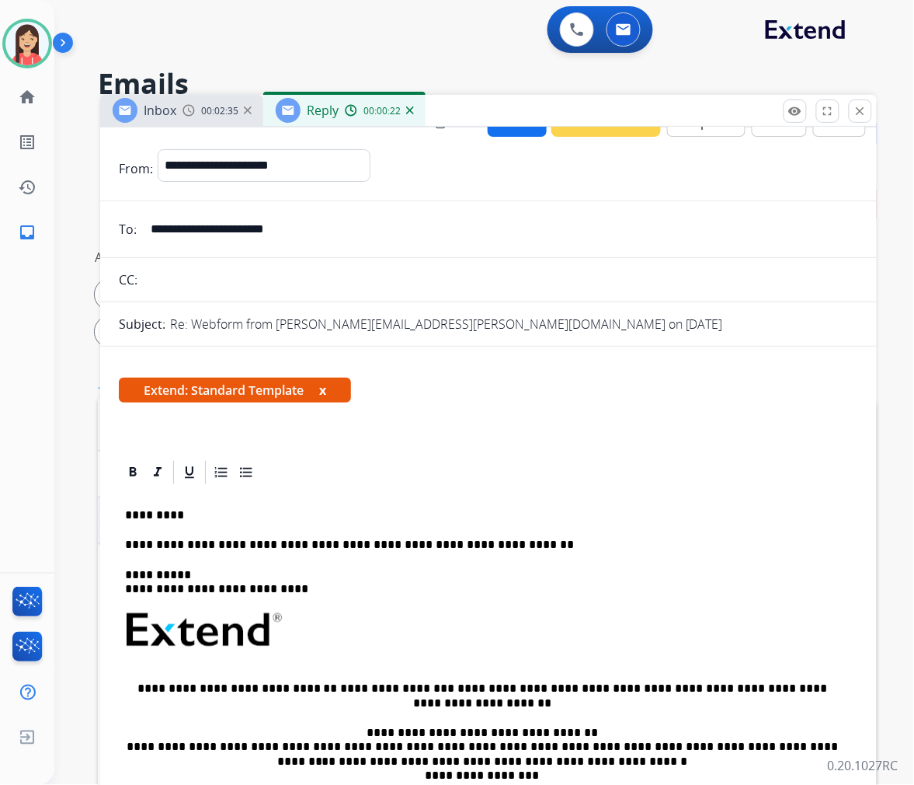
scroll to position [0, 0]
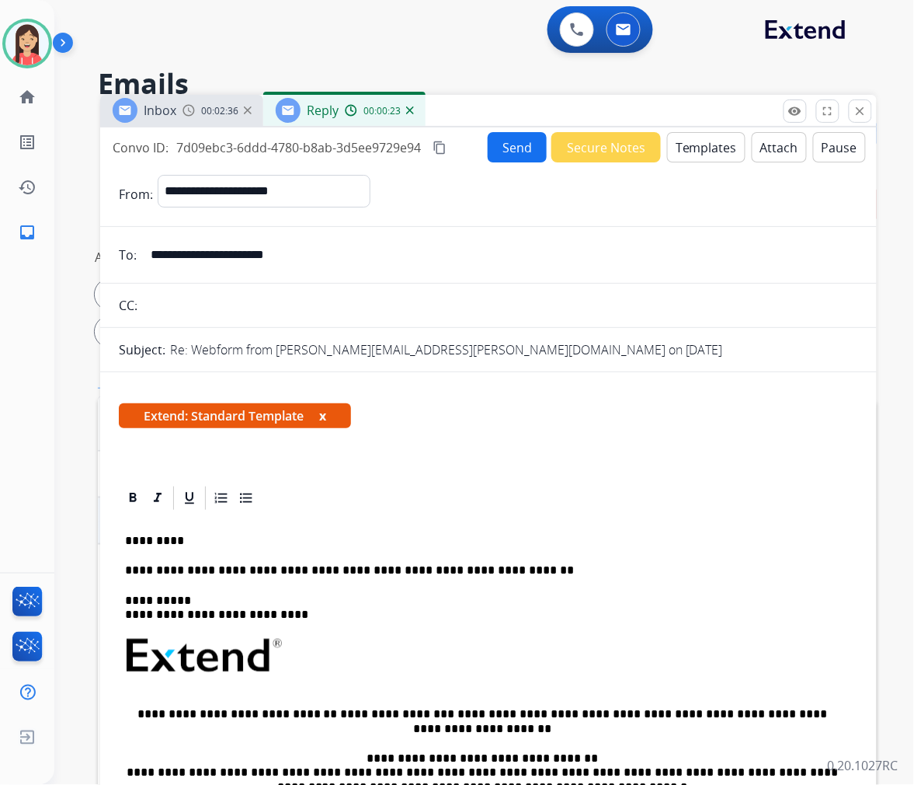
click at [513, 141] on button "Send" at bounding box center [517, 147] width 59 height 30
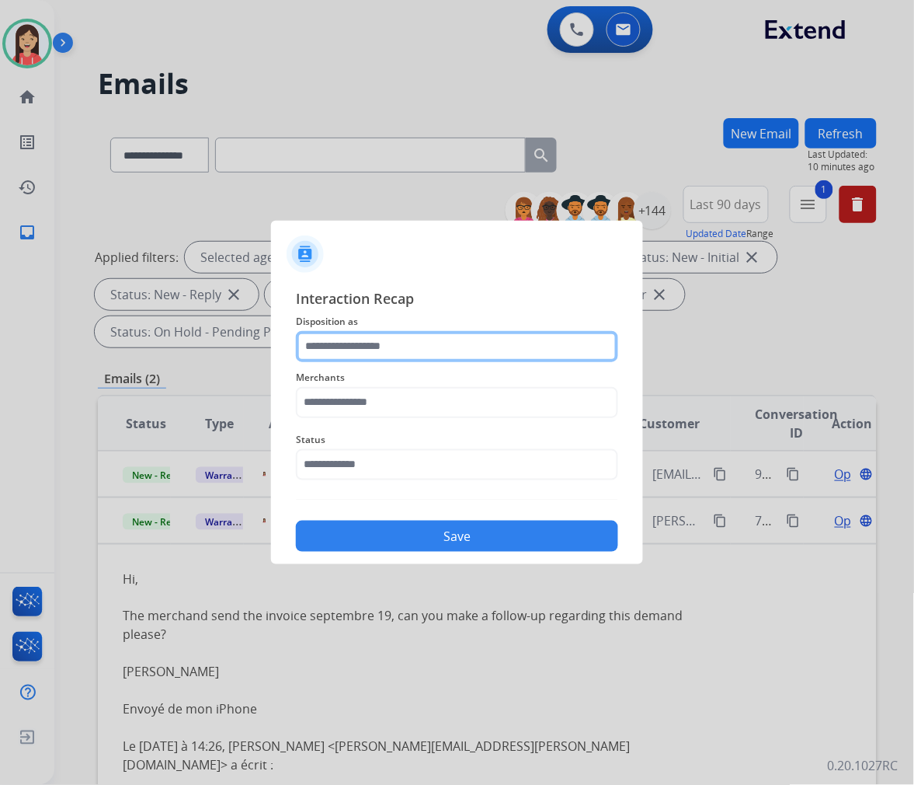
click at [374, 358] on input "text" at bounding box center [457, 346] width 322 height 31
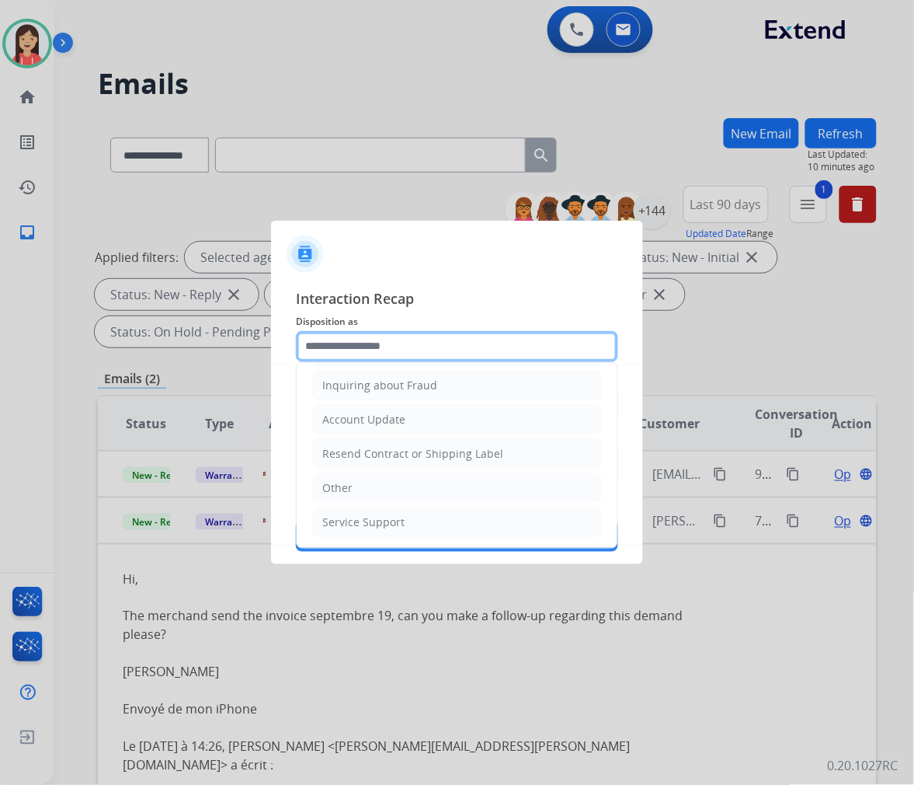
scroll to position [244, 0]
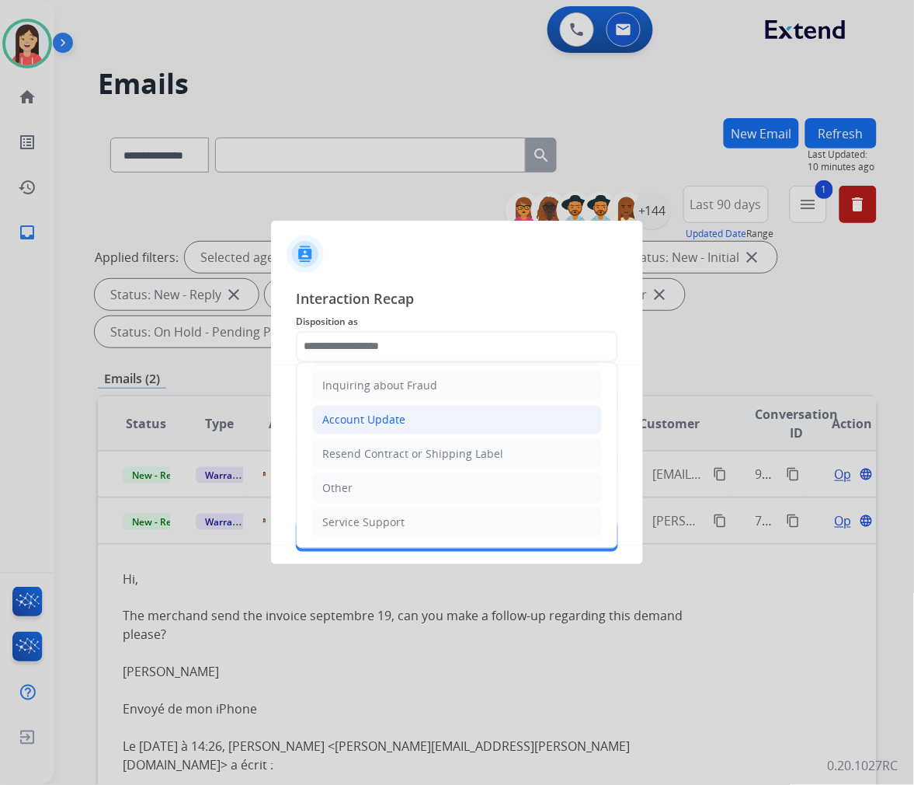
click at [398, 413] on div "Account Update" at bounding box center [363, 420] width 83 height 16
type input "**********"
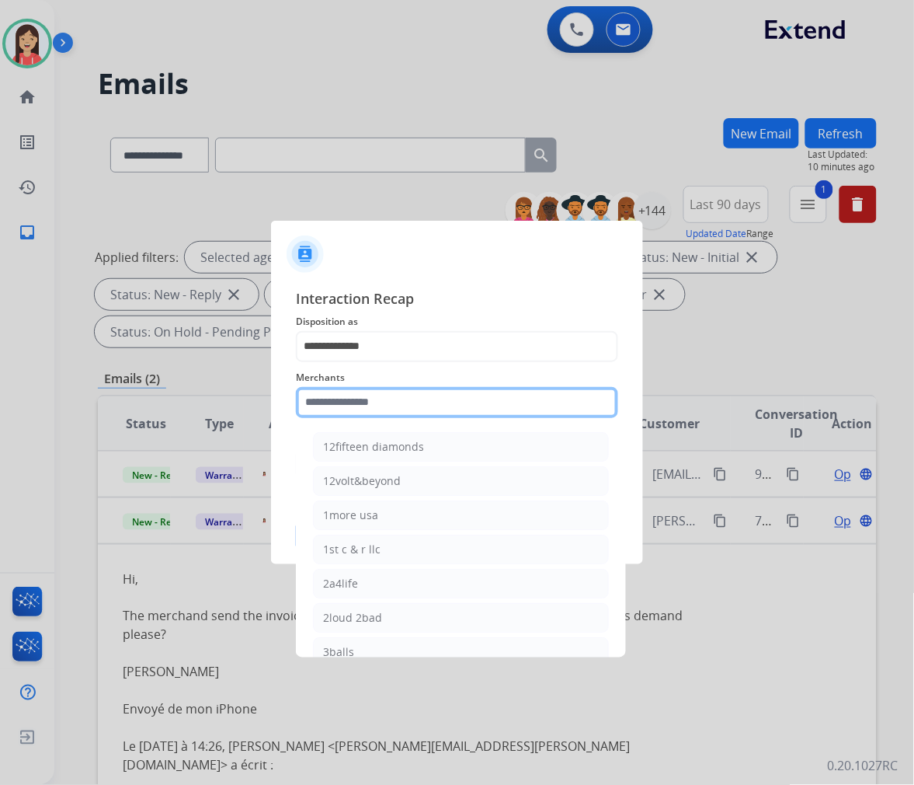
click at [371, 400] on input "text" at bounding box center [457, 402] width 322 height 31
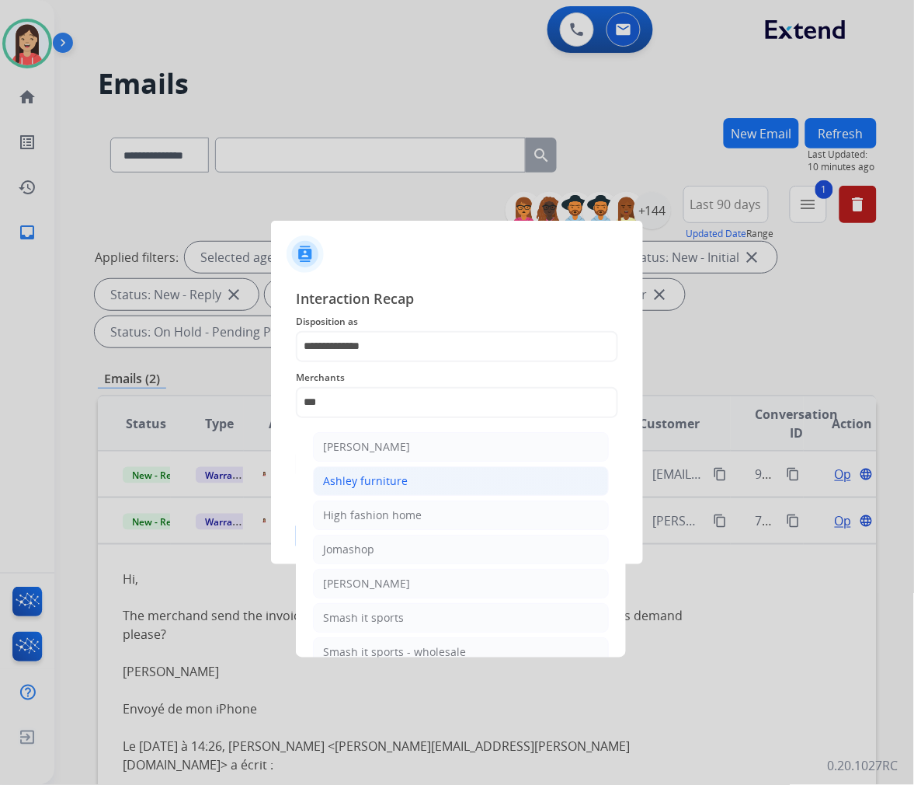
click at [374, 484] on div "Ashley furniture" at bounding box center [365, 481] width 85 height 16
type input "**********"
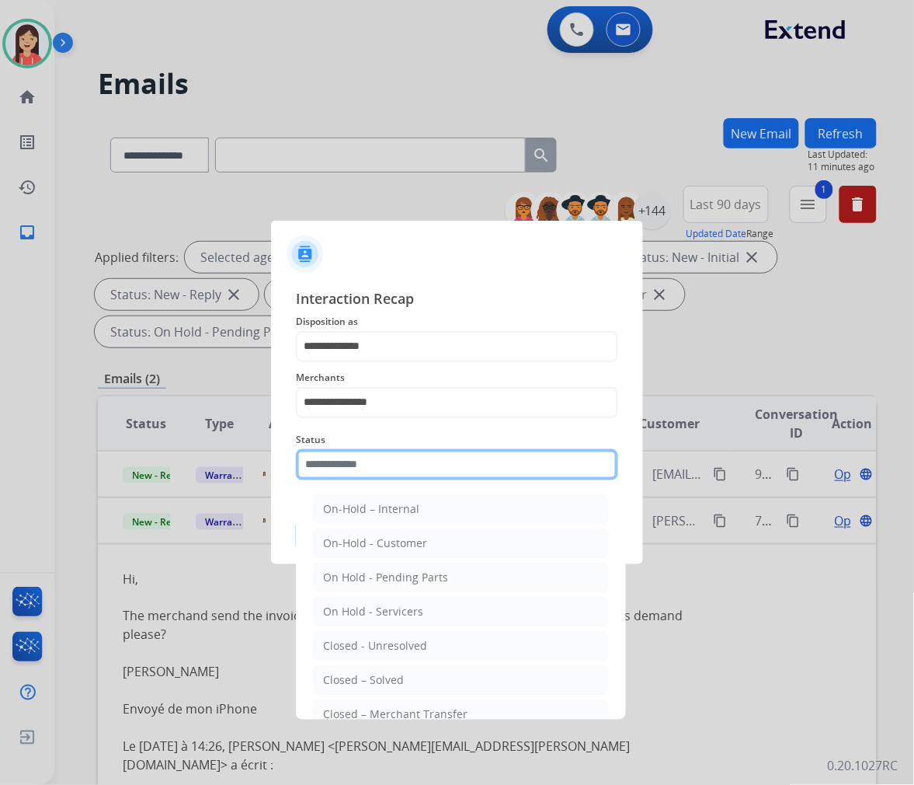
click at [386, 474] on input "text" at bounding box center [457, 464] width 322 height 31
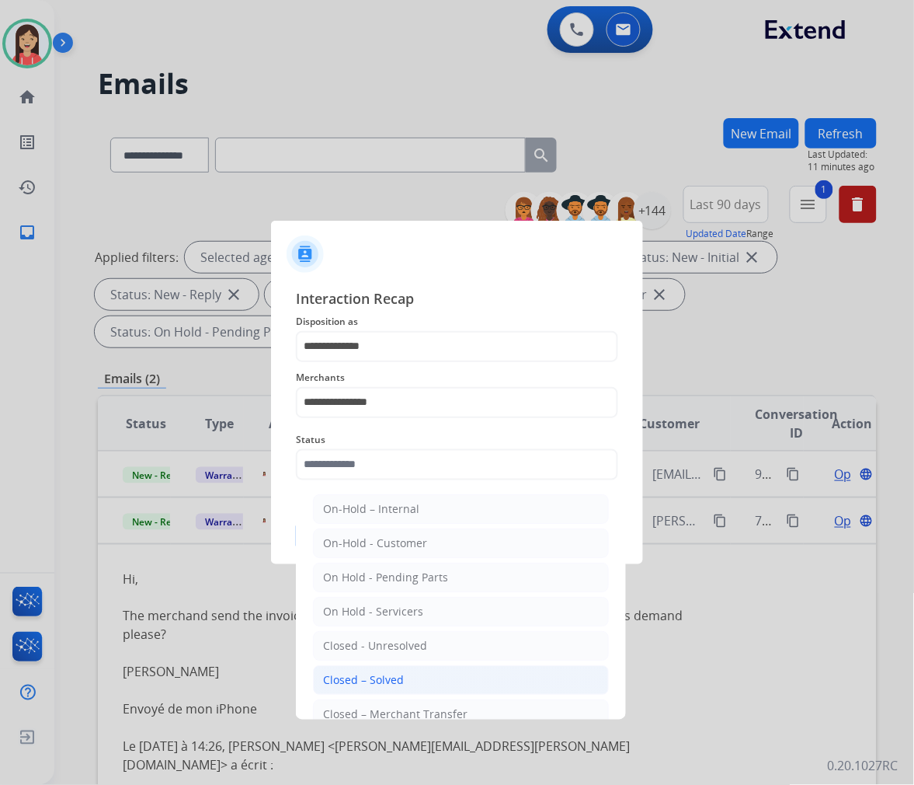
click at [409, 684] on li "Closed – Solved" at bounding box center [461, 680] width 296 height 30
type input "**********"
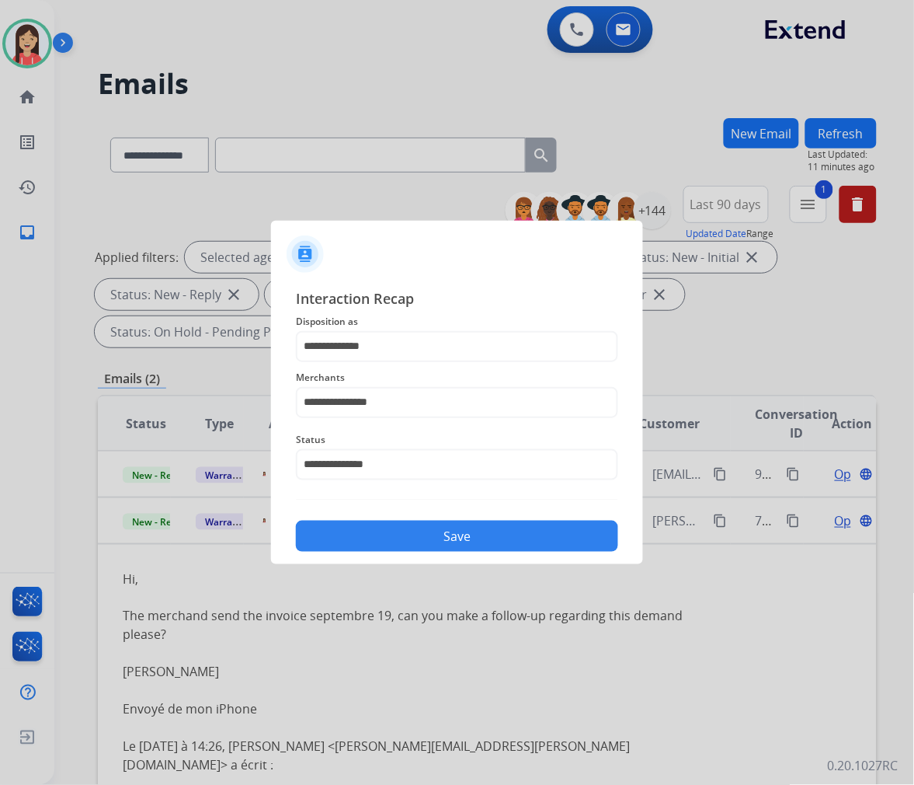
click at [430, 540] on button "Save" at bounding box center [457, 536] width 322 height 31
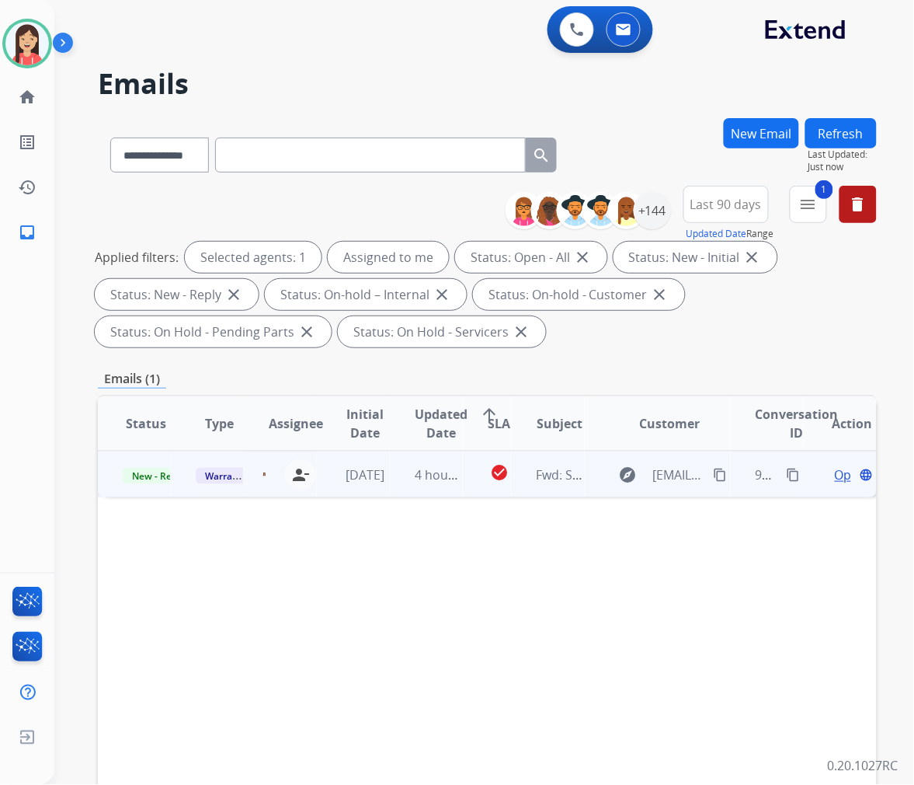
click at [331, 486] on td "[DATE]" at bounding box center [353, 474] width 73 height 47
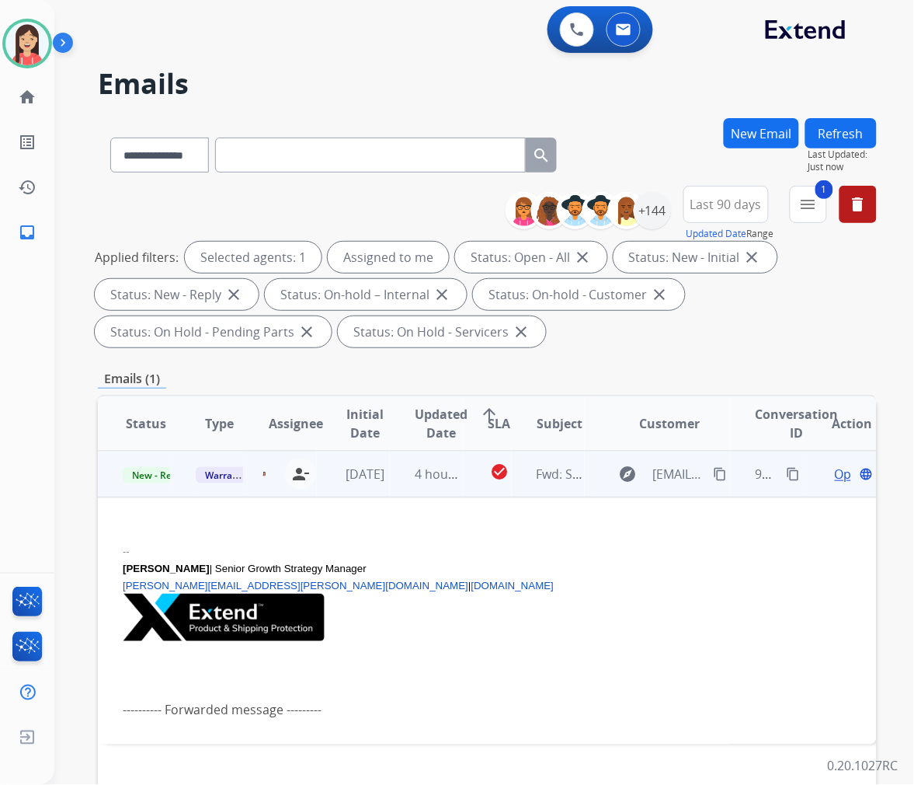
click at [390, 488] on td "4 hours ago" at bounding box center [426, 474] width 73 height 47
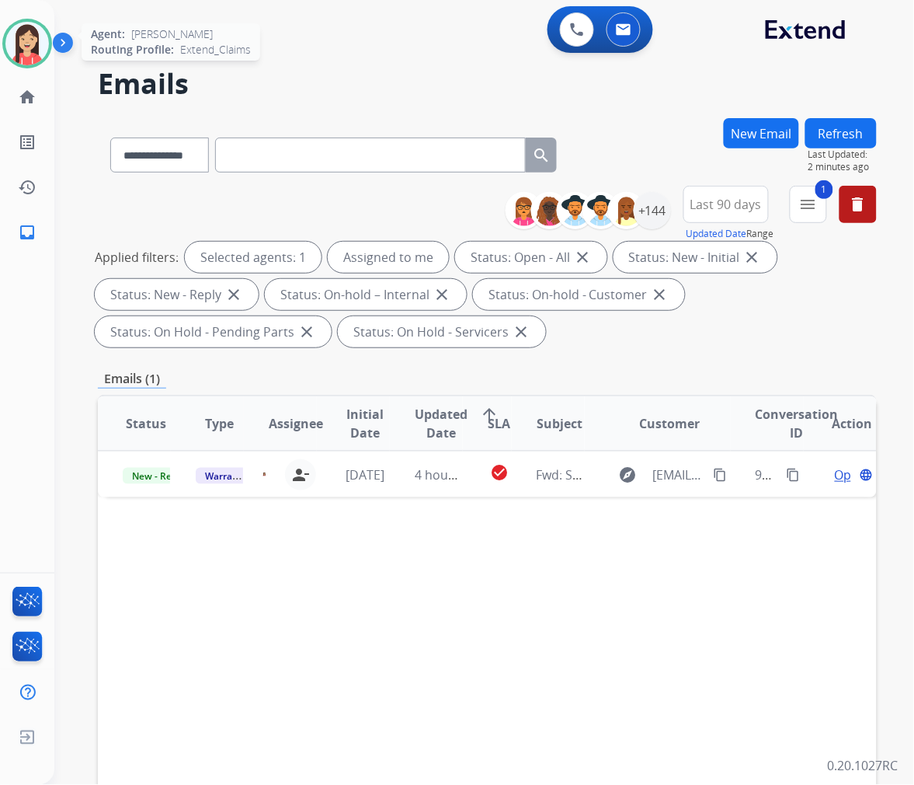
drag, startPoint x: 18, startPoint y: 44, endPoint x: 29, endPoint y: 60, distance: 19.6
click at [18, 44] on img at bounding box center [27, 44] width 44 height 44
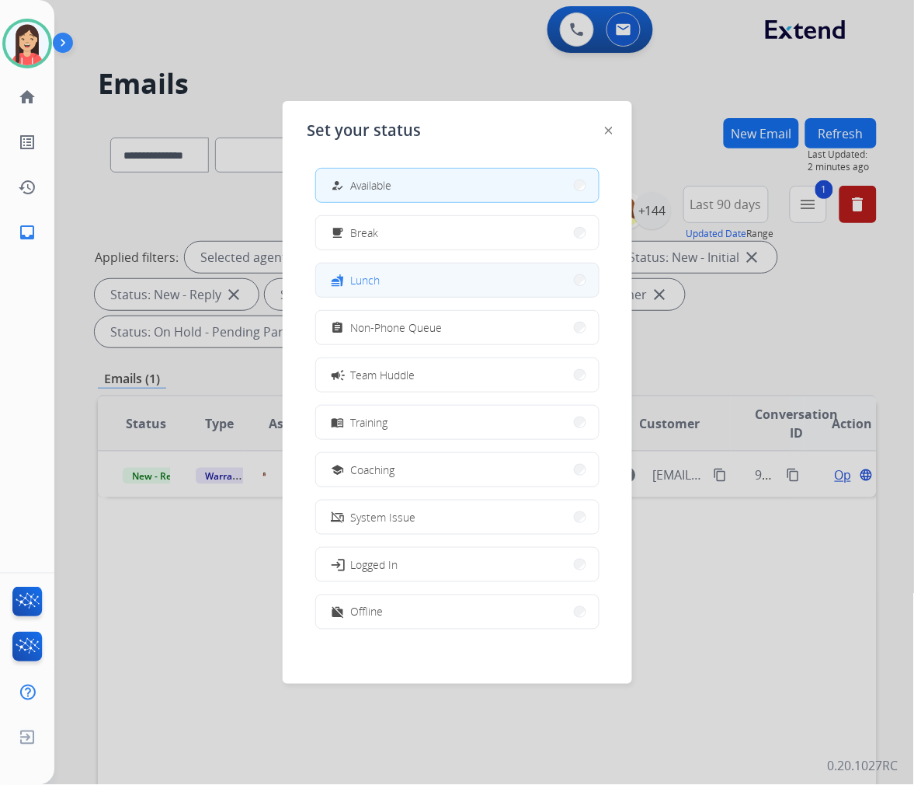
click at [412, 278] on button "fastfood Lunch" at bounding box center [457, 279] width 283 height 33
